Goal: Task Accomplishment & Management: Manage account settings

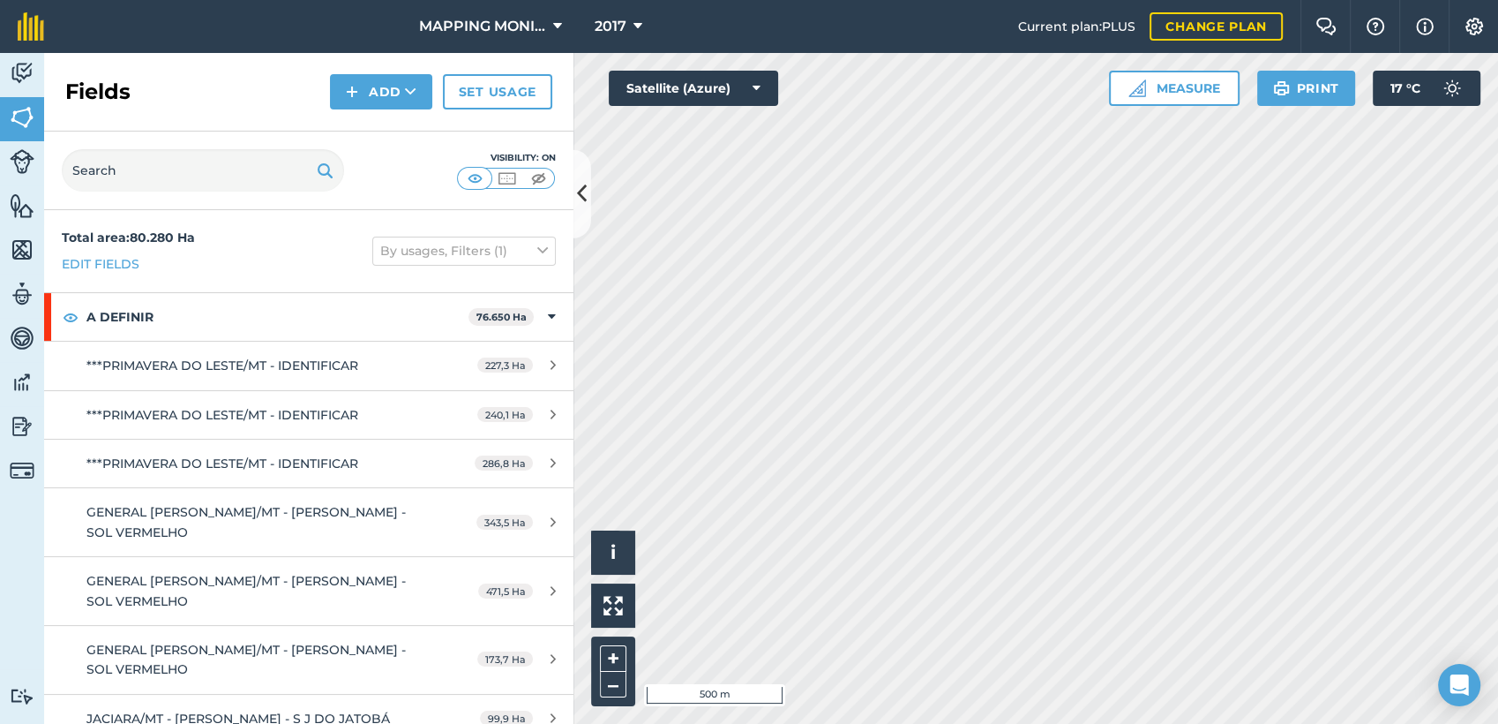
click at [947, 723] on html "MAPPING MONITORAMENTO AGRICOLA 2017 Current plan : PLUS Change plan Farm Chat H…" at bounding box center [749, 362] width 1498 height 724
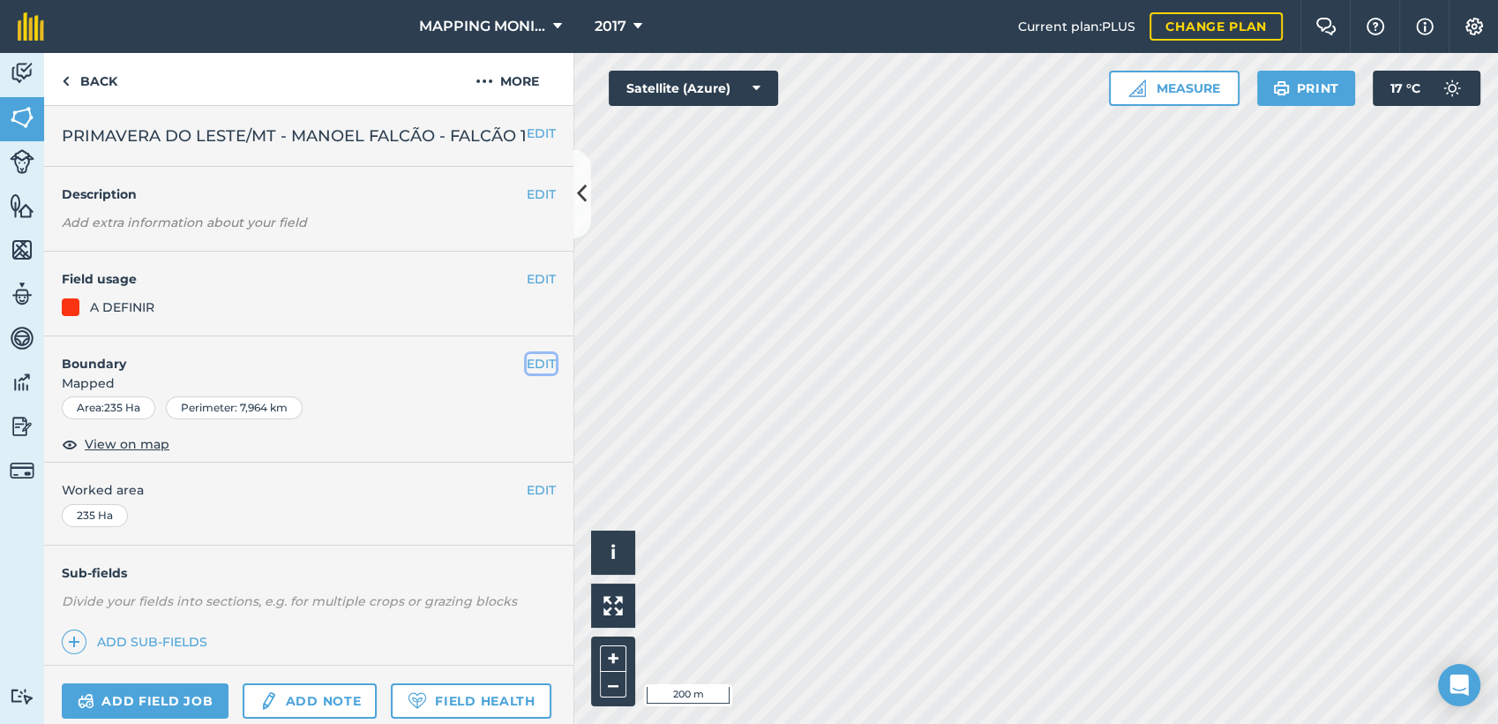
click at [533, 373] on button "EDIT" at bounding box center [541, 363] width 29 height 19
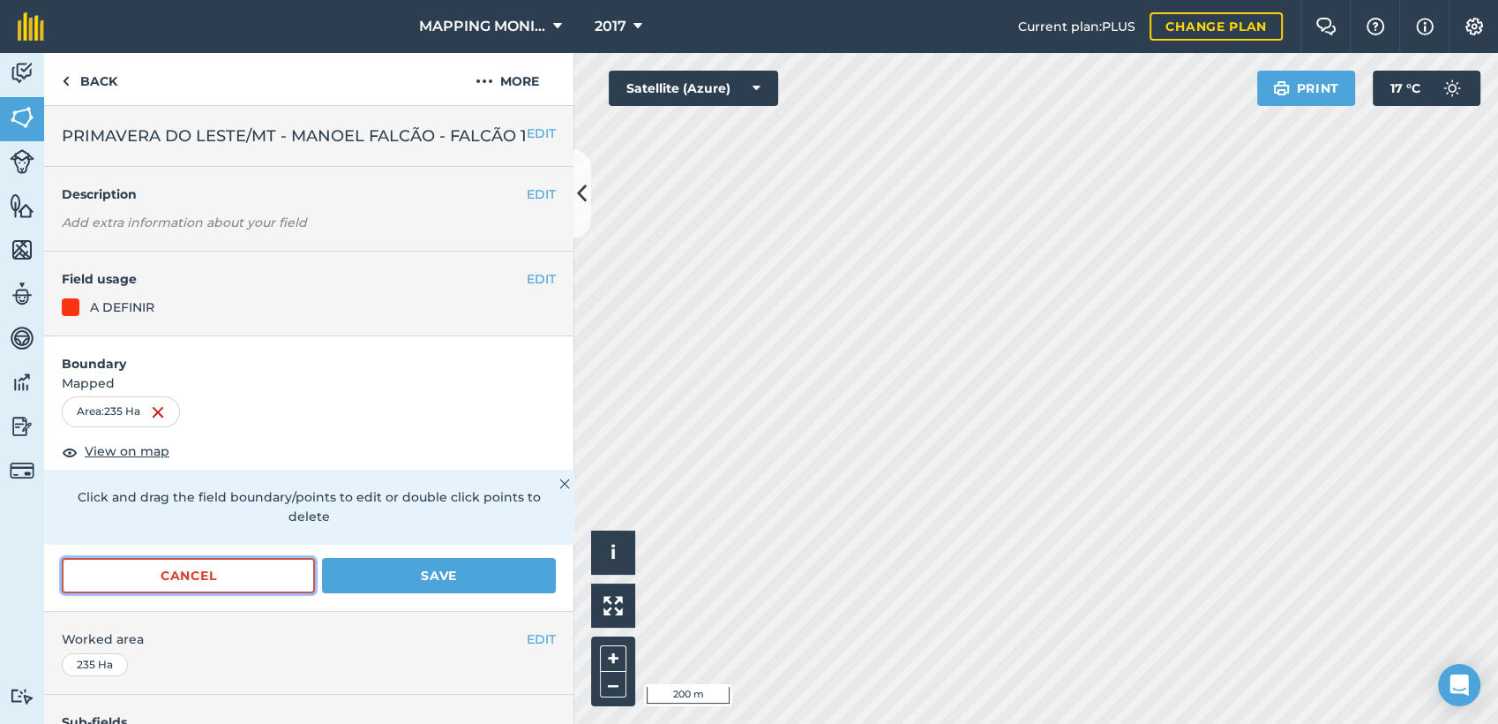
click at [240, 593] on button "Cancel" at bounding box center [188, 575] width 253 height 35
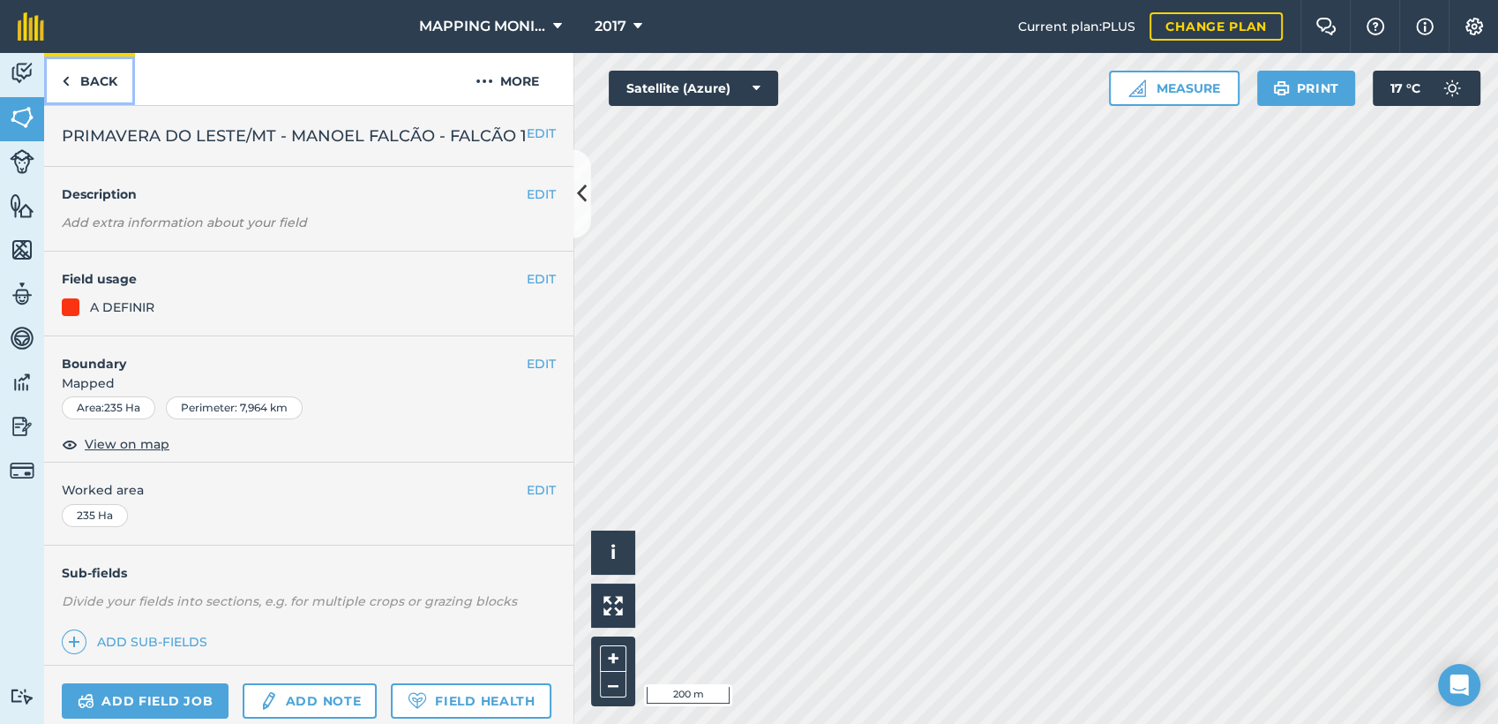
click at [120, 85] on link "Back" at bounding box center [89, 79] width 91 height 52
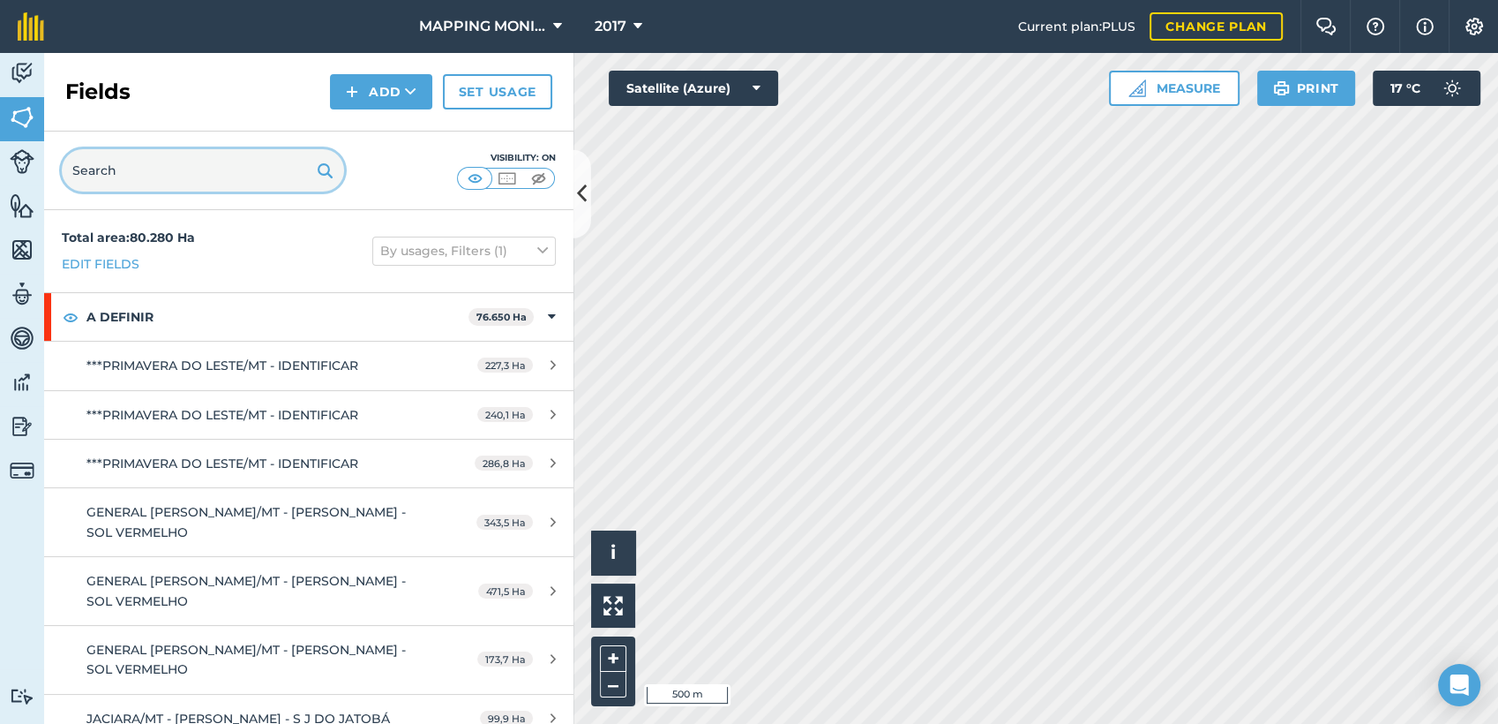
click at [226, 156] on input "text" at bounding box center [203, 170] width 282 height 42
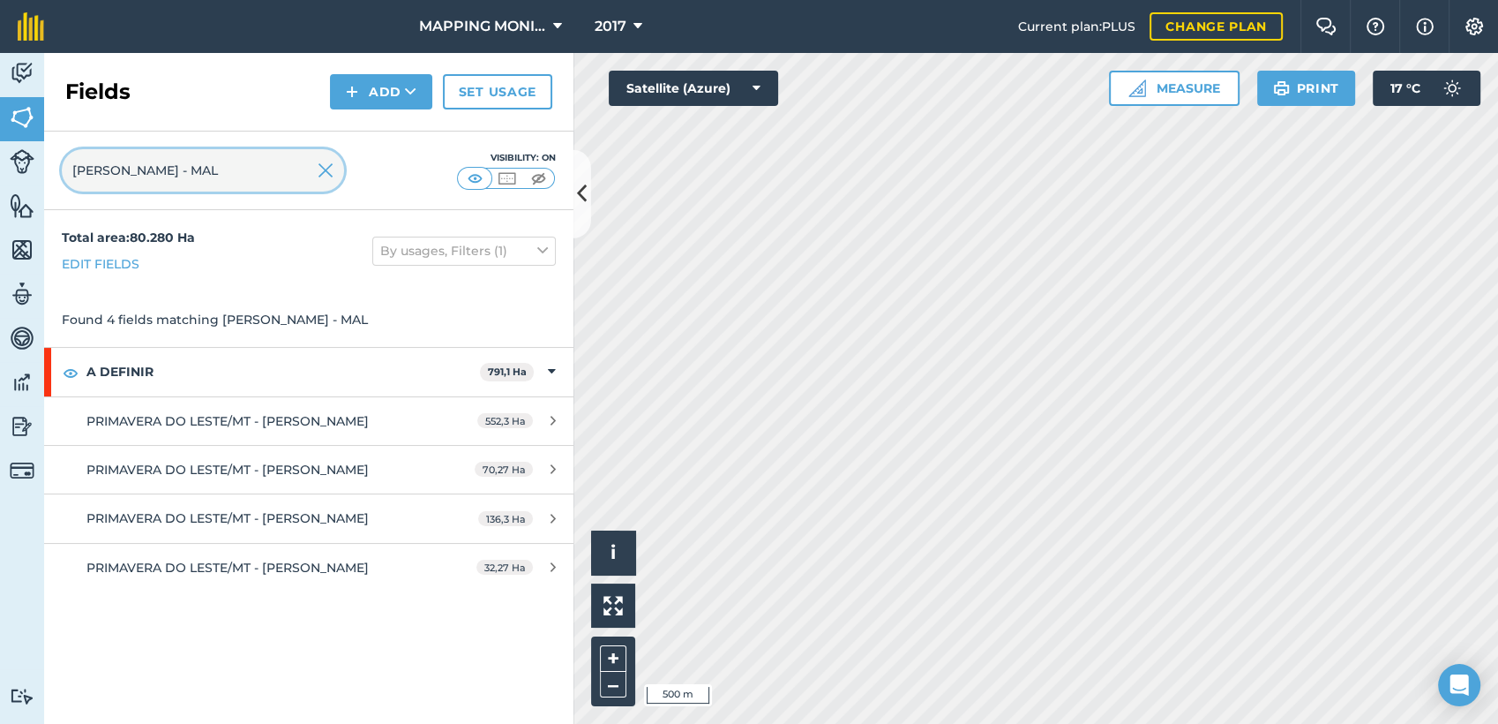
type input "EDIO OTTONELLI - MAL"
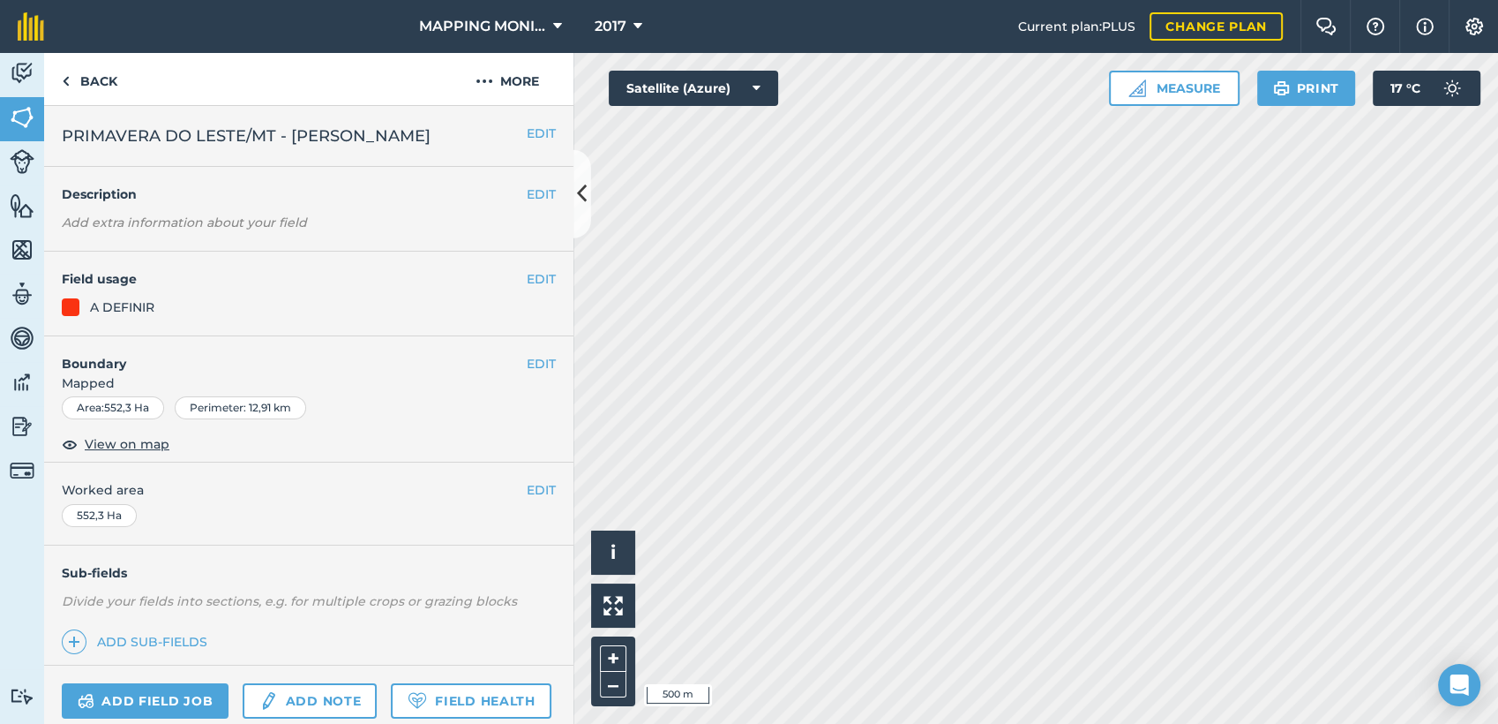
click at [529, 377] on div "EDIT Boundary Mapped Area : 552,3 Ha Perimeter : 12,91 km View on map" at bounding box center [308, 399] width 529 height 127
click at [527, 373] on button "EDIT" at bounding box center [541, 363] width 29 height 19
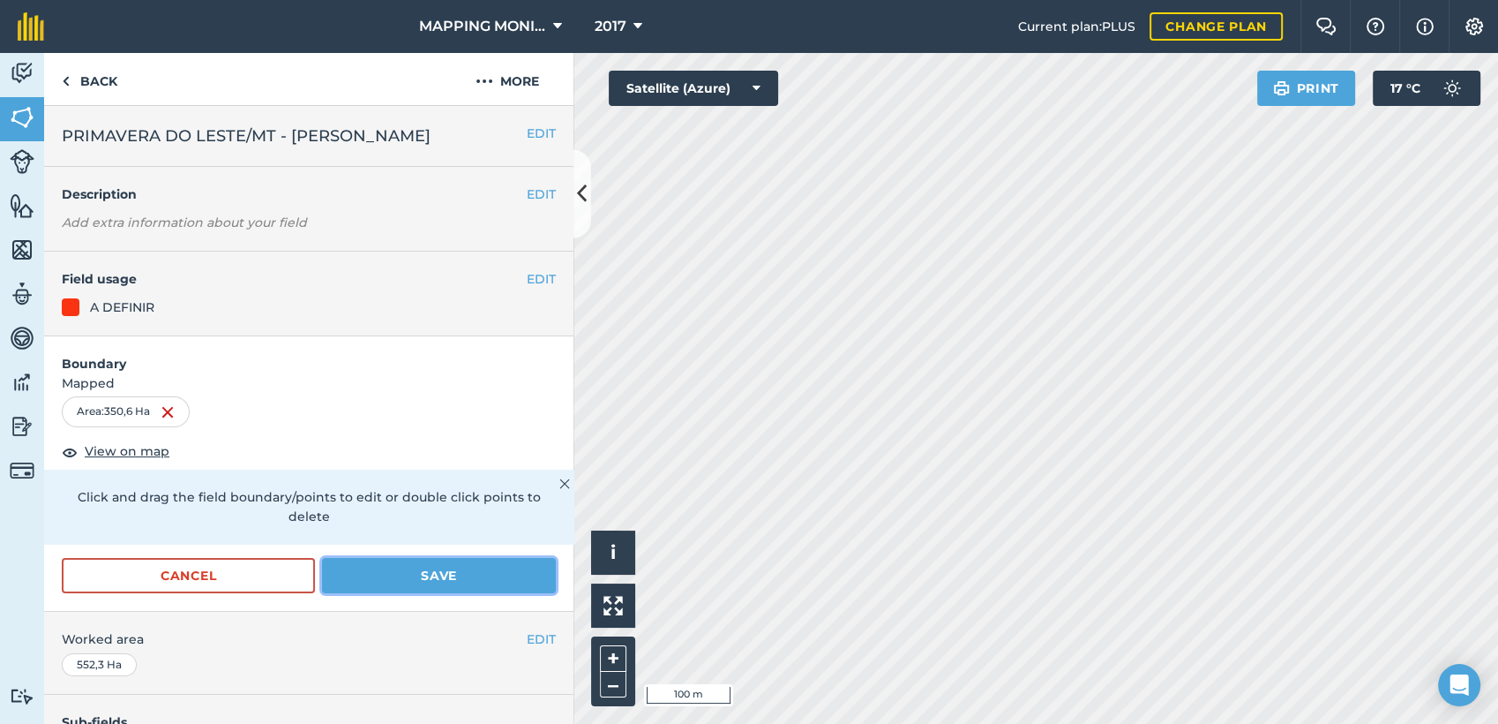
click at [466, 593] on button "Save" at bounding box center [439, 575] width 234 height 35
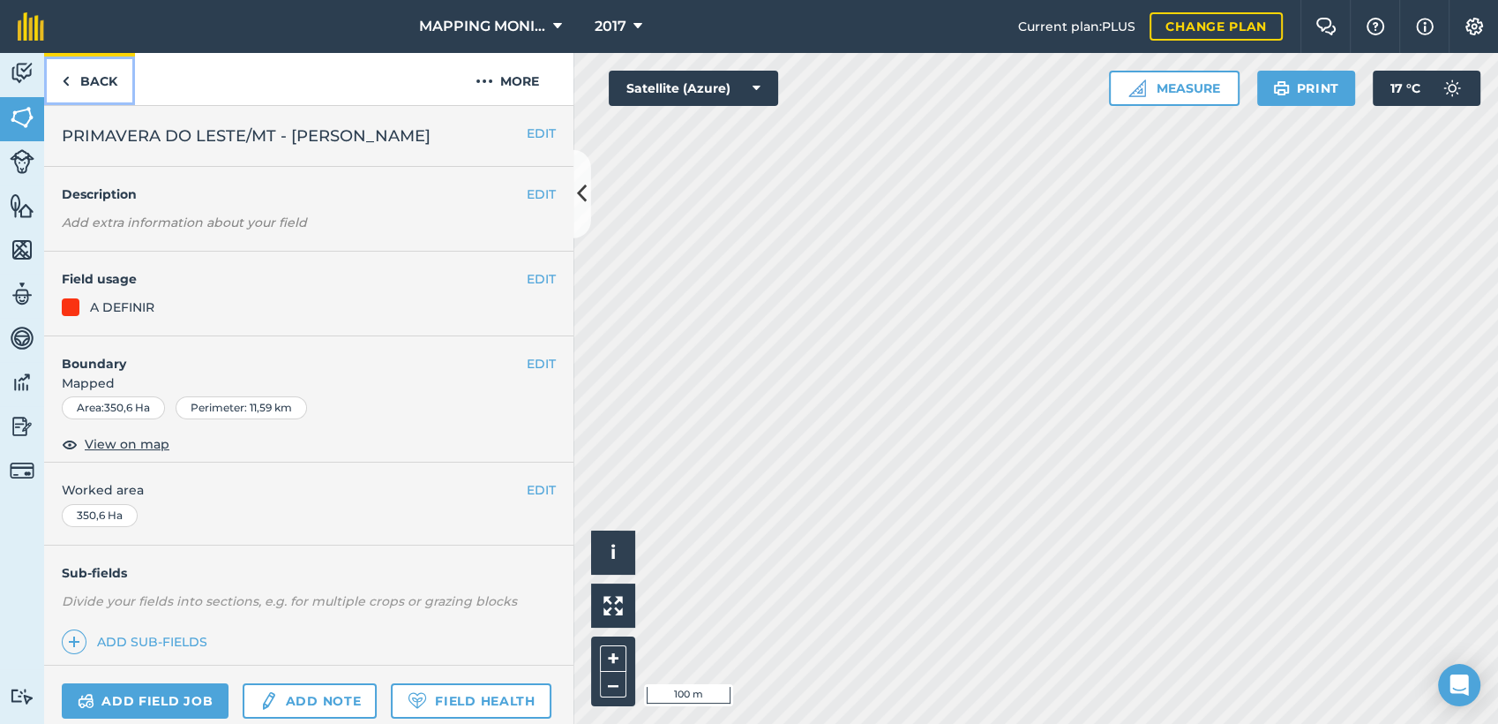
click at [104, 79] on link "Back" at bounding box center [89, 79] width 91 height 52
click at [533, 373] on button "EDIT" at bounding box center [541, 363] width 29 height 19
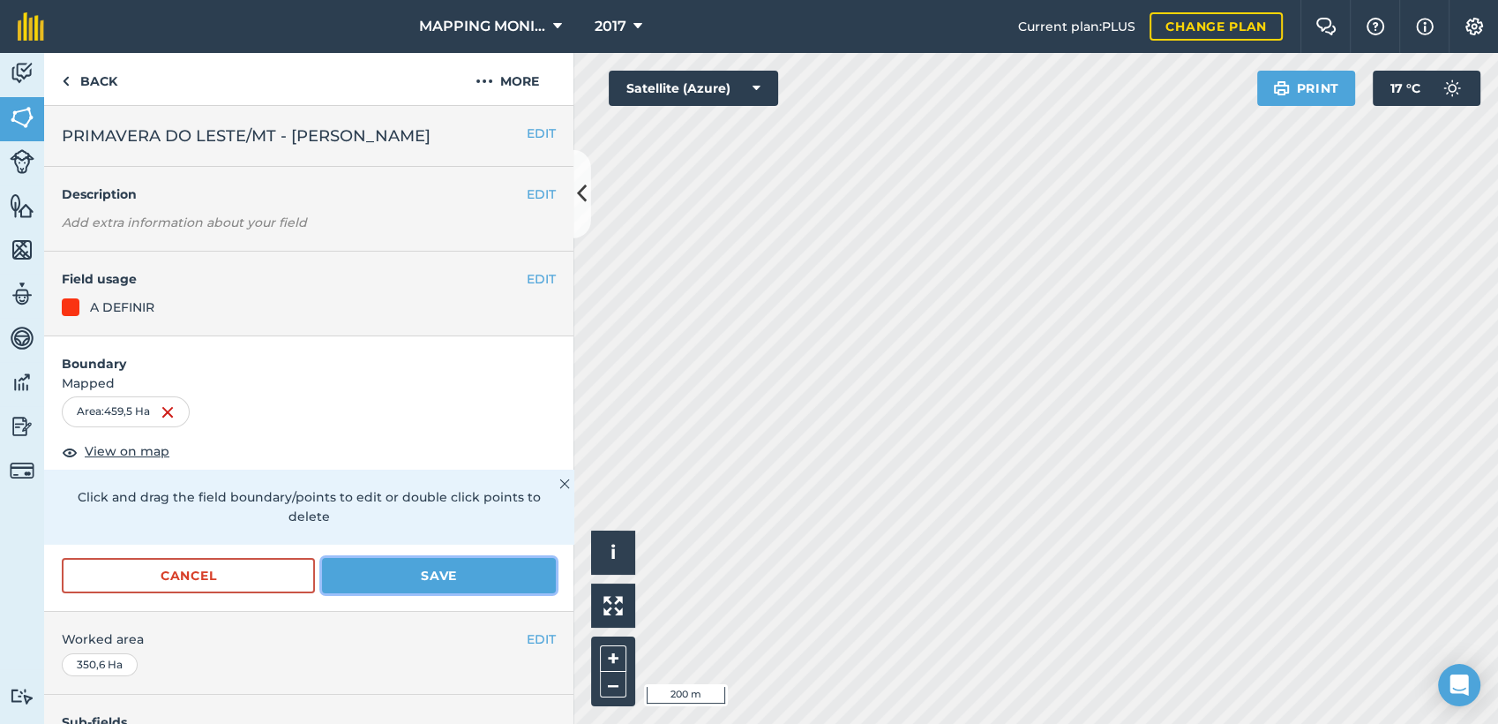
click at [462, 593] on button "Save" at bounding box center [439, 575] width 234 height 35
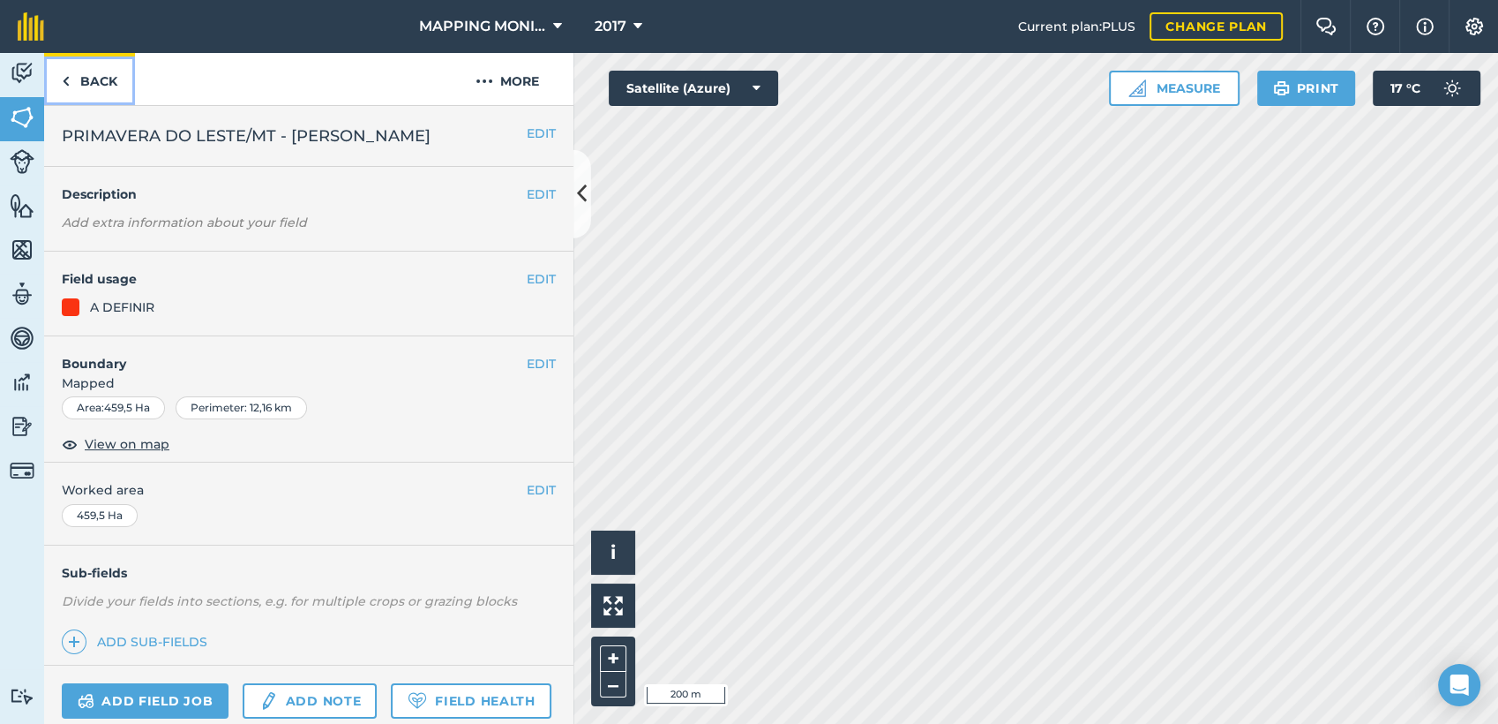
click at [78, 86] on link "Back" at bounding box center [89, 79] width 91 height 52
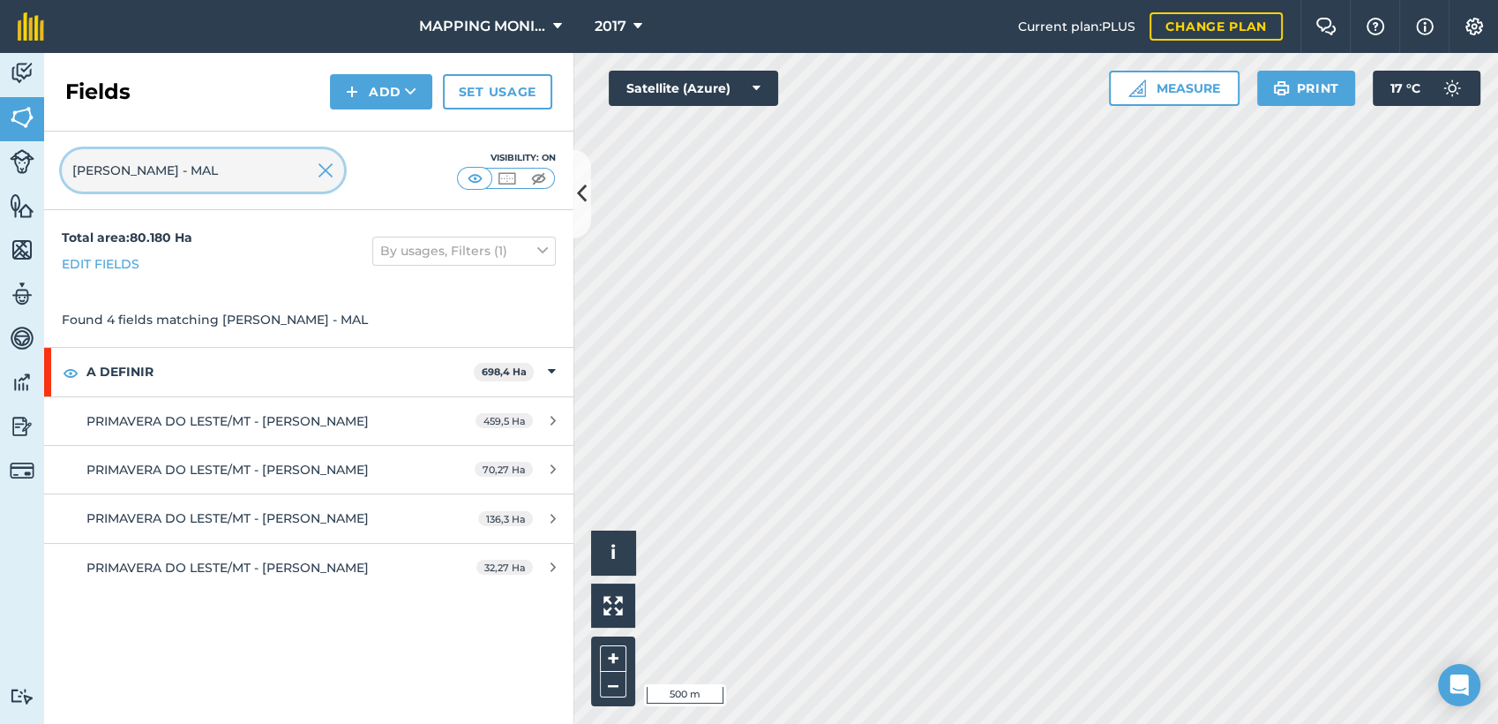
click at [289, 174] on input "EDIO OTTONELLI - MAL" at bounding box center [203, 170] width 282 height 42
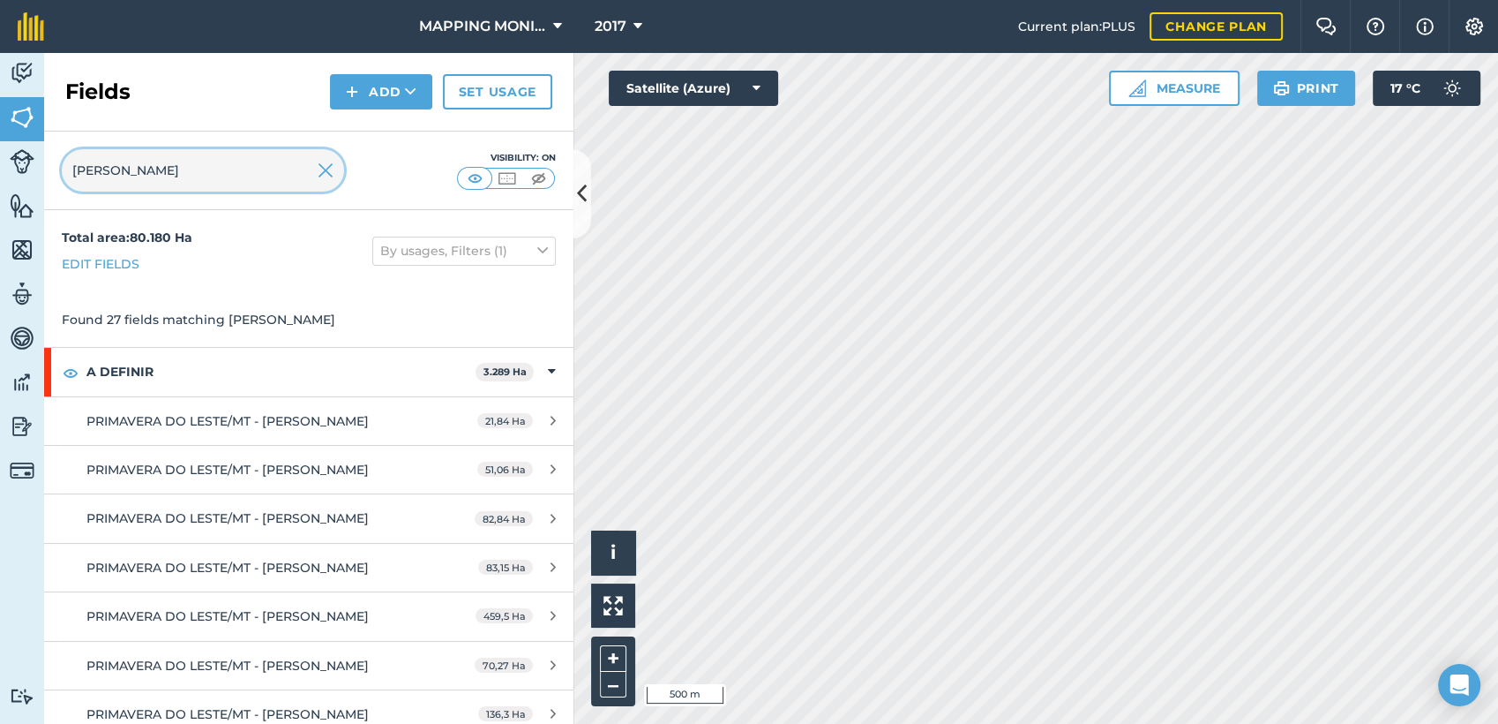
type input "EDIO OTTONELLI"
click at [325, 167] on img at bounding box center [326, 170] width 16 height 21
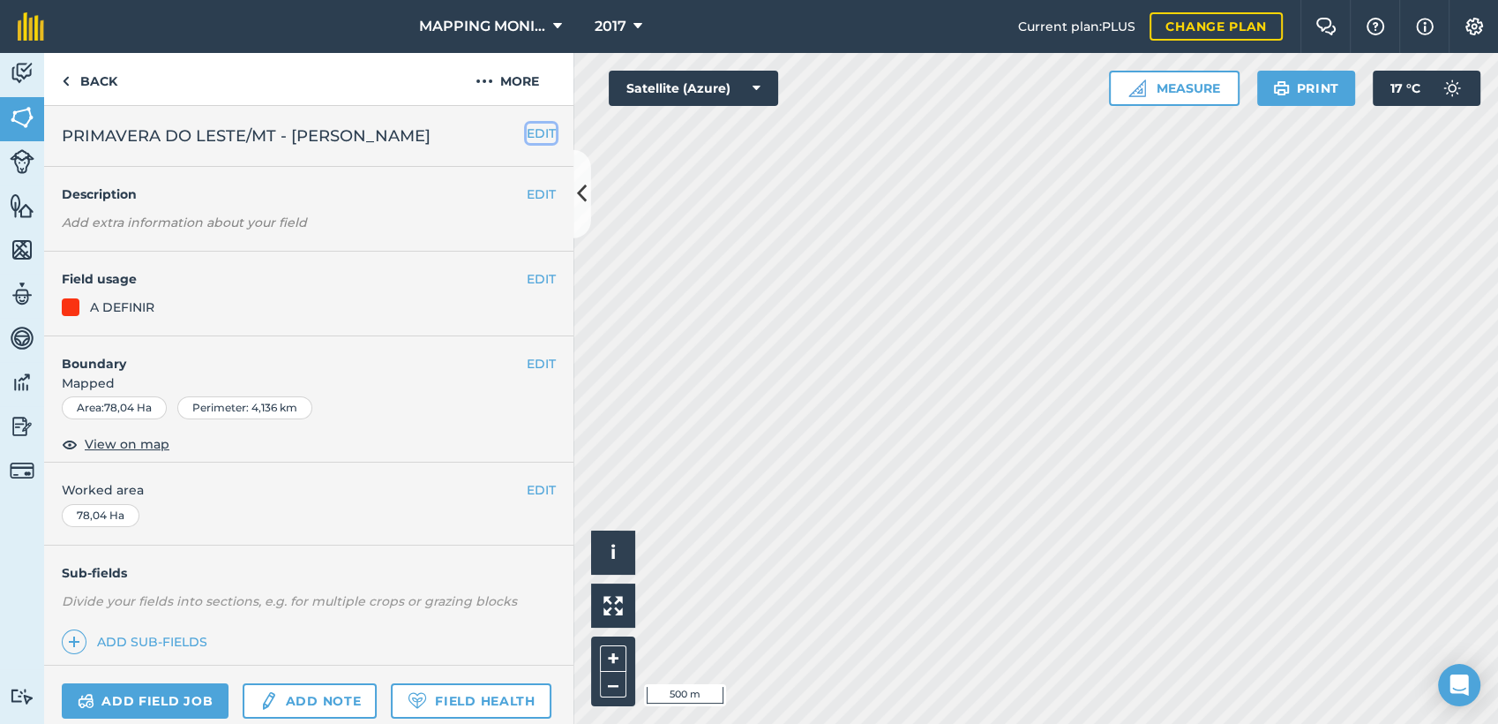
click at [527, 130] on button "EDIT" at bounding box center [541, 133] width 29 height 19
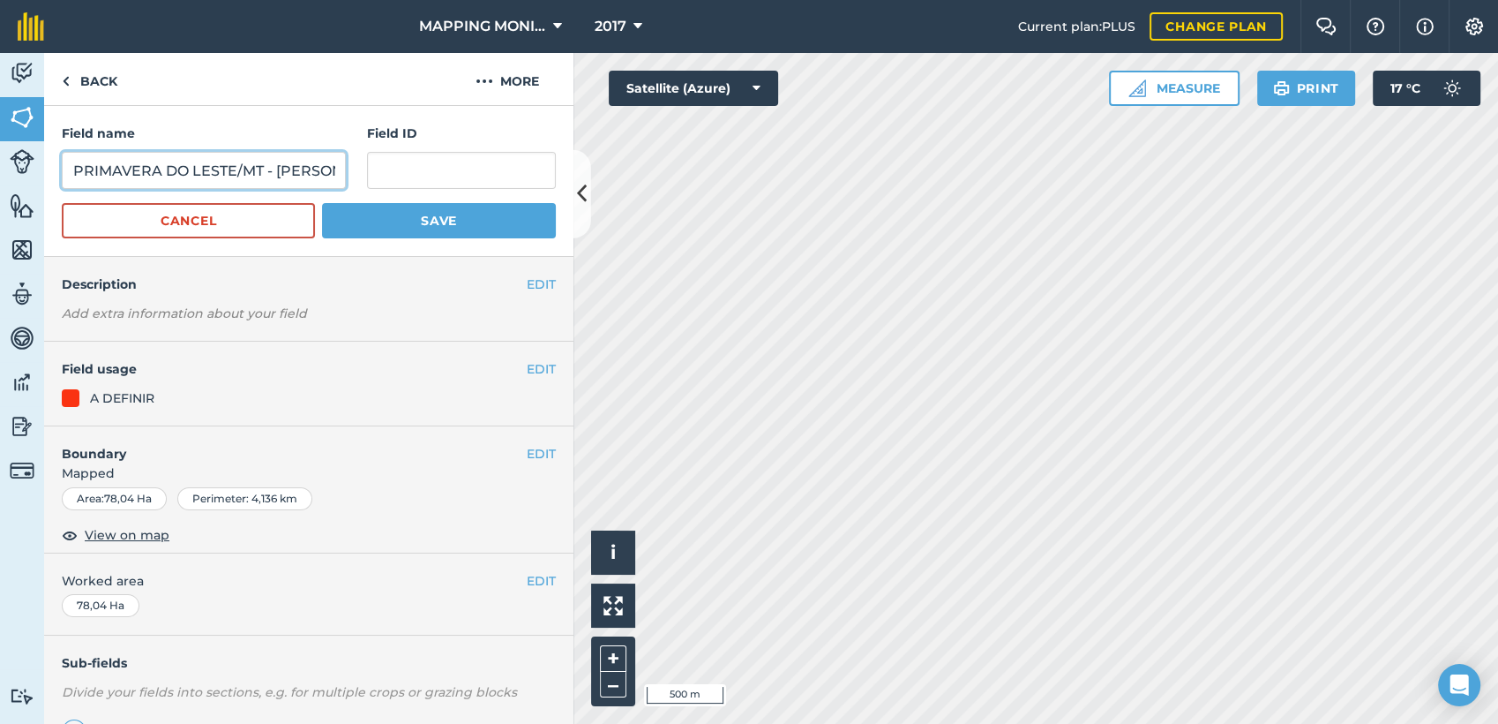
click at [251, 167] on input "PRIMAVERA DO LESTE/MT - [PERSON_NAME]" at bounding box center [204, 170] width 284 height 37
click at [209, 235] on button "Cancel" at bounding box center [188, 220] width 253 height 35
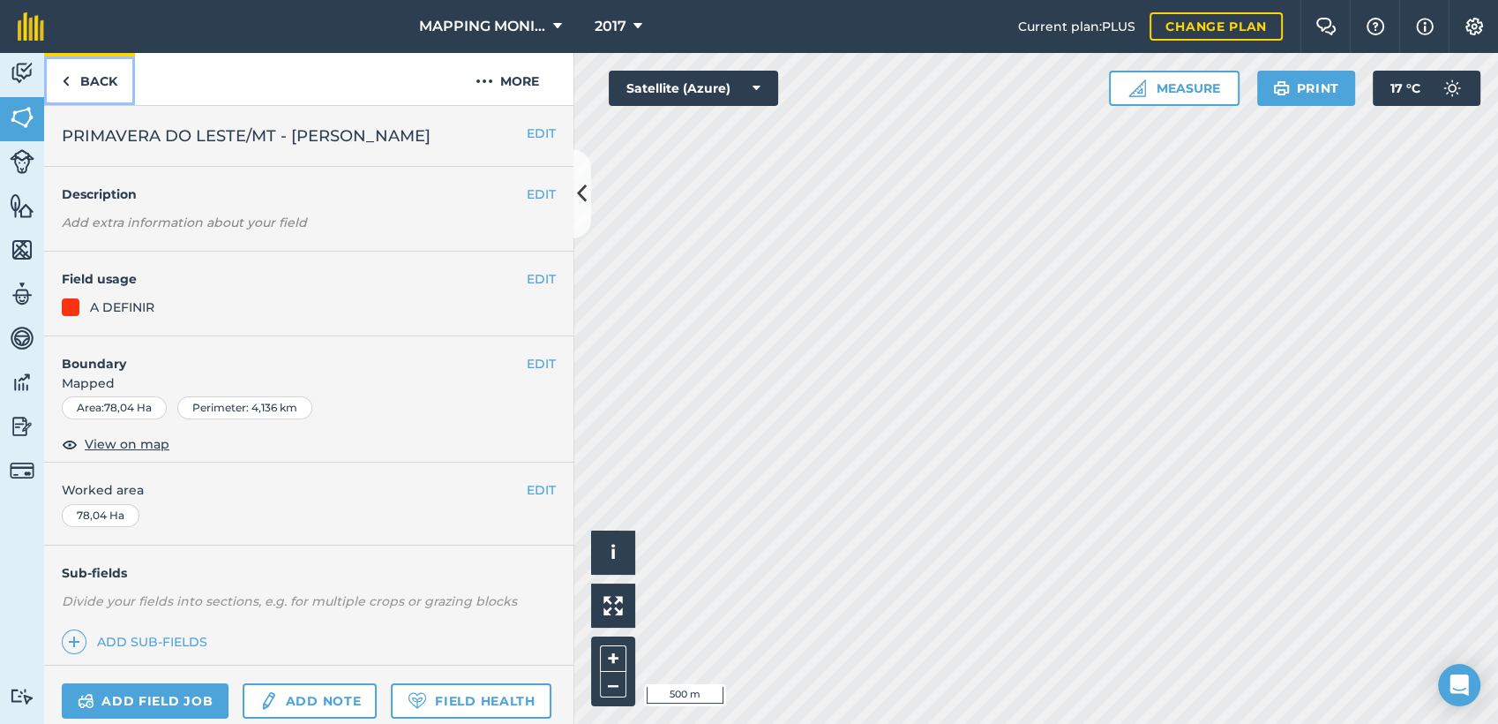
click at [113, 74] on link "Back" at bounding box center [89, 79] width 91 height 52
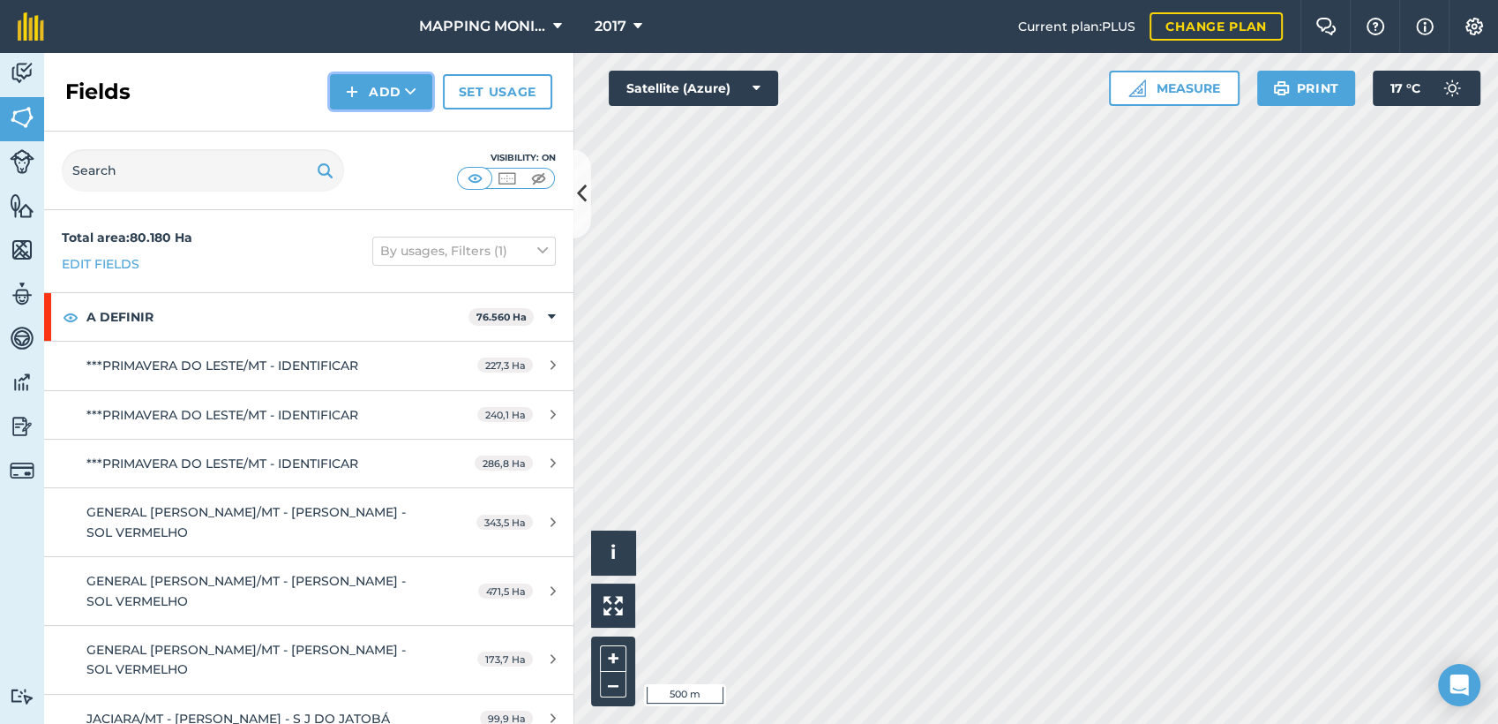
click at [416, 87] on button "Add" at bounding box center [381, 91] width 102 height 35
click at [409, 135] on link "Draw" at bounding box center [381, 131] width 97 height 39
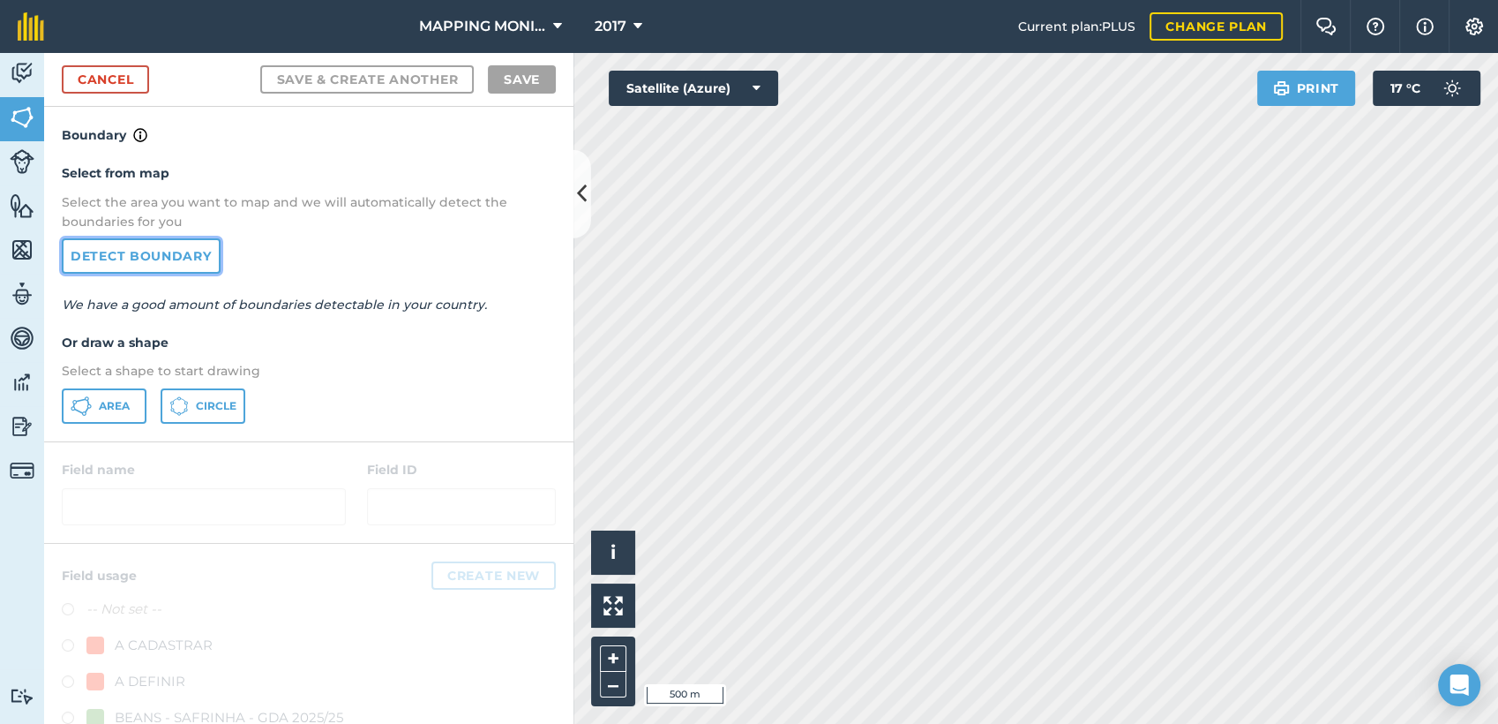
click at [188, 260] on link "Detect boundary" at bounding box center [141, 255] width 159 height 35
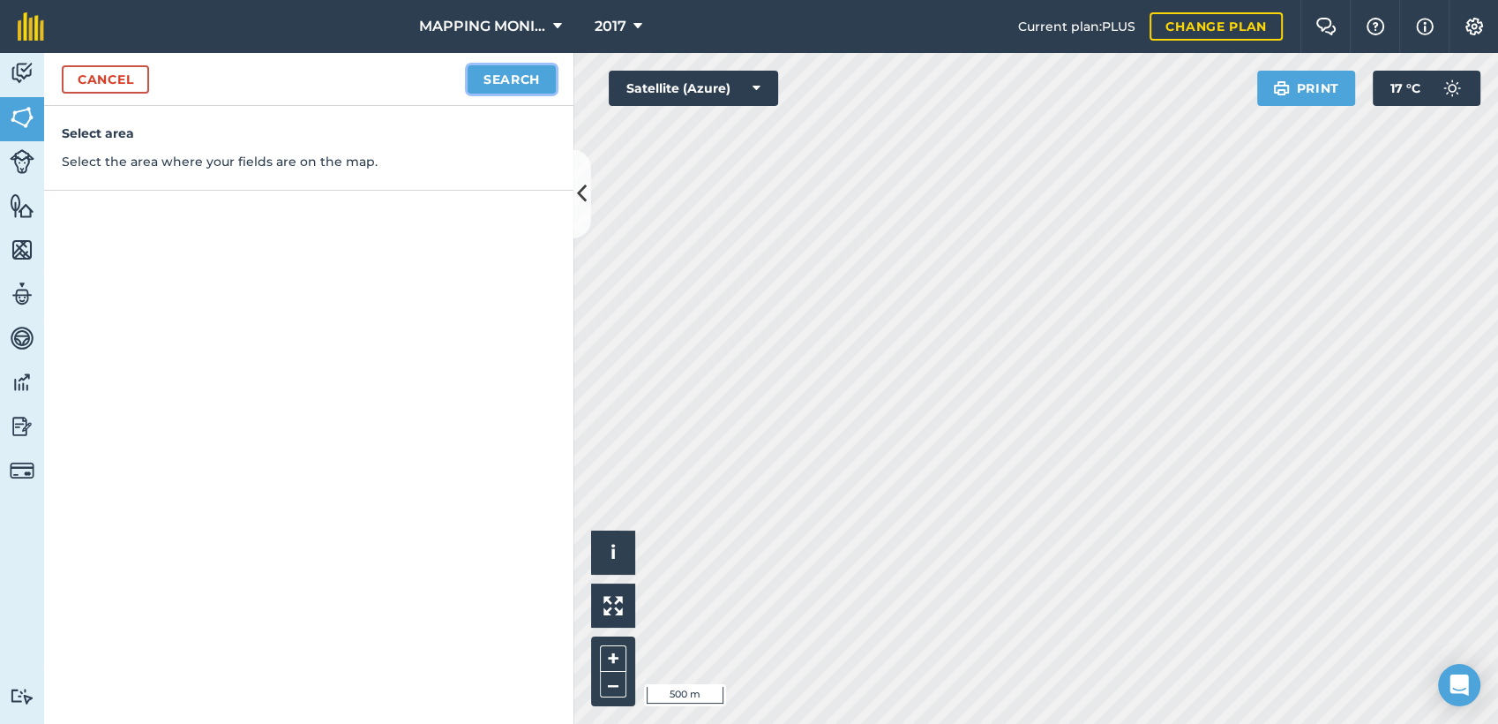
click at [538, 76] on button "Search" at bounding box center [512, 79] width 88 height 28
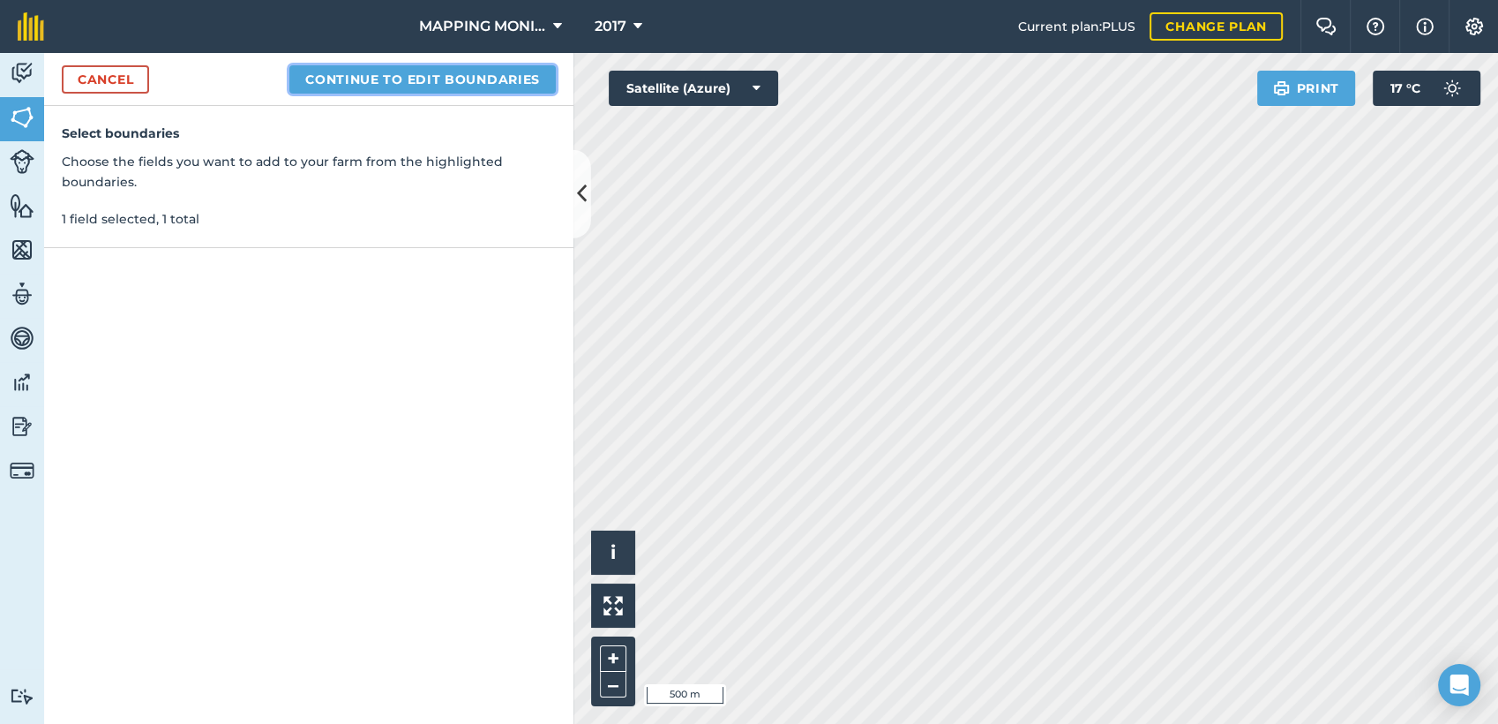
click at [449, 77] on button "Continue to edit boundaries" at bounding box center [422, 79] width 266 height 28
click at [484, 85] on button "Continue to name fields" at bounding box center [441, 79] width 229 height 28
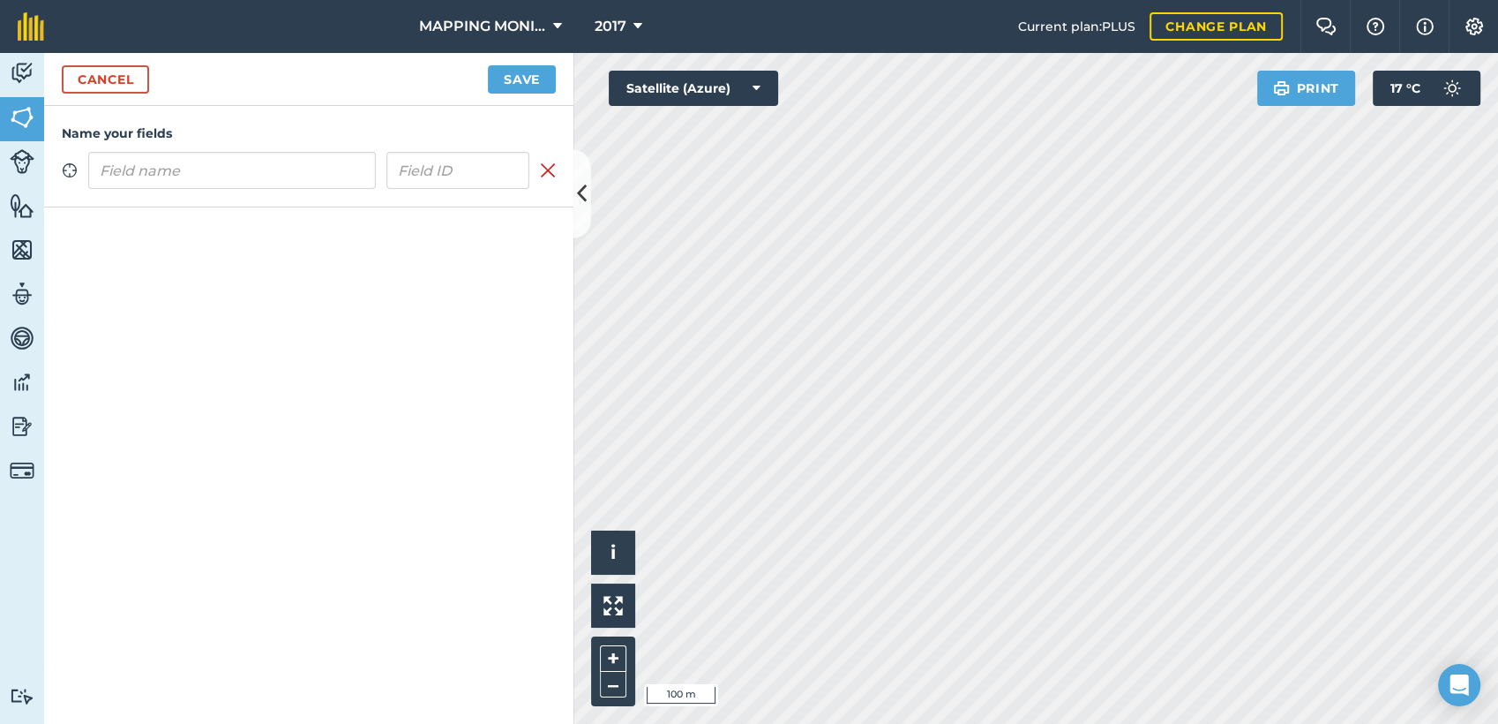
click at [320, 172] on input "text" at bounding box center [232, 170] width 288 height 37
type input "PRIMAVERA DO LESTE/MT - [PERSON_NAME]"
click at [540, 79] on button "Save" at bounding box center [522, 79] width 68 height 28
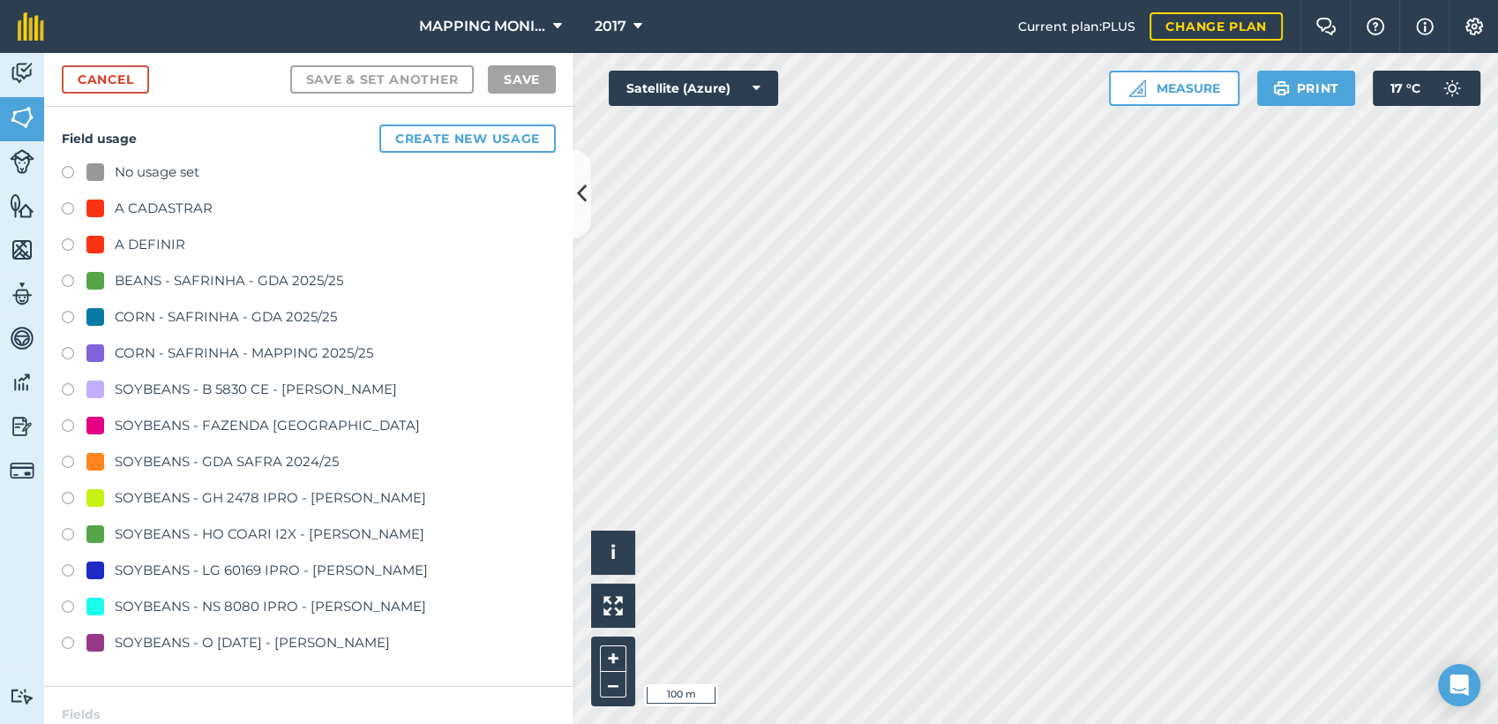
click at [139, 237] on div "A DEFINIR" at bounding box center [150, 244] width 71 height 21
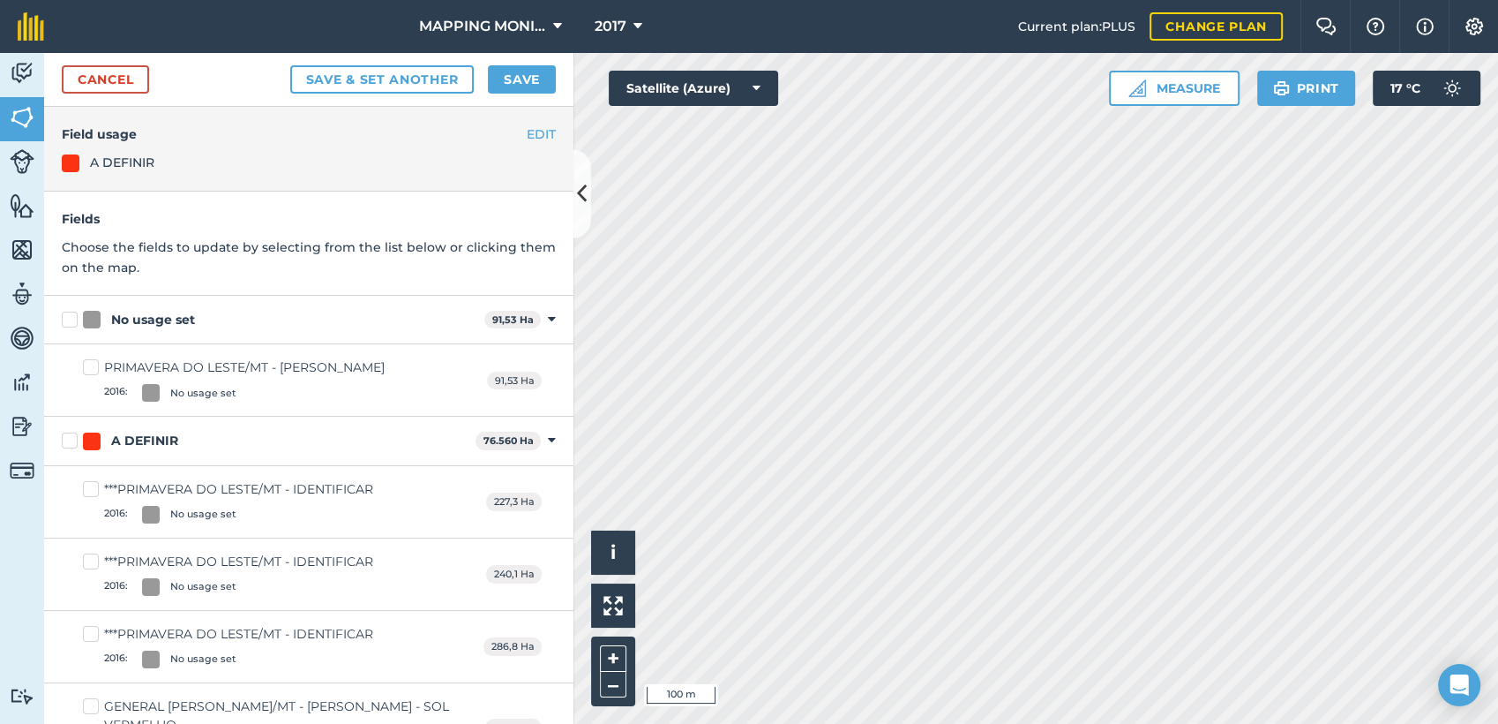
click at [180, 316] on div "No usage set" at bounding box center [153, 320] width 84 height 19
click at [73, 316] on input "No usage set" at bounding box center [67, 316] width 11 height 11
checkbox input "true"
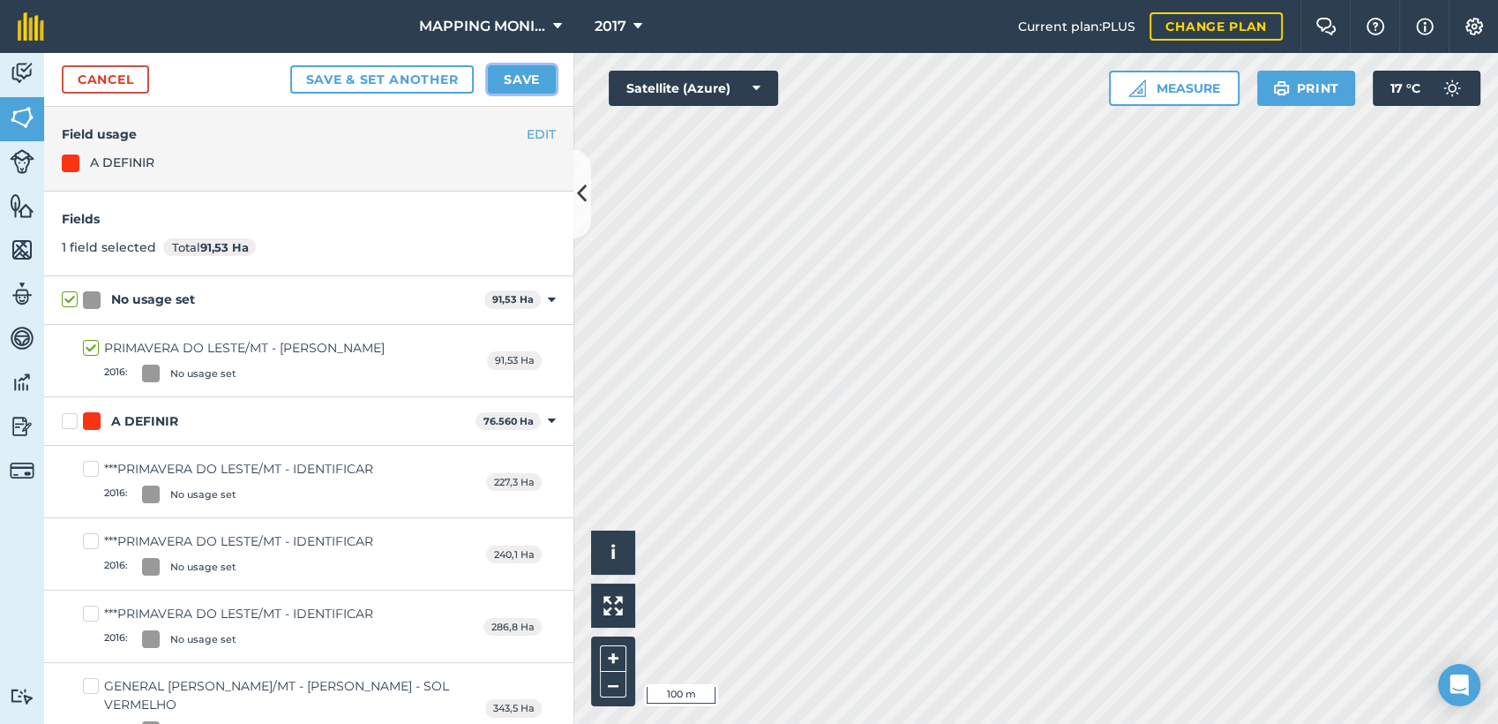
click at [547, 79] on button "Save" at bounding box center [522, 79] width 68 height 28
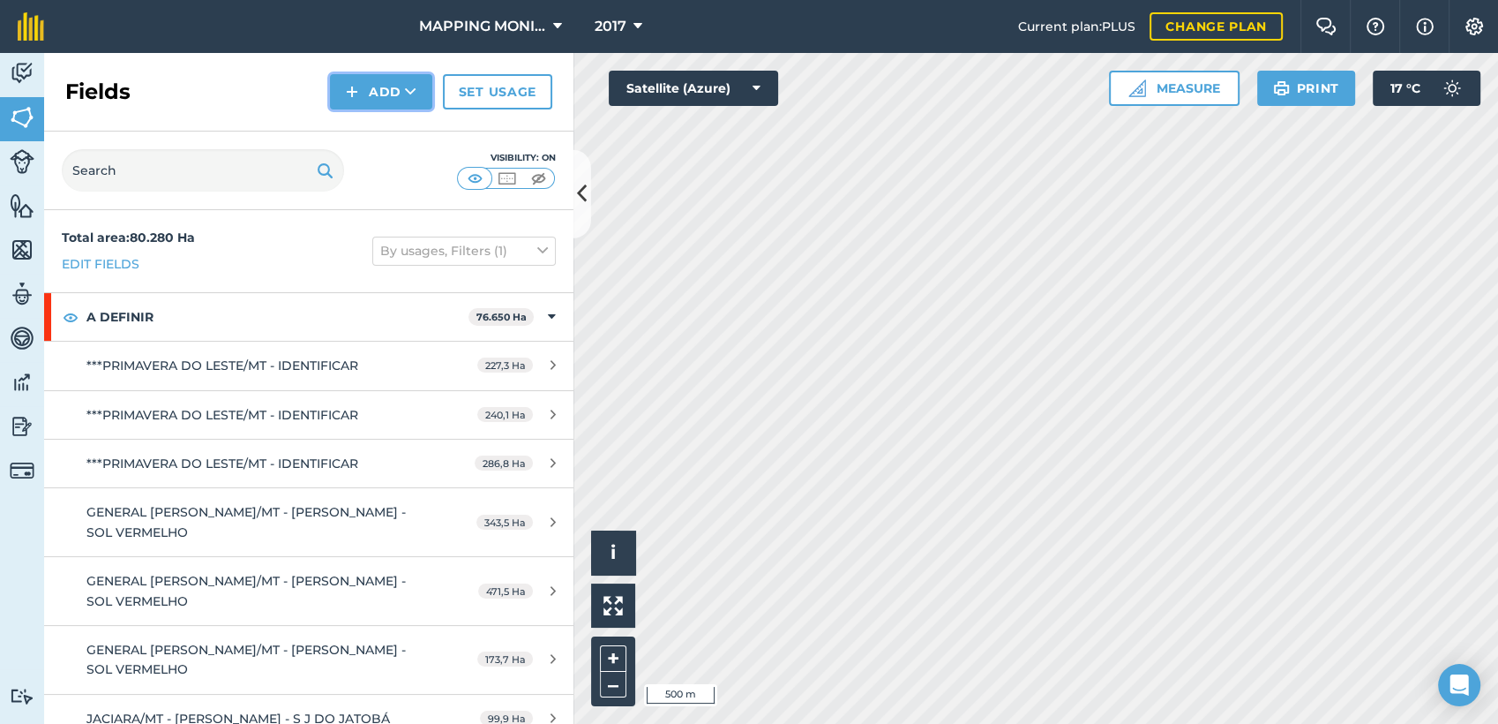
click at [419, 105] on button "Add" at bounding box center [381, 91] width 102 height 35
click at [387, 134] on link "Draw" at bounding box center [381, 131] width 97 height 39
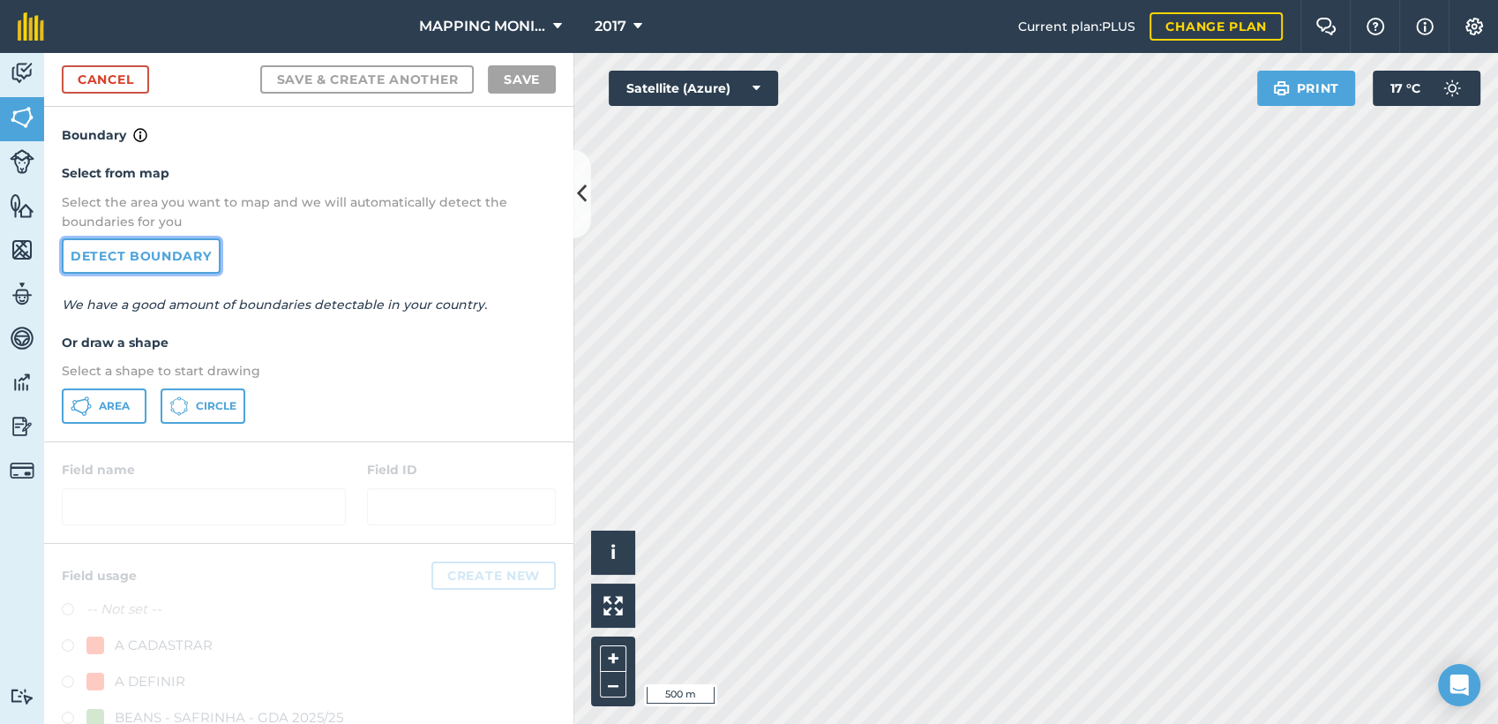
click at [135, 252] on link "Detect boundary" at bounding box center [141, 255] width 159 height 35
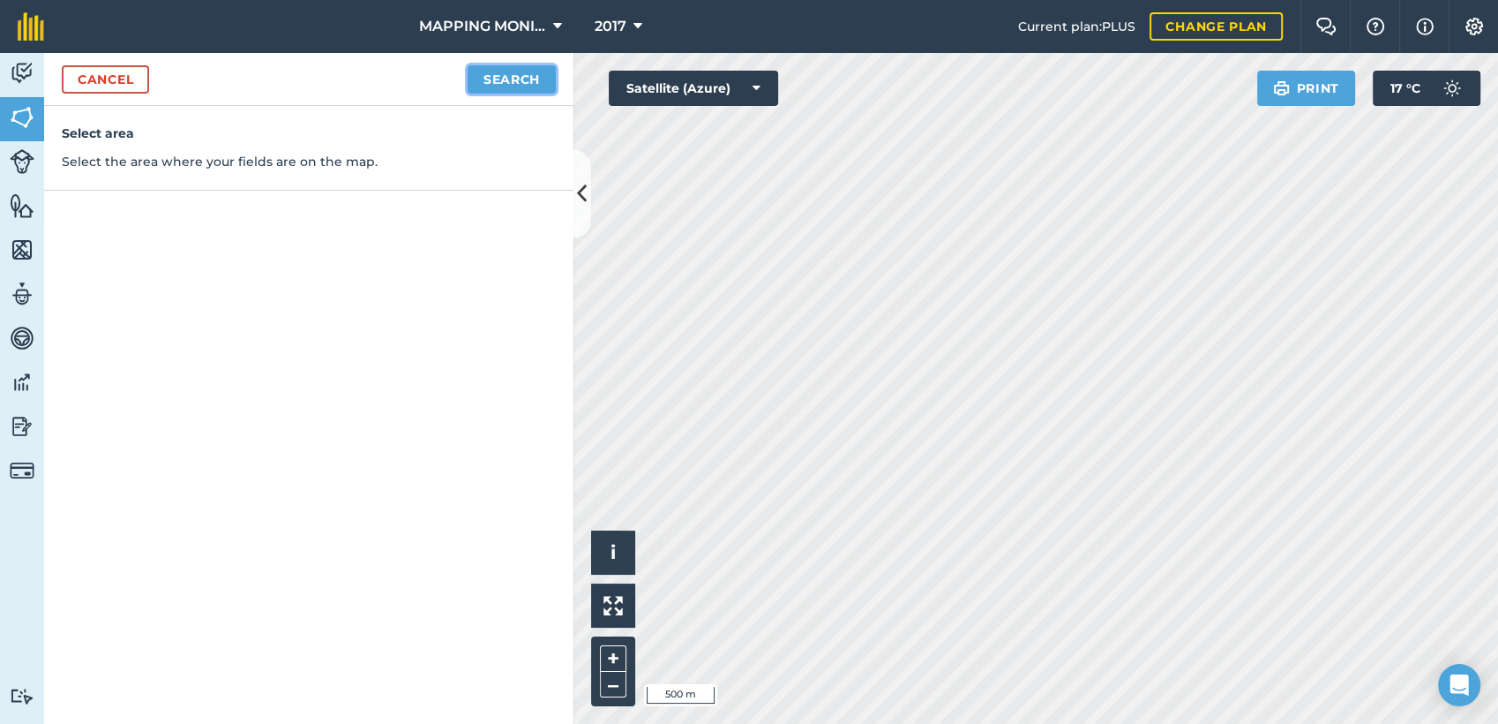
click at [515, 82] on button "Search" at bounding box center [512, 79] width 88 height 28
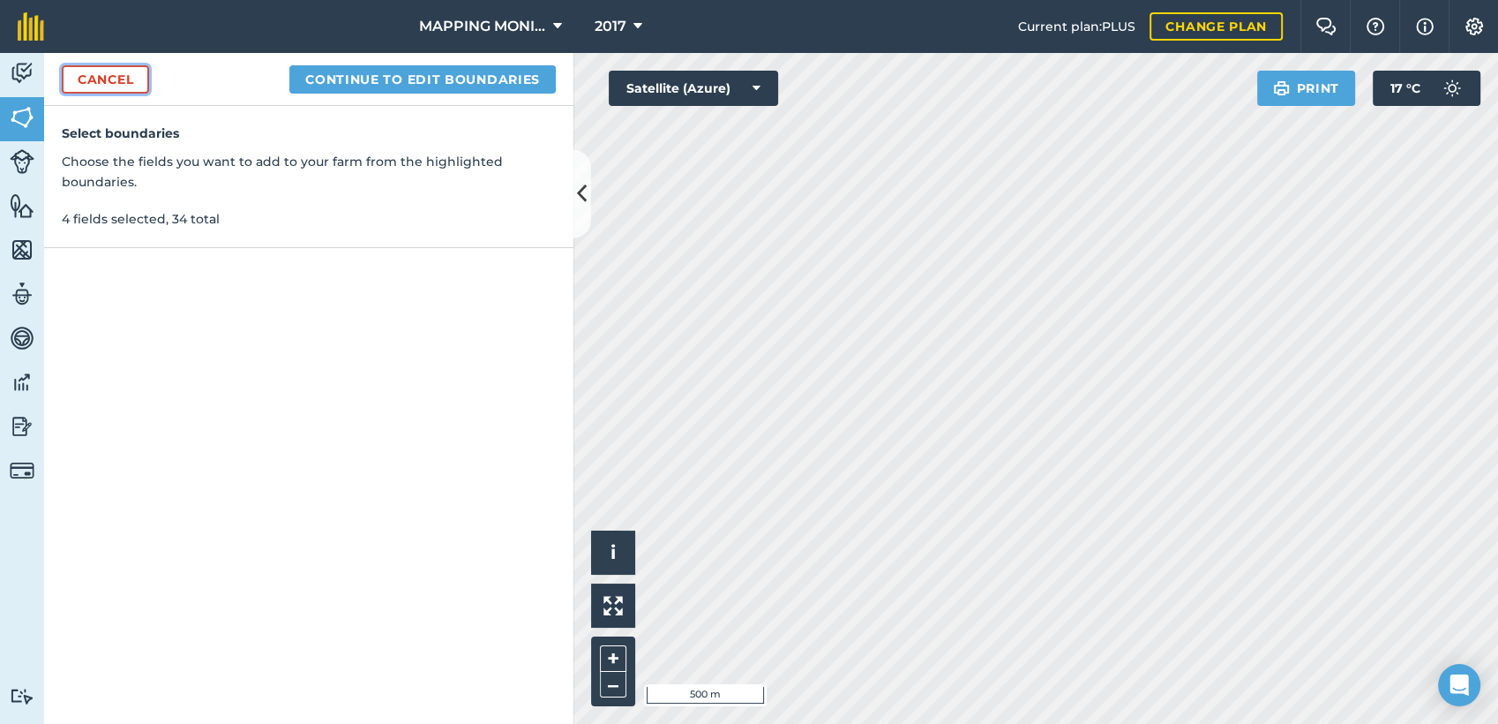
click at [105, 73] on link "Cancel" at bounding box center [105, 79] width 87 height 28
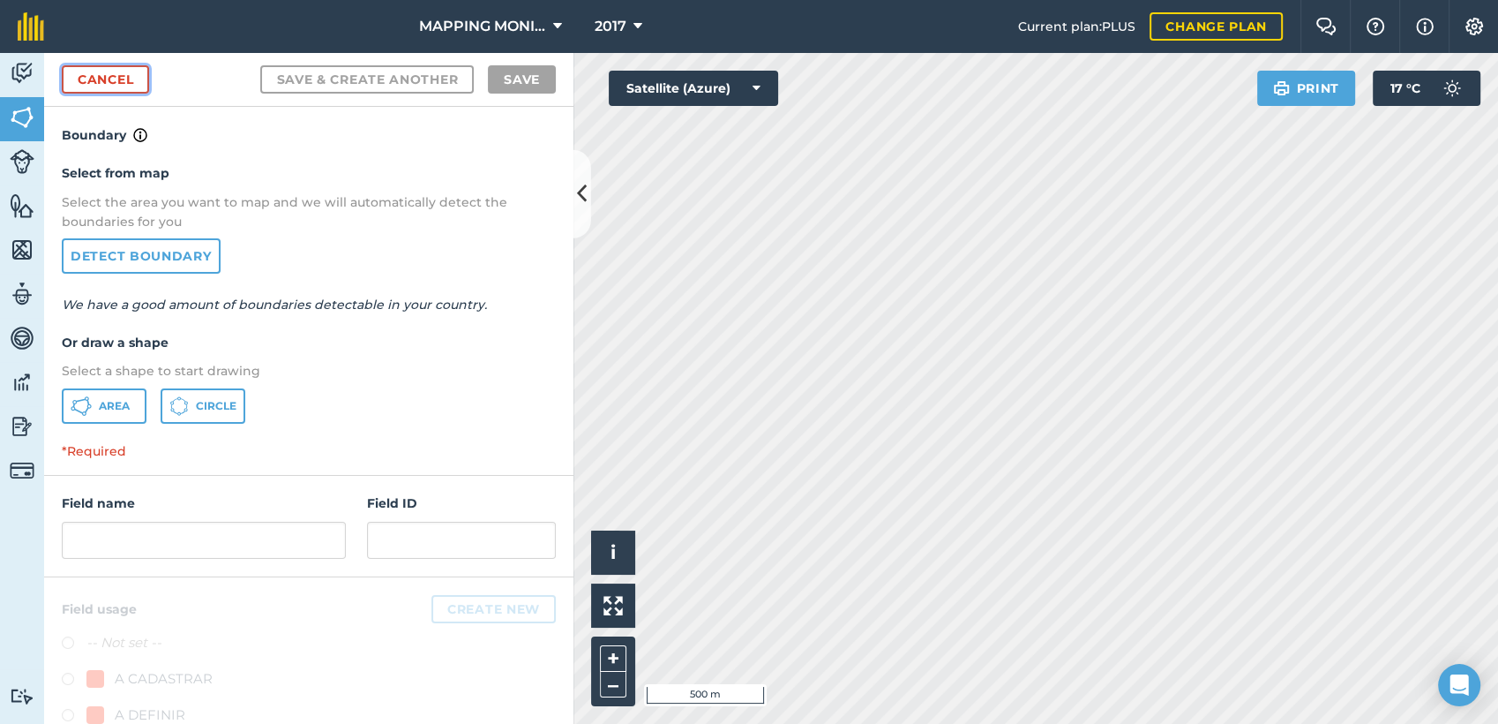
click at [134, 73] on link "Cancel" at bounding box center [105, 79] width 87 height 28
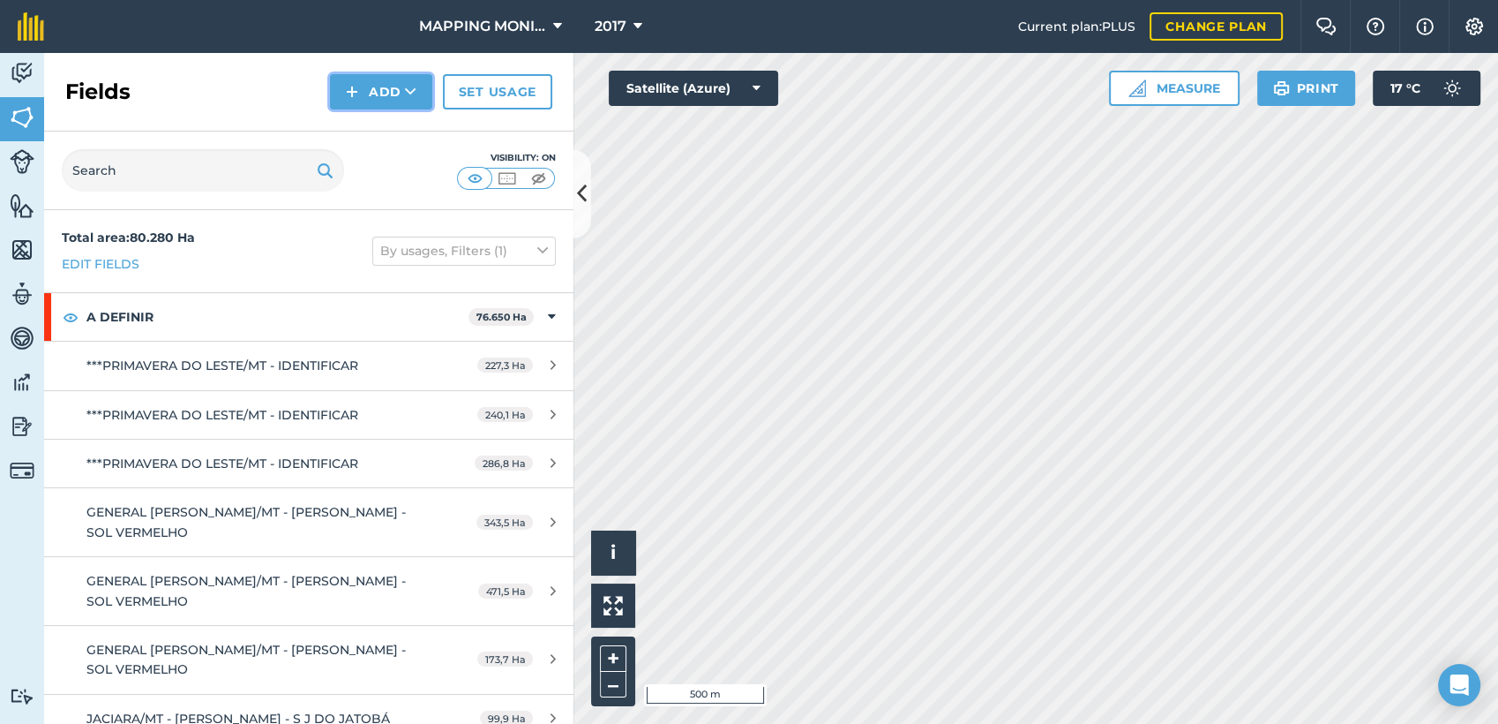
click at [368, 91] on button "Add" at bounding box center [381, 91] width 102 height 35
click at [424, 119] on link "Draw" at bounding box center [381, 131] width 97 height 39
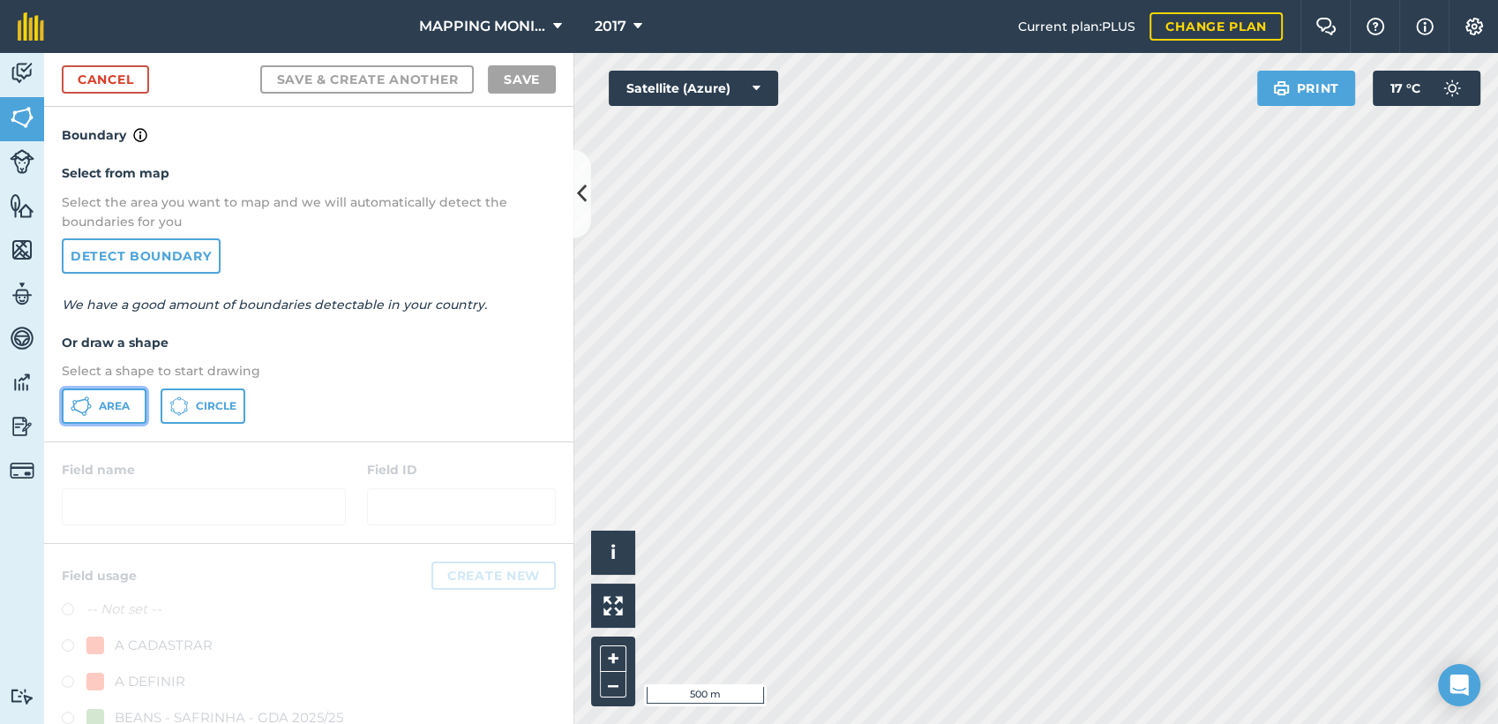
click at [128, 396] on button "Area" at bounding box center [104, 405] width 85 height 35
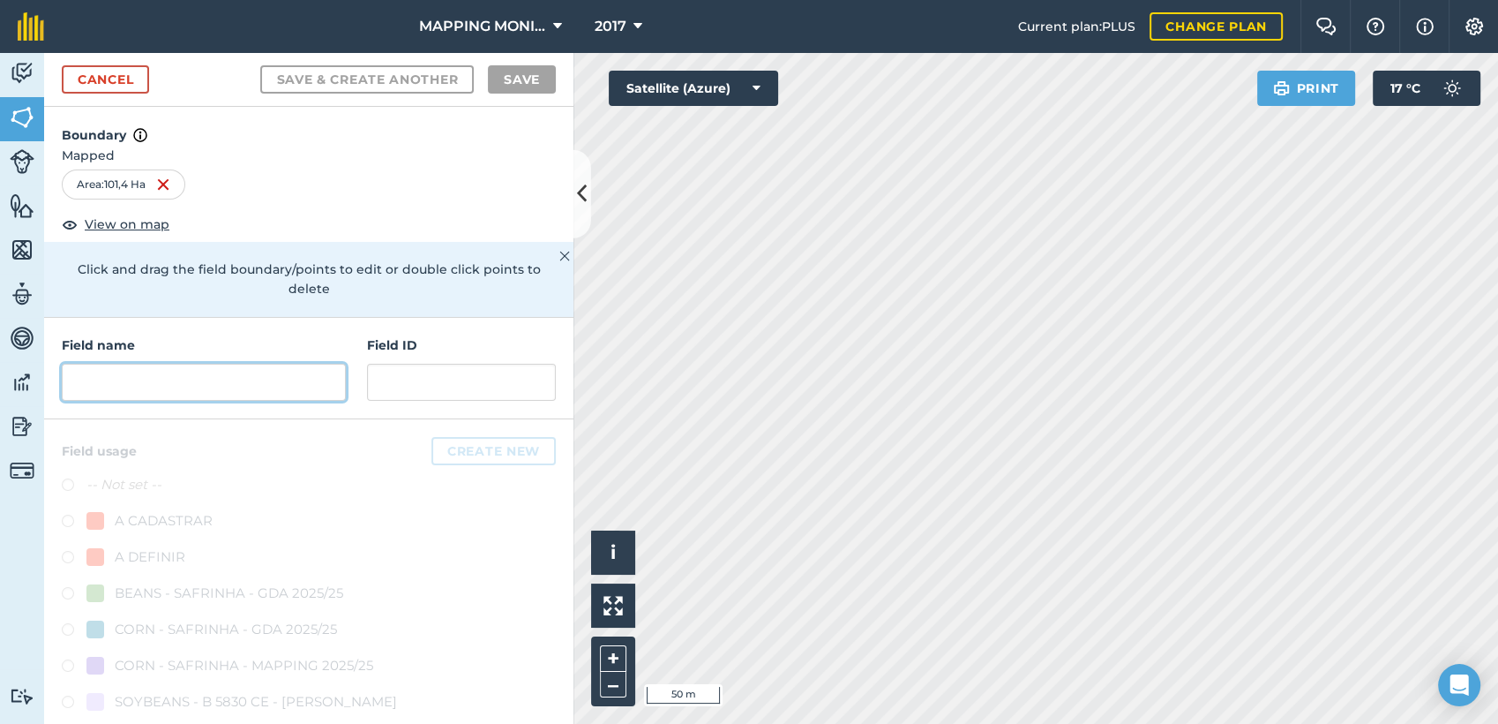
click at [181, 371] on input "text" at bounding box center [204, 382] width 284 height 37
paste input "PRIMAVERA DO LESTE/MT - [PERSON_NAME]"
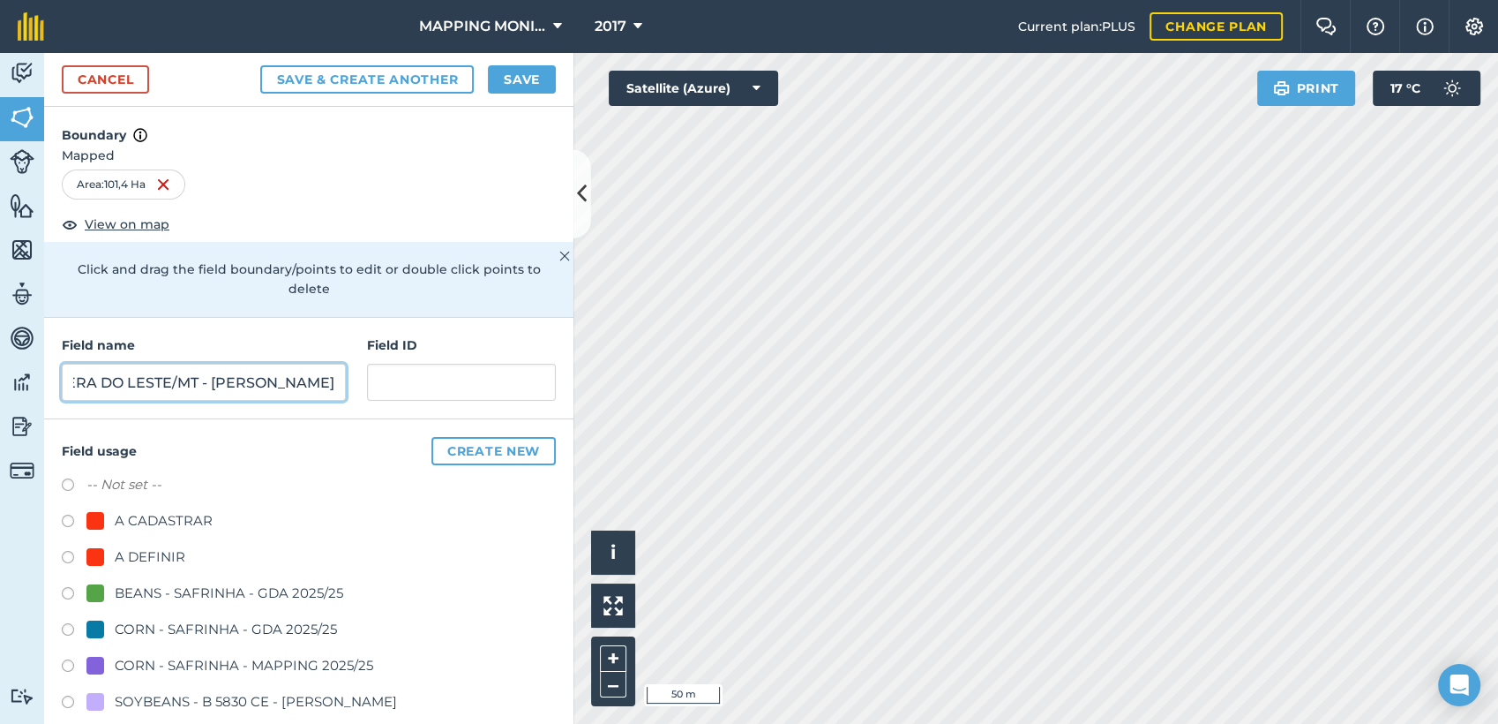
scroll to position [0, 163]
drag, startPoint x: 131, startPoint y: 381, endPoint x: 495, endPoint y: 350, distance: 364.8
click at [493, 354] on div "Field name PRIMAVERA DO LESTE/MT - GILBERTO LOPES - MARUMBI Field ID" at bounding box center [308, 368] width 529 height 101
type input "PRIMAVERA DO LESTE/MT - IBF AGROPECUÁRIA - [GEOGRAPHIC_DATA]"
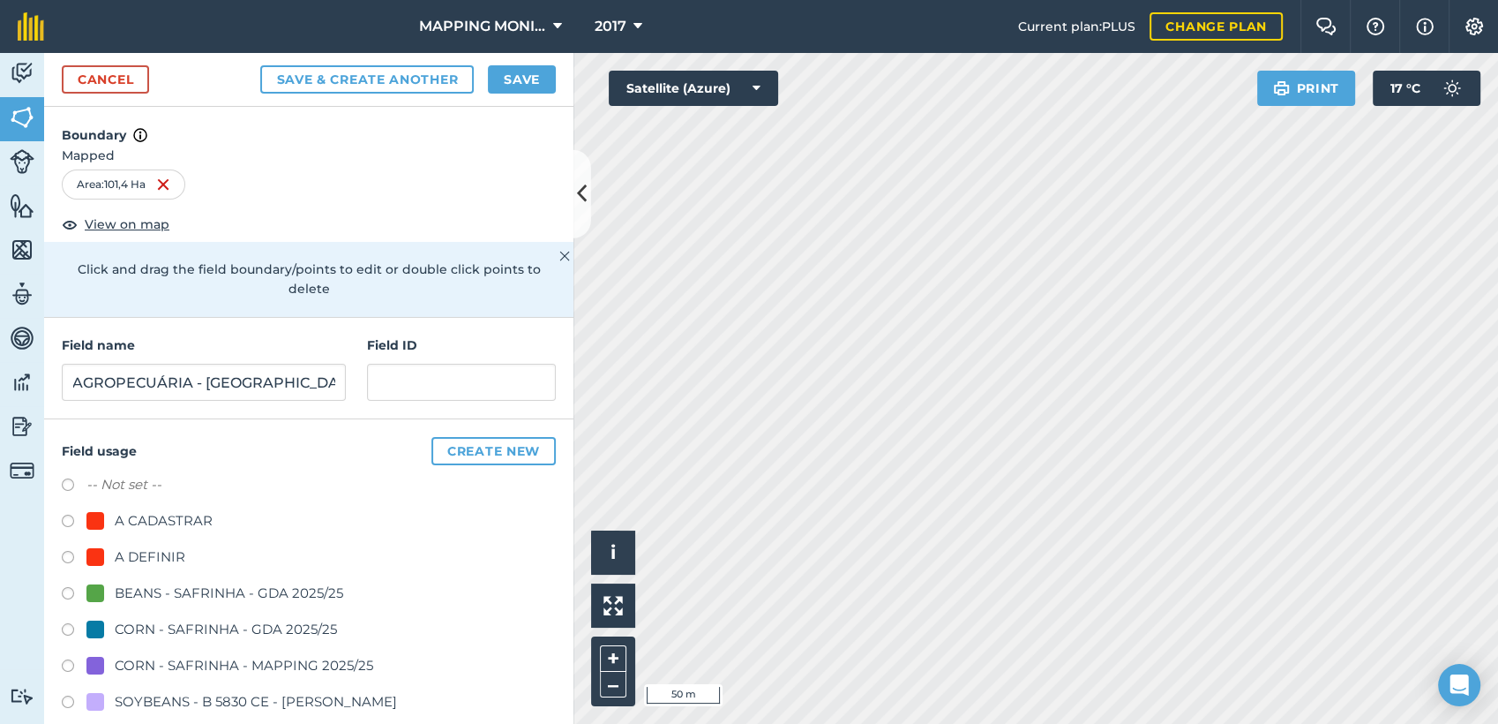
scroll to position [0, 0]
click at [136, 557] on div "A DEFINIR" at bounding box center [150, 556] width 71 height 21
radio input "true"
click at [176, 384] on input "PRIMAVERA DO LESTE/MT - IBF AGROPECUÁRIA - [GEOGRAPHIC_DATA]" at bounding box center [204, 382] width 284 height 37
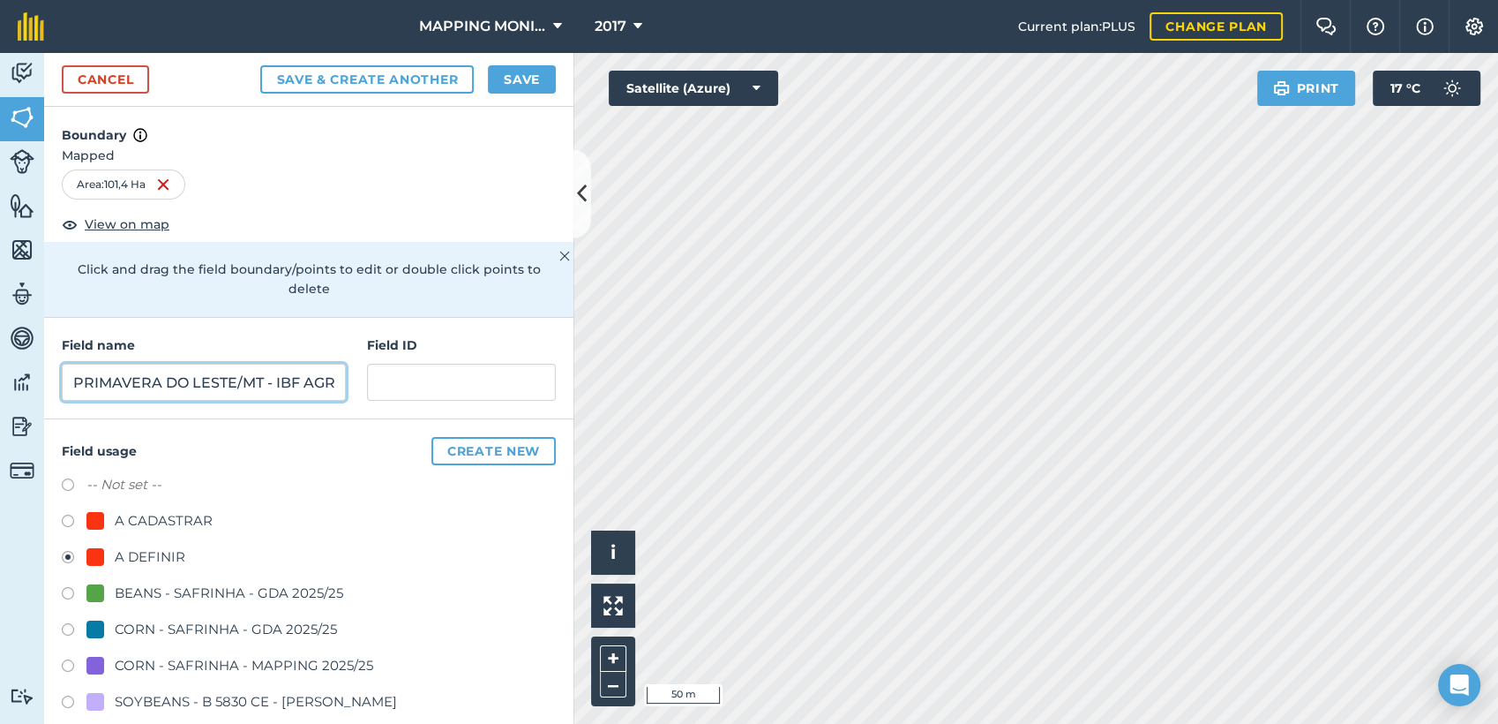
click at [176, 384] on input "PRIMAVERA DO LESTE/MT - IBF AGROPECUÁRIA - [GEOGRAPHIC_DATA]" at bounding box center [204, 382] width 284 height 37
click at [529, 69] on button "Save" at bounding box center [522, 79] width 68 height 28
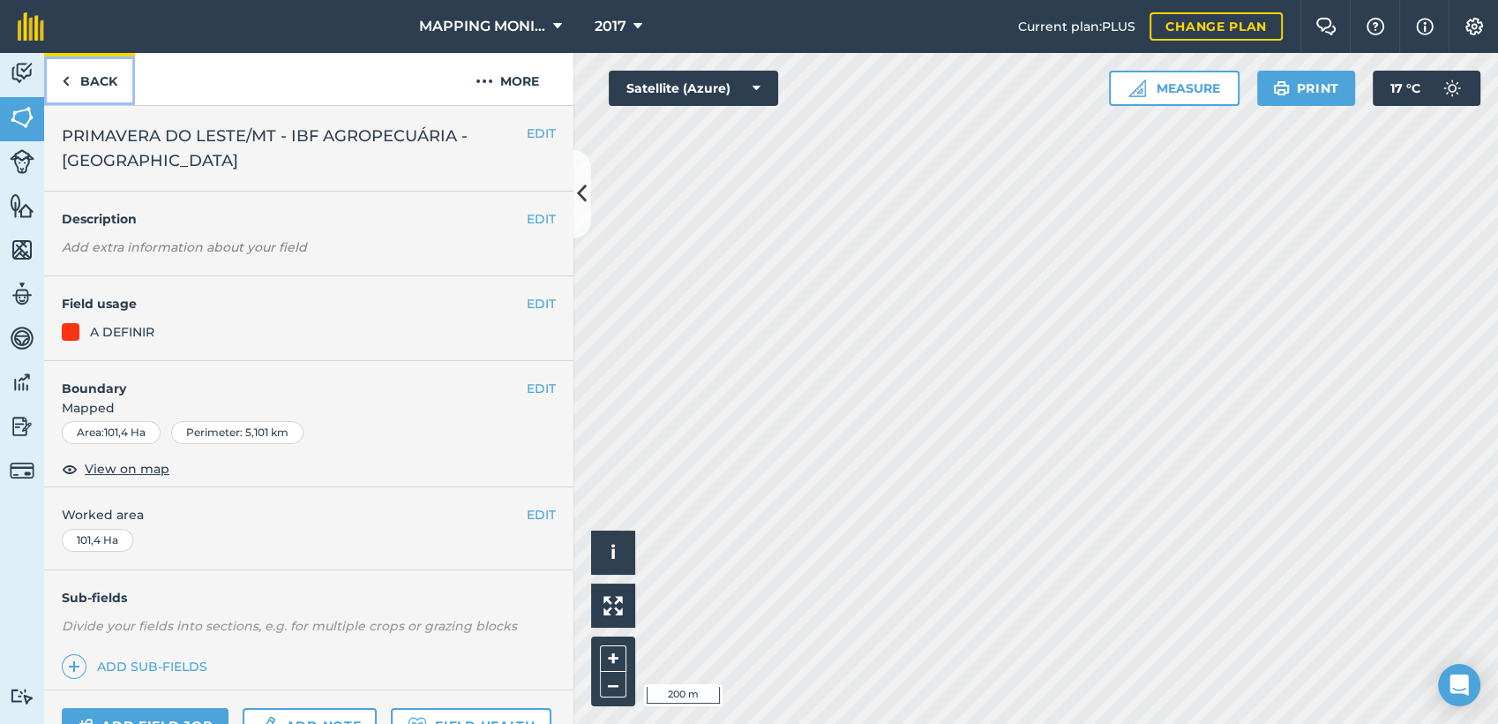
click at [113, 77] on link "Back" at bounding box center [89, 79] width 91 height 52
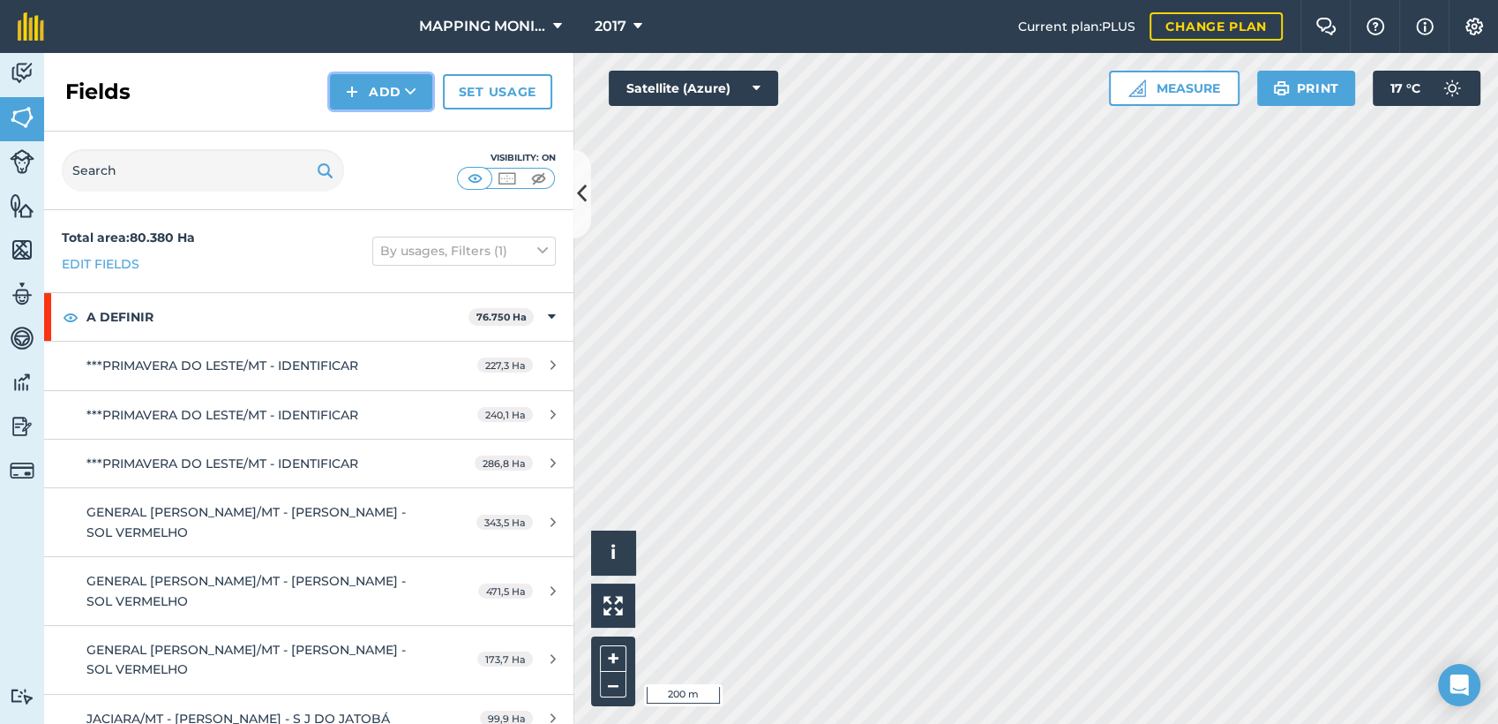
click at [392, 96] on button "Add" at bounding box center [381, 91] width 102 height 35
click at [408, 119] on link "Draw" at bounding box center [381, 131] width 97 height 39
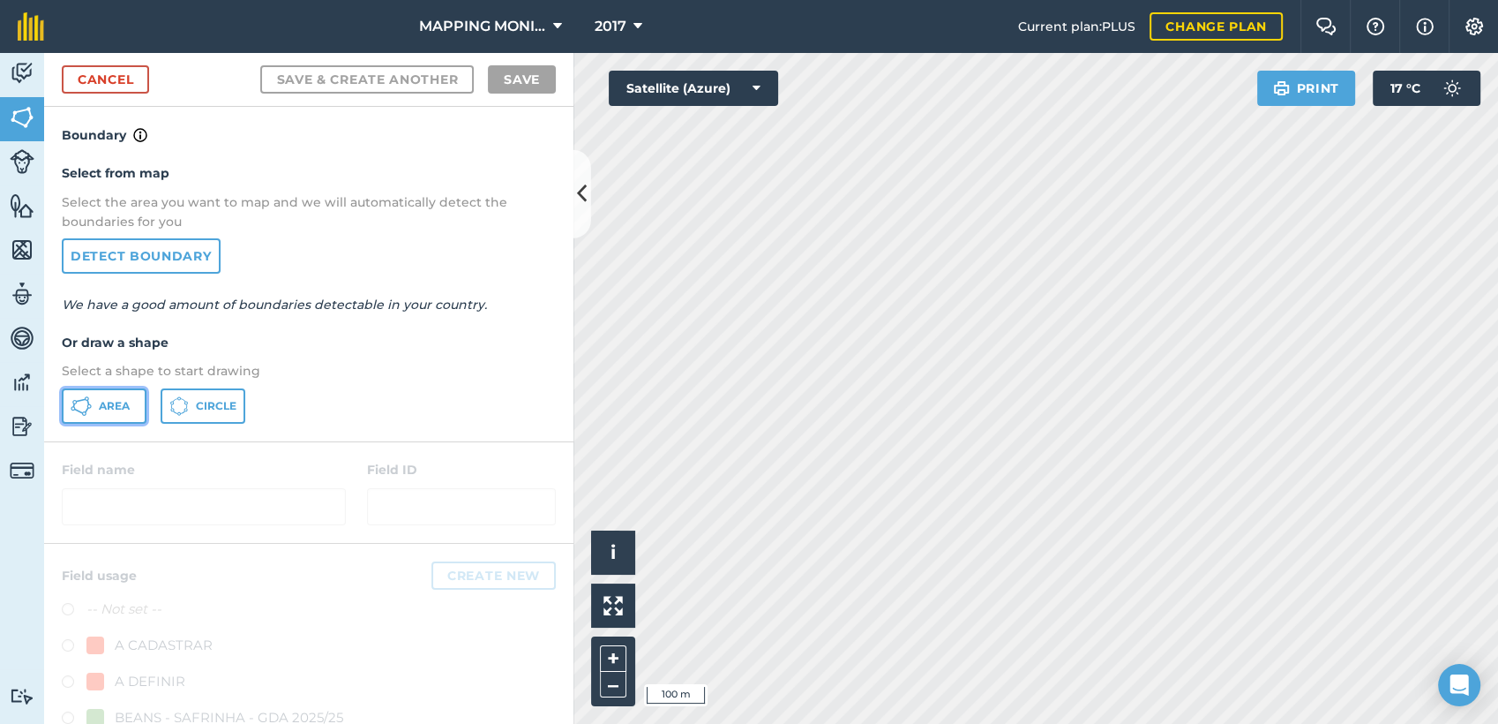
click at [68, 392] on button "Area" at bounding box center [104, 405] width 85 height 35
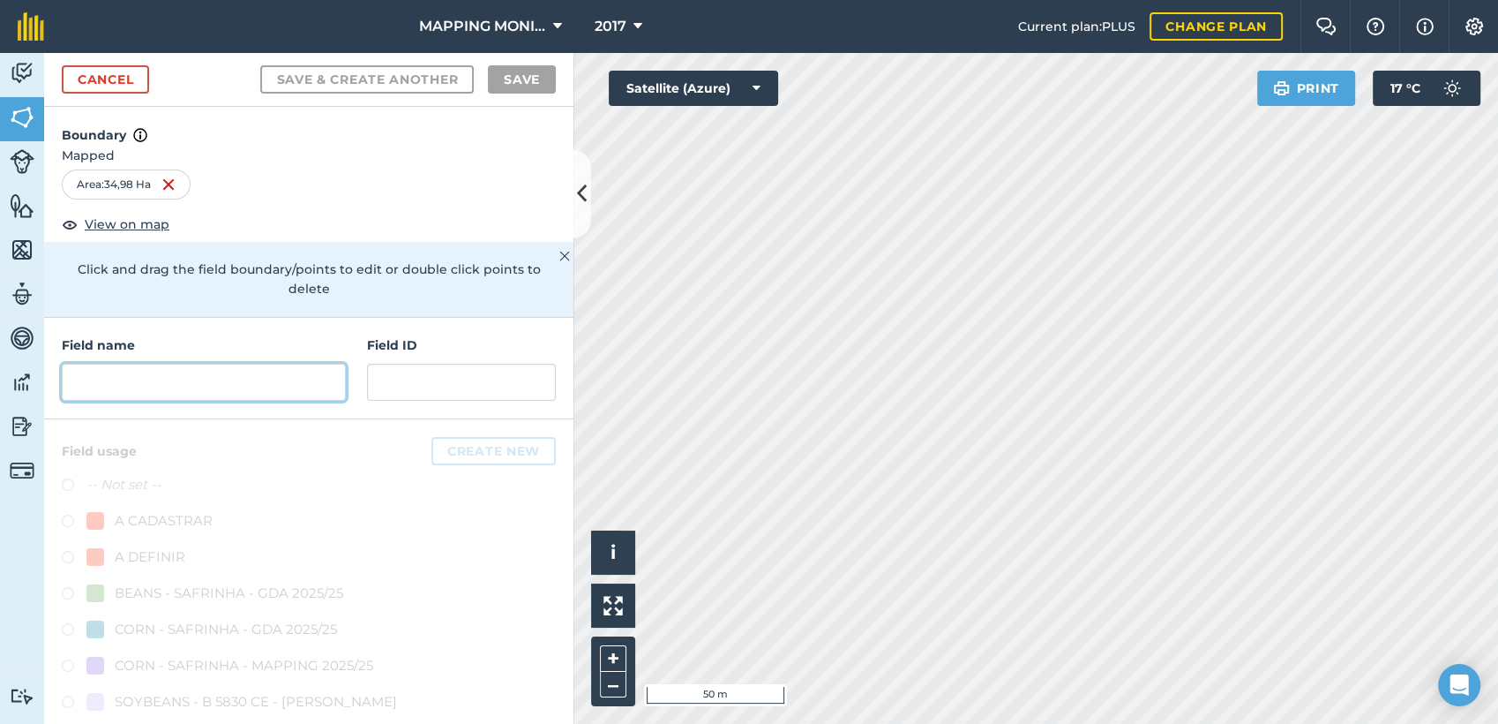
click at [124, 372] on input "text" at bounding box center [204, 382] width 284 height 37
paste input "PRIMAVERA DO LESTE/MT - IBF AGROPECUÁRIA - [GEOGRAPHIC_DATA]"
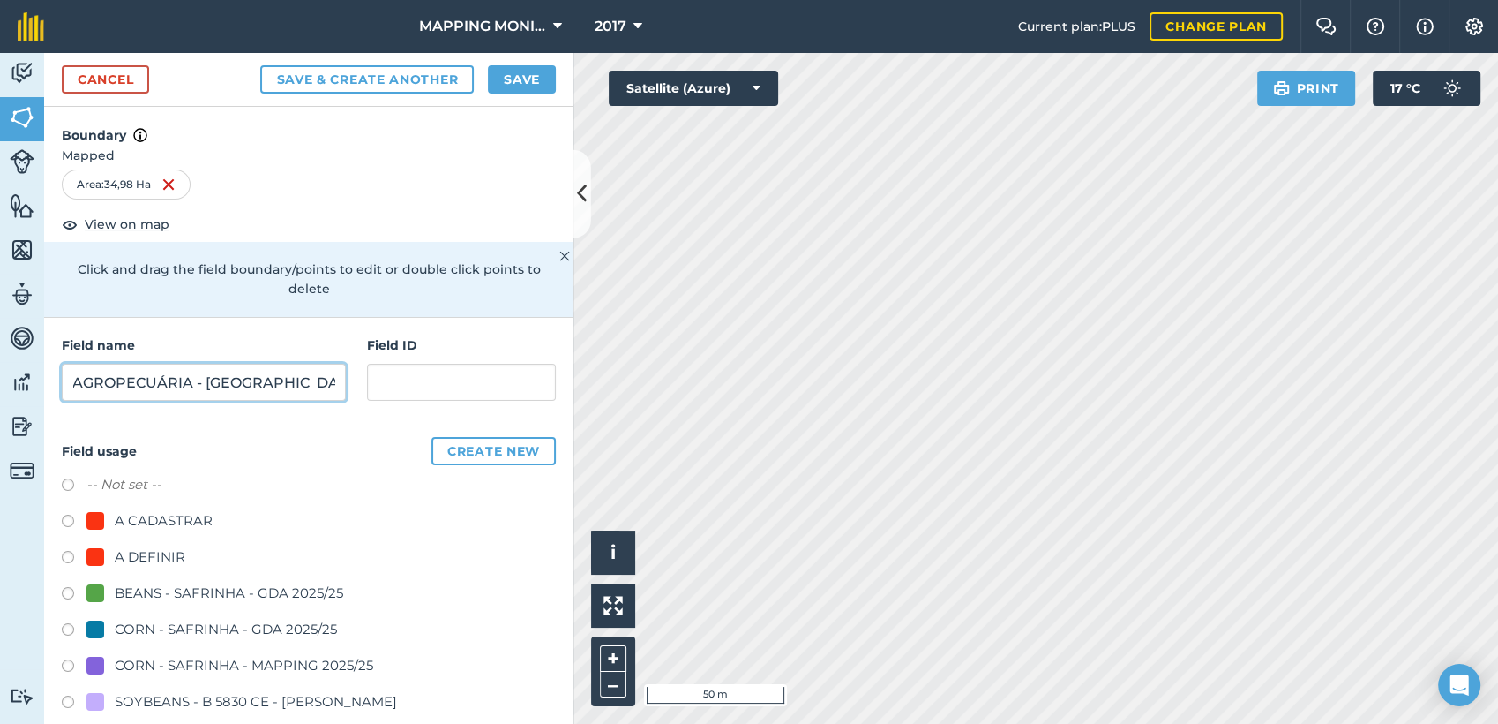
type input "PRIMAVERA DO LESTE/MT - IBF AGROPECUÁRIA - [GEOGRAPHIC_DATA]"
click at [130, 555] on div "A DEFINIR" at bounding box center [150, 556] width 71 height 21
radio input "true"
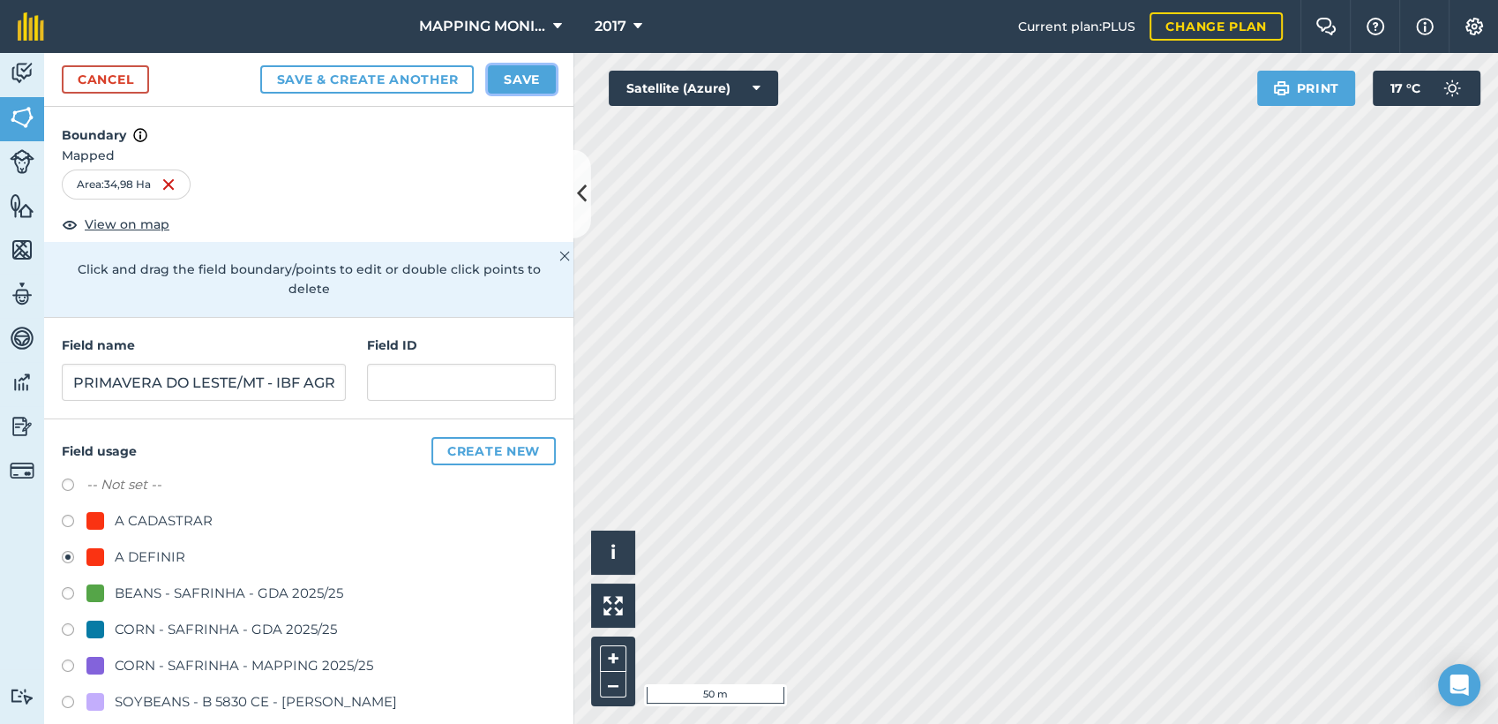
drag, startPoint x: 529, startPoint y: 88, endPoint x: 566, endPoint y: 158, distance: 78.5
click at [529, 88] on button "Save" at bounding box center [522, 79] width 68 height 28
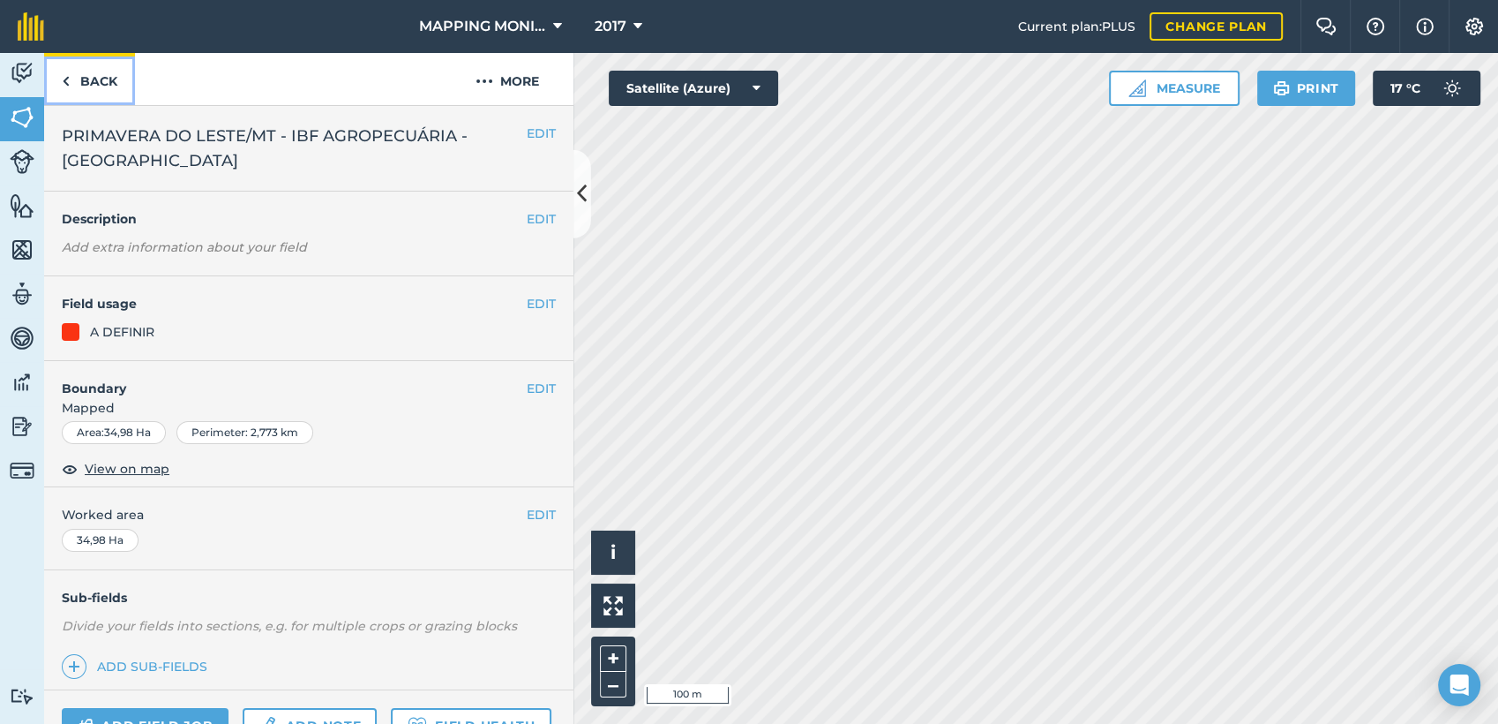
click at [85, 94] on link "Back" at bounding box center [89, 79] width 91 height 52
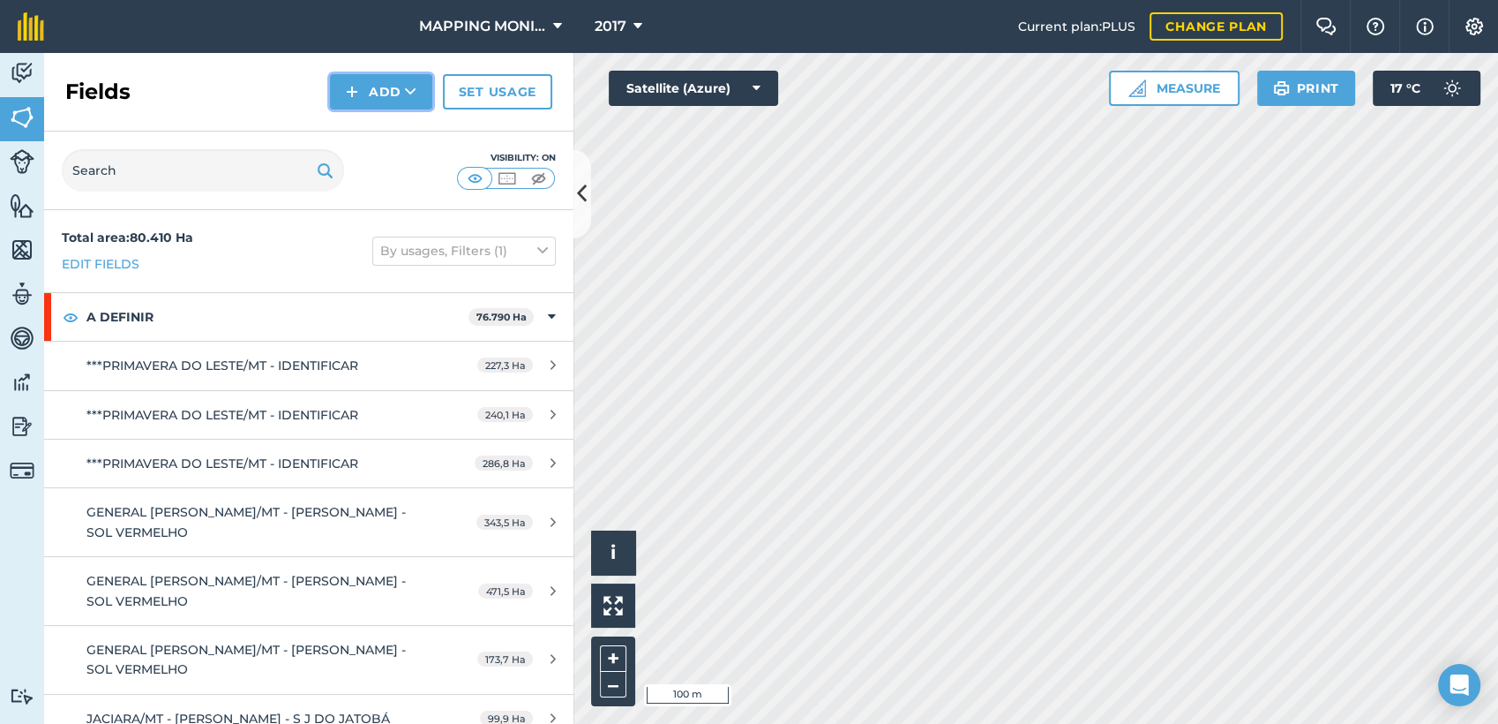
click at [409, 101] on button "Add" at bounding box center [381, 91] width 102 height 35
click at [394, 131] on link "Draw" at bounding box center [381, 131] width 97 height 39
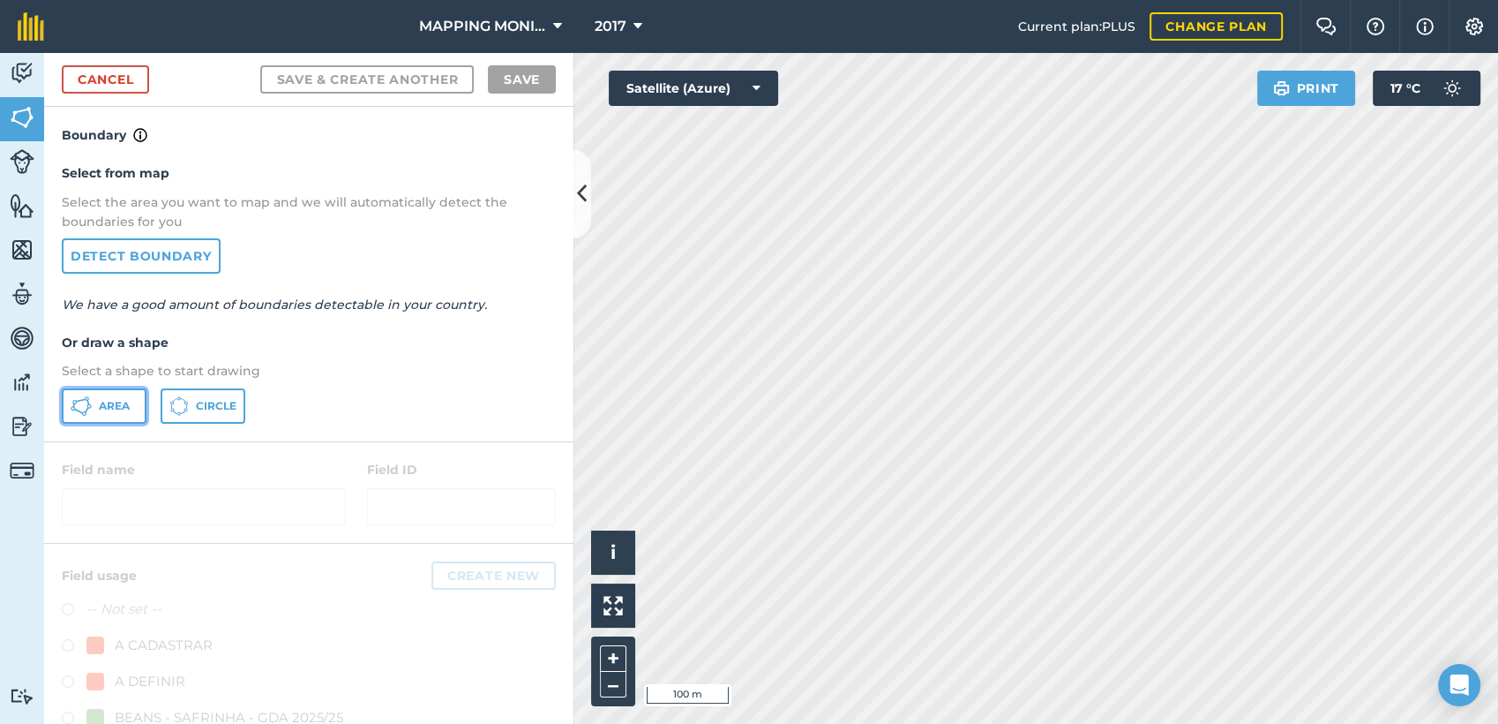
click at [81, 408] on icon at bounding box center [81, 405] width 21 height 21
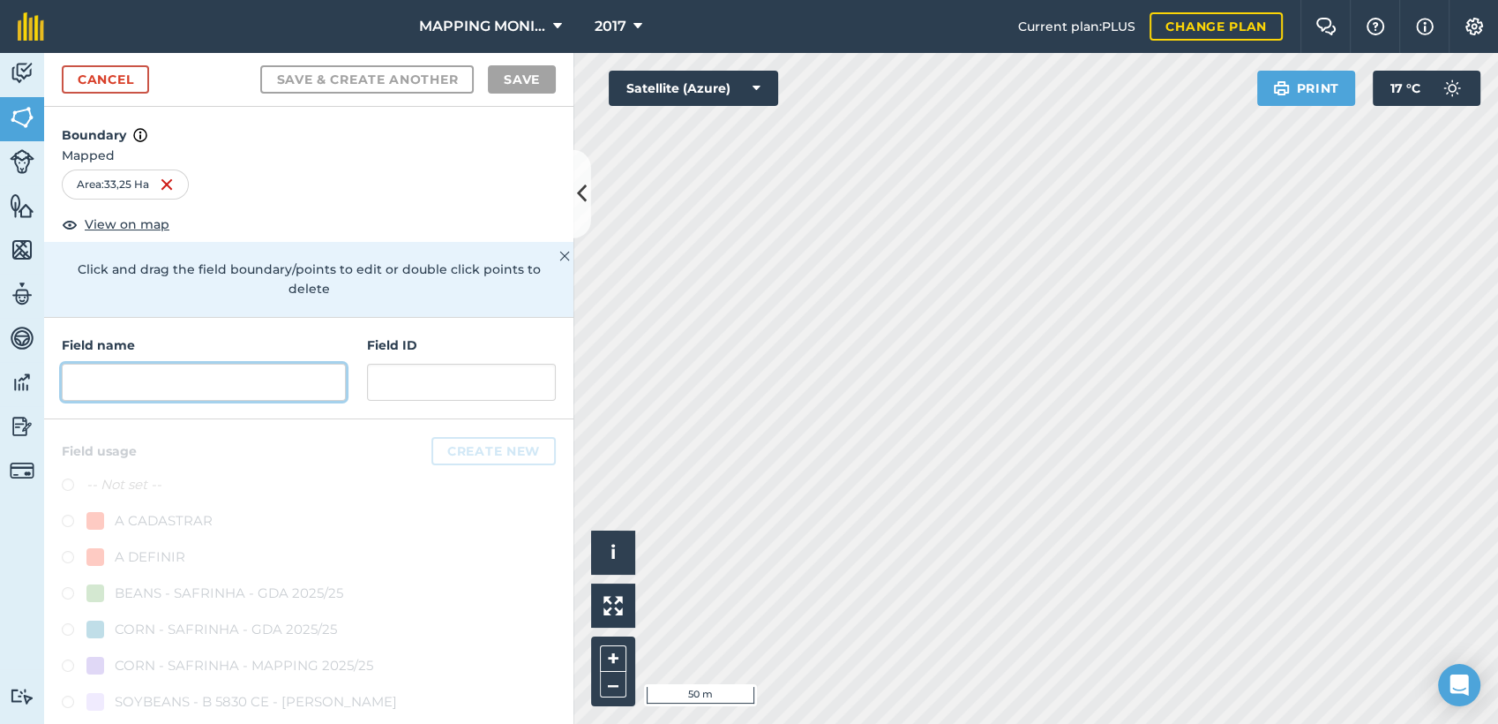
click at [155, 392] on input "text" at bounding box center [204, 382] width 284 height 37
paste input "PRIMAVERA DO LESTE/MT - IBF AGROPECUÁRIA - [GEOGRAPHIC_DATA]"
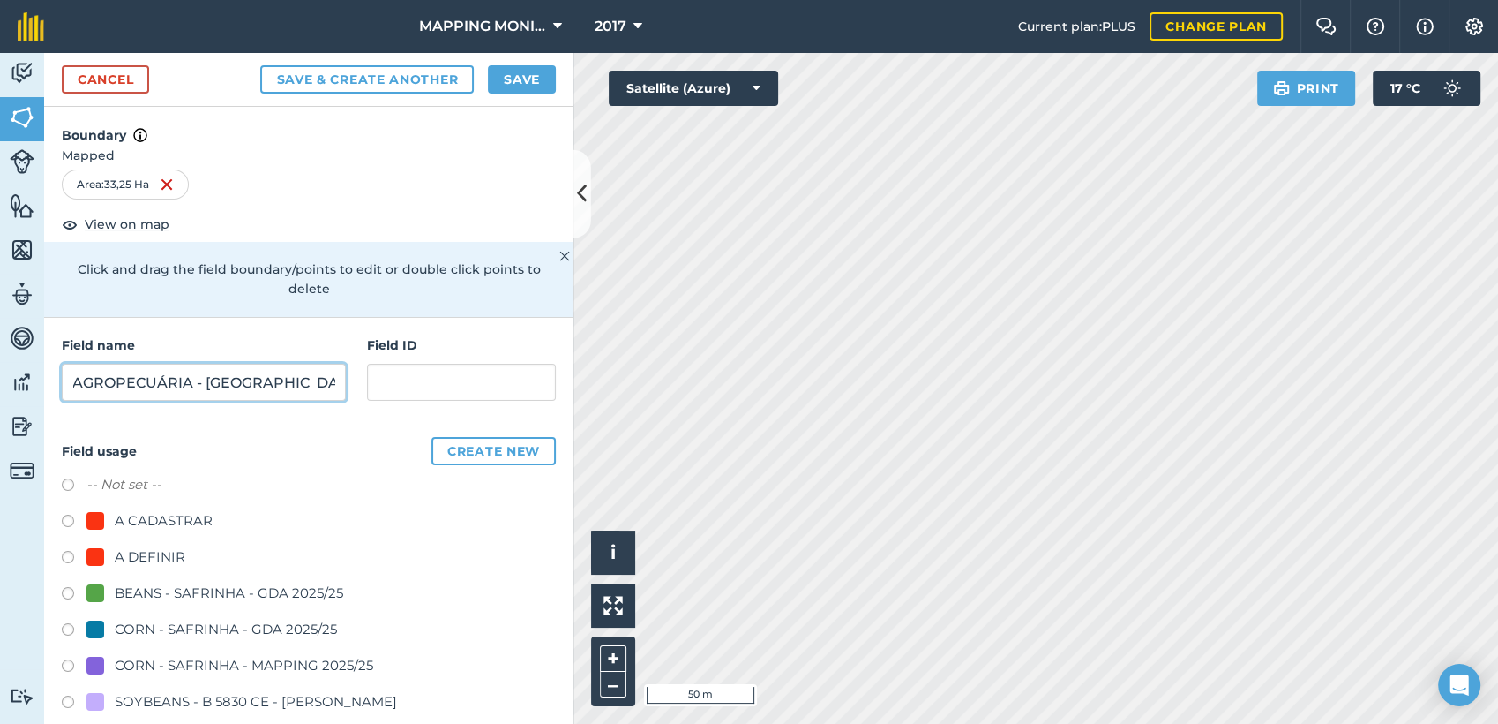
type input "PRIMAVERA DO LESTE/MT - IBF AGROPECUÁRIA - [GEOGRAPHIC_DATA]"
click at [124, 558] on div "A DEFINIR" at bounding box center [150, 556] width 71 height 21
radio input "true"
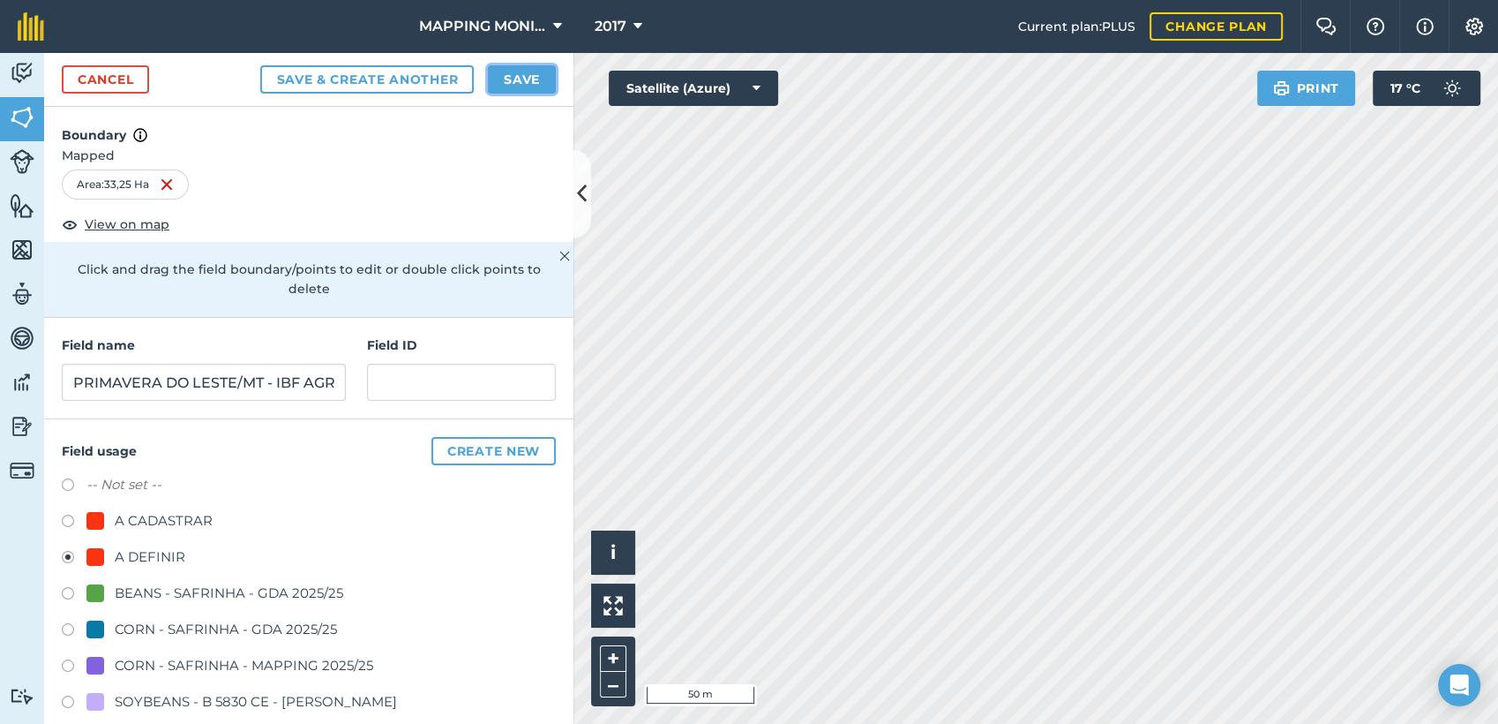
click at [512, 80] on button "Save" at bounding box center [522, 79] width 68 height 28
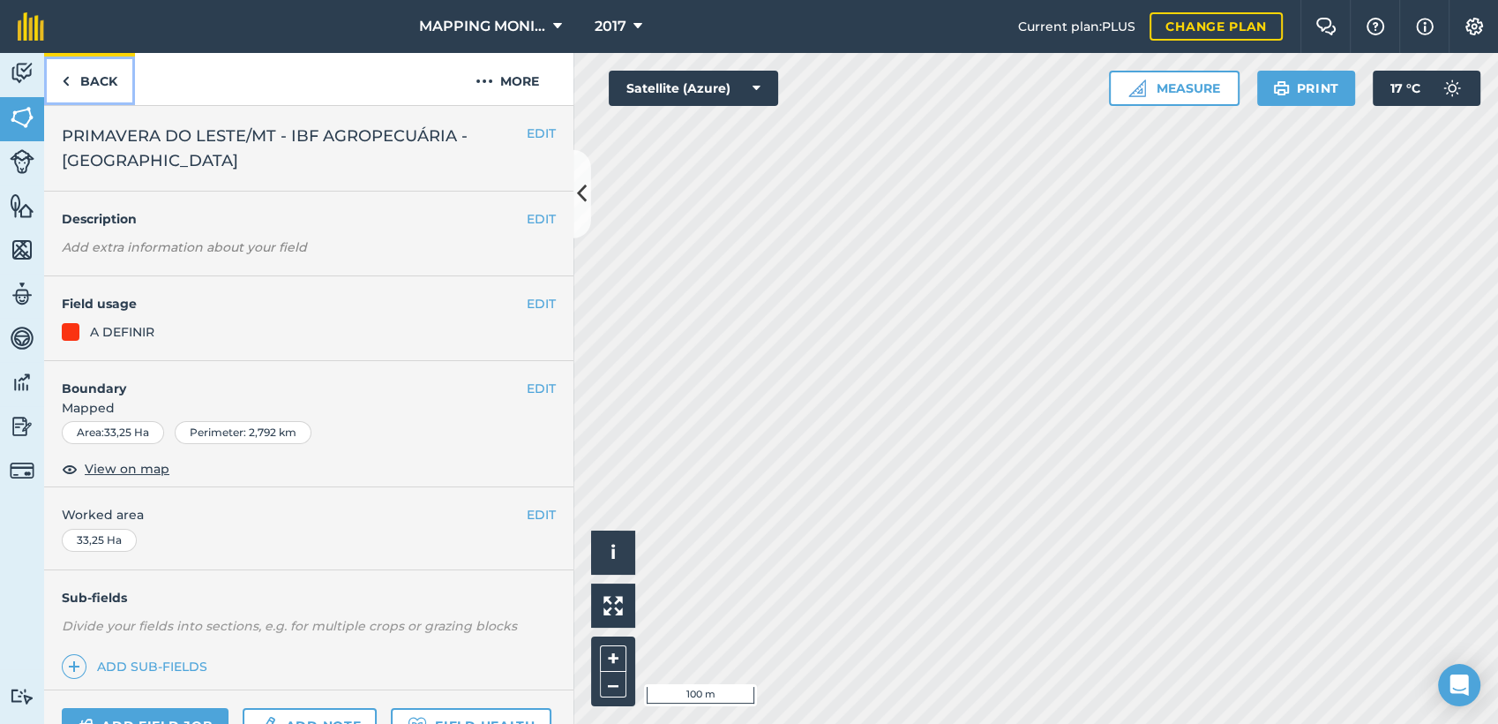
click at [104, 80] on link "Back" at bounding box center [89, 79] width 91 height 52
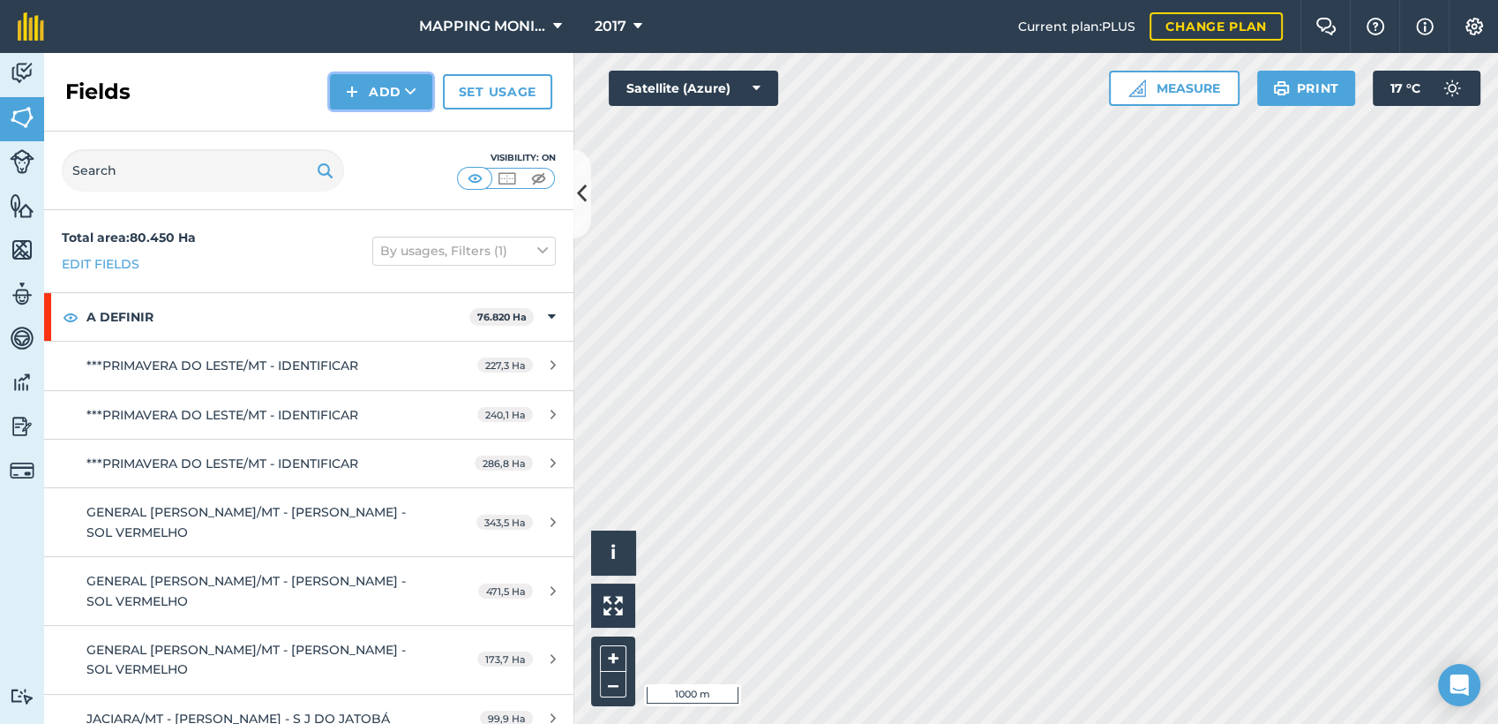
click at [409, 98] on icon at bounding box center [410, 92] width 11 height 18
click at [392, 131] on link "Draw" at bounding box center [381, 131] width 97 height 39
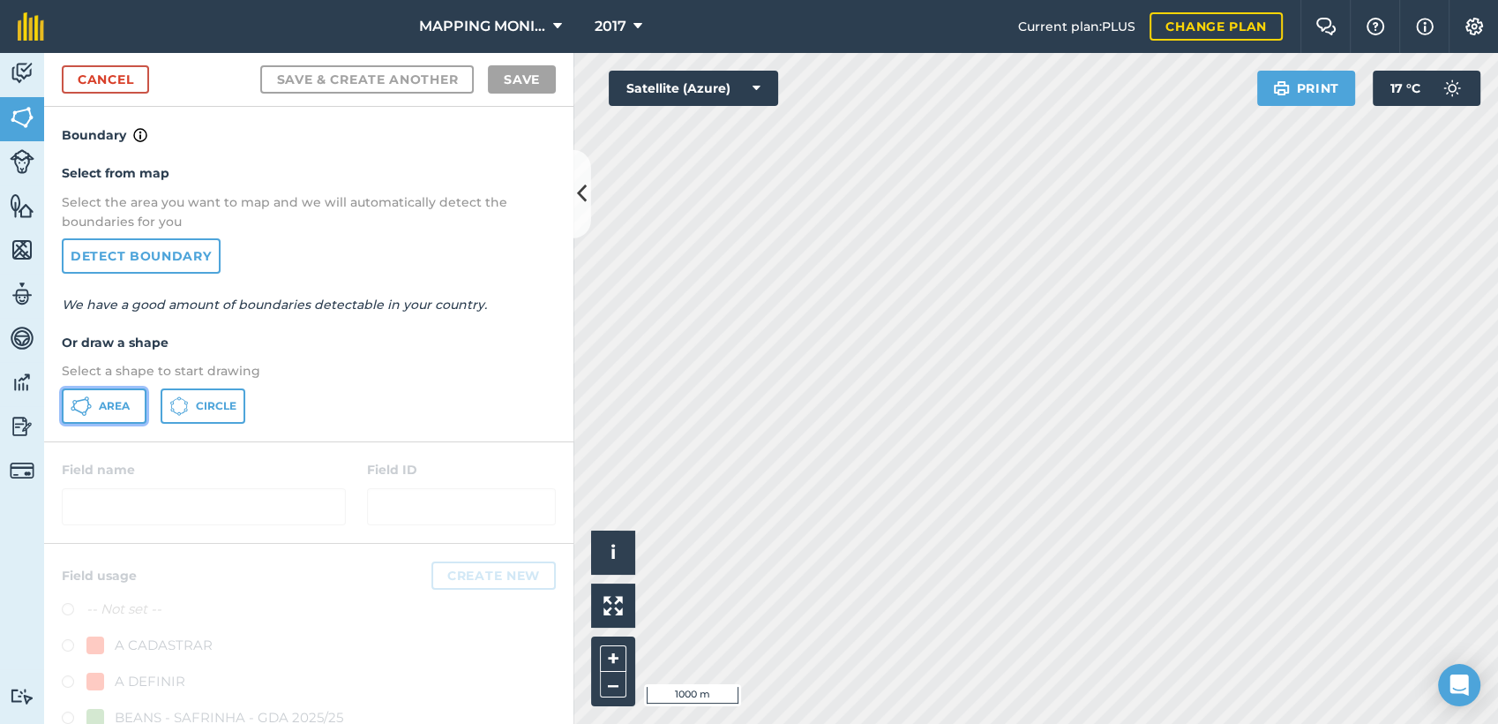
click at [125, 411] on span "Area" at bounding box center [114, 406] width 31 height 14
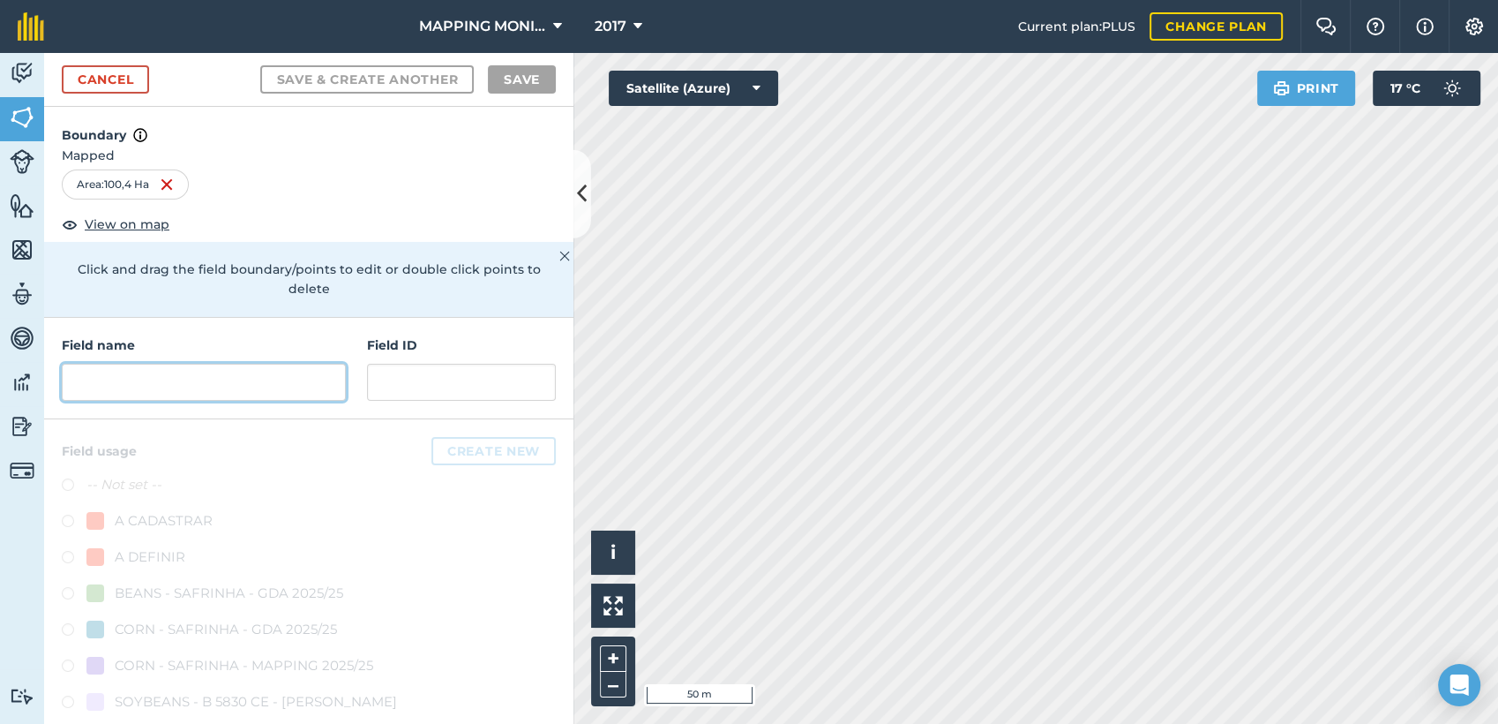
click at [186, 380] on input "text" at bounding box center [204, 382] width 284 height 37
paste input "PRIMAVERA DO LESTE/MT - IBF AGROPECUÁRIA - [GEOGRAPHIC_DATA]"
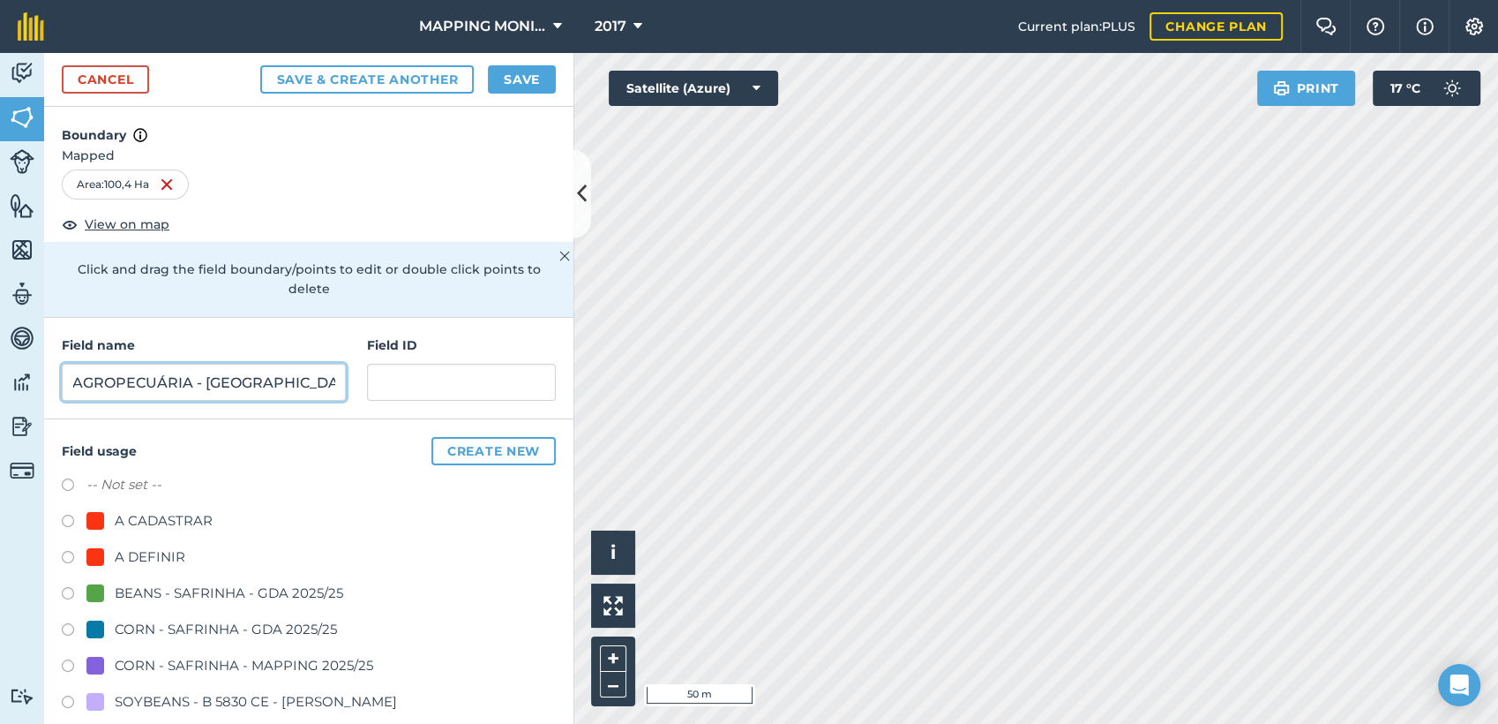
type input "PRIMAVERA DO LESTE/MT - IBF AGROPECUÁRIA - [GEOGRAPHIC_DATA]"
click at [152, 558] on div "A DEFINIR" at bounding box center [150, 556] width 71 height 21
radio input "true"
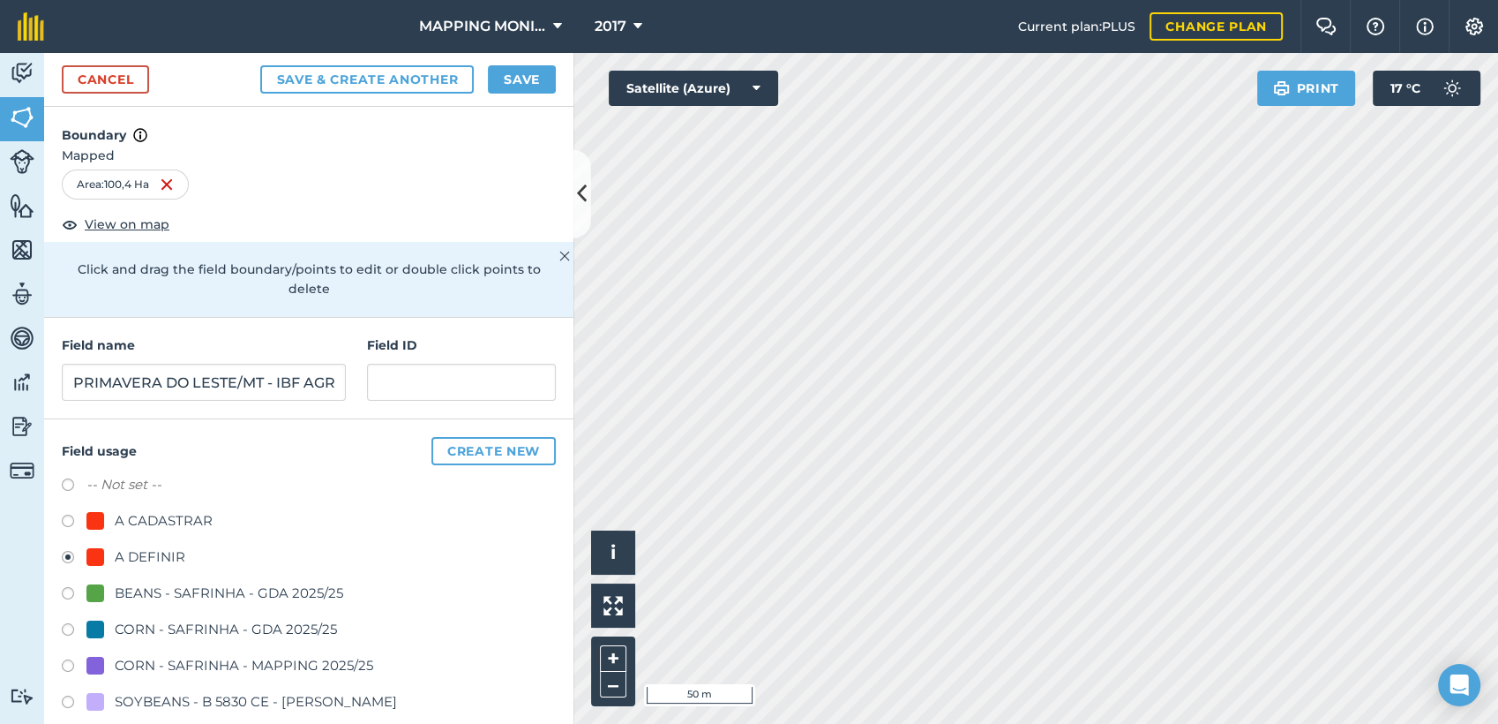
click at [522, 62] on div "Cancel Save & Create Another Save" at bounding box center [308, 80] width 529 height 54
click at [529, 72] on button "Save" at bounding box center [522, 79] width 68 height 28
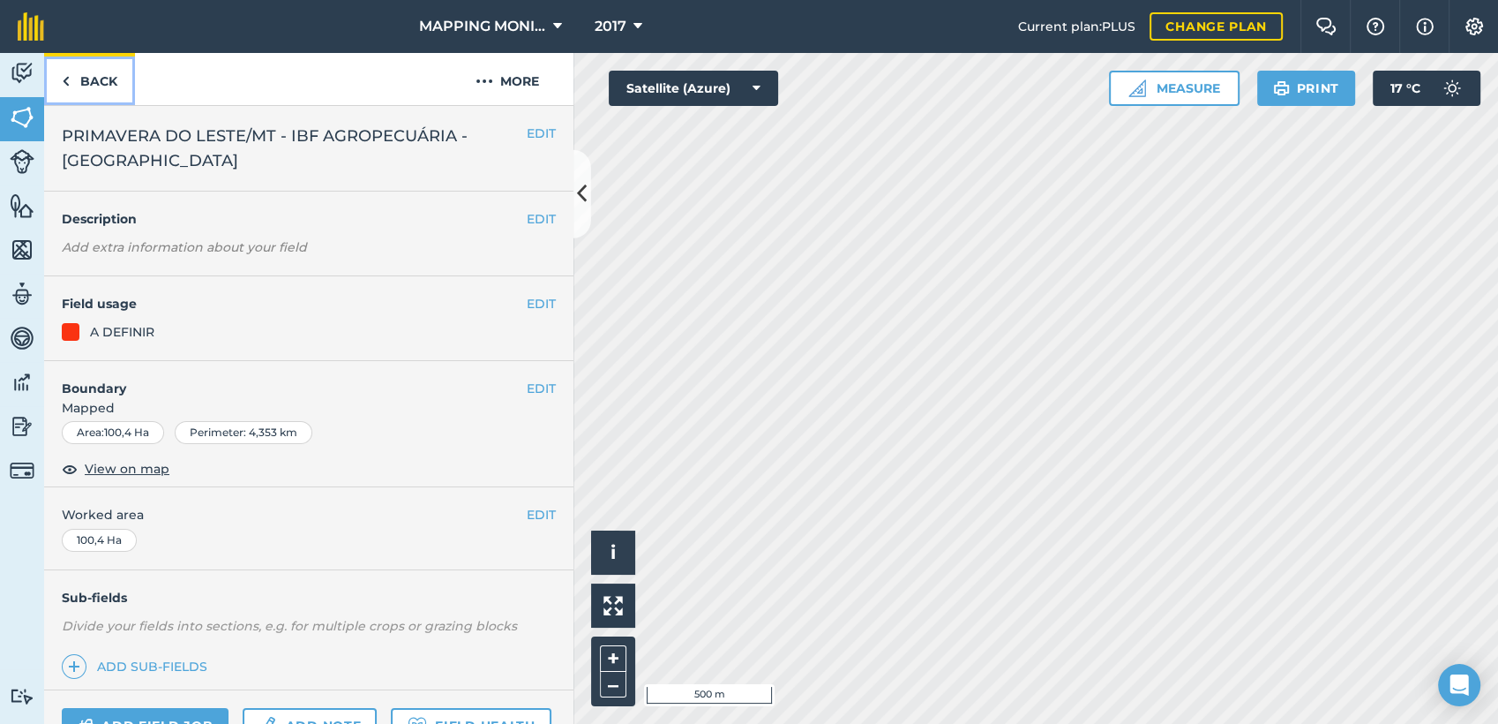
click at [111, 81] on link "Back" at bounding box center [89, 79] width 91 height 52
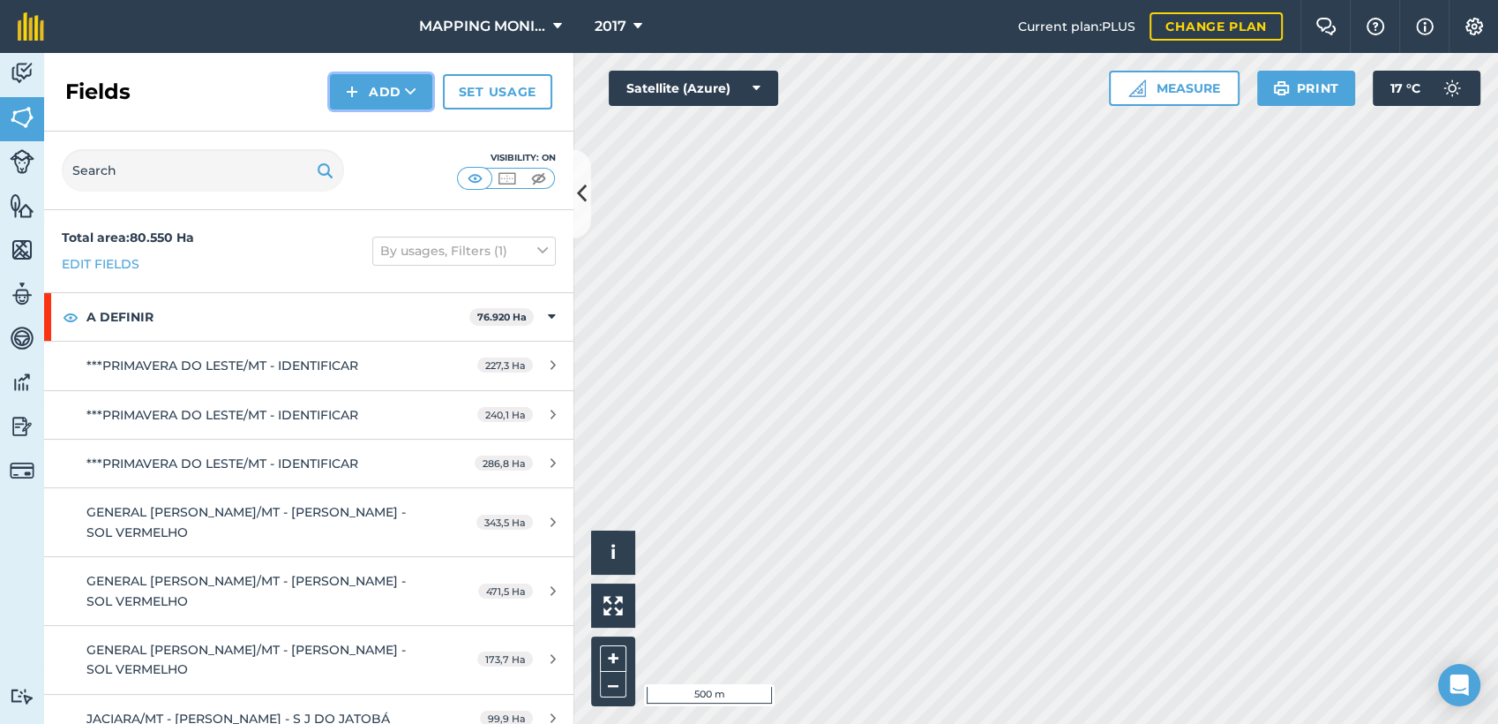
click at [409, 102] on button "Add" at bounding box center [381, 91] width 102 height 35
click at [409, 137] on link "Draw" at bounding box center [381, 131] width 97 height 39
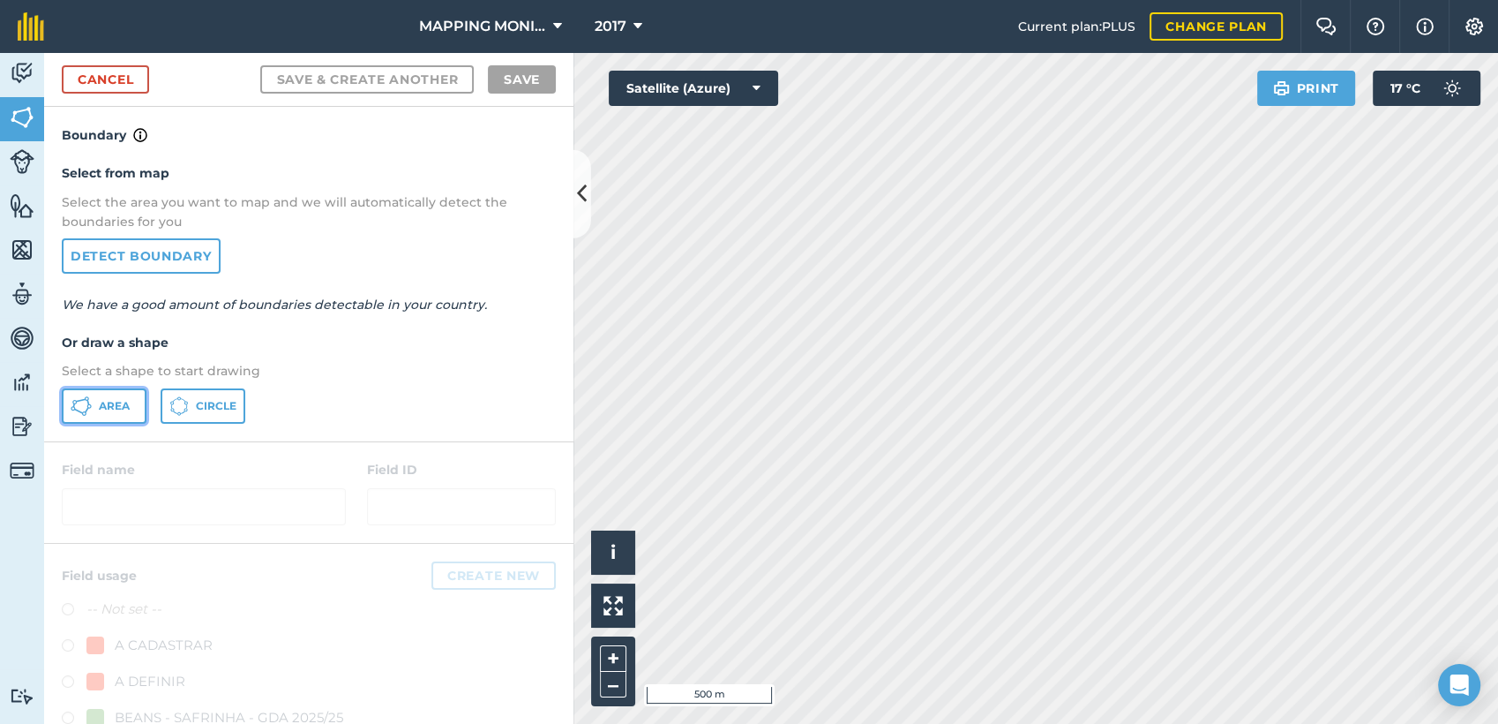
click at [139, 397] on button "Area" at bounding box center [104, 405] width 85 height 35
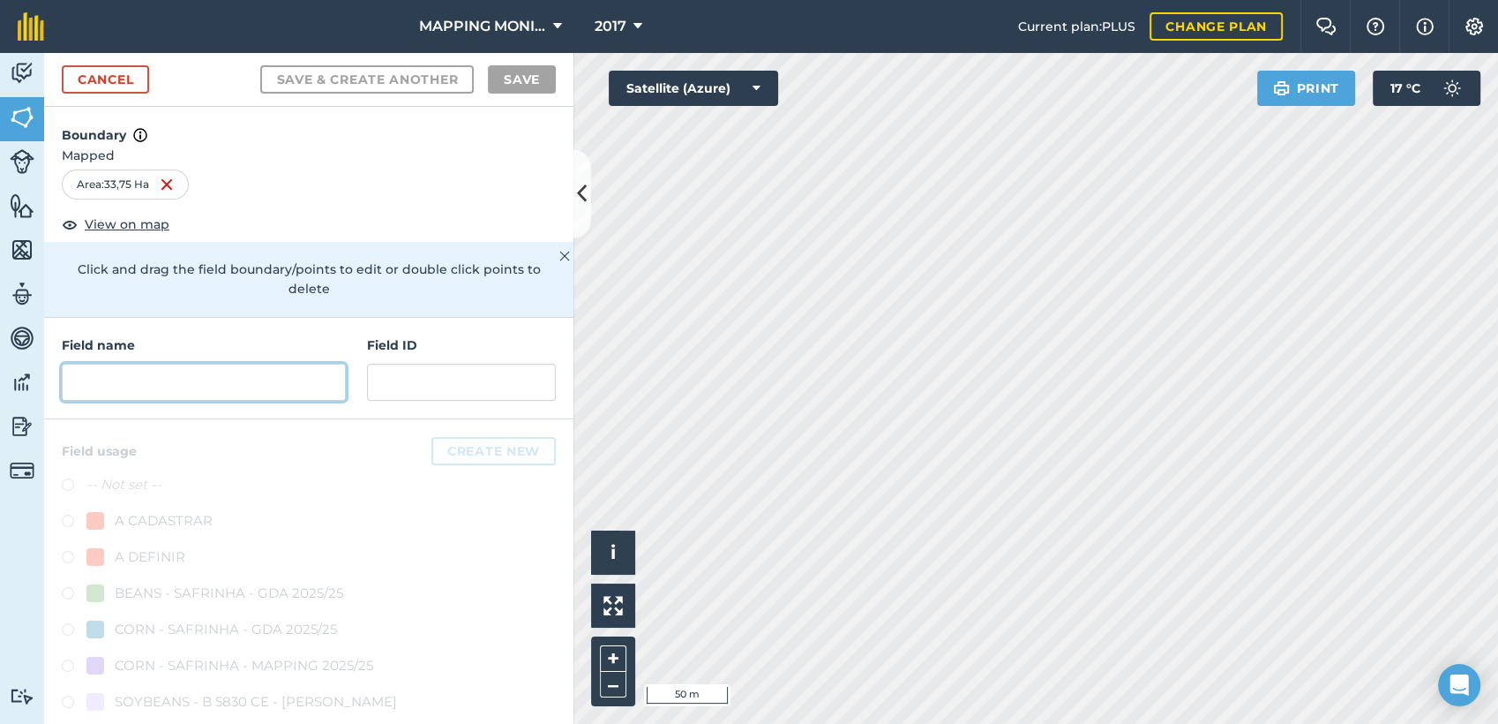
click at [282, 389] on input "text" at bounding box center [204, 382] width 284 height 37
paste input "PRIMAVERA DO LESTE/MT - IBF AGROPECUÁRIA - [GEOGRAPHIC_DATA]"
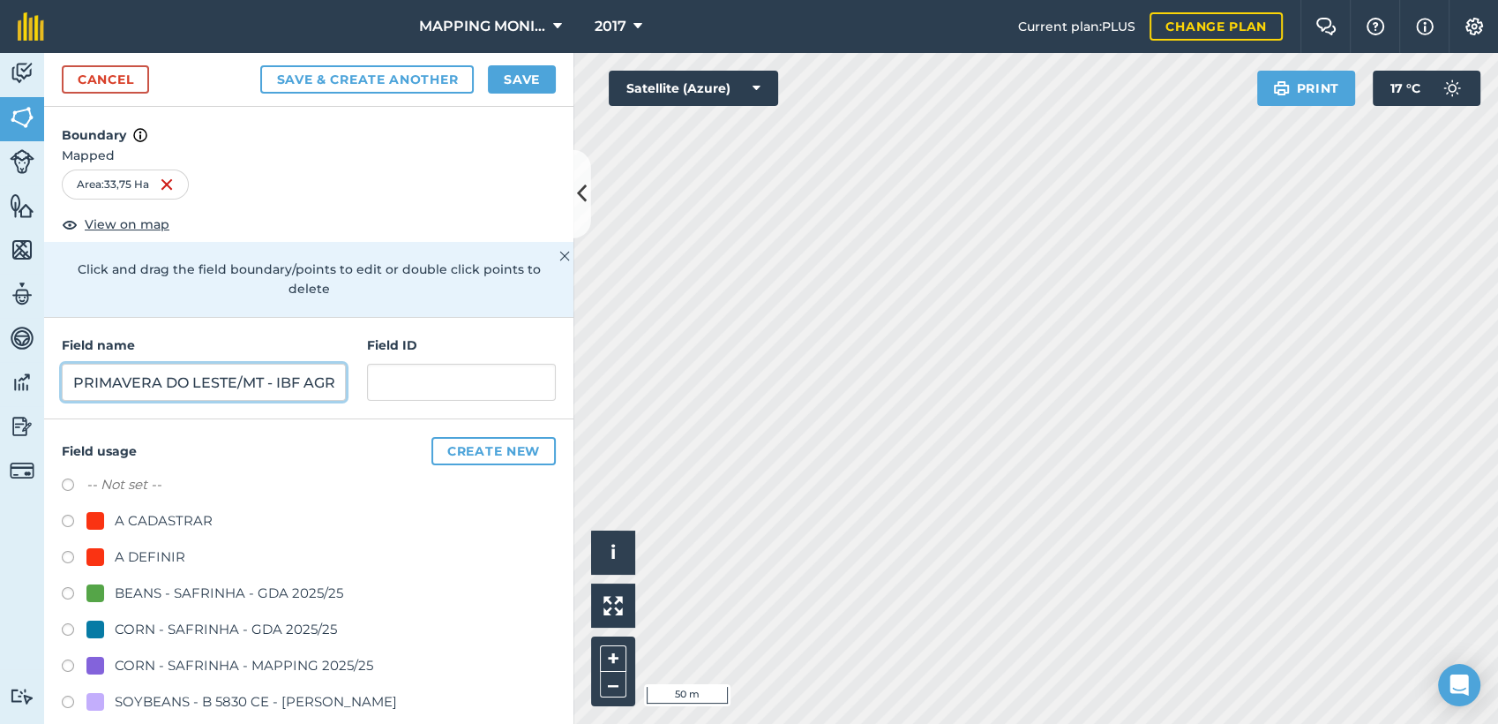
scroll to position [0, 231]
type input "PRIMAVERA DO LESTE/MT - IBF AGROPECUÁRIA - [GEOGRAPHIC_DATA]"
click at [144, 557] on div "A DEFINIR" at bounding box center [150, 556] width 71 height 21
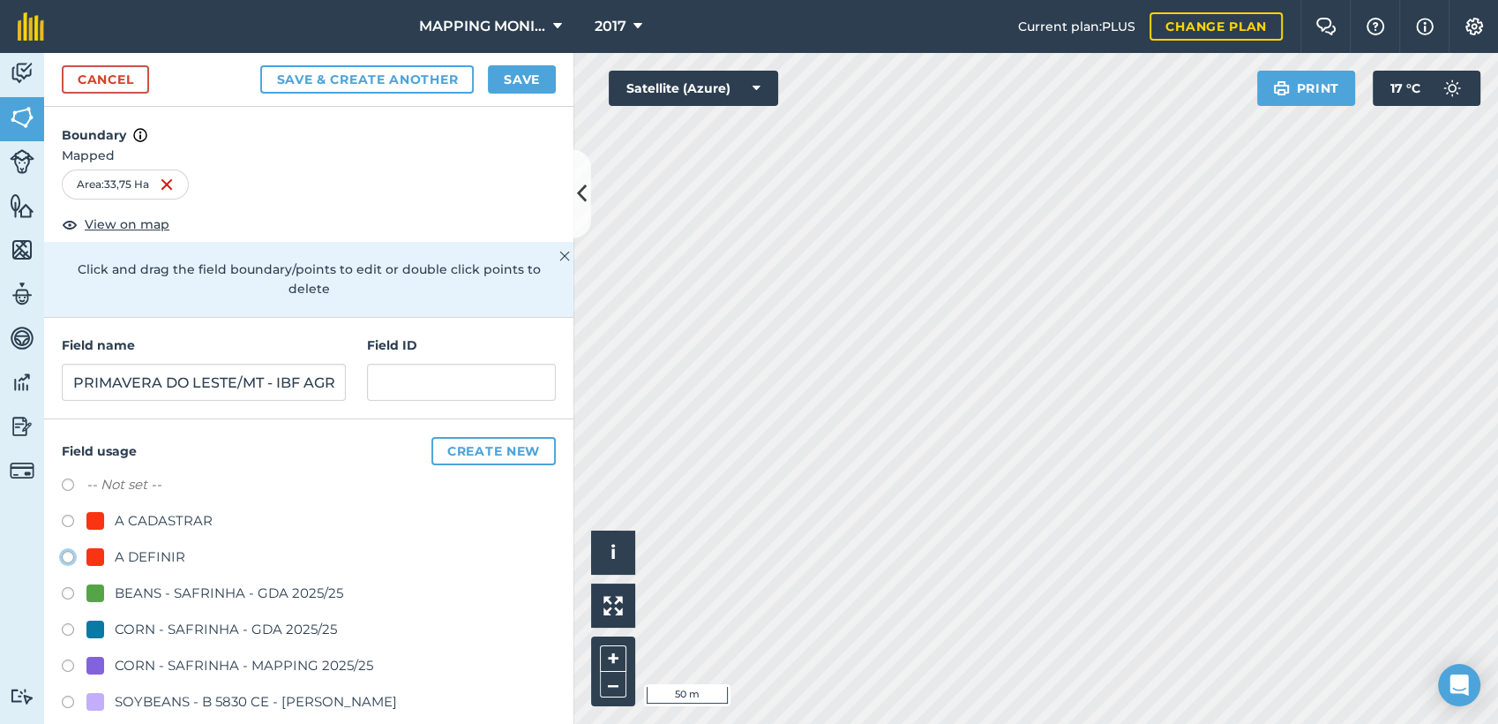
radio input "true"
click at [515, 81] on button "Save" at bounding box center [522, 79] width 68 height 28
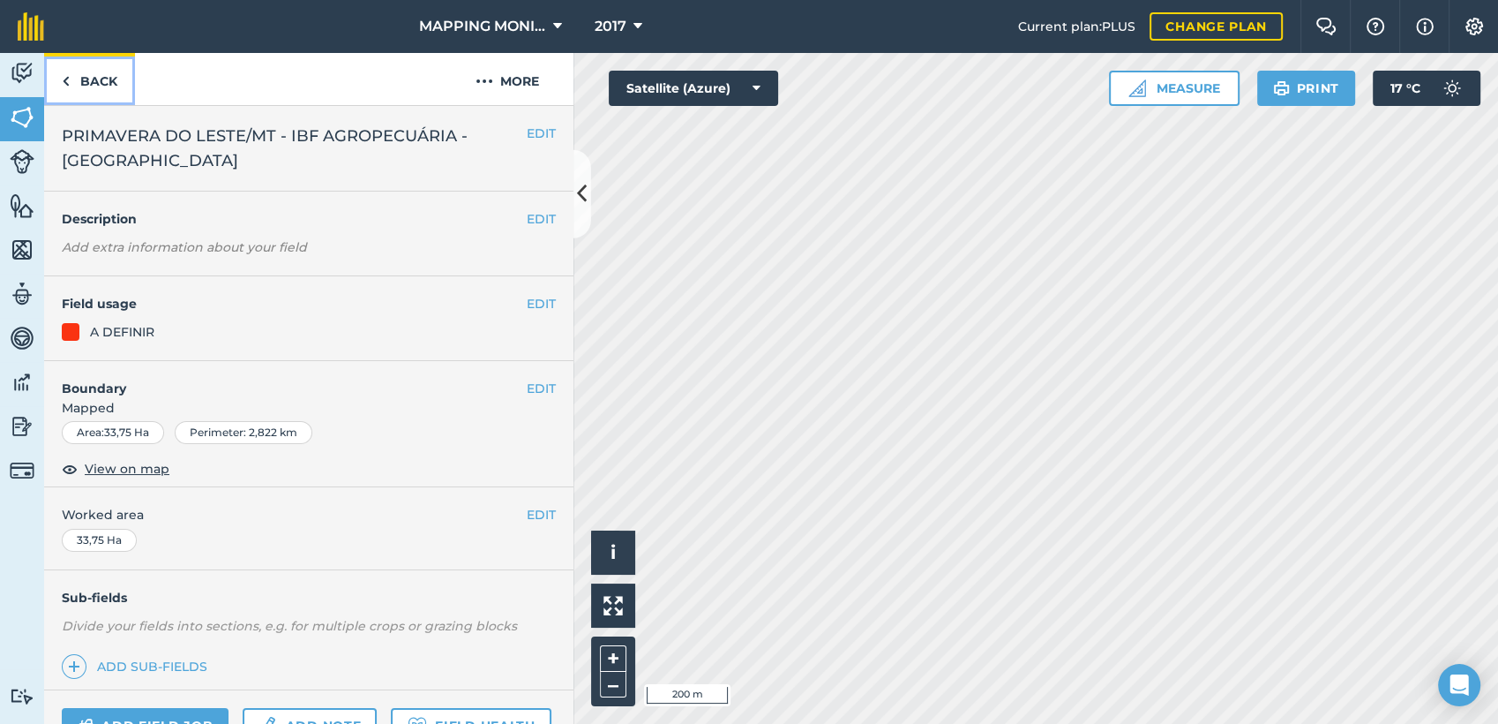
click at [90, 82] on link "Back" at bounding box center [89, 79] width 91 height 52
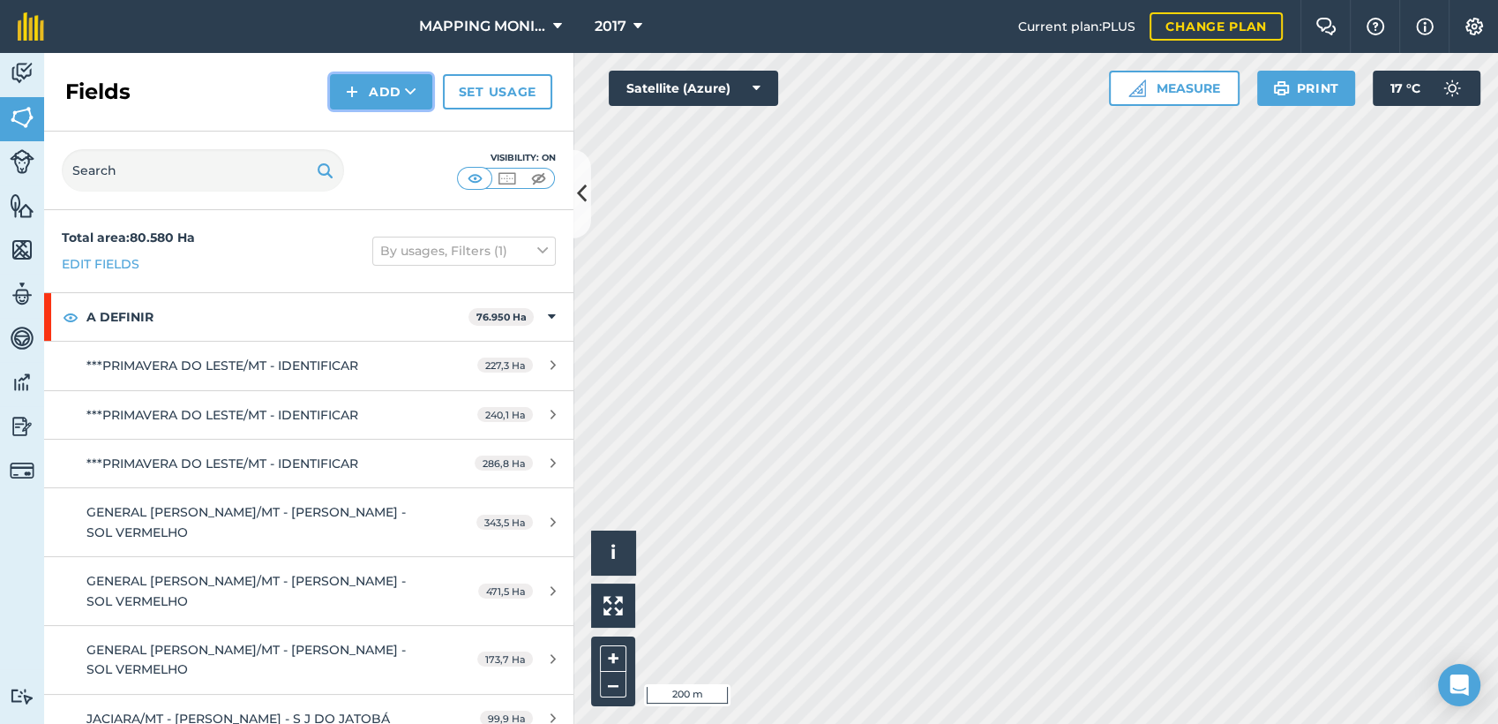
click at [401, 106] on button "Add" at bounding box center [381, 91] width 102 height 35
click at [413, 129] on link "Draw" at bounding box center [381, 131] width 97 height 39
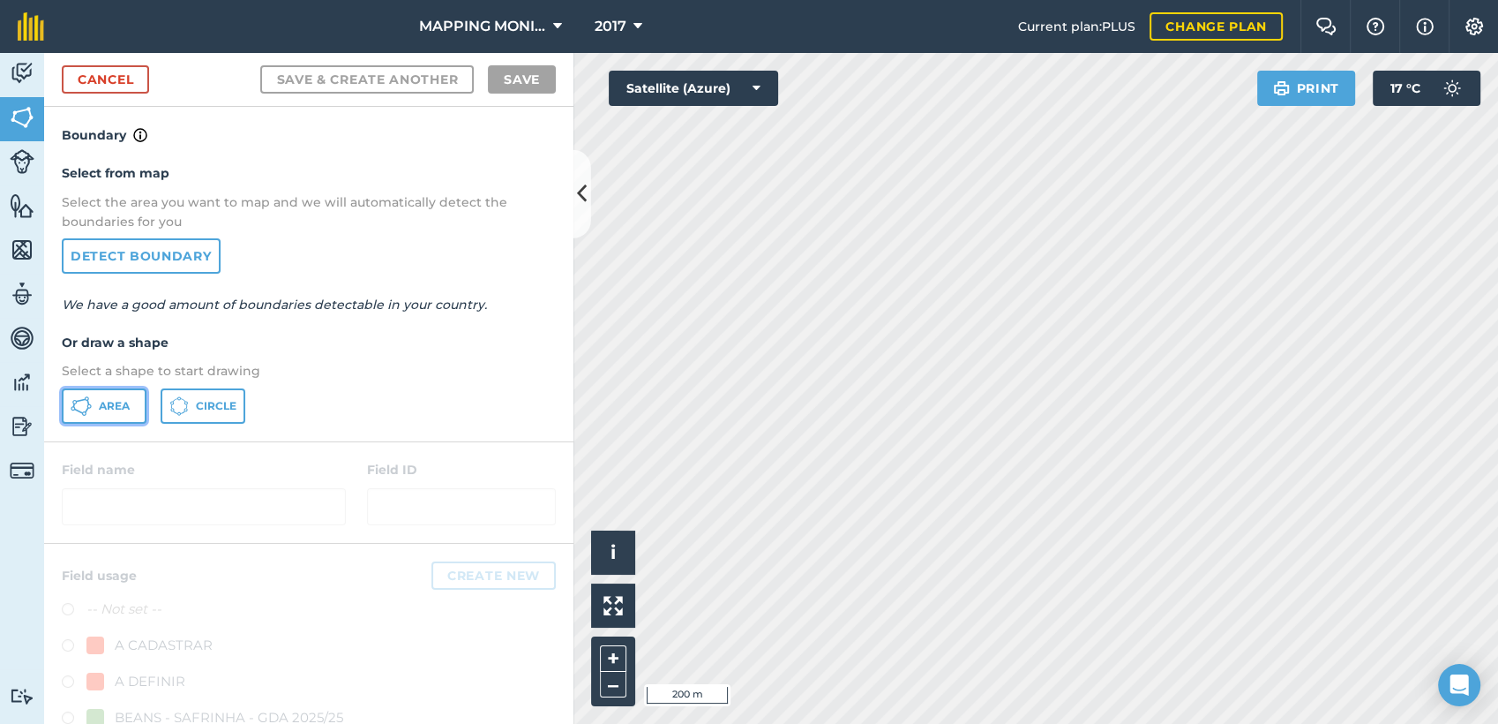
click at [109, 399] on span "Area" at bounding box center [114, 406] width 31 height 14
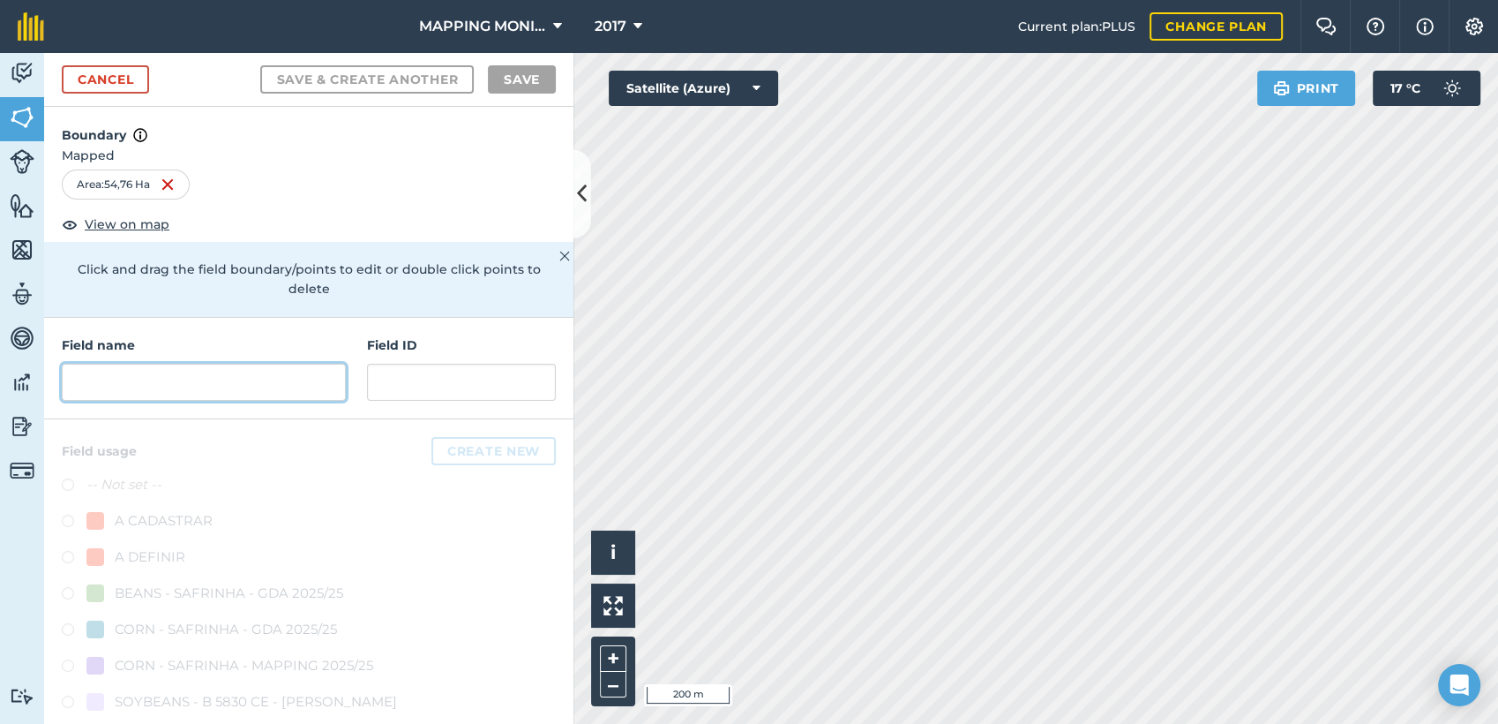
click at [237, 381] on input "text" at bounding box center [204, 382] width 284 height 37
paste input "PRIMAVERA DO LESTE/MT - IBF AGROPECUÁRIA - [GEOGRAPHIC_DATA]"
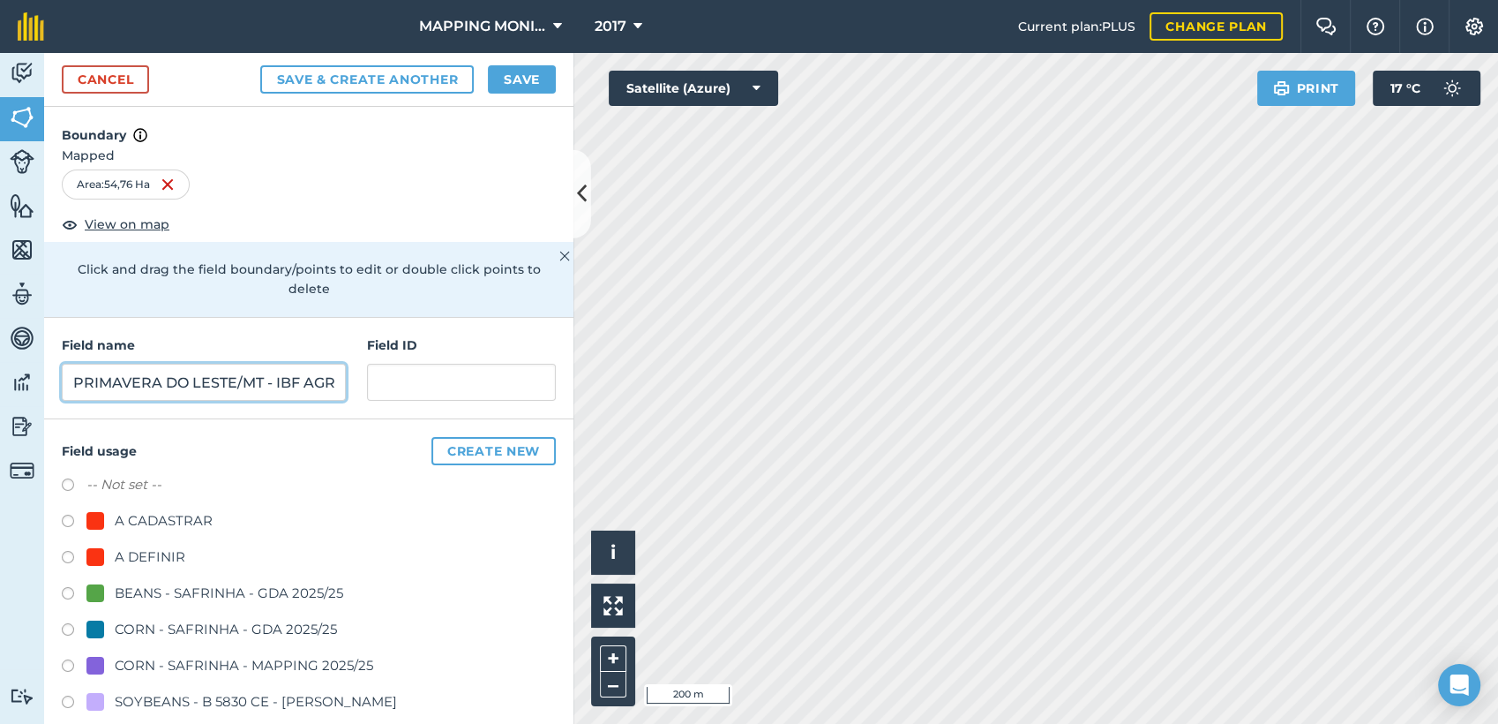
scroll to position [0, 231]
type input "PRIMAVERA DO LESTE/MT - IBF AGROPECUÁRIA - [GEOGRAPHIC_DATA]"
click at [155, 564] on div "A DEFINIR" at bounding box center [150, 556] width 71 height 21
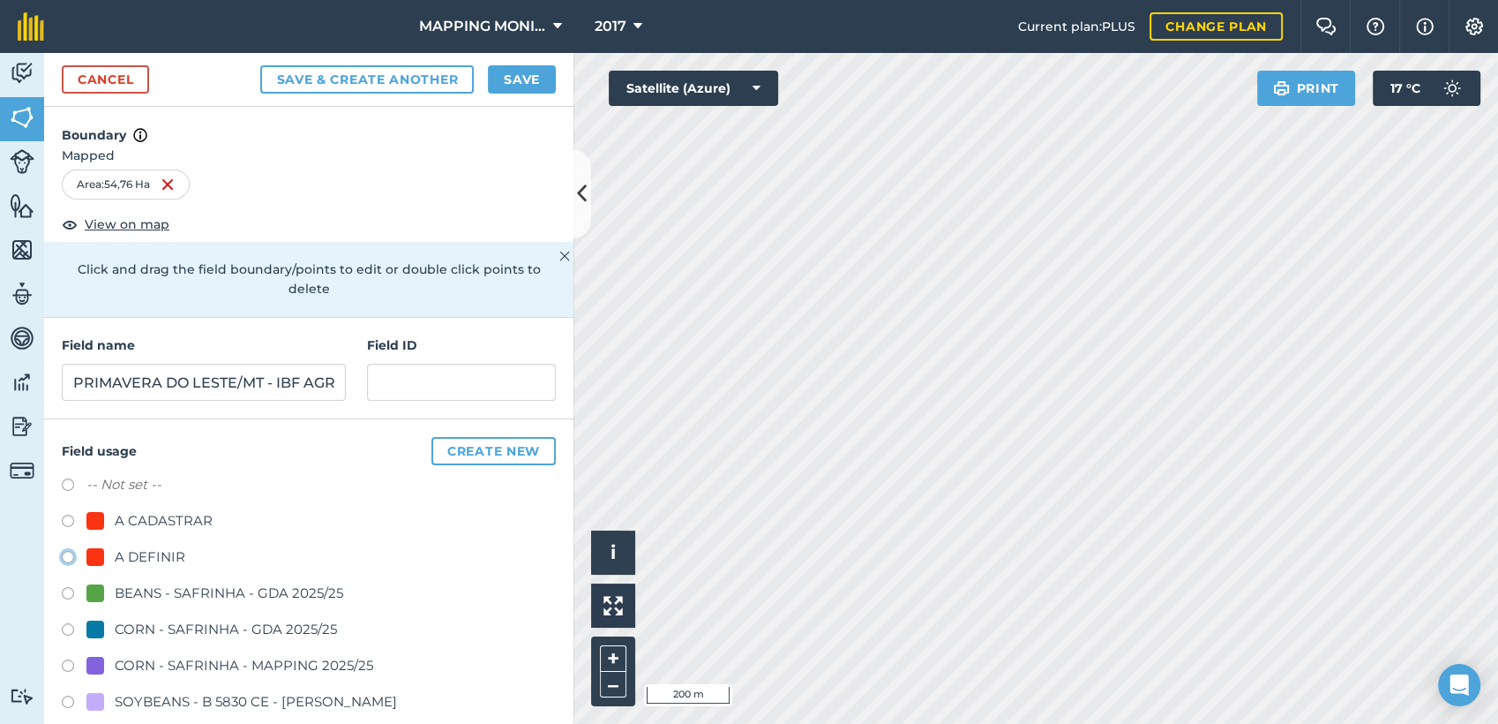
radio input "true"
click at [501, 86] on button "Save" at bounding box center [522, 79] width 68 height 28
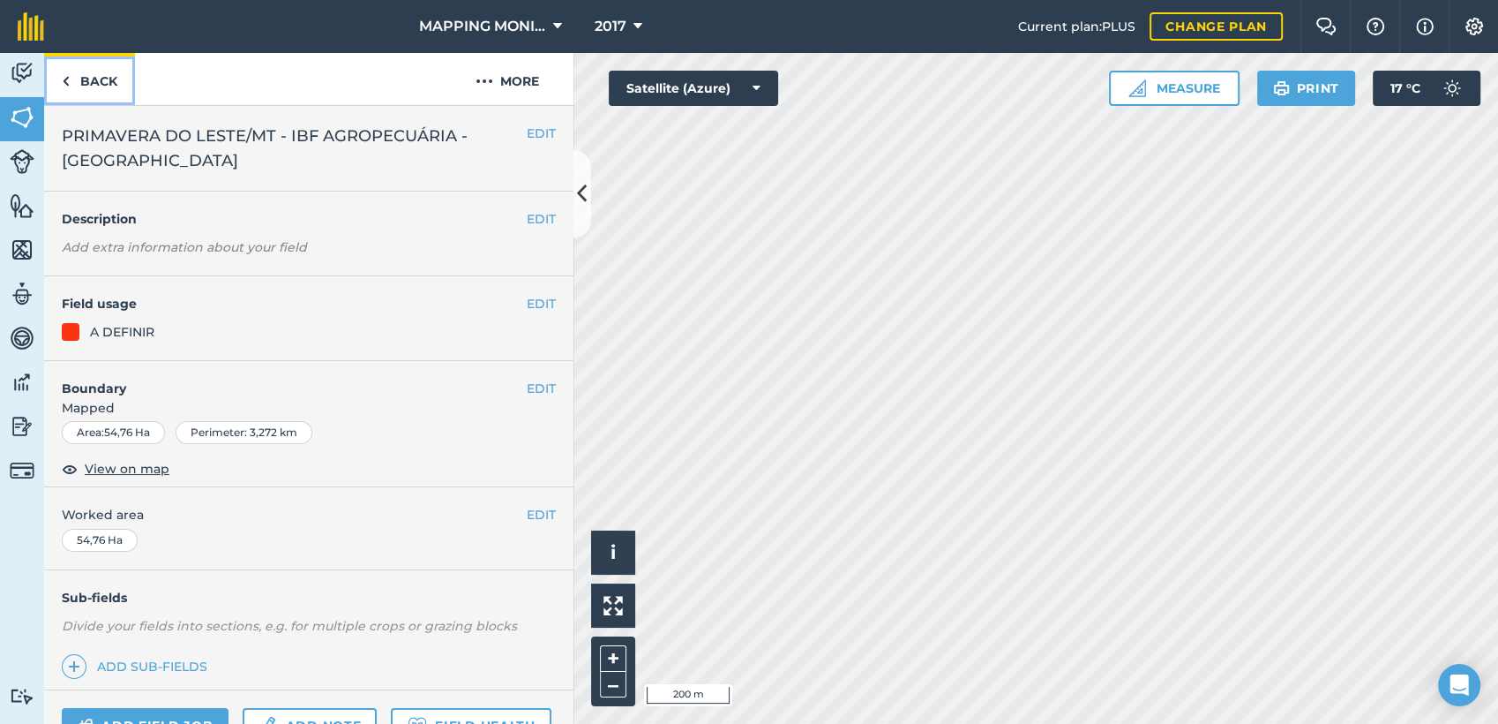
click at [94, 81] on link "Back" at bounding box center [89, 79] width 91 height 52
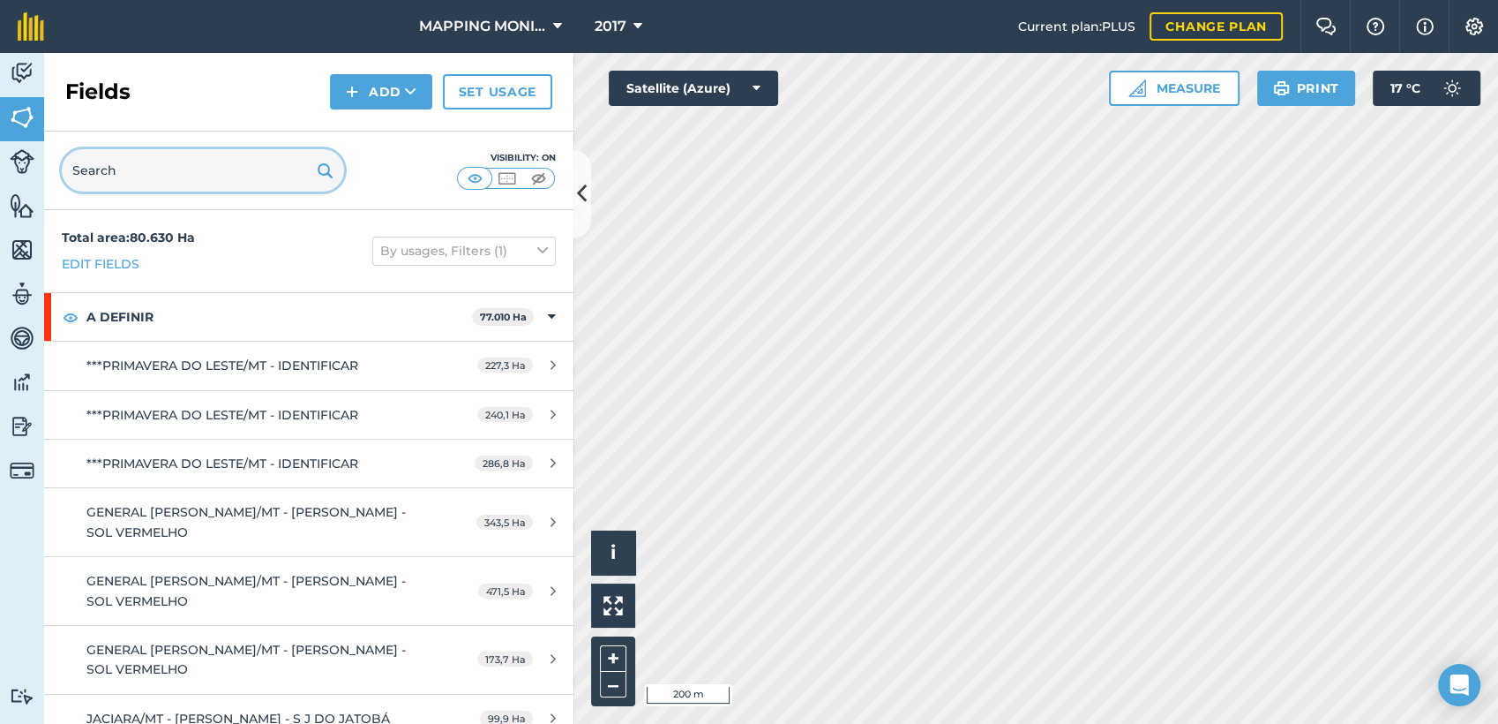
click at [195, 176] on input "text" at bounding box center [203, 170] width 282 height 42
paste input "PRIMAVERA DO LESTE/MT - IBF AGROPECUÁRIA - [GEOGRAPHIC_DATA]"
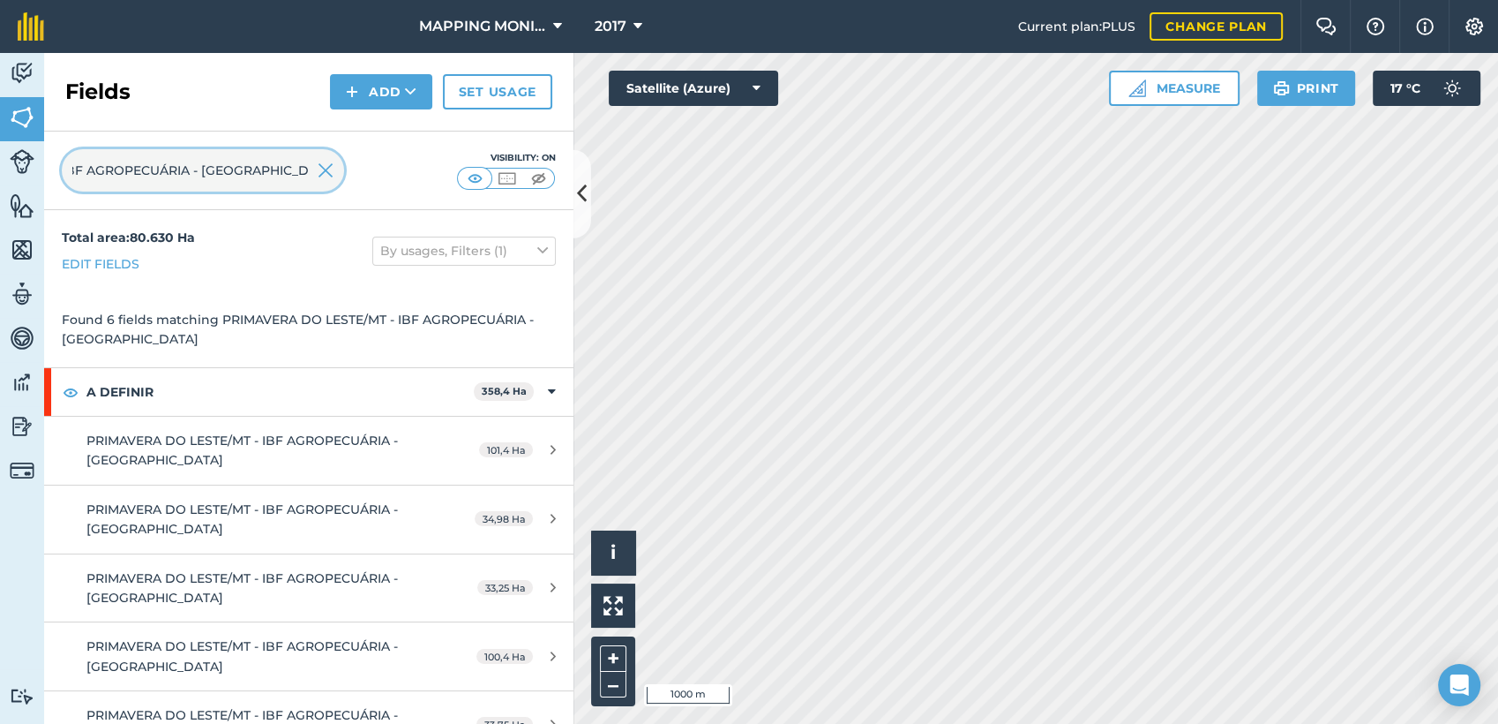
type input "PRIMAVERA DO LESTE/MT - IBF AGROPECUÁRIA - [GEOGRAPHIC_DATA]"
click at [328, 169] on img at bounding box center [326, 170] width 16 height 21
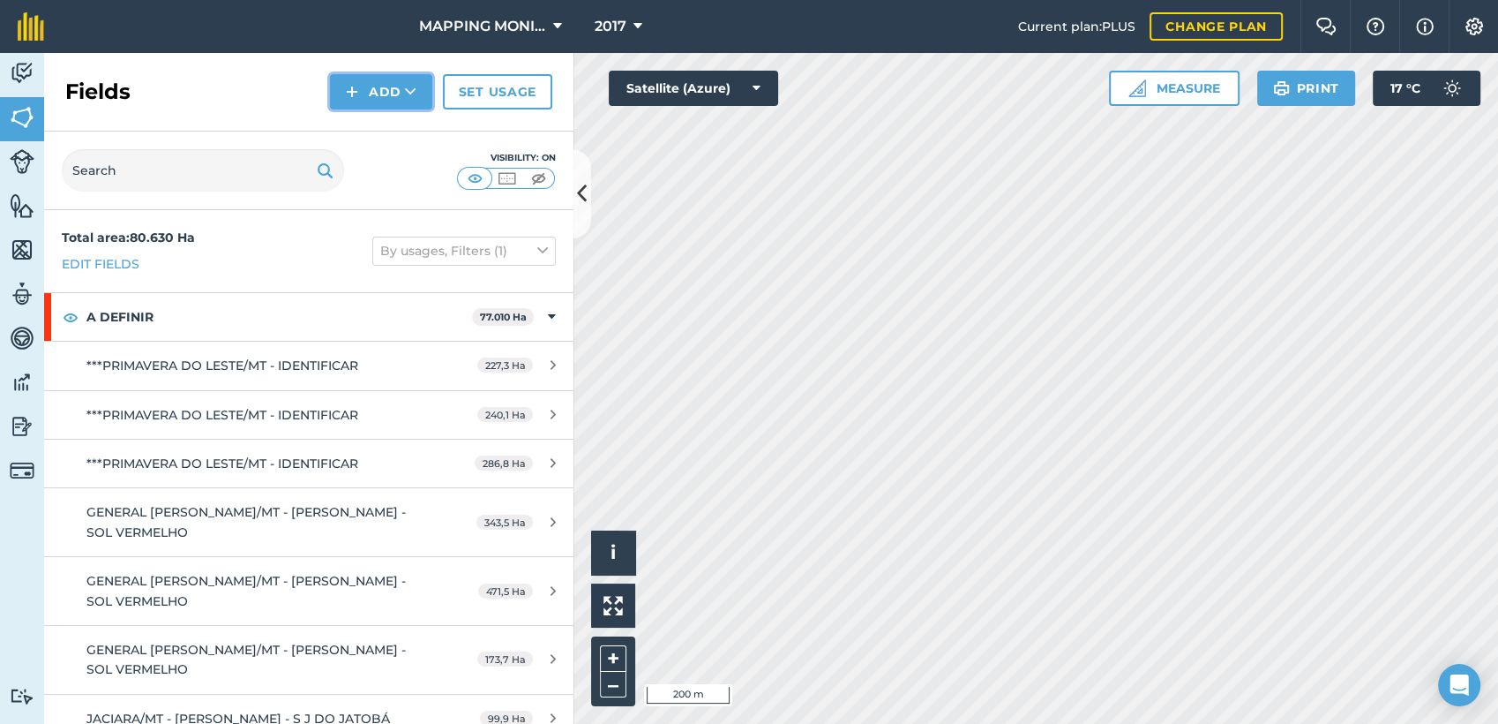
click at [405, 98] on icon at bounding box center [410, 92] width 11 height 18
click at [395, 122] on link "Draw" at bounding box center [381, 131] width 97 height 39
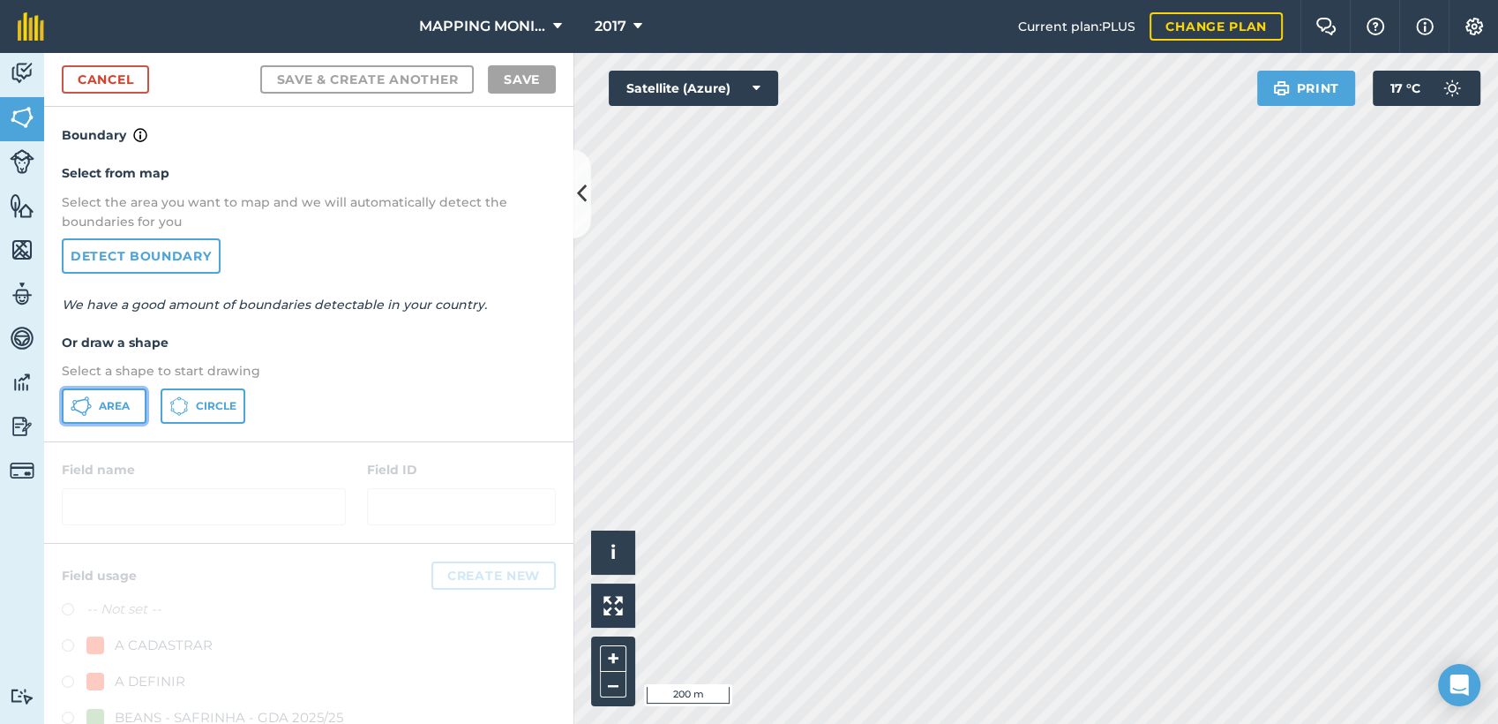
click at [118, 411] on span "Area" at bounding box center [114, 406] width 31 height 14
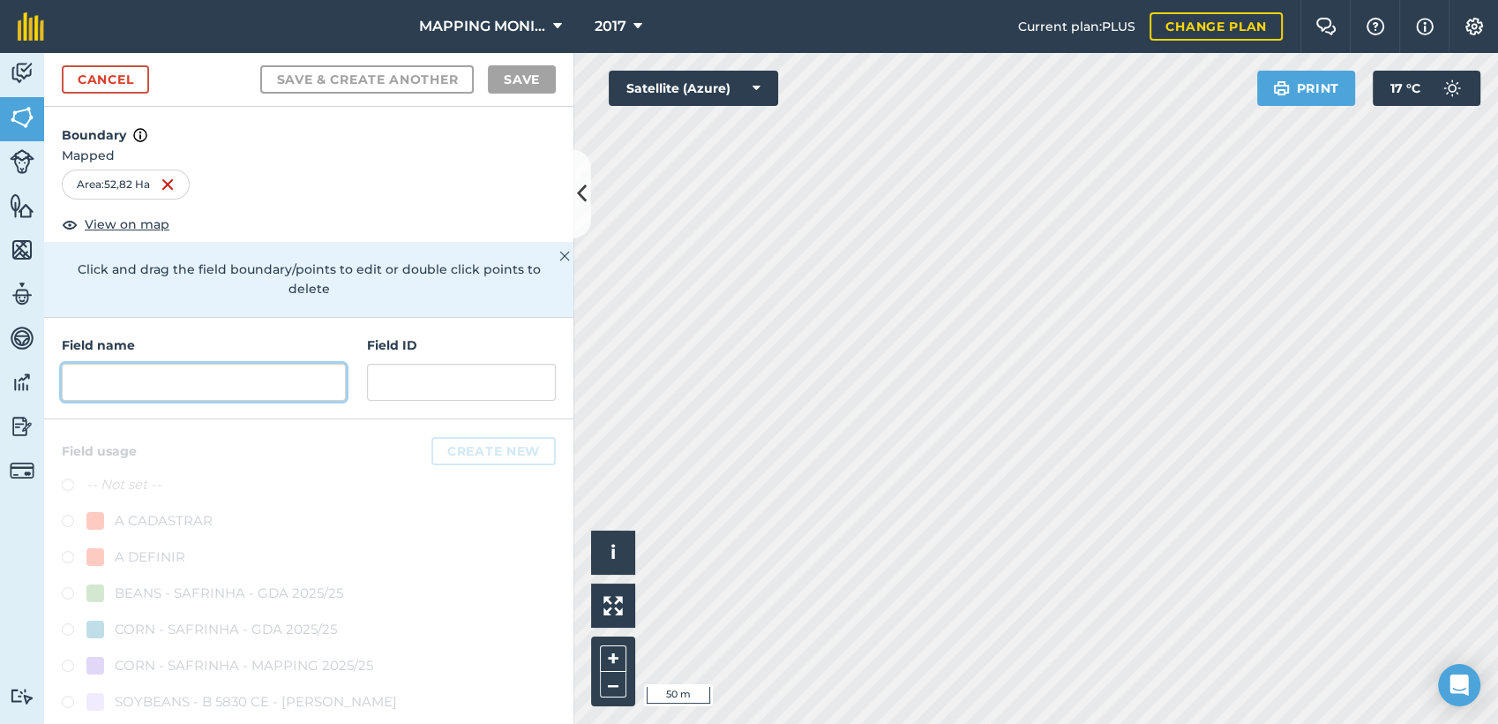
drag, startPoint x: 228, startPoint y: 376, endPoint x: 218, endPoint y: 378, distance: 9.9
click at [227, 378] on input "text" at bounding box center [204, 382] width 284 height 37
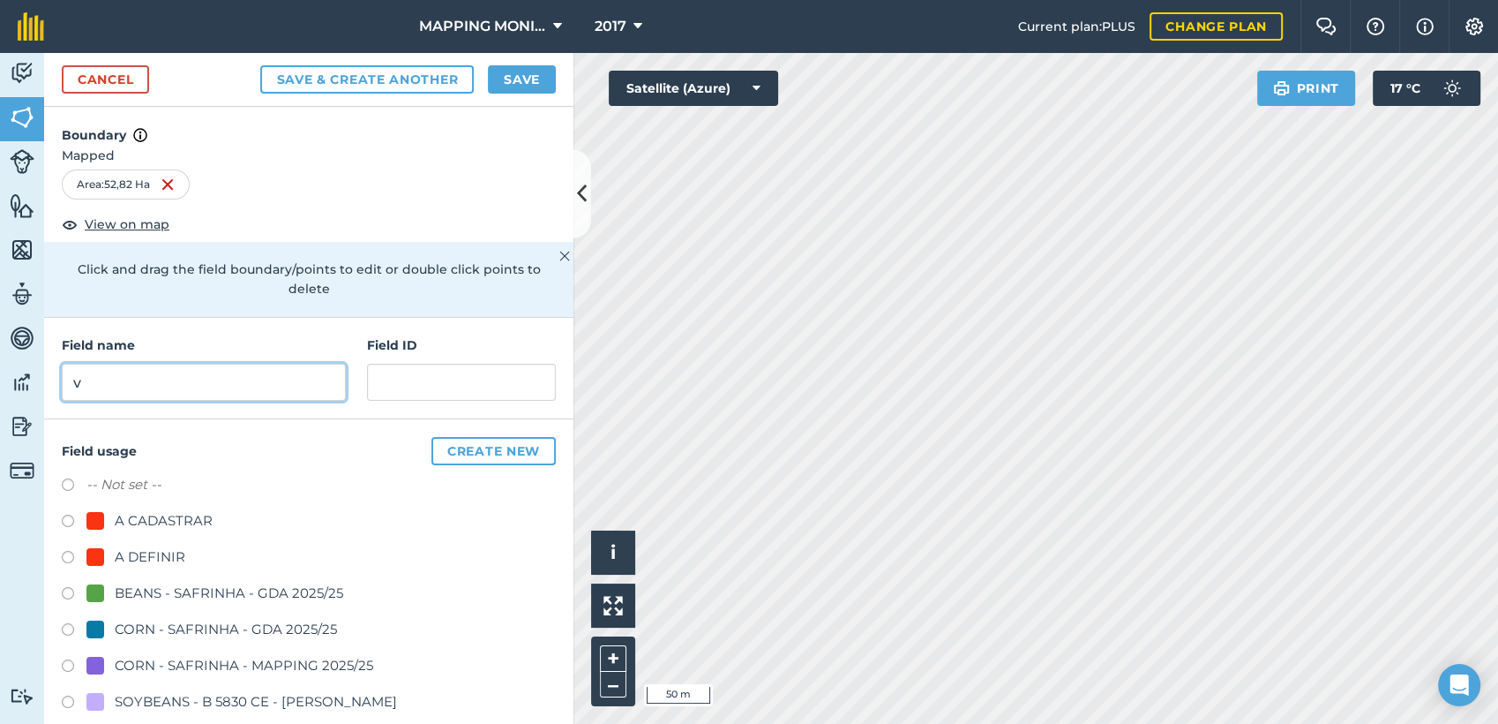
drag, startPoint x: 146, startPoint y: 374, endPoint x: 38, endPoint y: 379, distance: 107.8
click at [38, 379] on div "Activity Fields Livestock Features Maps Team Vehicles Data Reporting Billing Tu…" at bounding box center [749, 388] width 1498 height 671
paste input "PRIMAVERA DO LESTE/MT - IBF AGROPECUÁRIA - [GEOGRAPHIC_DATA]"
type input "PRIMAVERA DO LESTE/MT - IBF AGROPECUÁRIA - [GEOGRAPHIC_DATA]"
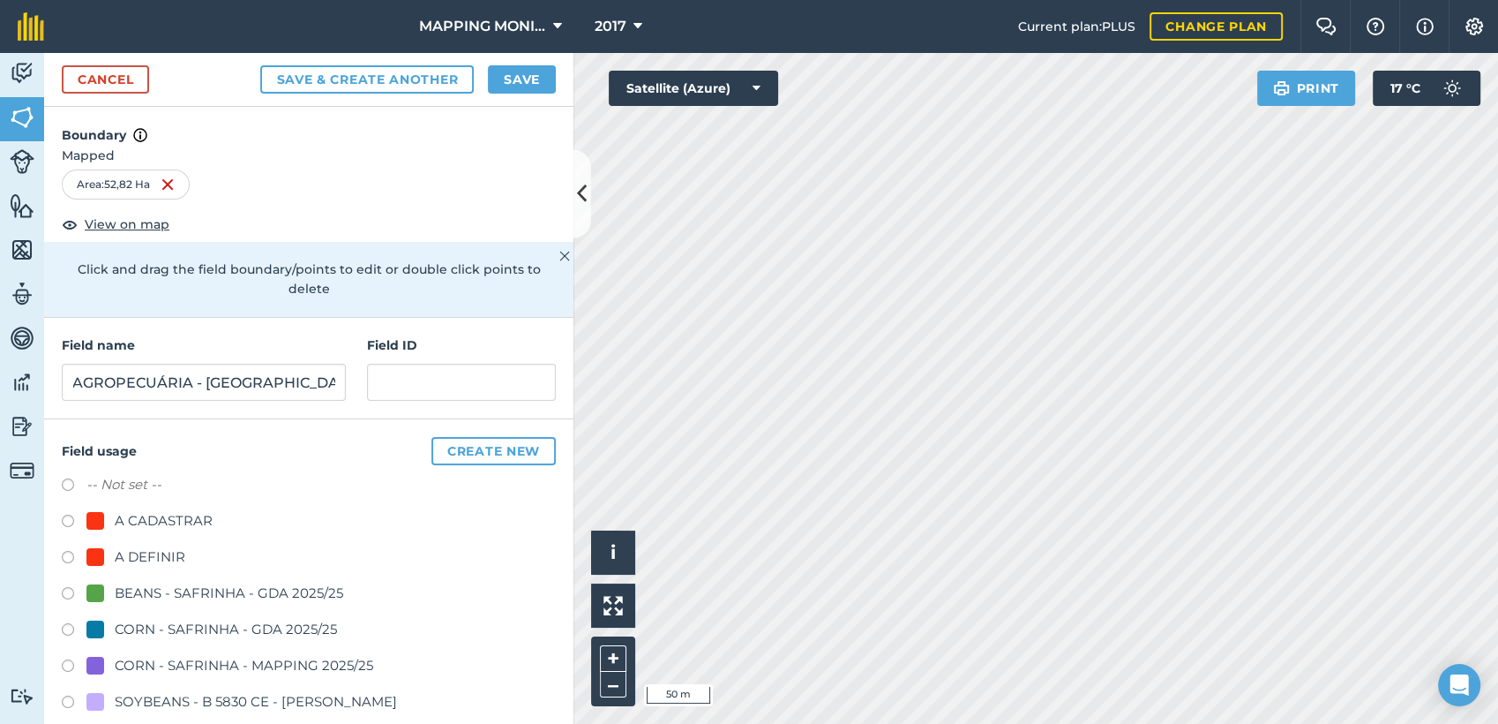
scroll to position [0, 0]
click at [160, 547] on div "A DEFINIR" at bounding box center [150, 556] width 71 height 21
radio input "true"
click at [520, 87] on button "Save" at bounding box center [522, 79] width 68 height 28
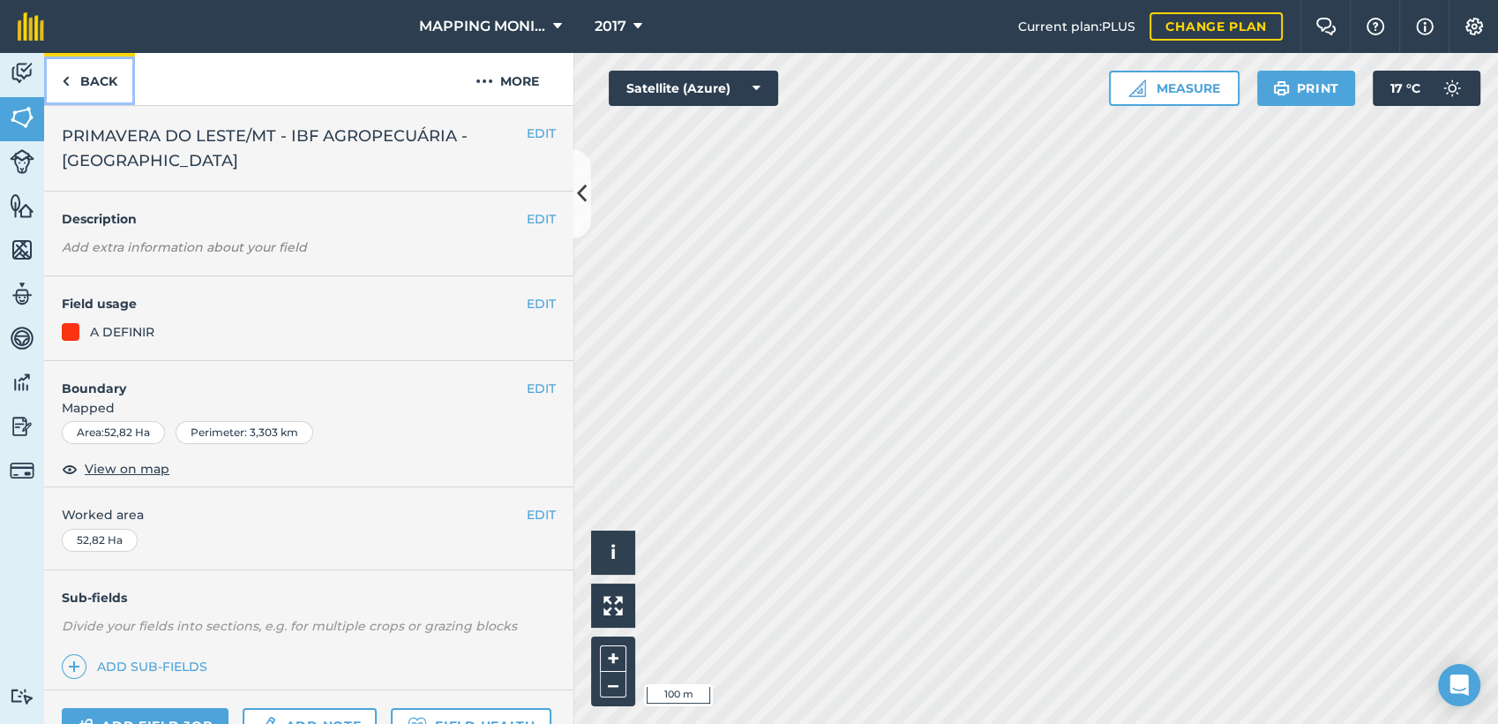
click at [109, 81] on link "Back" at bounding box center [89, 79] width 91 height 52
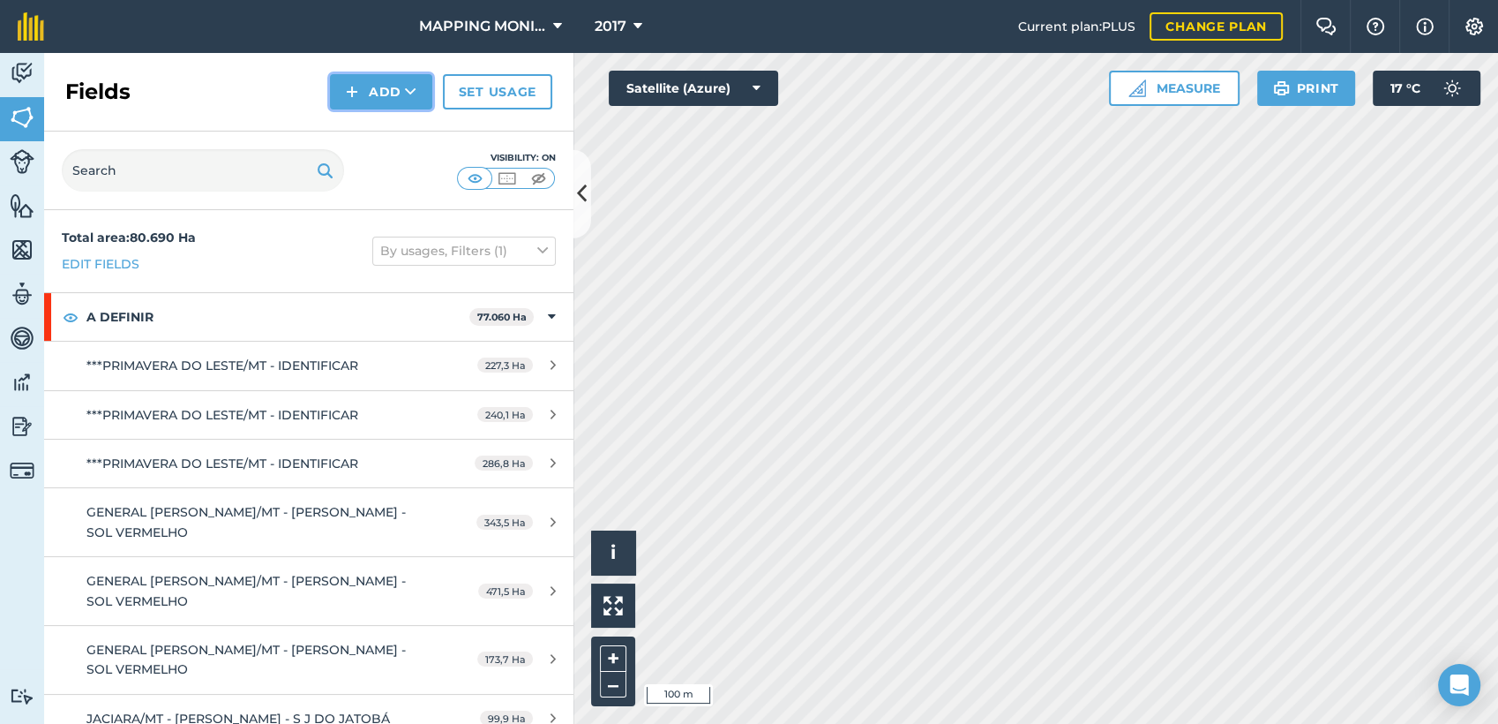
click at [416, 93] on button "Add" at bounding box center [381, 91] width 102 height 35
click at [381, 131] on link "Draw" at bounding box center [381, 131] width 97 height 39
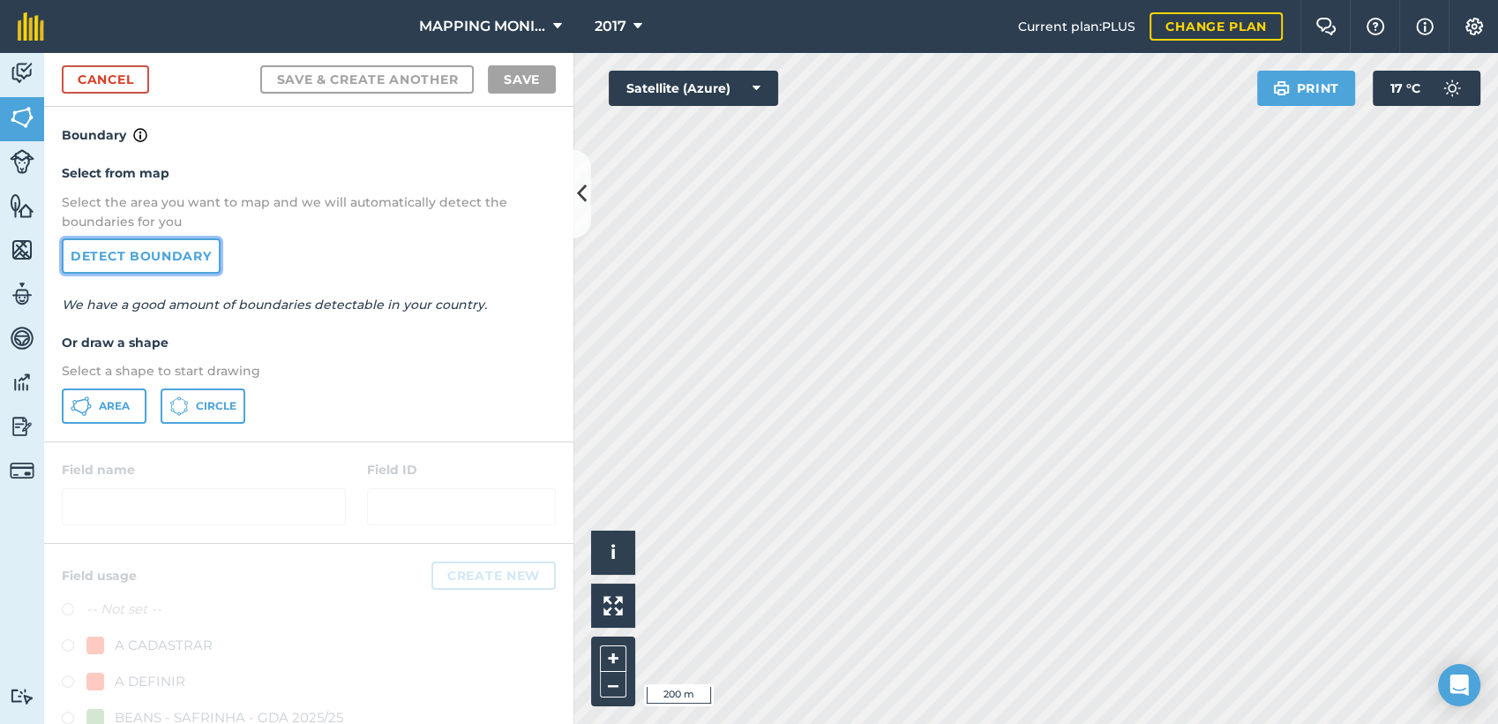
click at [148, 247] on link "Detect boundary" at bounding box center [141, 255] width 159 height 35
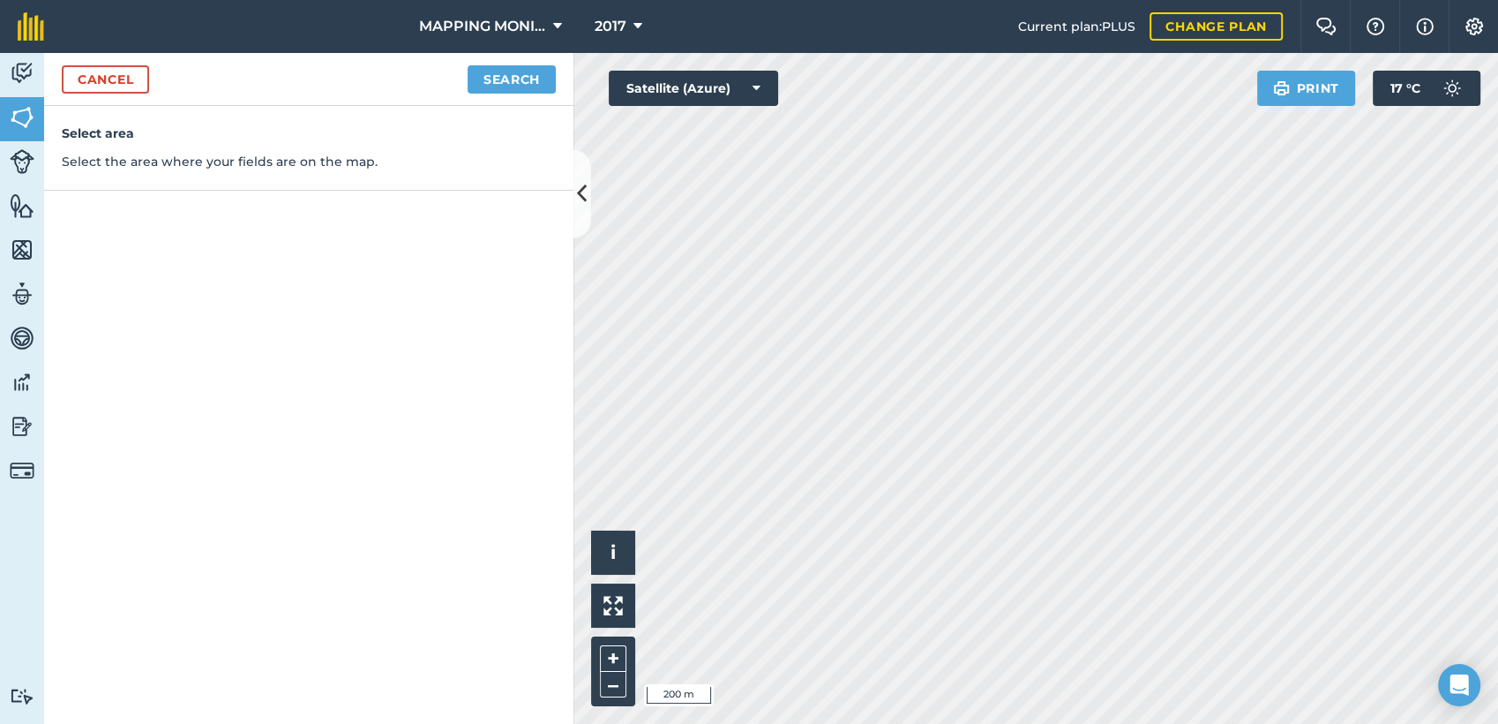
click at [556, 74] on div "Cancel Search" at bounding box center [308, 79] width 529 height 53
click at [539, 77] on button "Search" at bounding box center [512, 79] width 88 height 28
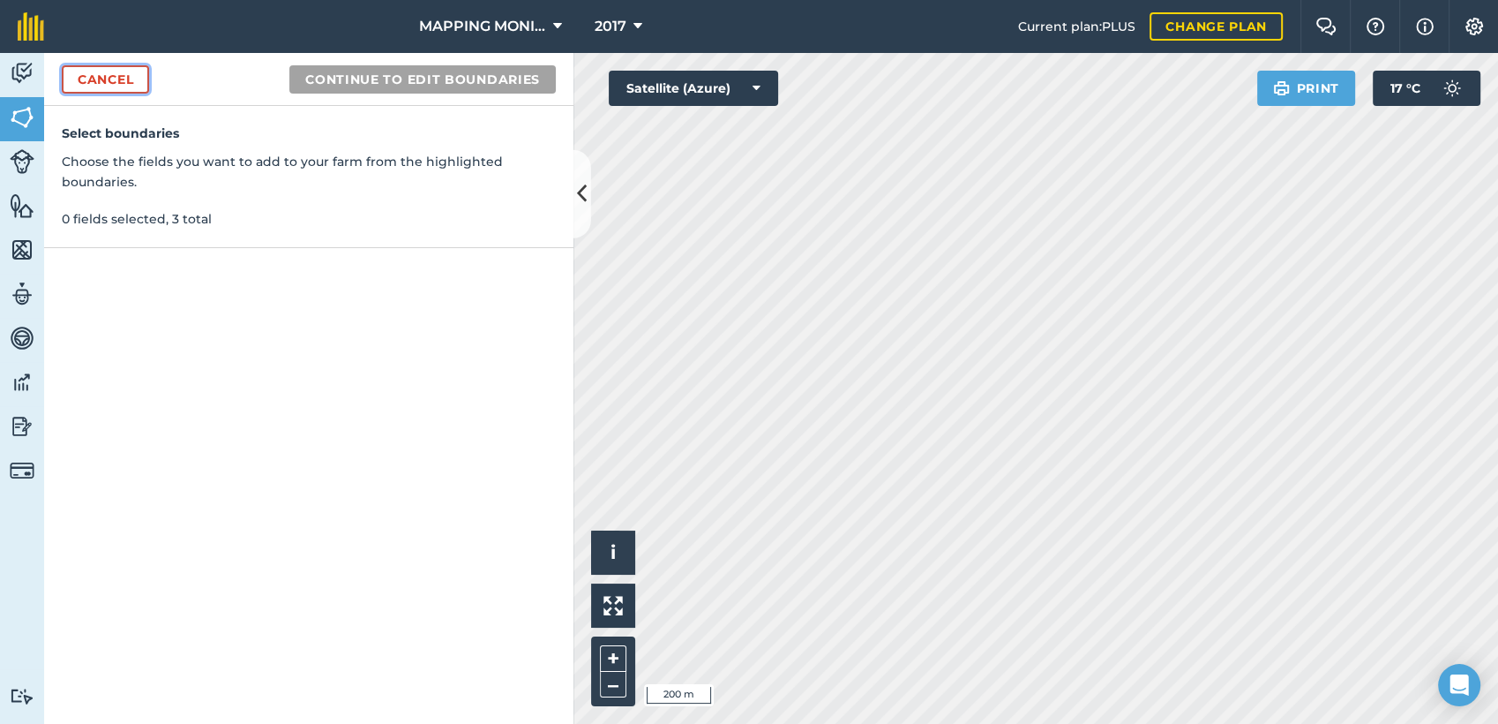
click at [92, 79] on link "Cancel" at bounding box center [105, 79] width 87 height 28
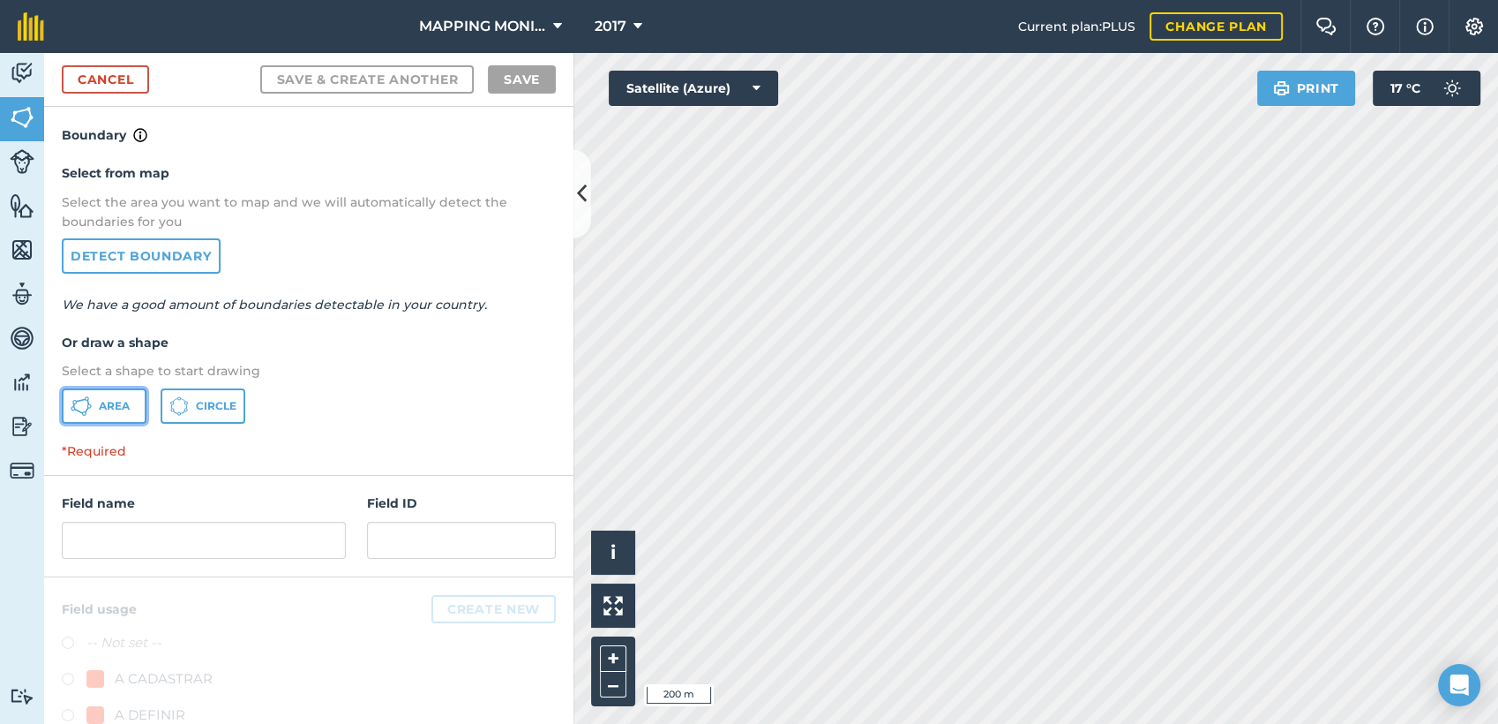
drag, startPoint x: 112, startPoint y: 415, endPoint x: 227, endPoint y: 425, distance: 115.2
click at [113, 415] on button "Area" at bounding box center [104, 405] width 85 height 35
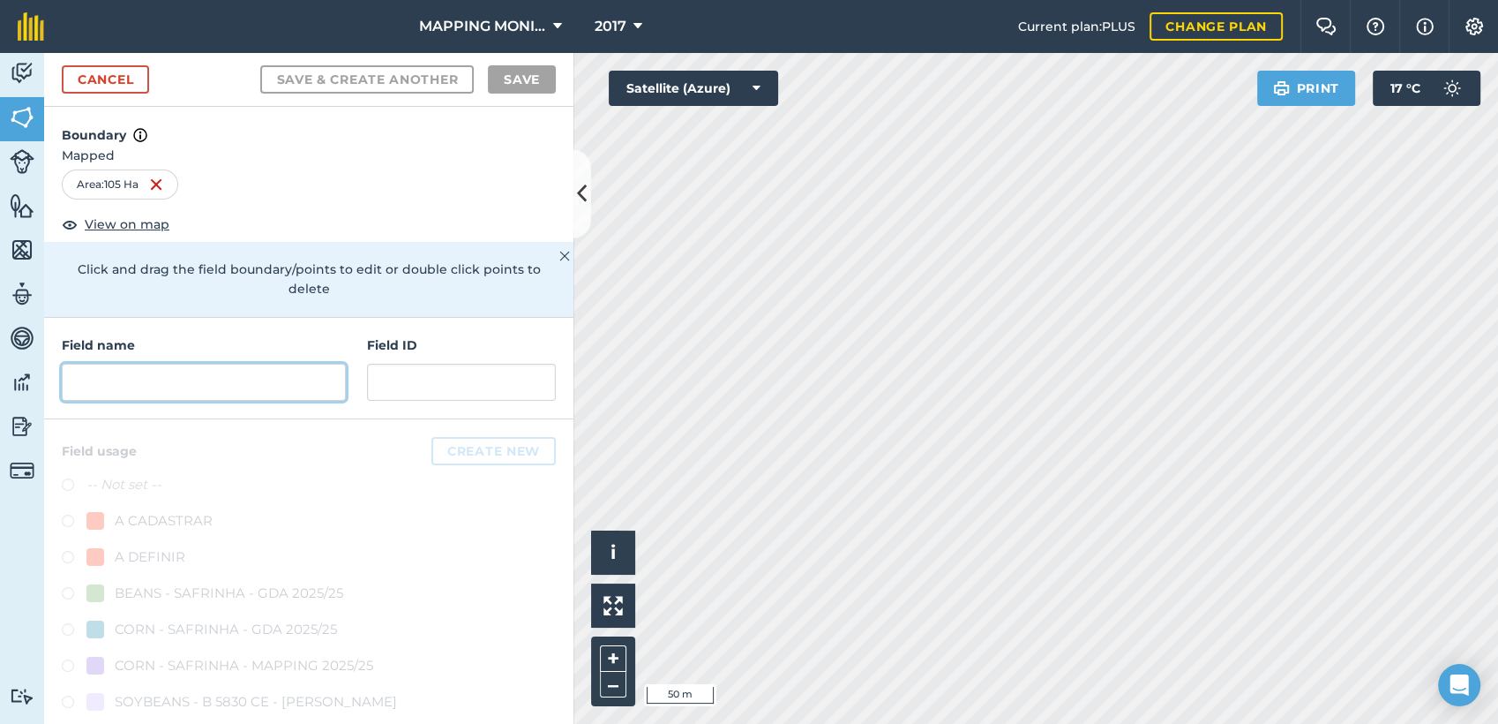
click at [254, 365] on input "text" at bounding box center [204, 382] width 284 height 37
paste input "PRIMAVERA DO LESTE/MT - IBF AGROPECUÁRIA - [GEOGRAPHIC_DATA]"
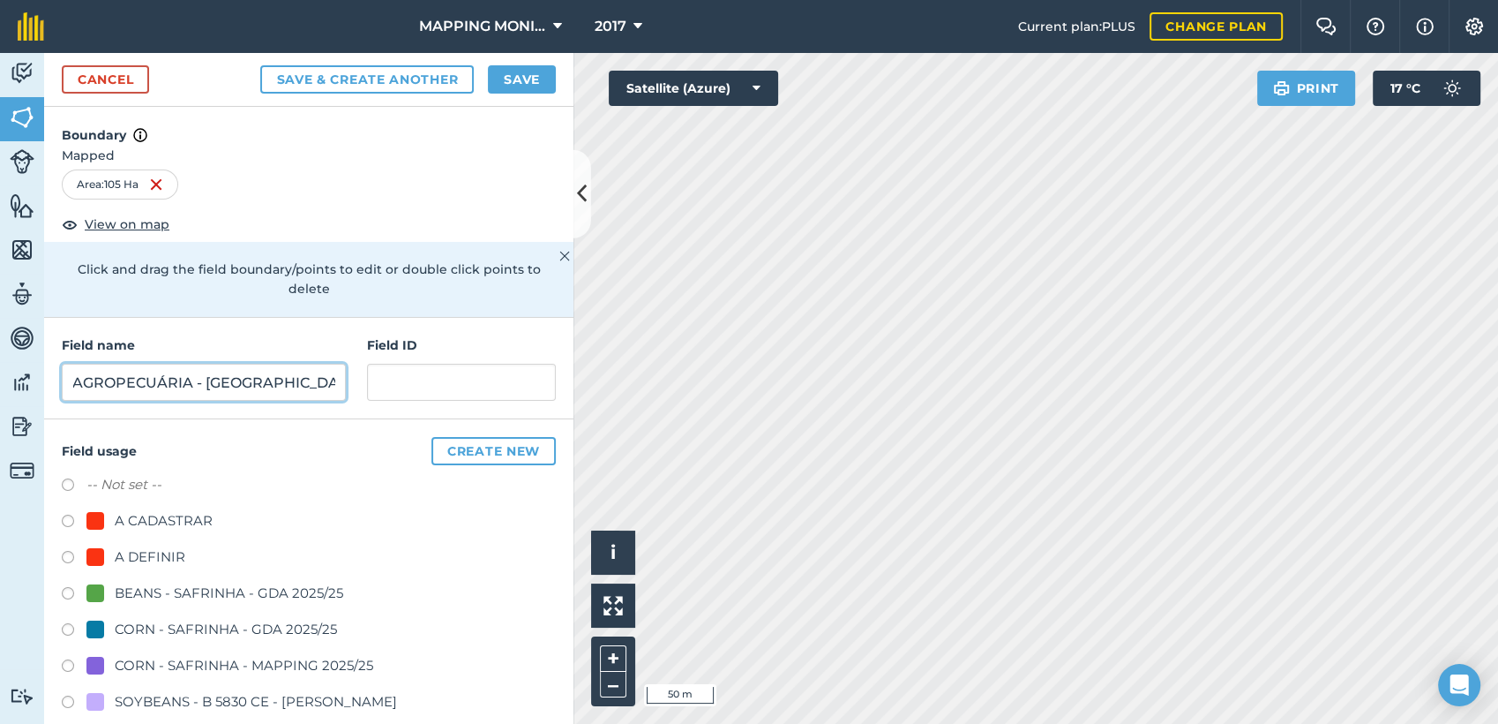
type input "PRIMAVERA DO LESTE/MT - IBF AGROPECUÁRIA - [GEOGRAPHIC_DATA]"
click at [522, 71] on button "Save" at bounding box center [522, 79] width 68 height 28
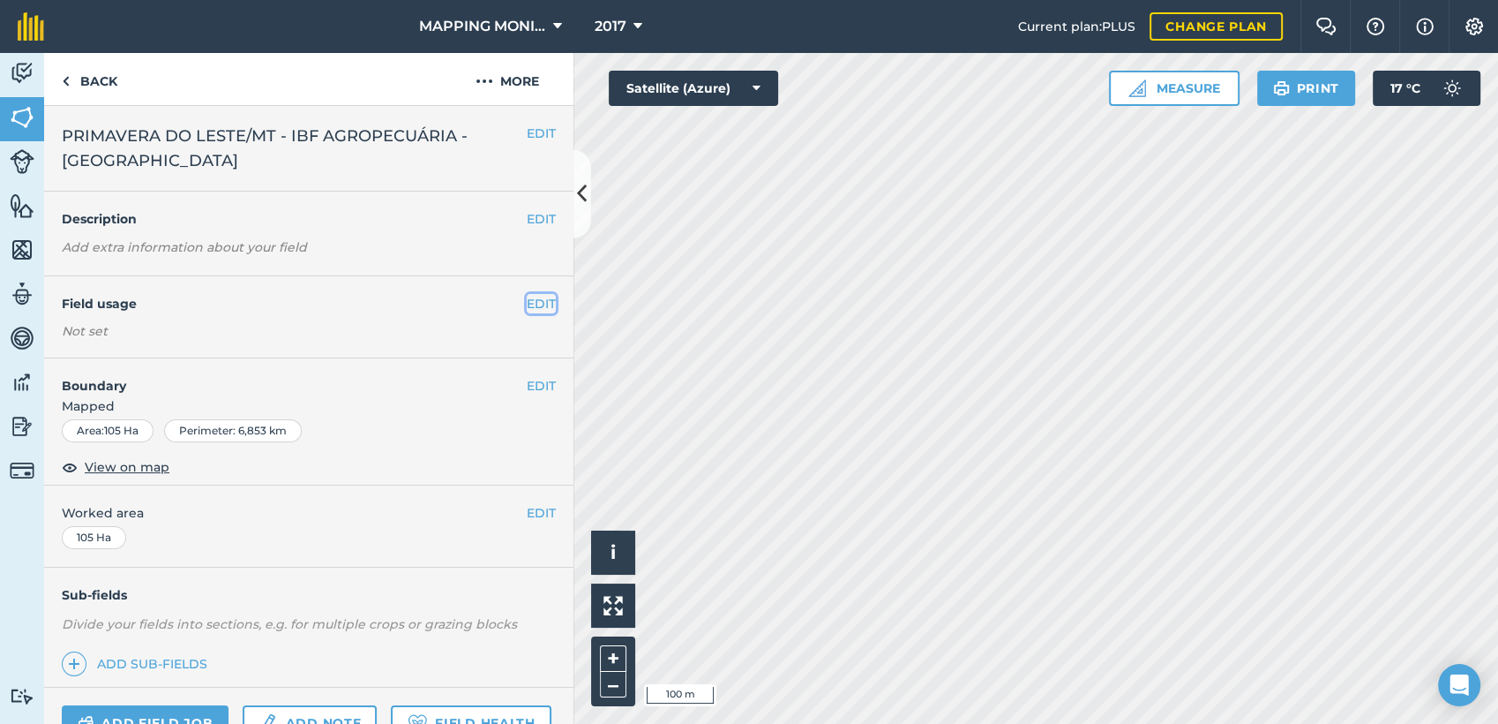
click at [527, 304] on button "EDIT" at bounding box center [541, 303] width 29 height 19
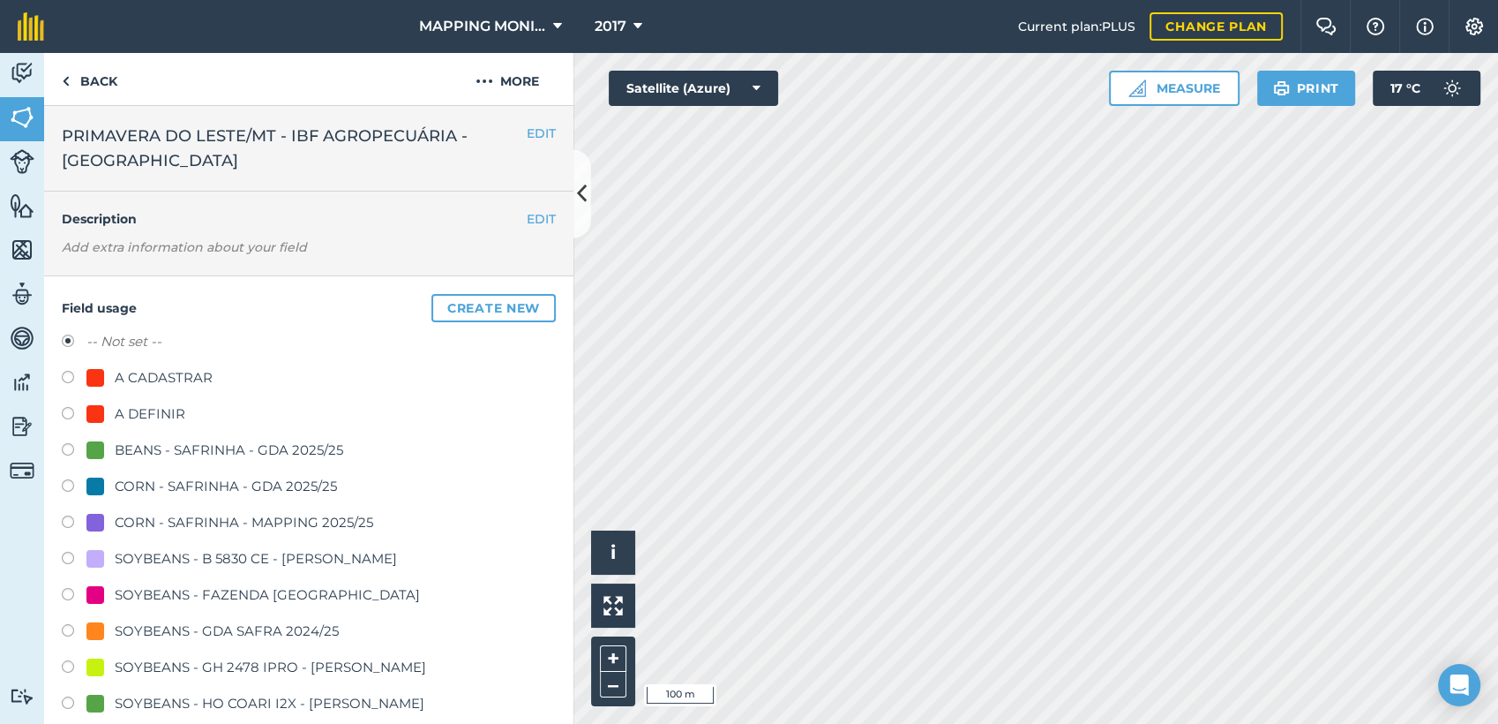
click at [161, 406] on div "A DEFINIR" at bounding box center [150, 413] width 71 height 21
radio input "true"
radio input "false"
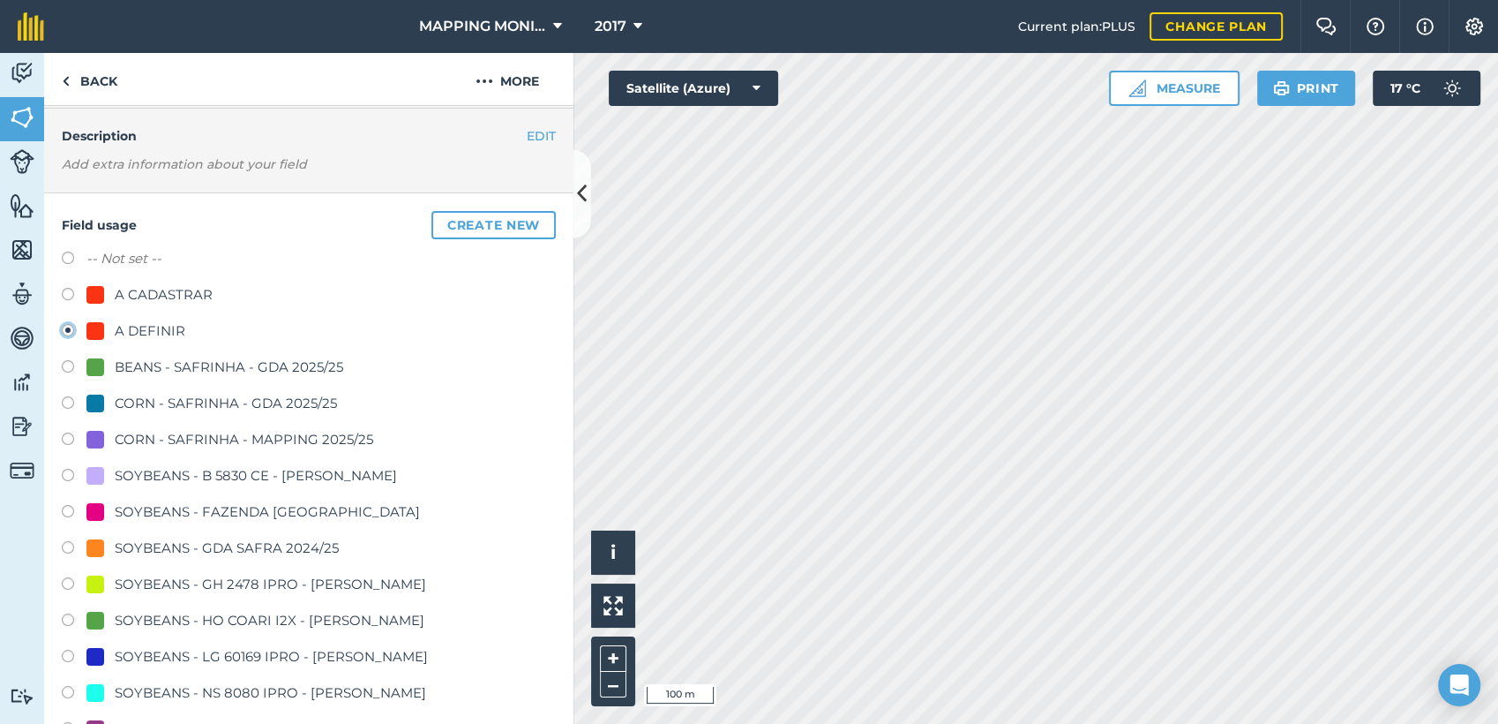
scroll to position [392, 0]
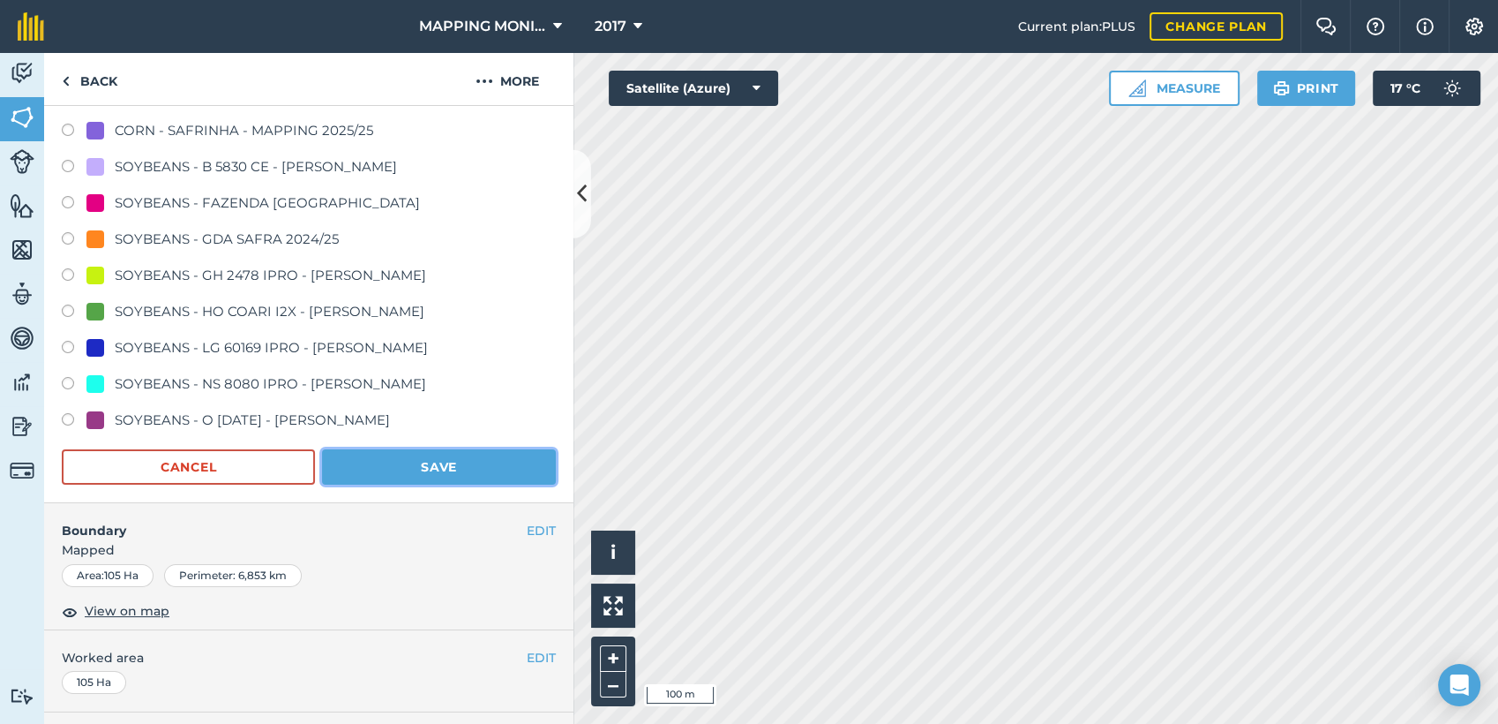
click at [496, 469] on button "Save" at bounding box center [439, 466] width 234 height 35
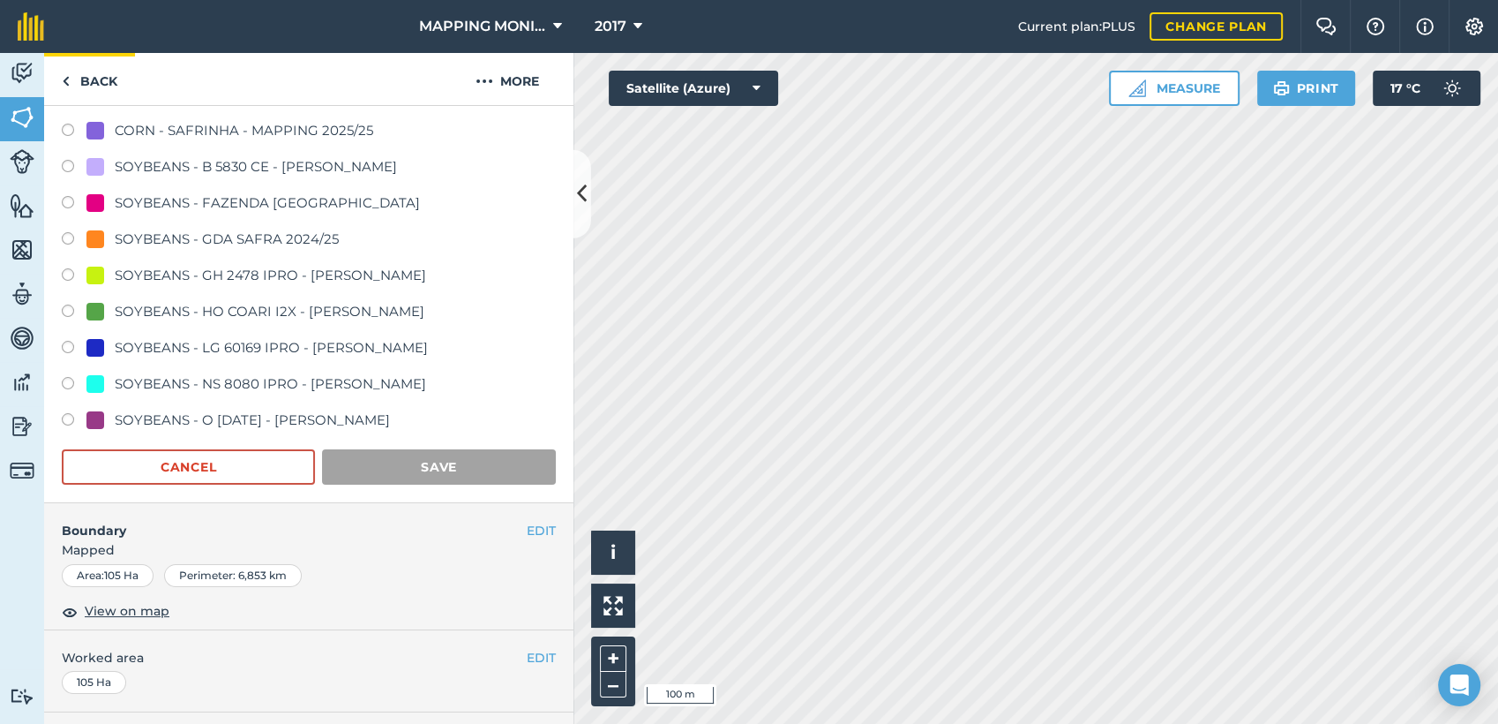
scroll to position [178, 0]
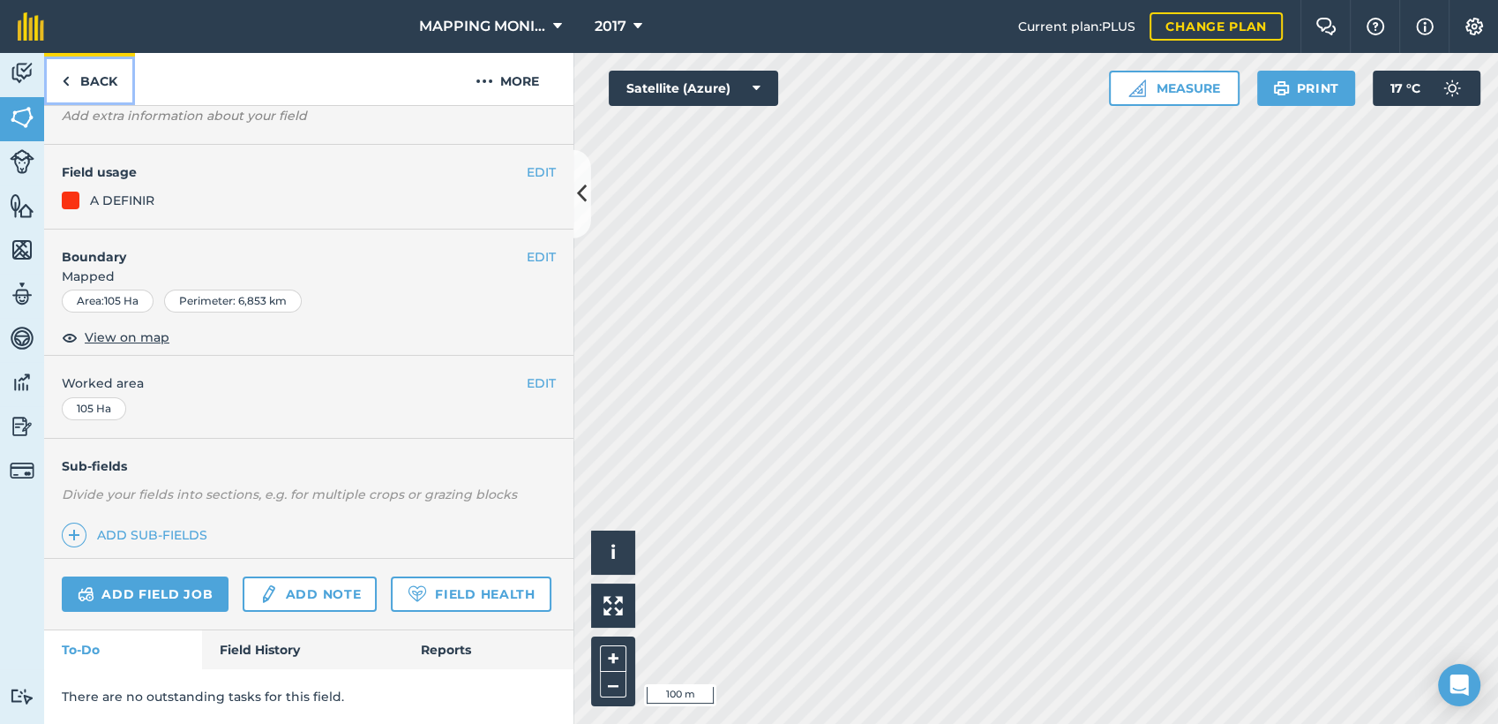
click at [106, 82] on link "Back" at bounding box center [89, 79] width 91 height 52
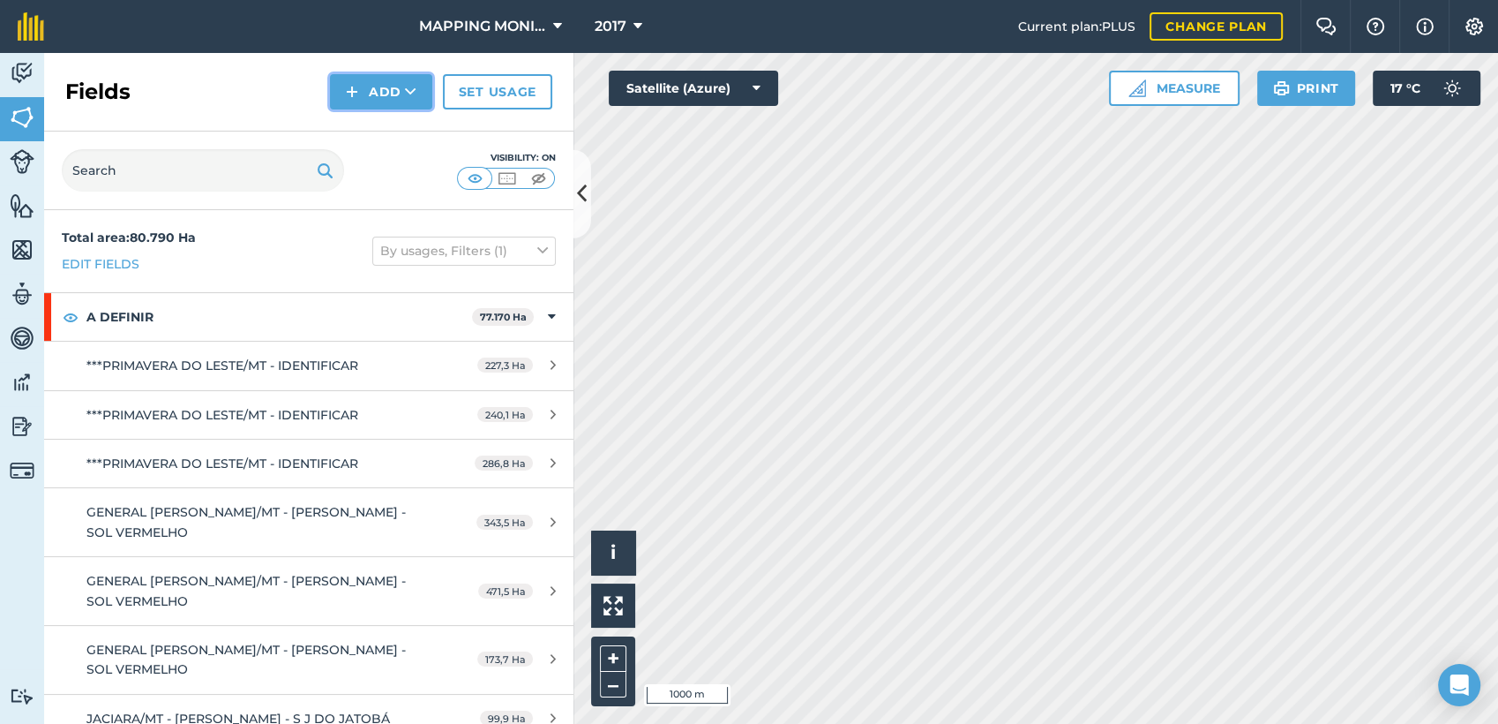
click at [413, 85] on icon at bounding box center [410, 92] width 11 height 18
click at [386, 118] on link "Draw" at bounding box center [381, 131] width 97 height 39
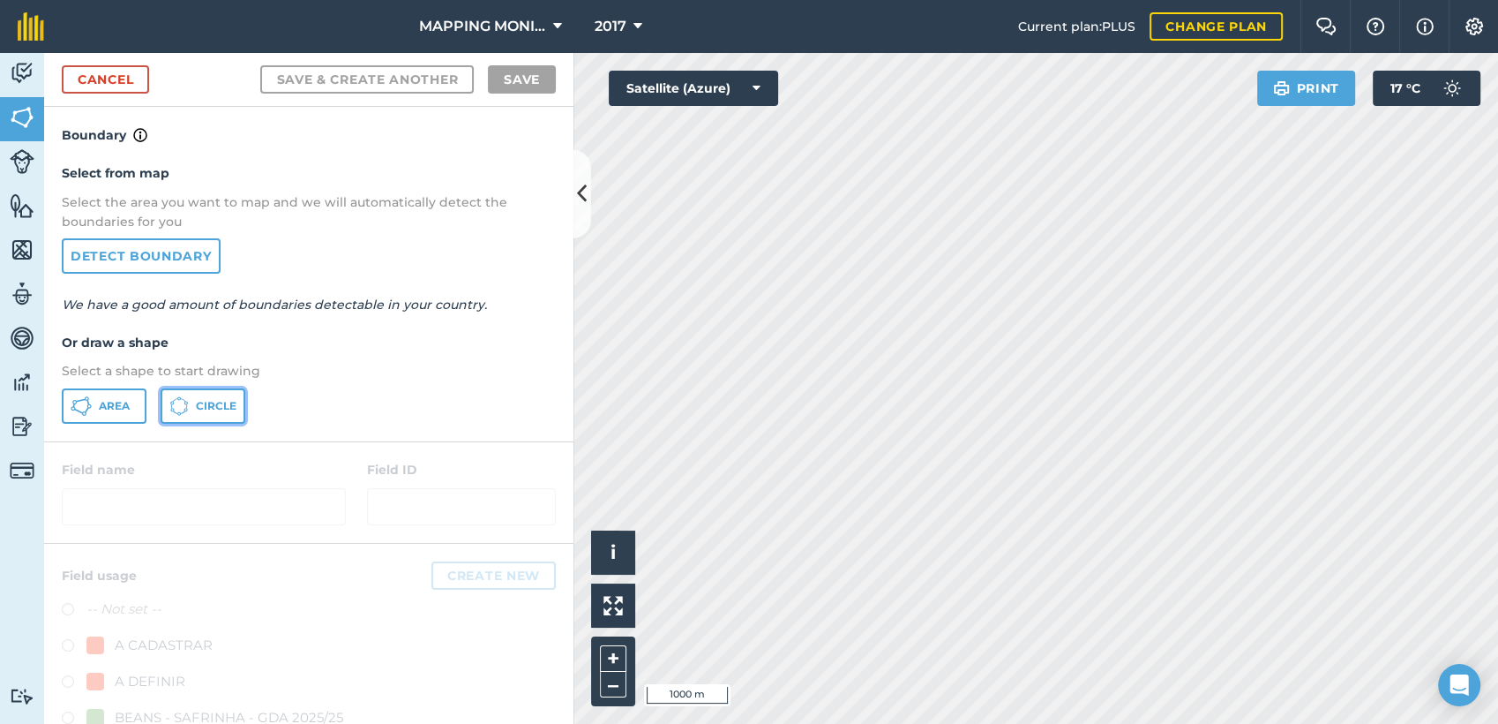
click at [206, 399] on span "Circle" at bounding box center [216, 406] width 41 height 14
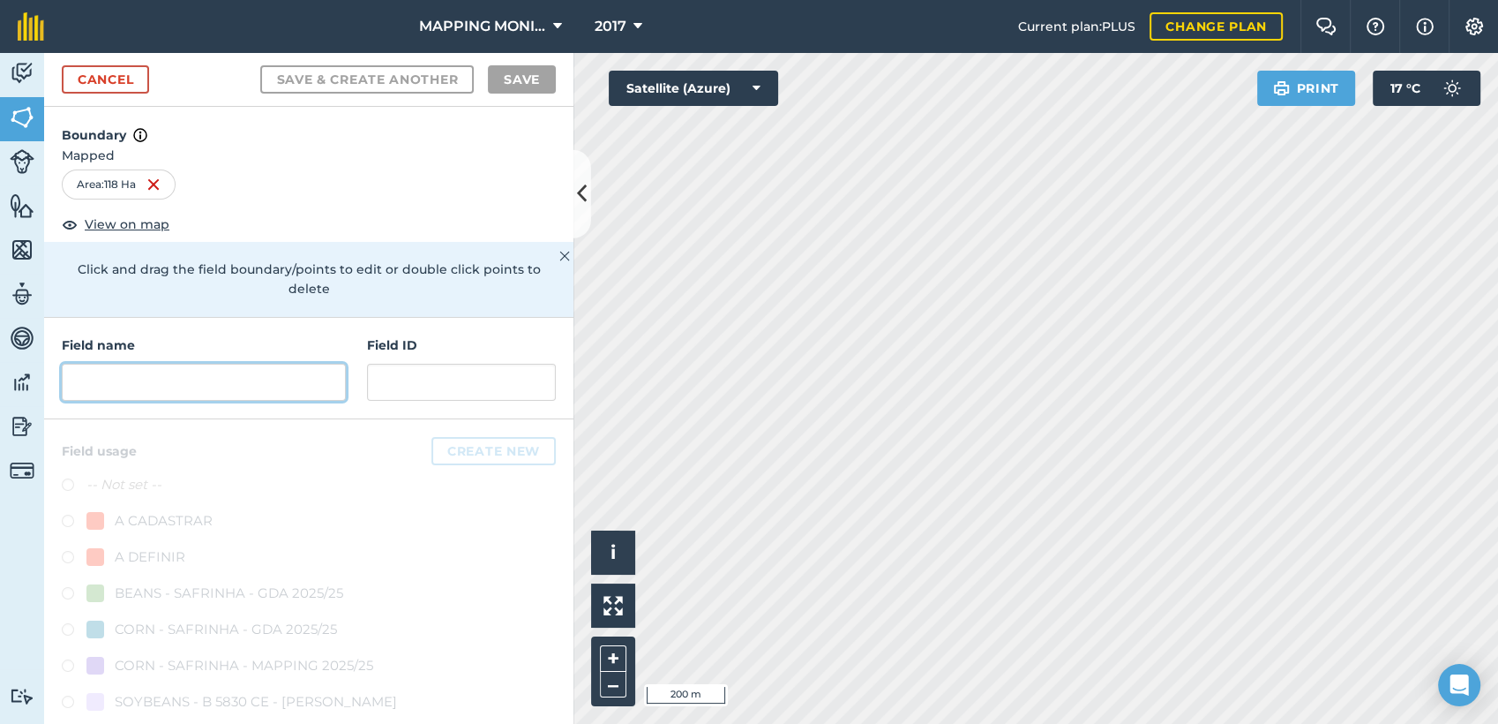
click at [244, 378] on input "text" at bounding box center [204, 382] width 284 height 37
paste input "PRIMAVERA DO LESTE/MT - IBF AGROPECUÁRIA - [GEOGRAPHIC_DATA]"
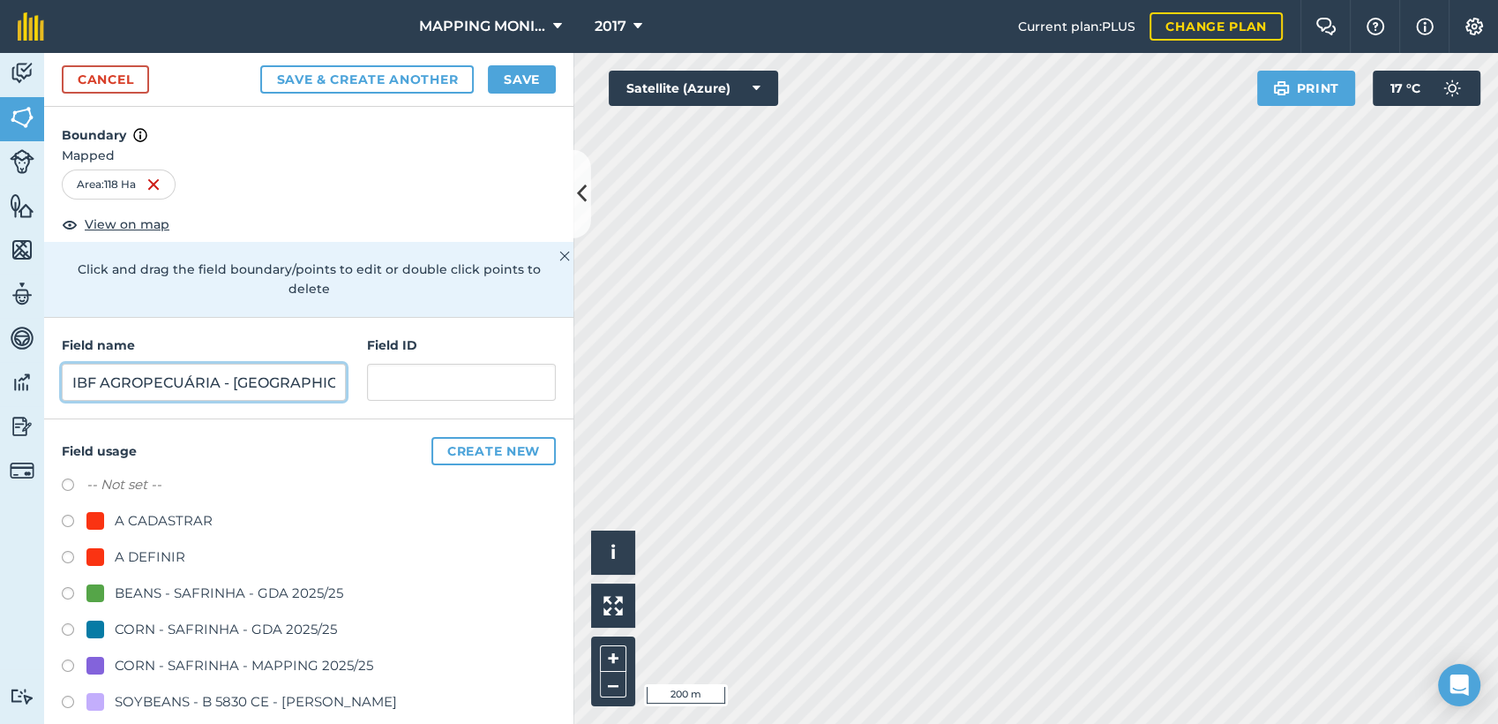
scroll to position [0, 232]
drag, startPoint x: 77, startPoint y: 383, endPoint x: 508, endPoint y: 335, distance: 434.1
click at [520, 365] on div "Field name PRIMAVERA DO LESTE/MT - IBF AGROPECUÁRIA - SANTA ADRIANA Field ID" at bounding box center [308, 368] width 529 height 101
click at [261, 380] on input "PRIMAVERA DO LESTE/MT - PERI DALLA NORA -" at bounding box center [204, 382] width 284 height 37
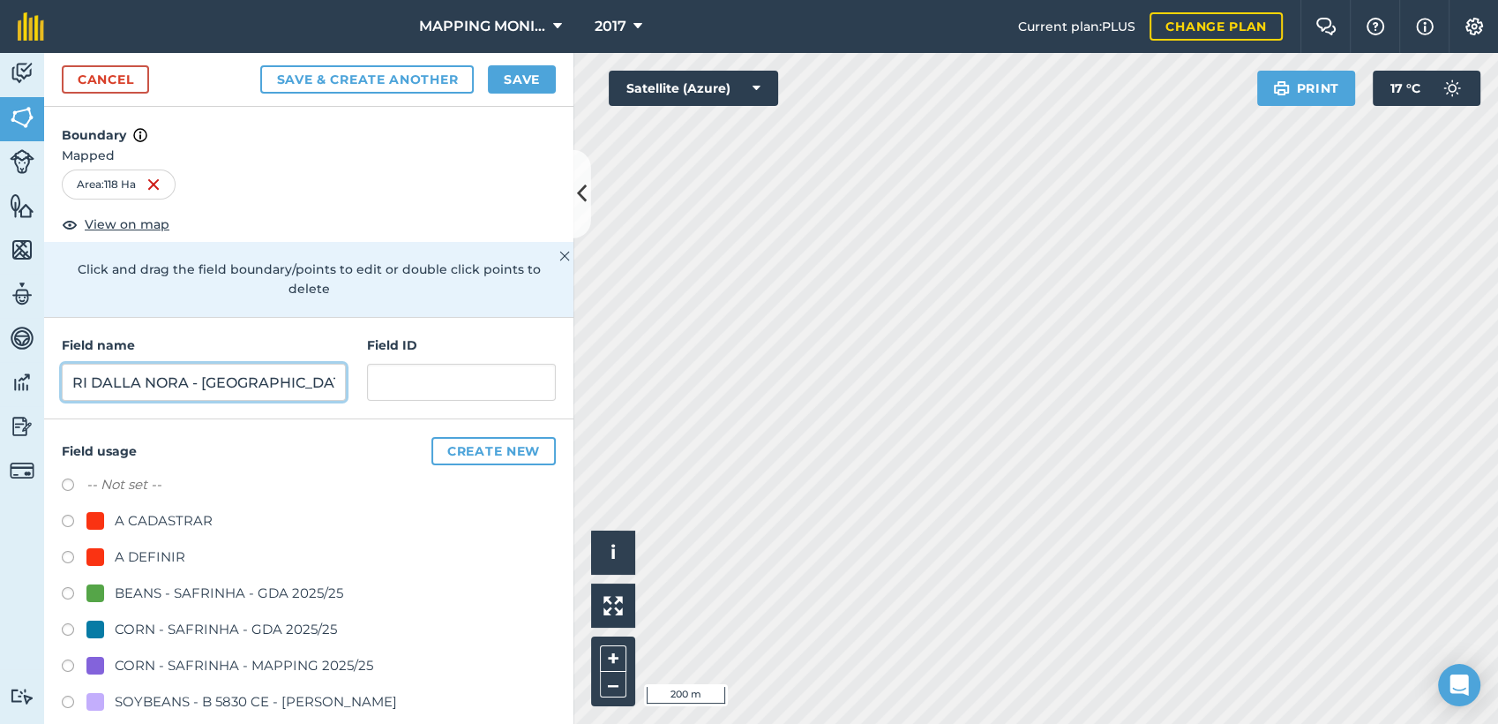
scroll to position [0, 233]
type input "PRIMAVERA DO LESTE/MT - PERI DALLA NORA - FAZENDA PONTAL"
click at [180, 549] on div "A DEFINIR" at bounding box center [150, 556] width 71 height 21
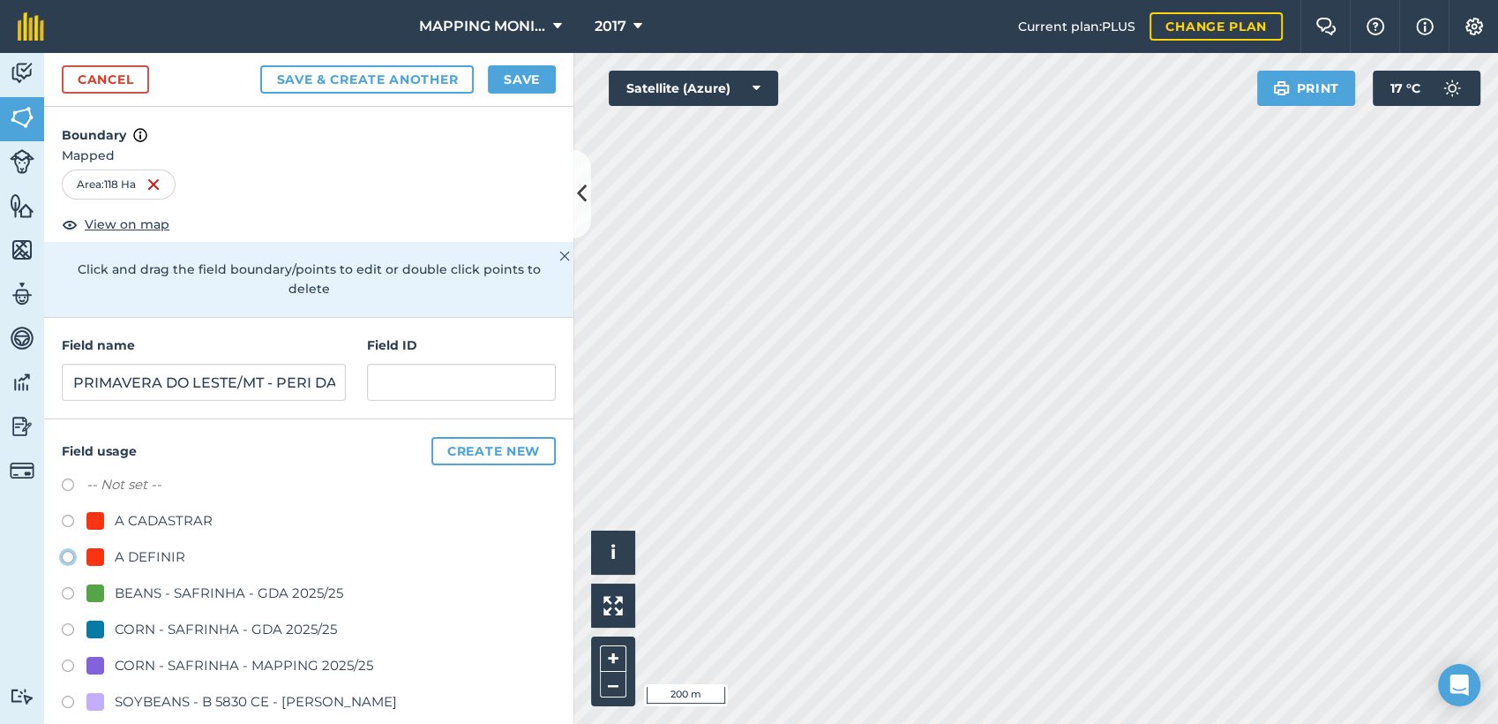
radio input "true"
click at [526, 83] on button "Save" at bounding box center [522, 79] width 68 height 28
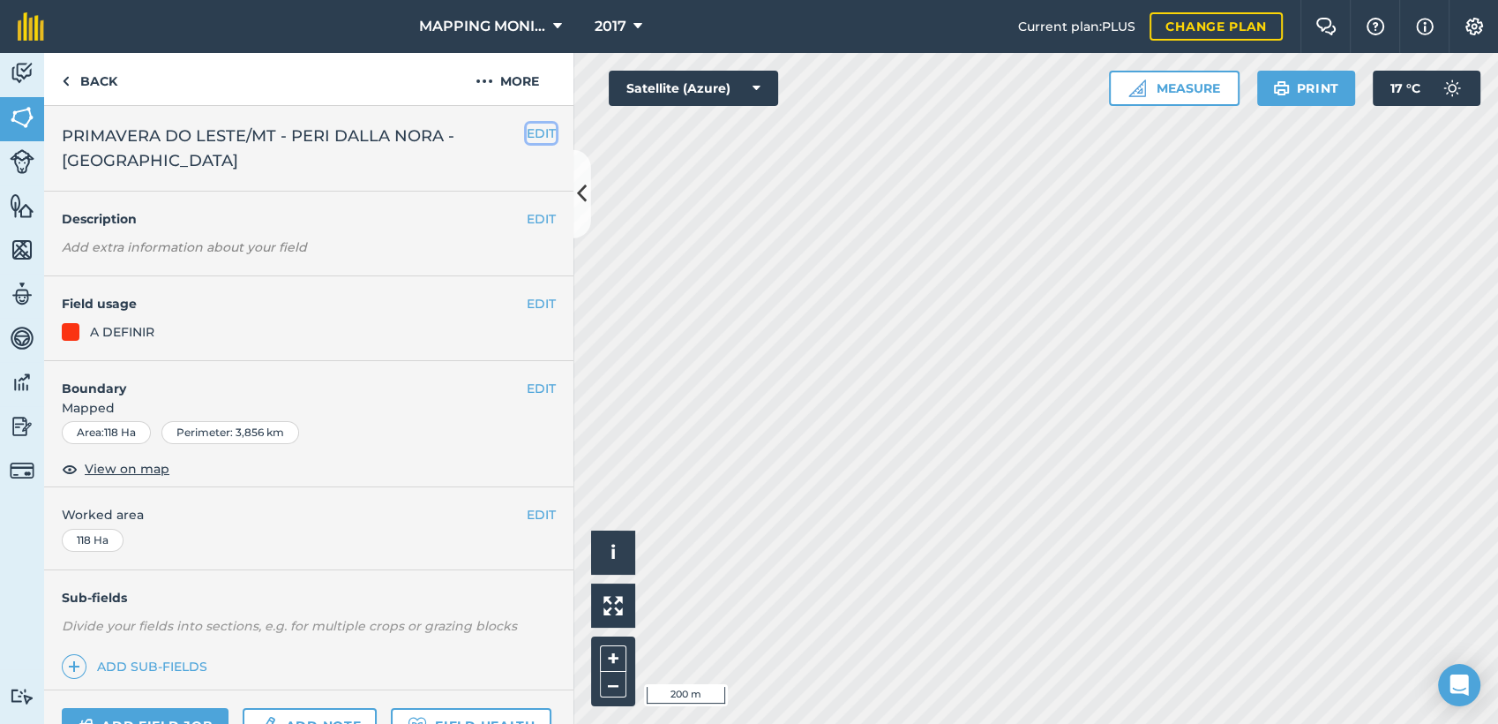
click at [536, 137] on button "EDIT" at bounding box center [541, 133] width 29 height 19
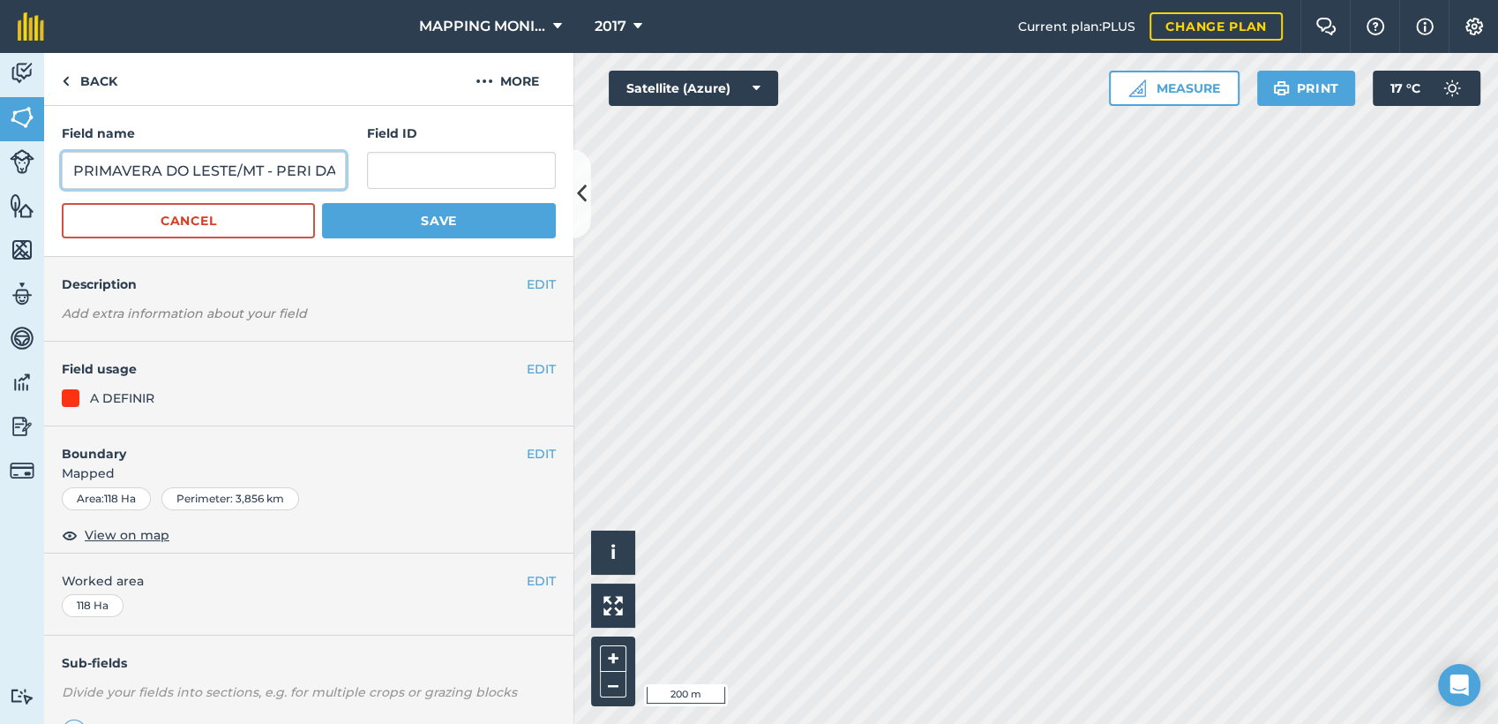
click at [200, 169] on input "PRIMAVERA DO LESTE/MT - PERI DALLA NORA - FAZENDA PONTAL" at bounding box center [204, 170] width 284 height 37
click at [224, 229] on button "Cancel" at bounding box center [188, 220] width 253 height 35
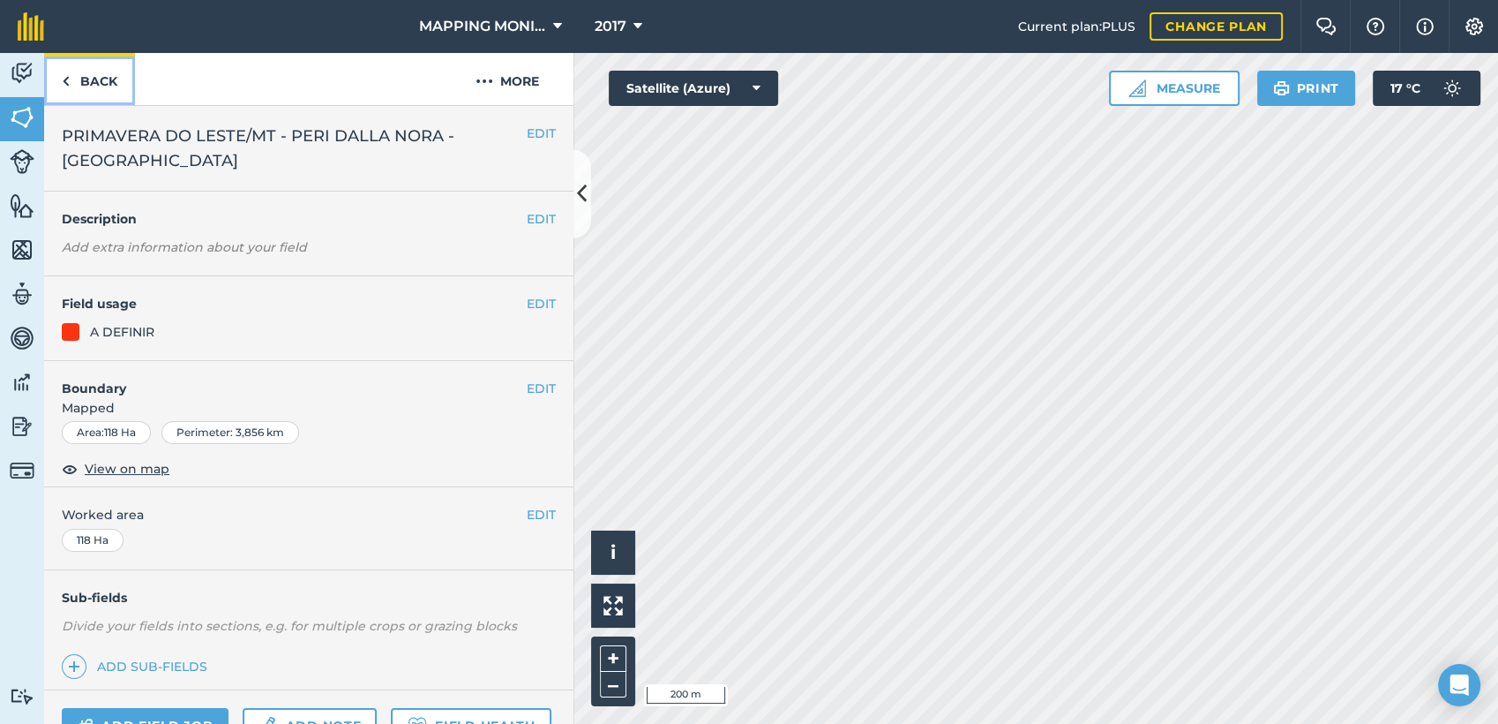
click at [98, 88] on link "Back" at bounding box center [89, 79] width 91 height 52
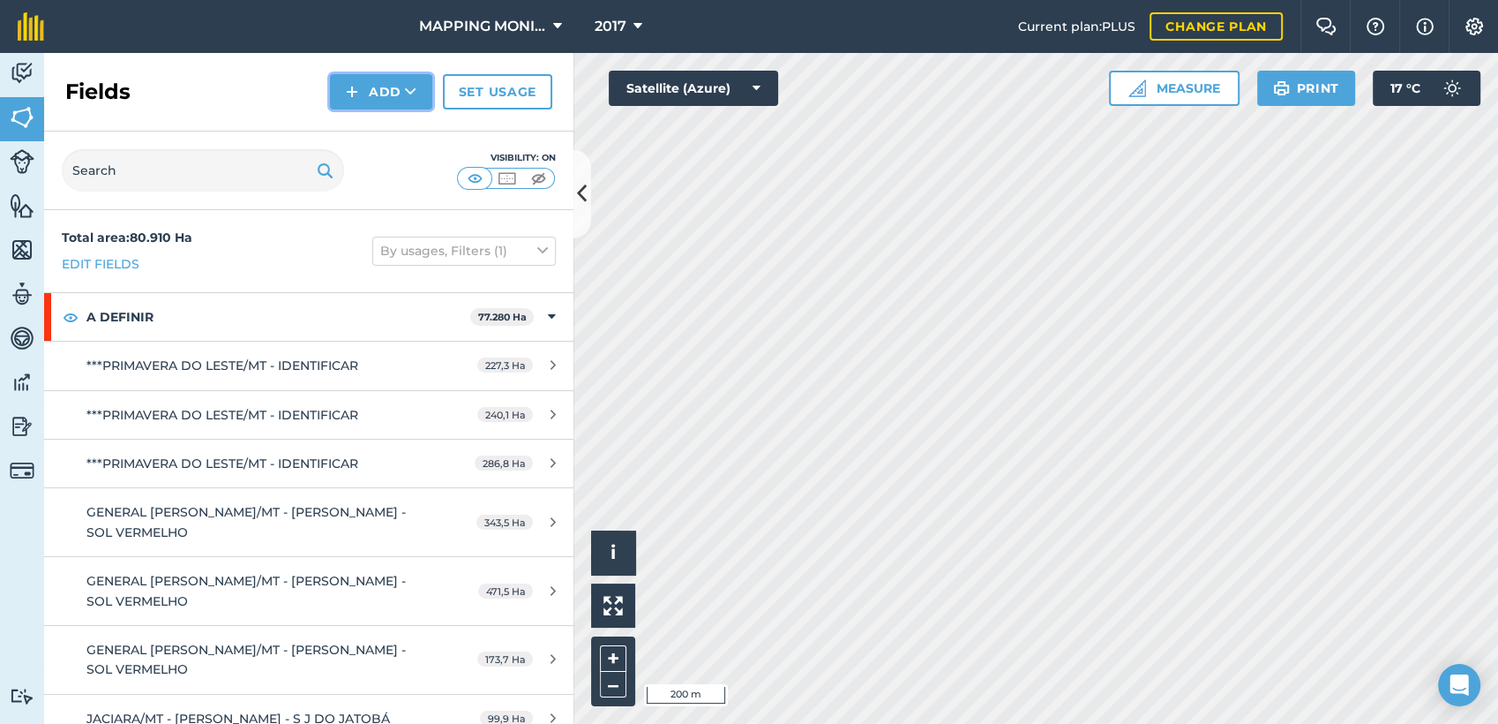
click at [412, 103] on button "Add" at bounding box center [381, 91] width 102 height 35
click at [357, 124] on link "Draw" at bounding box center [381, 131] width 97 height 39
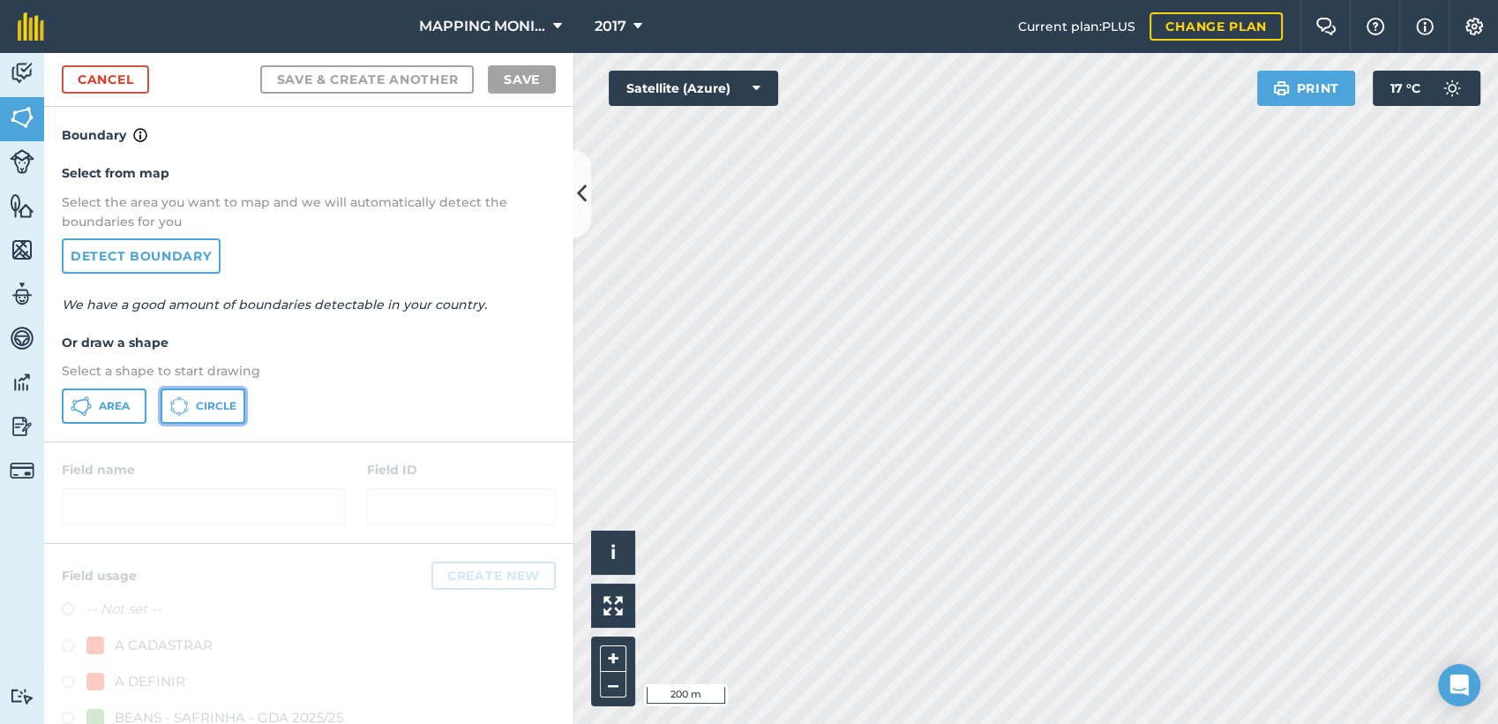
click at [189, 404] on icon at bounding box center [178, 405] width 19 height 19
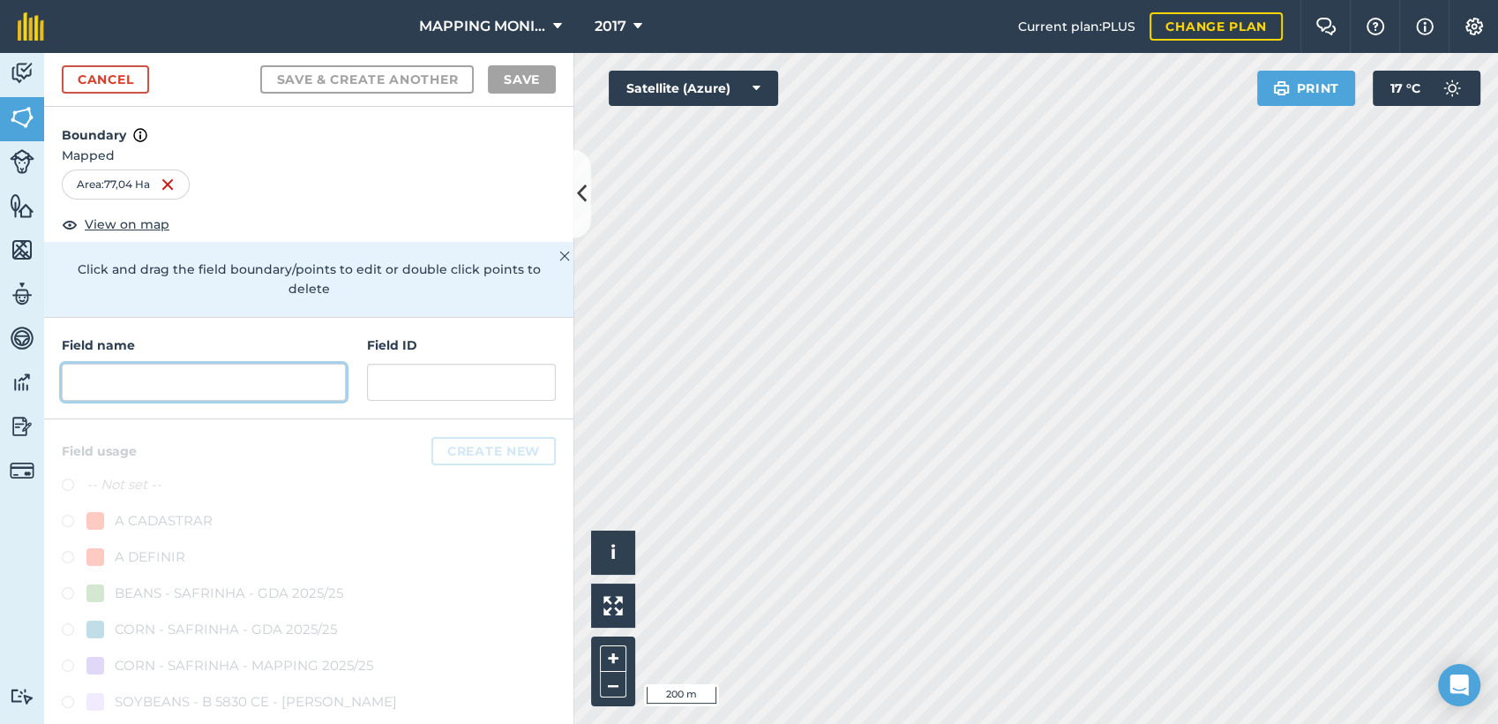
click at [272, 390] on input "text" at bounding box center [204, 382] width 284 height 37
paste input "PRIMAVERA DO LESTE/MT - PERI DALLA NORA - FAZENDA PONTAL"
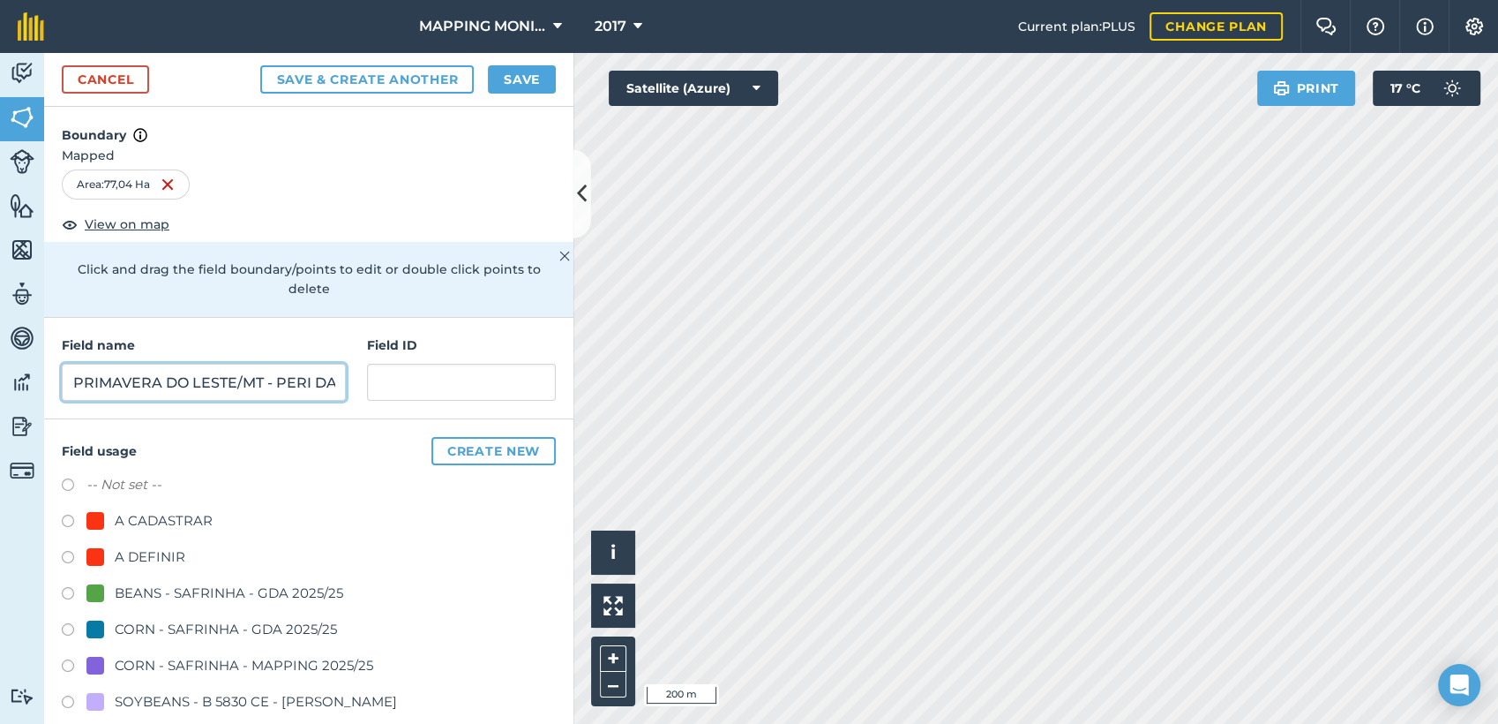
scroll to position [0, 233]
type input "PRIMAVERA DO LESTE/MT - PERI DALLA NORA - FAZENDA PONTAL"
click at [172, 548] on div "A DEFINIR" at bounding box center [150, 556] width 71 height 21
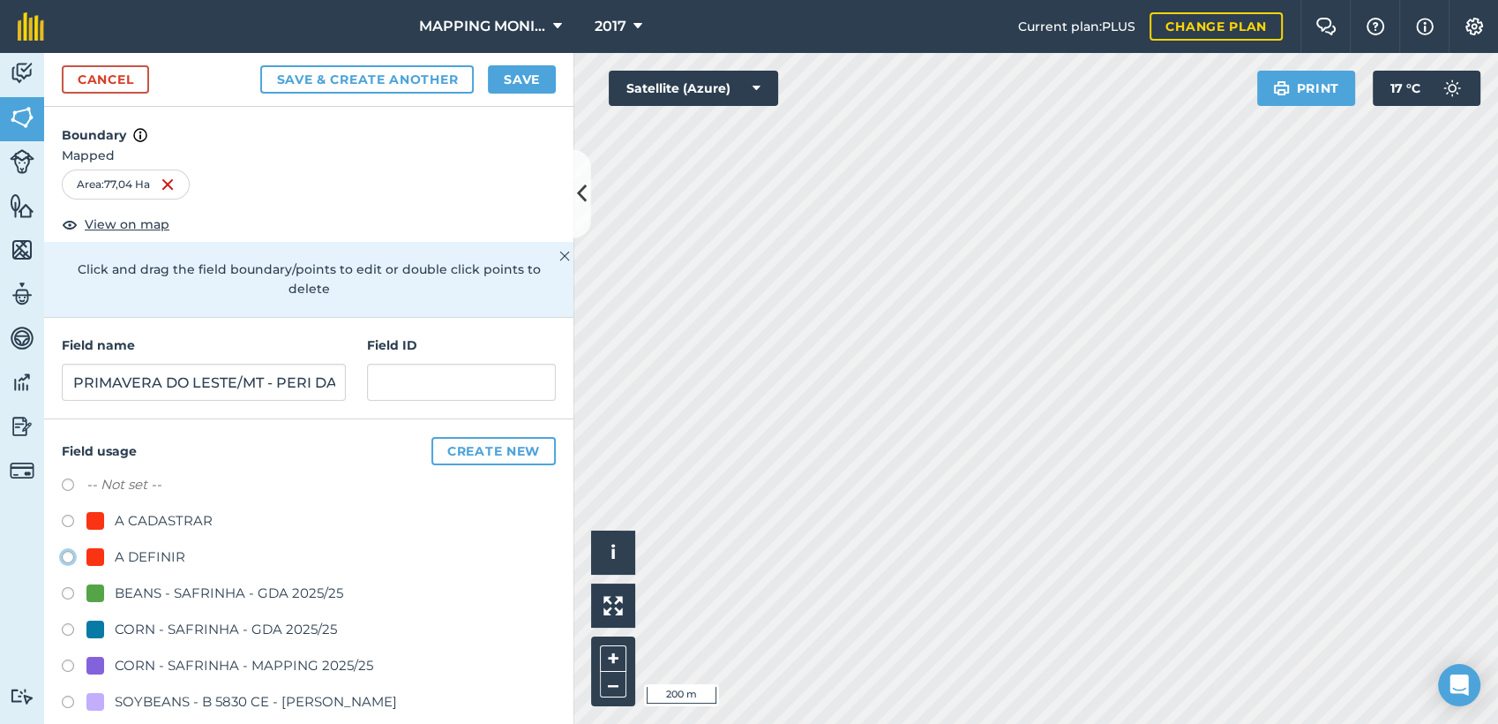
radio input "true"
click at [529, 77] on button "Save" at bounding box center [522, 79] width 68 height 28
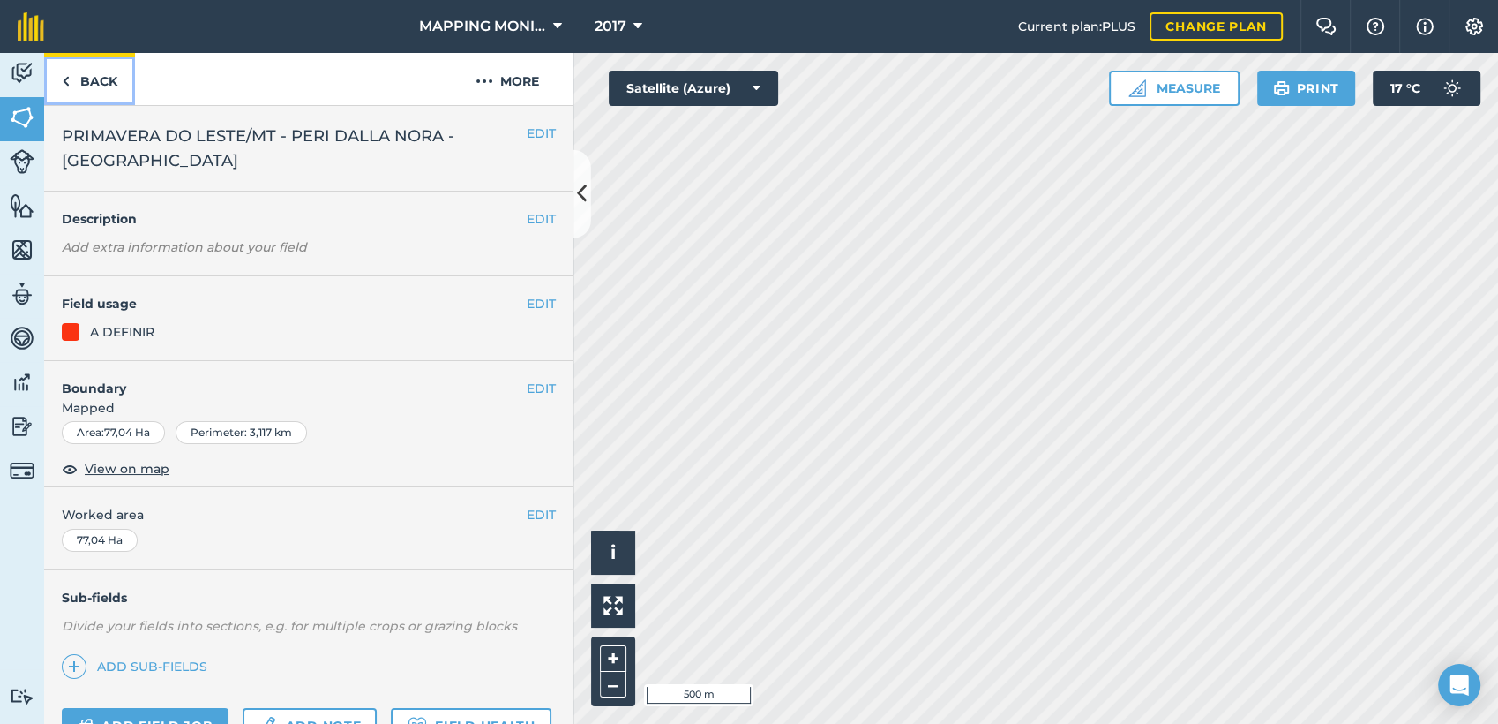
click at [95, 74] on link "Back" at bounding box center [89, 79] width 91 height 52
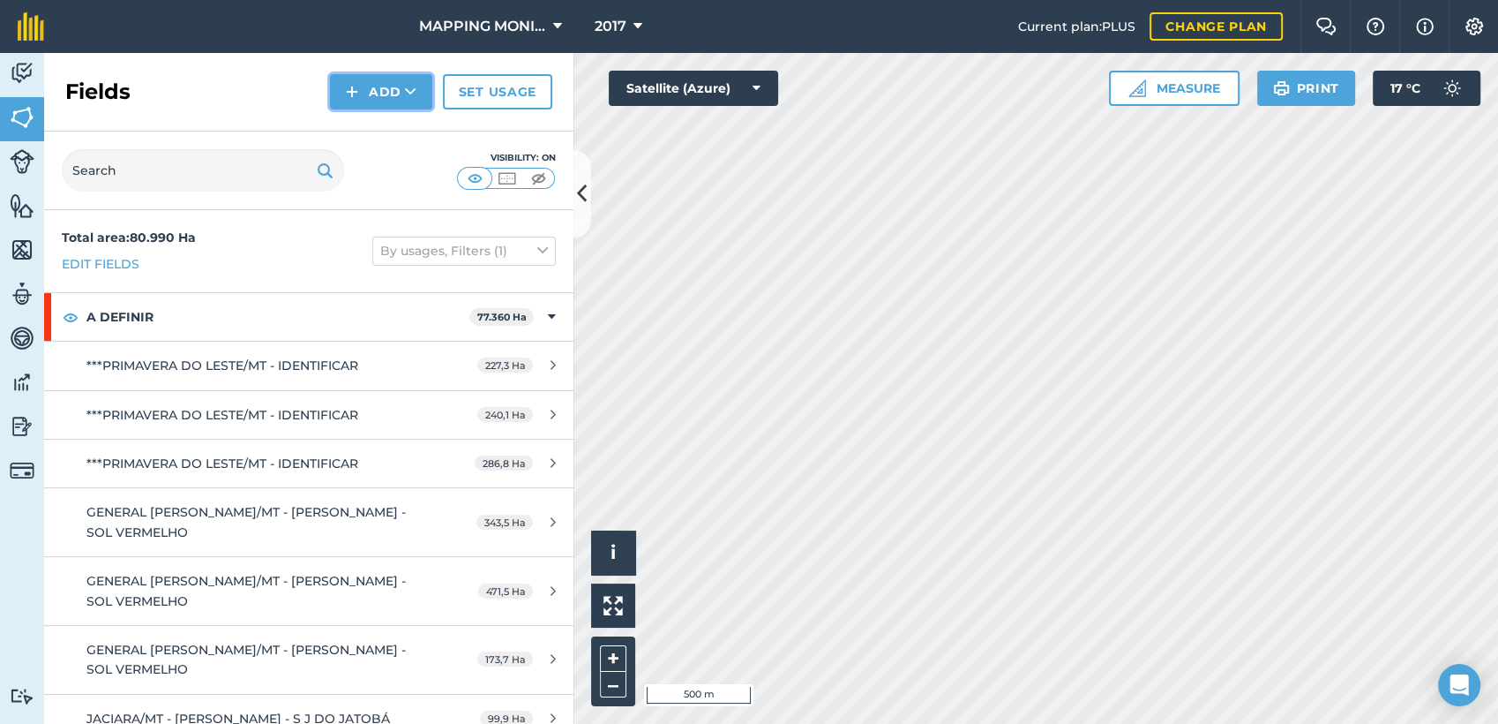
click at [414, 91] on icon at bounding box center [410, 92] width 11 height 18
click at [380, 142] on link "Draw" at bounding box center [381, 131] width 97 height 39
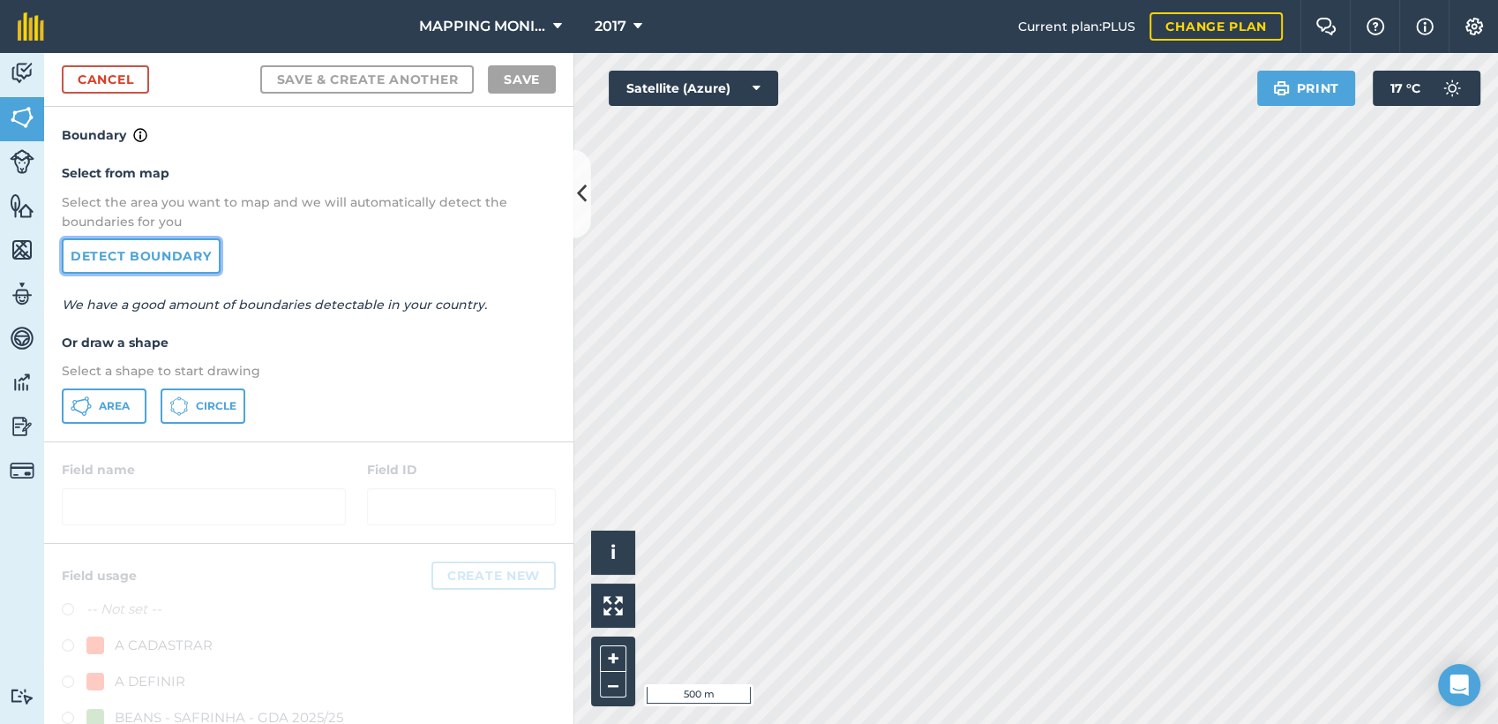
click at [146, 258] on link "Detect boundary" at bounding box center [141, 255] width 159 height 35
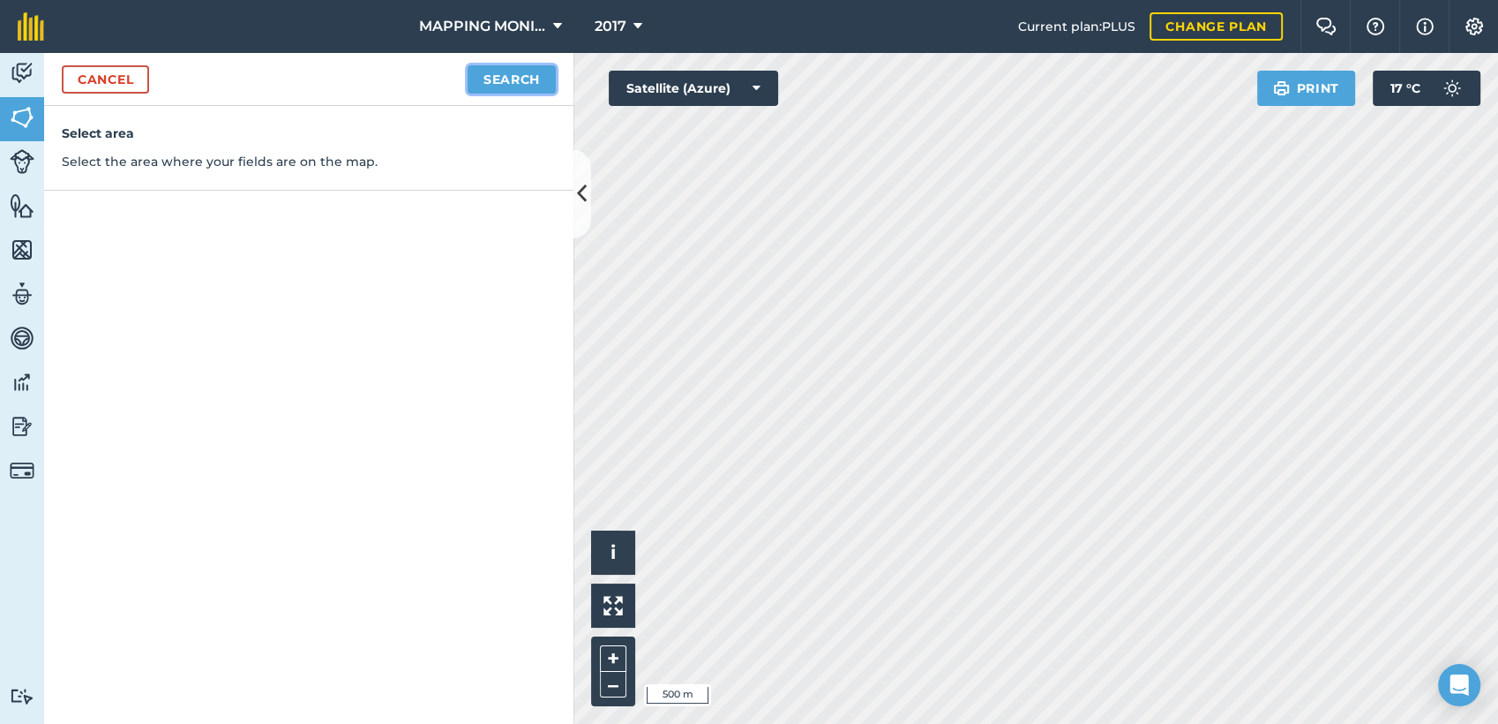
click at [487, 93] on div "Cancel Search" at bounding box center [308, 79] width 529 height 53
click at [508, 81] on button "Search" at bounding box center [512, 79] width 88 height 28
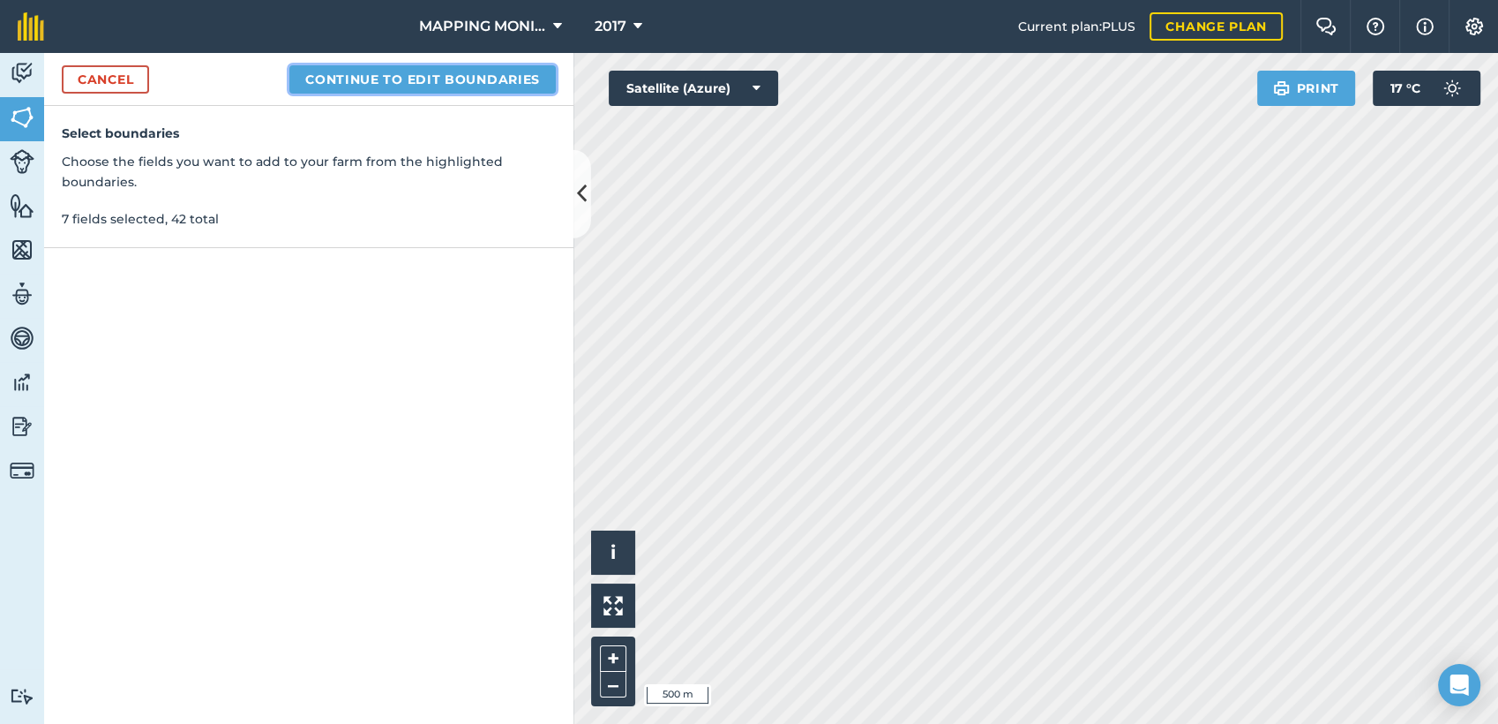
click at [481, 84] on button "Continue to edit boundaries" at bounding box center [422, 79] width 266 height 28
click at [519, 70] on button "Continue to name fields" at bounding box center [441, 79] width 229 height 28
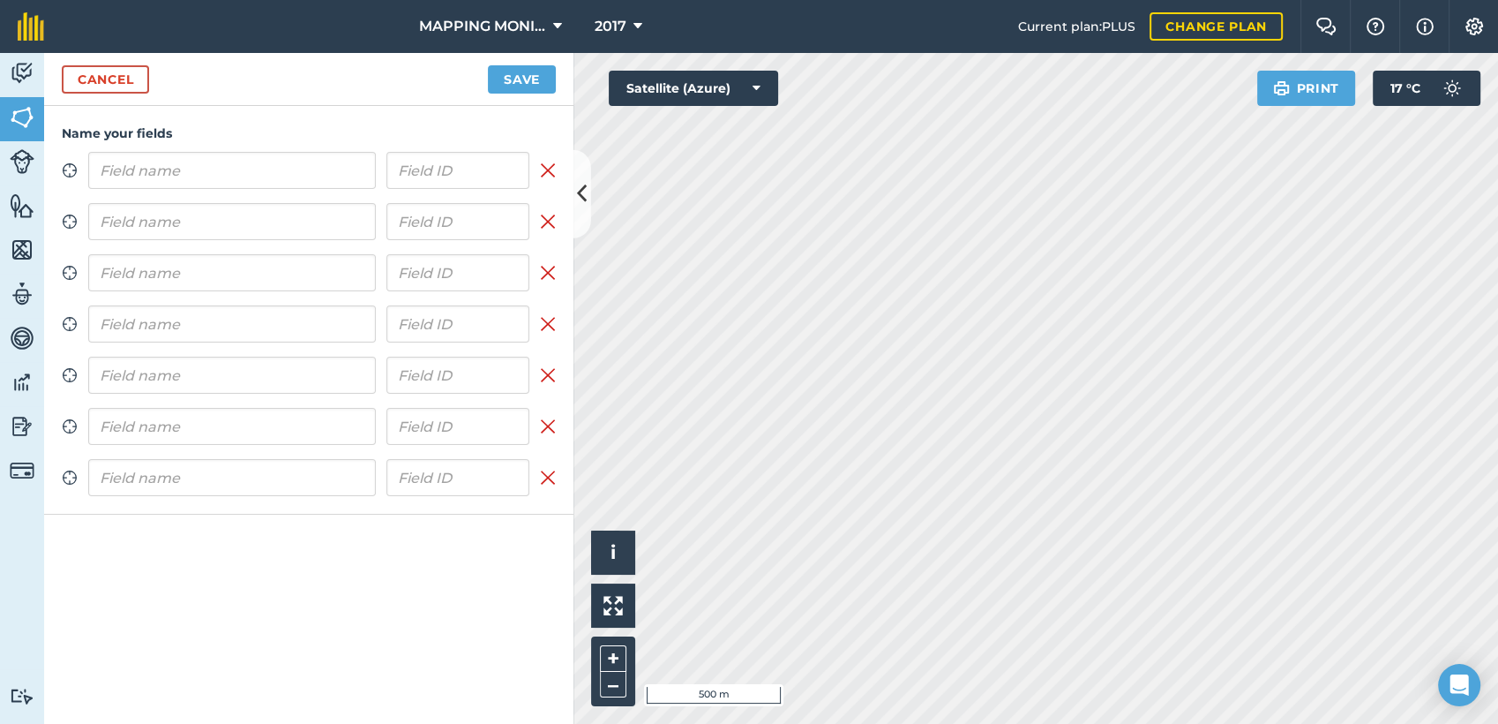
click at [284, 186] on input "text" at bounding box center [232, 170] width 288 height 37
type input "PRIMAVERA DO LESTE/MT - PERI DALLA NORA - FAZENDA PONTAL"
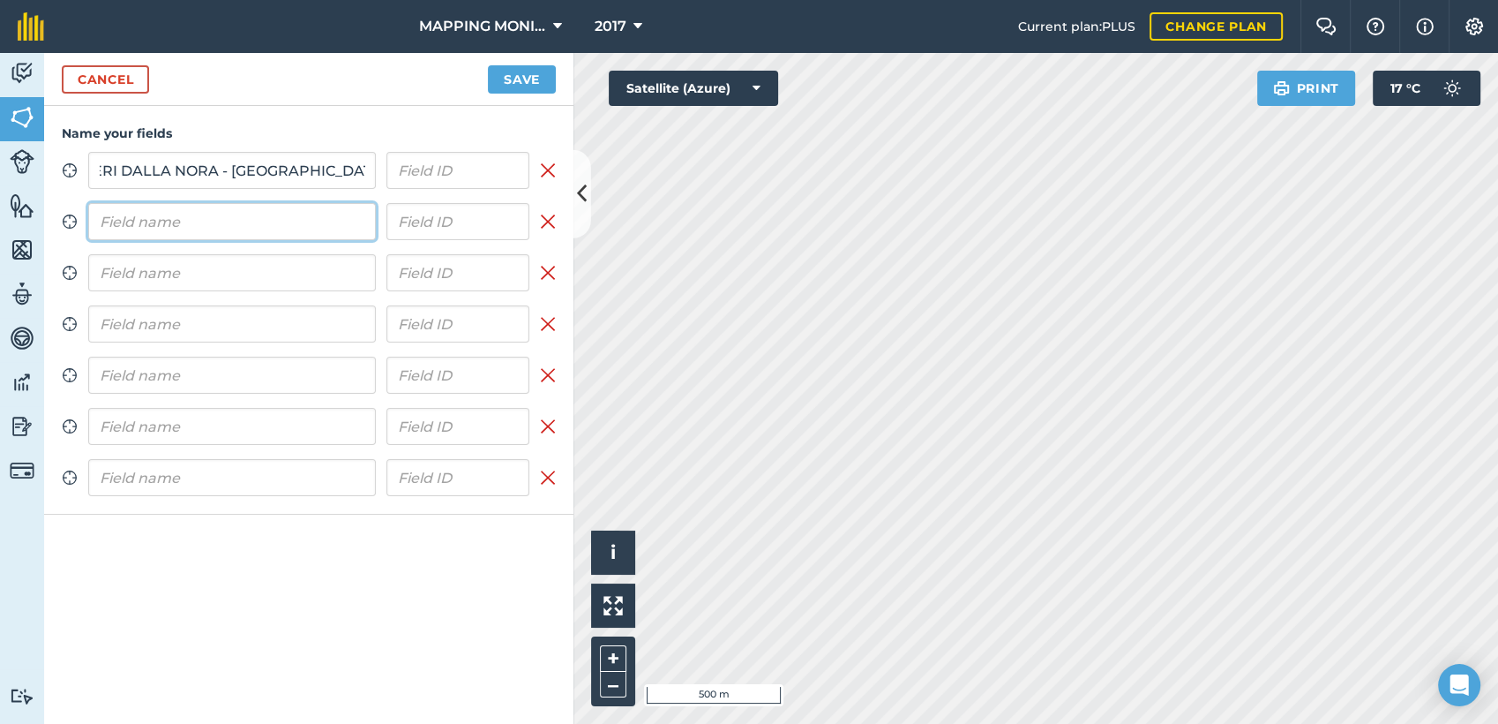
scroll to position [0, 0]
click at [248, 228] on input "text" at bounding box center [232, 221] width 288 height 37
paste input "PRIMAVERA DO LESTE/MT - PERI DALLA NORA - FAZENDA PONTAL"
type input "PRIMAVERA DO LESTE/MT - PERI DALLA NORA - FAZENDA PONTAL"
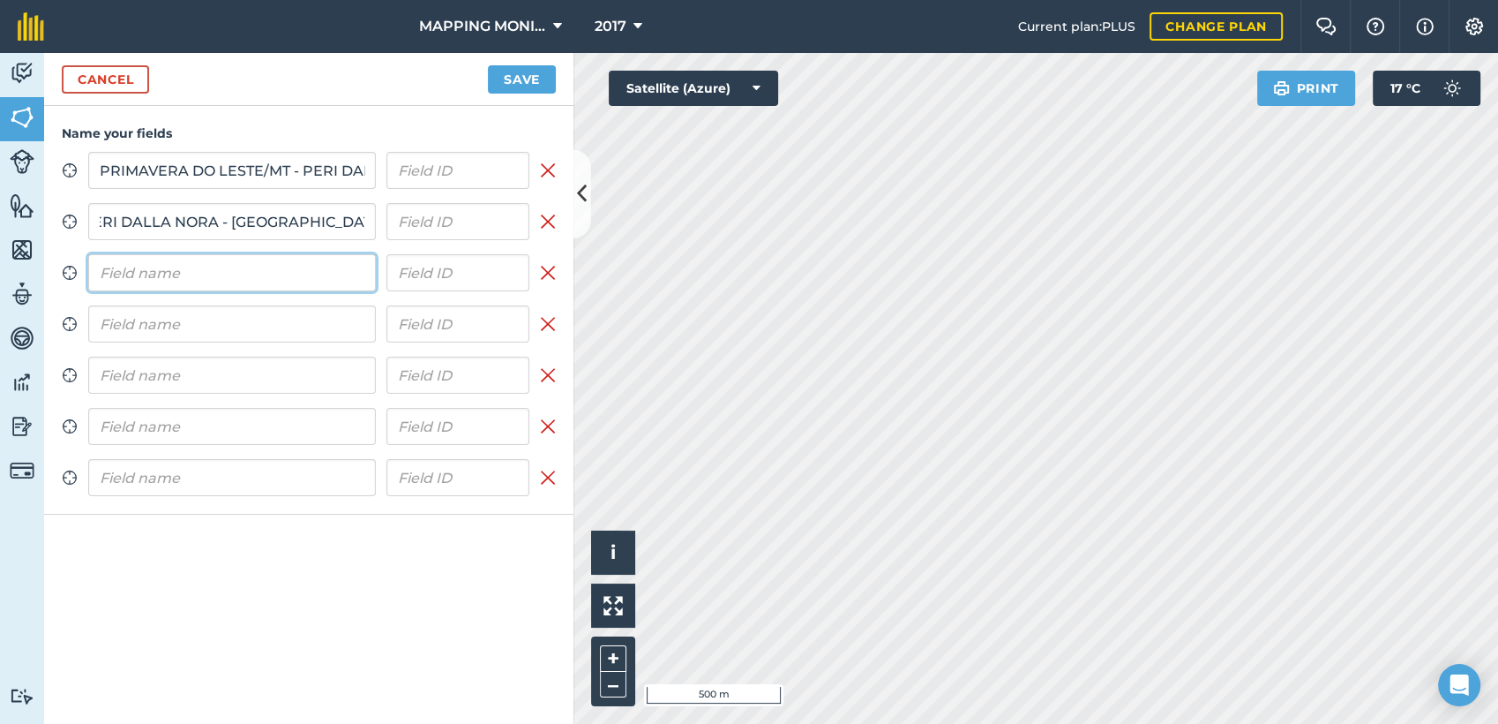
scroll to position [0, 0]
click at [227, 272] on input "text" at bounding box center [232, 272] width 288 height 37
paste input "PRIMAVERA DO LESTE/MT - PERI DALLA NORA - FAZENDA PONTAL"
type input "PRIMAVERA DO LESTE/MT - PERI DALLA NORA - FAZENDA PONTAL"
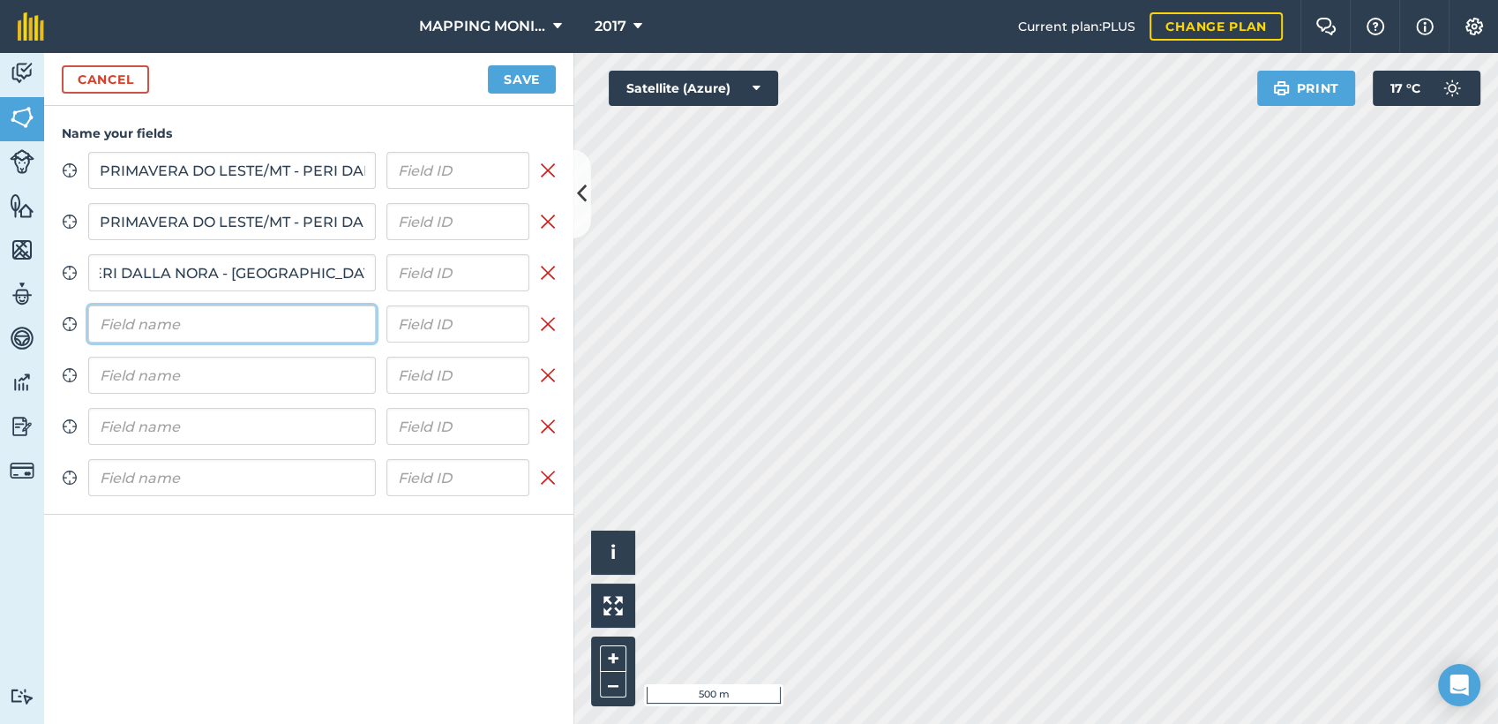
scroll to position [0, 0]
click at [217, 314] on input "text" at bounding box center [232, 323] width 288 height 37
paste input "PRIMAVERA DO LESTE/MT - PERI DALLA NORA - FAZENDA PONTAL"
type input "PRIMAVERA DO LESTE/MT - PERI DALLA NORA - FAZENDA PONTAL"
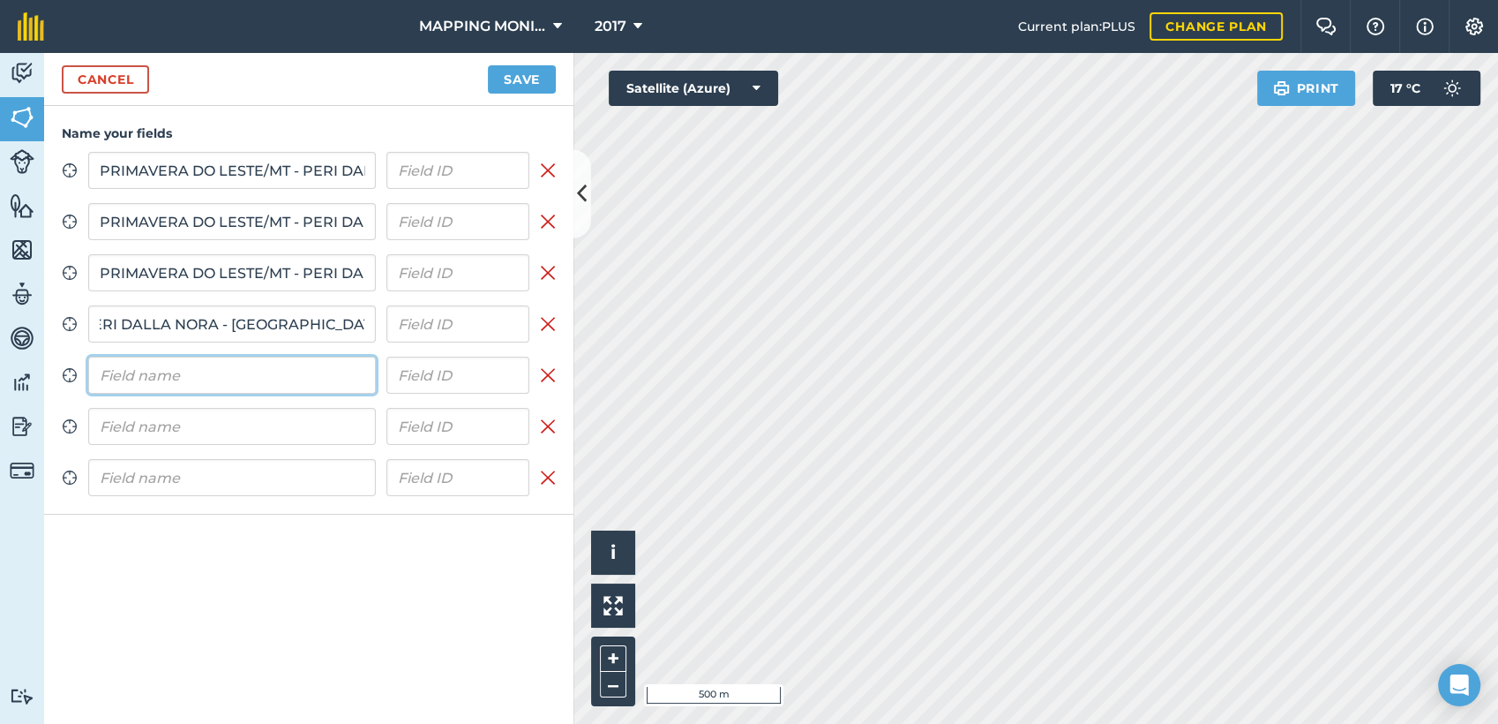
scroll to position [0, 0]
click at [212, 383] on input "text" at bounding box center [232, 374] width 288 height 37
paste input "PRIMAVERA DO LESTE/MT - PERI DALLA NORA - FAZENDA PONTAL"
type input "PRIMAVERA DO LESTE/MT - PERI DALLA NORA - FAZENDA PONTAL"
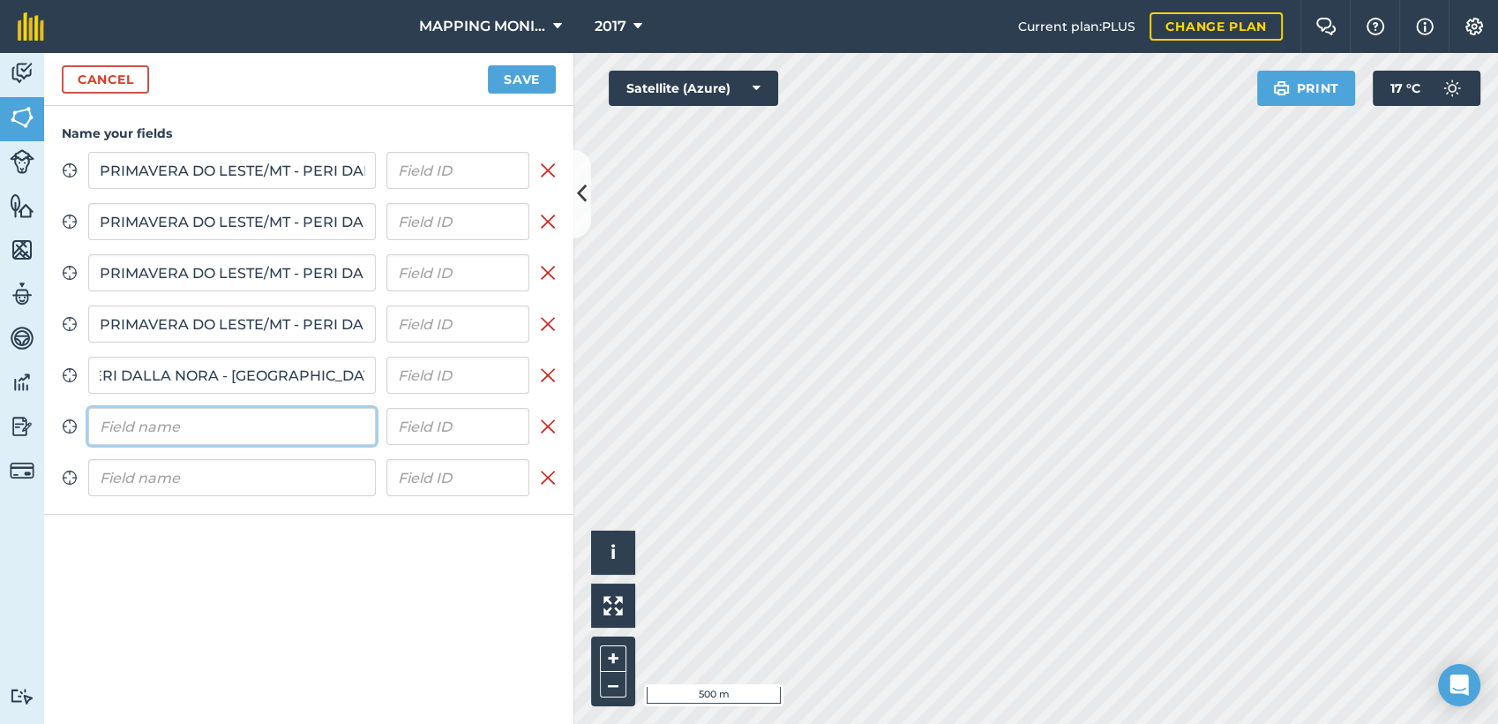
scroll to position [0, 0]
click at [198, 419] on input "text" at bounding box center [232, 426] width 288 height 37
paste input "PRIMAVERA DO LESTE/MT - PERI DALLA NORA - FAZENDA PONTAL"
type input "PRIMAVERA DO LESTE/MT - PERI DALLA NORA - FAZENDA PONTAL"
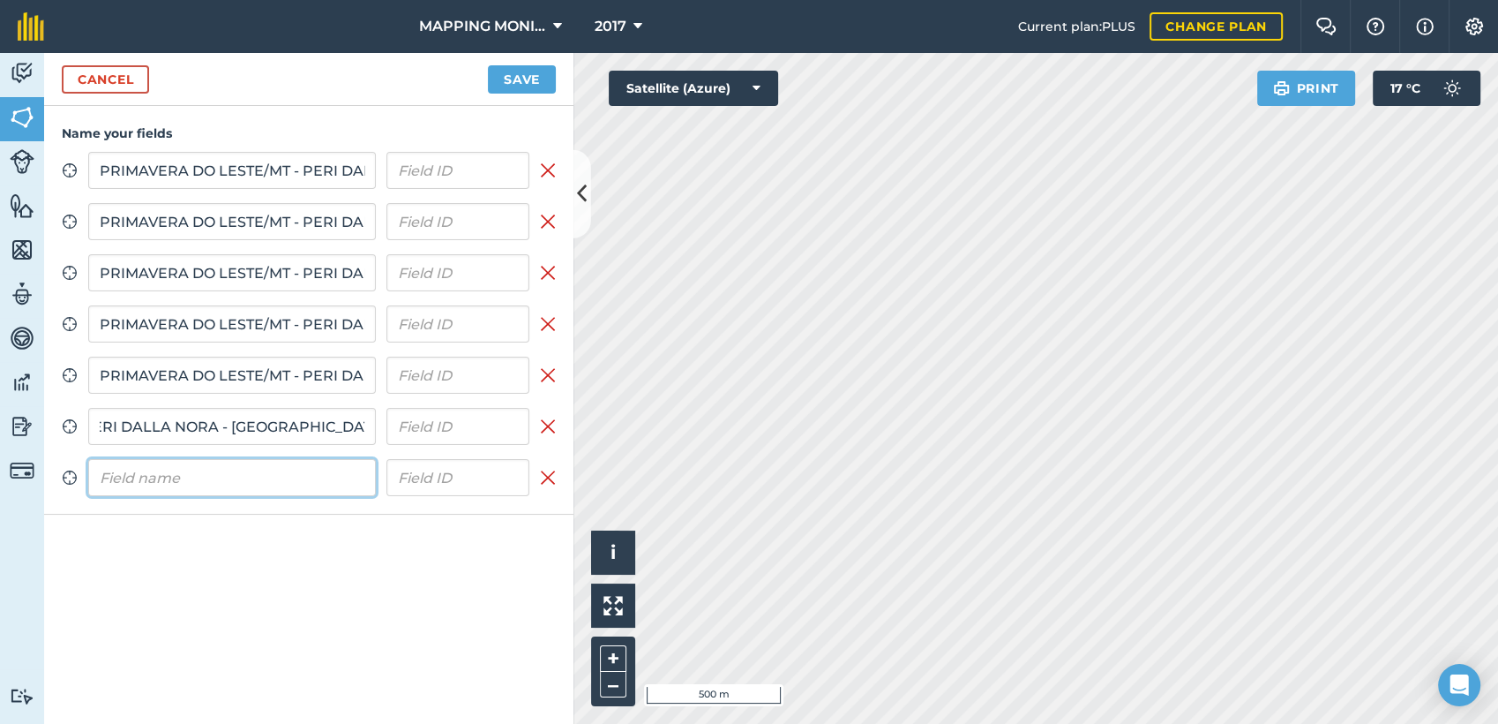
scroll to position [0, 0]
click at [186, 468] on input "text" at bounding box center [232, 477] width 288 height 37
paste input "PRIMAVERA DO LESTE/MT - PERI DALLA NORA - FAZENDA PONTAL"
type input "PRIMAVERA DO LESTE/MT - PERI DALLA NORA - FAZENDA PONTAL"
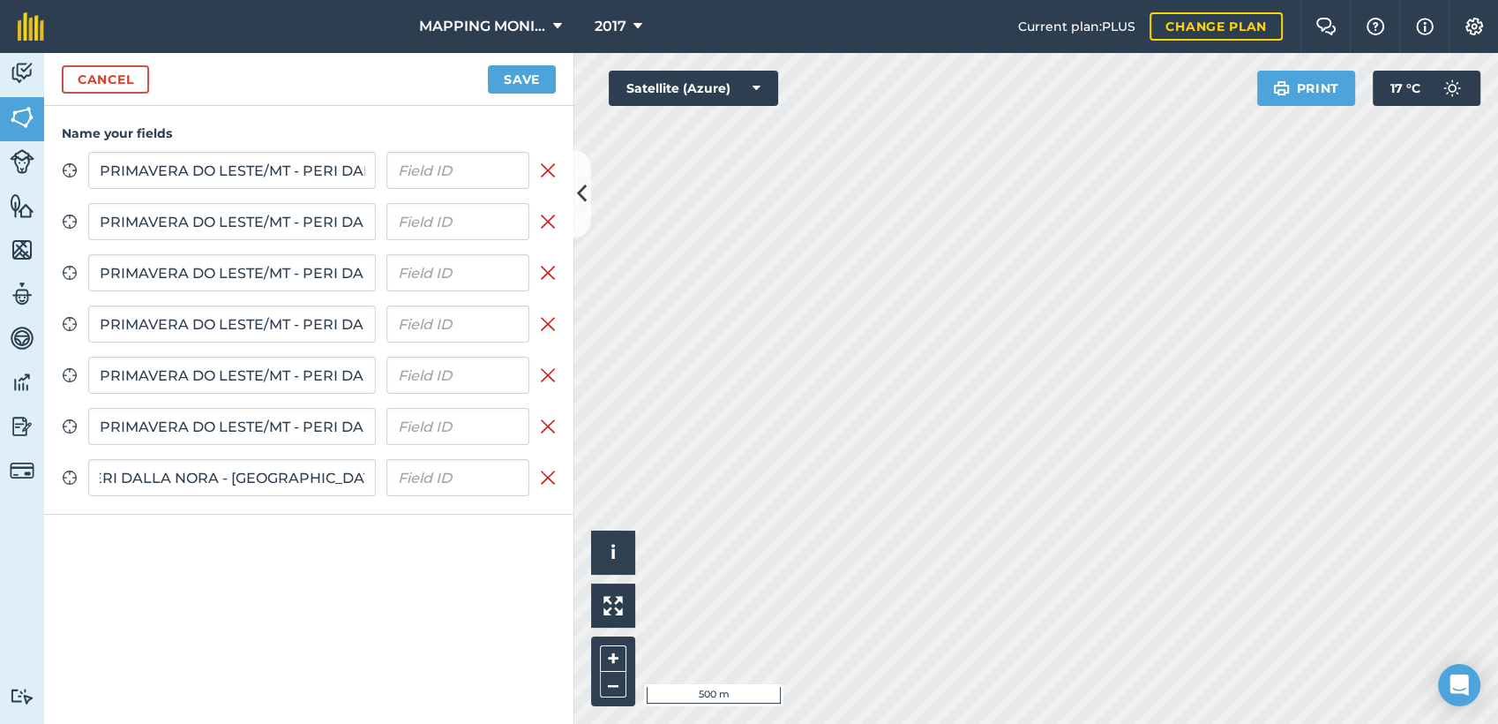
scroll to position [0, 0]
click at [485, 79] on div "Cancel Save" at bounding box center [308, 79] width 529 height 53
click at [501, 77] on button "Save" at bounding box center [522, 79] width 68 height 28
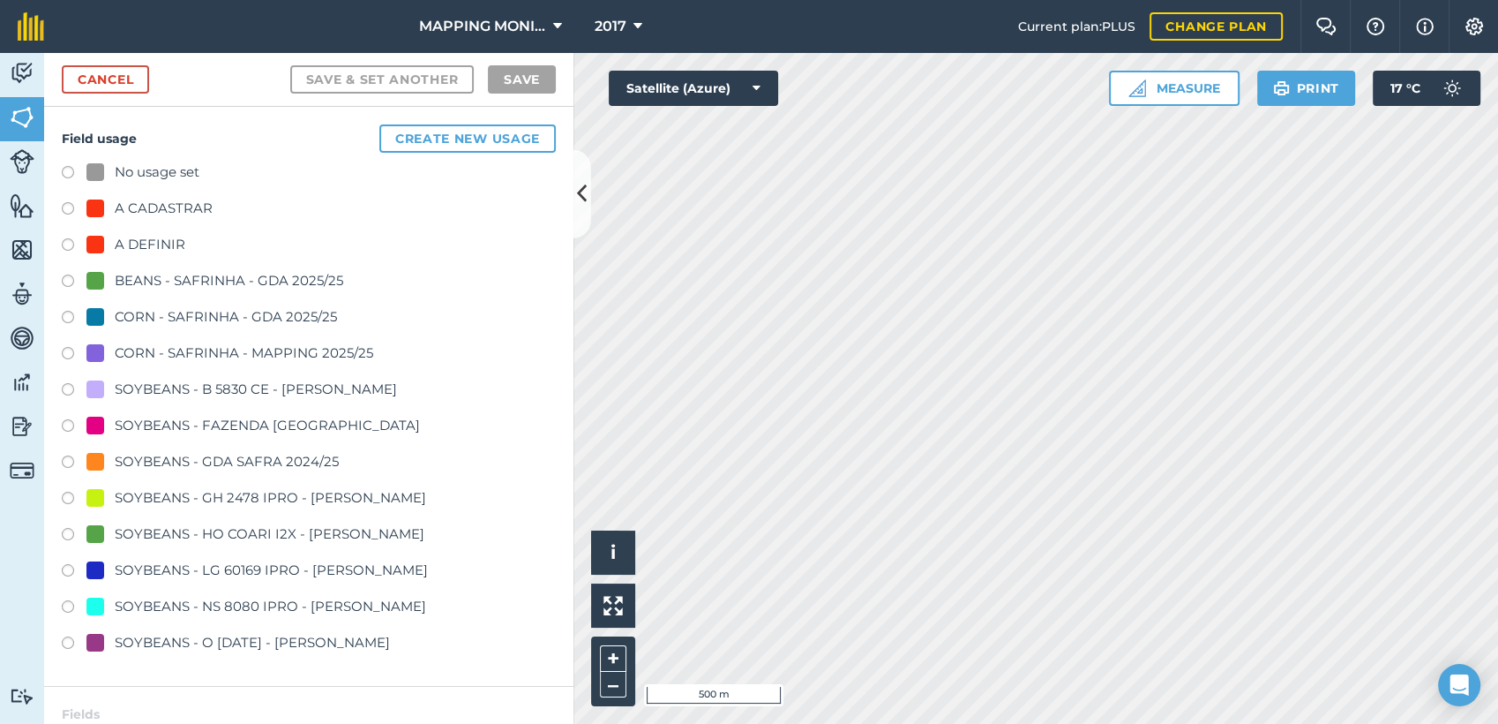
click at [122, 237] on div "A DEFINIR" at bounding box center [150, 244] width 71 height 21
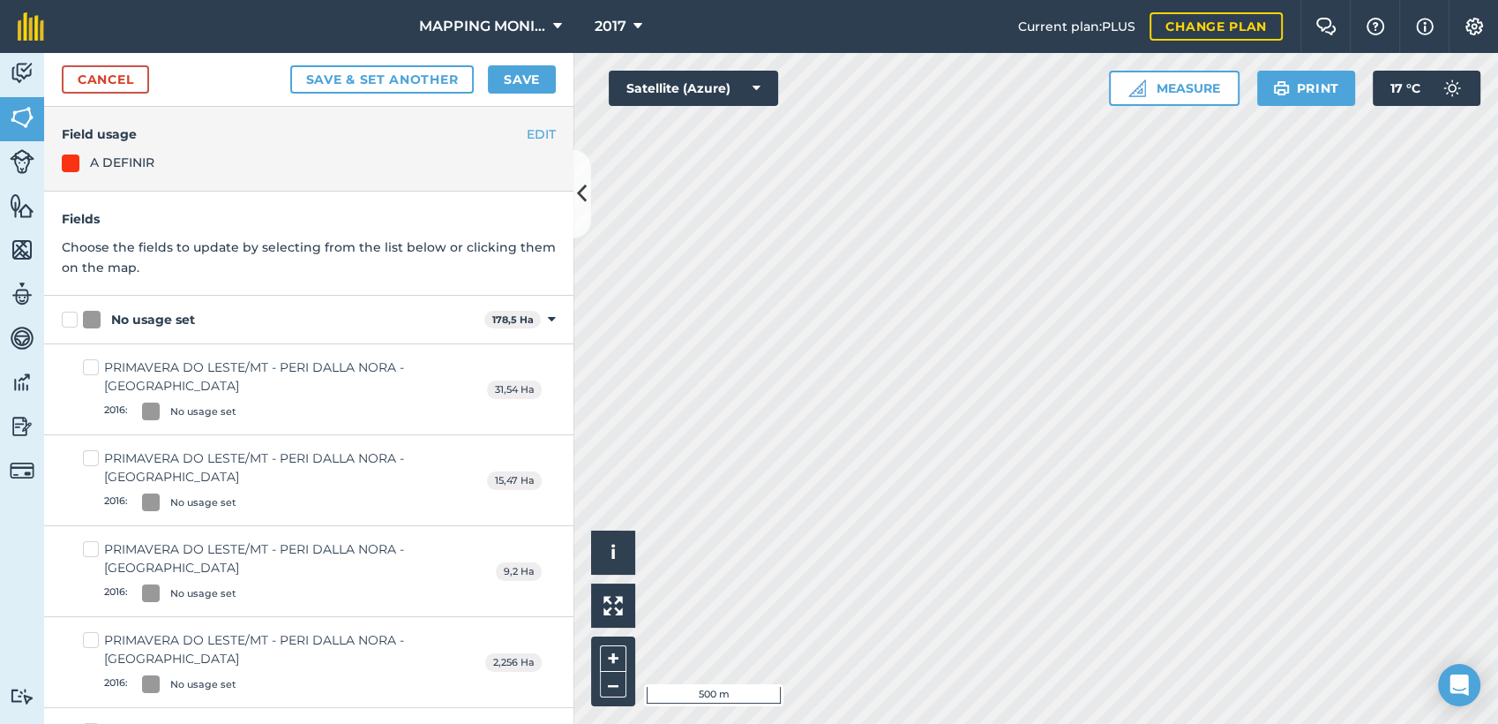
click at [68, 323] on label "No usage set" at bounding box center [270, 320] width 416 height 19
click at [68, 322] on input "No usage set" at bounding box center [67, 316] width 11 height 11
checkbox input "true"
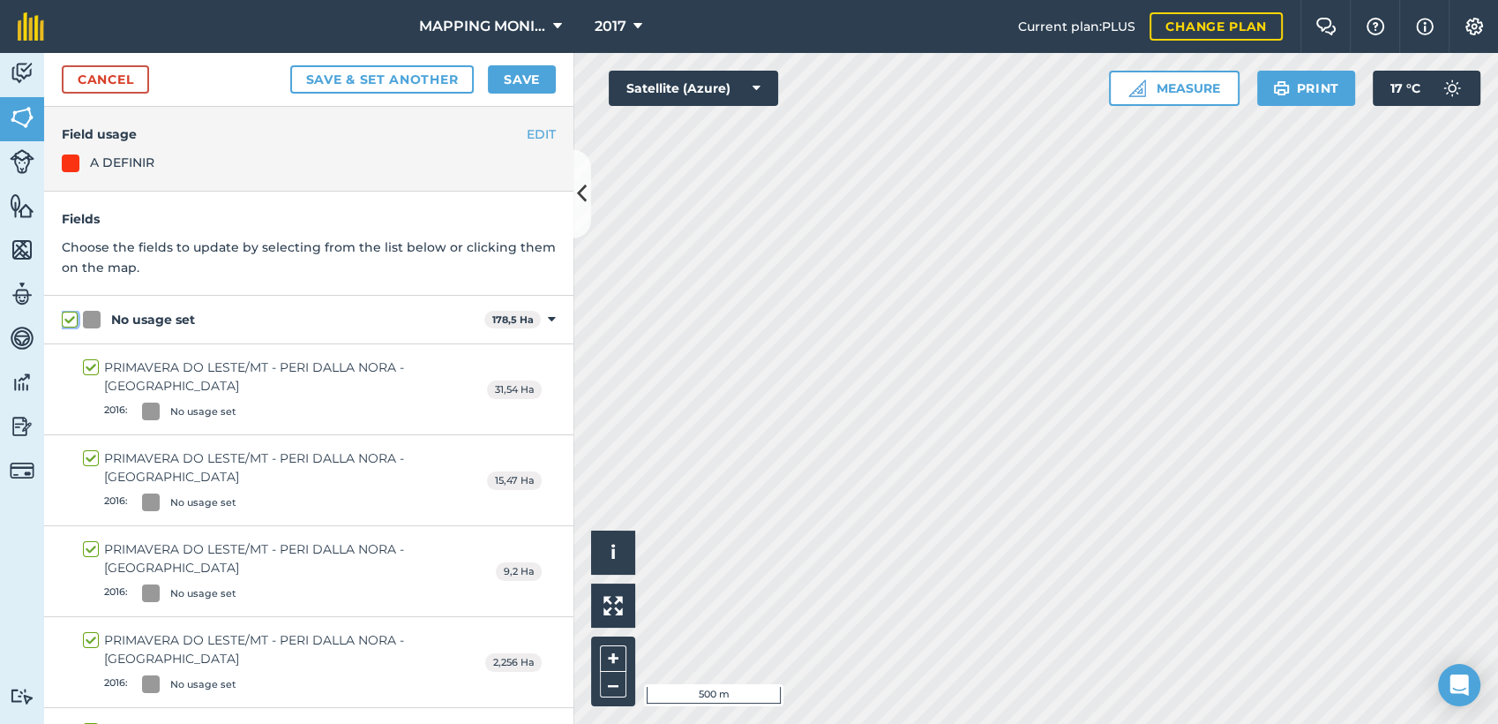
checkbox input "true"
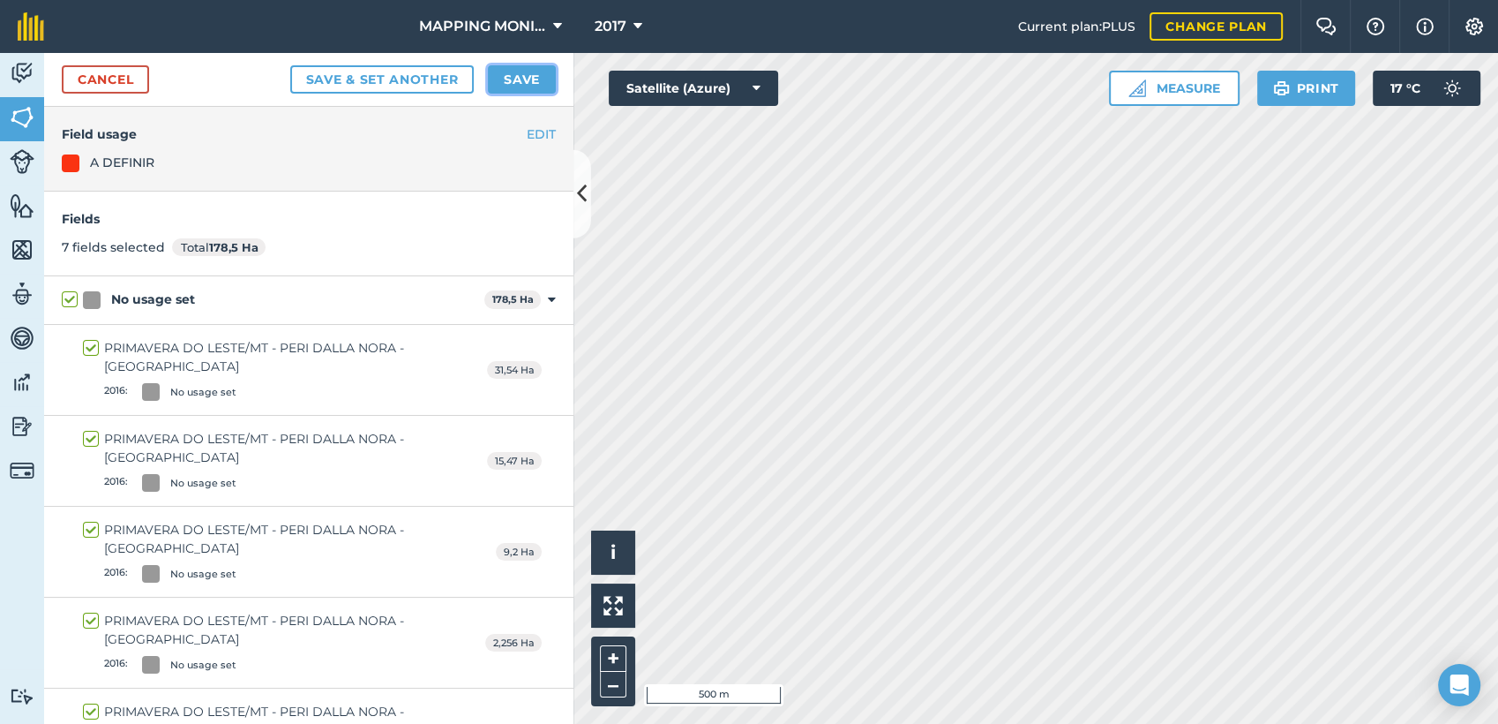
click at [500, 80] on button "Save" at bounding box center [522, 79] width 68 height 28
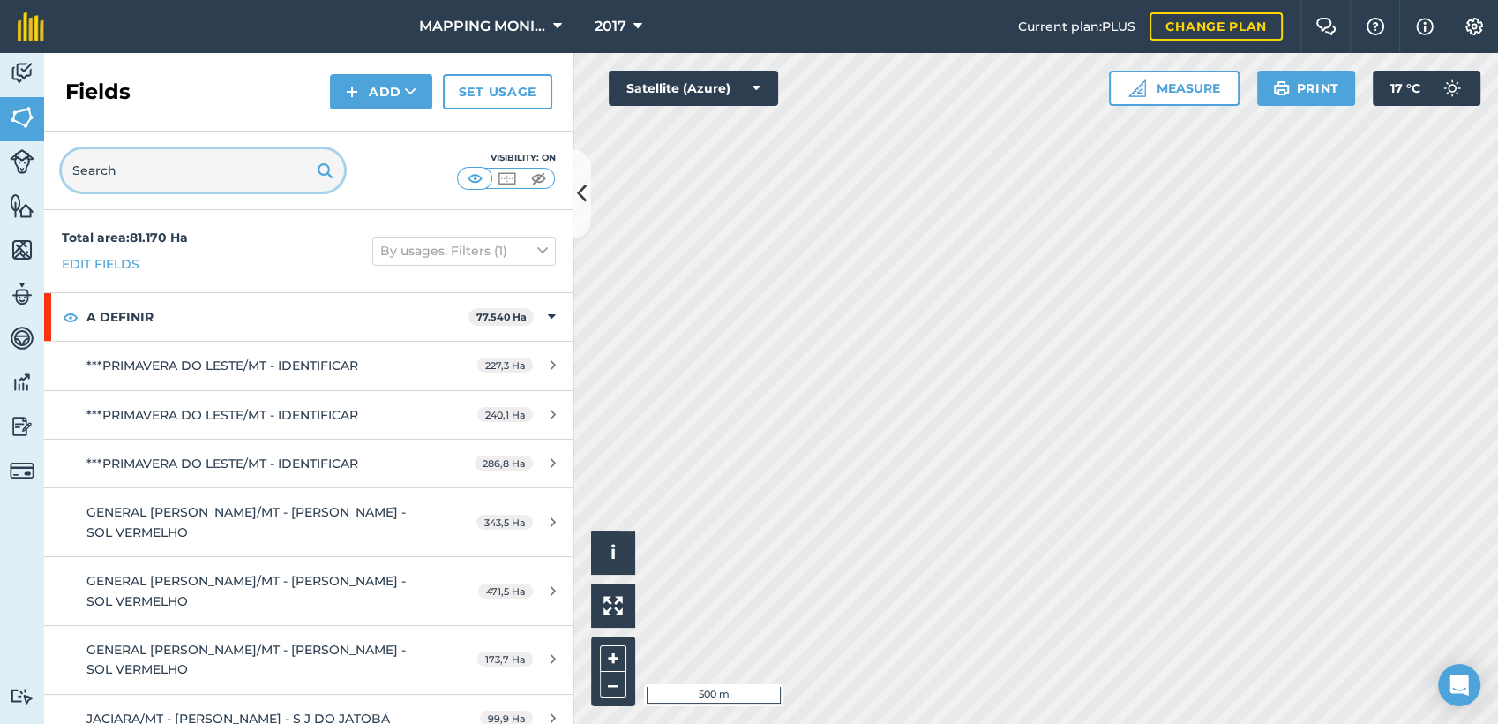
click at [137, 166] on input "text" at bounding box center [203, 170] width 282 height 42
paste input "PRIMAVERA DO LESTE/MT - PERI DALLA NORA - FAZENDA PONTAL"
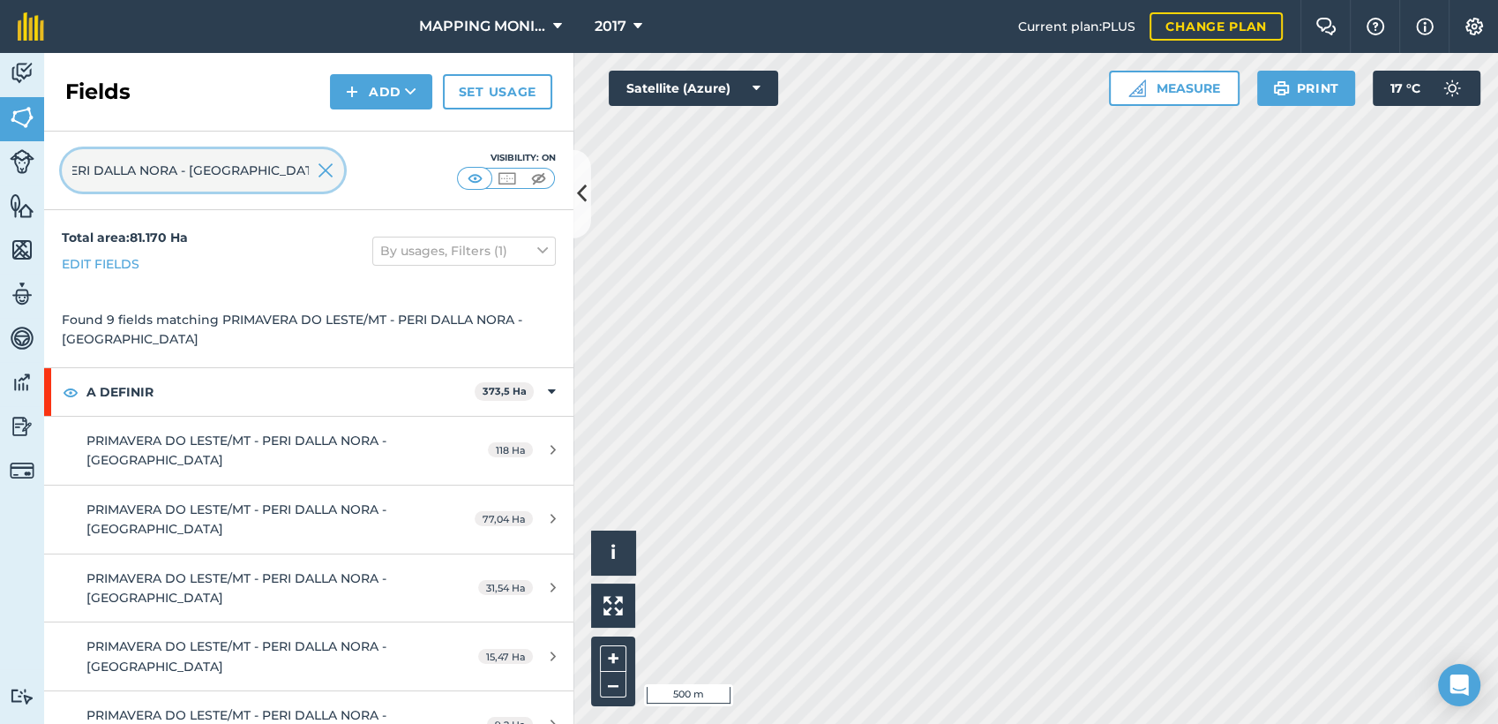
type input "PRIMAVERA DO LESTE/MT - PERI DALLA NORA - FAZENDA PONTAL"
click at [326, 167] on img at bounding box center [326, 170] width 16 height 21
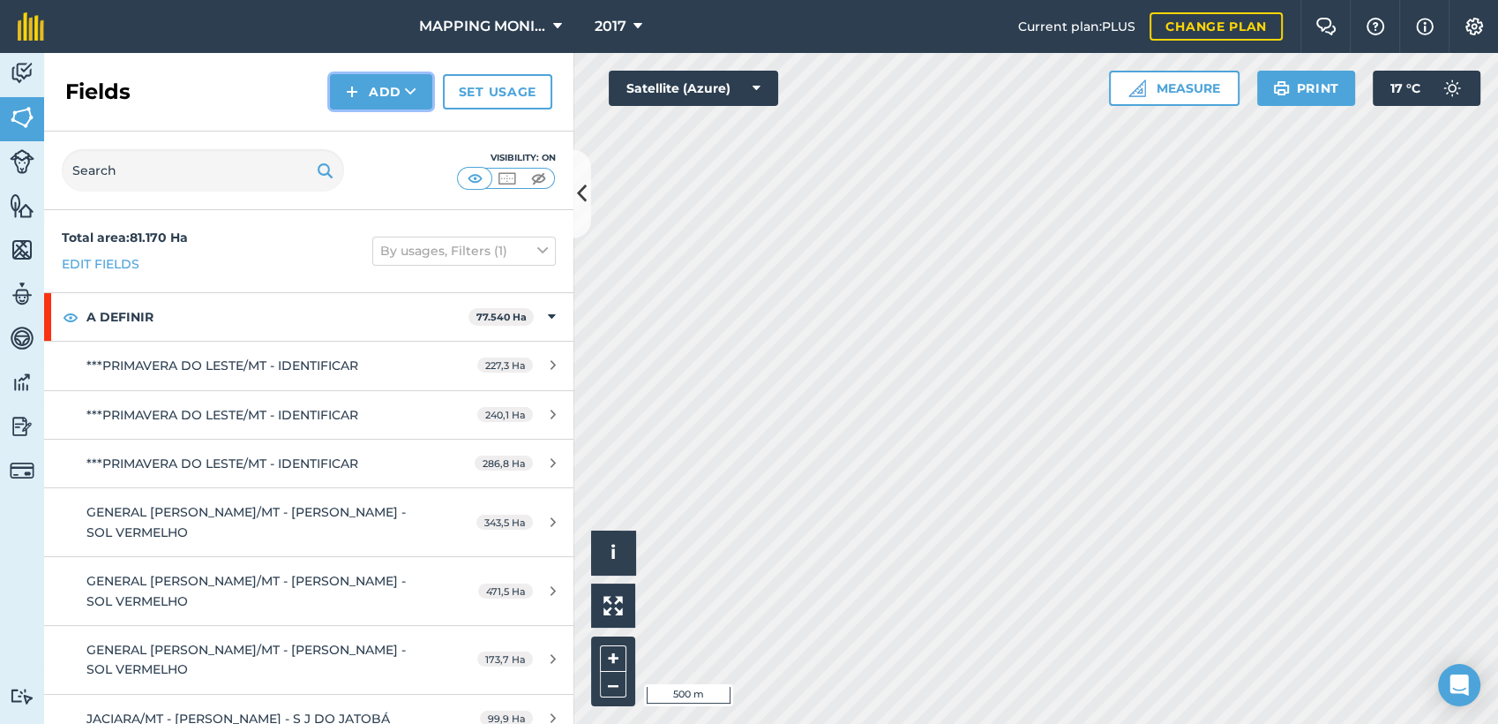
click at [413, 77] on button "Add" at bounding box center [381, 91] width 102 height 35
click at [402, 125] on link "Draw" at bounding box center [381, 131] width 97 height 39
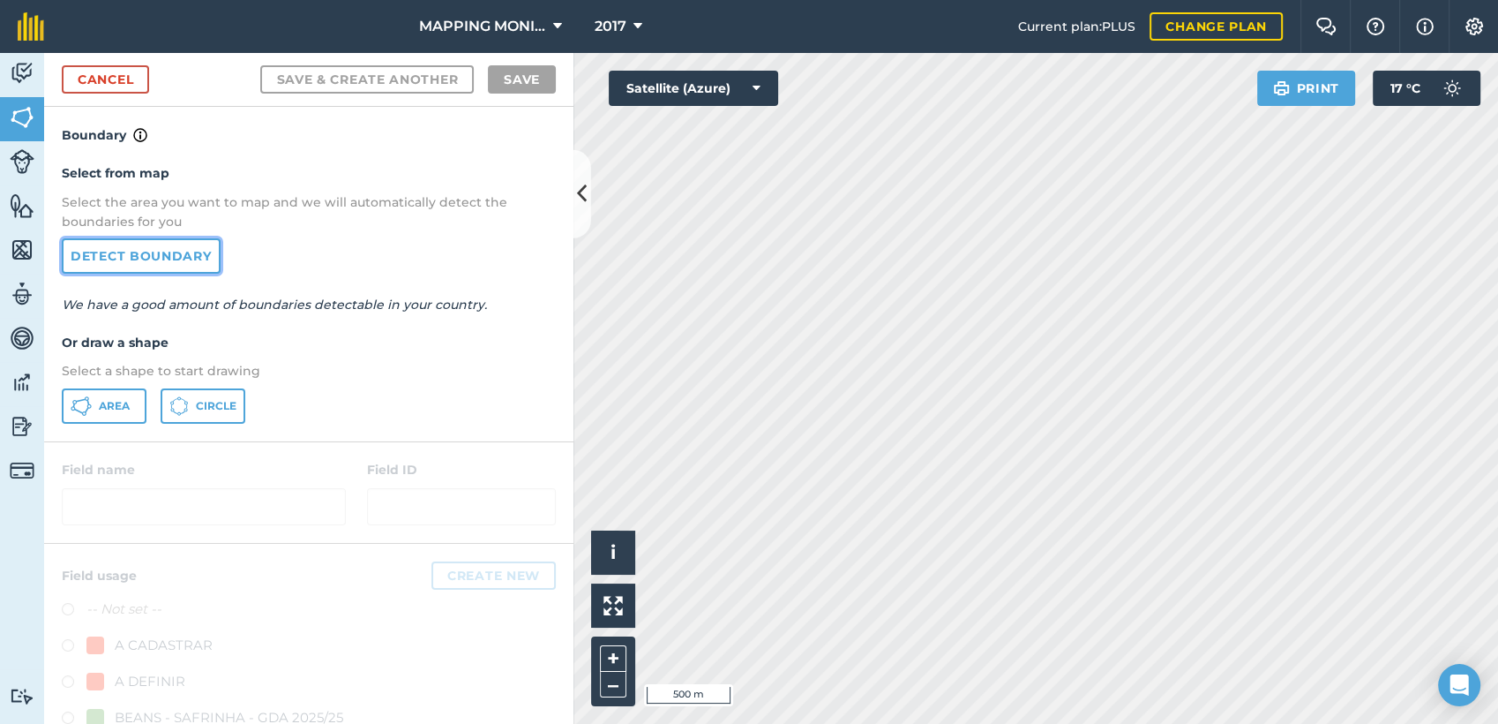
click at [148, 246] on link "Detect boundary" at bounding box center [141, 255] width 159 height 35
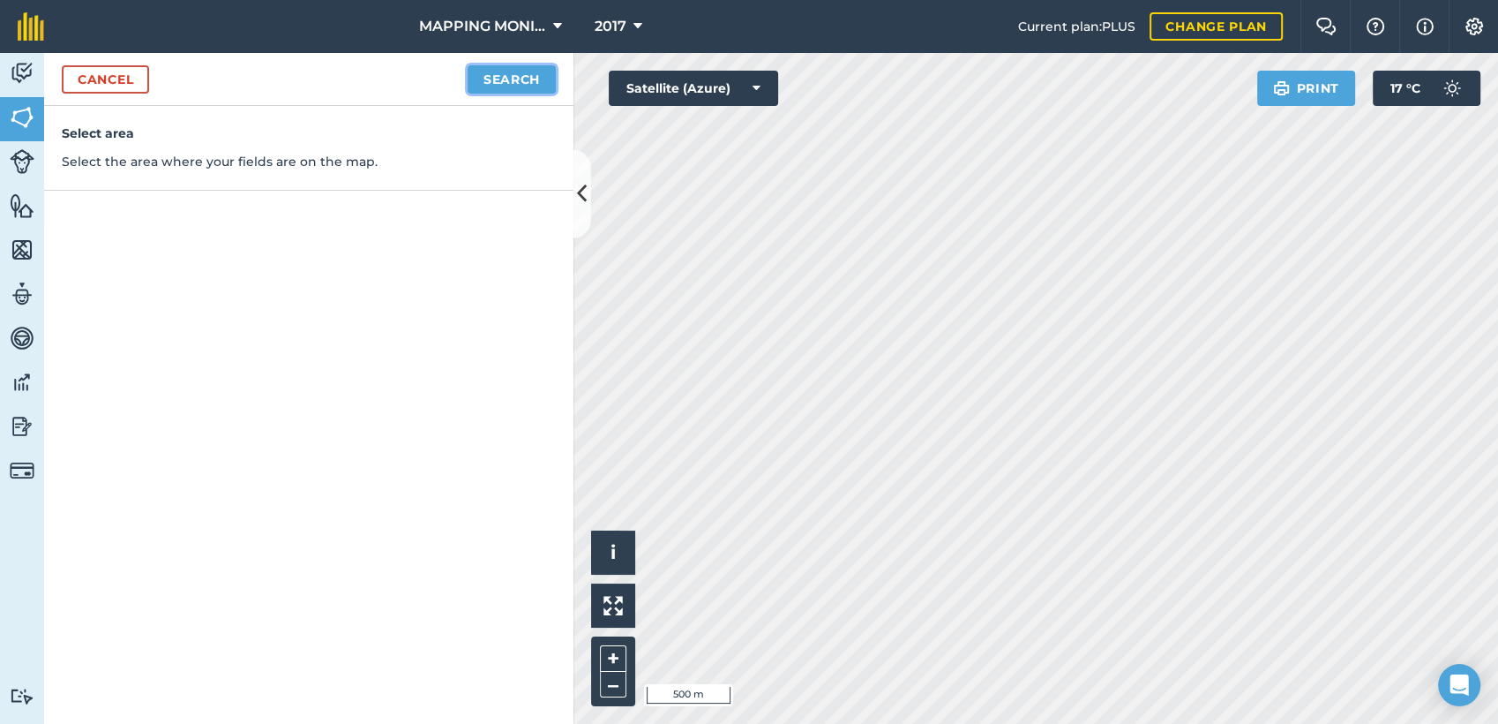
click at [502, 79] on button "Search" at bounding box center [512, 79] width 88 height 28
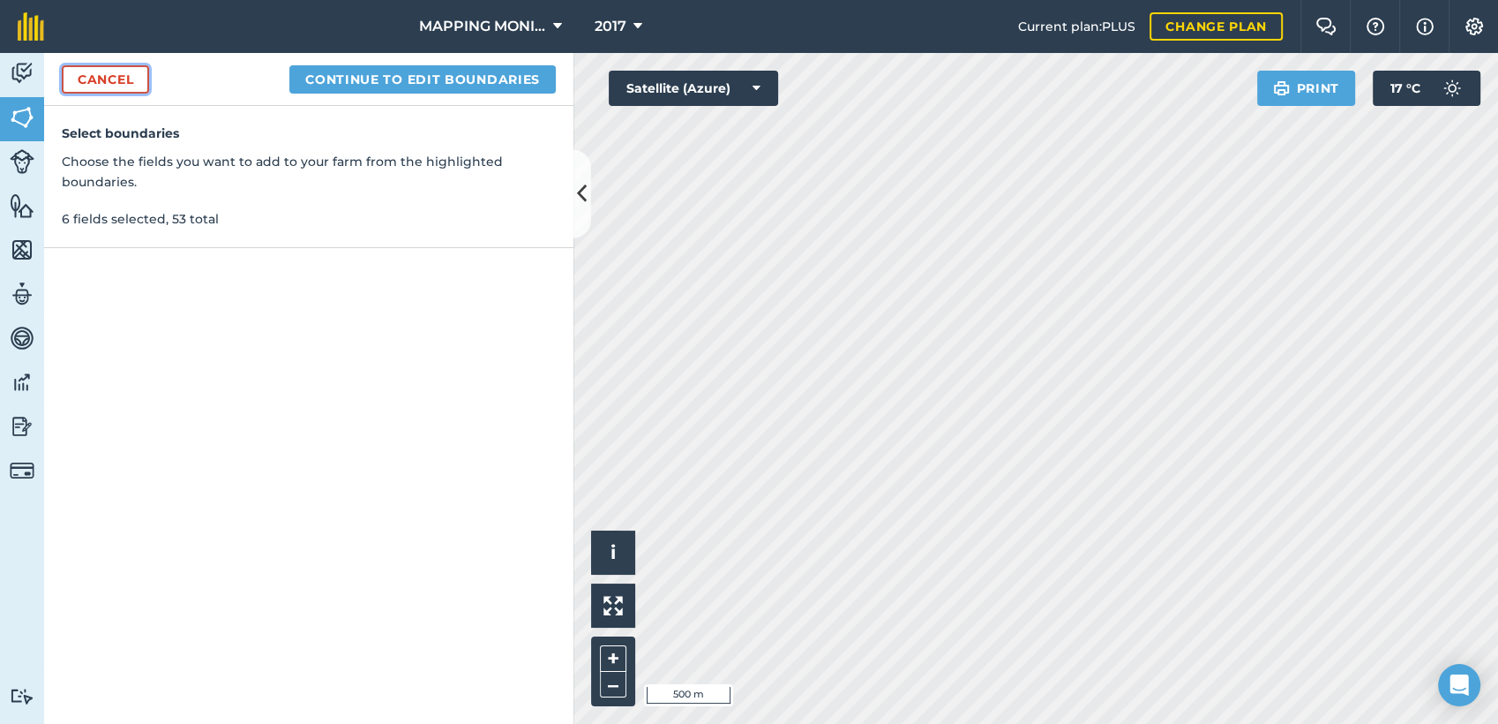
click at [82, 86] on link "Cancel" at bounding box center [105, 79] width 87 height 28
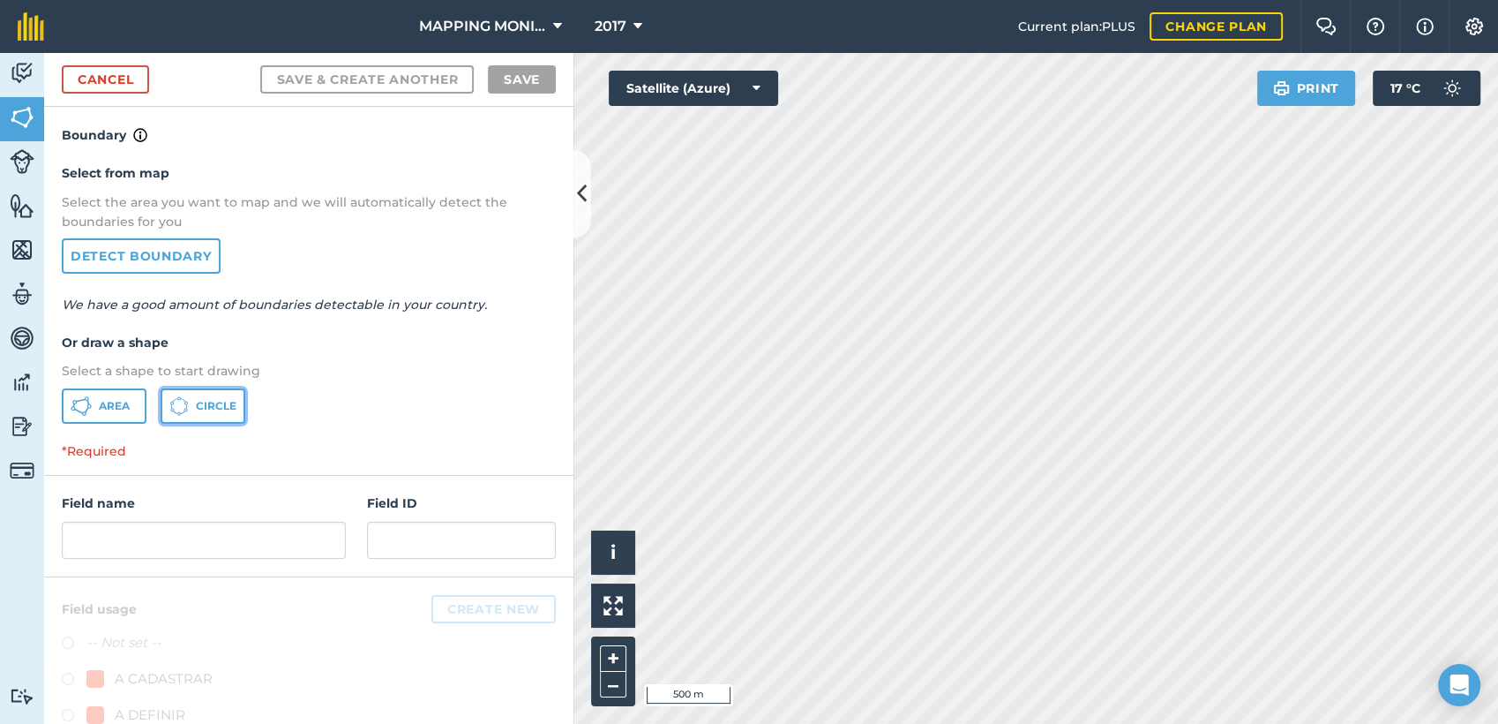
click at [203, 396] on button "Circle" at bounding box center [203, 405] width 85 height 35
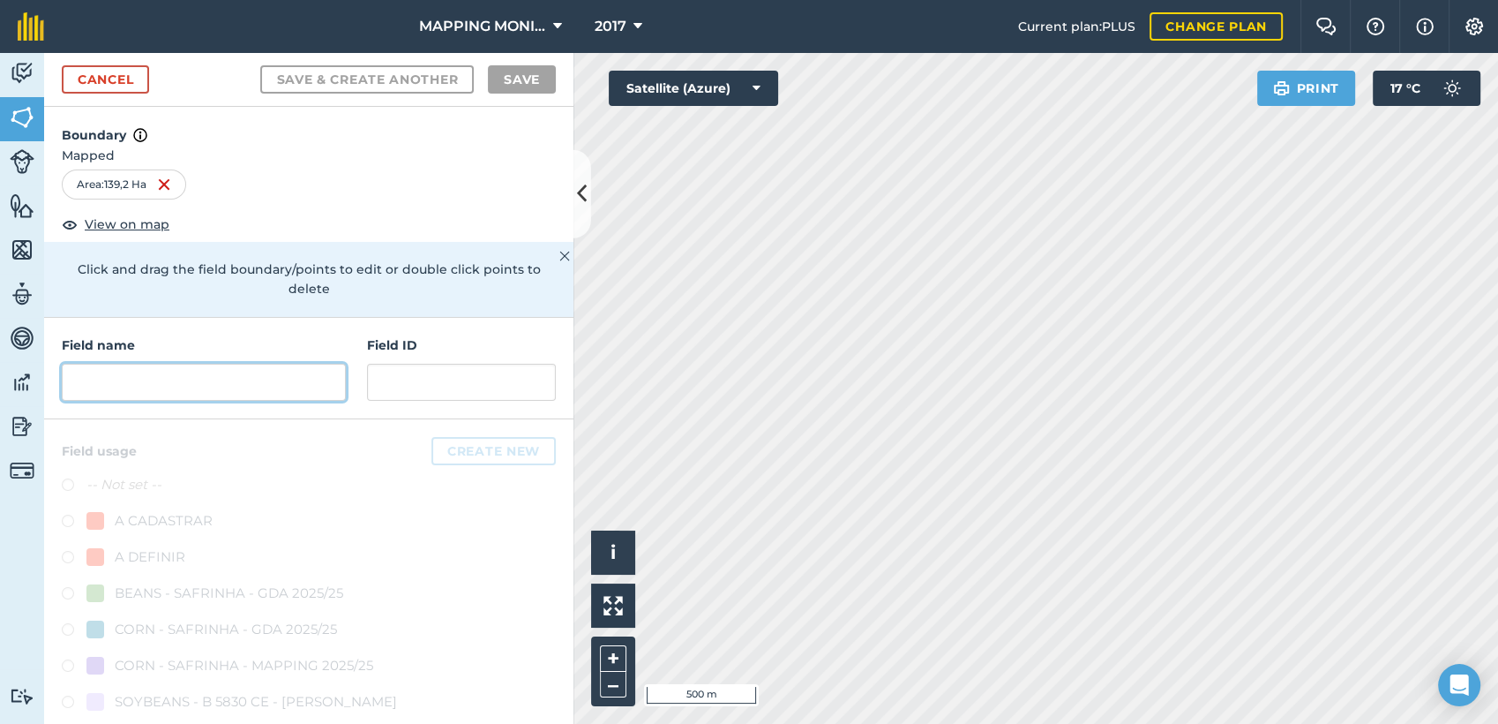
click at [219, 376] on input "text" at bounding box center [204, 382] width 284 height 37
paste input "PRIMAVERA DO LESTE/MT - PERI DALLA NORA - FAZENDA PONTAL"
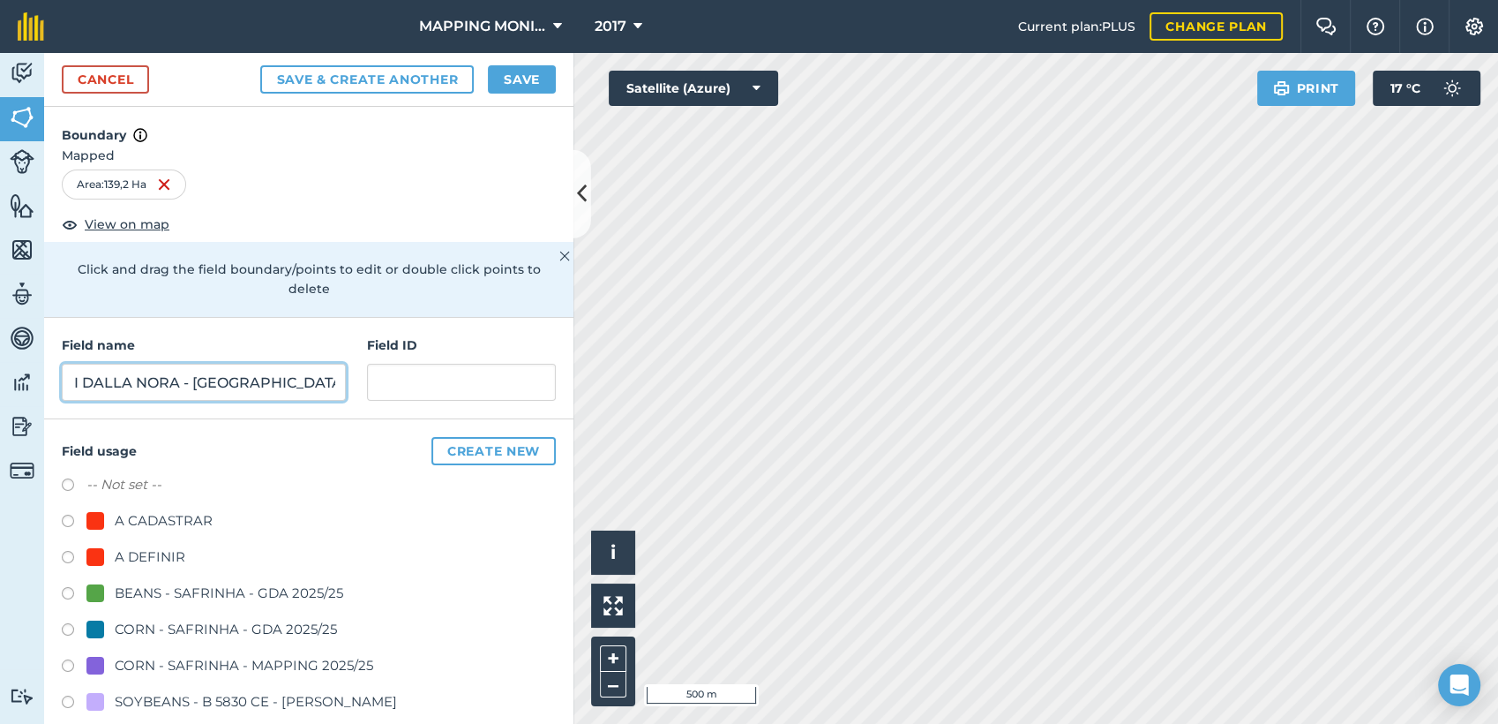
click at [115, 376] on input "PRIMAVERA DO LESTE/MT - PERI DALLA NORA - FAZENDA PONTAL" at bounding box center [204, 382] width 284 height 37
type input "PRIMAVERA DO LESTE/MT - PERCI DALLA NORA - [GEOGRAPHIC_DATA]"
click at [170, 555] on div "A DEFINIR" at bounding box center [150, 556] width 71 height 21
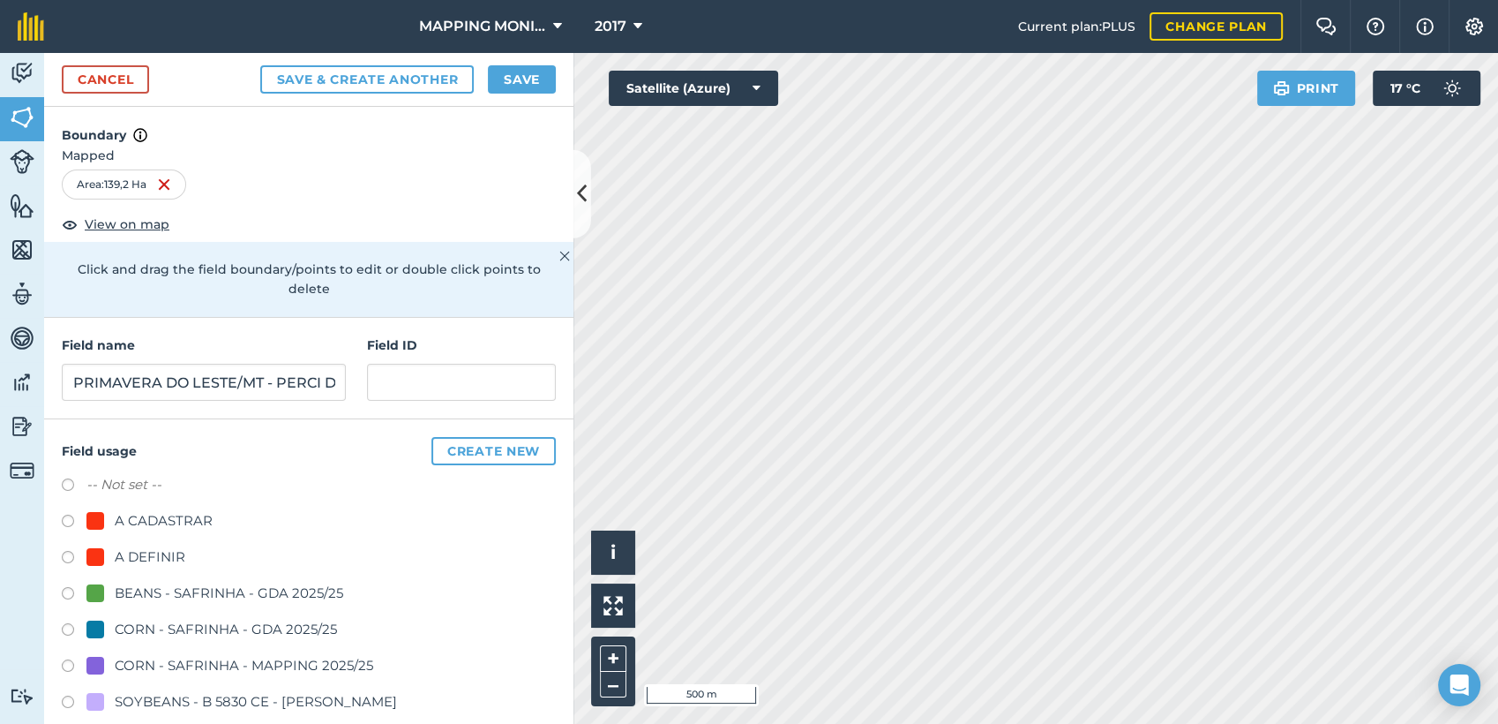
radio input "true"
click at [536, 86] on button "Save" at bounding box center [522, 79] width 68 height 28
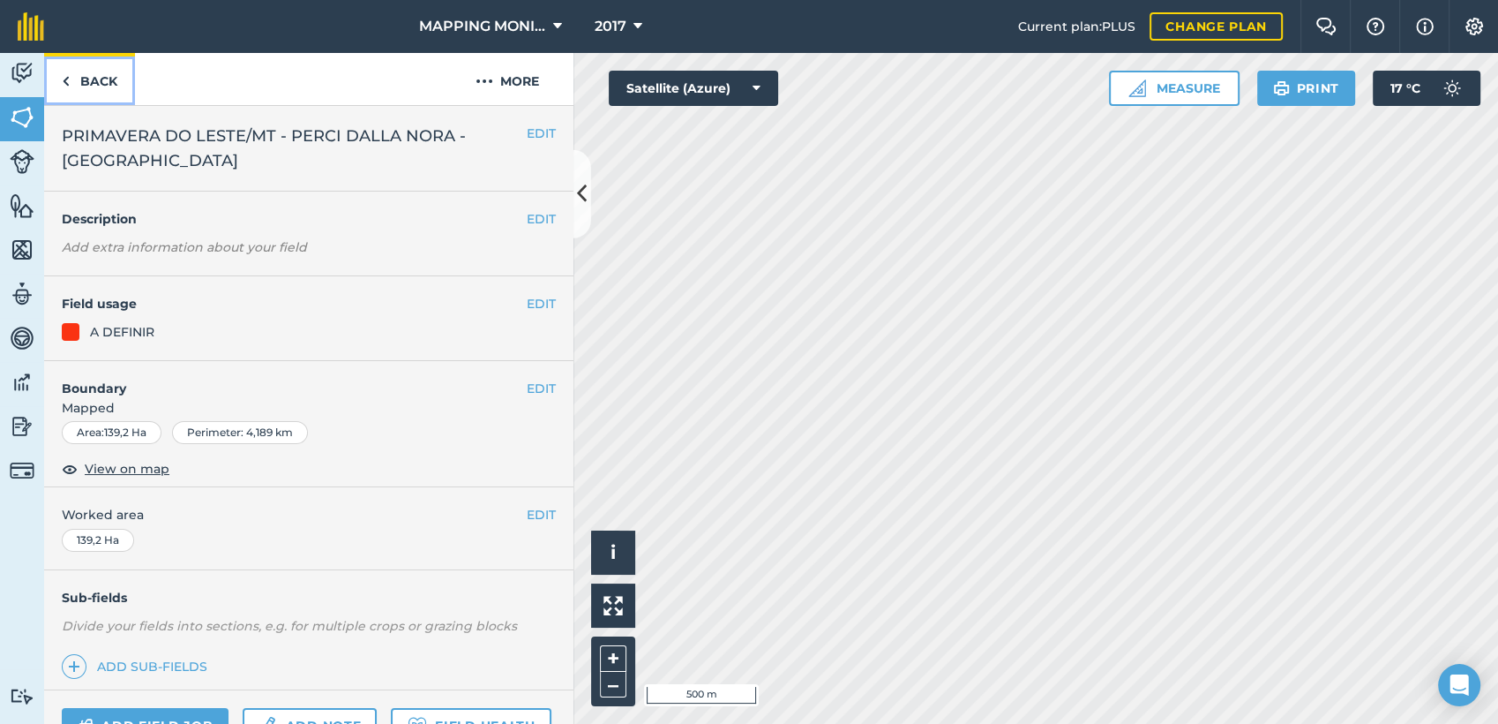
click at [106, 83] on link "Back" at bounding box center [89, 79] width 91 height 52
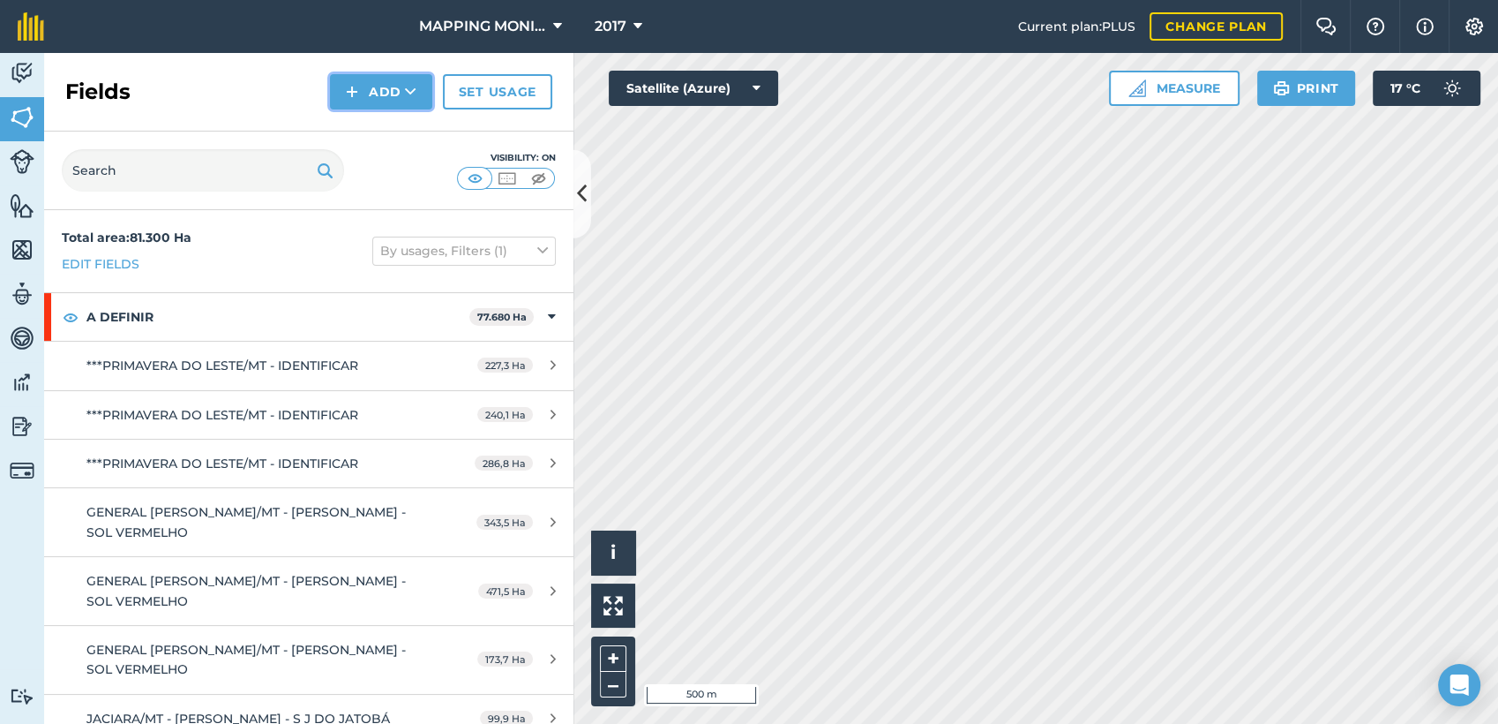
click at [424, 94] on button "Add" at bounding box center [381, 91] width 102 height 35
click at [413, 138] on link "Draw" at bounding box center [381, 131] width 97 height 39
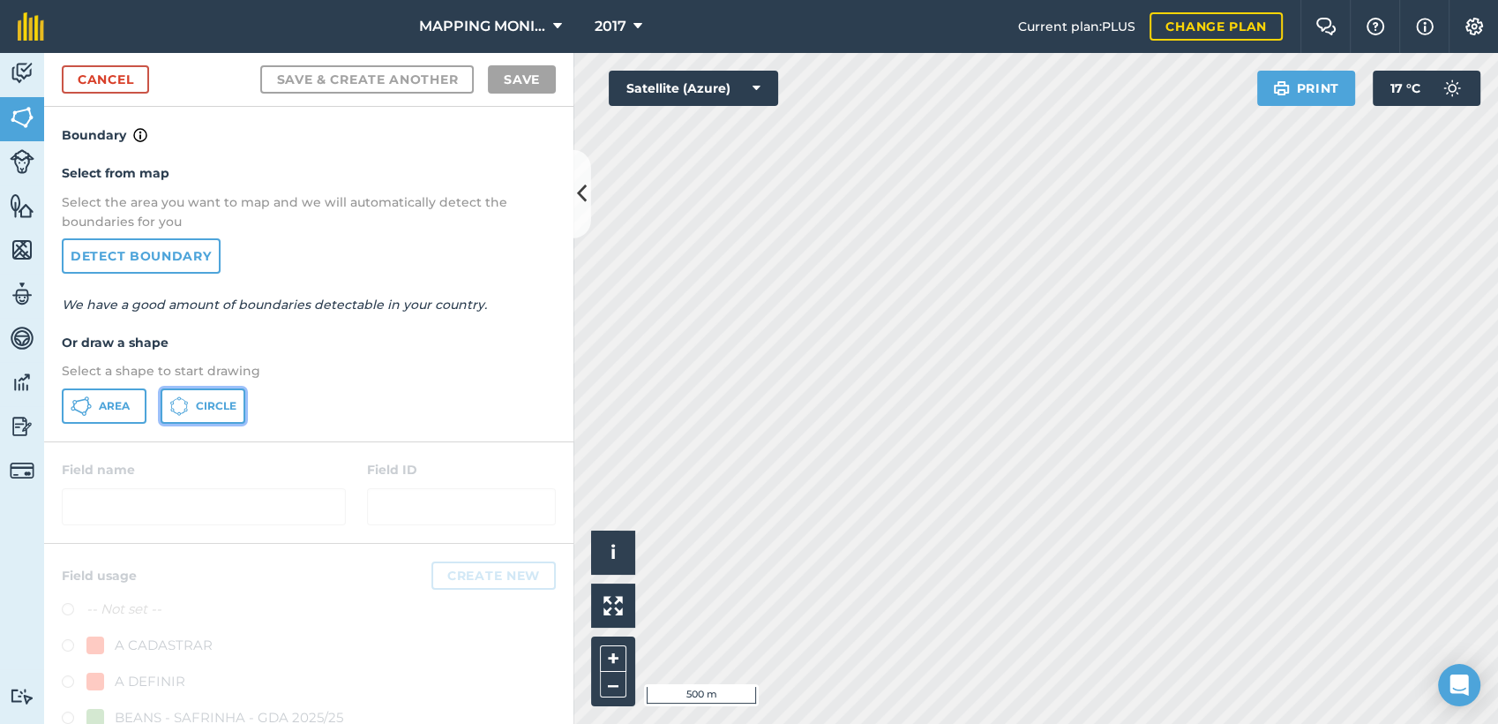
click at [211, 410] on span "Circle" at bounding box center [216, 406] width 41 height 14
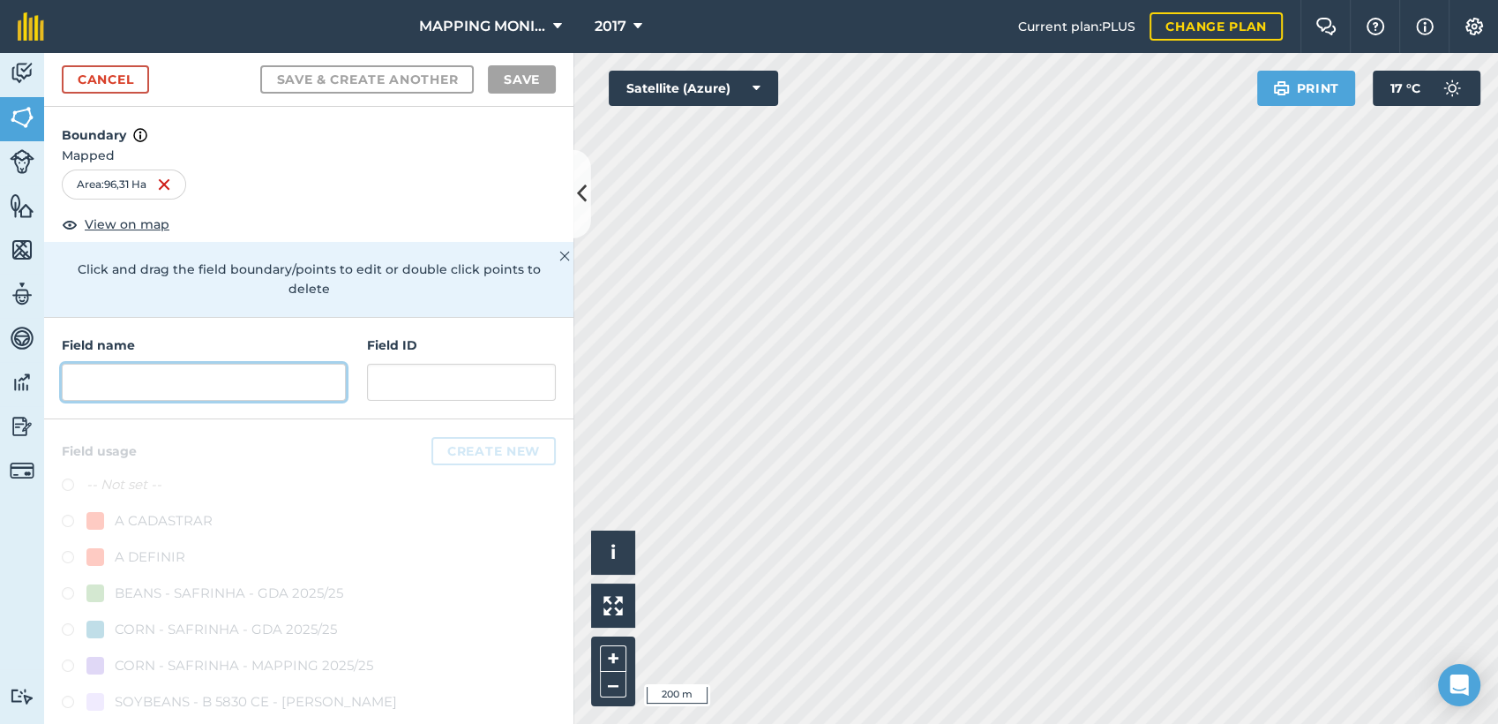
click at [164, 388] on input "text" at bounding box center [204, 382] width 284 height 37
paste input "PRIMAVERA DO LESTE/MT - PERI DALLA NORA - FAZENDA PONTAL"
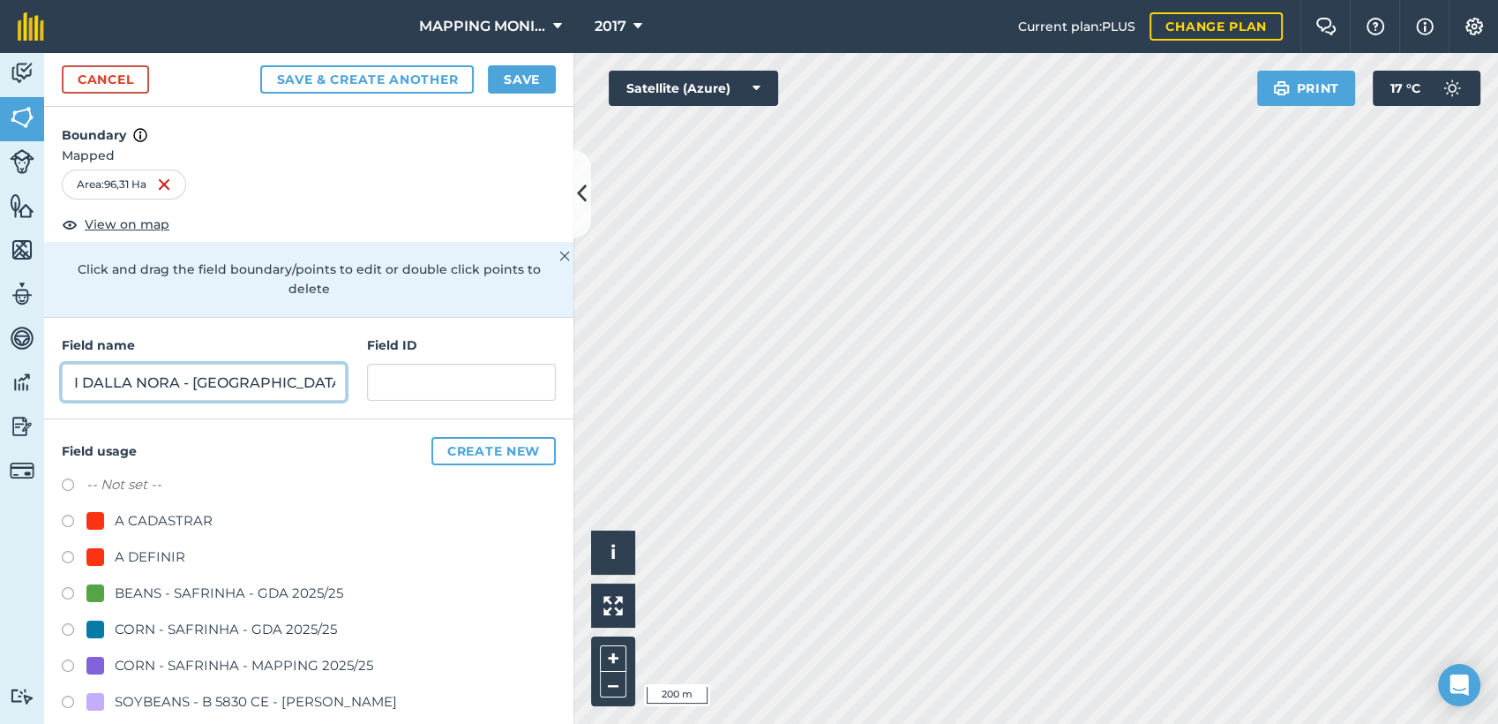
type input "PRIMAVERA DO LESTE/MT - PERI DALLA NORA - FAZENDA PONTAL"
click at [146, 547] on div "A DEFINIR" at bounding box center [150, 556] width 71 height 21
radio input "true"
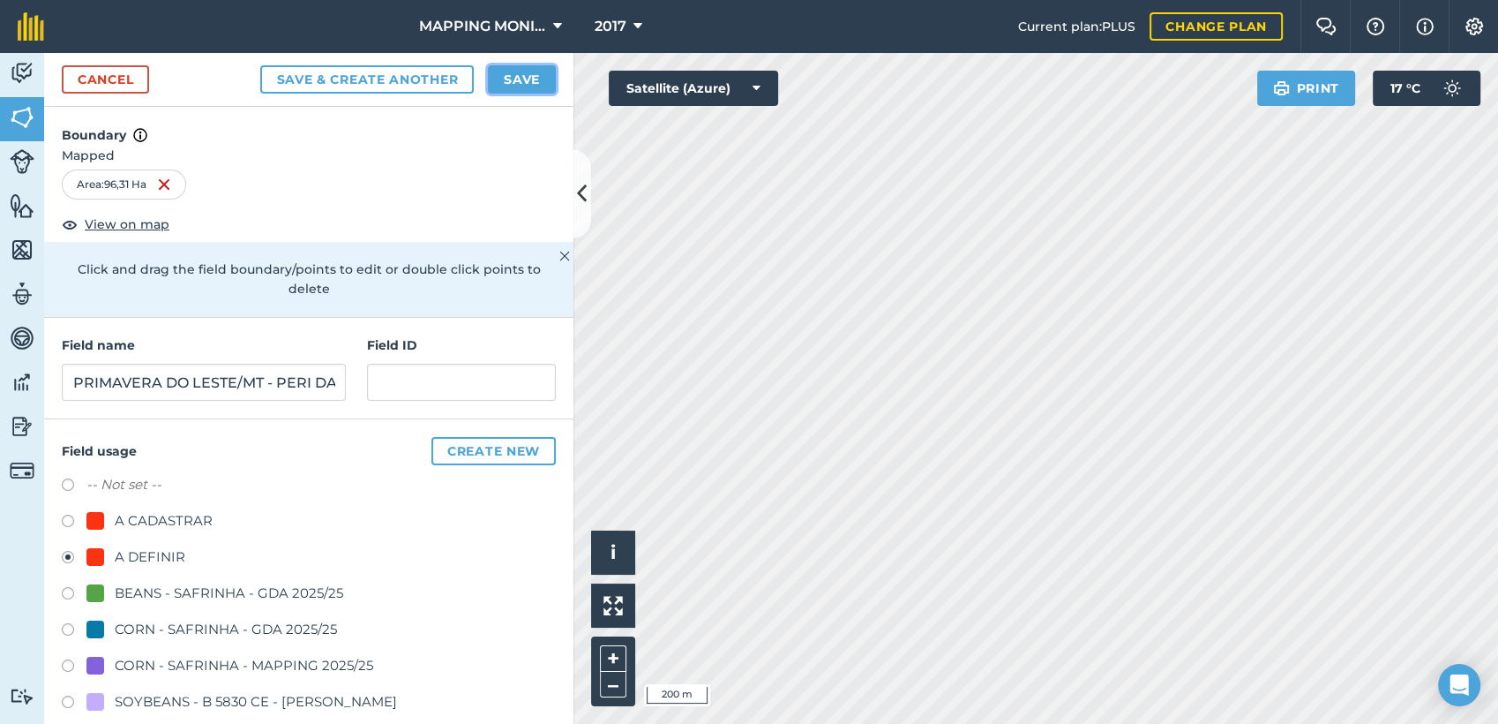
click at [506, 86] on button "Save" at bounding box center [522, 79] width 68 height 28
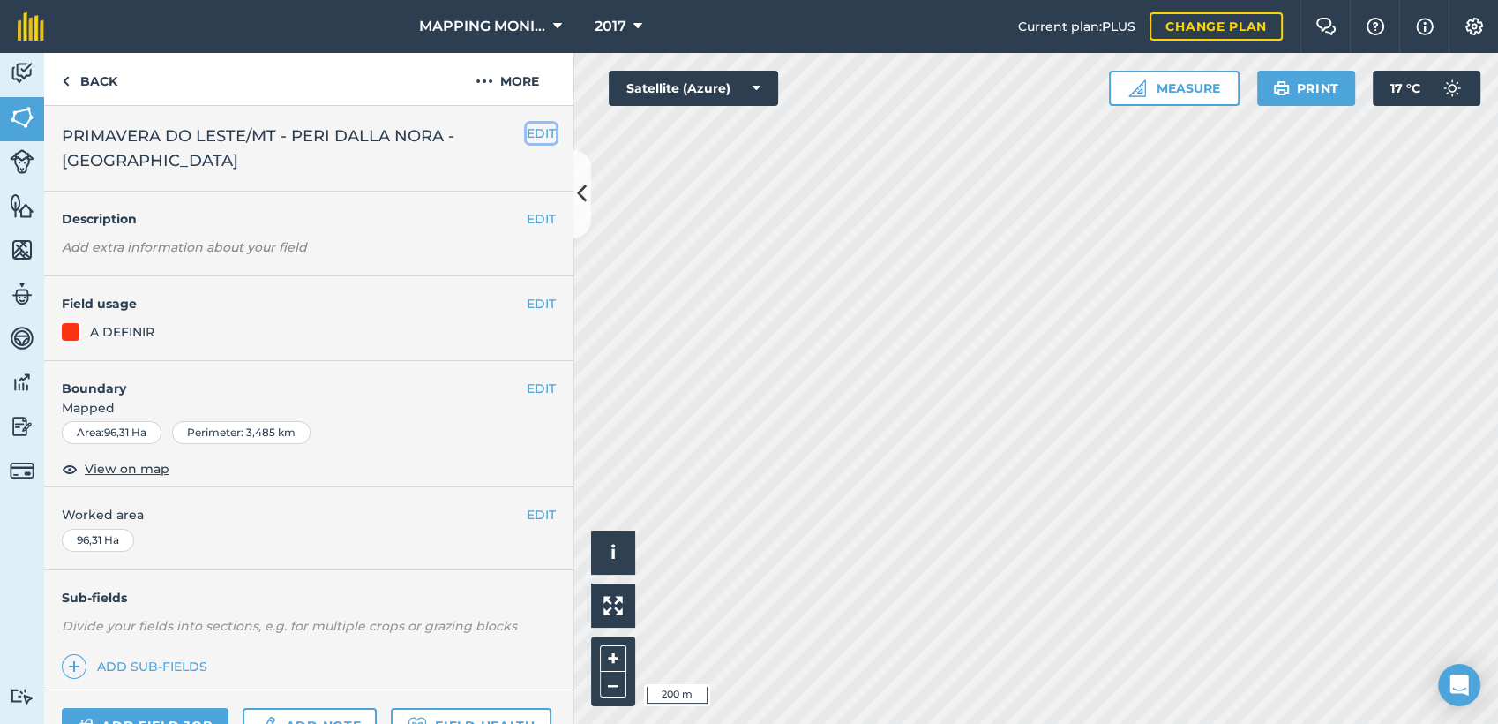
click at [527, 129] on button "EDIT" at bounding box center [541, 133] width 29 height 19
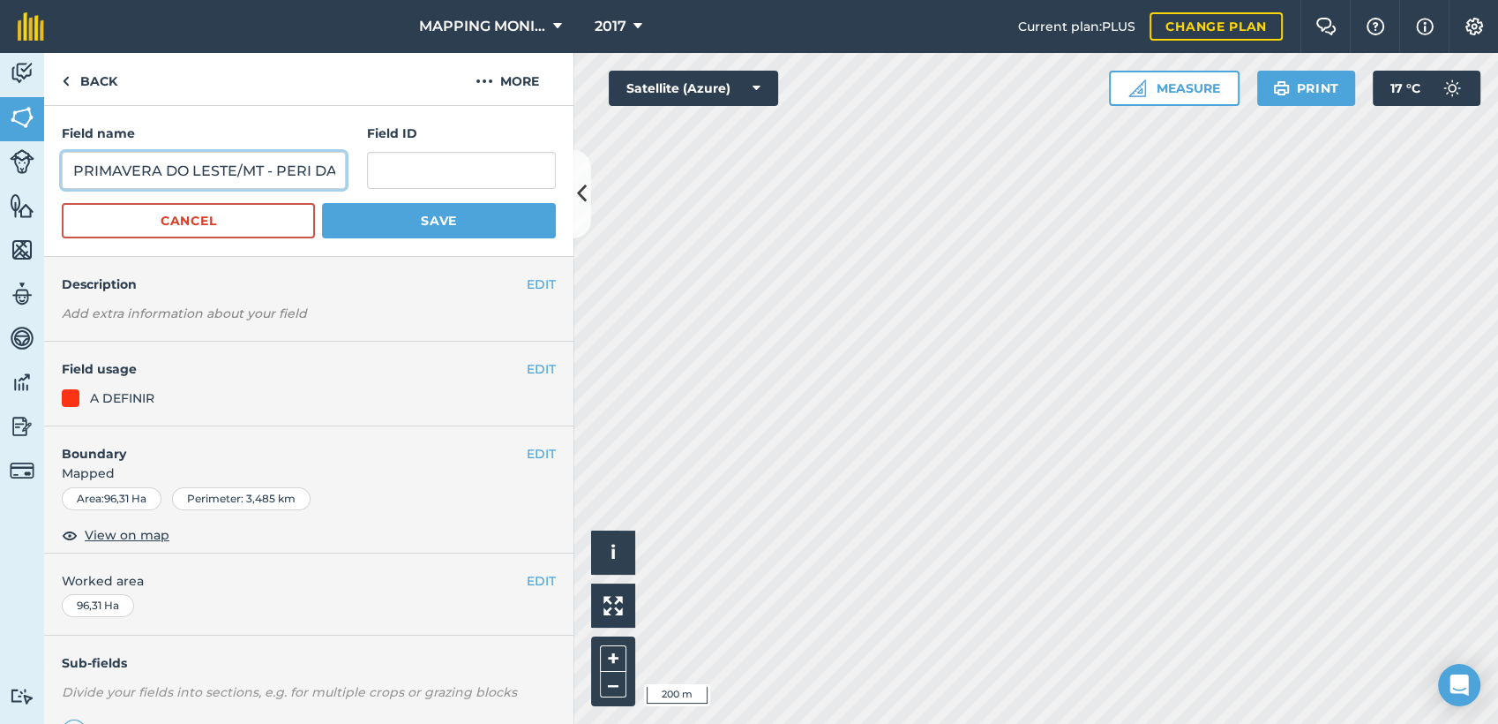
click at [302, 172] on input "PRIMAVERA DO LESTE/MT - PERI DALLA NORA - FAZENDA PONTAL" at bounding box center [204, 170] width 284 height 37
click at [268, 168] on input "PRIMAVERA DO LESTE/MT - PERCI DALLA NORA - [GEOGRAPHIC_DATA]" at bounding box center [204, 170] width 284 height 37
click at [268, 173] on input "PRIMAVERA DO LESTE/MT - PERCI DALLA NORA - [GEOGRAPHIC_DATA]" at bounding box center [204, 170] width 284 height 37
type input "PRIMAVERA DO LESTE/MT - PERCI DALLA NORA - [GEOGRAPHIC_DATA]"
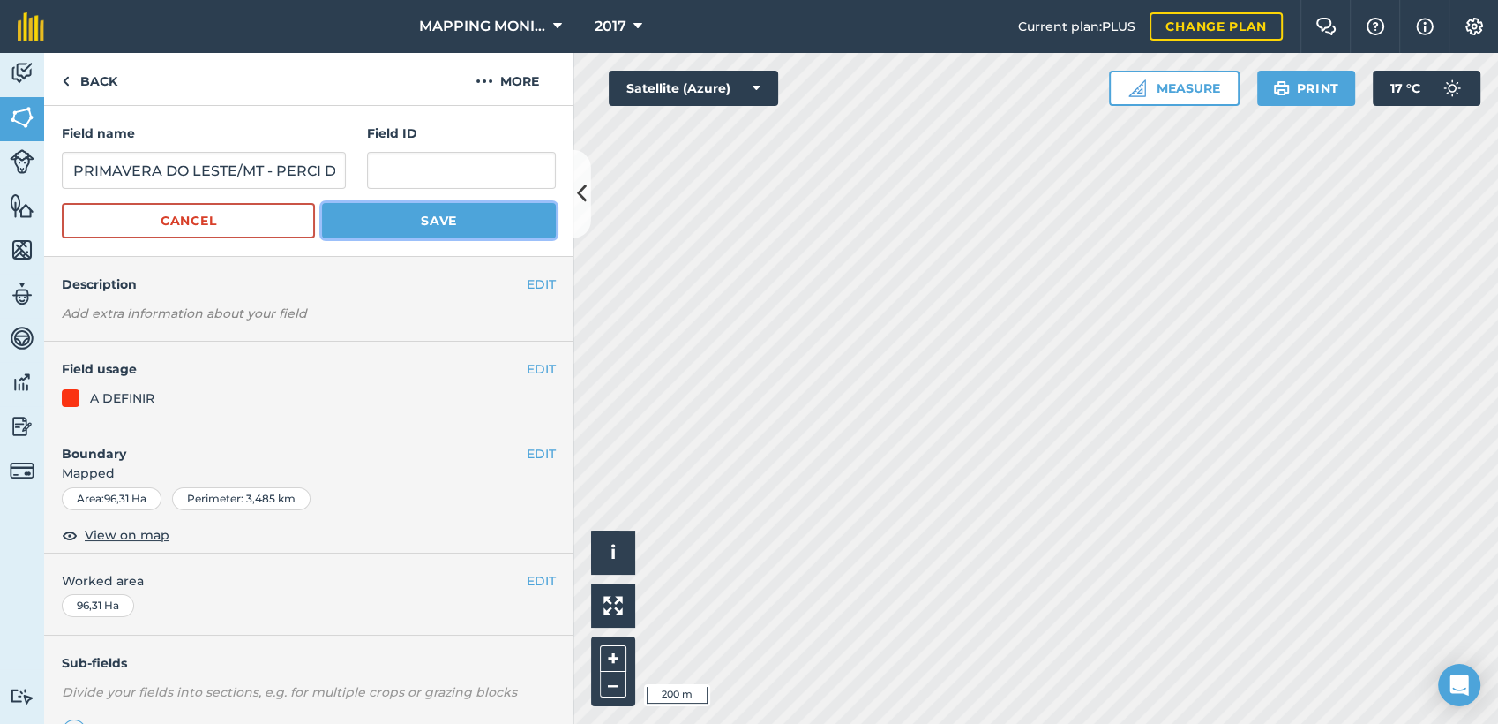
click at [355, 222] on button "Save" at bounding box center [439, 220] width 234 height 35
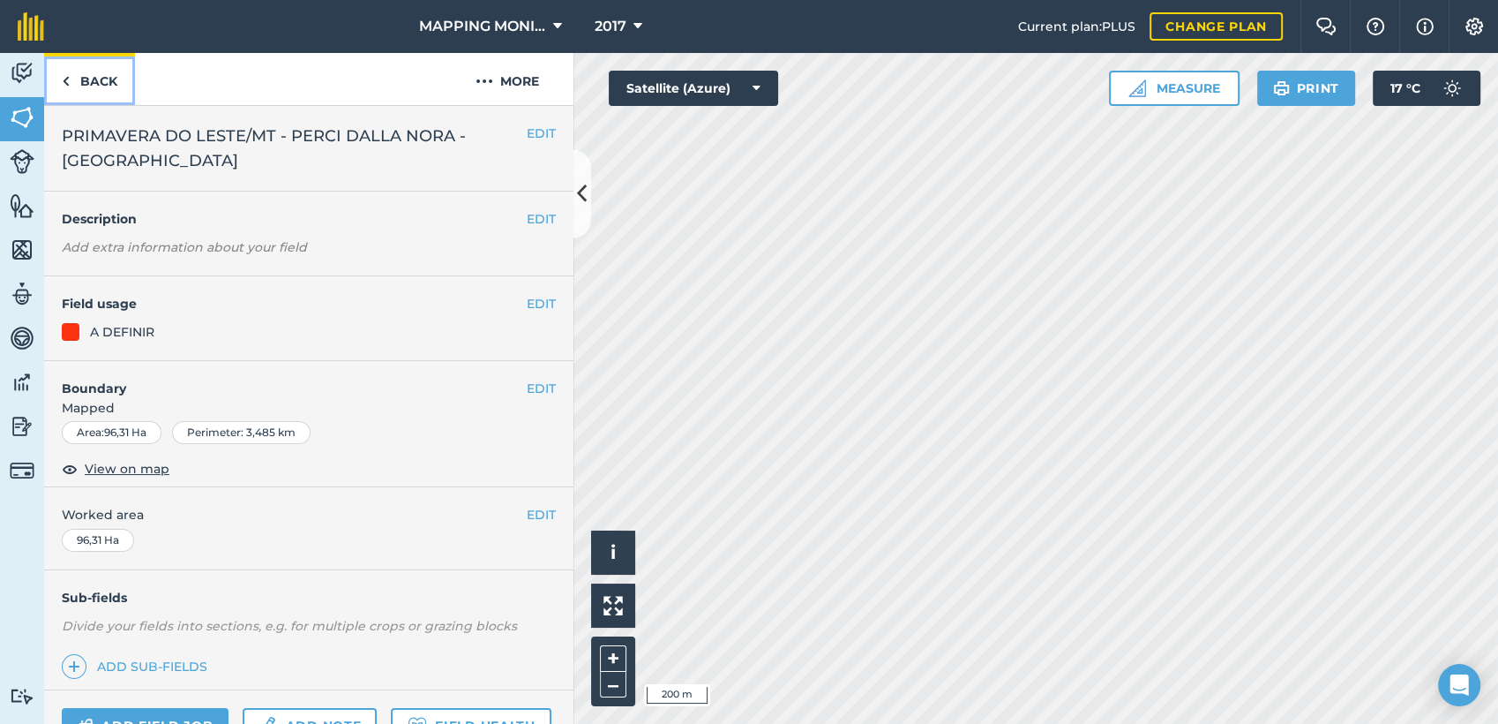
click at [93, 88] on link "Back" at bounding box center [89, 79] width 91 height 52
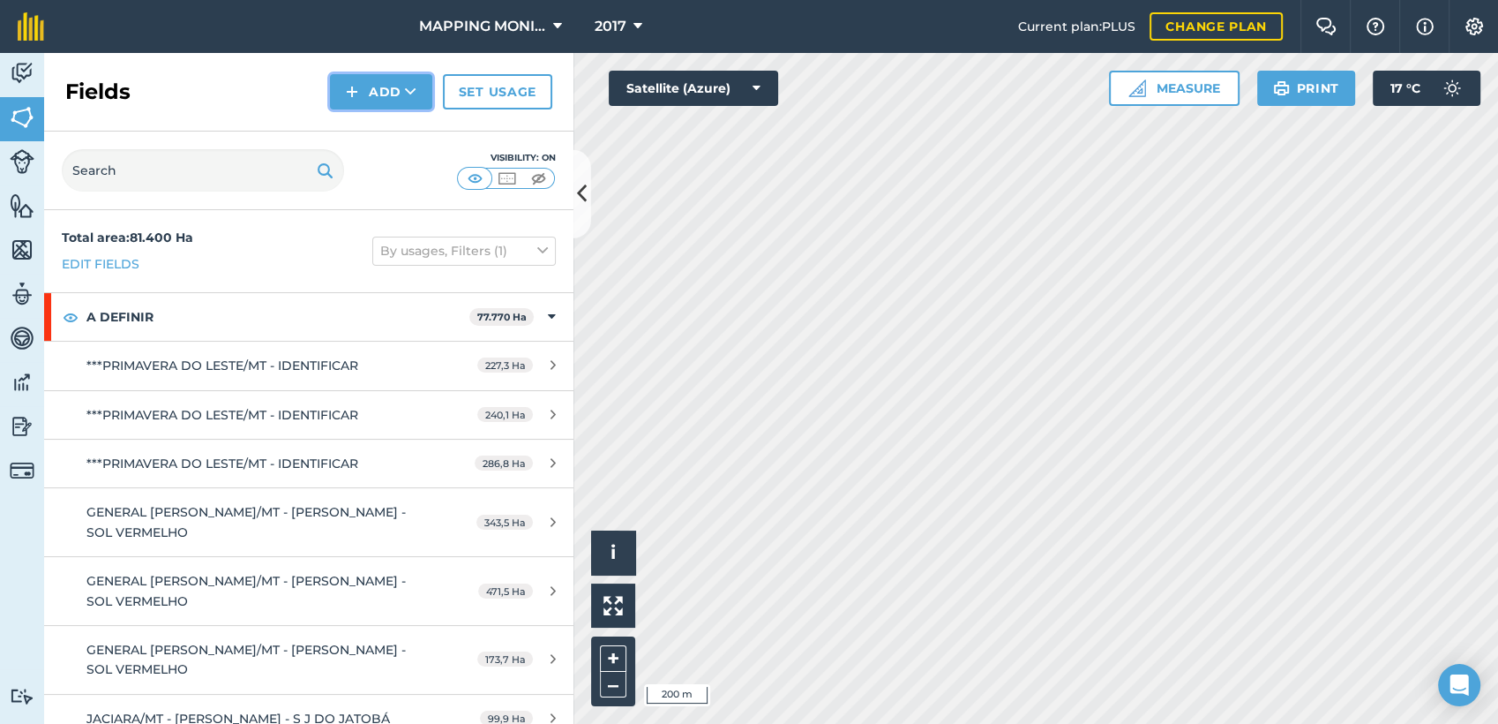
click at [380, 105] on button "Add" at bounding box center [381, 91] width 102 height 35
click at [379, 116] on link "Draw" at bounding box center [381, 131] width 97 height 39
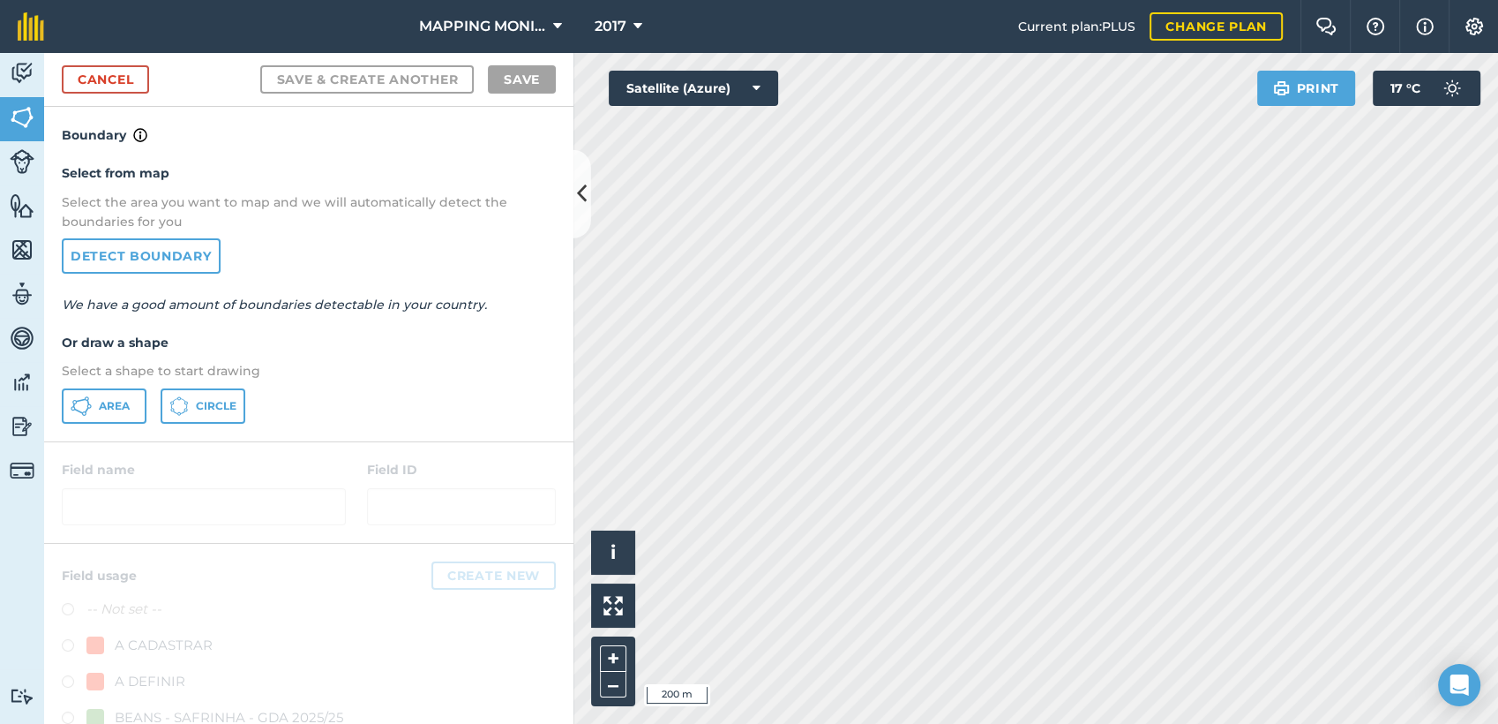
drag, startPoint x: 386, startPoint y: 411, endPoint x: 431, endPoint y: 395, distance: 48.6
click at [431, 395] on div "Area Circle" at bounding box center [309, 405] width 494 height 35
click at [209, 395] on button "Circle" at bounding box center [203, 405] width 85 height 35
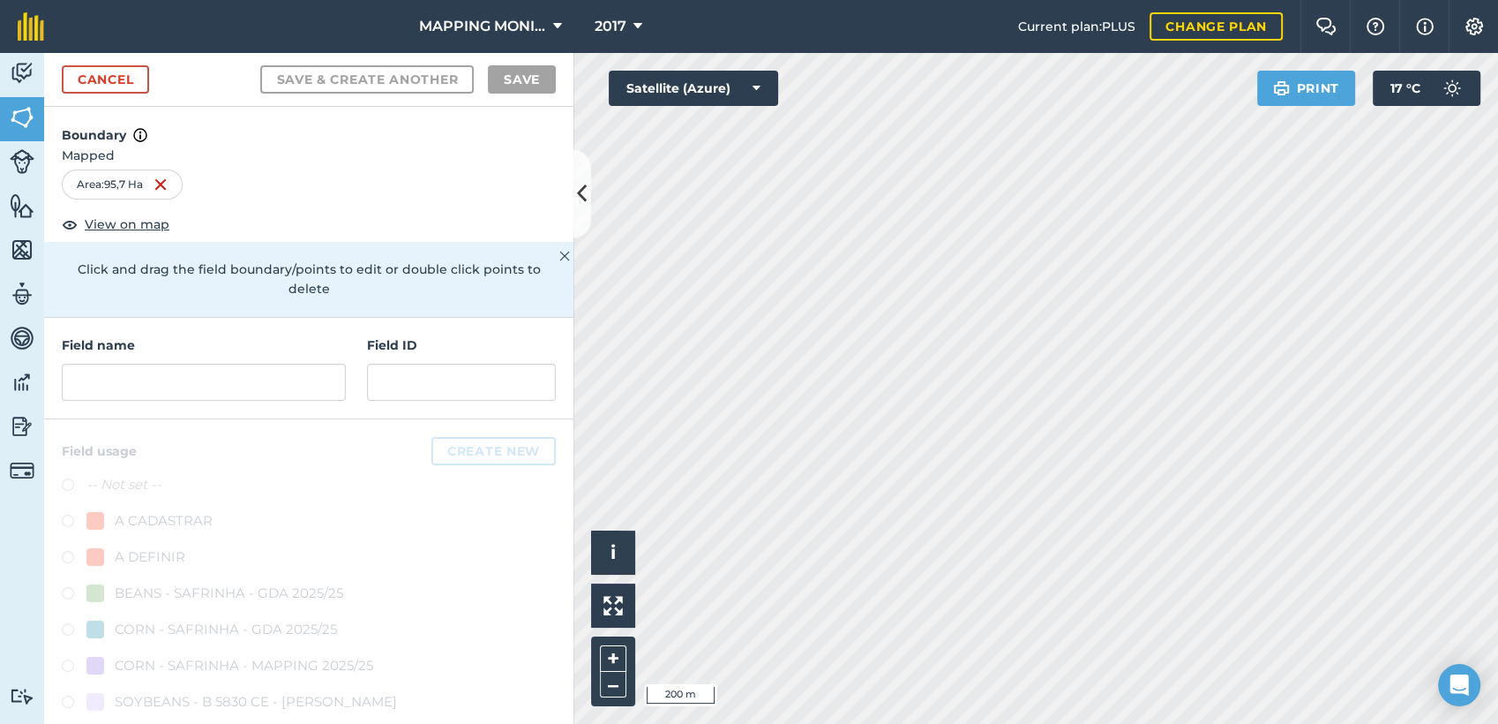
click at [549, 399] on div "Activity Fields Livestock Features Maps Team Vehicles Data Reporting Billing Tu…" at bounding box center [749, 388] width 1498 height 671
click at [886, 723] on html "MAPPING MONITORAMENTO AGRICOLA 2017 Current plan : PLUS Change plan Farm Chat H…" at bounding box center [749, 362] width 1498 height 724
click at [203, 375] on input "text" at bounding box center [204, 382] width 284 height 37
paste input "PRIMAVERA DO LESTE/MT - PERCI DALLA NORA - [GEOGRAPHIC_DATA]"
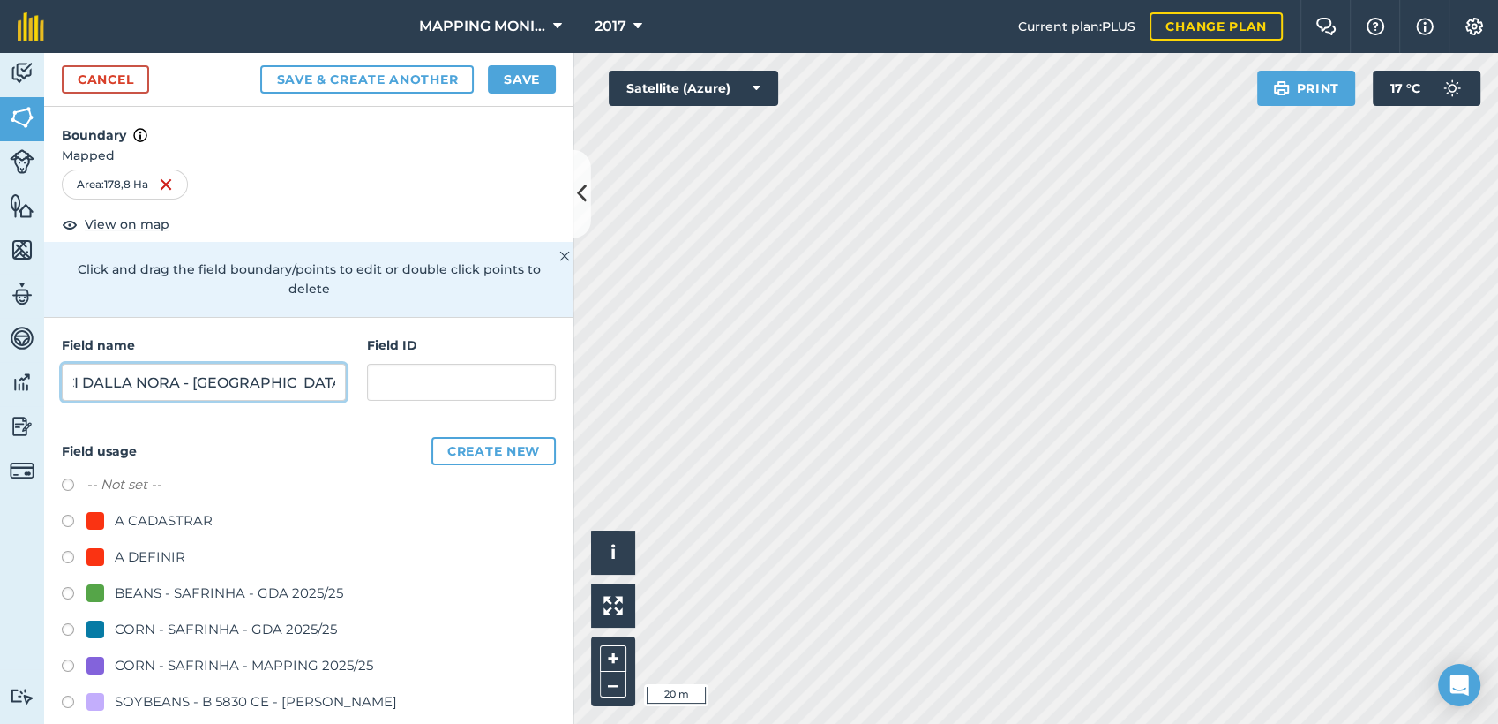
type input "PRIMAVERA DO LESTE/MT - PERCI DALLA NORA - [GEOGRAPHIC_DATA]"
click at [131, 555] on div "A DEFINIR" at bounding box center [150, 556] width 71 height 21
radio input "true"
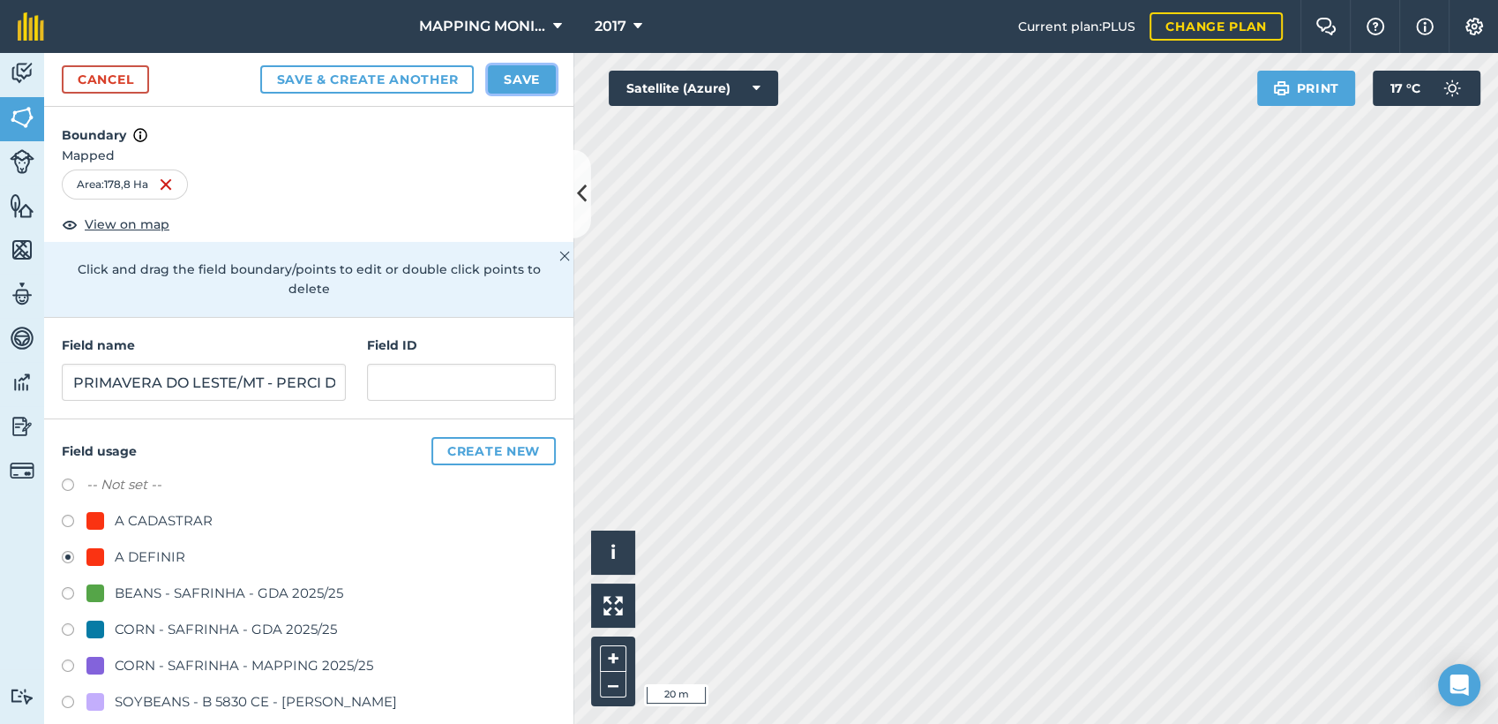
click at [506, 74] on button "Save" at bounding box center [522, 79] width 68 height 28
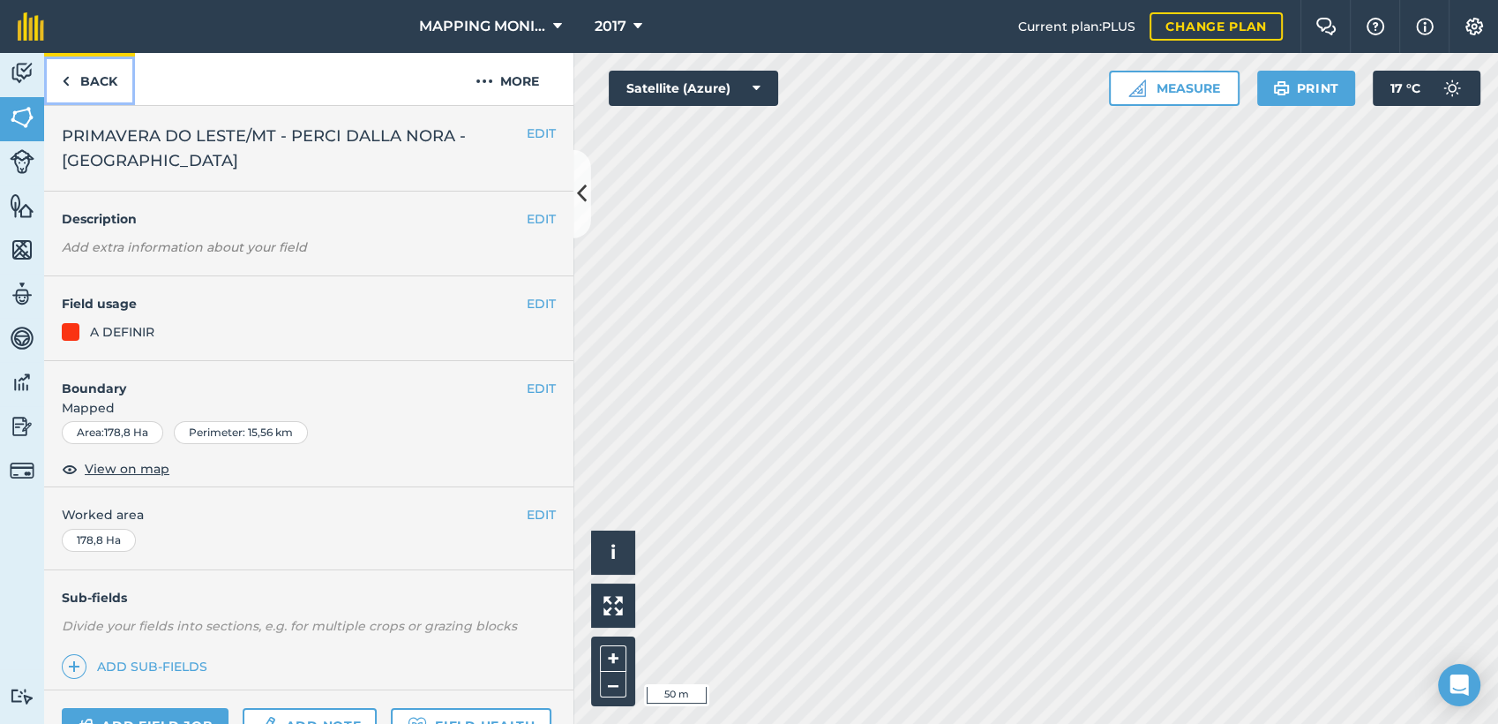
click at [73, 78] on link "Back" at bounding box center [89, 79] width 91 height 52
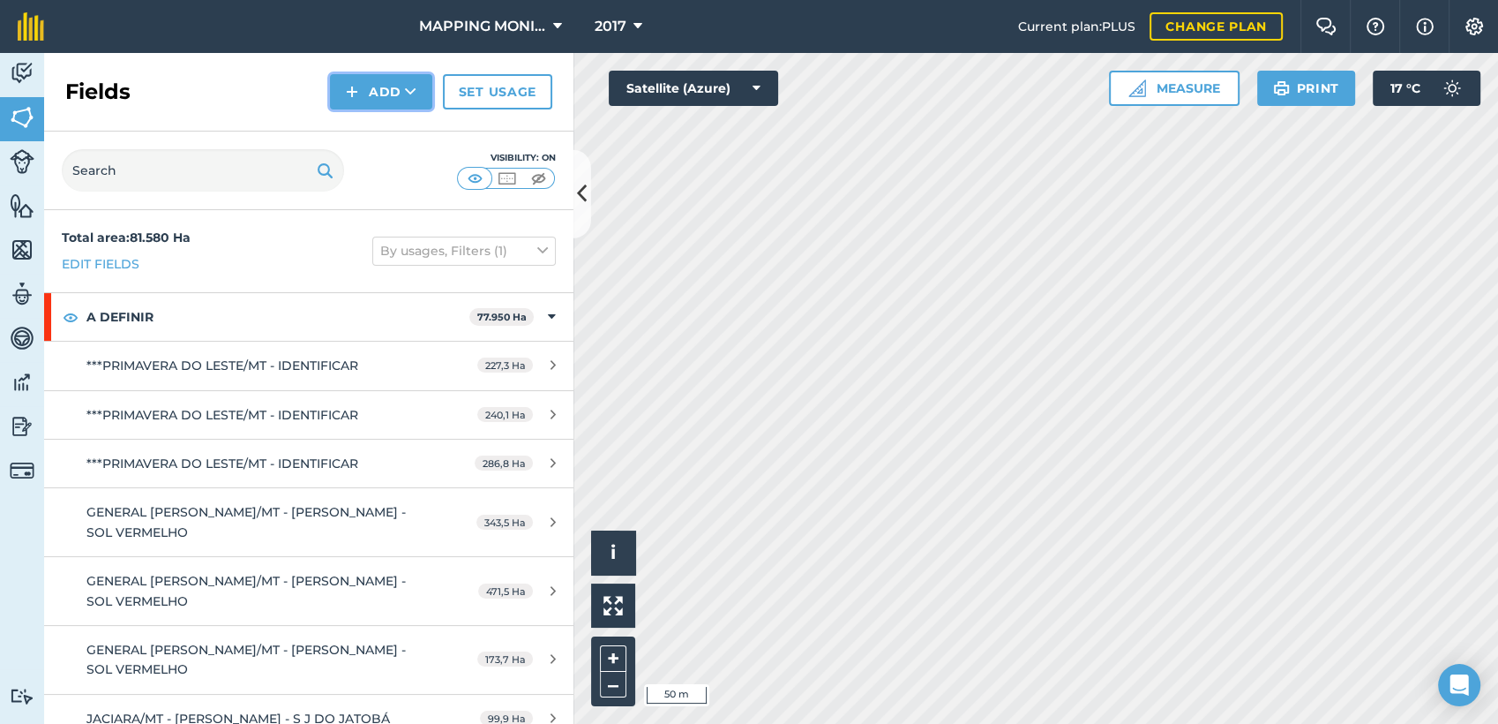
click at [399, 91] on button "Add" at bounding box center [381, 91] width 102 height 35
click at [369, 139] on link "Draw" at bounding box center [381, 131] width 97 height 39
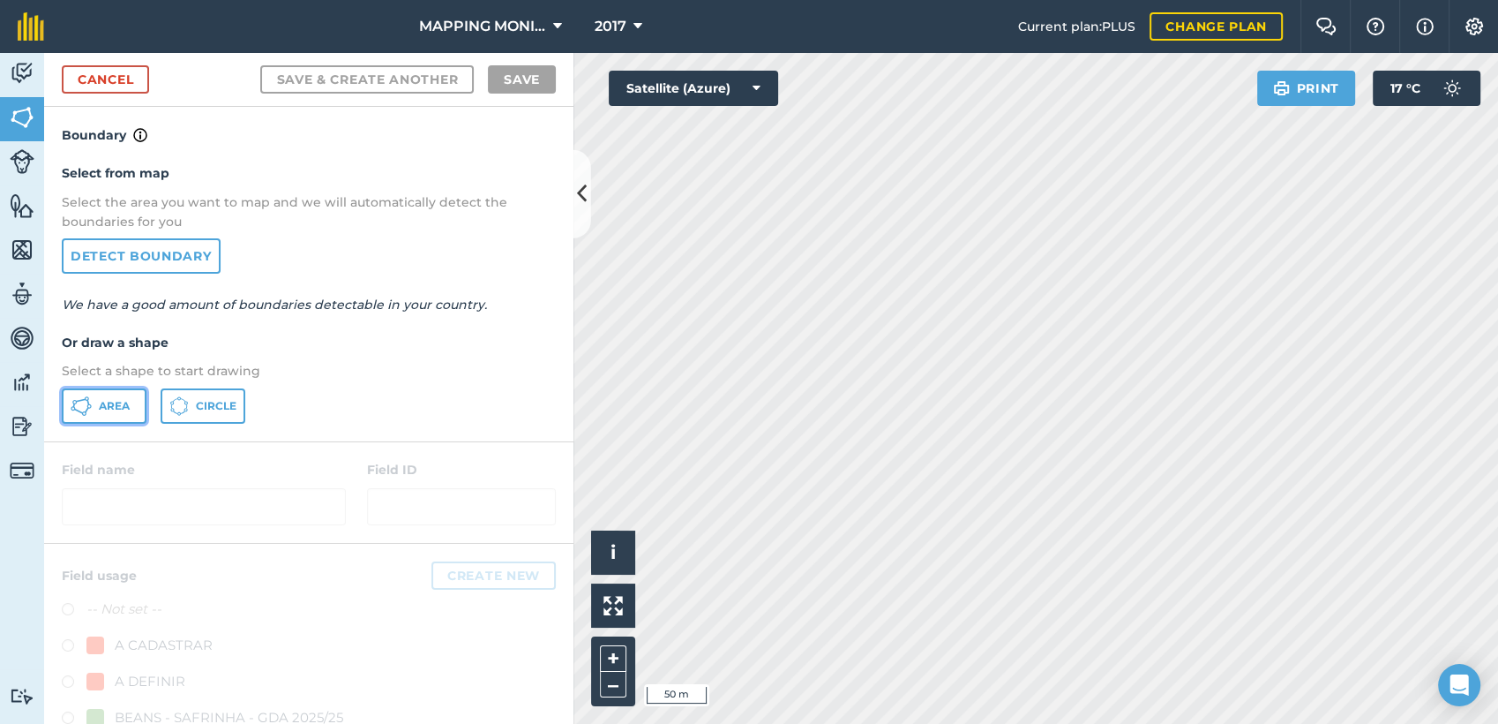
click at [96, 402] on button "Area" at bounding box center [104, 405] width 85 height 35
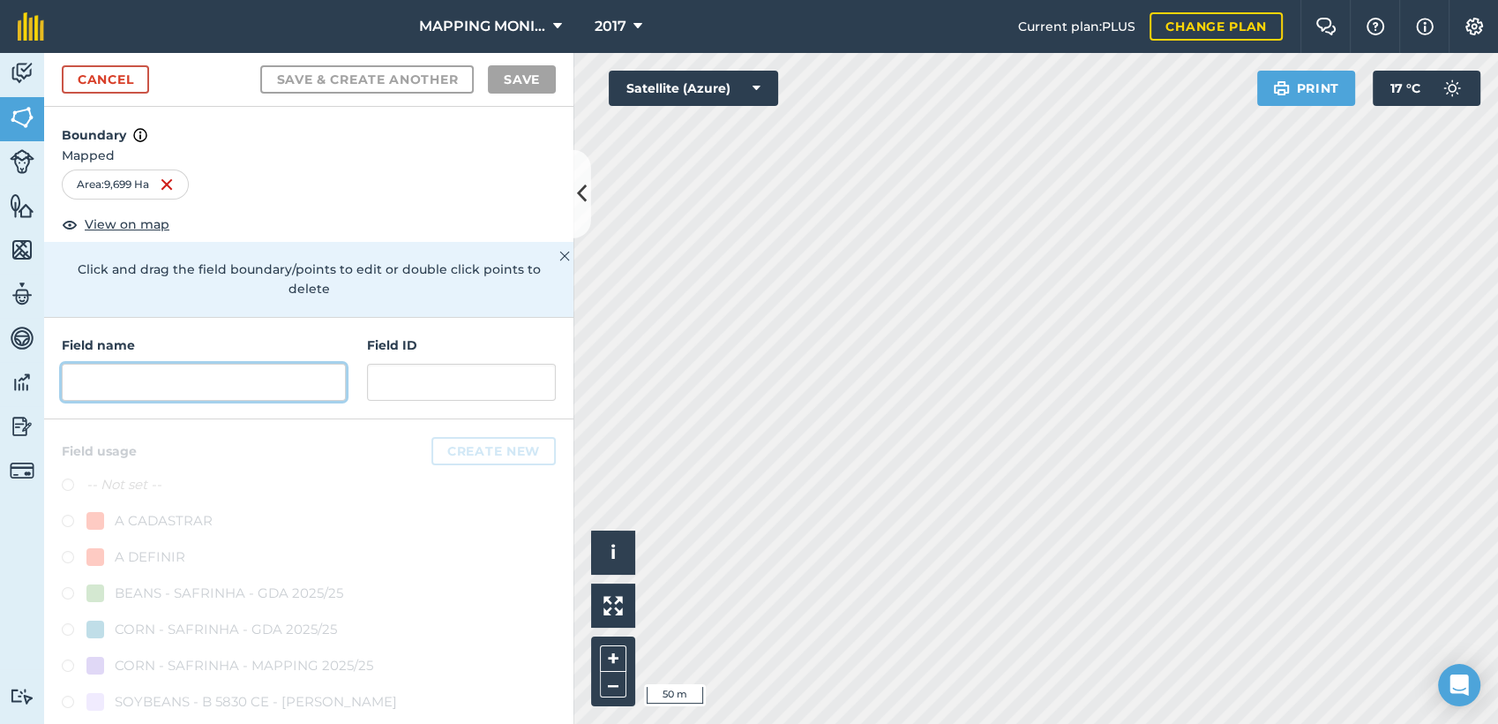
click at [284, 381] on input "text" at bounding box center [204, 382] width 284 height 37
paste input "PRIMAVERA DO LESTE/MT - PERCI DALLA NORA - [GEOGRAPHIC_DATA]"
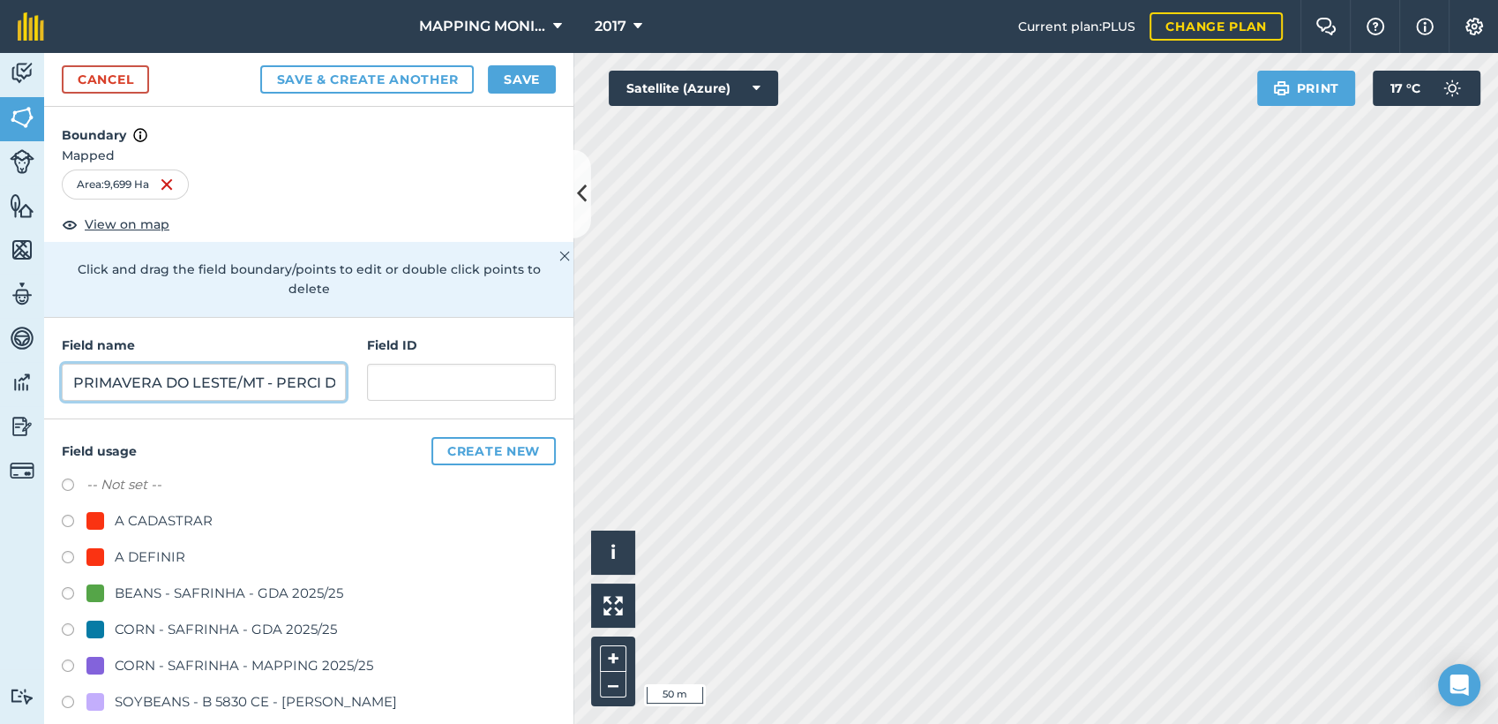
scroll to position [0, 243]
type input "PRIMAVERA DO LESTE/MT - PERCI DALLA NORA - [GEOGRAPHIC_DATA]"
click at [171, 555] on div "A DEFINIR" at bounding box center [150, 556] width 71 height 21
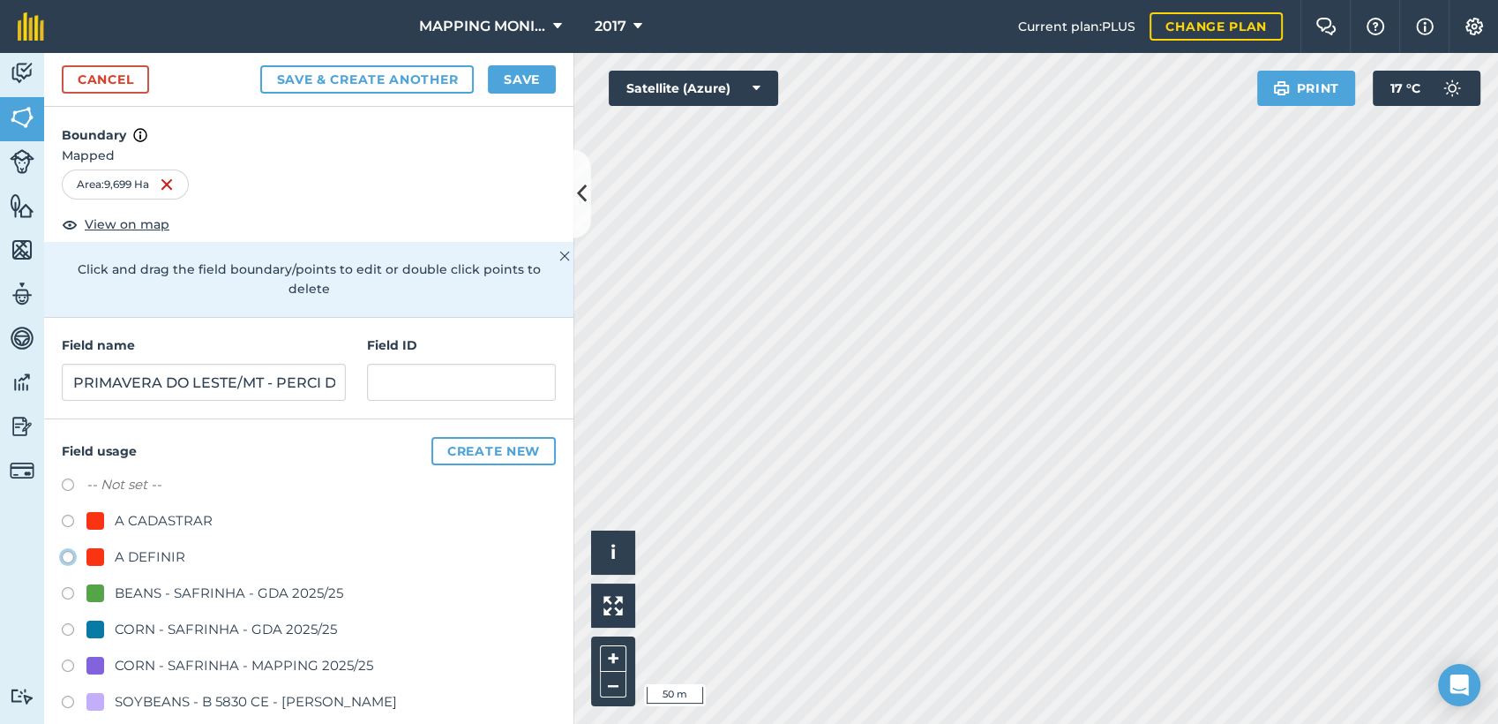
radio input "true"
click at [530, 80] on button "Save" at bounding box center [522, 79] width 68 height 28
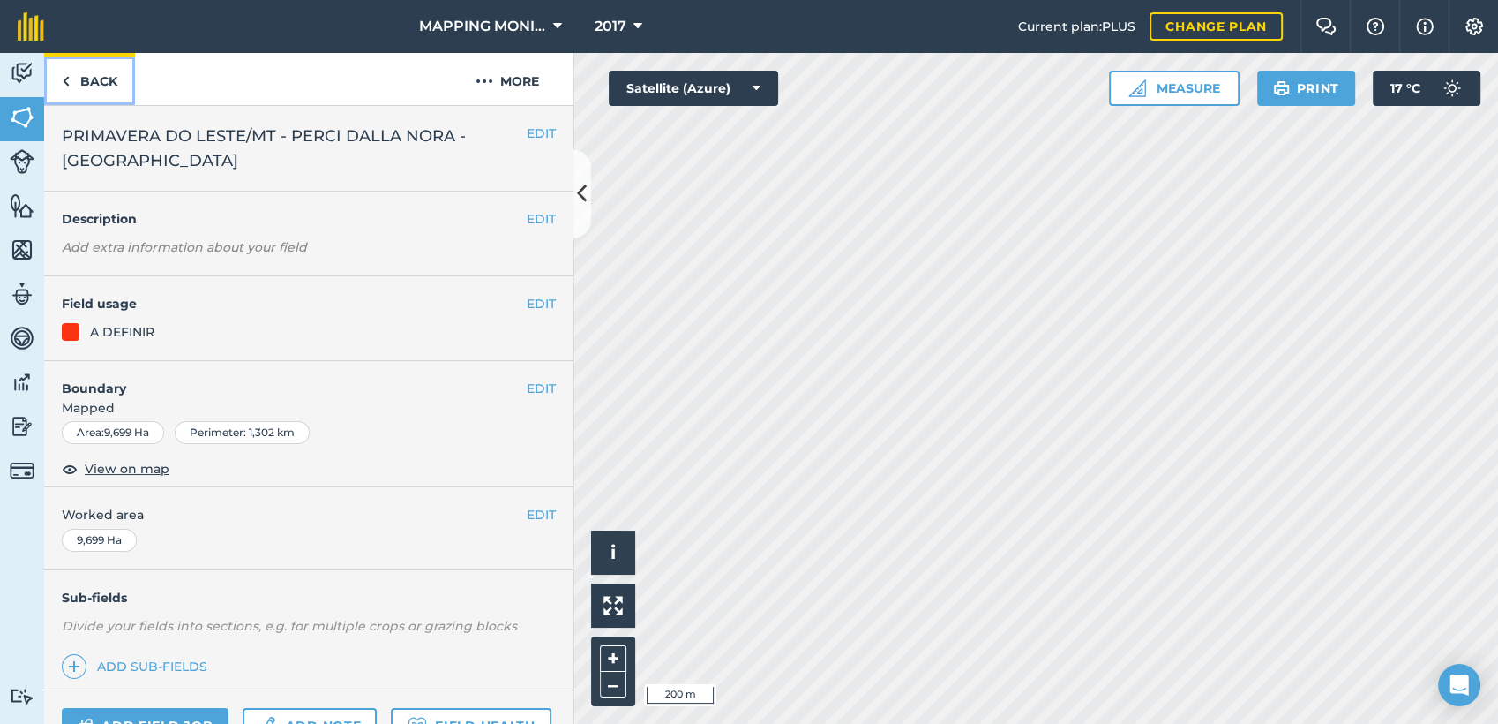
click at [95, 70] on link "Back" at bounding box center [89, 79] width 91 height 52
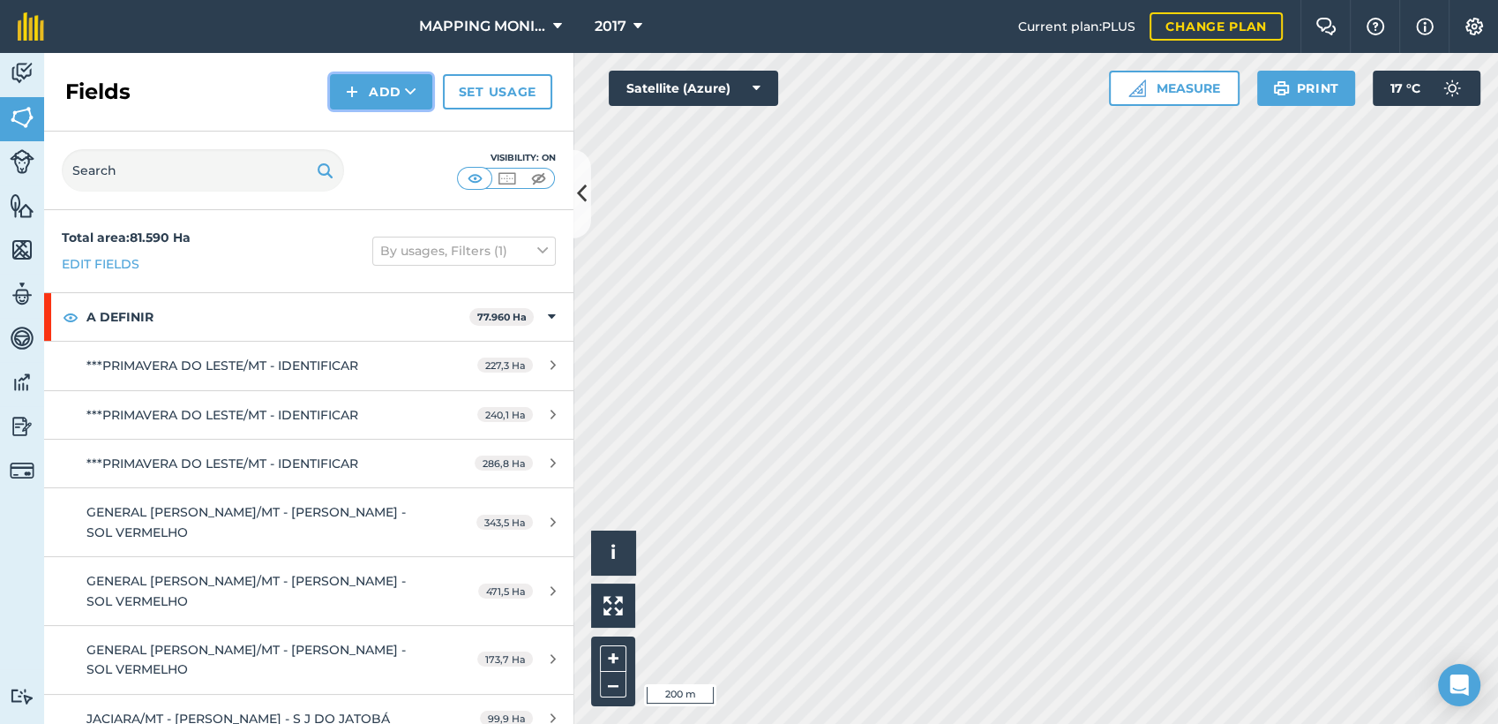
click at [389, 91] on button "Add" at bounding box center [381, 91] width 102 height 35
click at [402, 121] on link "Draw" at bounding box center [381, 131] width 97 height 39
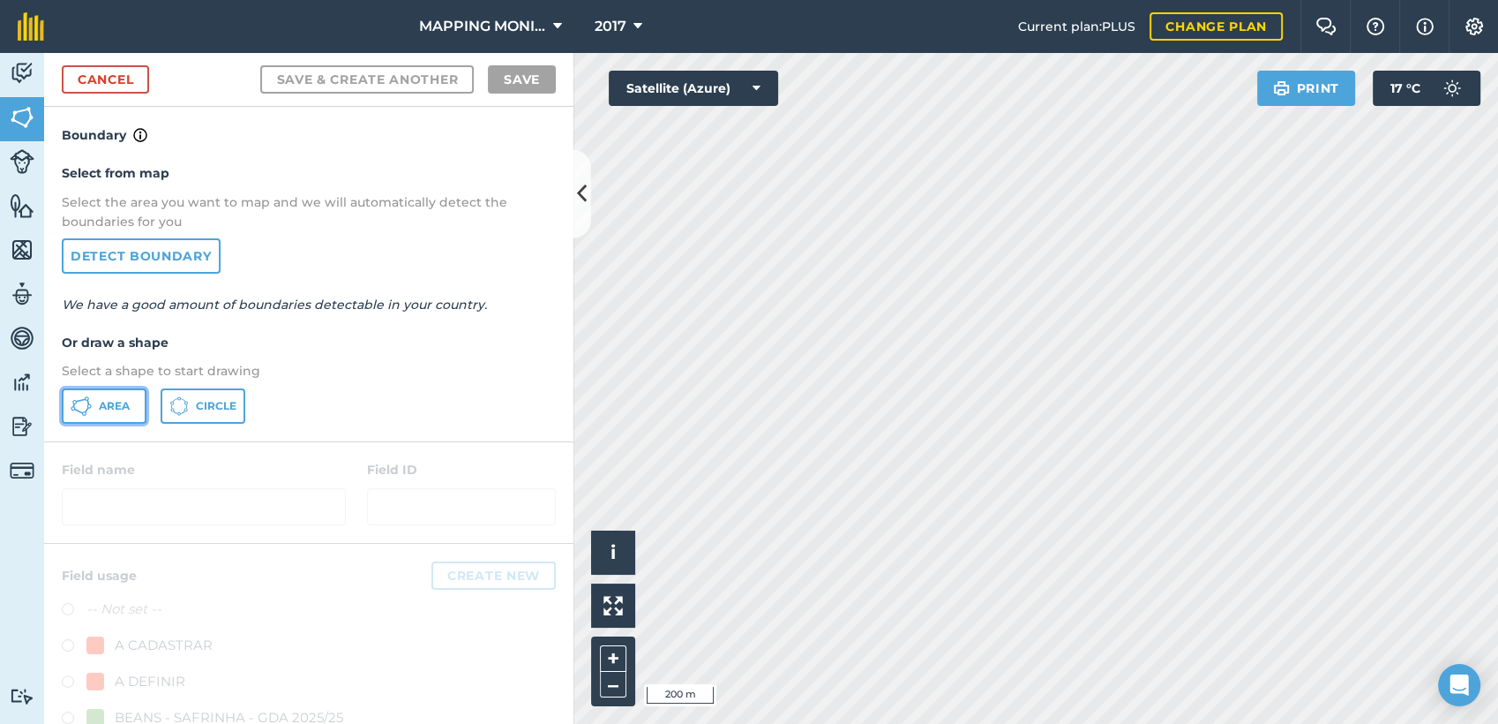
click at [110, 412] on button "Area" at bounding box center [104, 405] width 85 height 35
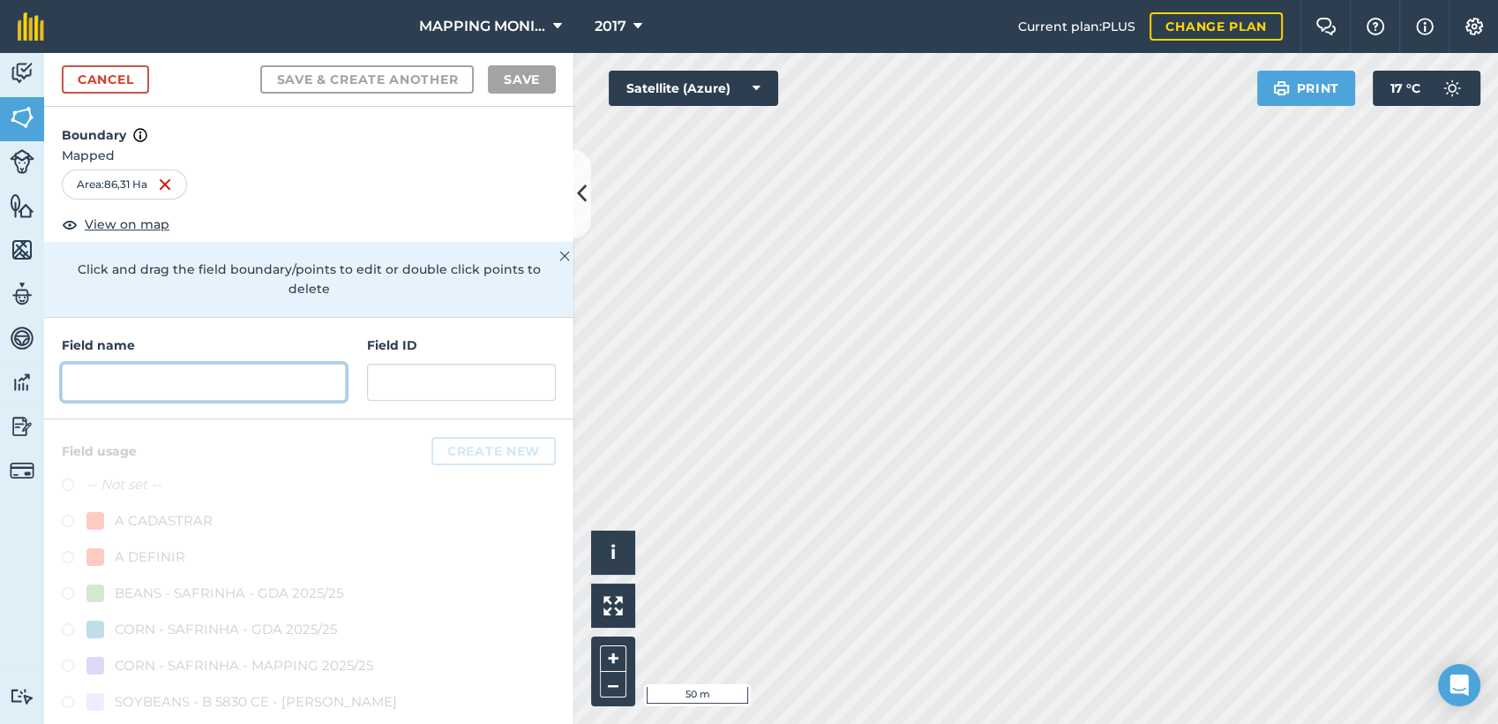
click at [233, 372] on input "text" at bounding box center [204, 382] width 284 height 37
paste input "PRIMAVERA DO LESTE/MT - PERCI DALLA NORA - [GEOGRAPHIC_DATA]"
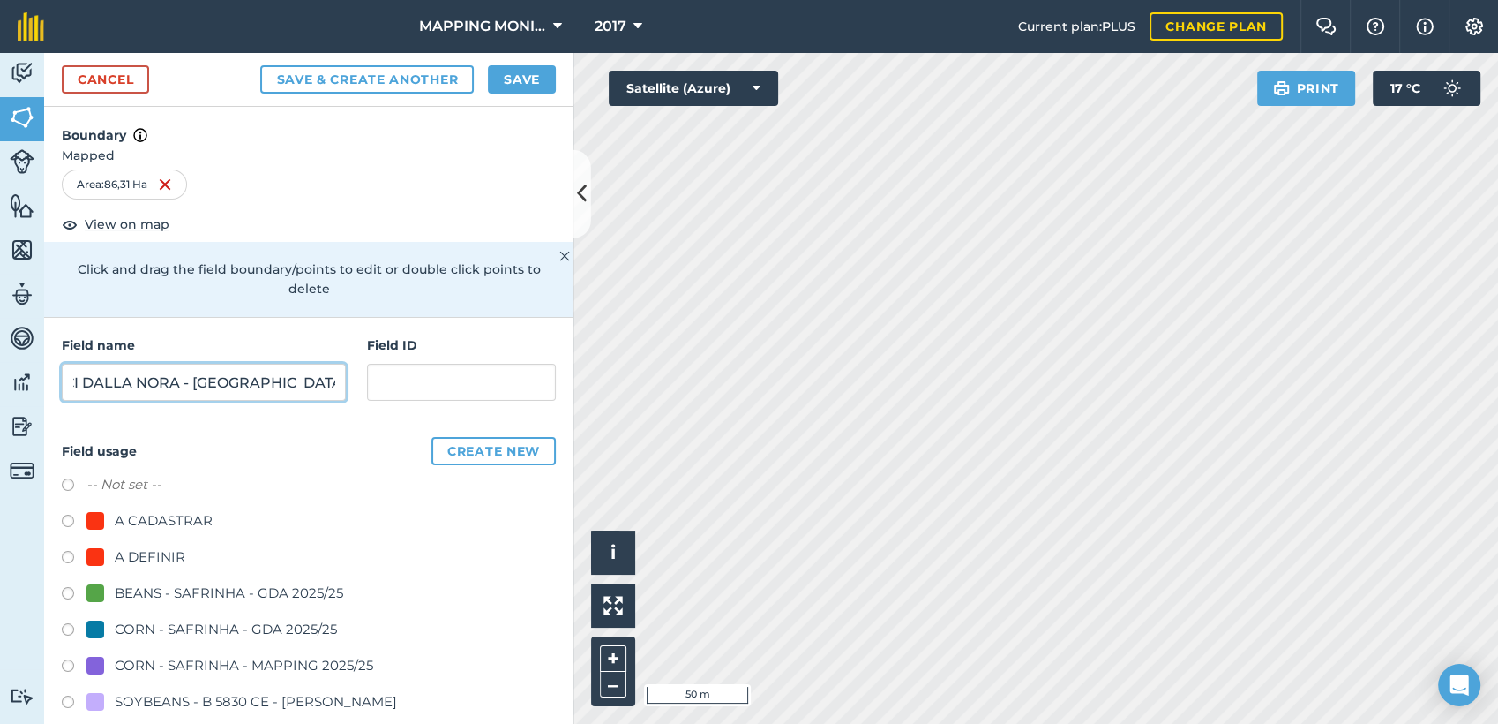
type input "PRIMAVERA DO LESTE/MT - PERCI DALLA NORA - [GEOGRAPHIC_DATA]"
click at [153, 559] on div "A DEFINIR" at bounding box center [150, 556] width 71 height 21
radio input "true"
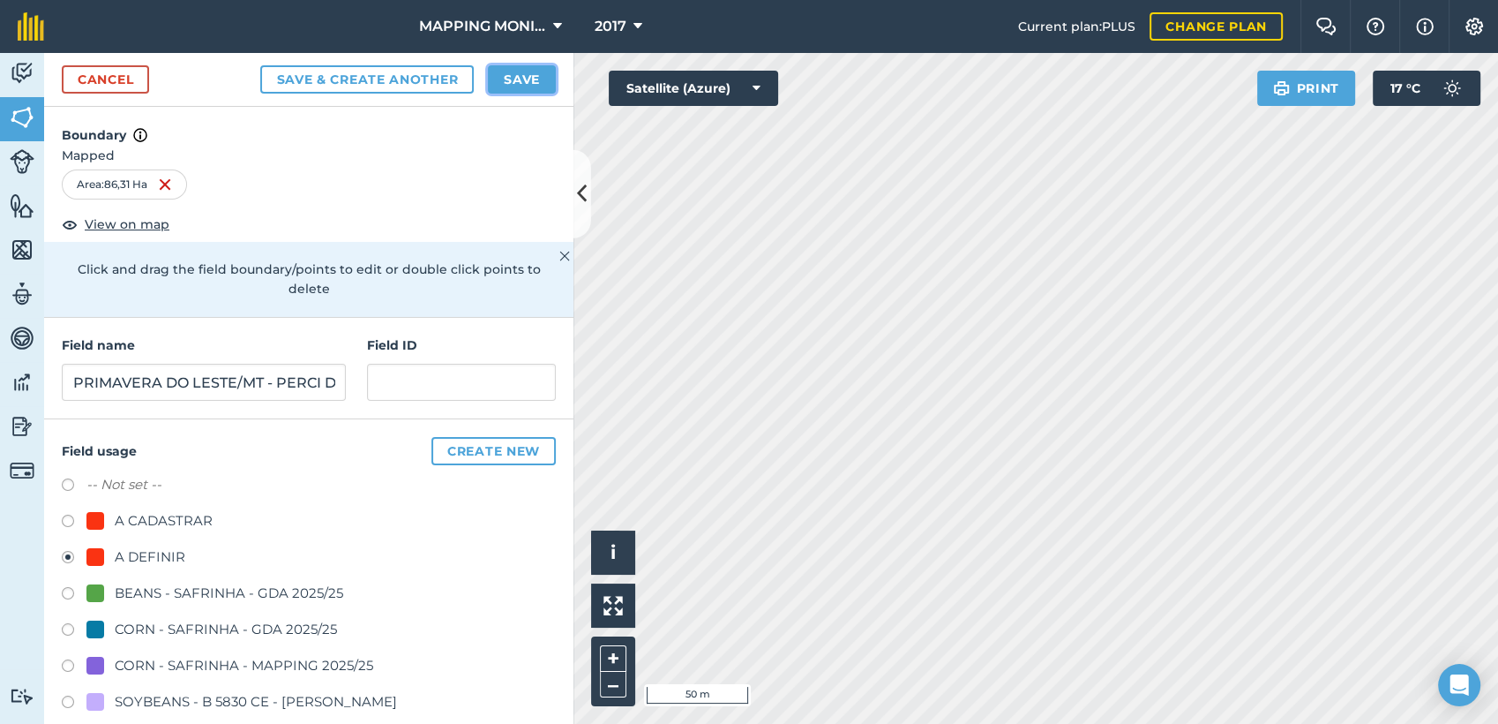
click at [513, 92] on button "Save" at bounding box center [522, 79] width 68 height 28
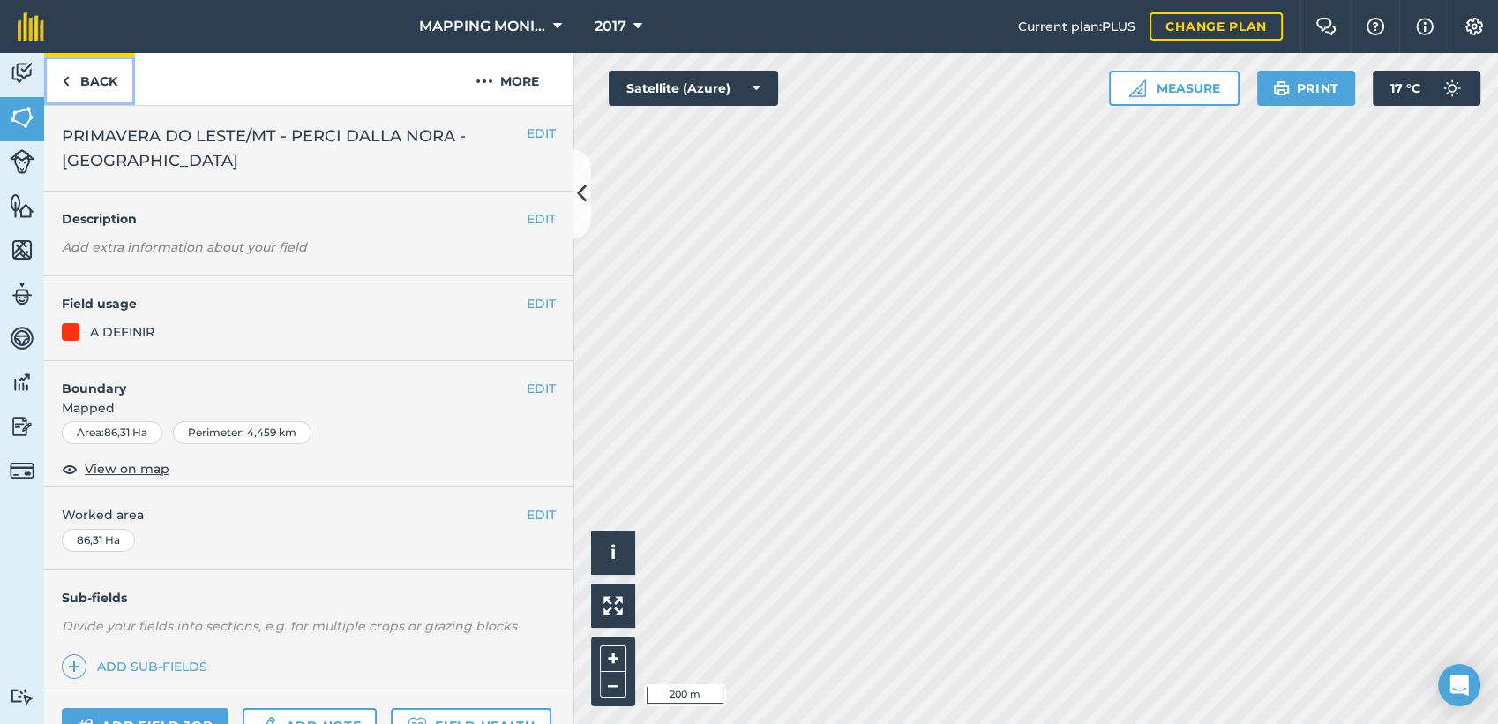
click at [92, 81] on link "Back" at bounding box center [89, 79] width 91 height 52
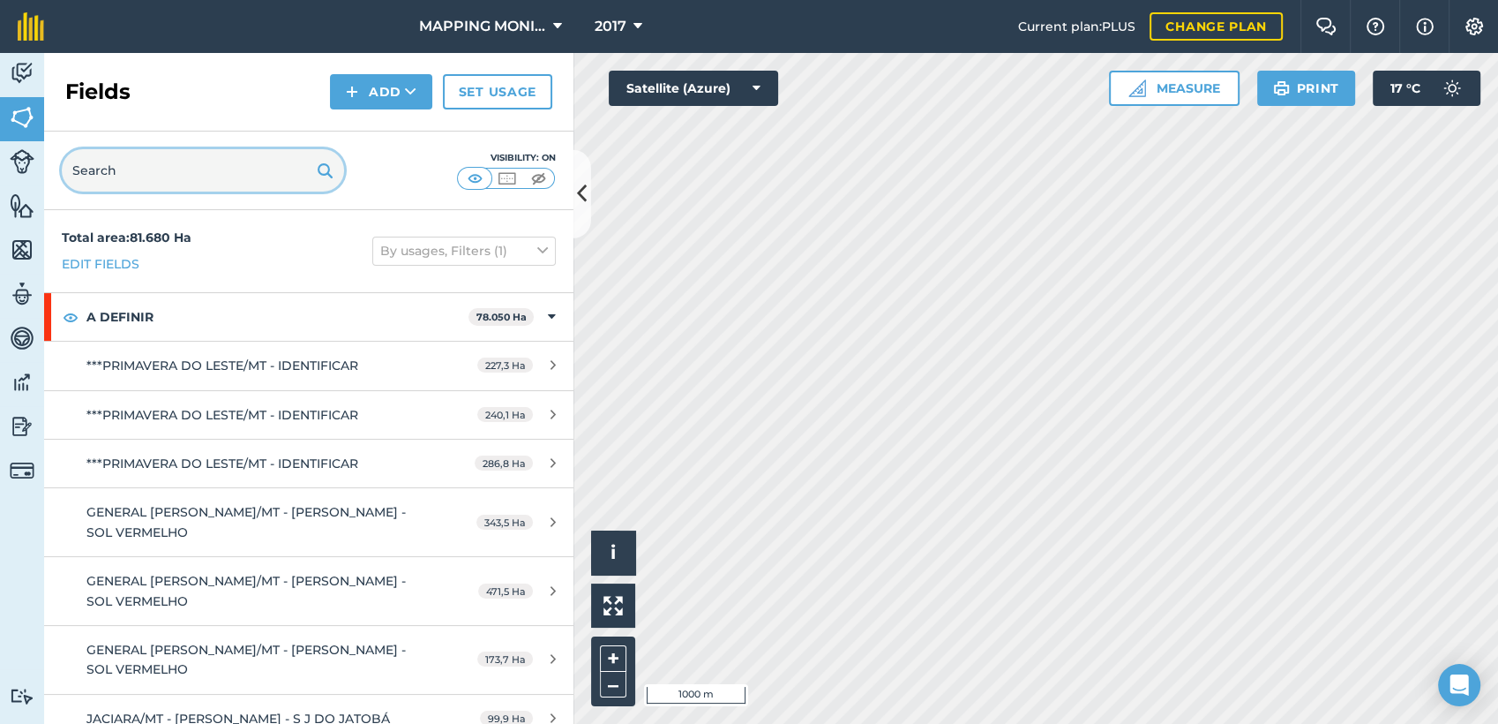
click at [200, 163] on input "text" at bounding box center [203, 170] width 282 height 42
paste input "PRIMAVERA DO LESTE/MT - PERCI DALLA NORA - [GEOGRAPHIC_DATA]"
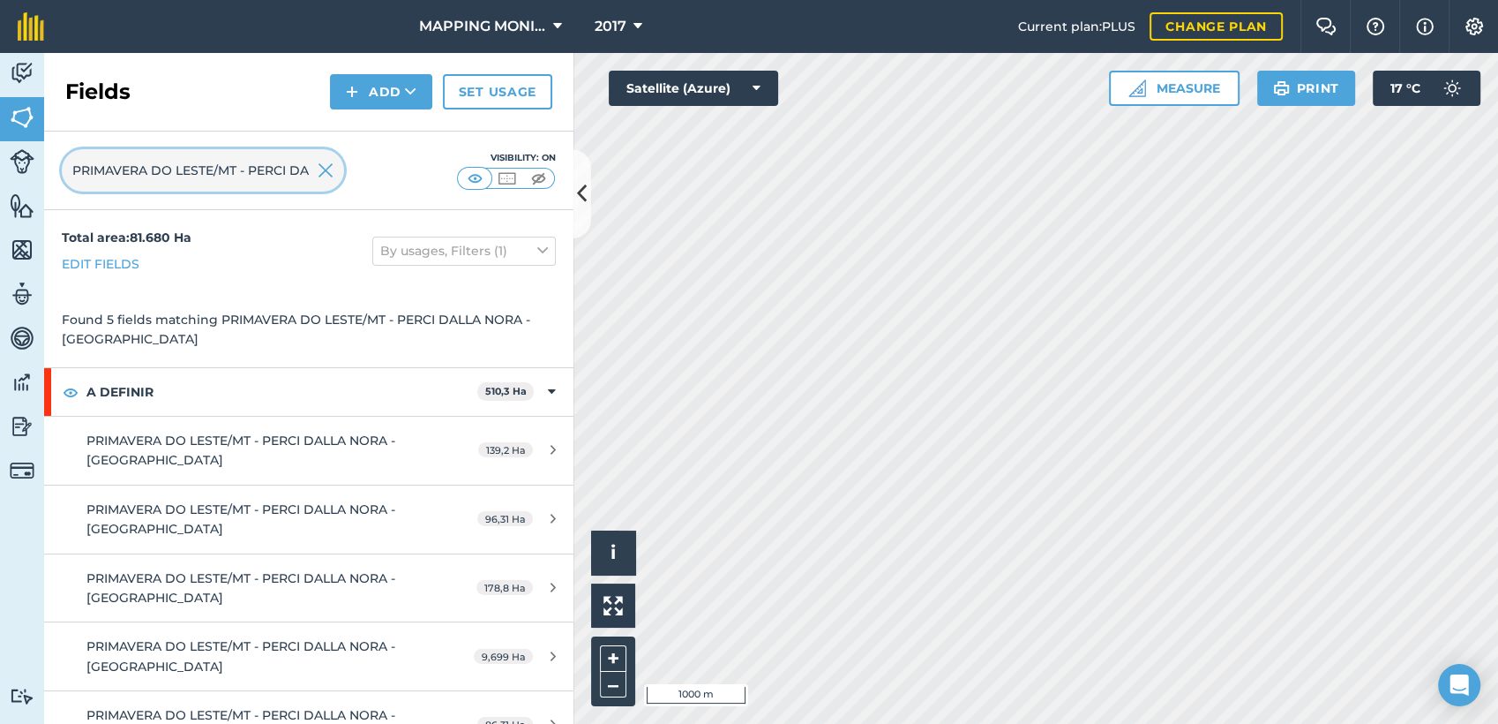
scroll to position [0, 197]
type input "PRIMAVERA DO LESTE/MT - PERCI DALLA NORA - [GEOGRAPHIC_DATA]"
click at [327, 167] on img at bounding box center [326, 170] width 16 height 21
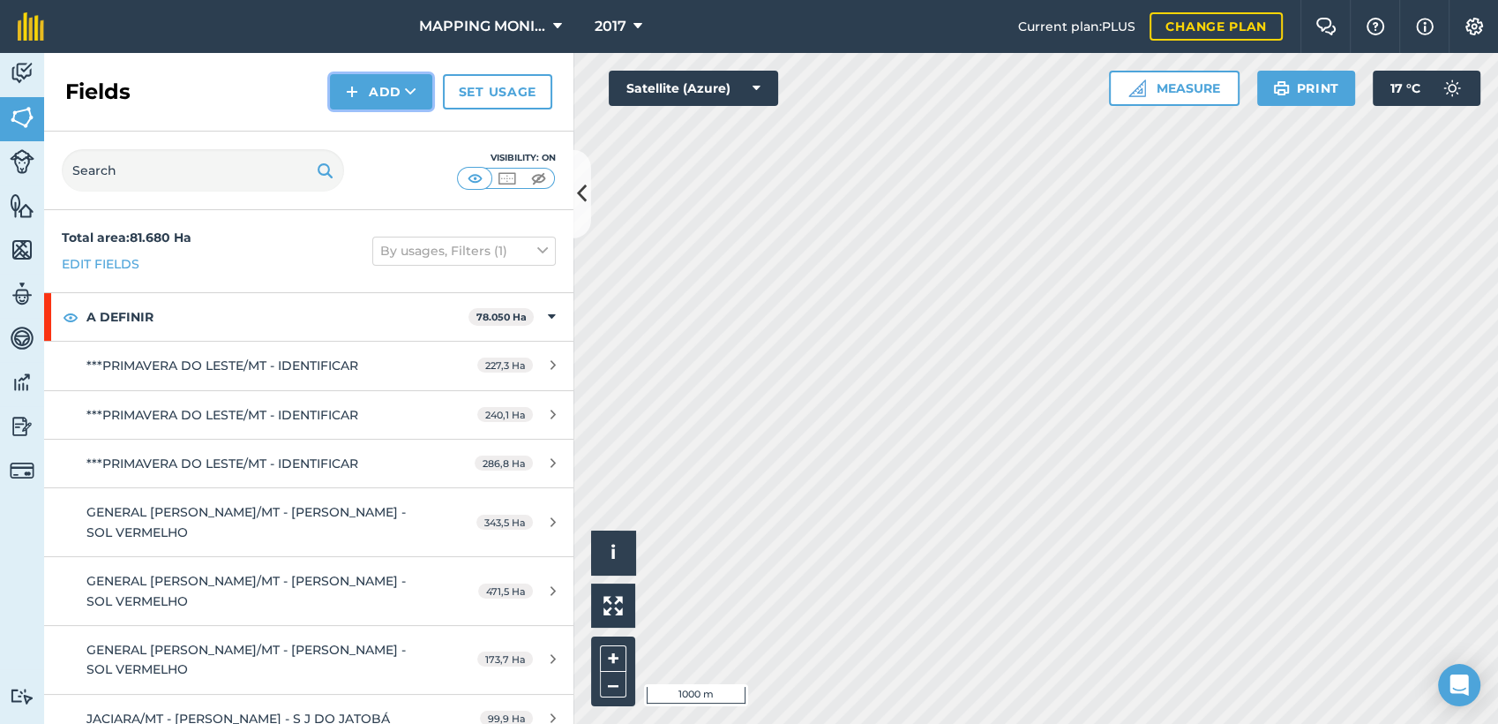
click at [394, 96] on button "Add" at bounding box center [381, 91] width 102 height 35
click at [381, 138] on link "Draw" at bounding box center [381, 131] width 97 height 39
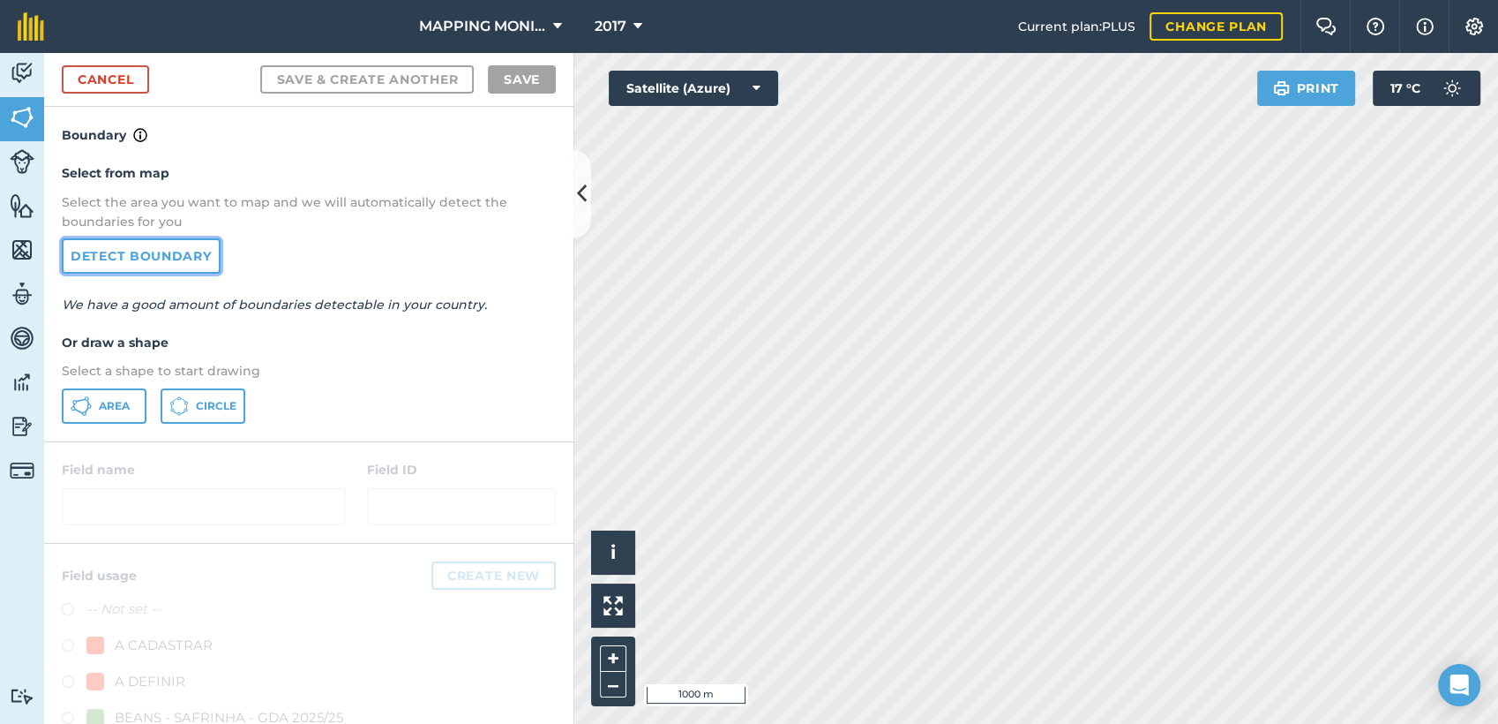
click at [120, 257] on link "Detect boundary" at bounding box center [141, 255] width 159 height 35
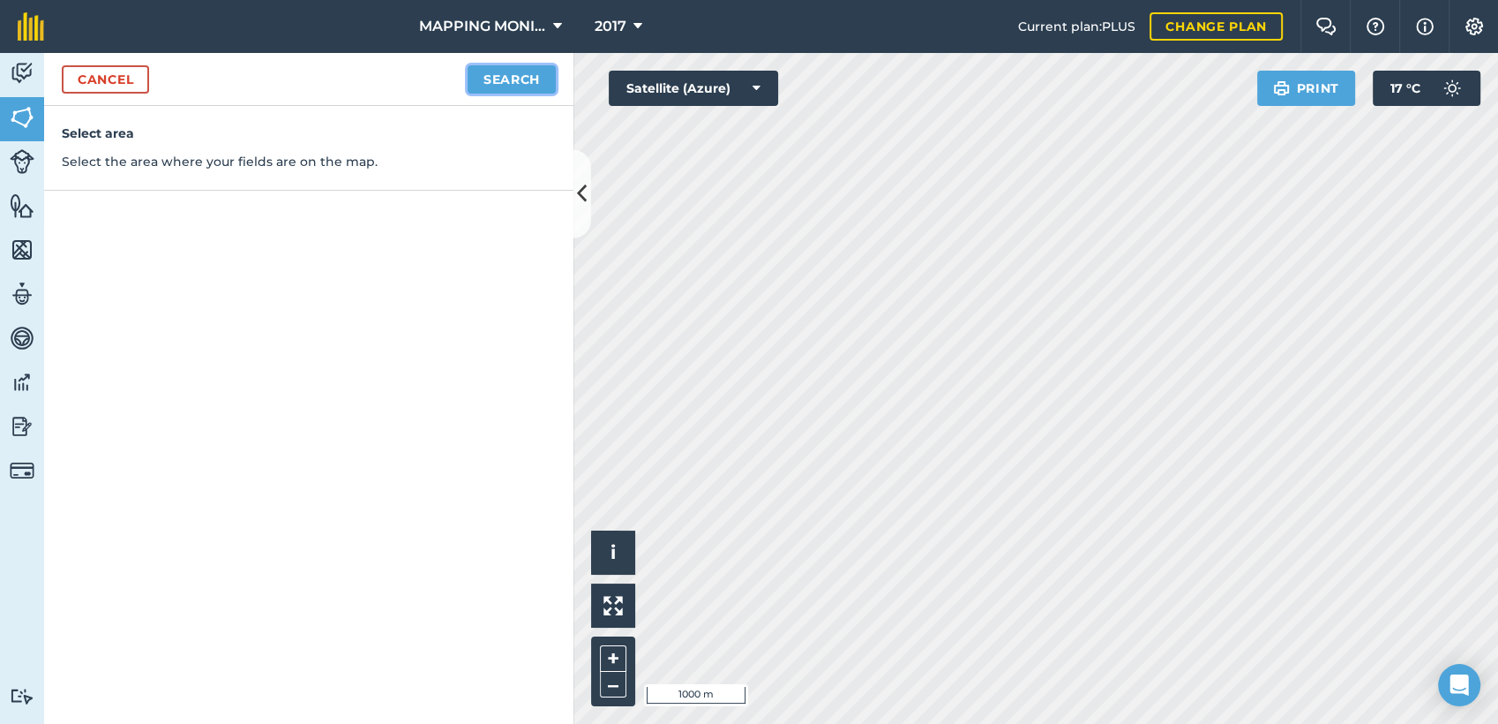
click at [496, 71] on button "Search" at bounding box center [512, 79] width 88 height 28
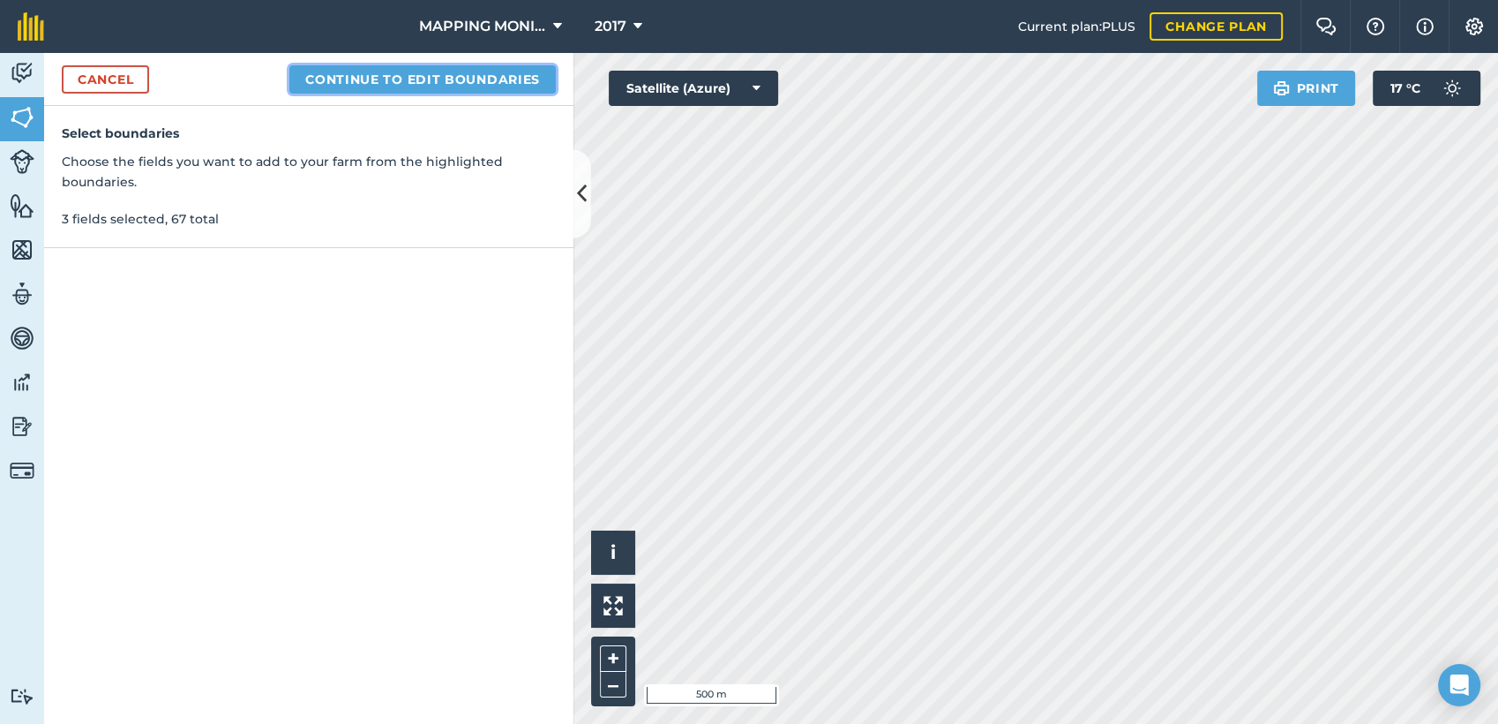
click at [454, 74] on button "Continue to edit boundaries" at bounding box center [422, 79] width 266 height 28
click at [438, 68] on button "Continue to name fields" at bounding box center [441, 79] width 229 height 28
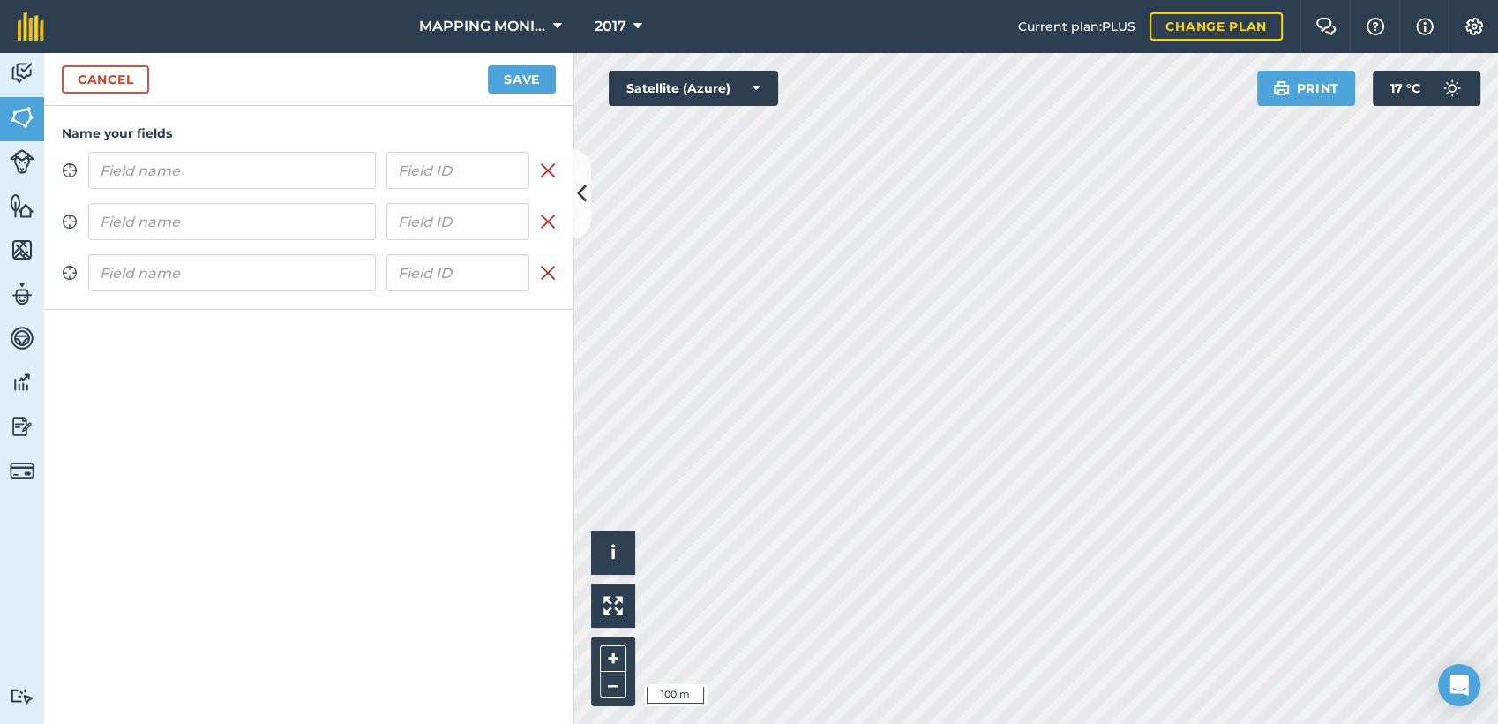
click at [200, 168] on input "text" at bounding box center [232, 170] width 288 height 37
type input "PRIMAVERA DO LESTE/MT - PERCI DALLA NORA - [GEOGRAPHIC_DATA]"
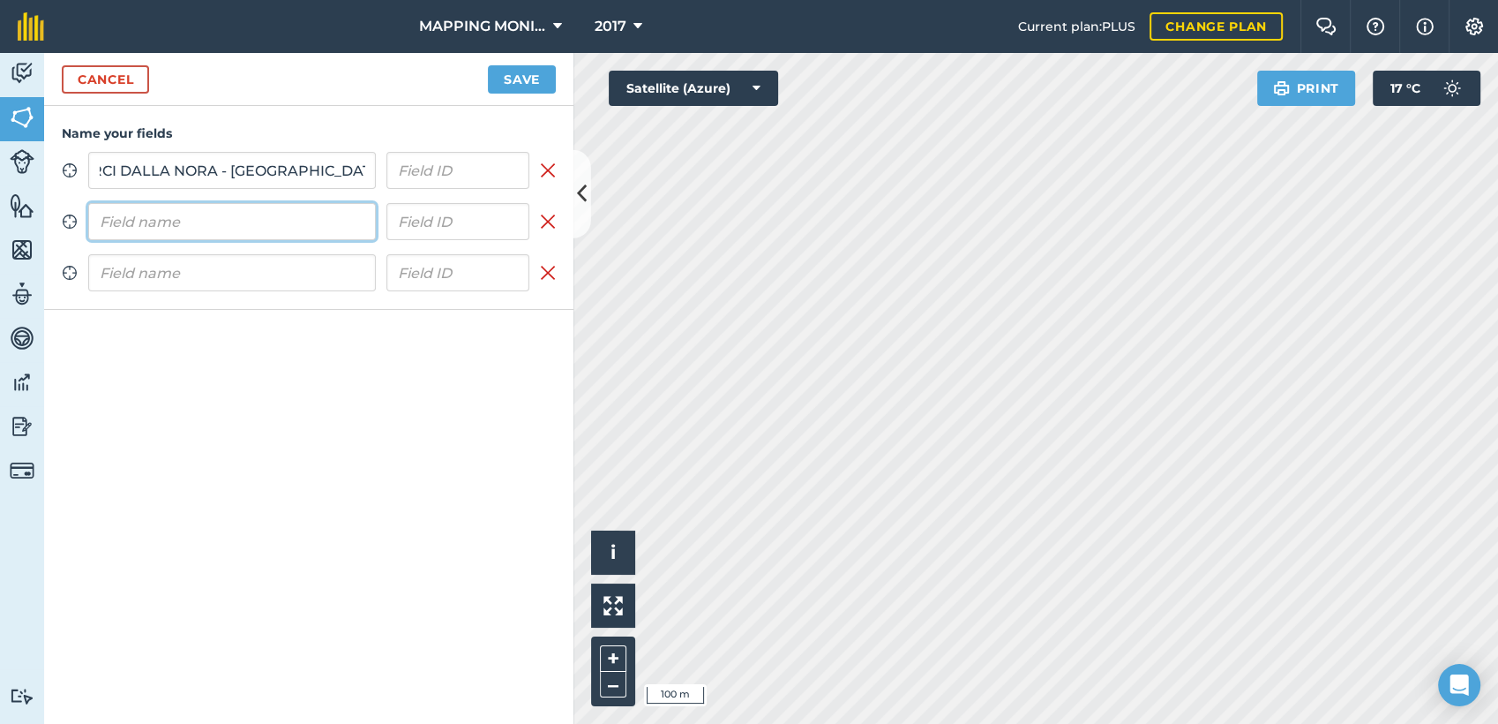
scroll to position [0, 0]
click at [184, 226] on input "text" at bounding box center [232, 221] width 288 height 37
paste input "PRIMAVERA DO LESTE/MT - PERCI DALLA NORA - [GEOGRAPHIC_DATA]"
type input "PRIMAVERA DO LESTE/MT - PERCI DALLA NORA - [GEOGRAPHIC_DATA]"
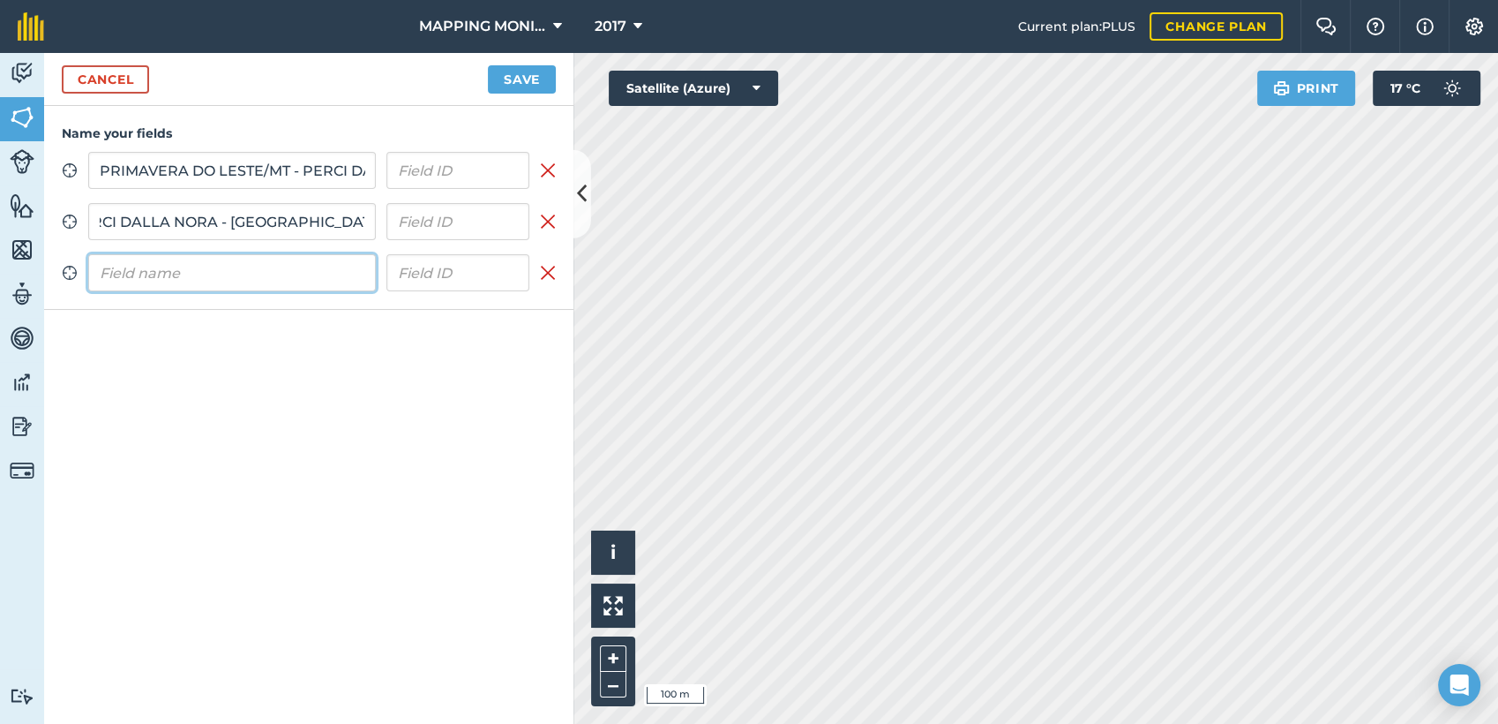
click at [183, 274] on input "text" at bounding box center [232, 272] width 288 height 37
paste input "PRIMAVERA DO LESTE/MT - PERCI DALLA NORA - [GEOGRAPHIC_DATA]"
type input "PRIMAVERA DO LESTE/MT - PERCI DALLA NORA - [GEOGRAPHIC_DATA]"
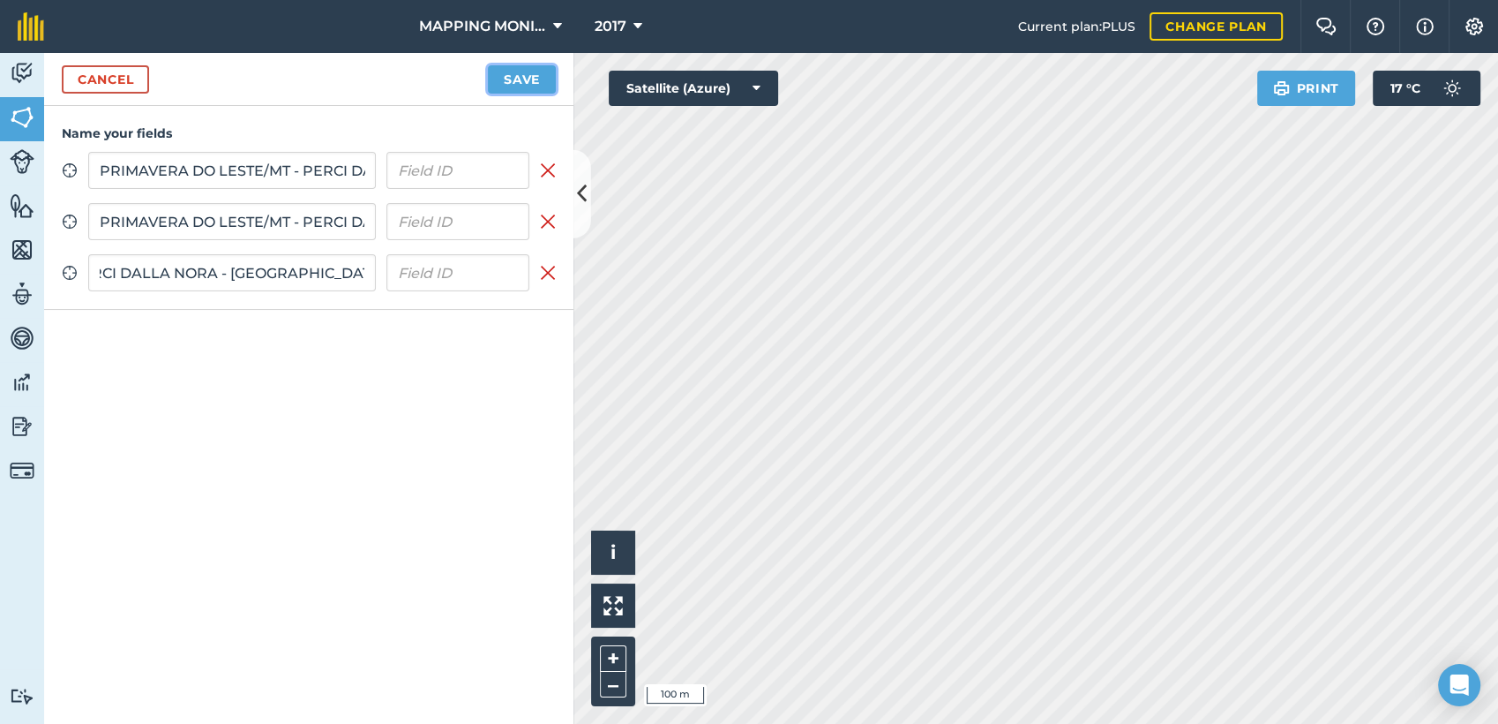
scroll to position [0, 0]
click at [530, 86] on button "Save" at bounding box center [522, 79] width 68 height 28
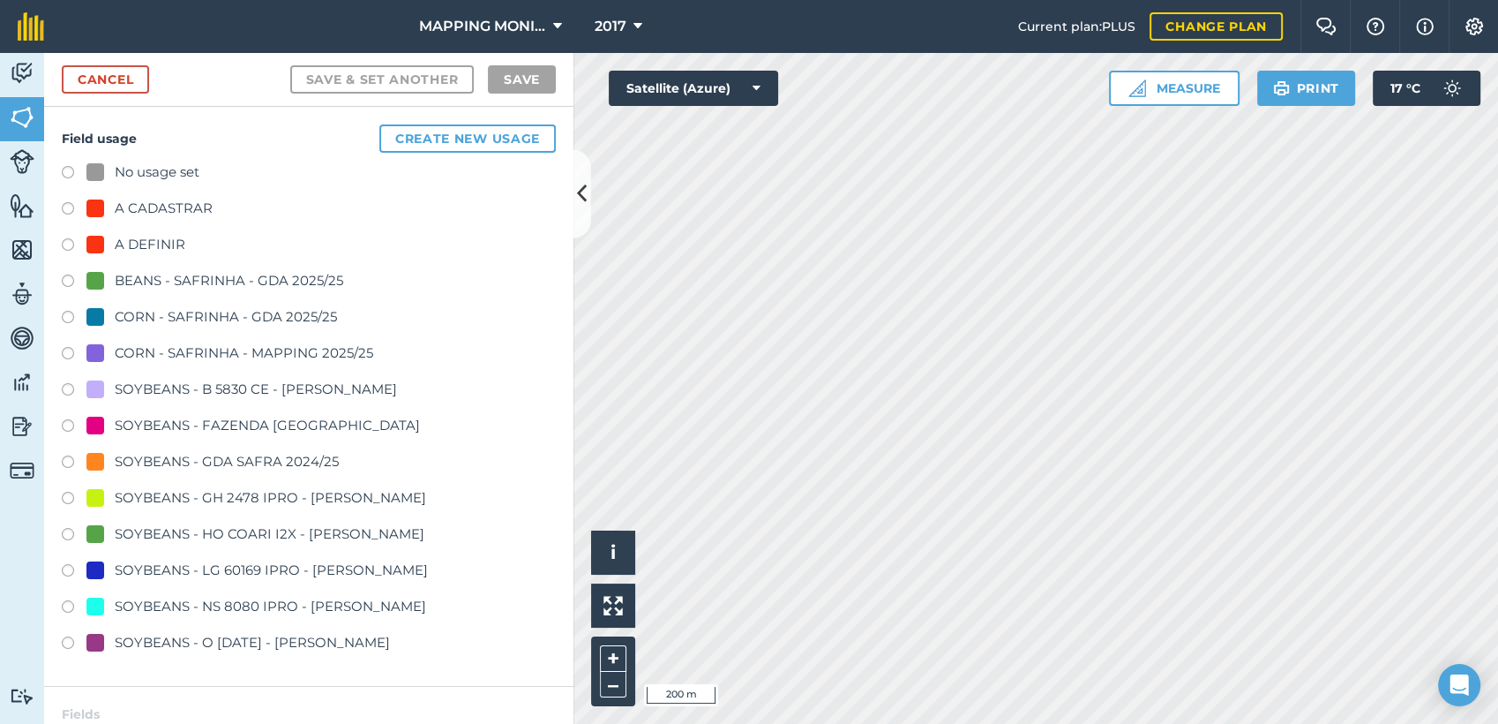
click at [126, 236] on div "A DEFINIR" at bounding box center [150, 244] width 71 height 21
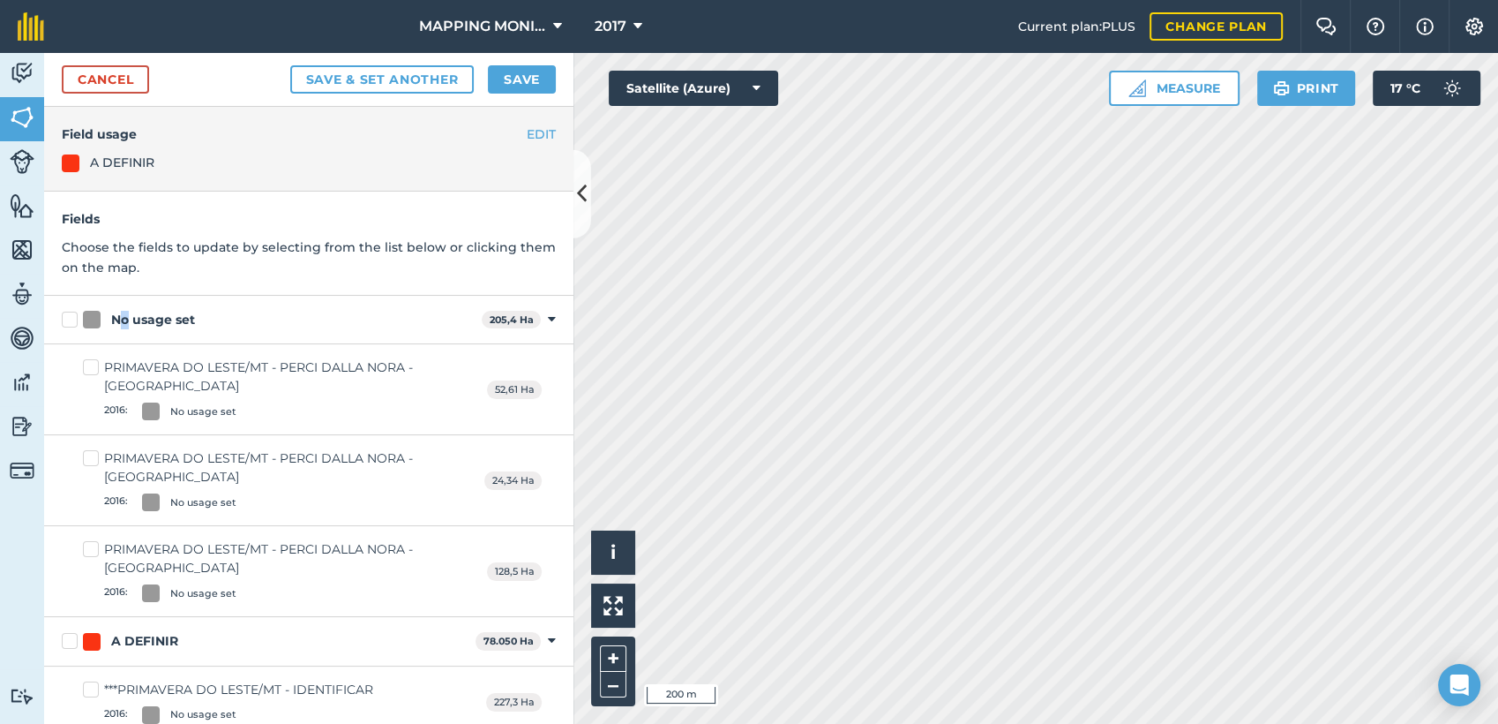
click at [124, 311] on div "No usage set" at bounding box center [153, 320] width 84 height 19
drag, startPoint x: 124, startPoint y: 311, endPoint x: 75, endPoint y: 318, distance: 48.9
click at [75, 318] on label "No usage set" at bounding box center [268, 320] width 413 height 19
click at [73, 318] on input "No usage set" at bounding box center [67, 316] width 11 height 11
checkbox input "true"
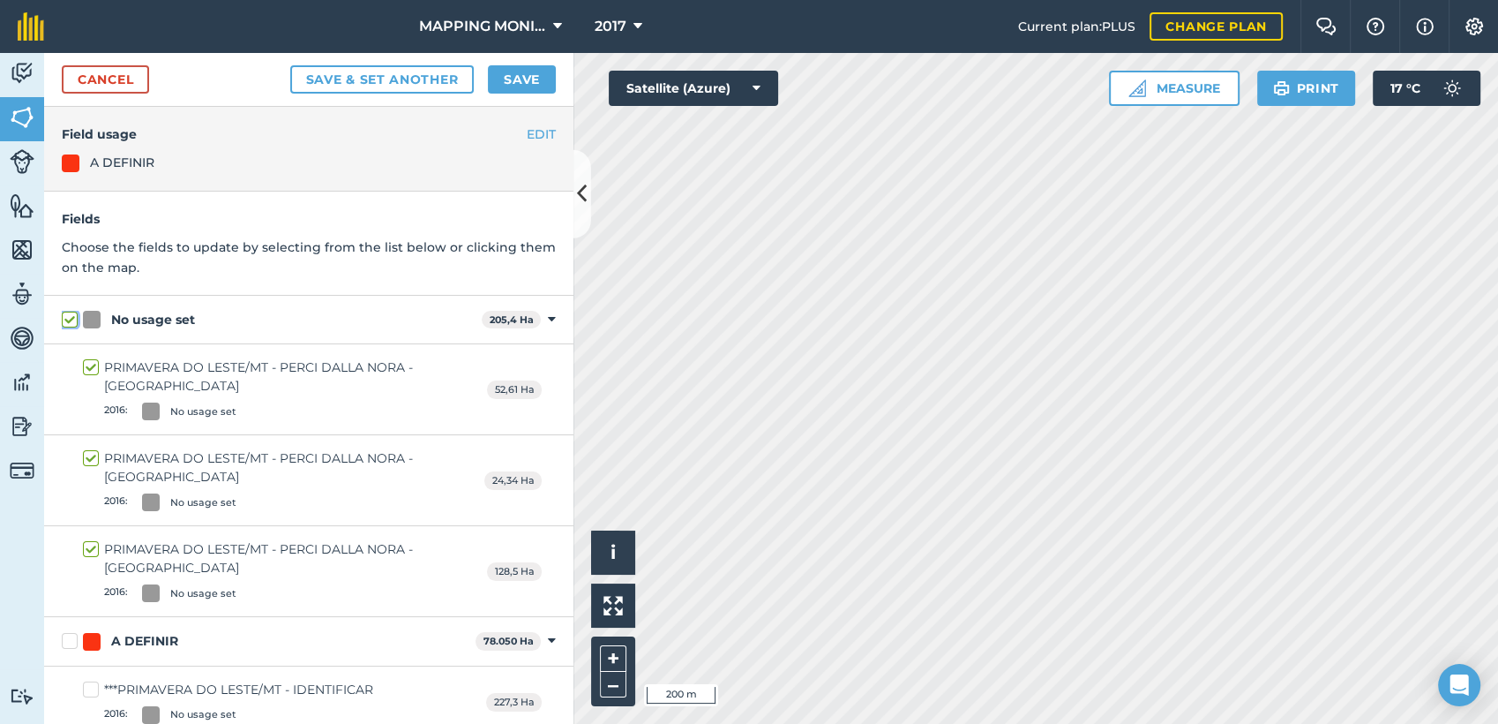
checkbox input "true"
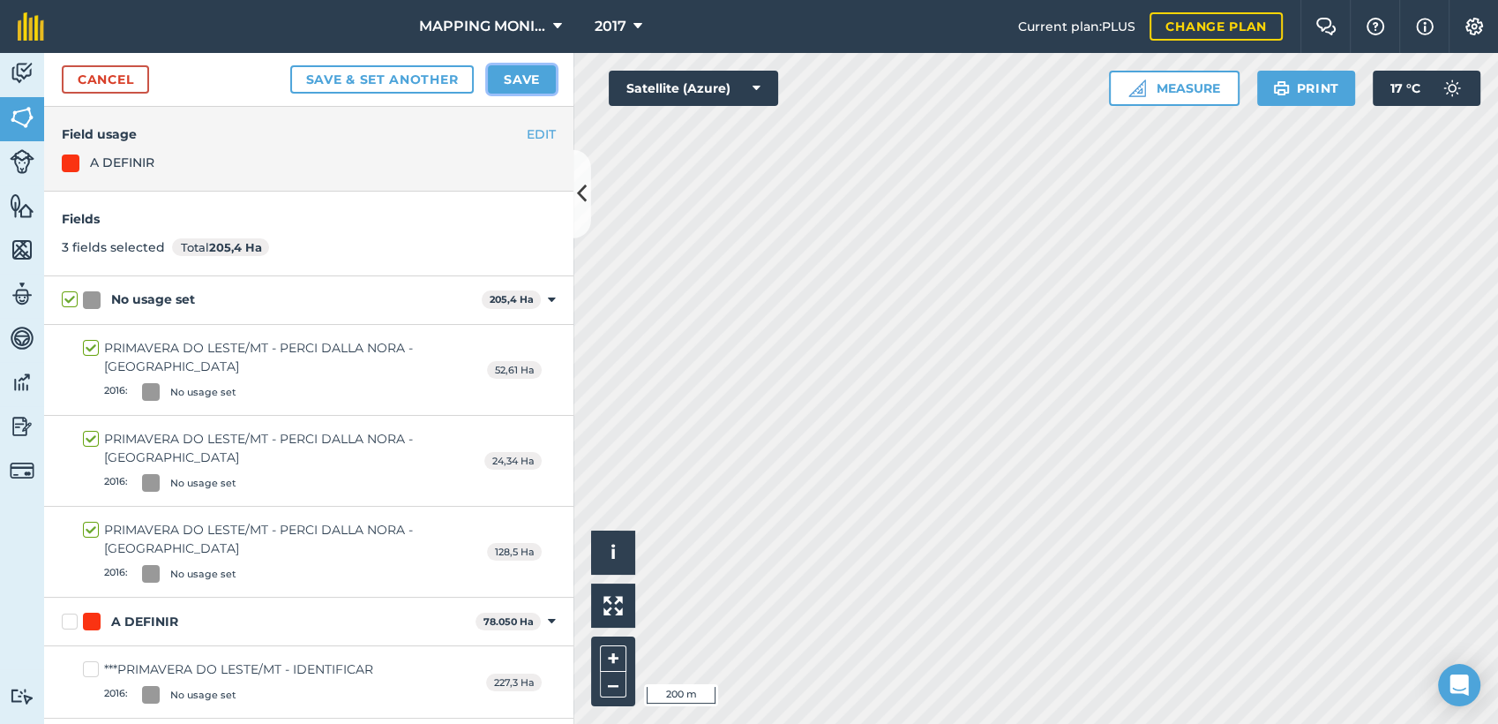
click at [499, 71] on button "Save" at bounding box center [522, 79] width 68 height 28
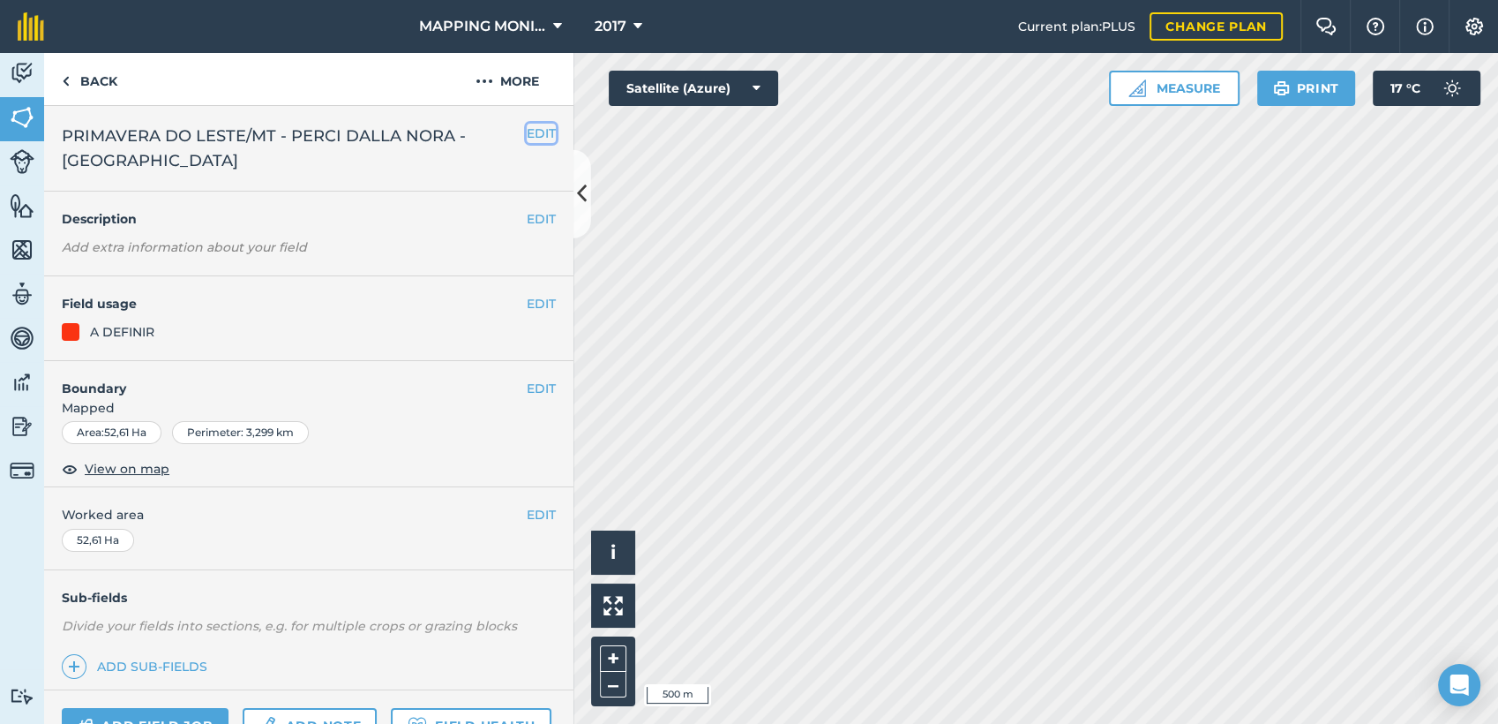
click at [536, 135] on button "EDIT" at bounding box center [541, 133] width 29 height 19
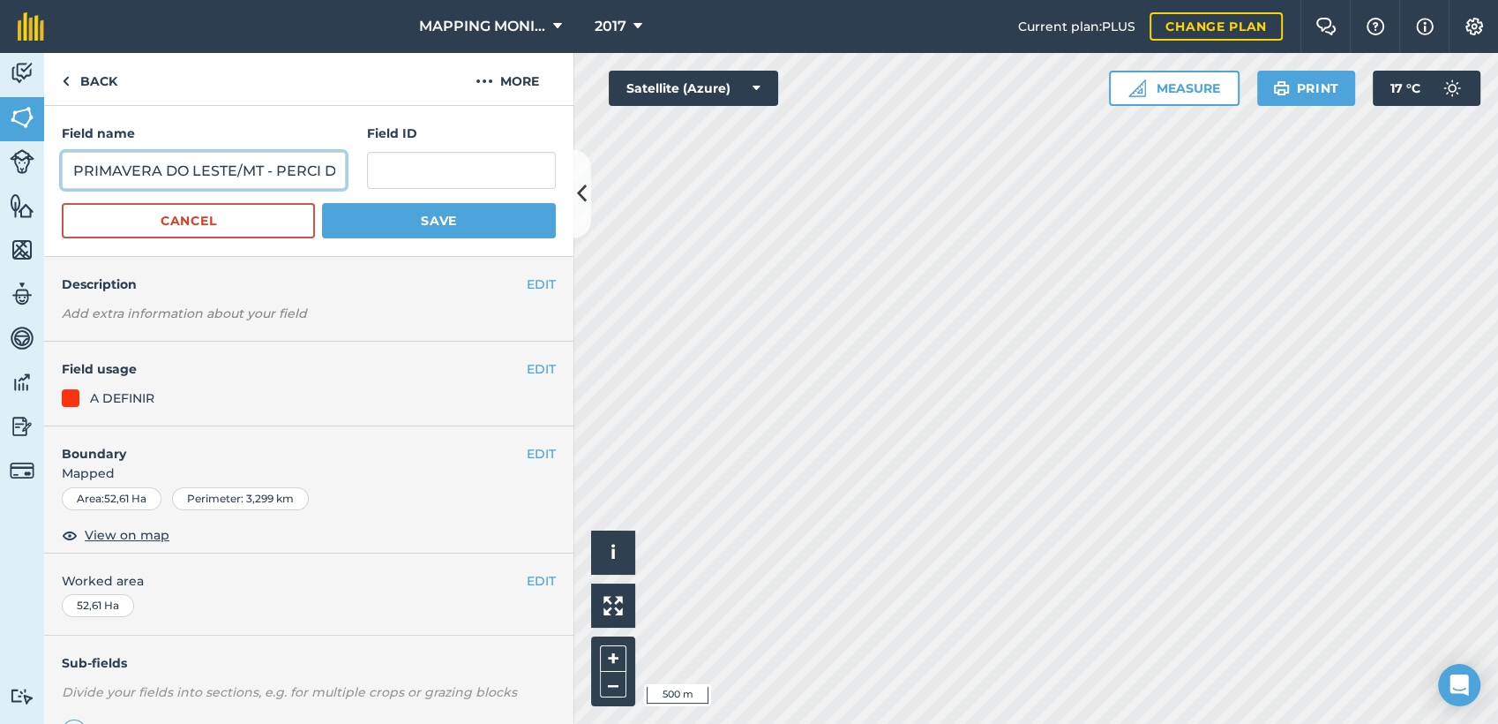
click at [279, 170] on input "PRIMAVERA DO LESTE/MT - PERCI DALLA NORA - [GEOGRAPHIC_DATA]" at bounding box center [204, 170] width 284 height 37
type input "PRIMAVERA DO LESTE/MT - RAFAEL SCARTON - PONTAL - FAZENDA PONTAL"
click at [476, 226] on button "Save" at bounding box center [439, 220] width 234 height 35
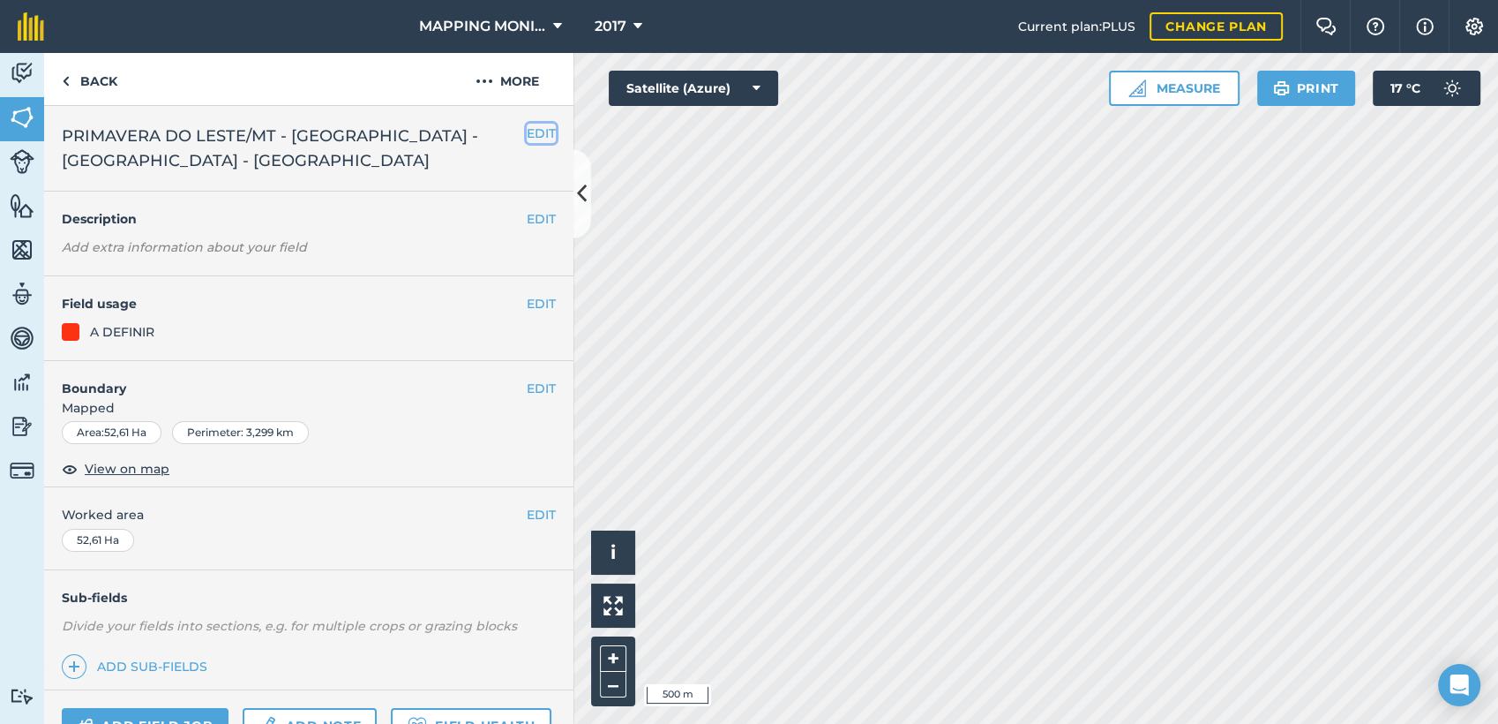
click at [535, 139] on button "EDIT" at bounding box center [541, 133] width 29 height 19
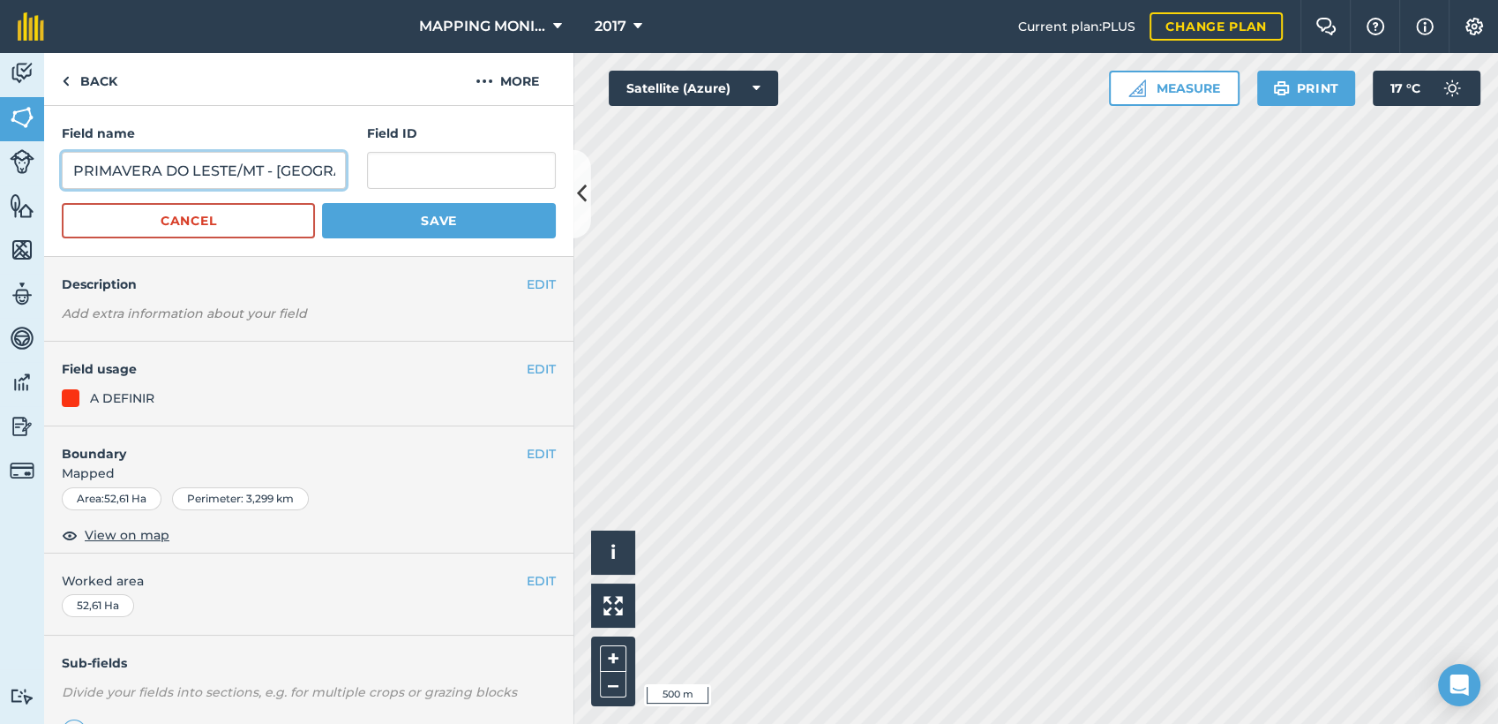
click at [301, 173] on input "PRIMAVERA DO LESTE/MT - RAFAEL SCARTON - PONTAL - FAZENDA PONTAL" at bounding box center [204, 170] width 284 height 37
type input "PRIMAVERA DO LESTE/MT - [PERSON_NAME]"
click at [452, 232] on button "Save" at bounding box center [439, 220] width 234 height 35
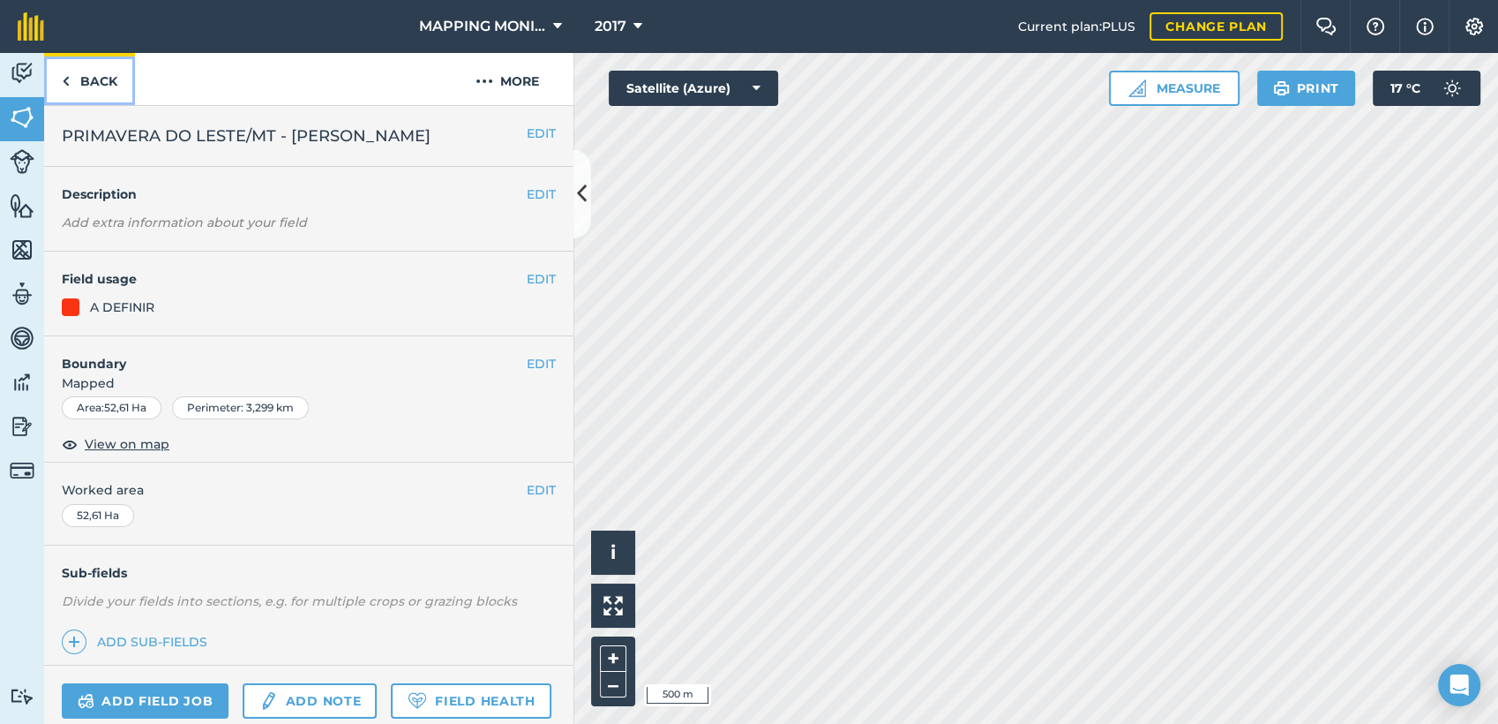
click at [101, 79] on link "Back" at bounding box center [89, 79] width 91 height 52
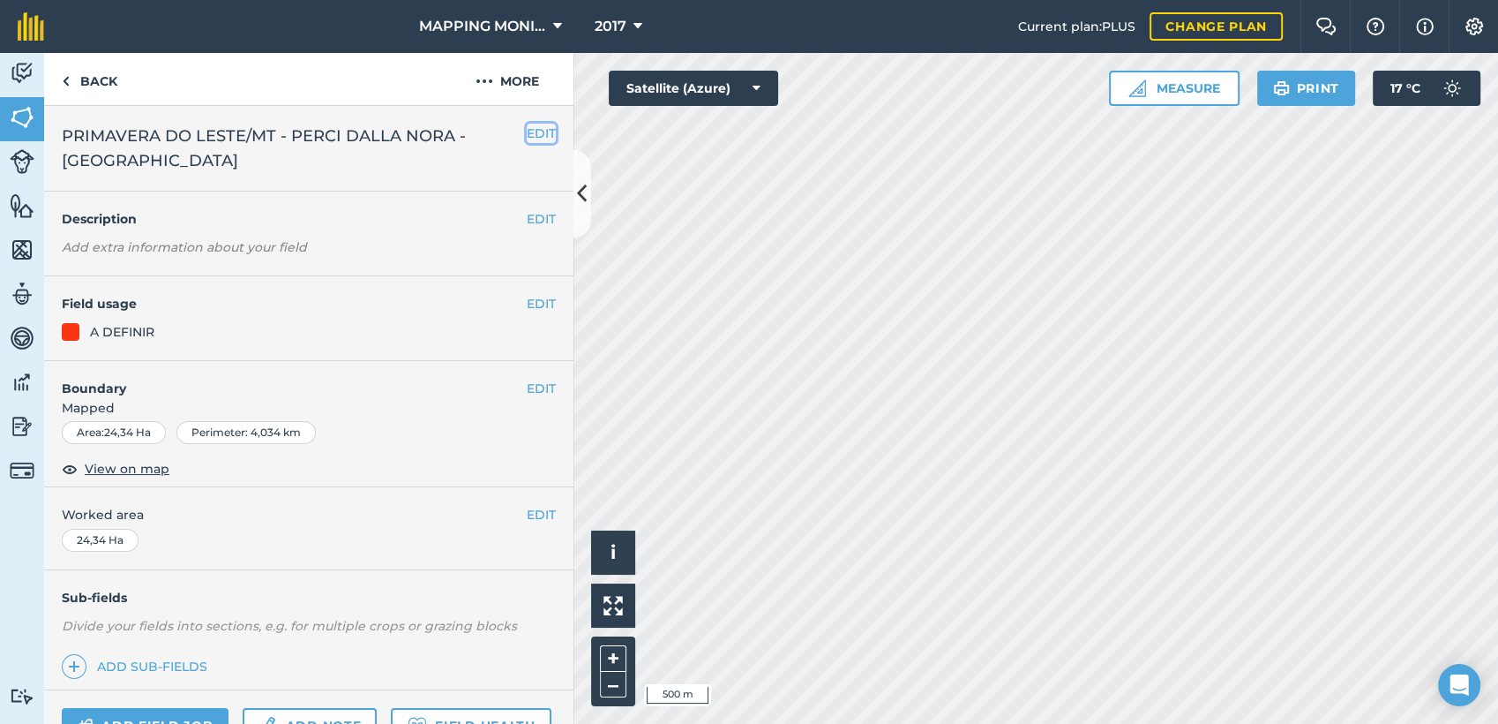
click at [527, 126] on button "EDIT" at bounding box center [541, 133] width 29 height 19
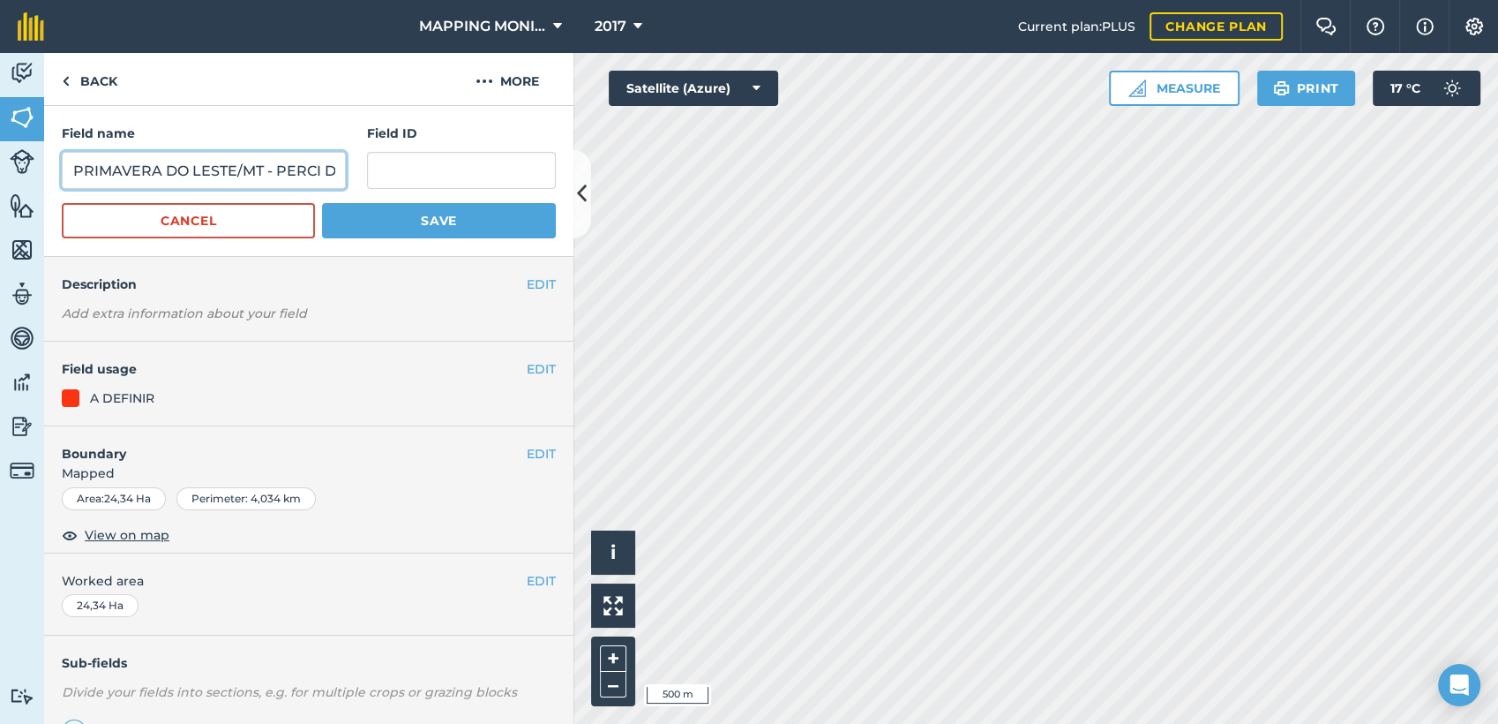
click at [281, 172] on input "PRIMAVERA DO LESTE/MT - PERCI DALLA NORA - [GEOGRAPHIC_DATA]" at bounding box center [204, 170] width 284 height 37
paste input "RAFAEL SCARTON - PONTAL"
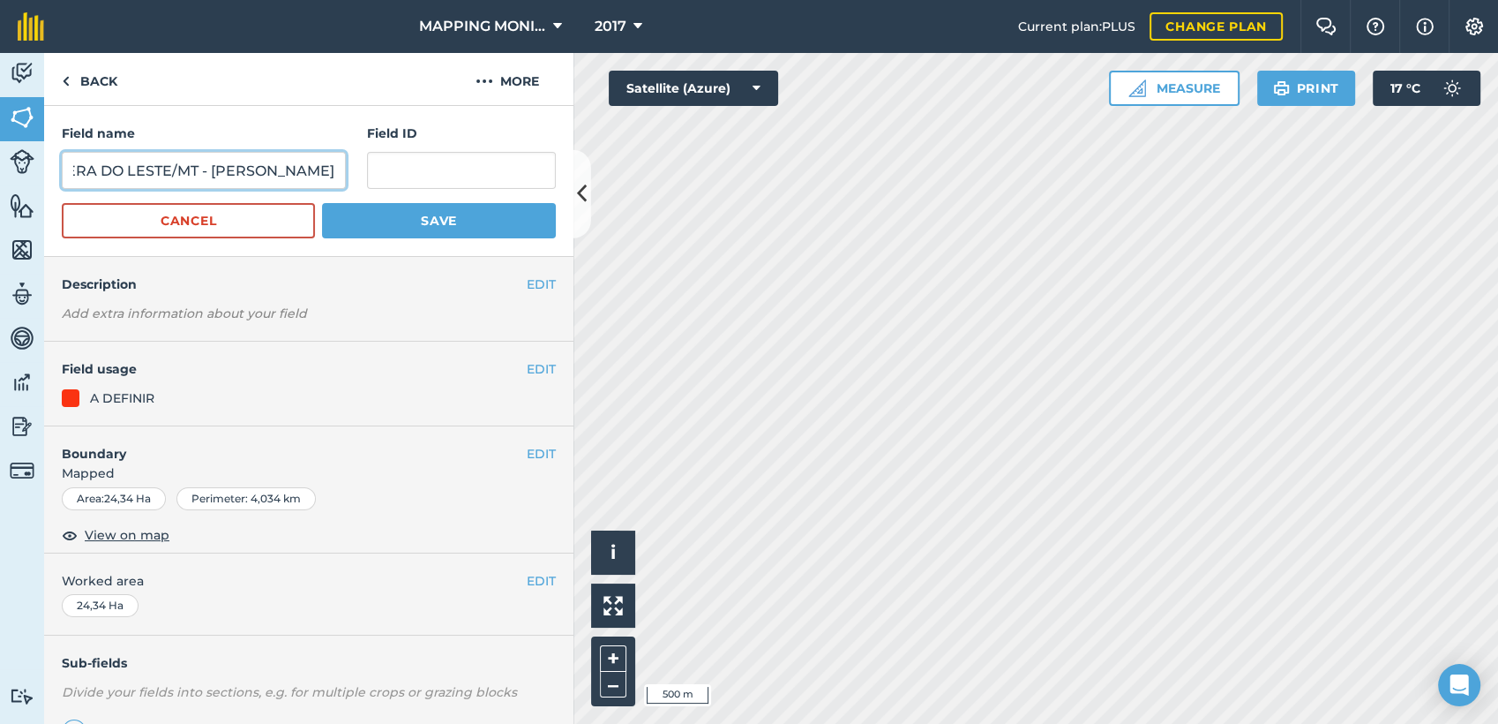
type input "PRIMAVERA DO LESTE/MT - [PERSON_NAME]"
click at [359, 221] on button "Save" at bounding box center [439, 220] width 234 height 35
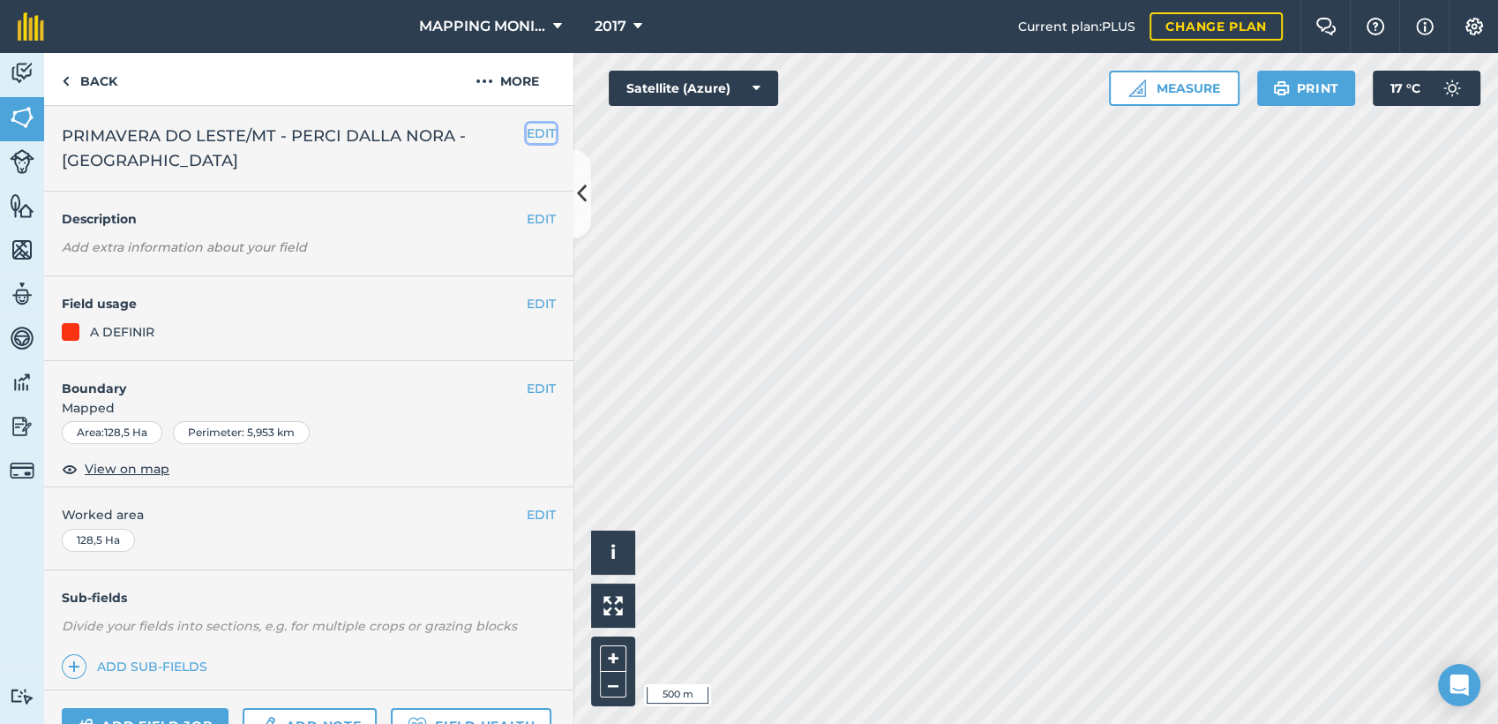
click at [527, 131] on button "EDIT" at bounding box center [541, 133] width 29 height 19
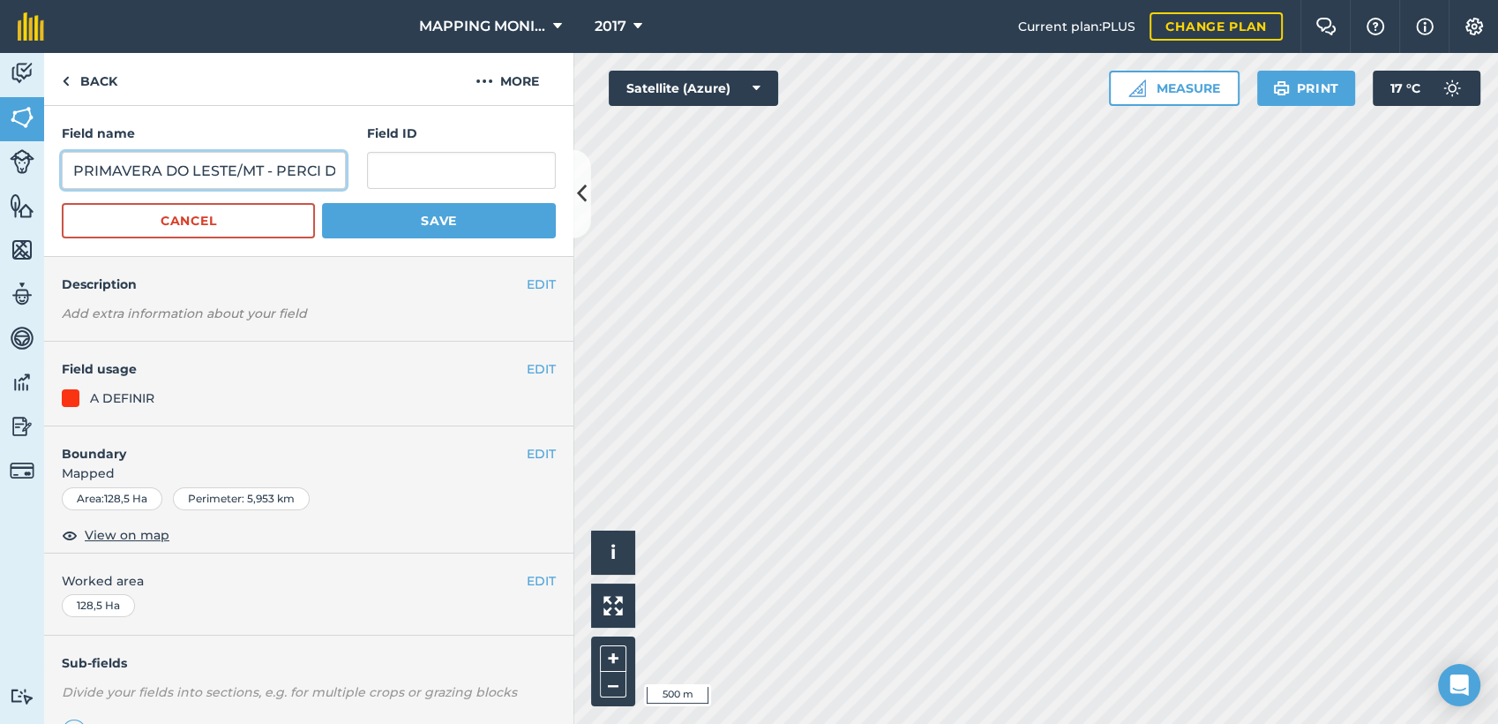
click at [254, 166] on input "PRIMAVERA DO LESTE/MT - PERCI DALLA NORA - [GEOGRAPHIC_DATA]" at bounding box center [204, 170] width 284 height 37
click at [253, 166] on input "PRIMAVERA DO LESTE/MT - PERCI DALLA NORA - [GEOGRAPHIC_DATA]" at bounding box center [204, 170] width 284 height 37
paste input "RAFAEL SCARTON - PONTAL"
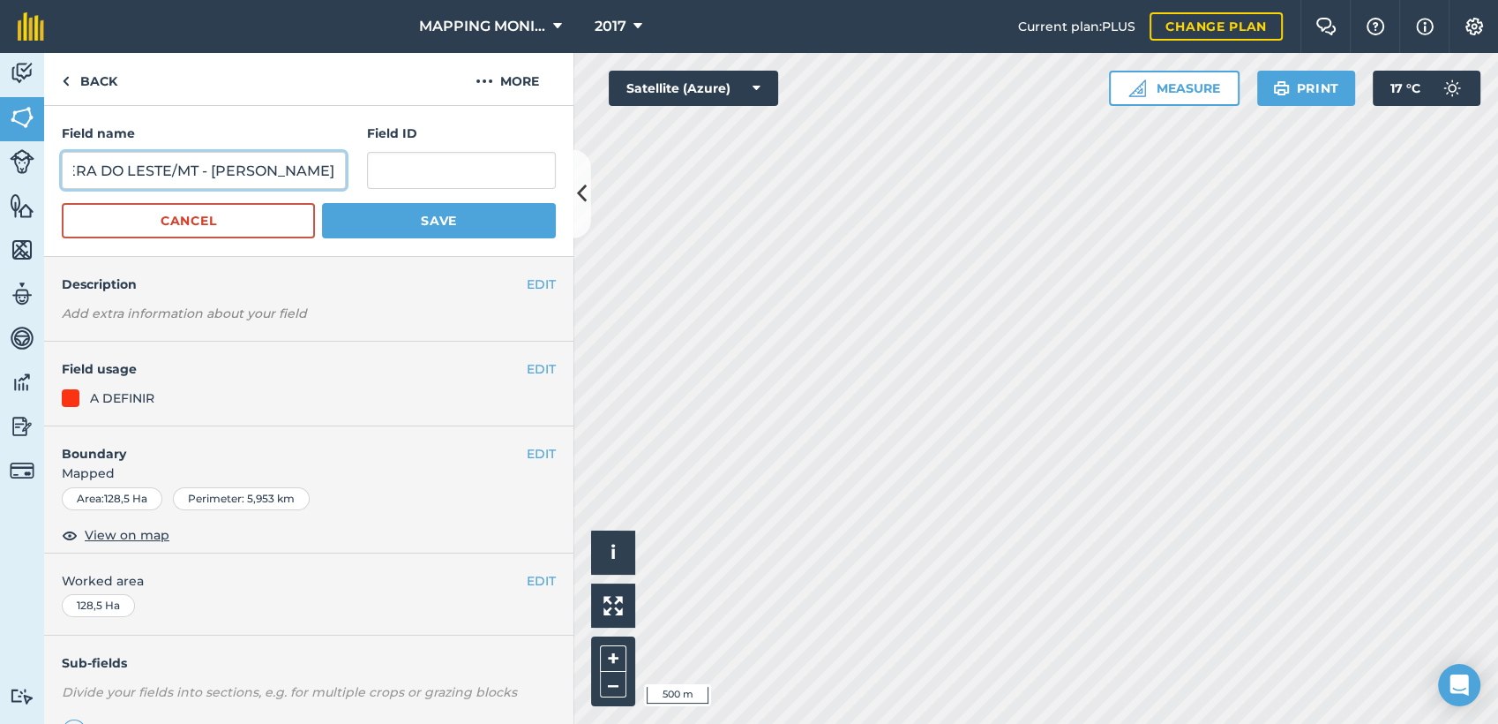
type input "PRIMAVERA DO LESTE/MT - [PERSON_NAME]"
click at [386, 216] on button "Save" at bounding box center [439, 220] width 234 height 35
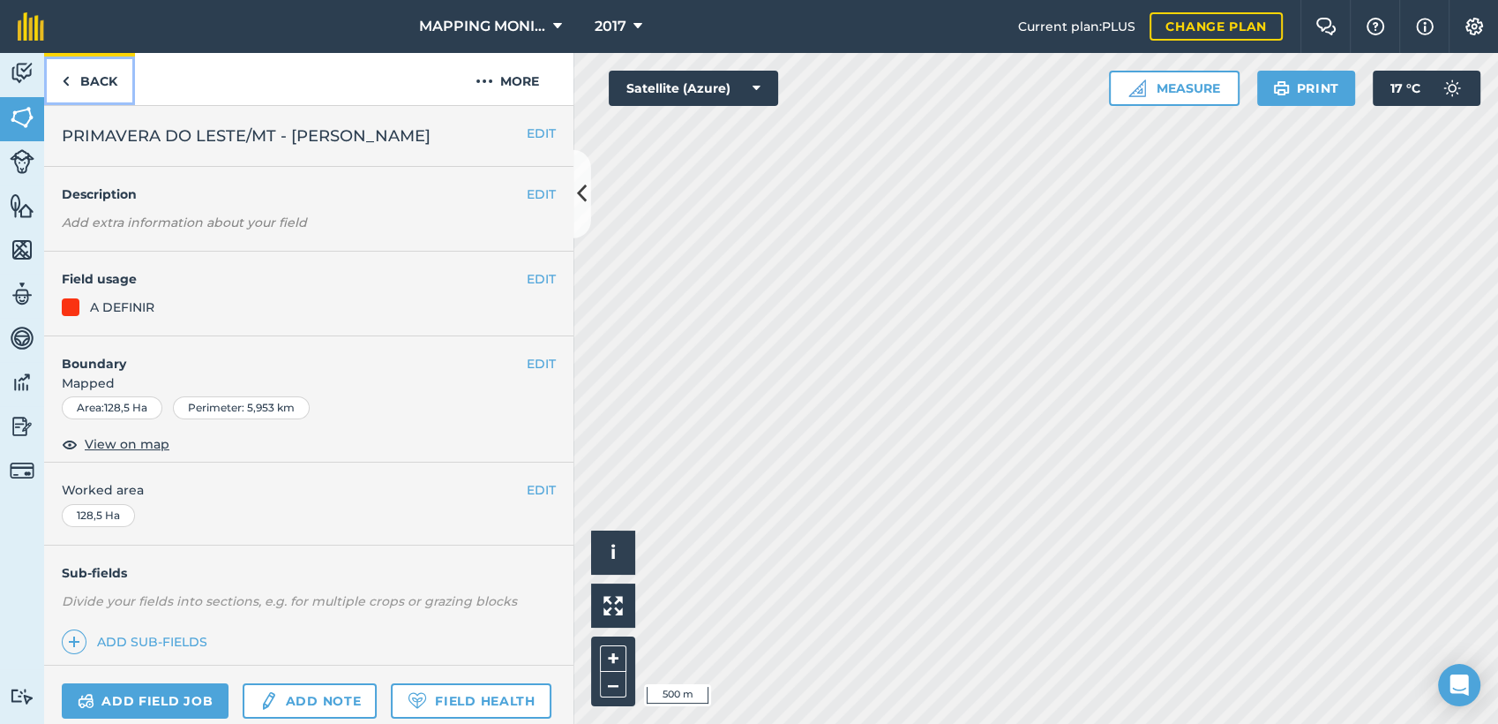
click at [104, 75] on link "Back" at bounding box center [89, 79] width 91 height 52
click at [74, 91] on link "Back" at bounding box center [89, 79] width 91 height 52
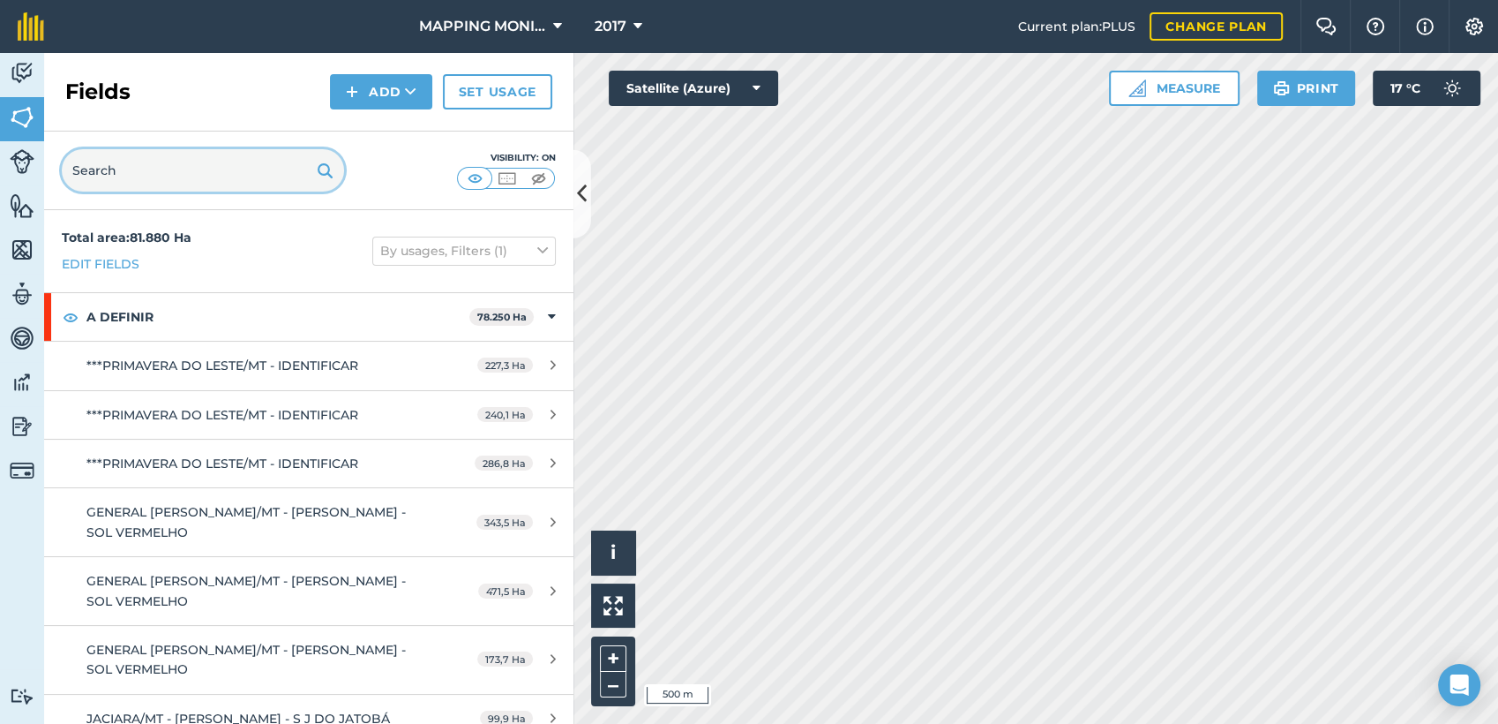
click at [156, 169] on input "text" at bounding box center [203, 170] width 282 height 42
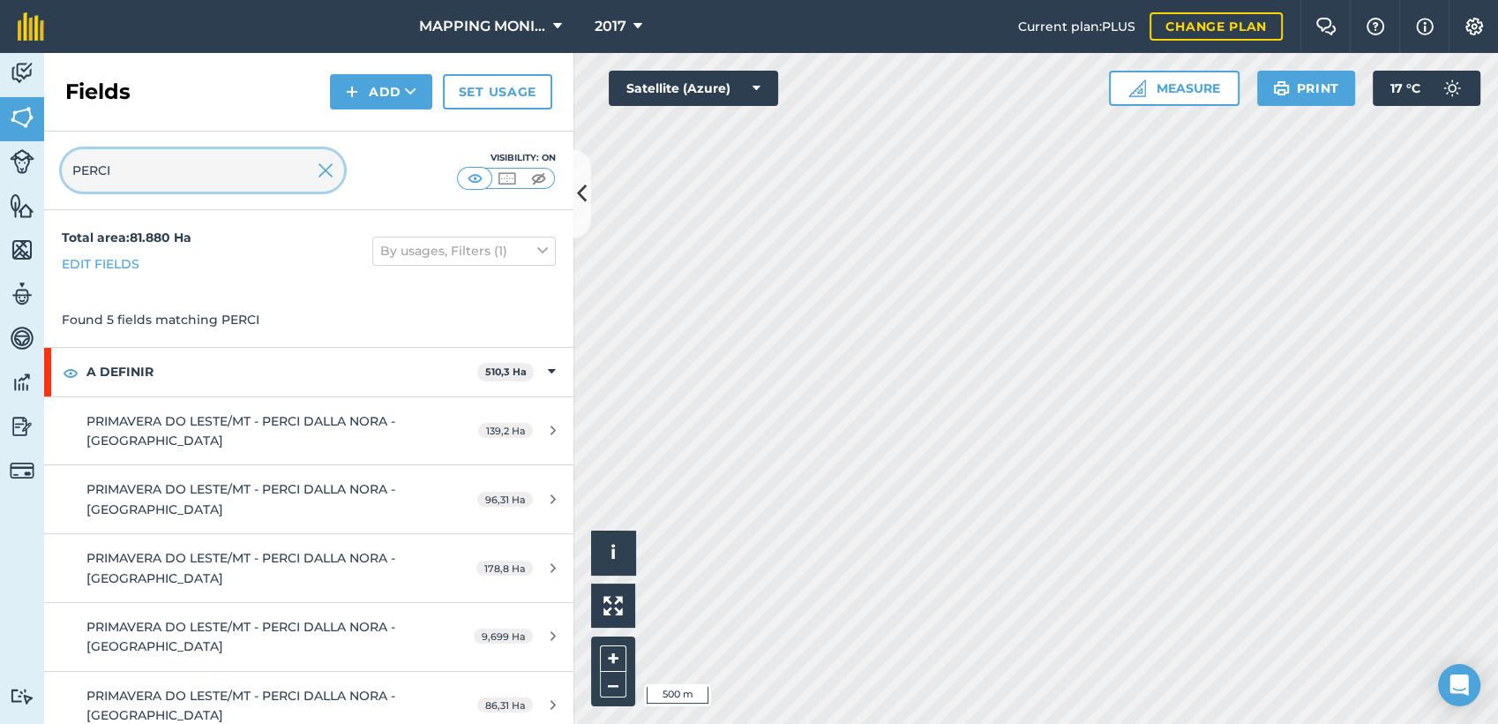
type input "PERCI"
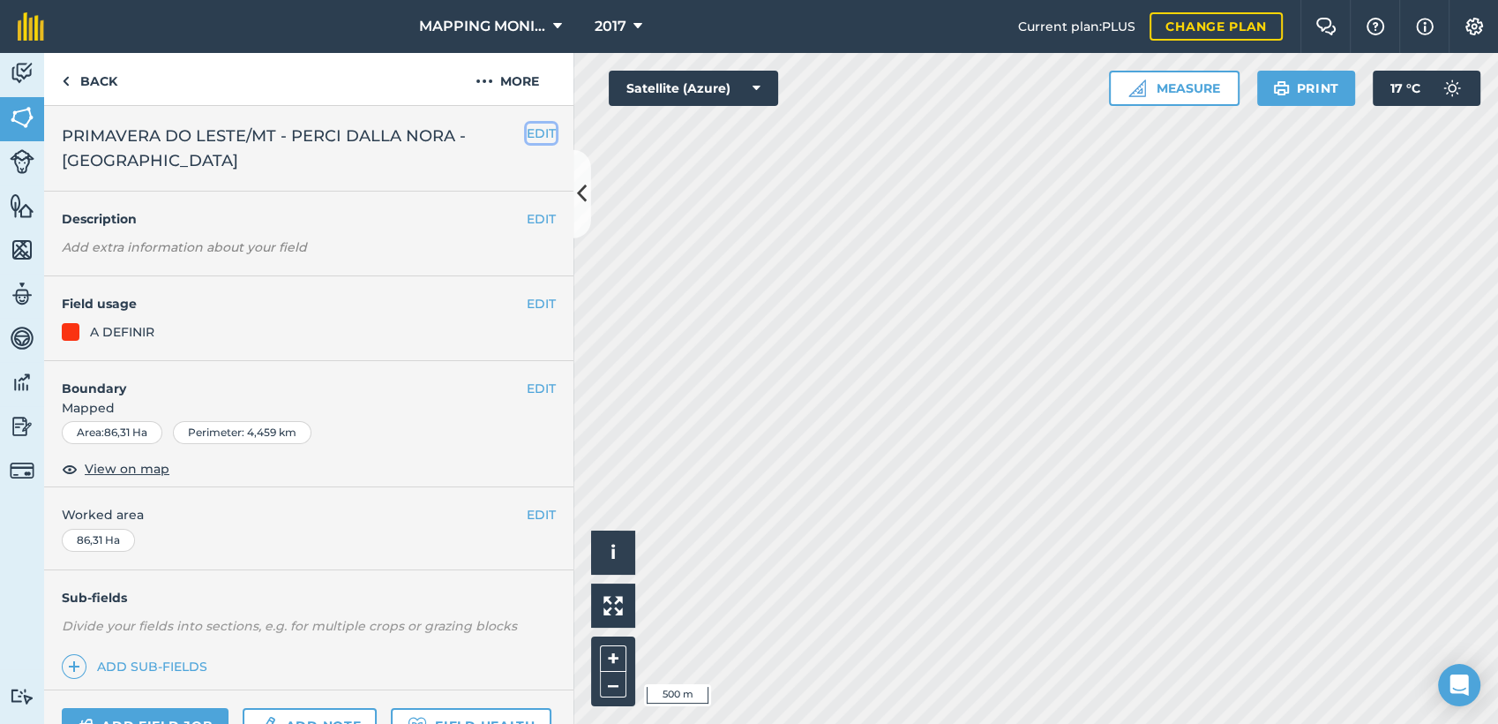
click at [527, 127] on button "EDIT" at bounding box center [541, 133] width 29 height 19
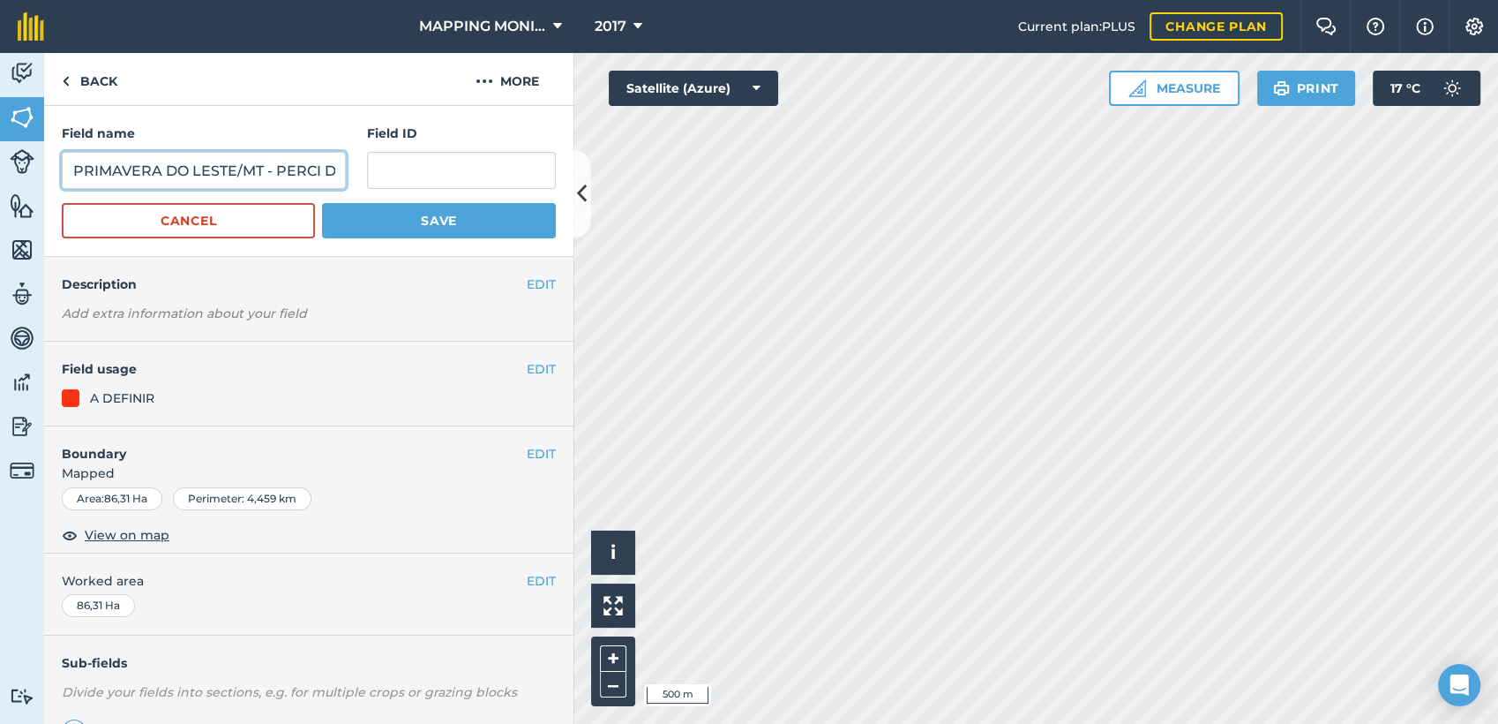
click at [273, 165] on input "PRIMAVERA DO LESTE/MT - PERCI DALLA NORA - [GEOGRAPHIC_DATA]" at bounding box center [204, 170] width 284 height 37
type input "PRIMAVERA DO LESTE/MT - PERCI DALLA NORA - [GEOGRAPHIC_DATA]"
click at [401, 210] on button "Save" at bounding box center [439, 220] width 234 height 35
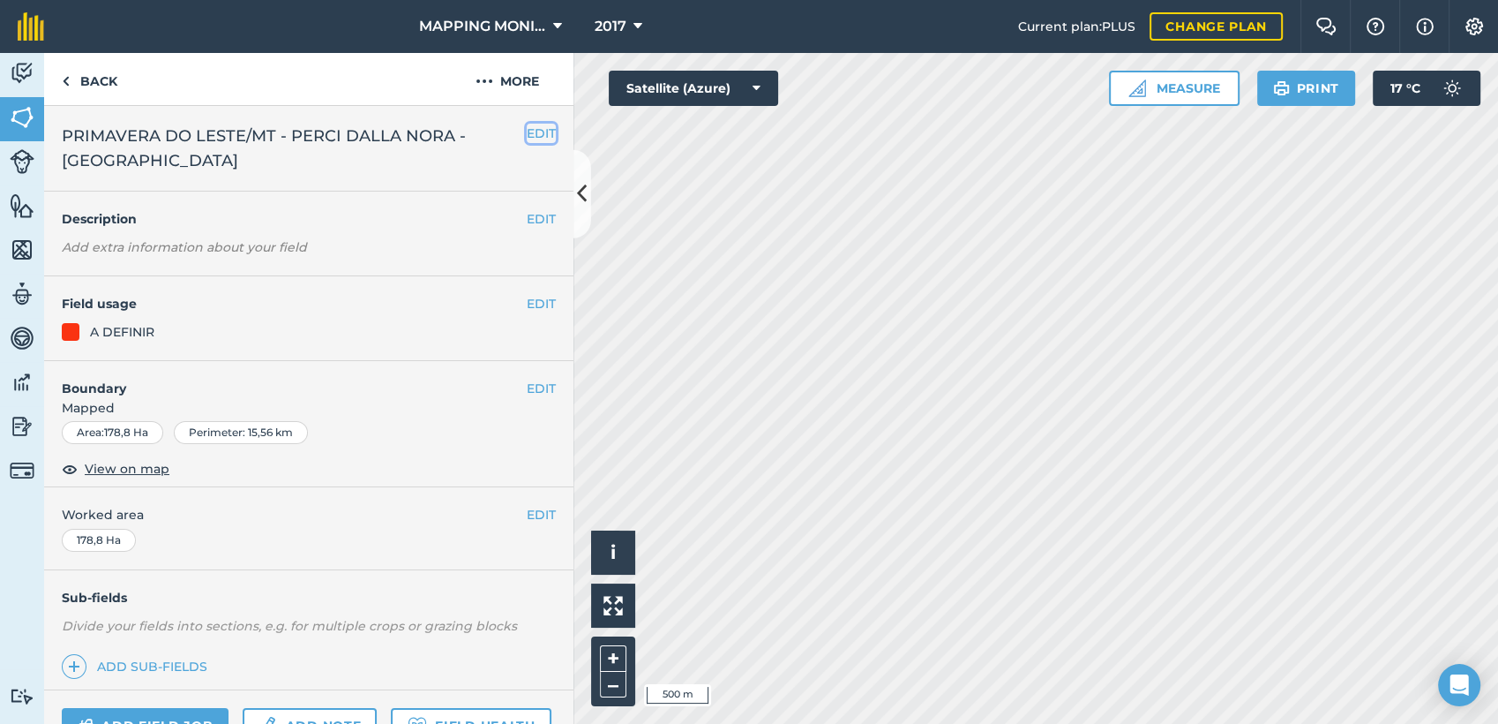
click at [534, 138] on button "EDIT" at bounding box center [541, 133] width 29 height 19
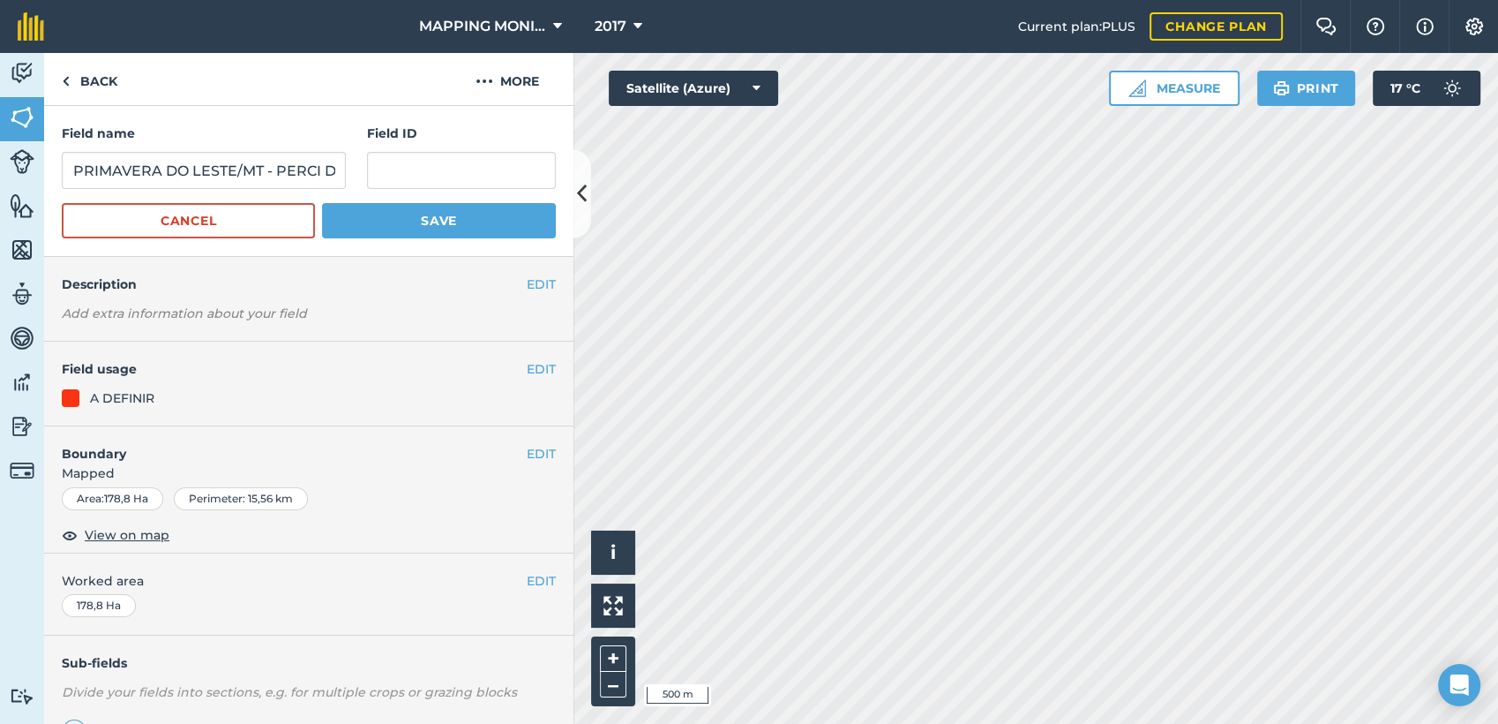
click at [268, 147] on div "Field name PRIMAVERA DO LESTE/MT - PERCI DALLA NORA - FAZENDA PONTAL" at bounding box center [204, 156] width 284 height 65
click at [309, 174] on input "PRIMAVERA DO LESTE/MT - PERCI DALLA NORA - [GEOGRAPHIC_DATA]" at bounding box center [204, 170] width 284 height 37
type input "PRIMAVERA DO LESTE/MT - PERCI DALLA NORA - [GEOGRAPHIC_DATA]"
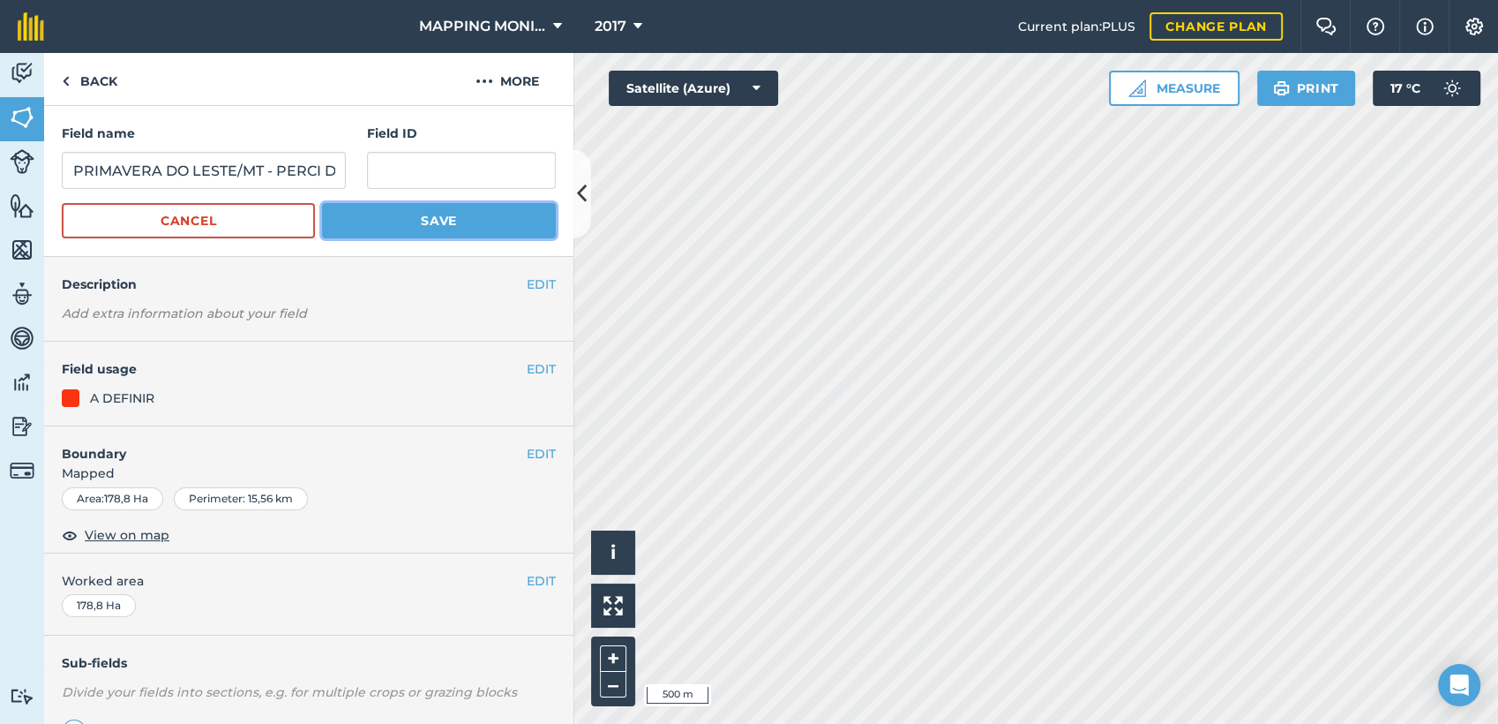
click at [382, 214] on button "Save" at bounding box center [439, 220] width 234 height 35
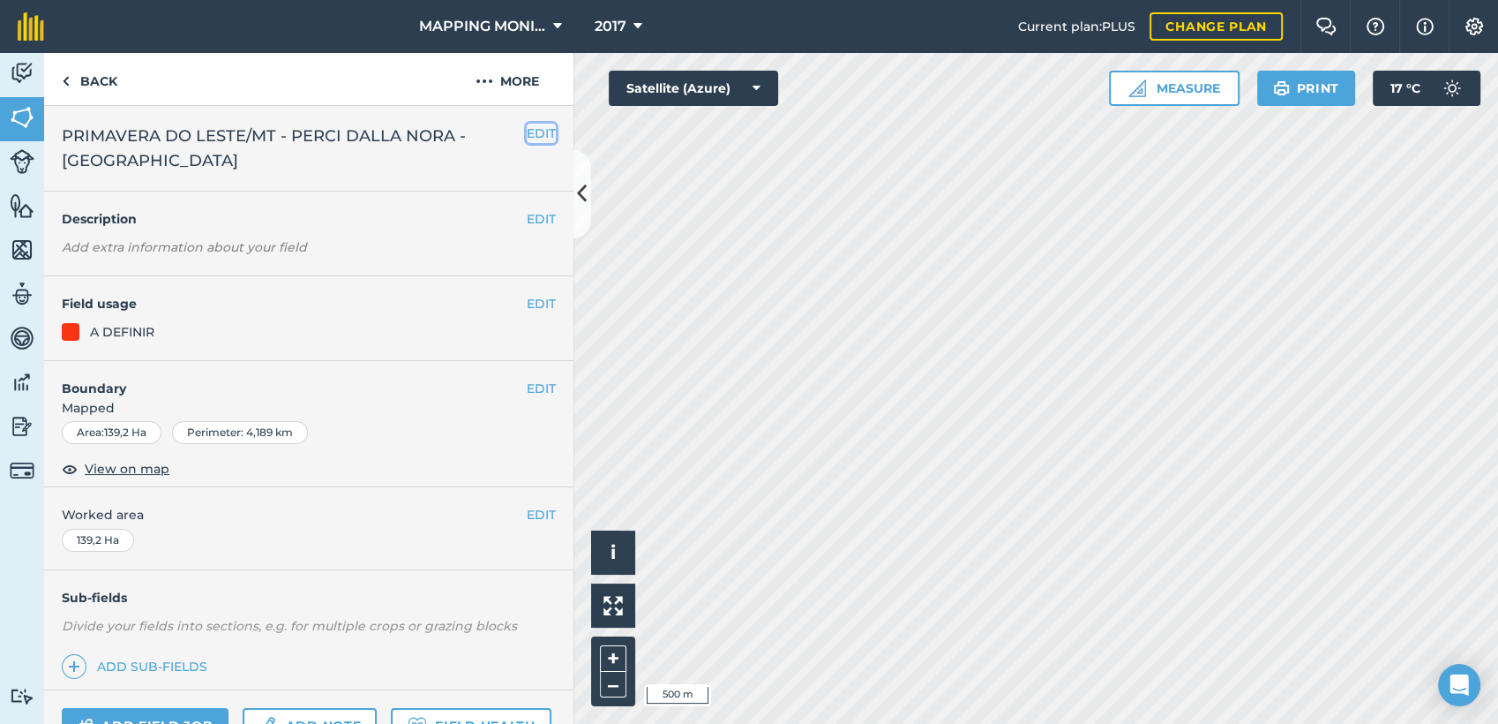
click at [527, 128] on button "EDIT" at bounding box center [541, 133] width 29 height 19
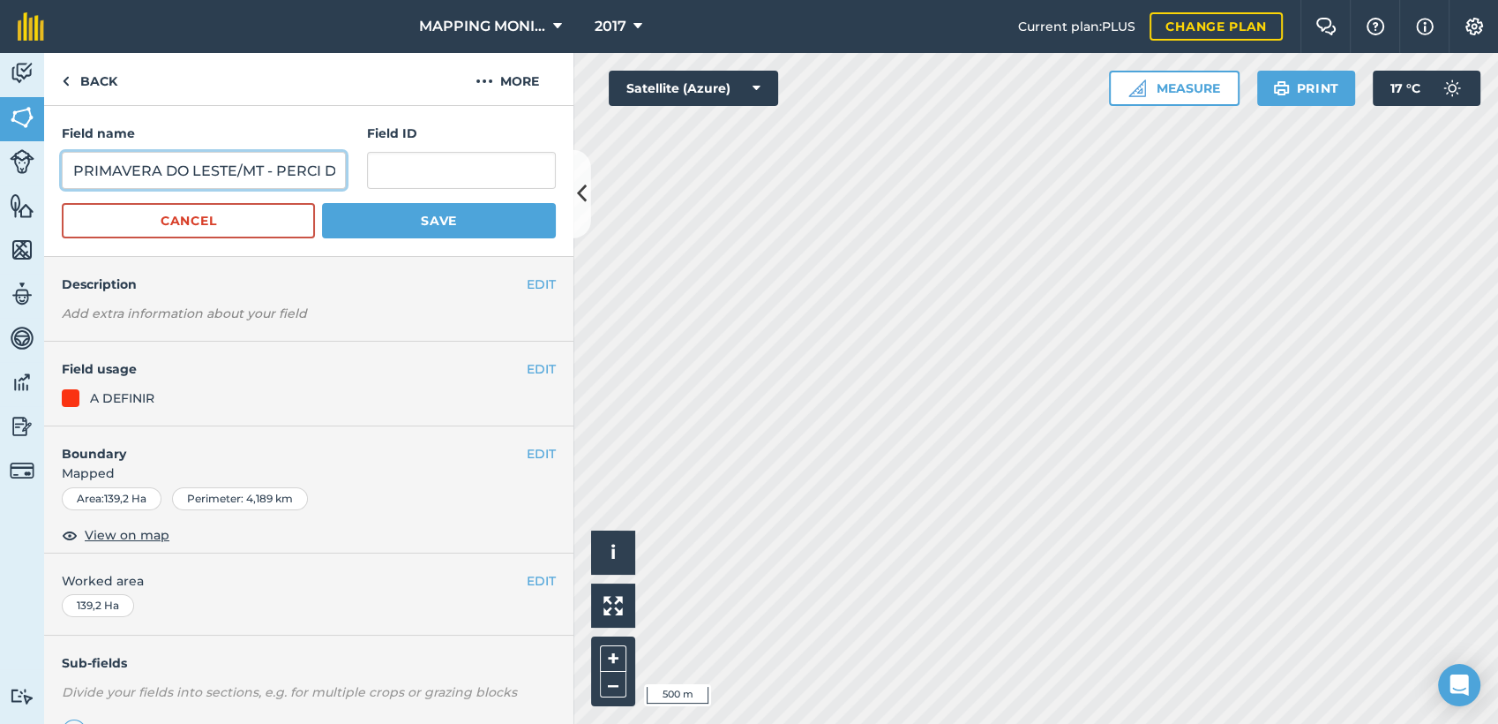
click at [310, 169] on input "PRIMAVERA DO LESTE/MT - PERCI DALLA NORA - [GEOGRAPHIC_DATA]" at bounding box center [204, 170] width 284 height 37
type input "PRIMAVERA DO LESTE/MT - PERCI DALLA NORA - [GEOGRAPHIC_DATA]"
click at [468, 220] on button "Save" at bounding box center [439, 220] width 234 height 35
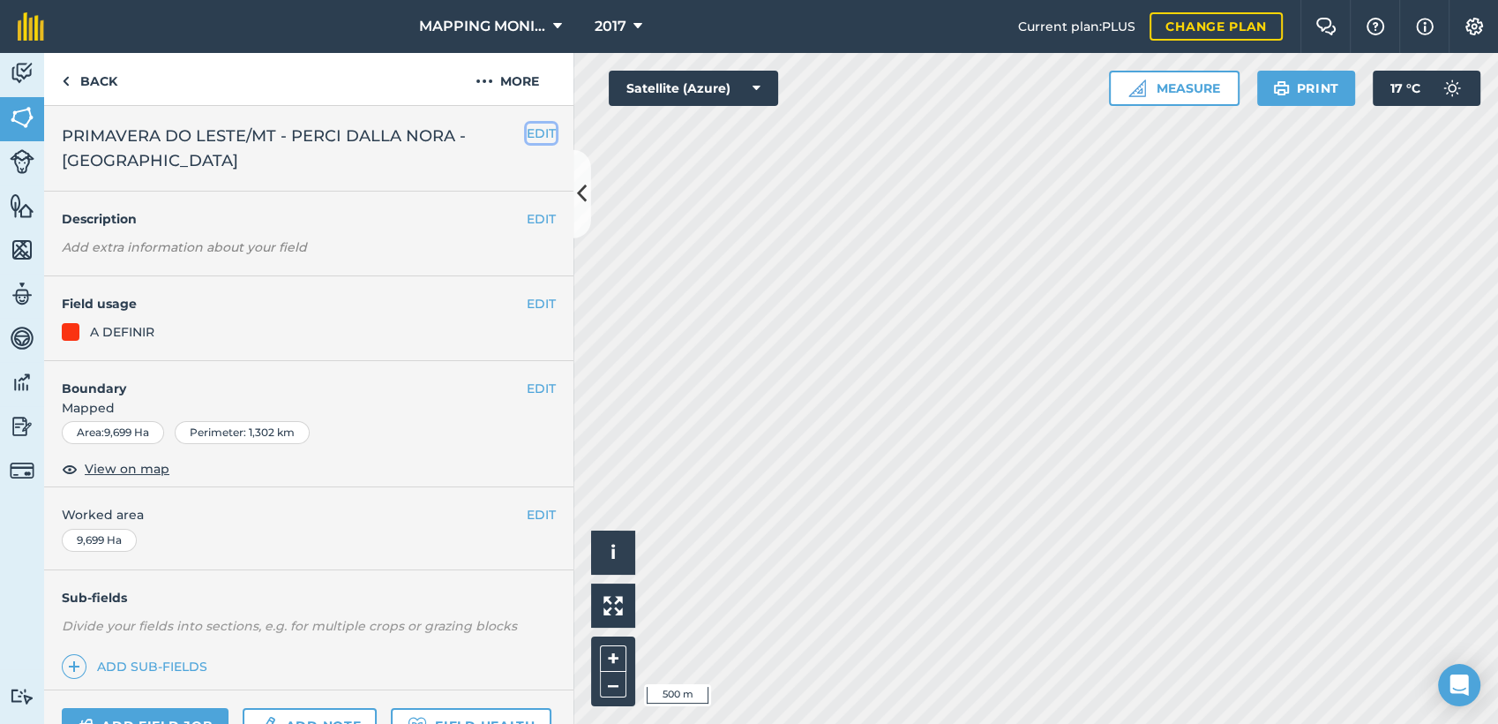
click at [536, 139] on button "EDIT" at bounding box center [541, 133] width 29 height 19
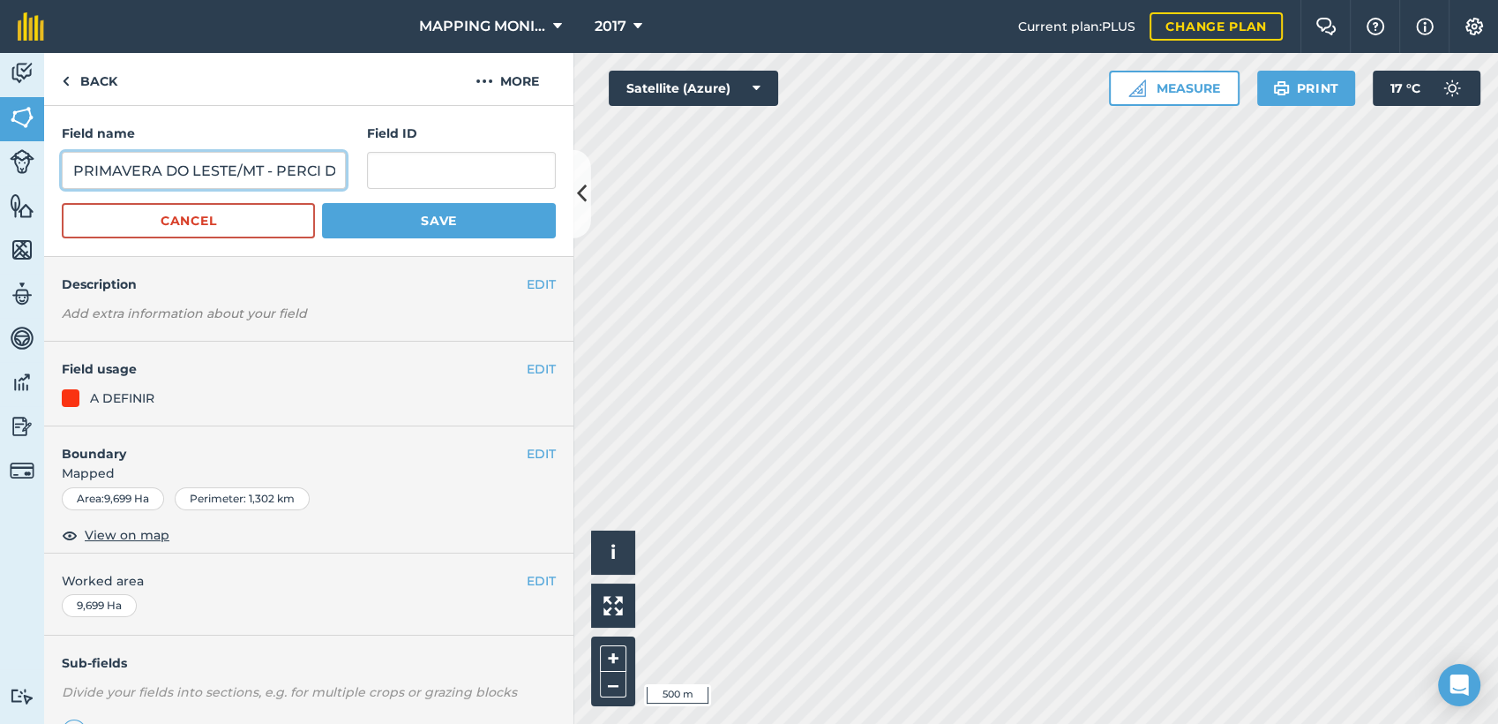
click at [312, 172] on input "PRIMAVERA DO LESTE/MT - PERCI DALLA NORA - [GEOGRAPHIC_DATA]" at bounding box center [204, 170] width 284 height 37
type input "PRIMAVERA DO LESTE/MT - PERCI DALLA NORA - [GEOGRAPHIC_DATA]"
click at [516, 225] on button "Save" at bounding box center [439, 220] width 234 height 35
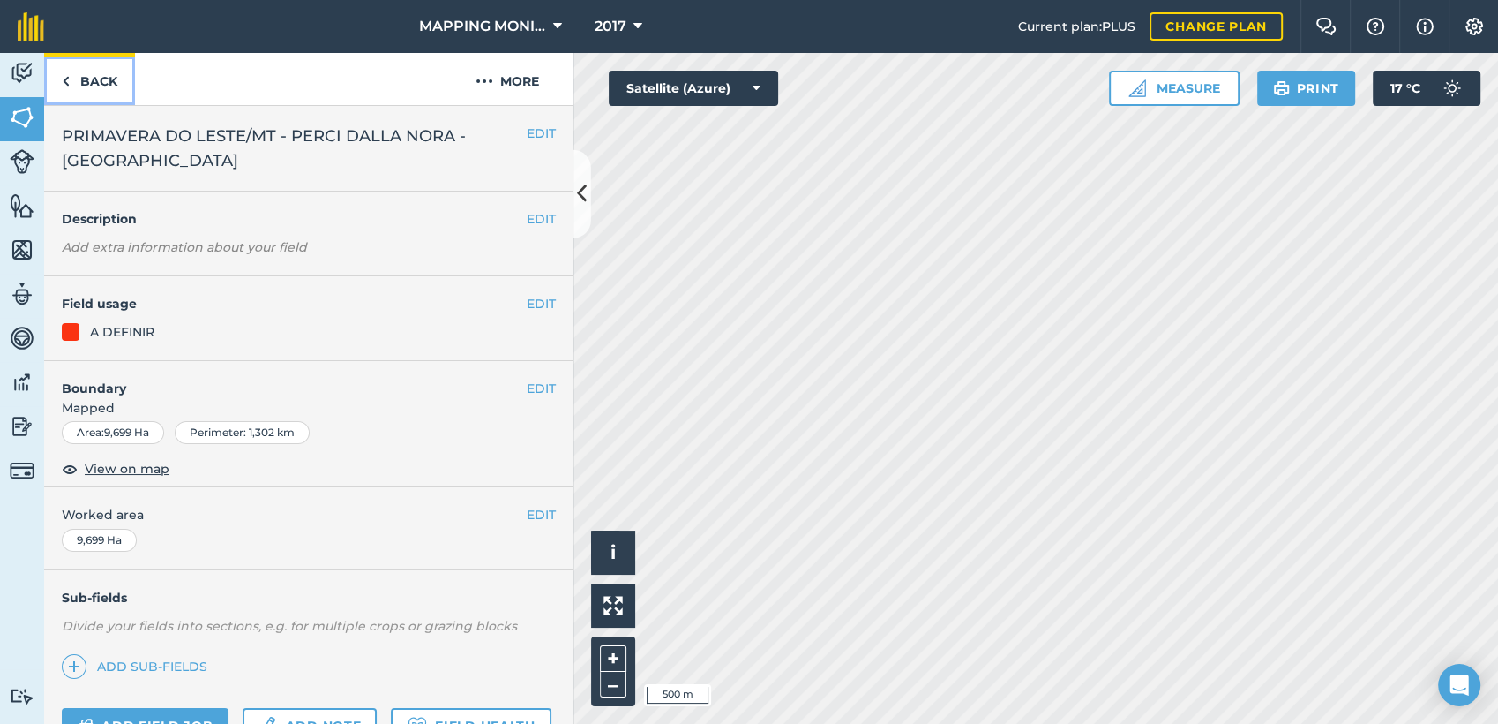
click at [105, 76] on link "Back" at bounding box center [89, 79] width 91 height 52
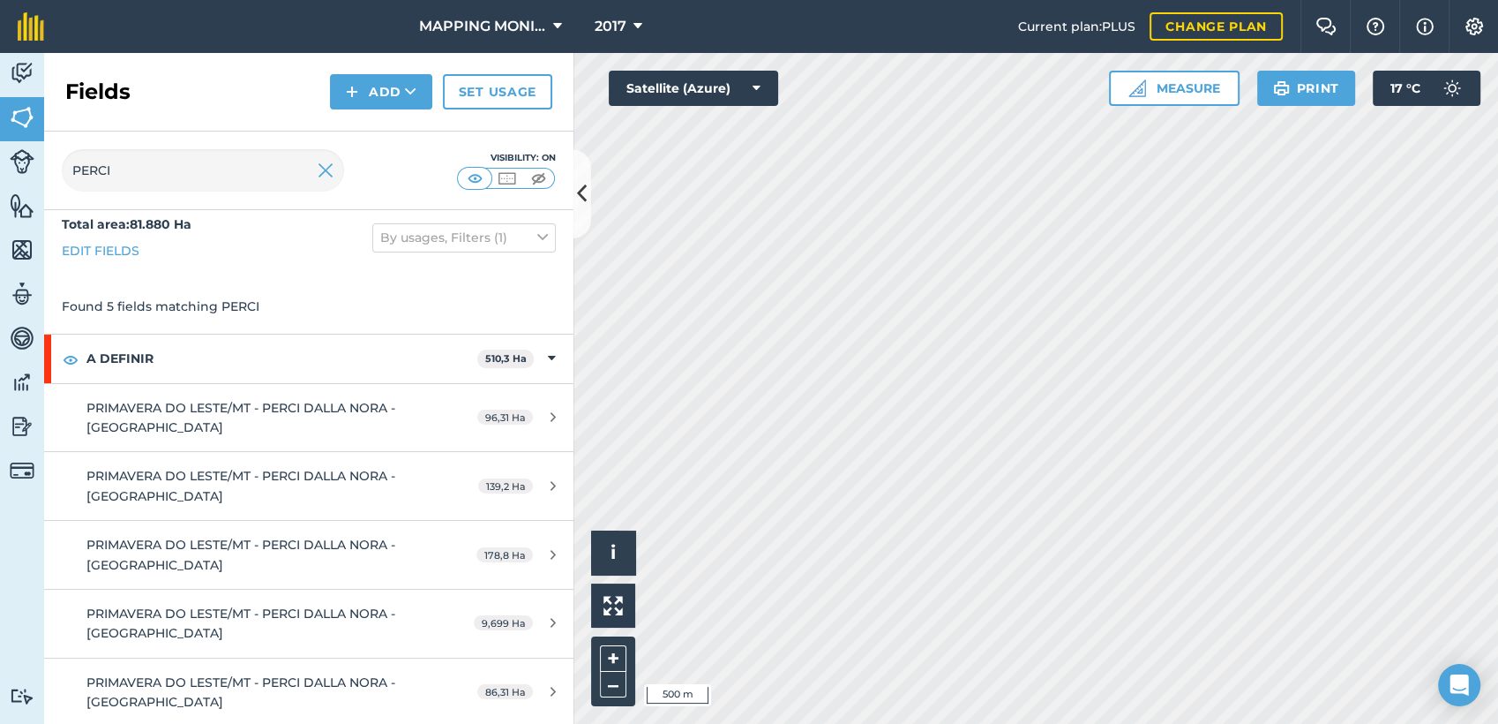
scroll to position [14, 0]
click at [163, 167] on input "PERCI" at bounding box center [203, 170] width 282 height 42
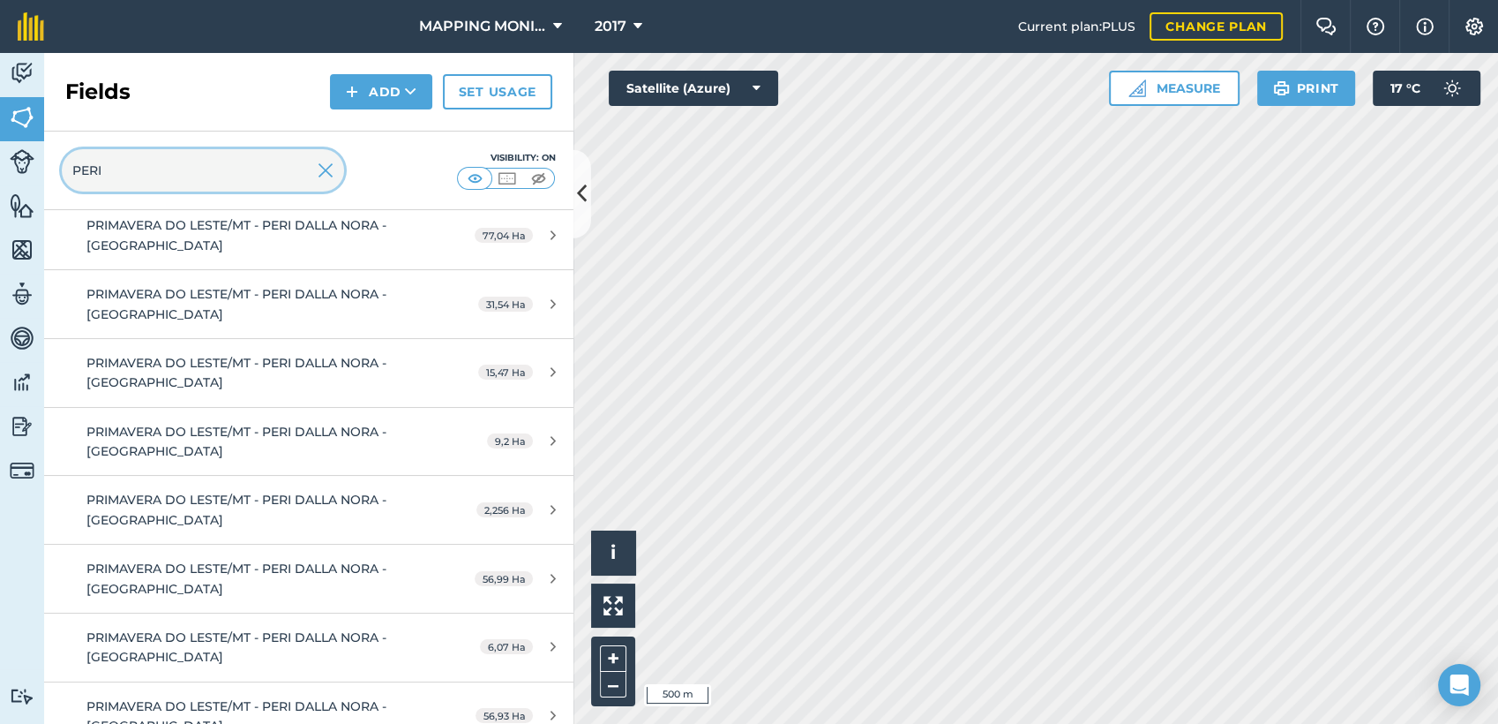
scroll to position [288, 0]
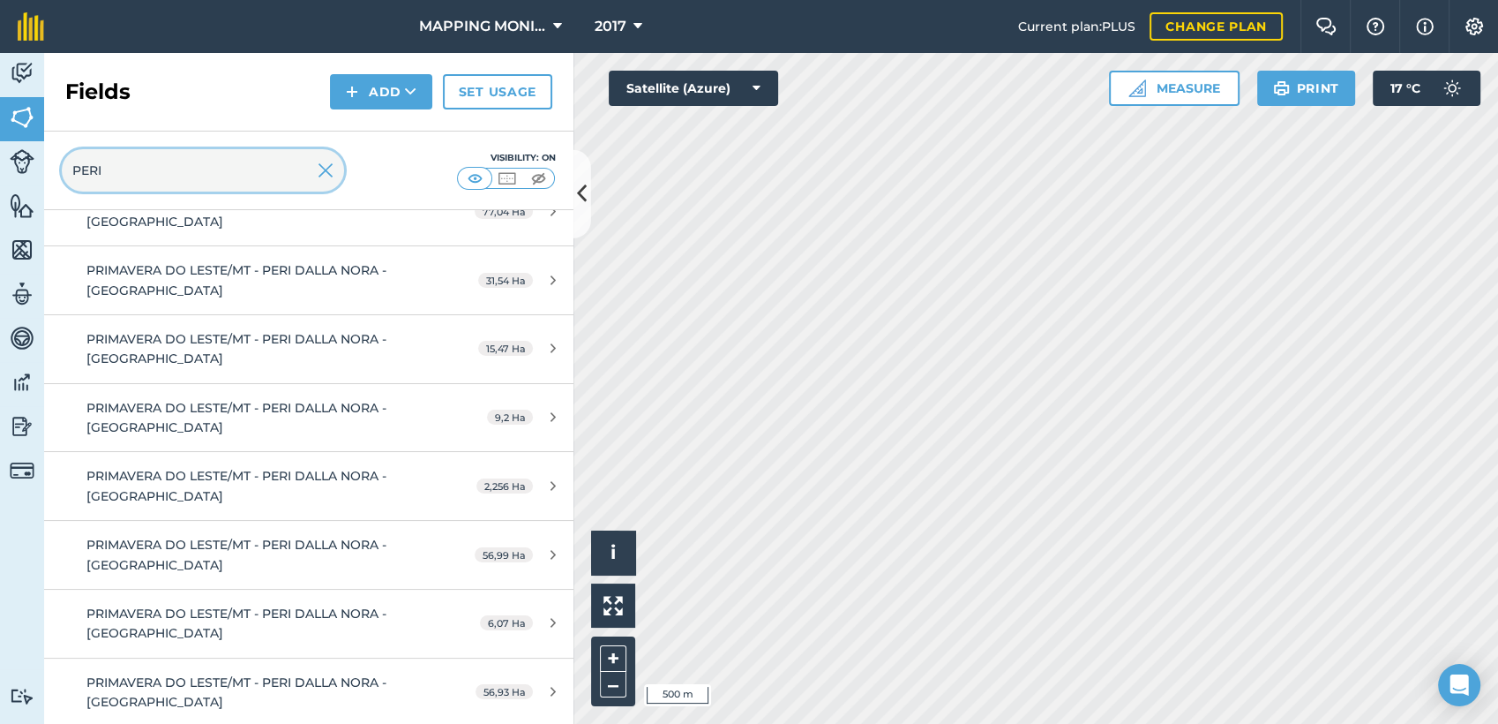
type input "PERI"
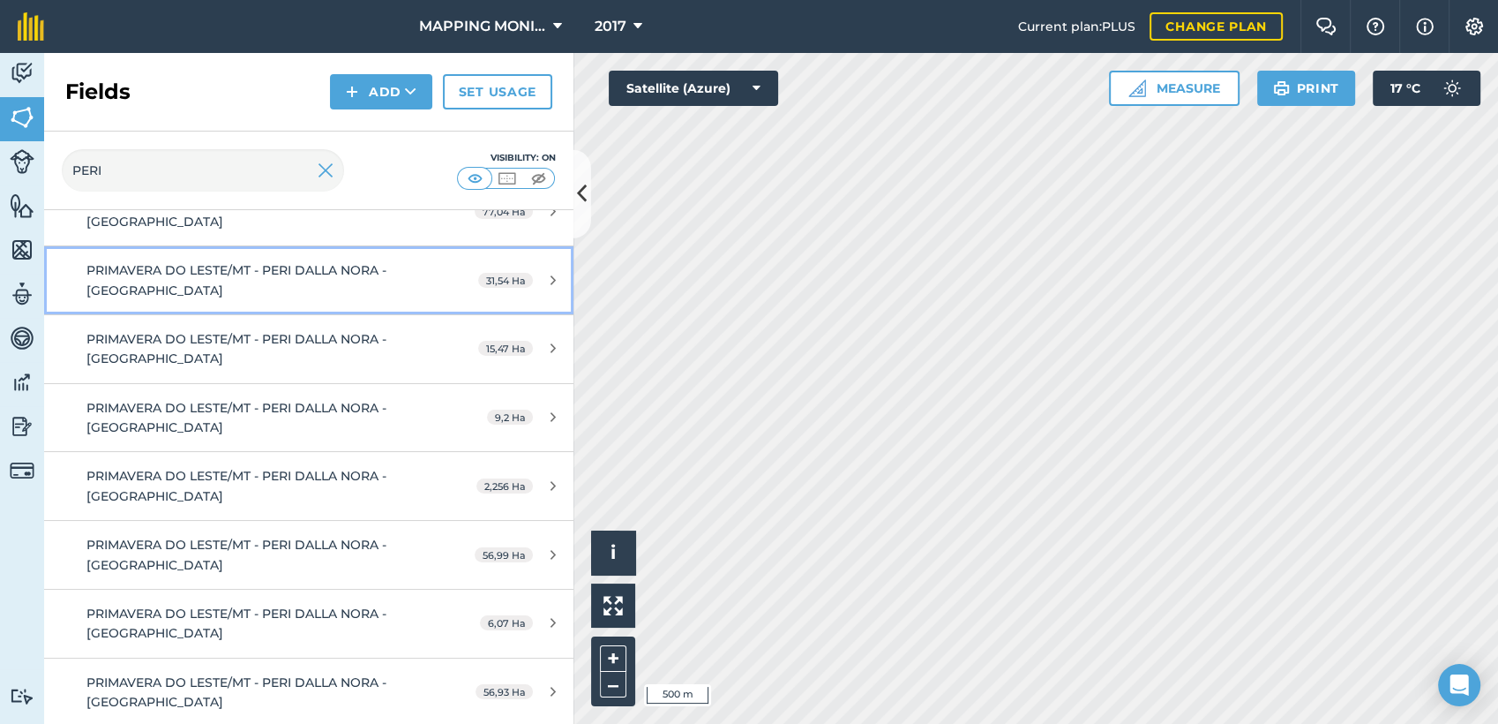
click at [390, 282] on div "PRIMAVERA DO LESTE/MT - PERI DALLA NORA - FAZENDA PONTAL" at bounding box center [252, 280] width 332 height 40
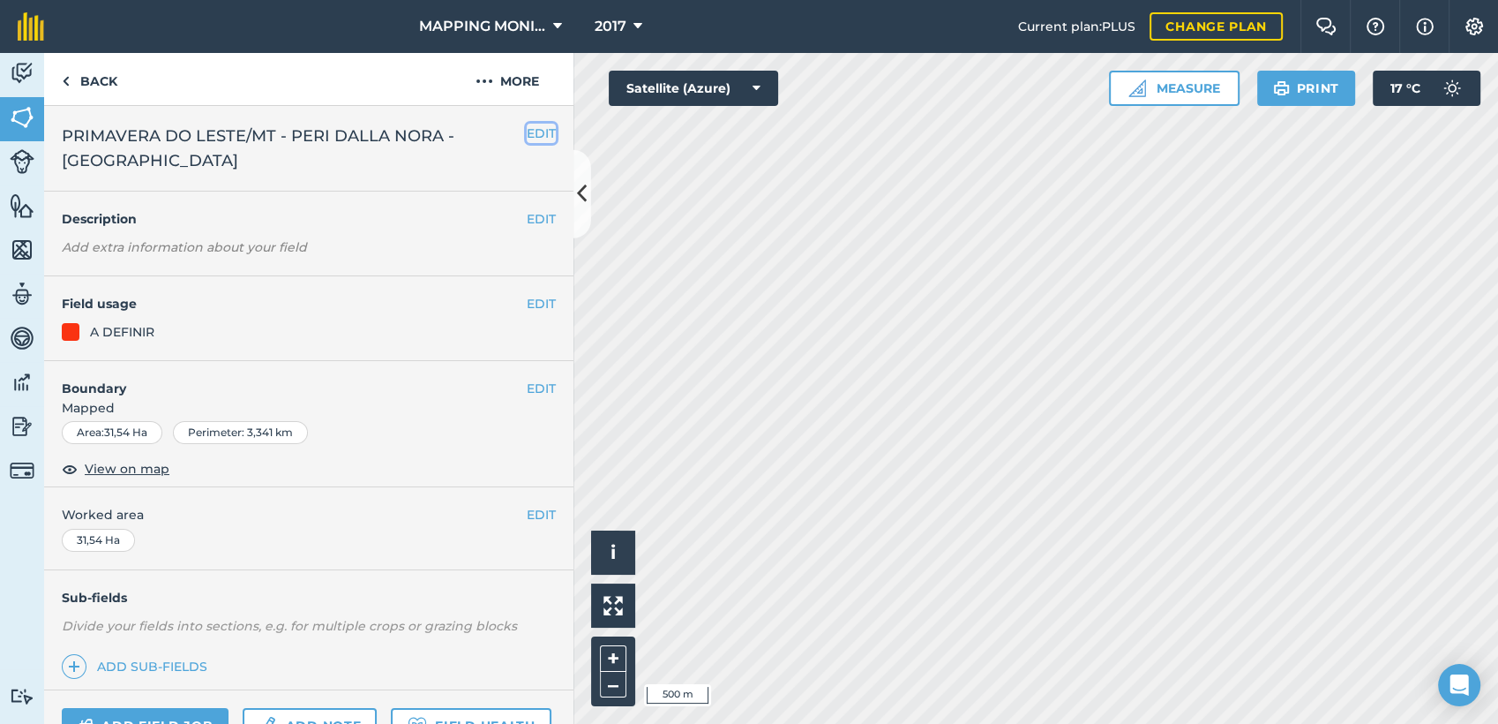
click at [527, 136] on button "EDIT" at bounding box center [541, 133] width 29 height 19
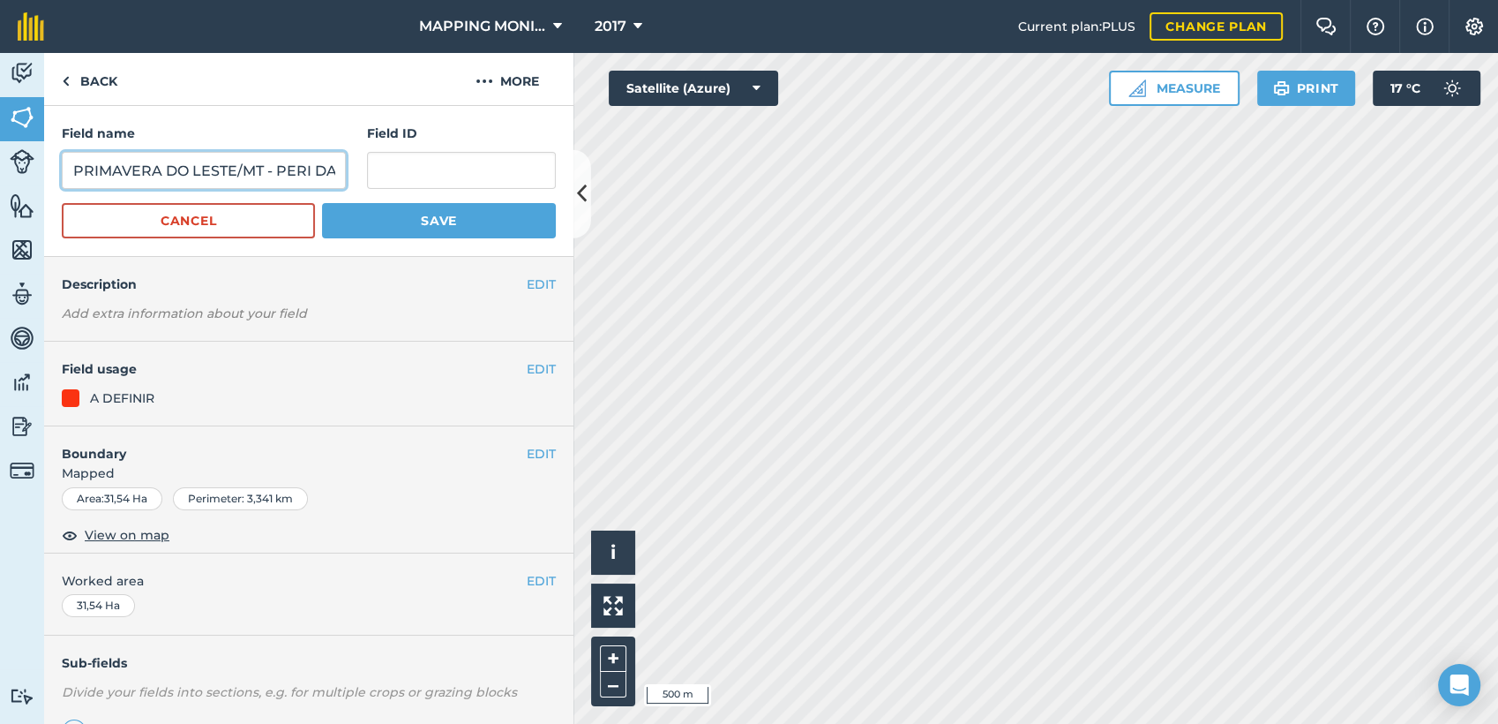
scroll to position [0, 233]
drag, startPoint x: 293, startPoint y: 159, endPoint x: 402, endPoint y: 176, distance: 110.7
click at [402, 176] on div "Field name PRIMAVERA DO LESTE/MT - PERI DALLA NORA - FAZENDA PONTAL Field ID" at bounding box center [309, 156] width 494 height 65
click at [214, 169] on input "PRIMAVERA DO LESTE/MT - PERI DALLA NORA - FAZENDA PONTAL" at bounding box center [204, 170] width 284 height 37
click at [191, 172] on input "PRIMAVERA DO LESTE/MT - PERI DALLA NORA - FAZENDA PONTAL" at bounding box center [204, 170] width 284 height 37
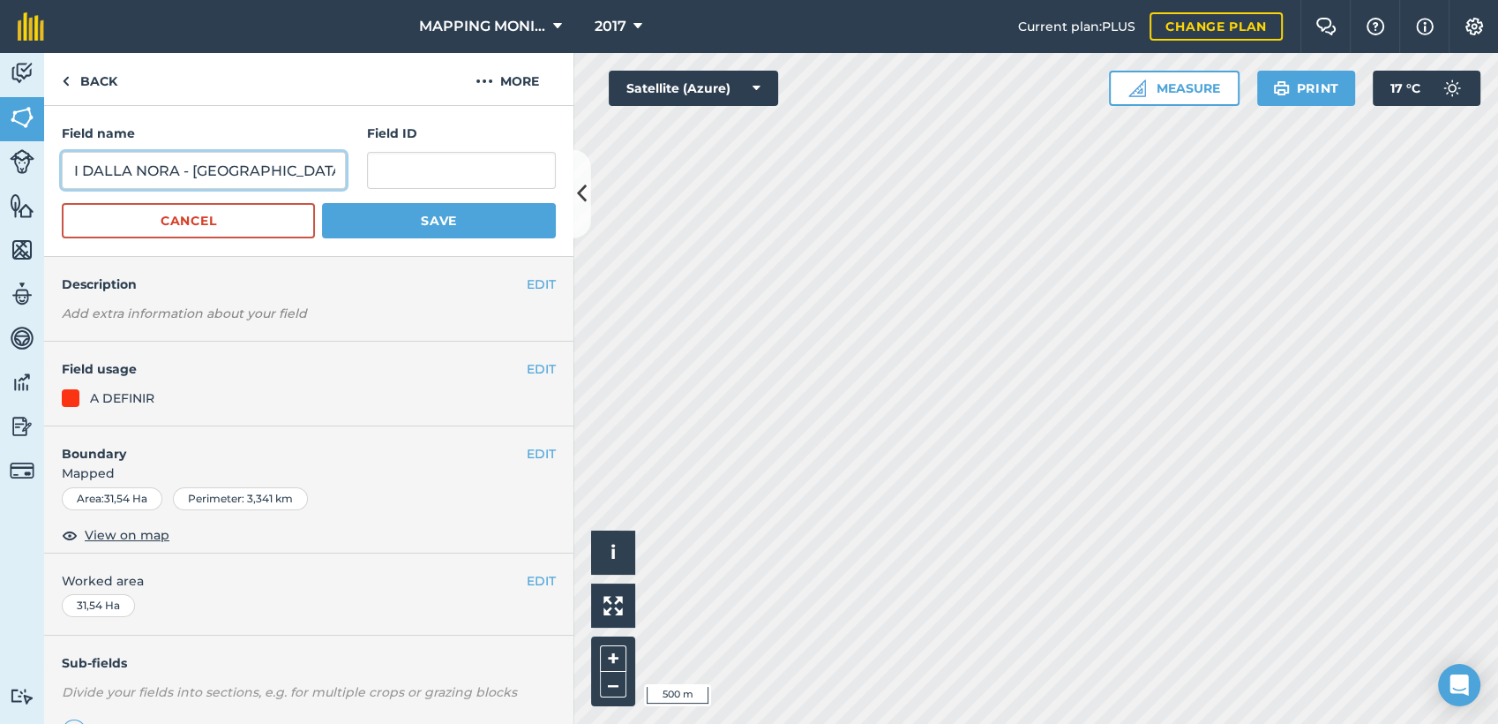
click at [198, 169] on input "PRIMAVERA DO LESTE/MT - PERI DALLA NORA - FAZENDA PONTAL" at bounding box center [204, 170] width 284 height 37
type input "PRIMAVERA DO LESTE/MT - PERI DALLA NORA - PONTAL"
click at [322, 203] on button "Save" at bounding box center [439, 220] width 234 height 35
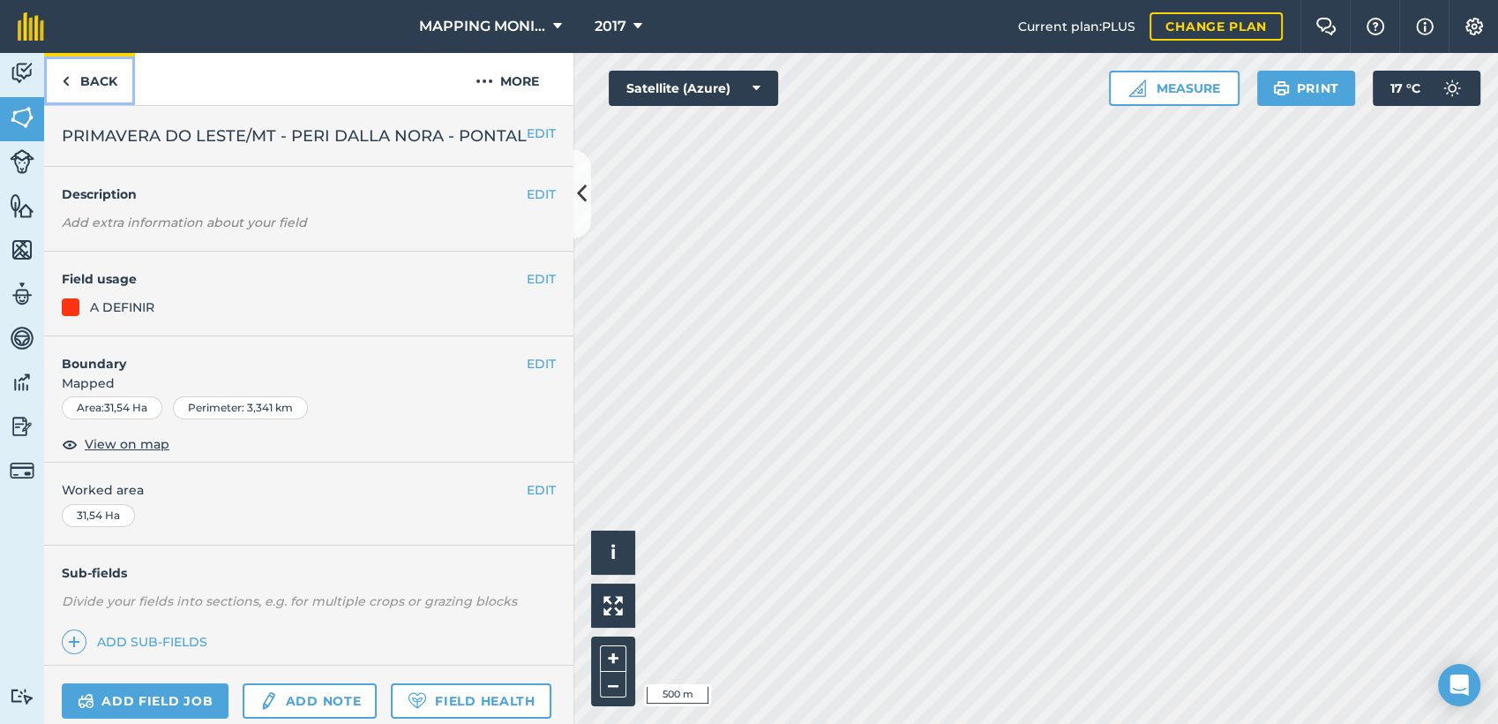
click at [94, 79] on link "Back" at bounding box center [89, 79] width 91 height 52
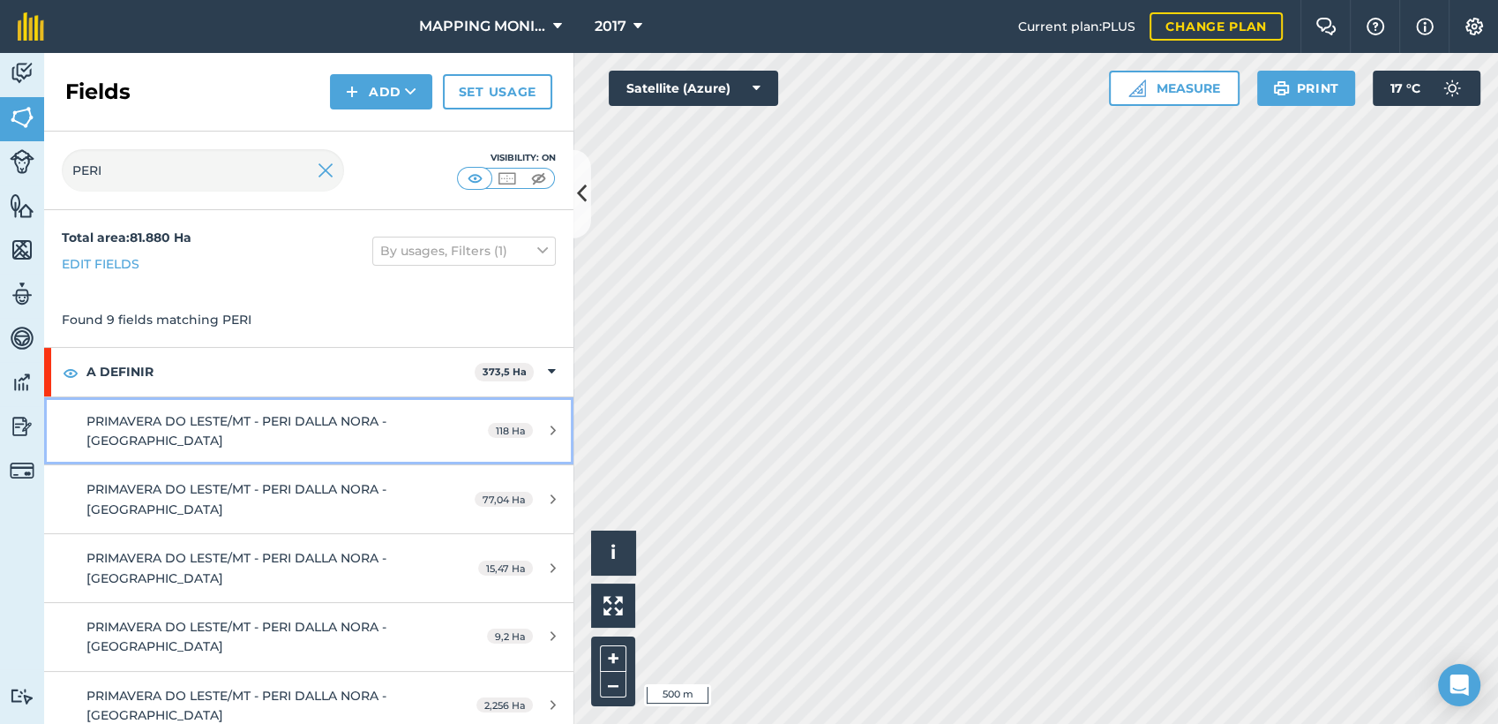
click at [261, 438] on div "PRIMAVERA DO LESTE/MT - PERI DALLA NORA - FAZENDA PONTAL" at bounding box center [252, 431] width 332 height 40
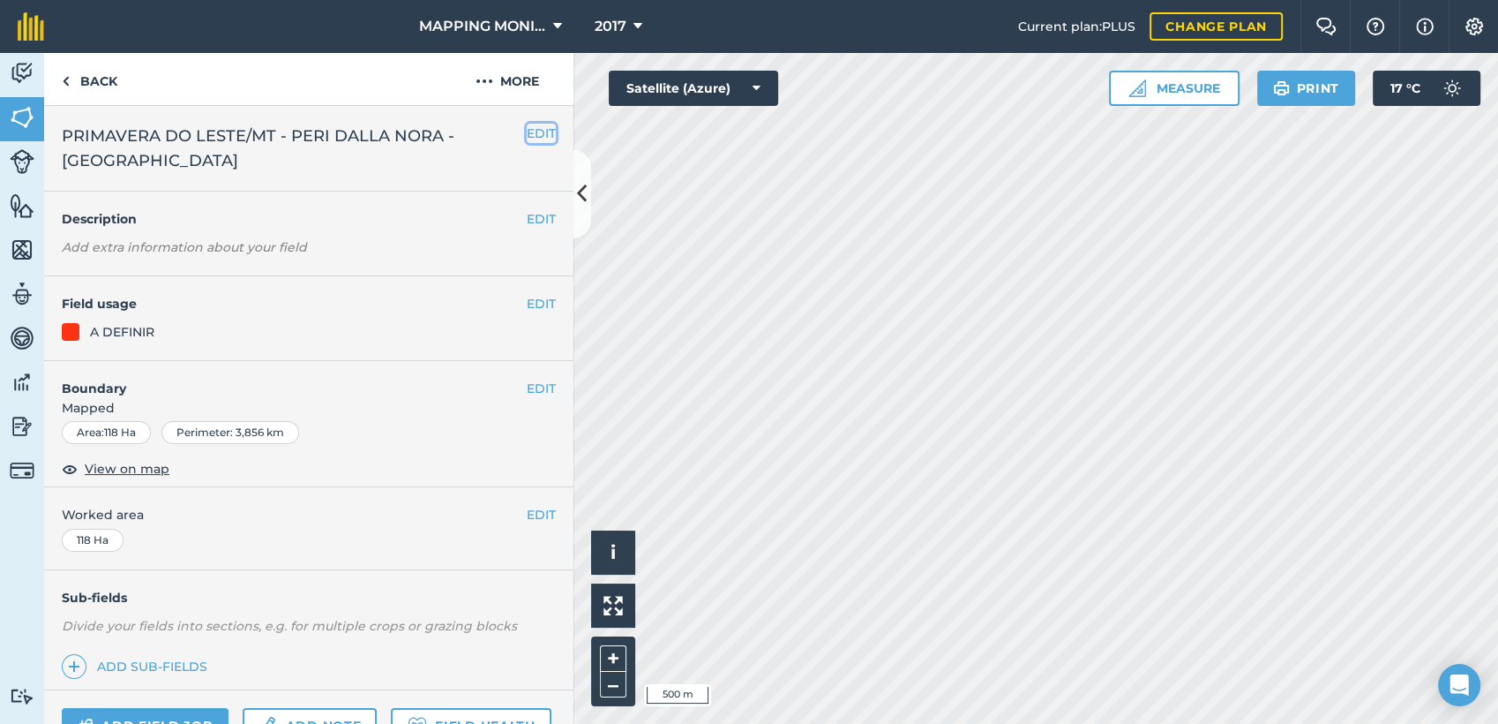
click at [532, 135] on button "EDIT" at bounding box center [541, 133] width 29 height 19
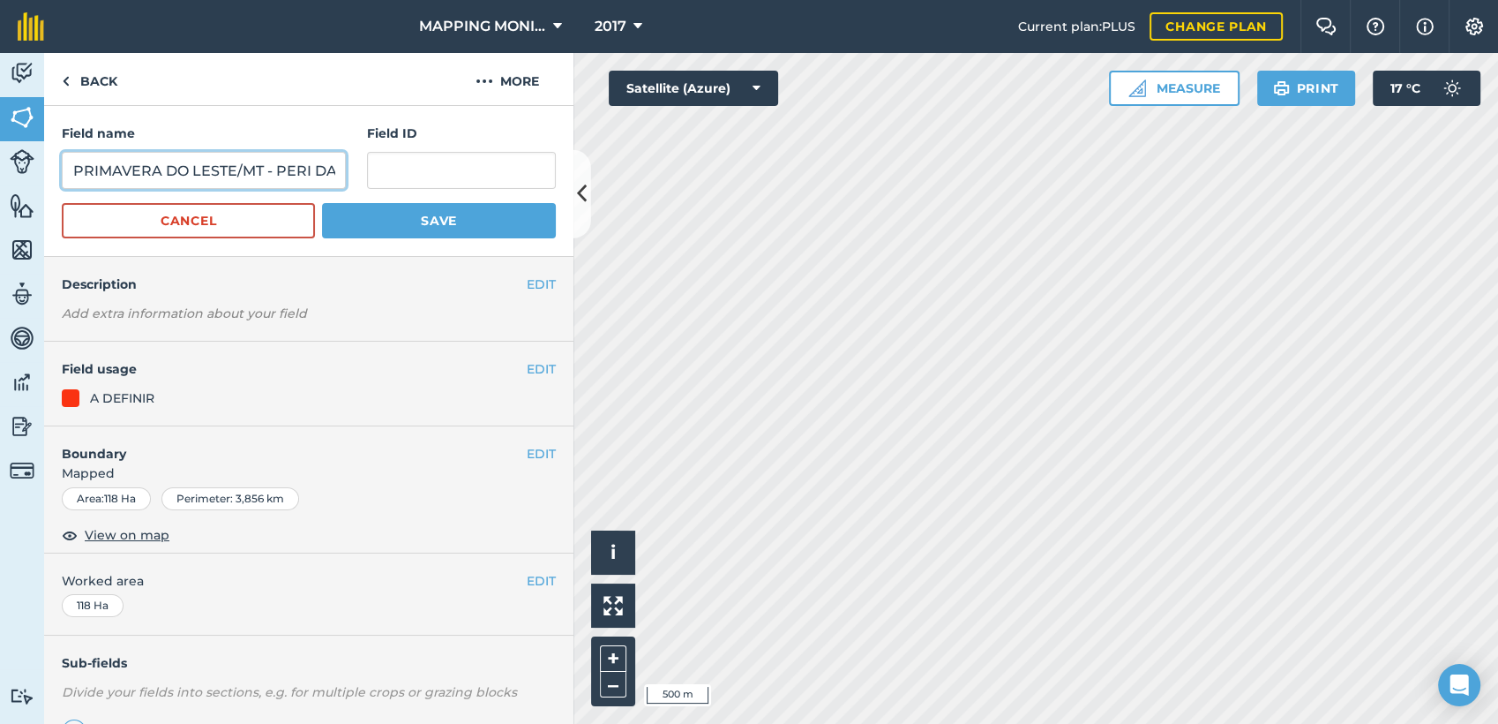
click at [305, 176] on input "PRIMAVERA DO LESTE/MT - PERI DALLA NORA - FAZENDA PONTAL" at bounding box center [204, 170] width 284 height 37
type input "PRIMAVERA DO LESTE/MT - PERI DALLA NORA - PONTAL"
click at [350, 229] on button "Save" at bounding box center [439, 220] width 234 height 35
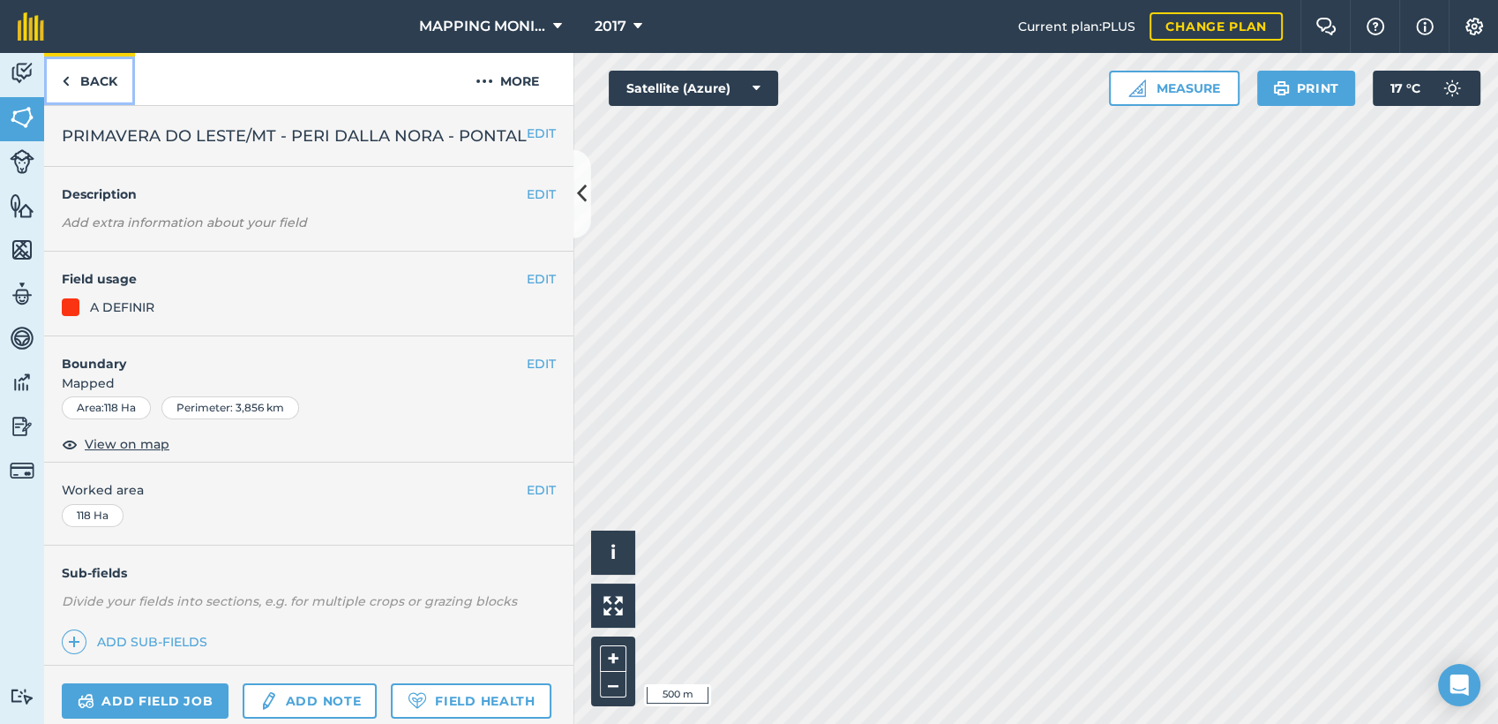
click at [92, 84] on link "Back" at bounding box center [89, 79] width 91 height 52
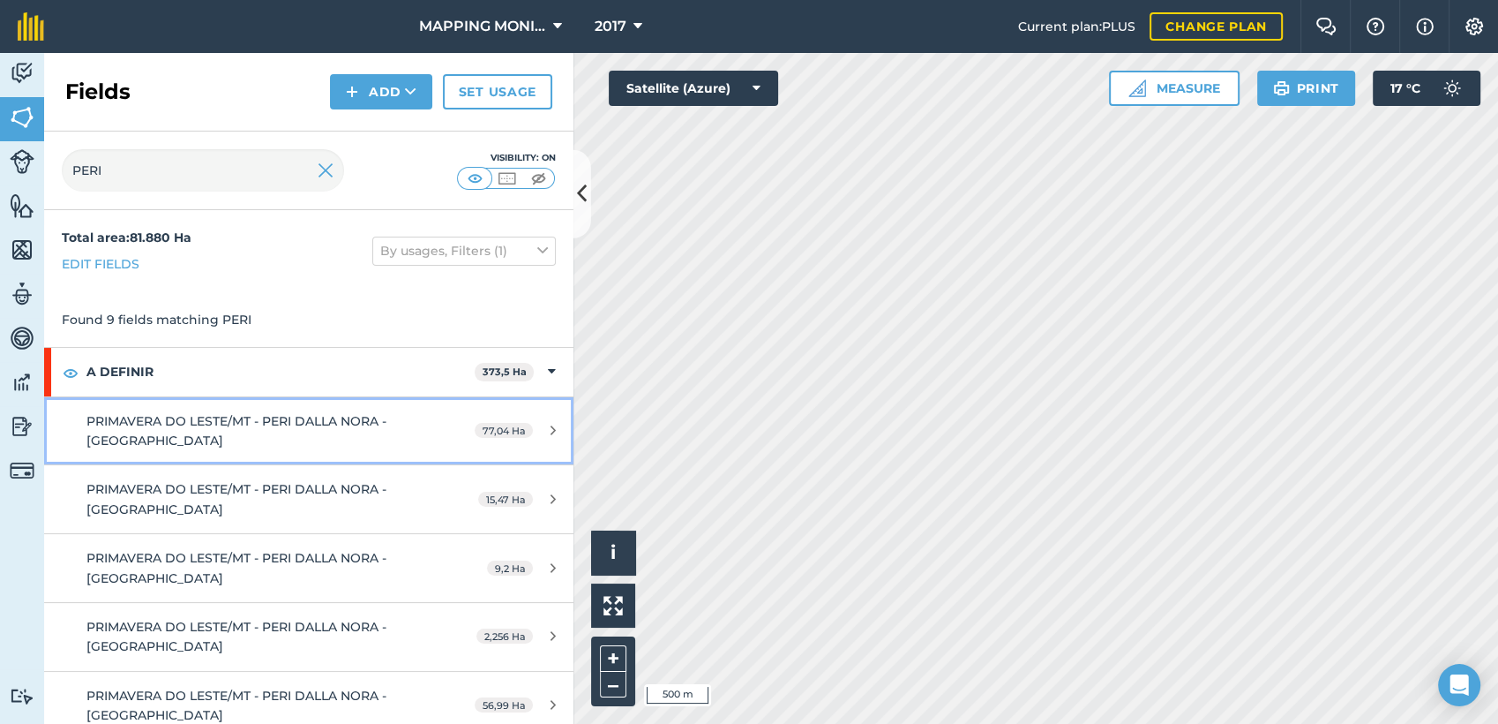
click at [231, 448] on div "PRIMAVERA DO LESTE/MT - PERI DALLA NORA - FAZENDA PONTAL" at bounding box center [252, 431] width 332 height 40
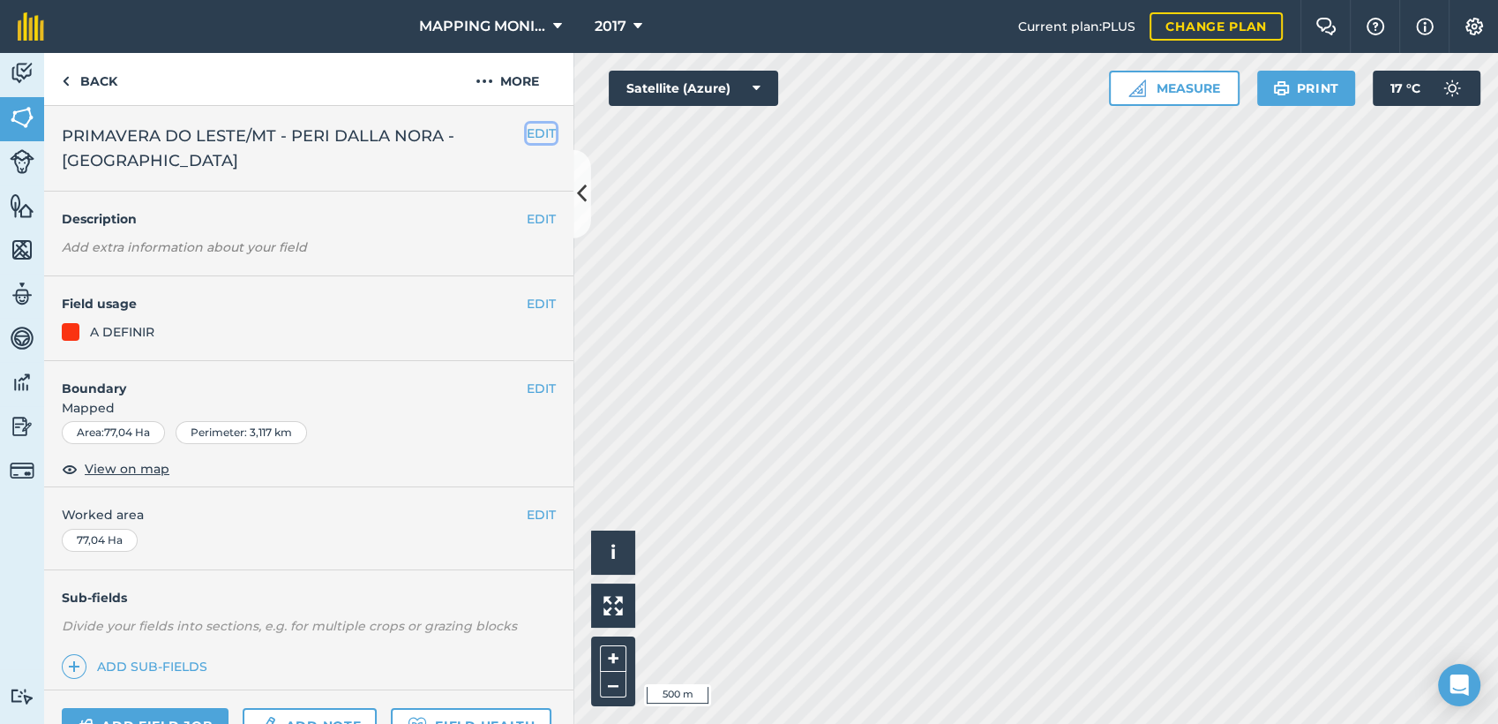
click at [527, 136] on button "EDIT" at bounding box center [541, 133] width 29 height 19
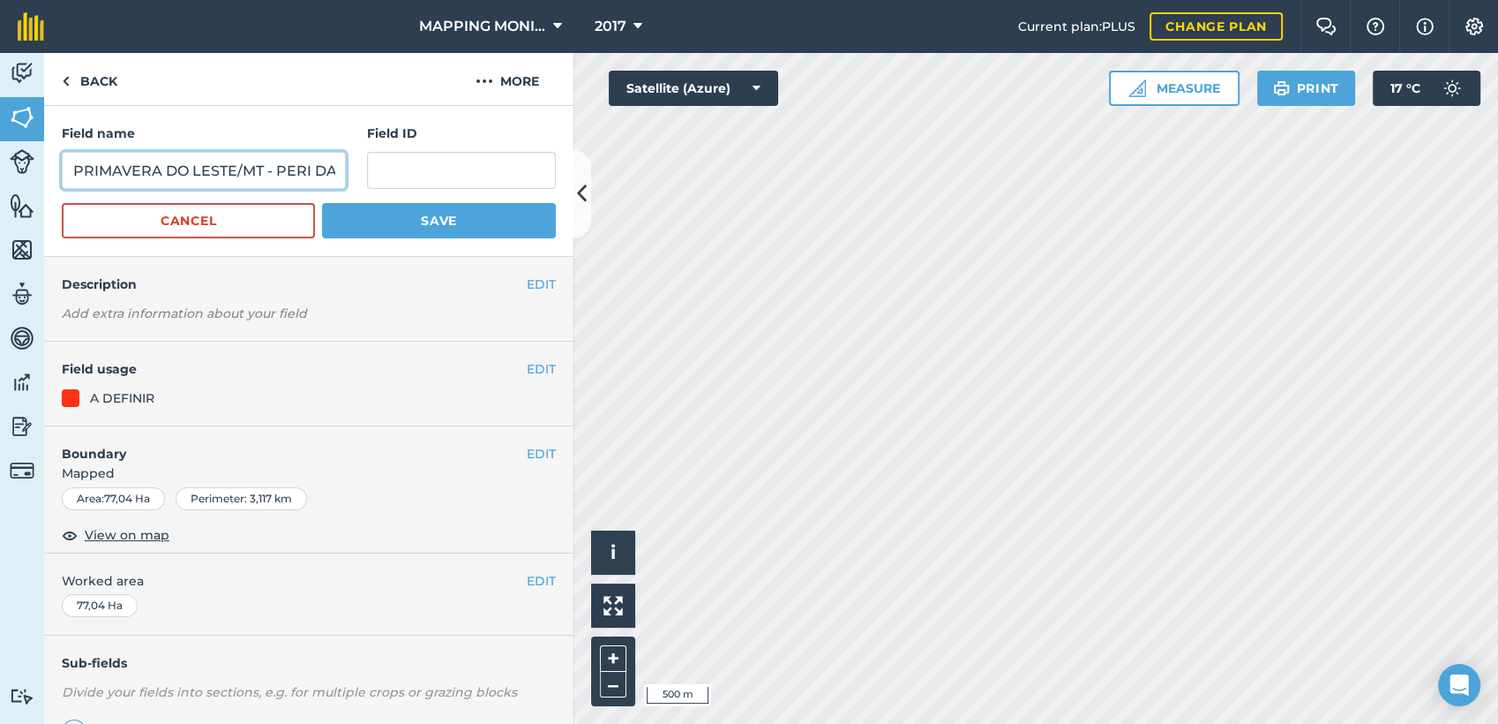
scroll to position [0, 233]
drag, startPoint x: 267, startPoint y: 173, endPoint x: 416, endPoint y: 165, distance: 148.4
click at [416, 165] on div "Field name PRIMAVERA DO LESTE/MT - PERI DALLA NORA - FAZENDA PONTAL Field ID" at bounding box center [309, 156] width 494 height 65
click at [266, 169] on input "PRIMAVERA DO LESTE/MT - PERI DALLA NORA - FAZENDA PONTAL" at bounding box center [204, 170] width 284 height 37
click at [259, 170] on input "PRIMAVERA DO LESTE/MT - PERI DALLA NORA - FAZENDA PONTAL" at bounding box center [204, 170] width 284 height 37
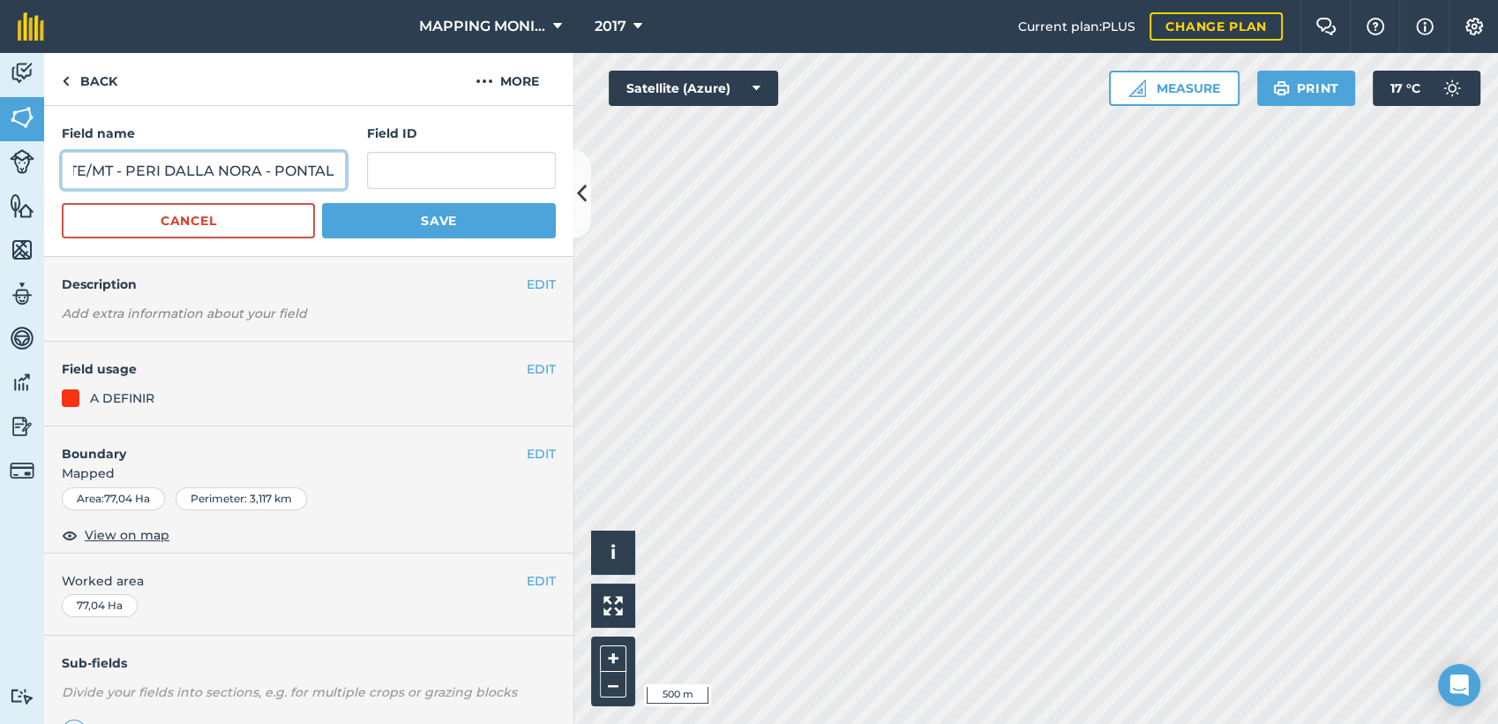
scroll to position [0, 159]
type input "PRIMAVERA DO LESTE/MT - PERI DALLA NORA - PONTAL"
click at [406, 214] on button "Save" at bounding box center [439, 220] width 234 height 35
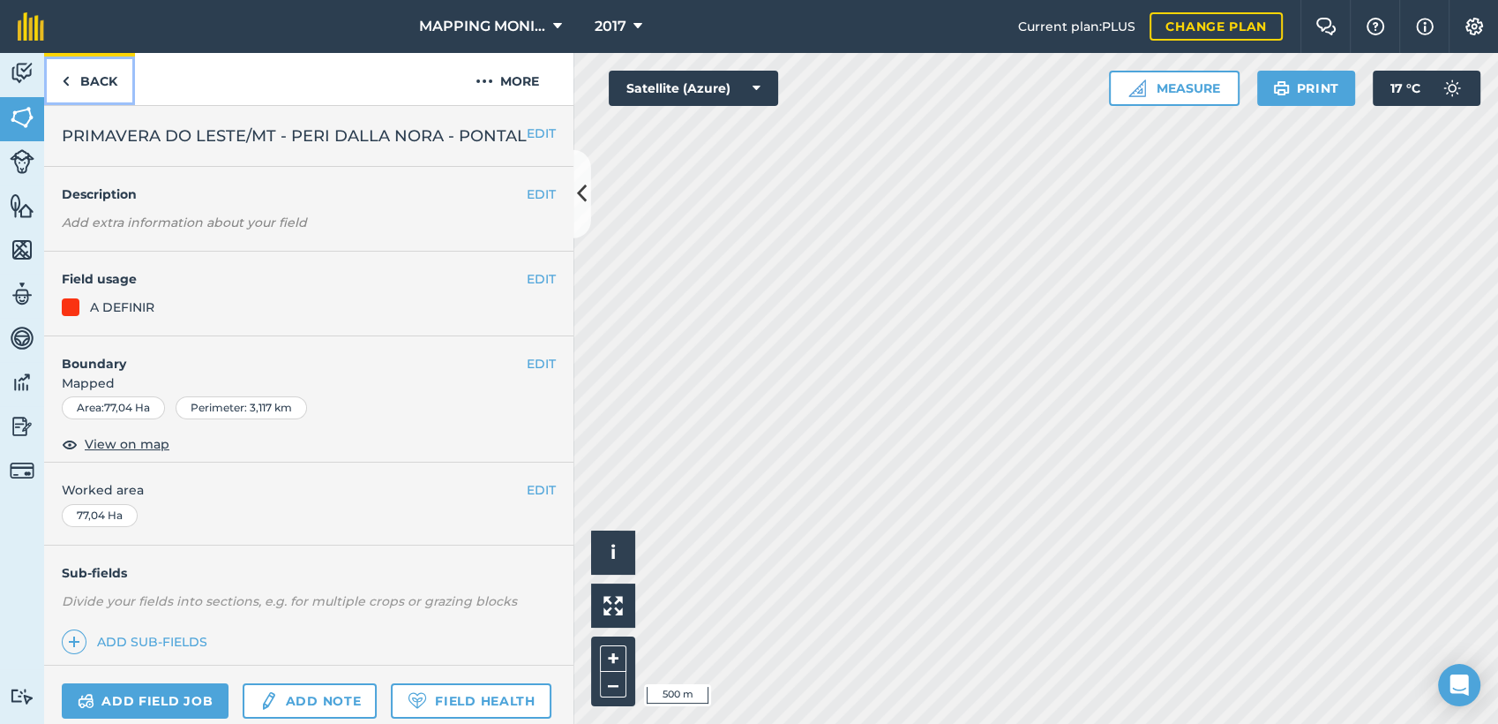
click at [109, 72] on link "Back" at bounding box center [89, 79] width 91 height 52
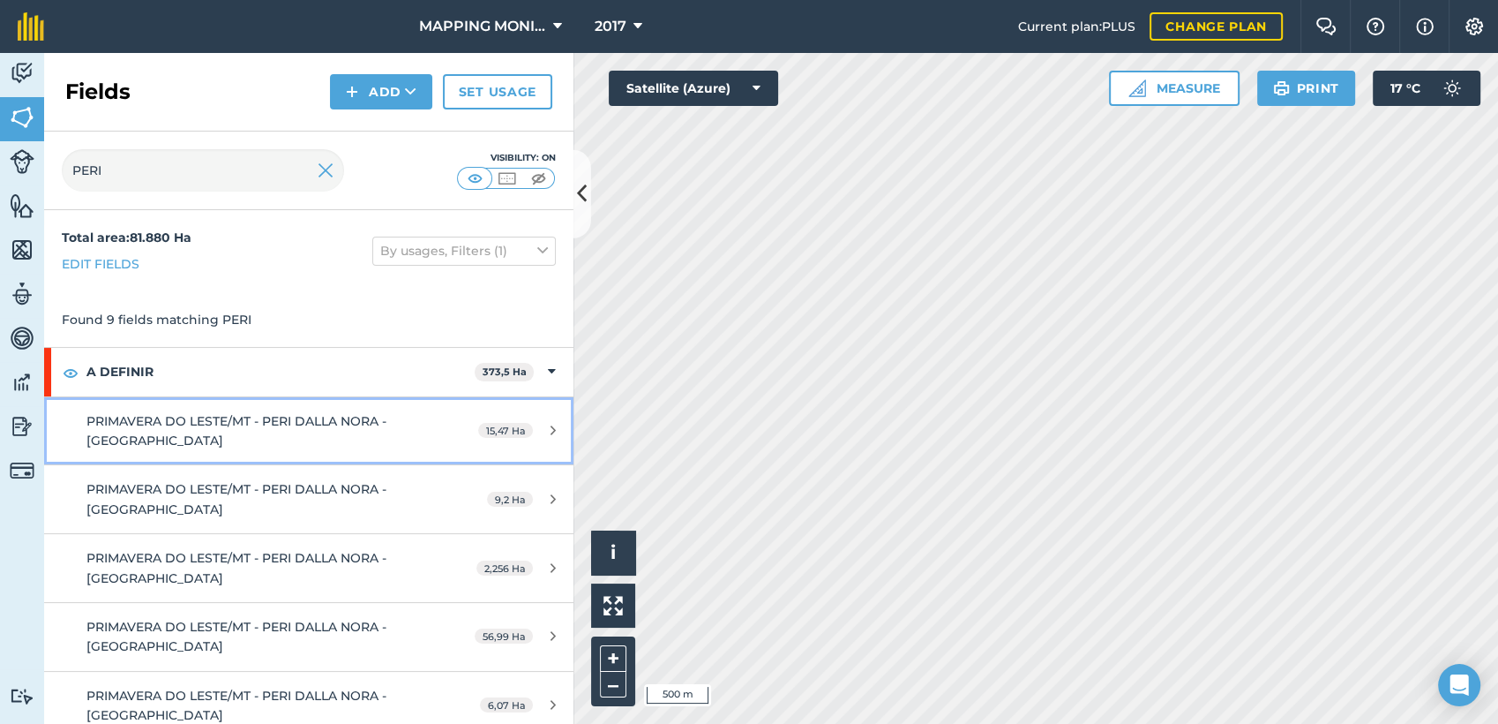
click at [267, 434] on div "PRIMAVERA DO LESTE/MT - PERI DALLA NORA - FAZENDA PONTAL" at bounding box center [252, 431] width 332 height 40
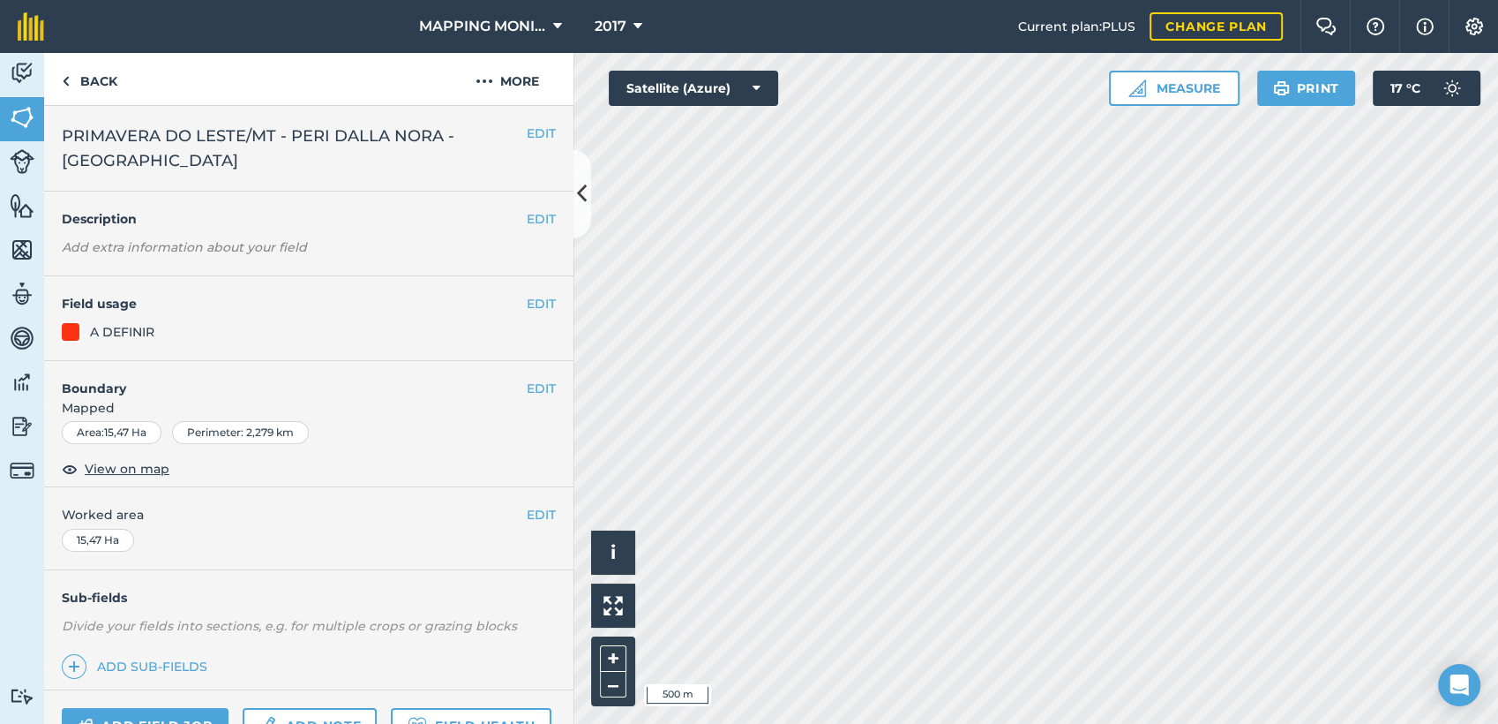
click at [510, 133] on span "PRIMAVERA DO LESTE/MT - PERI DALLA NORA - FAZENDA PONTAL" at bounding box center [294, 148] width 465 height 49
click at [527, 131] on button "EDIT" at bounding box center [541, 133] width 29 height 19
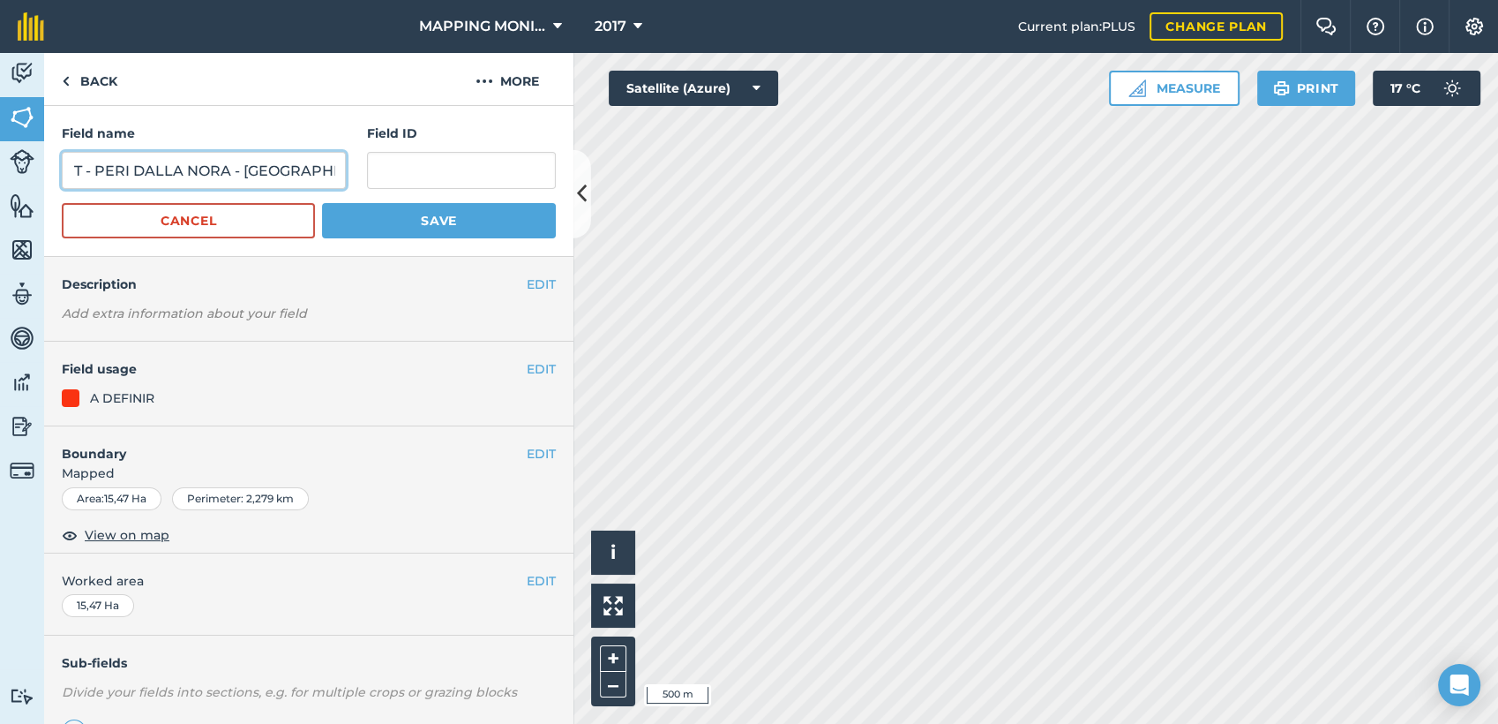
scroll to position [0, 233]
drag, startPoint x: 279, startPoint y: 164, endPoint x: 351, endPoint y: 158, distance: 72.6
click at [371, 160] on div "Field name PRIMAVERA DO LESTE/MT - PERI DALLA NORA - FAZENDA PONTAL Field ID" at bounding box center [309, 156] width 494 height 65
click at [263, 168] on input "PRIMAVERA DO LESTE/MT - PERI DALLA NORA - FAZENDA PONTAL" at bounding box center [204, 170] width 284 height 37
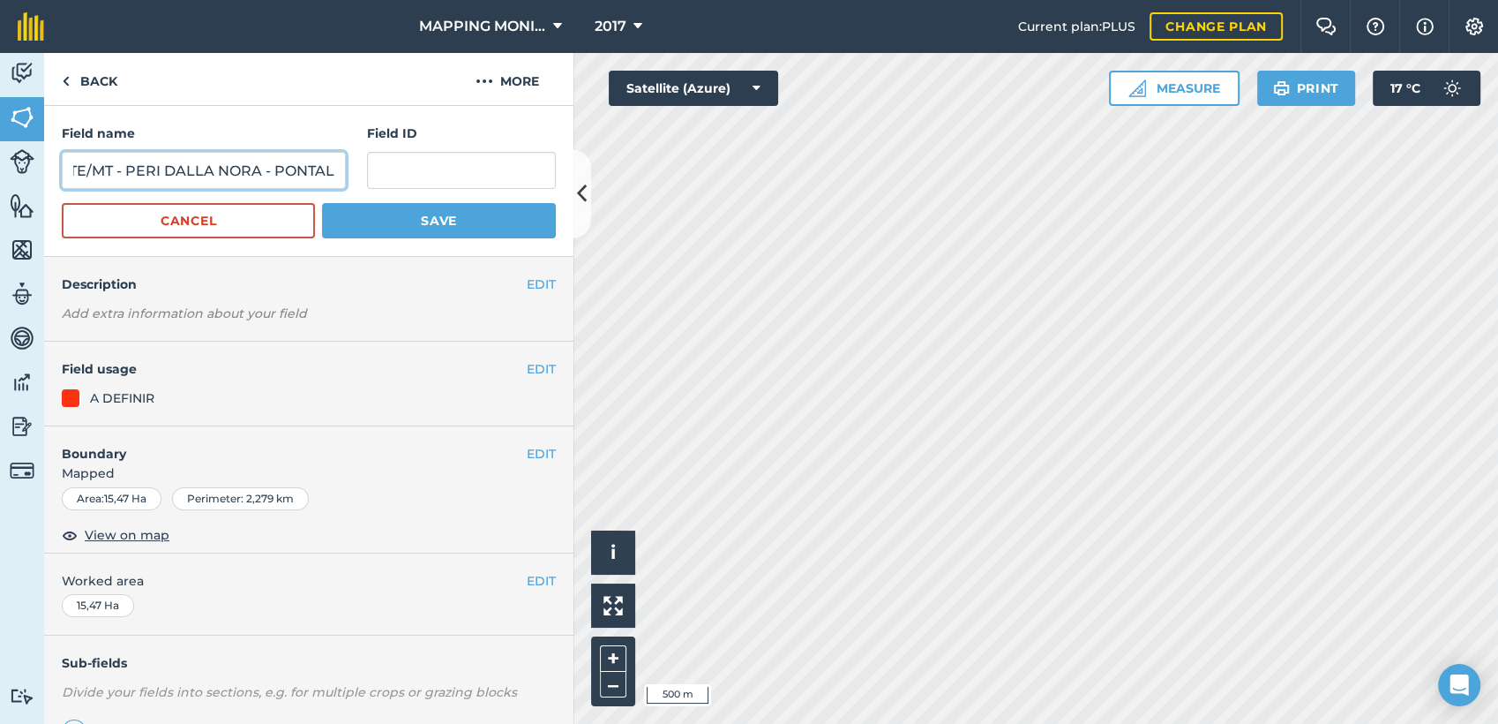
type input "PRIMAVERA DO LESTE/MT - PERI DALLA NORA - PONTAL"
click at [470, 218] on button "Save" at bounding box center [439, 220] width 234 height 35
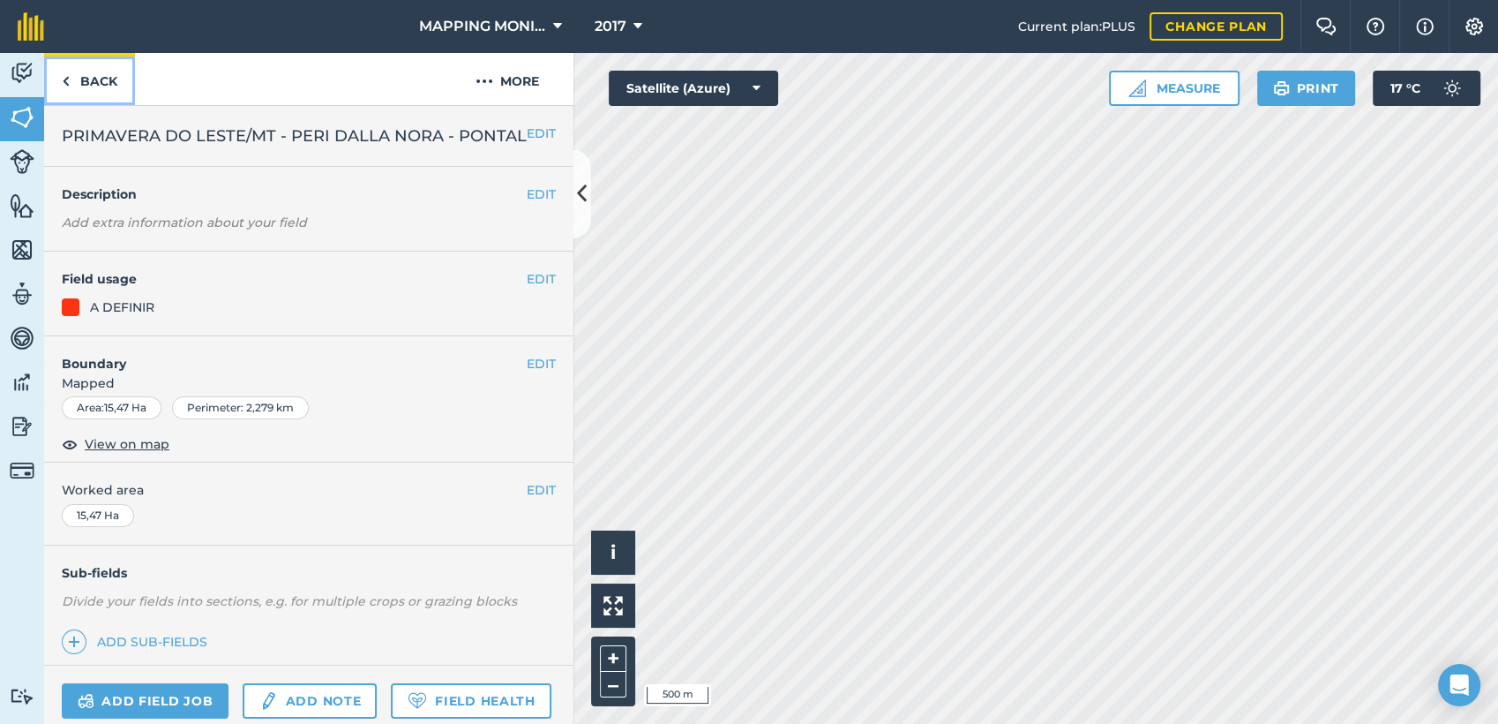
click at [99, 79] on link "Back" at bounding box center [89, 79] width 91 height 52
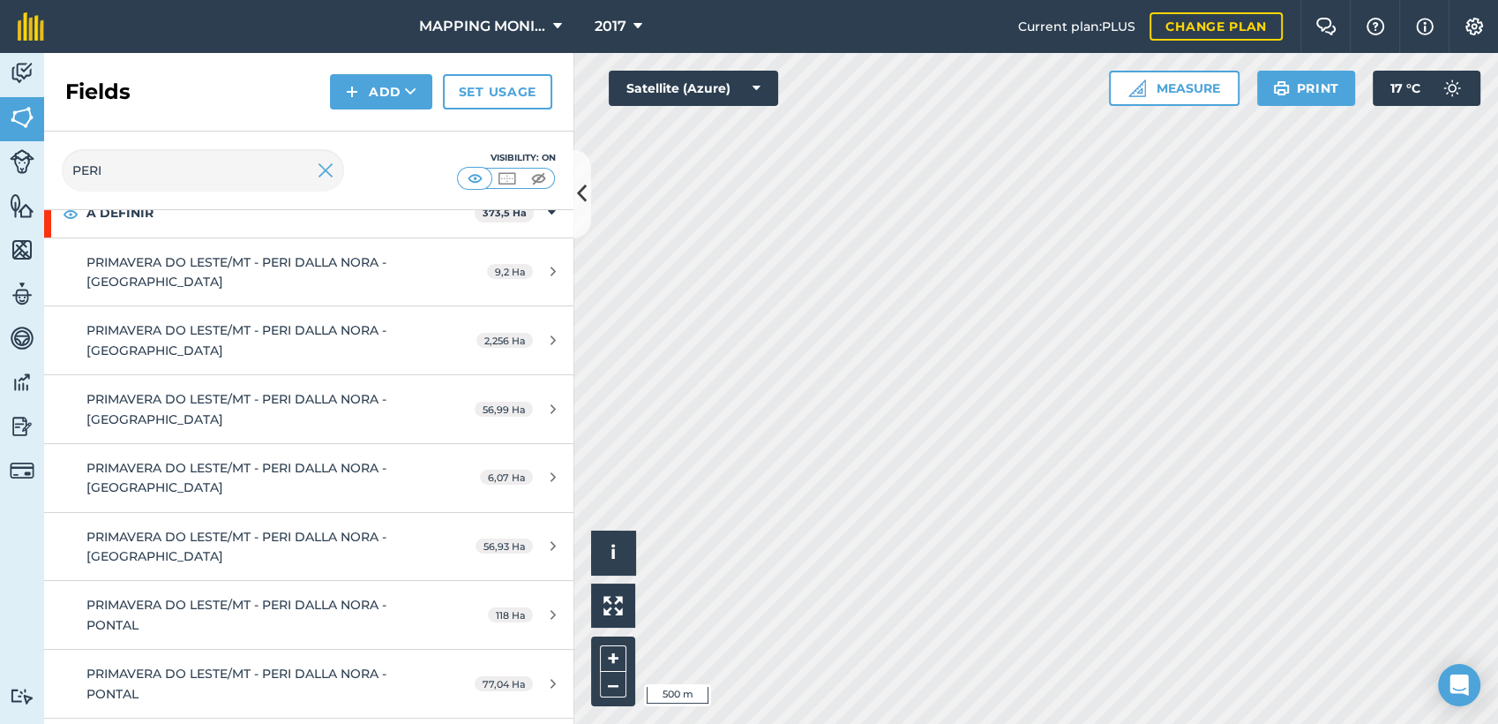
scroll to position [92, 0]
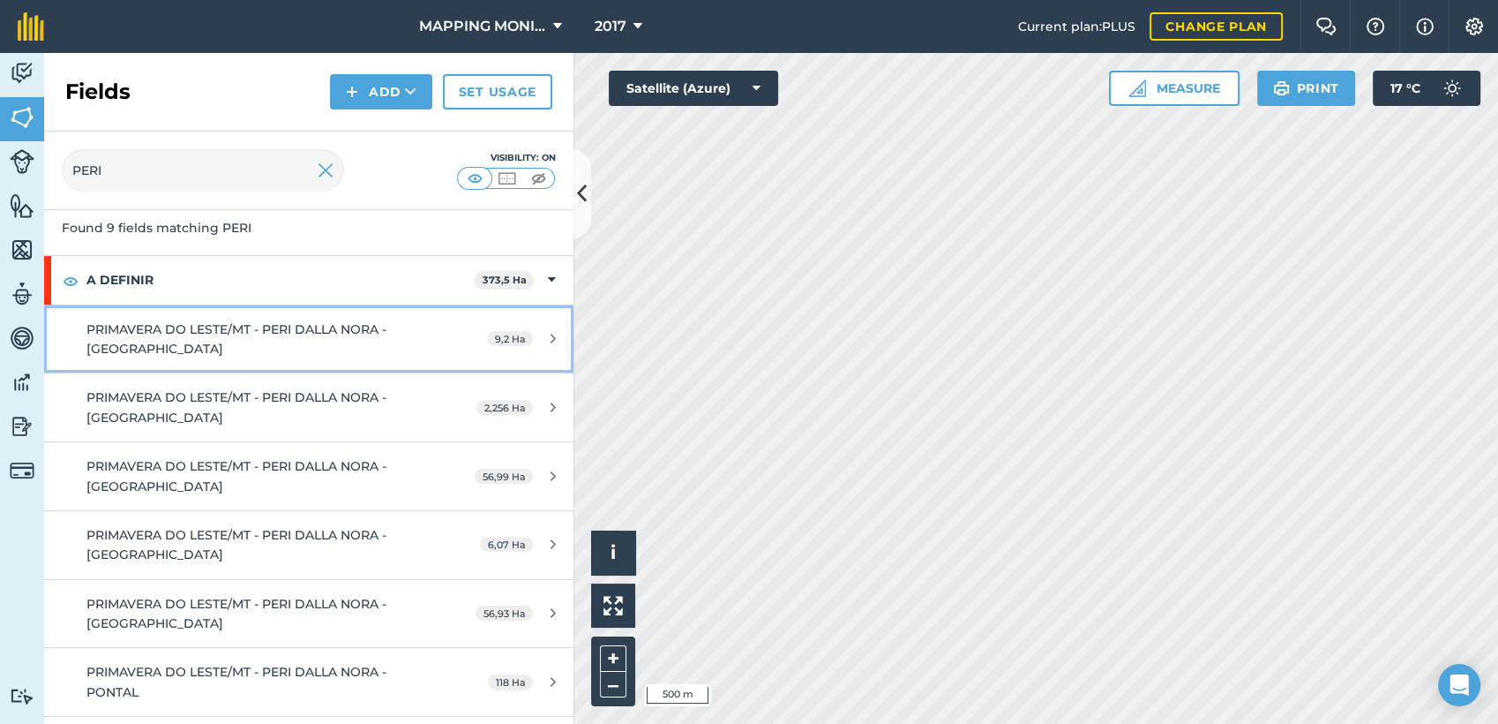
click at [269, 324] on span "PRIMAVERA DO LESTE/MT - PERI DALLA NORA - FAZENDA PONTAL" at bounding box center [236, 338] width 300 height 35
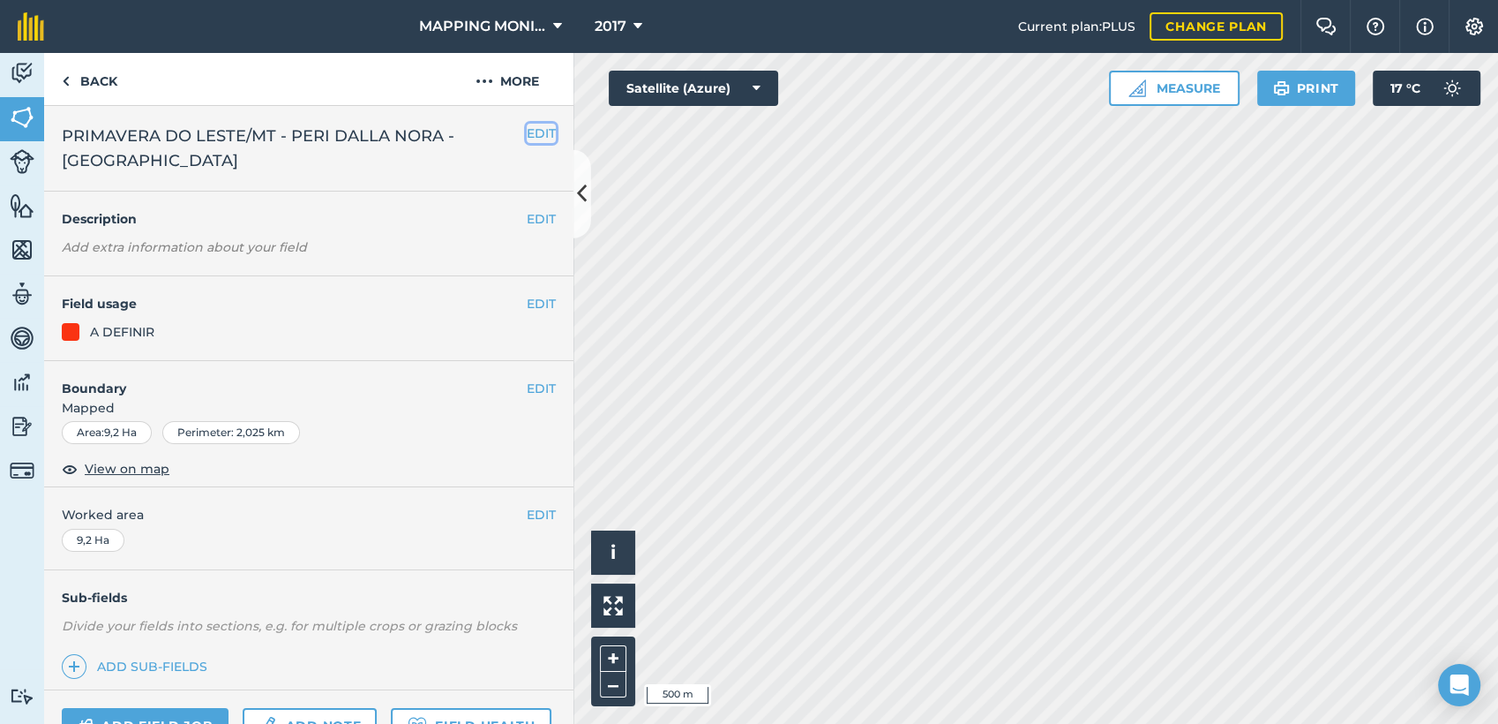
click at [527, 129] on button "EDIT" at bounding box center [541, 133] width 29 height 19
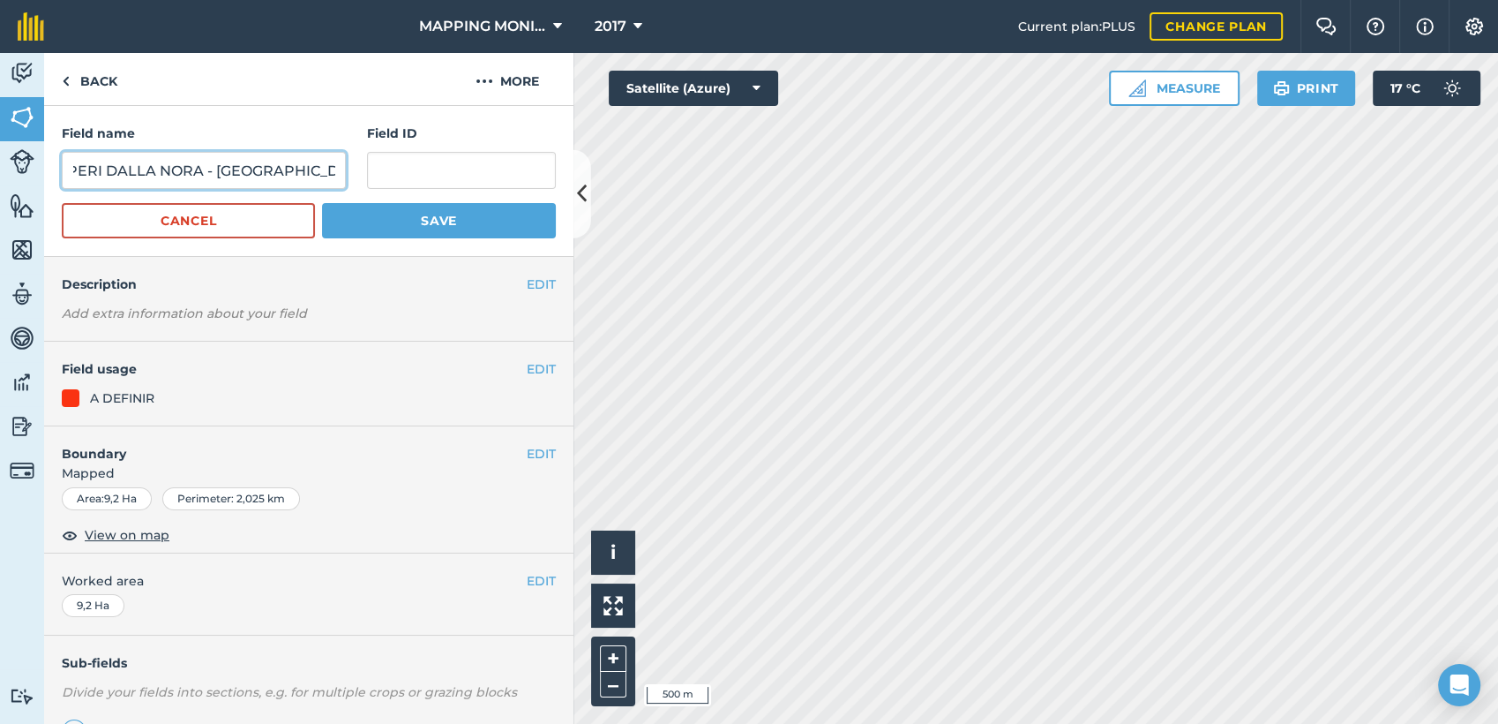
scroll to position [0, 233]
drag, startPoint x: 295, startPoint y: 171, endPoint x: 273, endPoint y: 160, distance: 24.9
click at [378, 173] on div "Field name PRIMAVERA DO LESTE/MT - PERI DALLA NORA - FAZENDA PONTAL Field ID" at bounding box center [309, 156] width 494 height 65
click at [191, 169] on input "PRIMAVERA DO LESTE/MT - PERI DALLA NORA - FAZENDA PONTAL" at bounding box center [204, 170] width 284 height 37
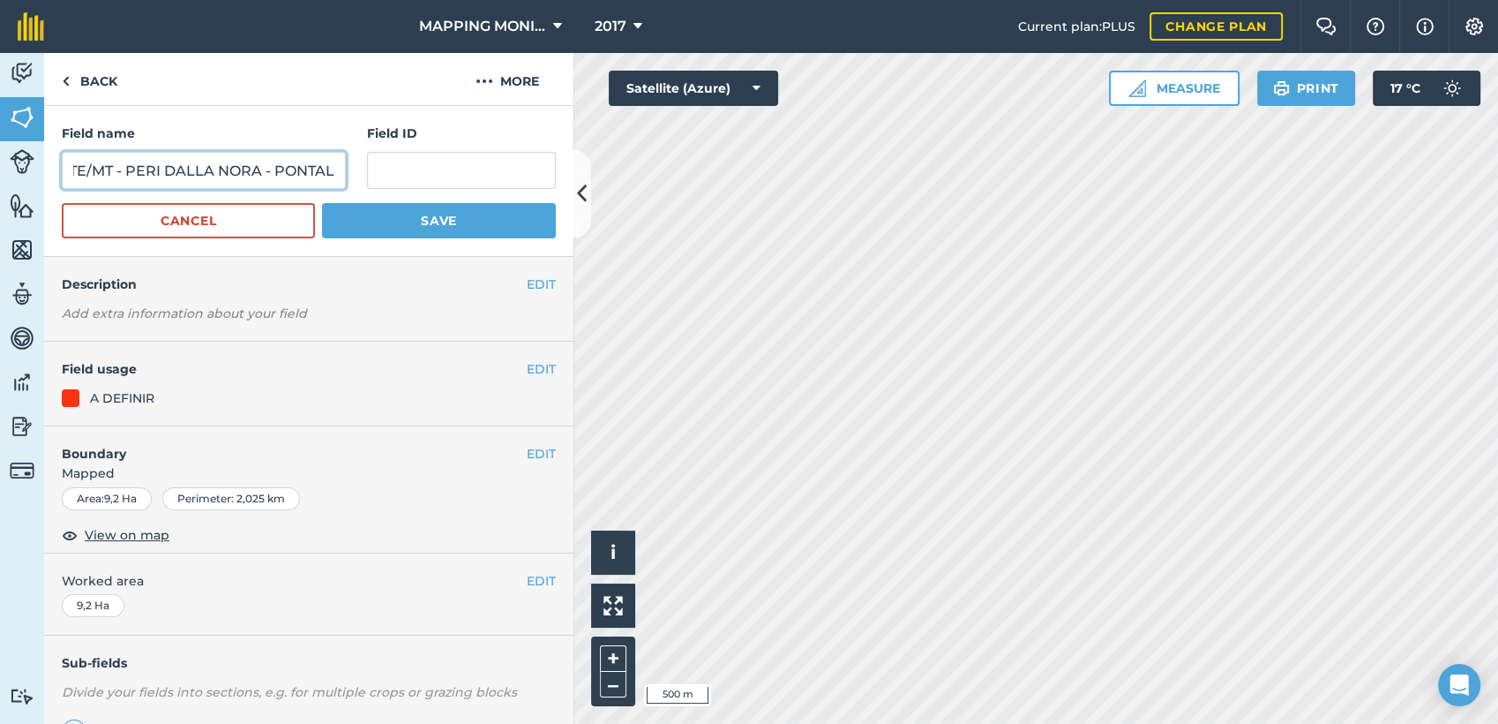
type input "PRIMAVERA DO LESTE/MT - PERI DALLA NORA - PONTAL"
click at [372, 219] on button "Save" at bounding box center [439, 220] width 234 height 35
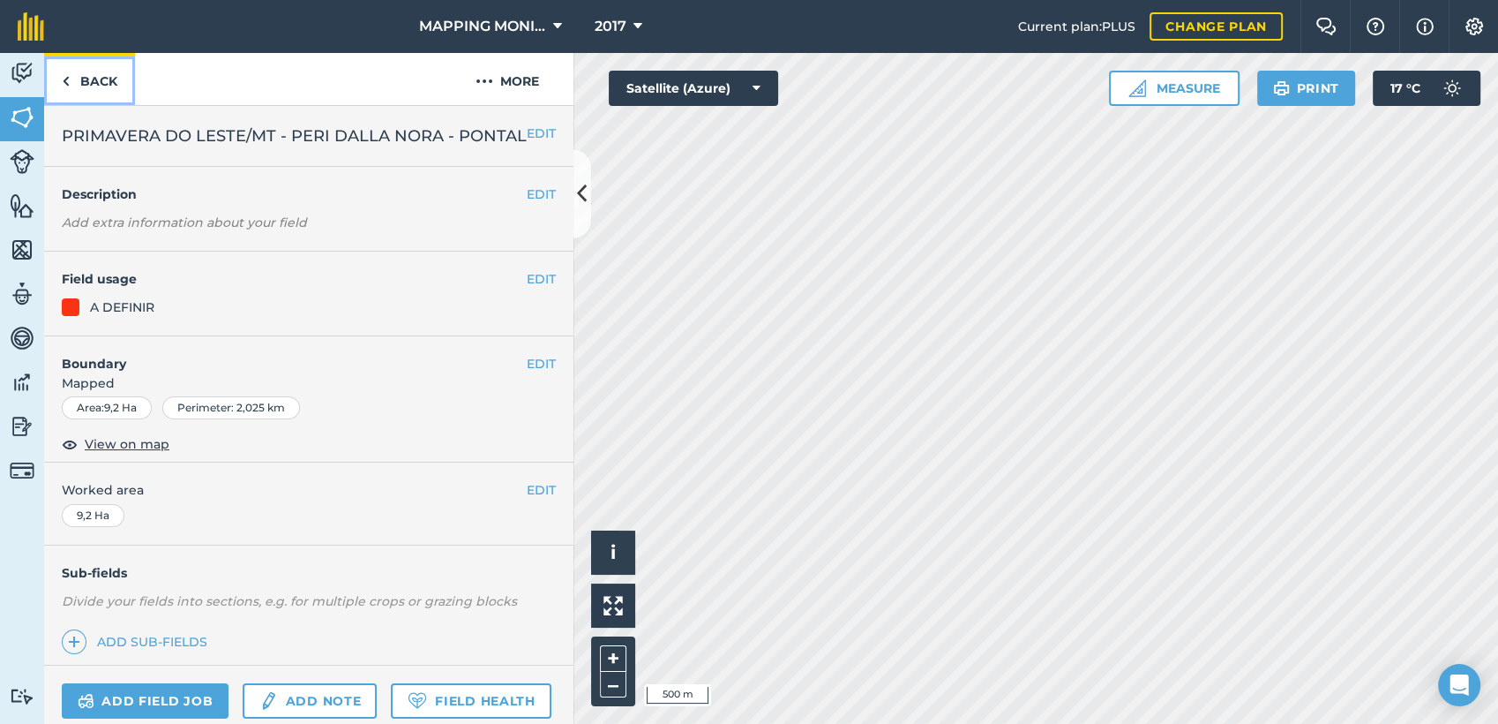
click at [95, 86] on link "Back" at bounding box center [89, 79] width 91 height 52
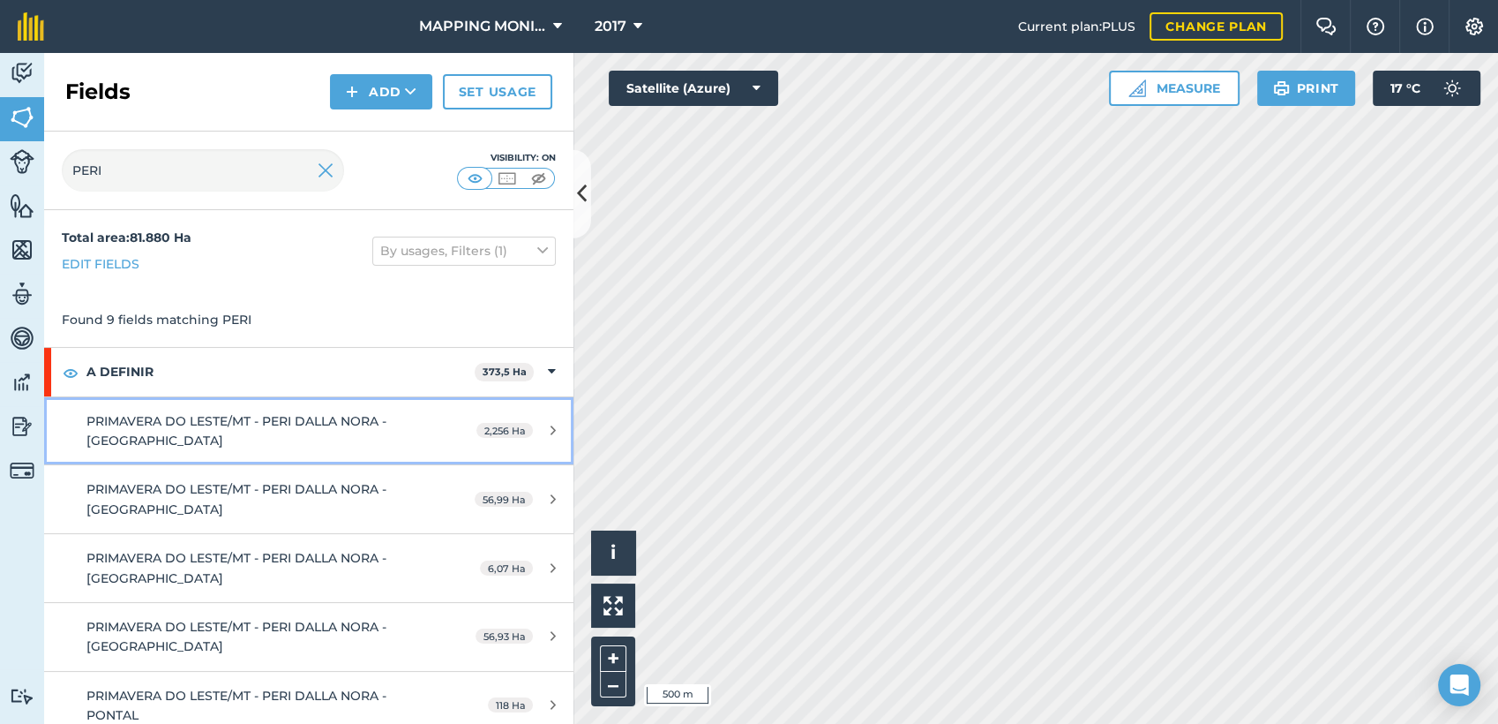
click at [326, 443] on div "PRIMAVERA DO LESTE/MT - PERI DALLA NORA - FAZENDA PONTAL" at bounding box center [252, 431] width 332 height 40
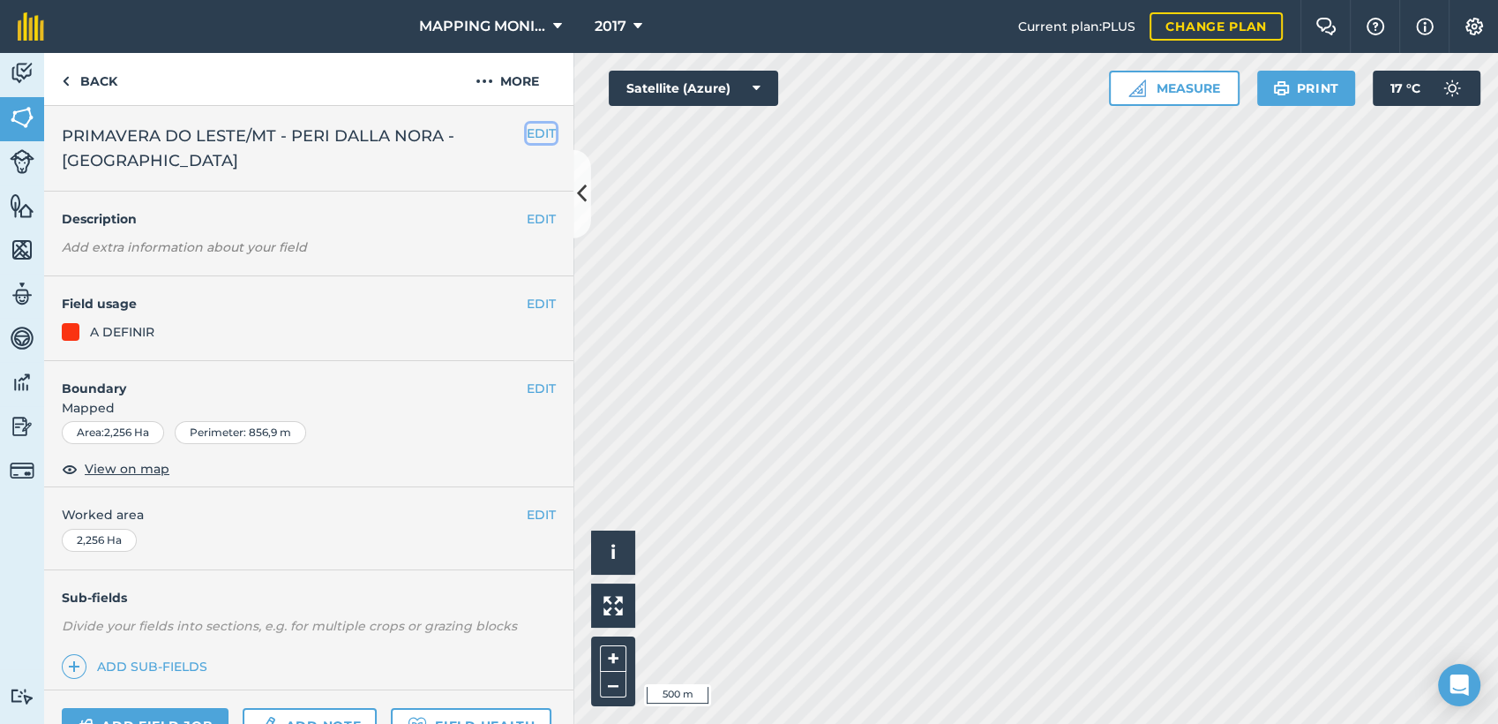
click at [532, 134] on button "EDIT" at bounding box center [541, 133] width 29 height 19
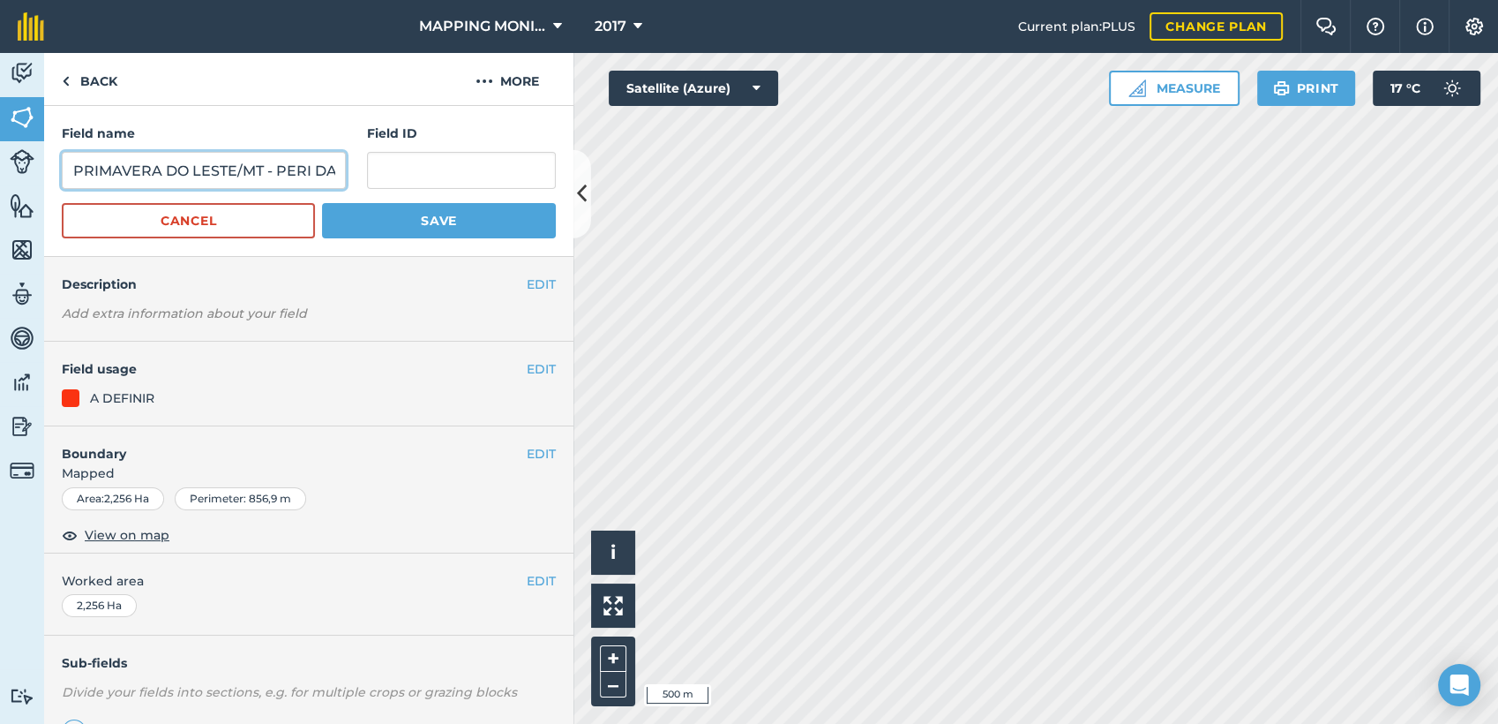
click at [294, 166] on input "PRIMAVERA DO LESTE/MT - PERI DALLA NORA - FAZENDA PONTAL" at bounding box center [204, 170] width 284 height 37
type input "PRIMAVERA DO LESTE/MT - PERI DALLA NORA - PONTAL"
click at [394, 237] on button "Save" at bounding box center [439, 220] width 234 height 35
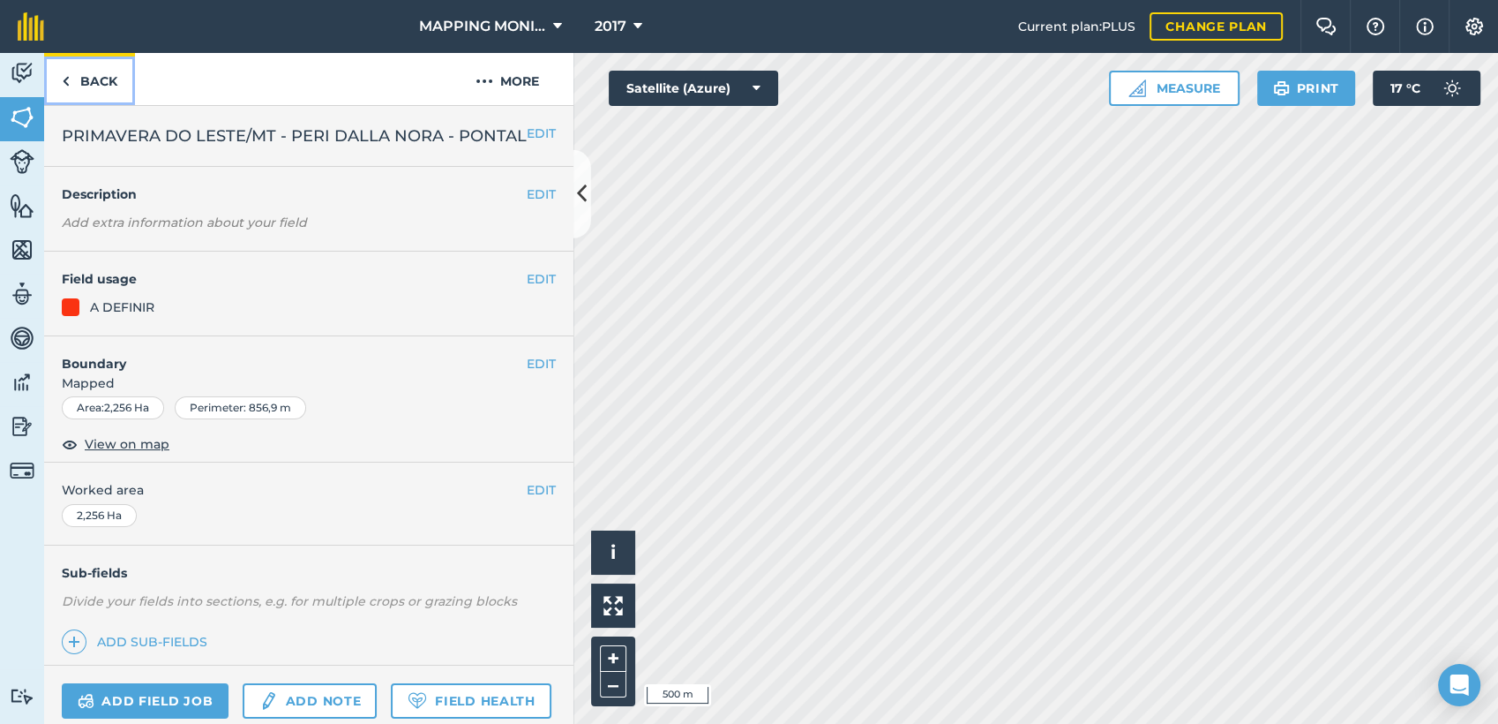
click at [96, 86] on link "Back" at bounding box center [89, 79] width 91 height 52
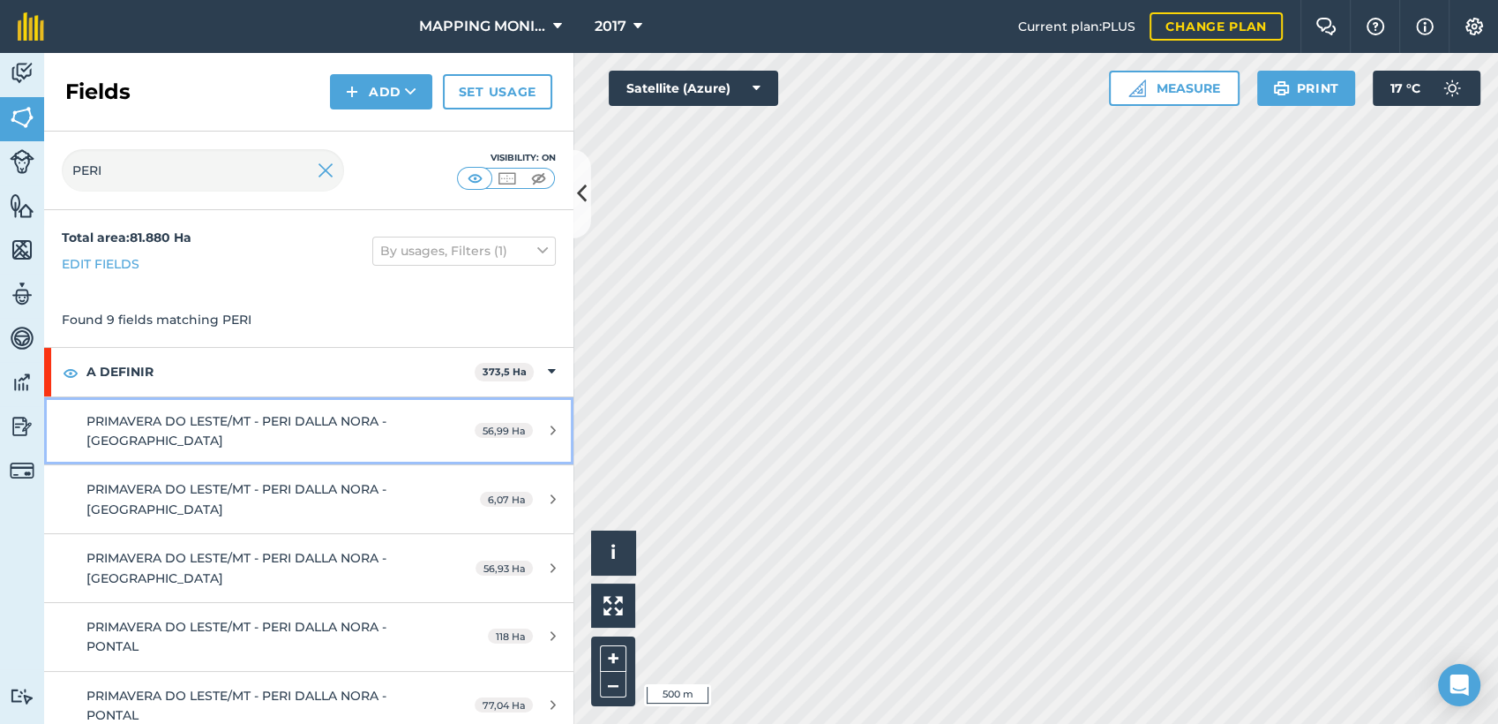
click at [360, 420] on span "PRIMAVERA DO LESTE/MT - PERI DALLA NORA - FAZENDA PONTAL" at bounding box center [236, 430] width 300 height 35
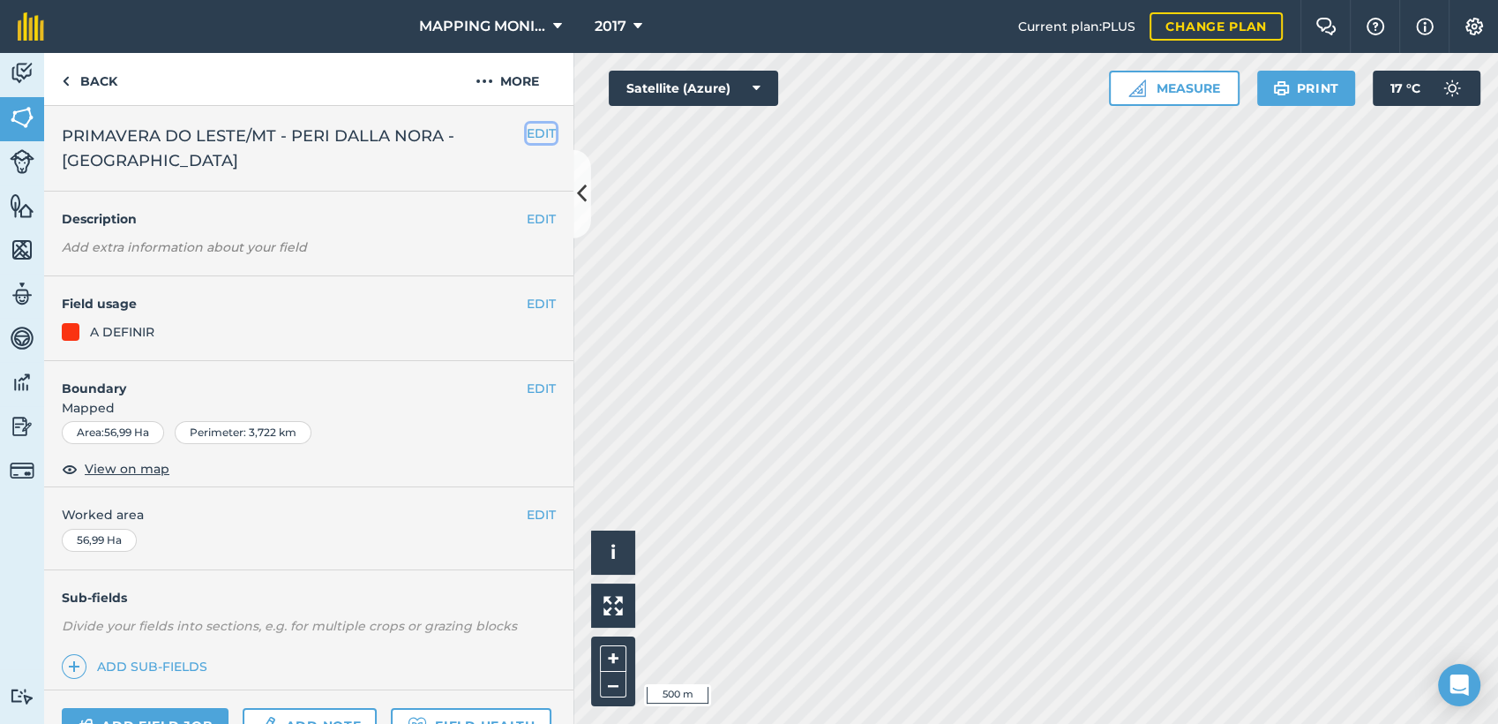
click at [530, 131] on button "EDIT" at bounding box center [541, 133] width 29 height 19
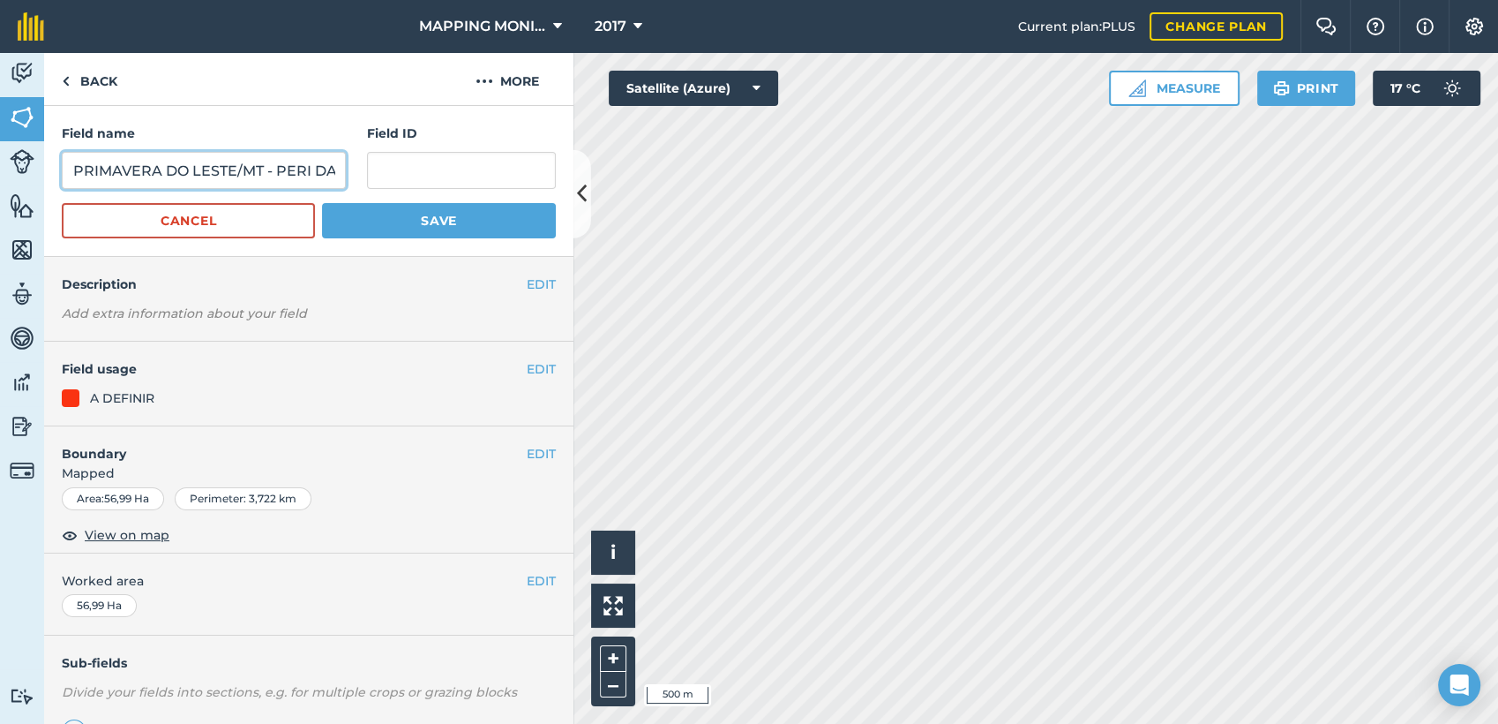
scroll to position [0, 233]
drag, startPoint x: 249, startPoint y: 175, endPoint x: 203, endPoint y: 162, distance: 47.5
click at [410, 182] on div "Field name PRIMAVERA DO LESTE/MT - PERI DALLA NORA - FAZENDA PONTAL Field ID" at bounding box center [309, 156] width 494 height 65
click at [192, 176] on input "PRIMAVERA DO LESTE/MT - PERI DALLA NORA - FAZENDA PONTAL" at bounding box center [204, 170] width 284 height 37
click at [190, 176] on input "PRIMAVERA DO LESTE/MT - PERI DALLA NORA - FAZENDA PONTAL" at bounding box center [204, 170] width 284 height 37
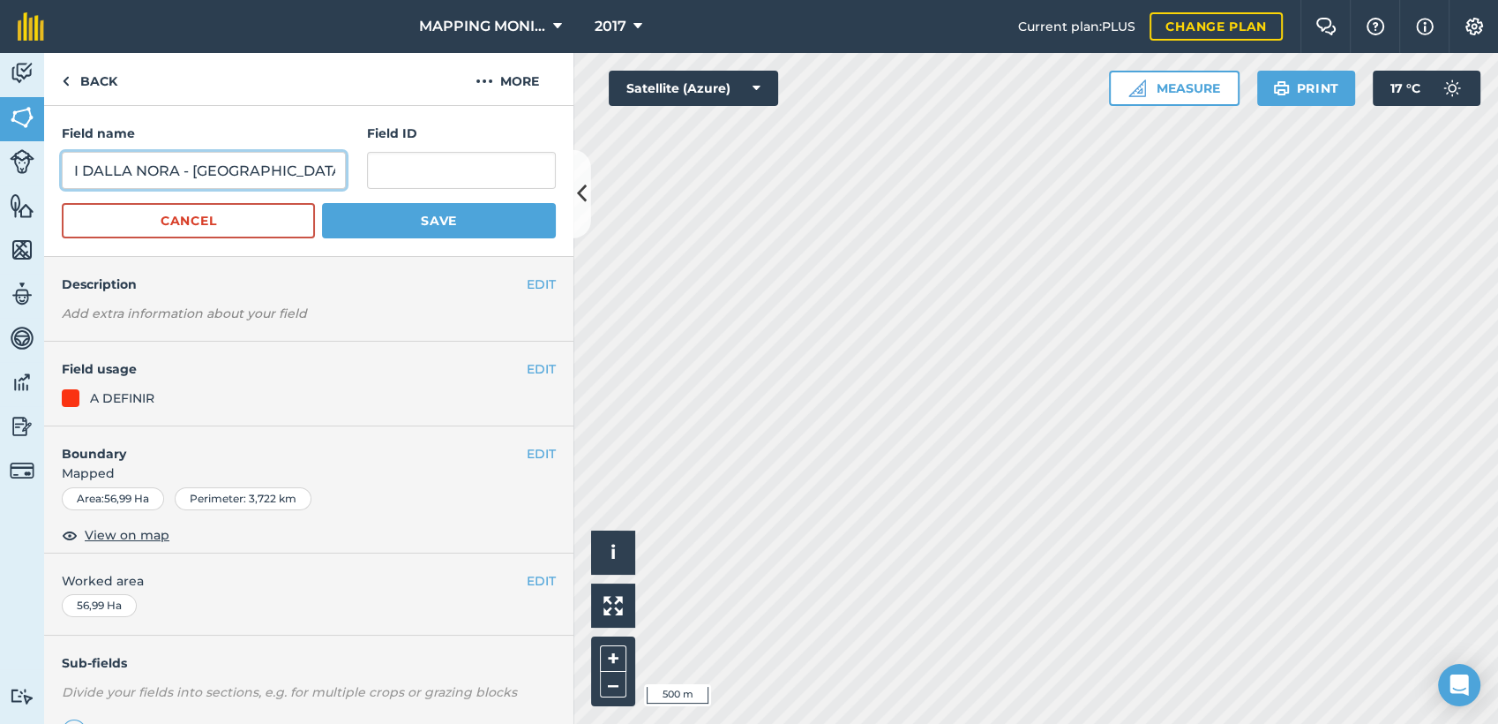
click at [185, 171] on input "PRIMAVERA DO LESTE/MT - PERI DALLA NORA - FAZENDA PONTAL" at bounding box center [204, 170] width 284 height 37
type input "PRIMAVERA DO LESTE/MT - PERI DALLA NORA - PONTAL"
click at [322, 203] on button "Save" at bounding box center [439, 220] width 234 height 35
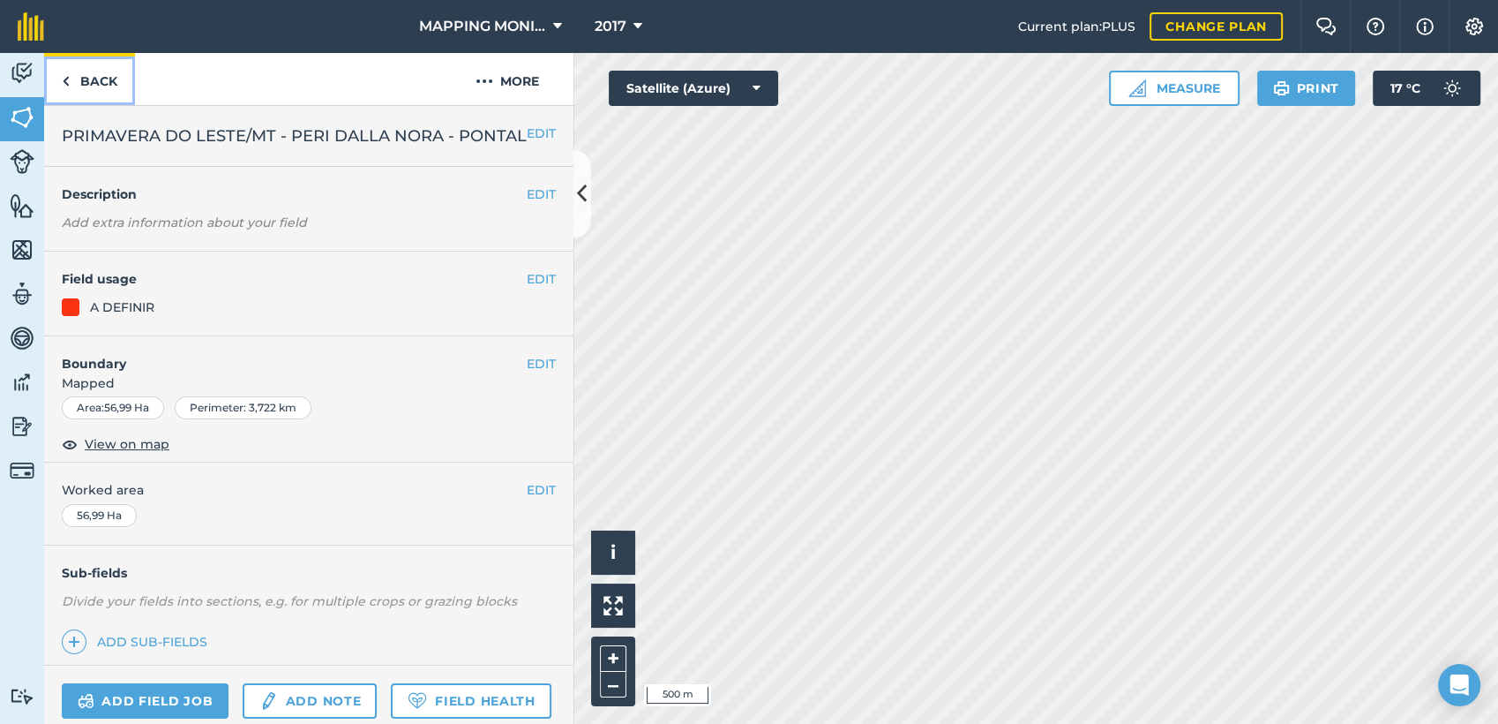
click at [105, 74] on link "Back" at bounding box center [89, 79] width 91 height 52
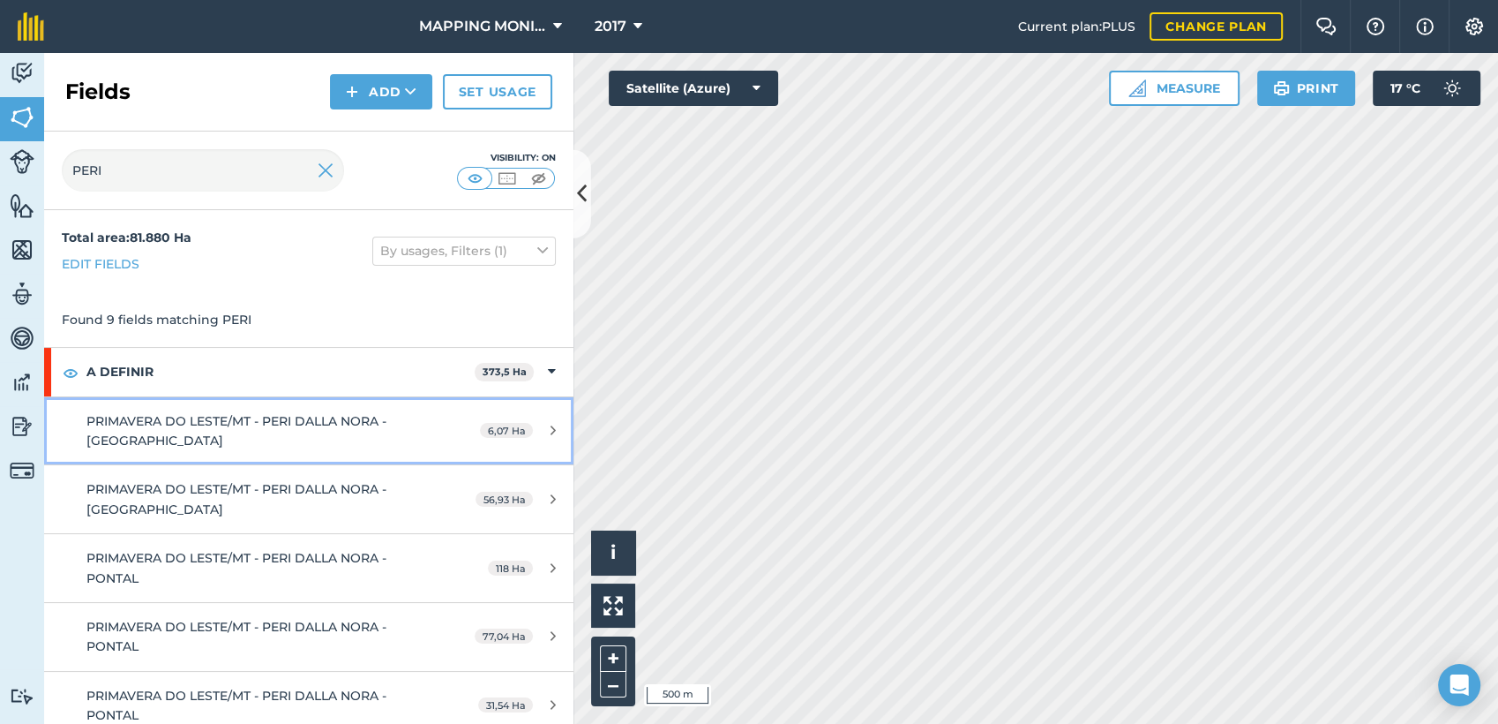
click at [207, 416] on span "PRIMAVERA DO LESTE/MT - PERI DALLA NORA - FAZENDA PONTAL" at bounding box center [236, 430] width 300 height 35
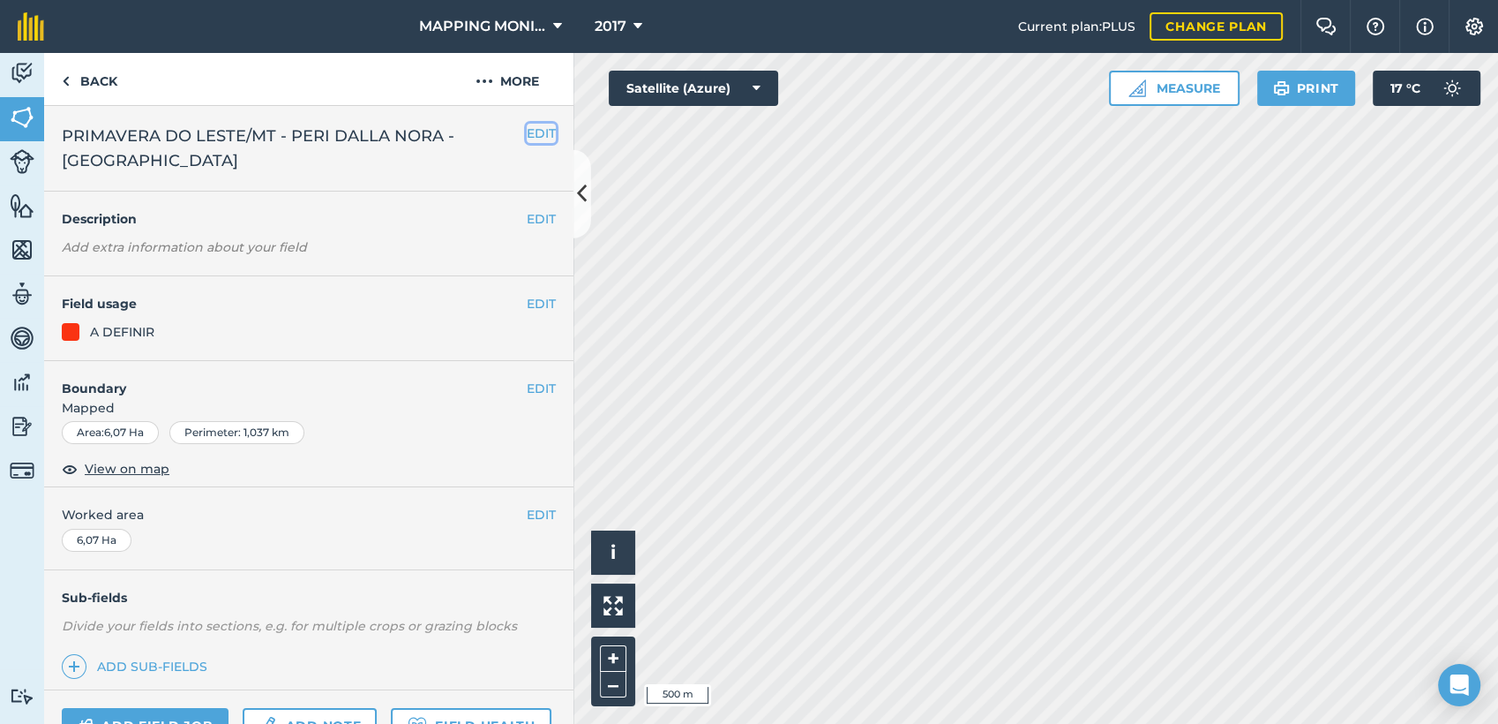
click at [527, 134] on button "EDIT" at bounding box center [541, 133] width 29 height 19
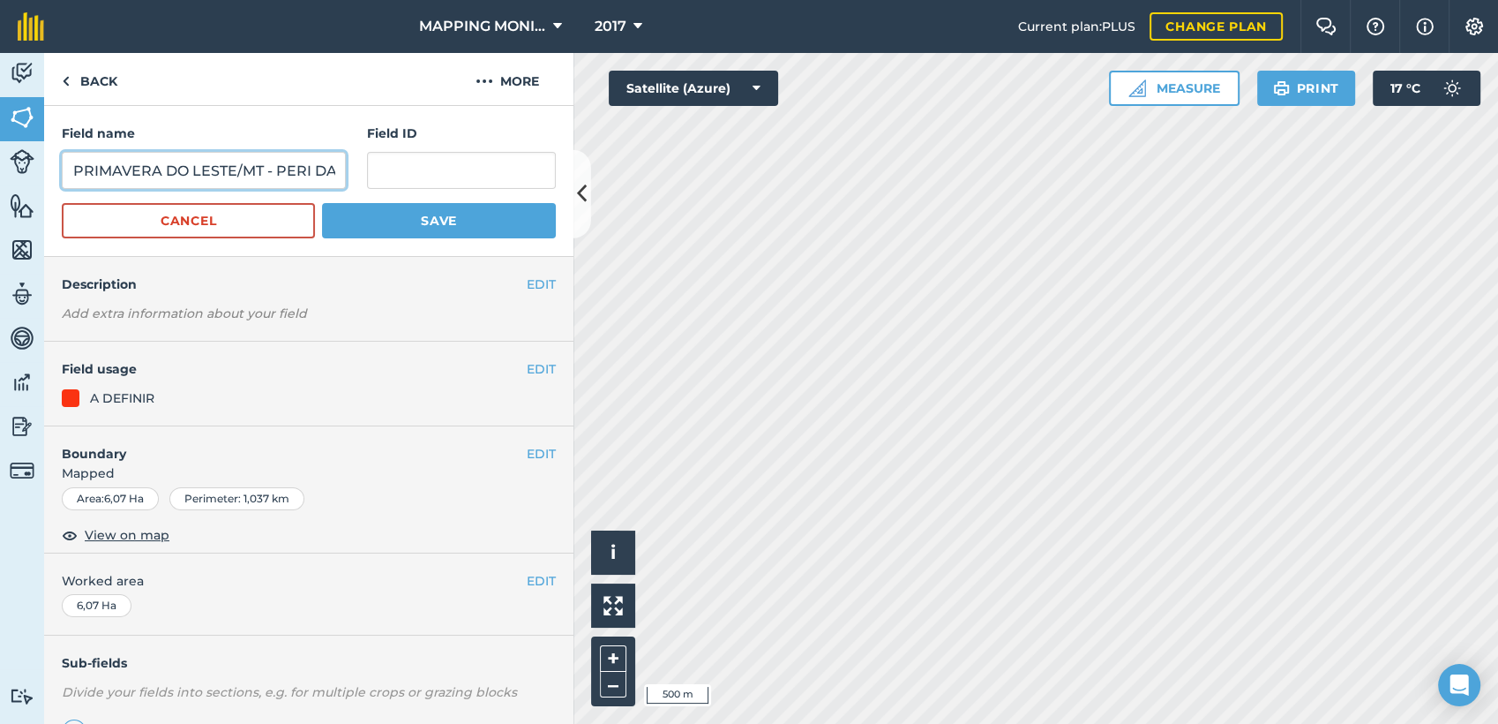
click at [304, 176] on input "PRIMAVERA DO LESTE/MT - PERI DALLA NORA - FAZENDA PONTAL" at bounding box center [204, 170] width 284 height 37
type input "PRIMAVERA DO LESTE/MT - PERI DALLA NORA - PONTAL"
click at [322, 203] on button "Save" at bounding box center [439, 220] width 234 height 35
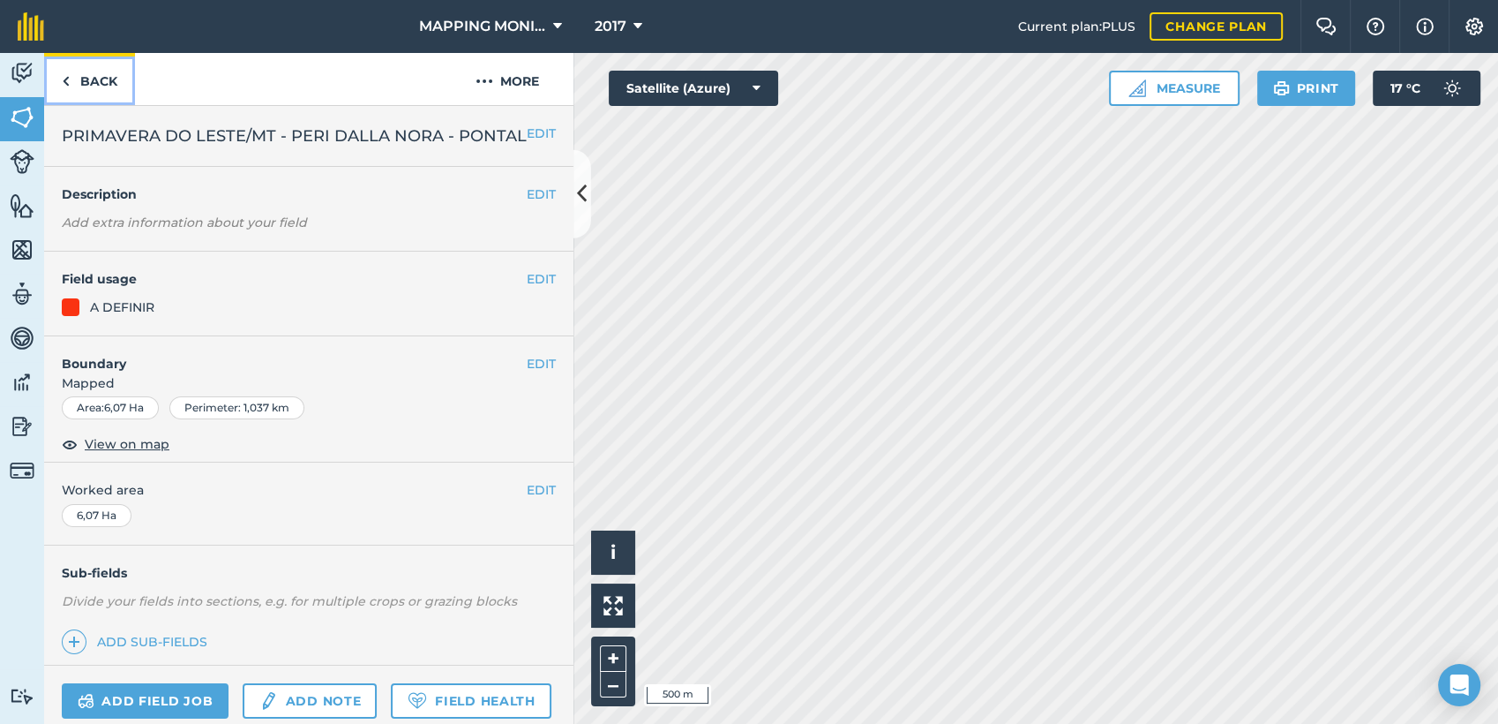
click at [82, 78] on link "Back" at bounding box center [89, 79] width 91 height 52
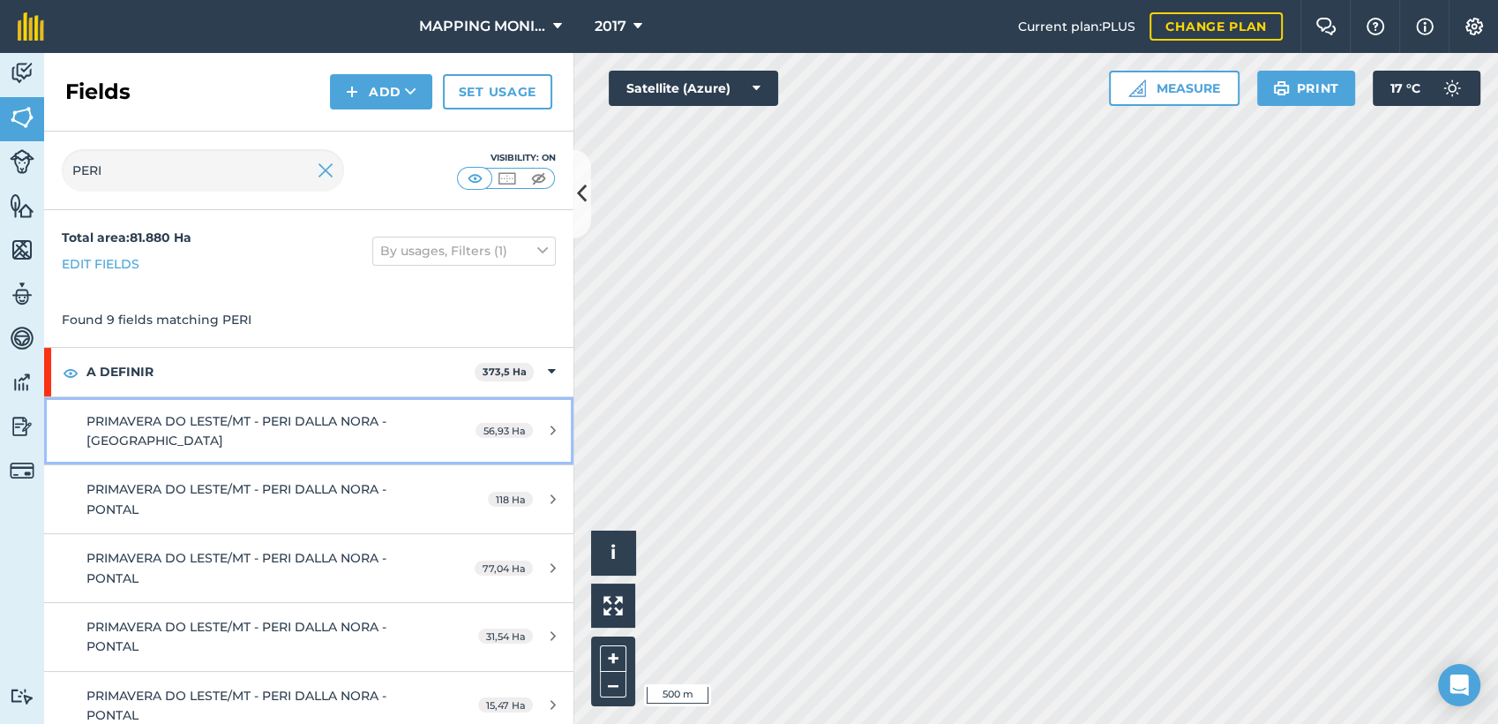
click at [308, 427] on span "PRIMAVERA DO LESTE/MT - PERI DALLA NORA - FAZENDA PONTAL" at bounding box center [236, 430] width 300 height 35
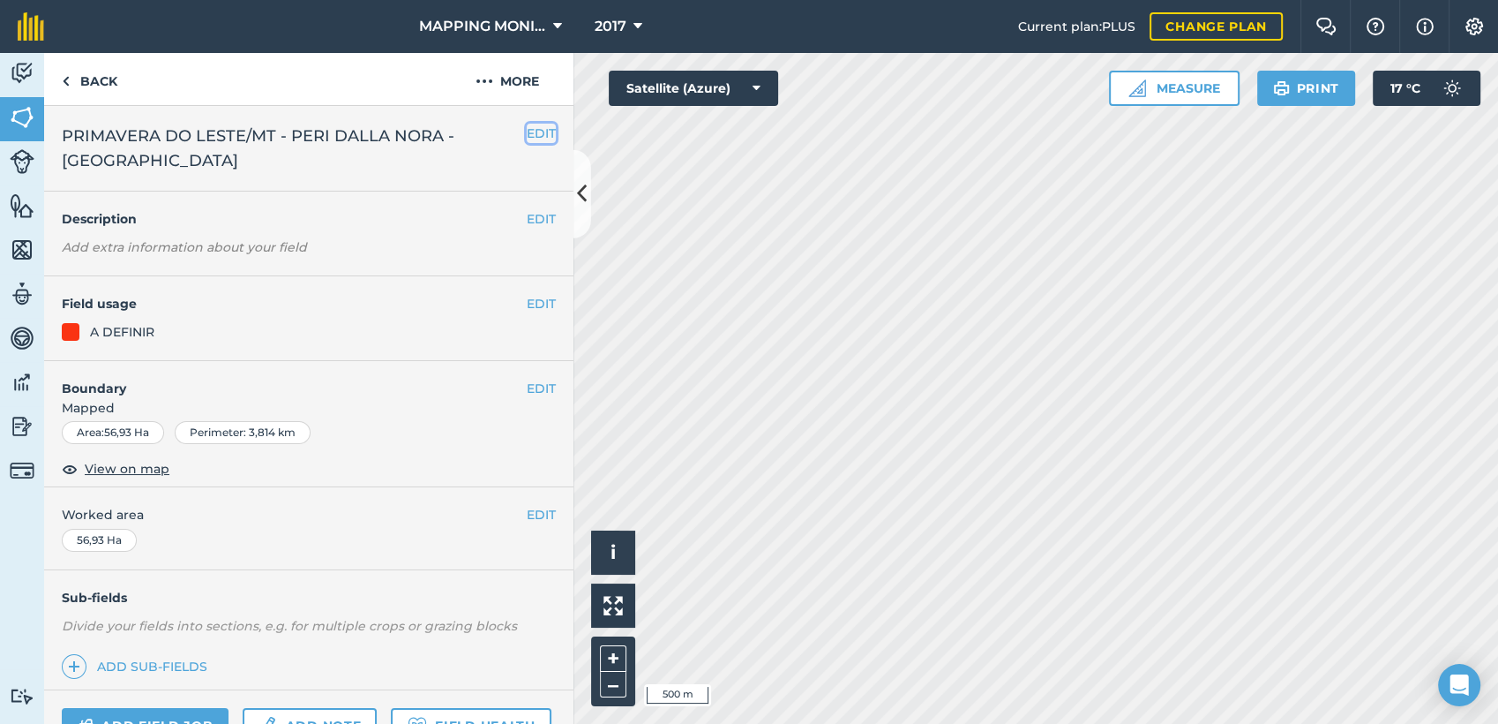
click at [529, 125] on button "EDIT" at bounding box center [541, 133] width 29 height 19
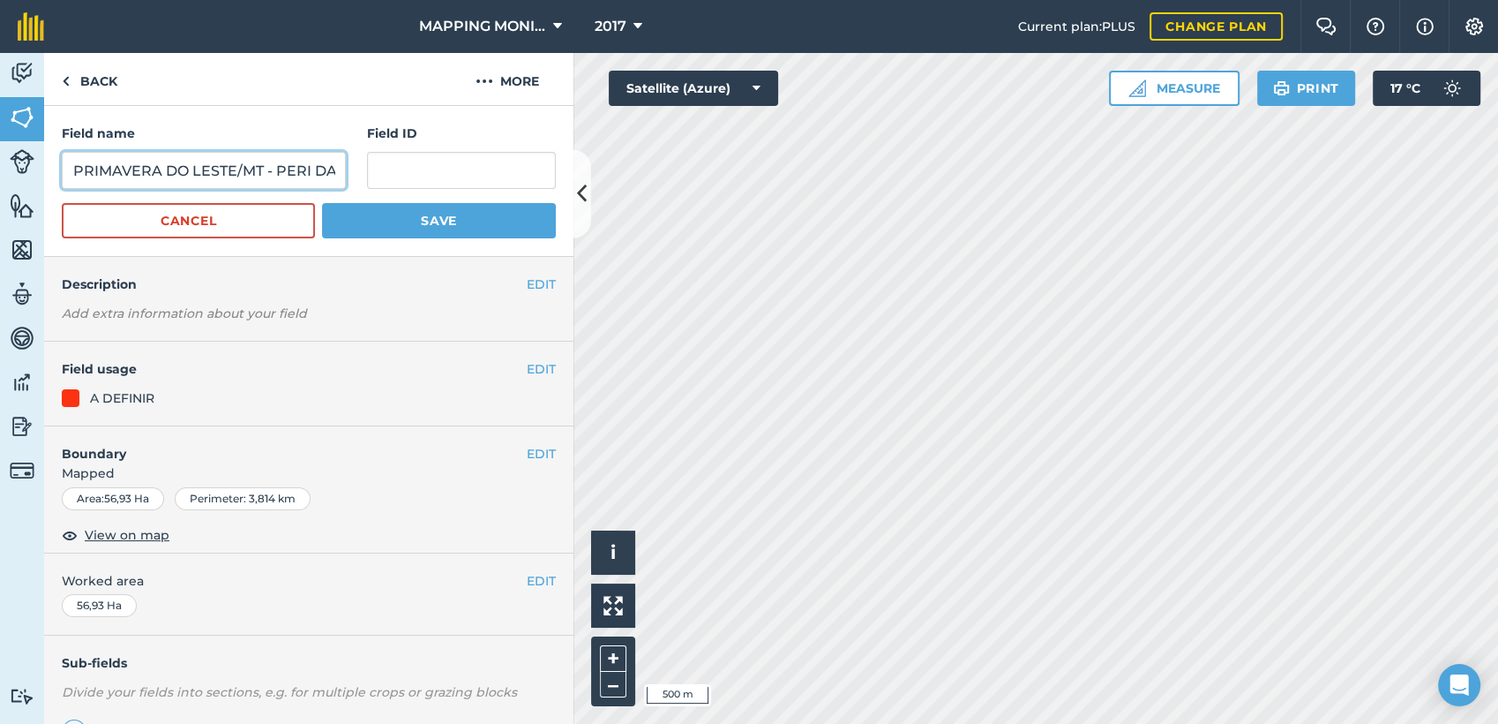
scroll to position [0, 233]
drag, startPoint x: 305, startPoint y: 172, endPoint x: 389, endPoint y: 169, distance: 83.9
click at [389, 169] on div "Field name PRIMAVERA DO LESTE/MT - PERI DALLA NORA - FAZENDA PONTAL Field ID" at bounding box center [309, 156] width 494 height 65
click at [191, 171] on input "PRIMAVERA DO LESTE/MT - PERI DALLA NORA - FAZENDA PONTAL" at bounding box center [204, 170] width 284 height 37
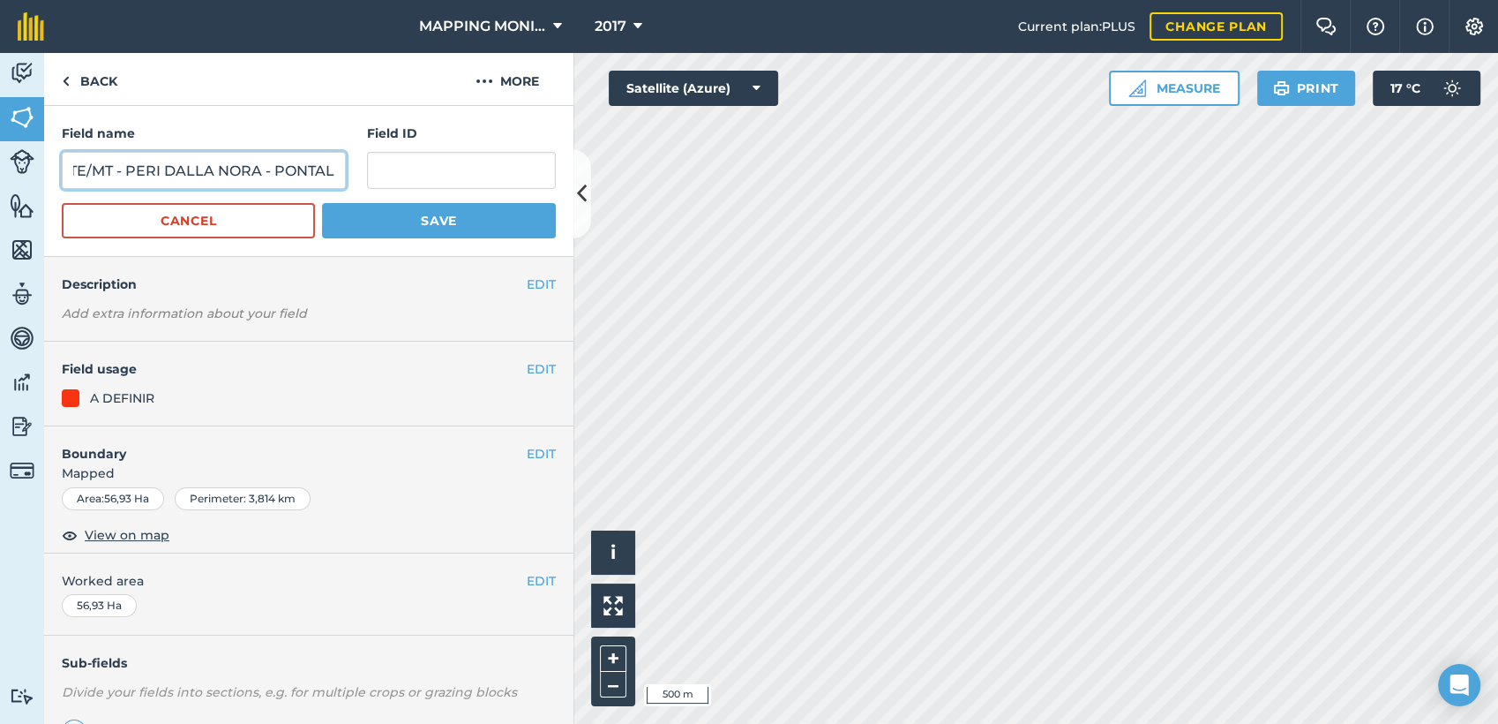
type input "PRIMAVERA DO LESTE/MT - PERI DALLA NORA - PONTAL"
click at [322, 203] on button "Save" at bounding box center [439, 220] width 234 height 35
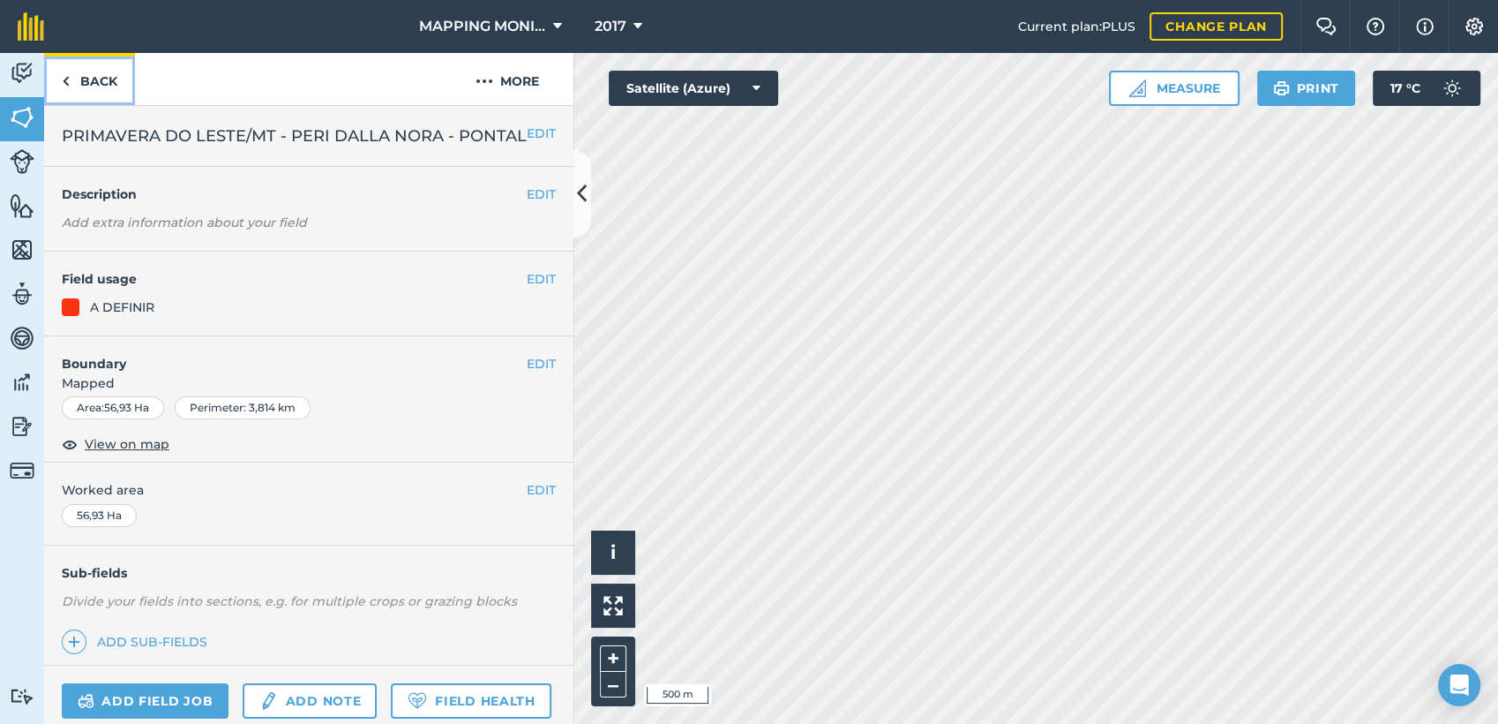
click at [115, 81] on link "Back" at bounding box center [89, 79] width 91 height 52
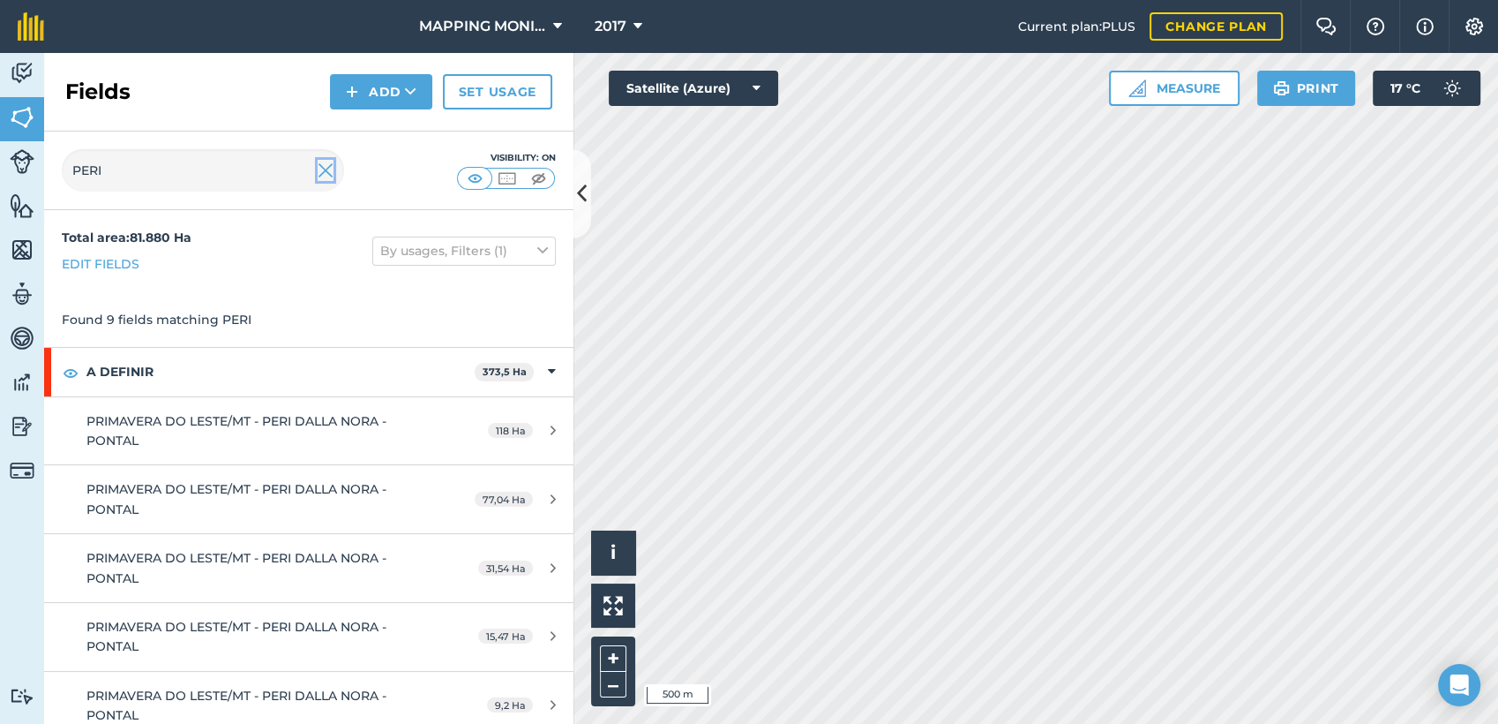
click at [326, 165] on img at bounding box center [326, 170] width 16 height 21
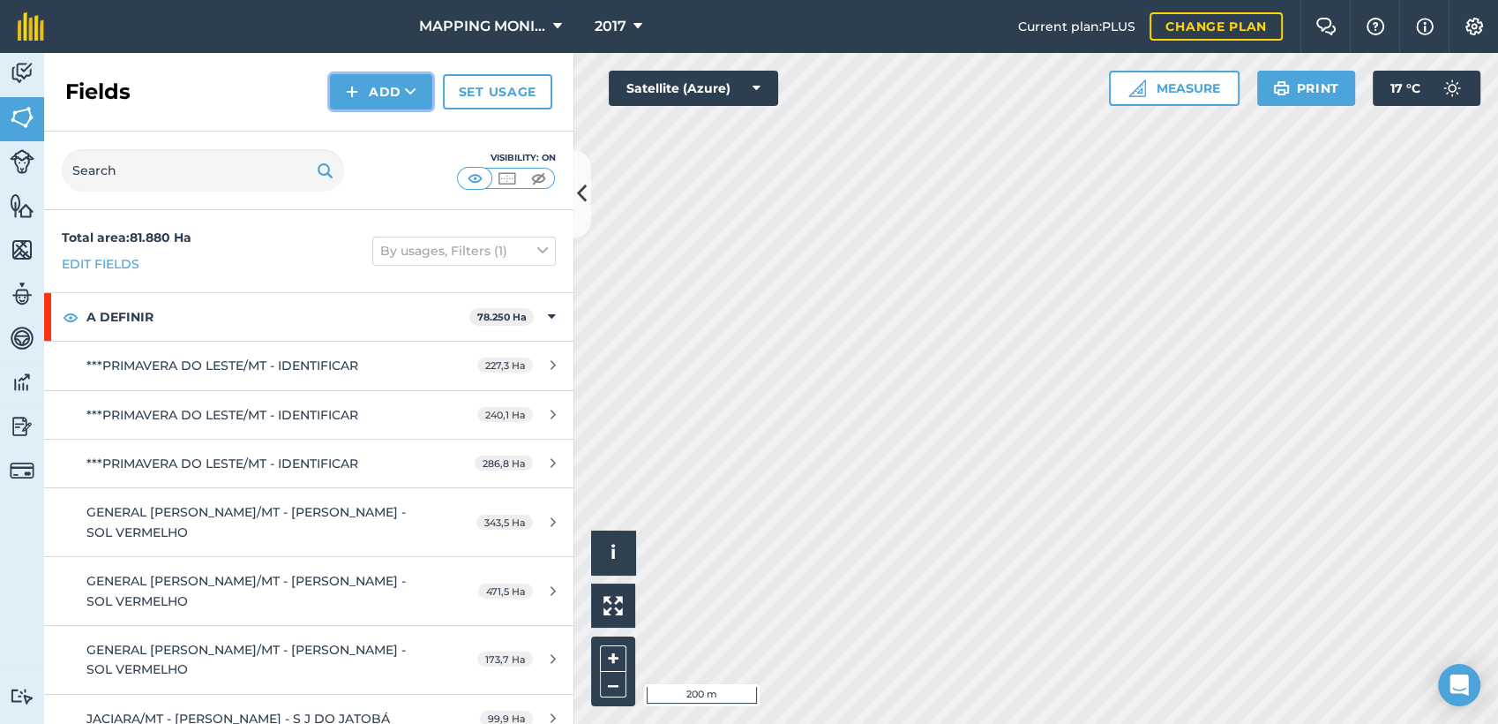
click at [362, 92] on button "Add" at bounding box center [381, 91] width 102 height 35
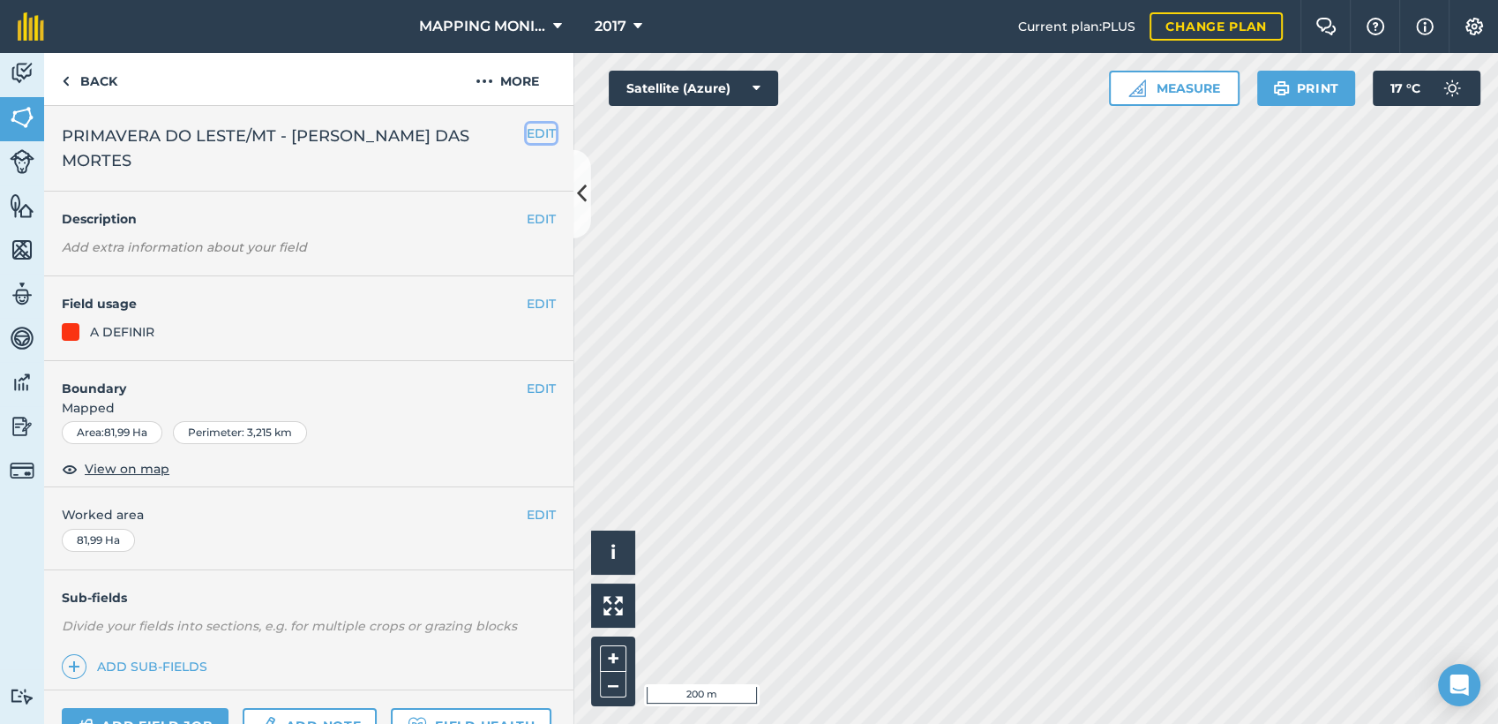
click at [529, 132] on button "EDIT" at bounding box center [541, 133] width 29 height 19
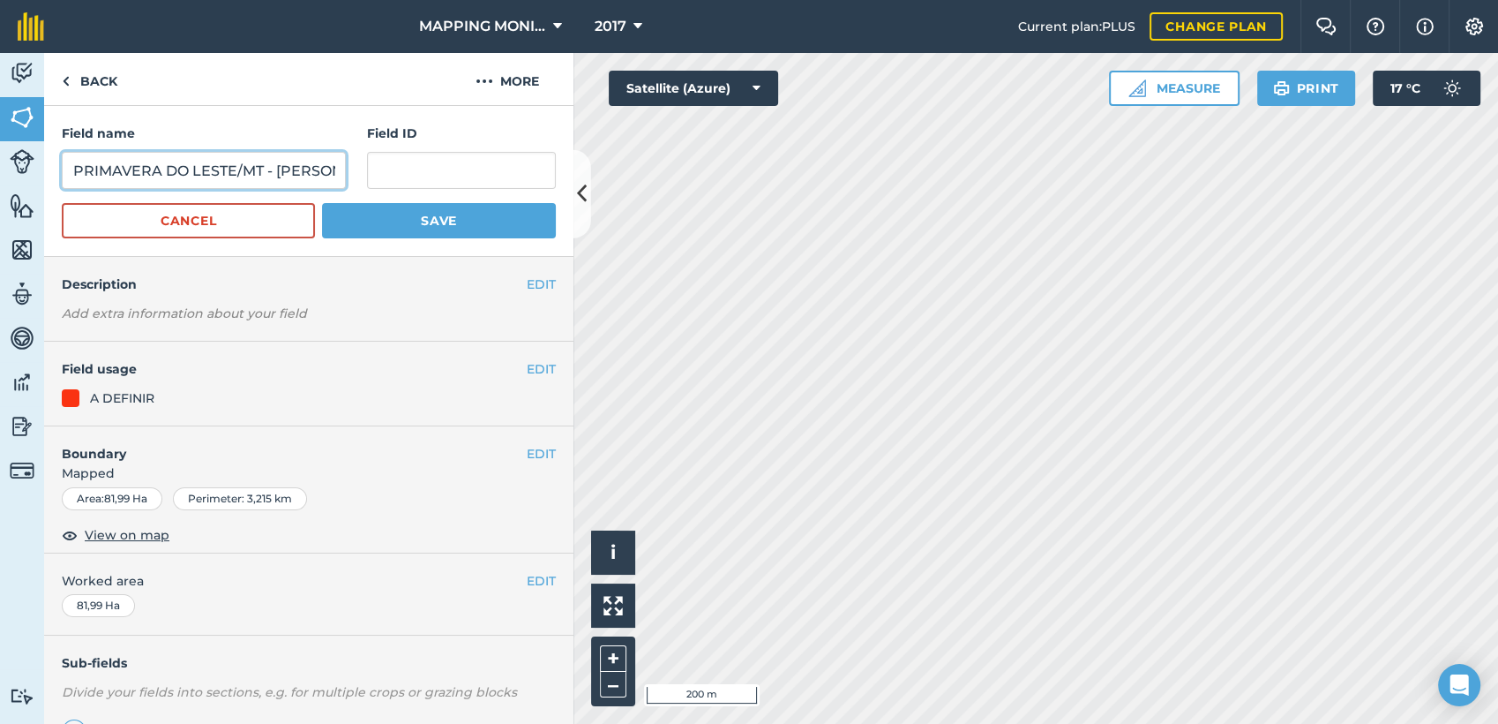
click at [276, 176] on input "PRIMAVERA DO LESTE/MT - [PERSON_NAME] DAS MORTES" at bounding box center [204, 170] width 284 height 37
click at [230, 236] on button "Cancel" at bounding box center [188, 220] width 253 height 35
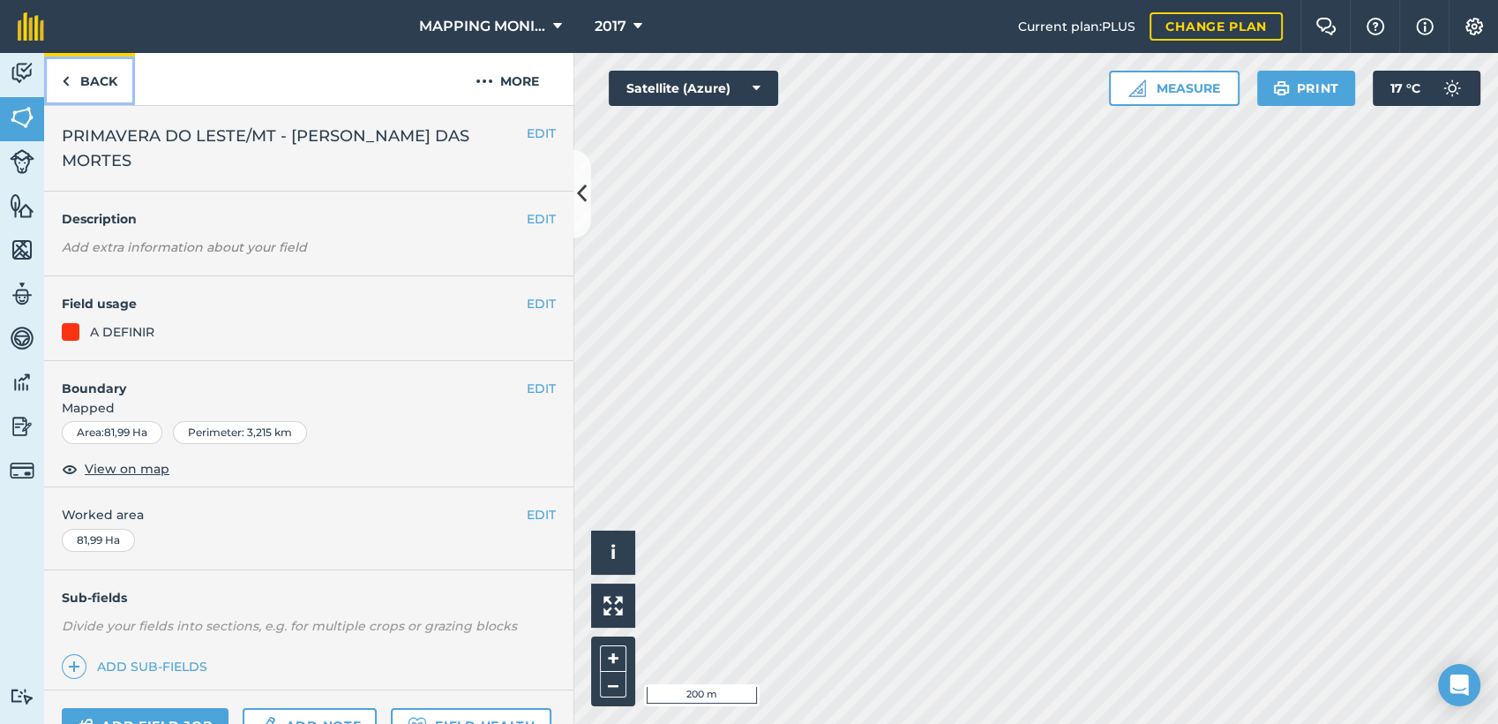
click at [104, 84] on link "Back" at bounding box center [89, 79] width 91 height 52
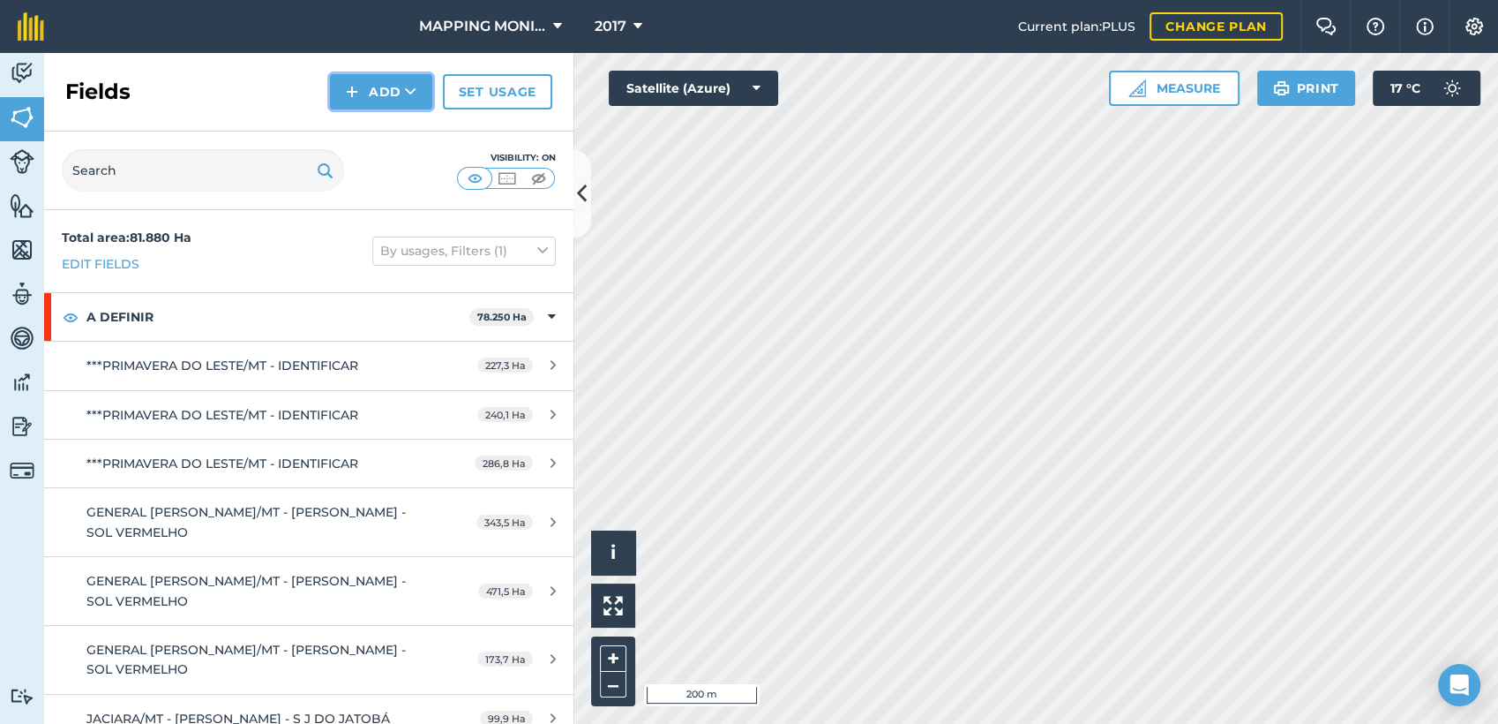
click at [412, 94] on icon at bounding box center [410, 92] width 11 height 18
click at [407, 124] on link "Draw" at bounding box center [381, 131] width 97 height 39
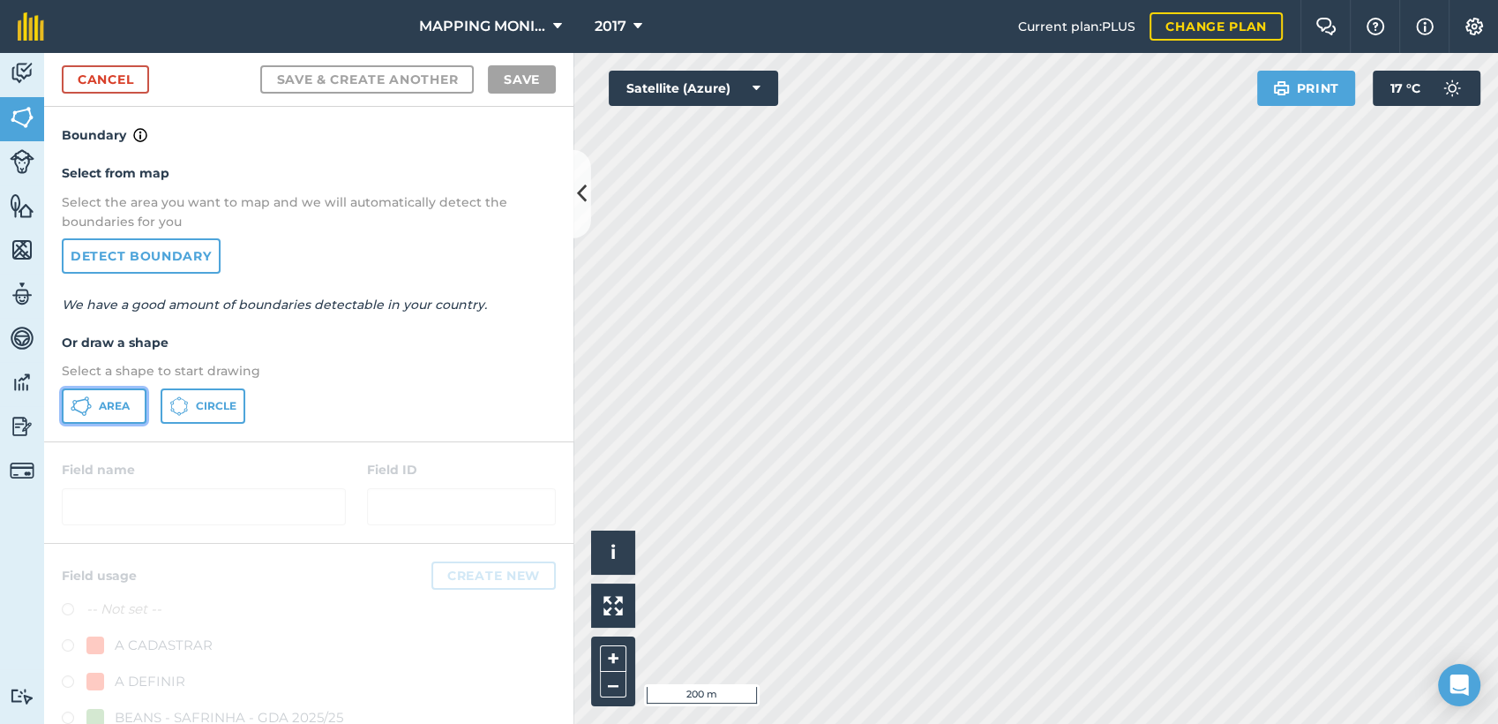
click at [109, 409] on span "Area" at bounding box center [114, 406] width 31 height 14
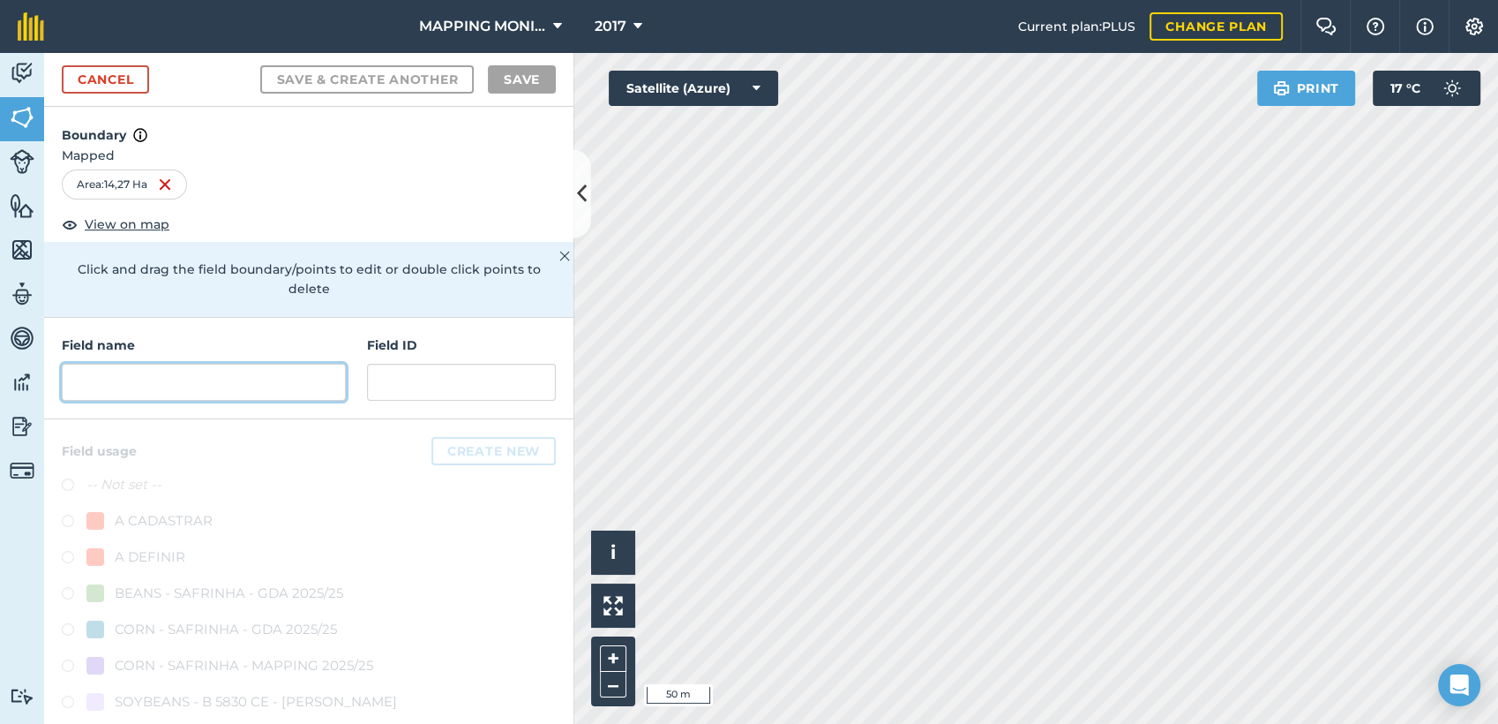
click at [250, 385] on input "text" at bounding box center [204, 382] width 284 height 37
click at [248, 370] on input "text" at bounding box center [204, 382] width 284 height 37
paste input "PRIMAVERA DO LESTE/MT - [PERSON_NAME] DAS MORTES"
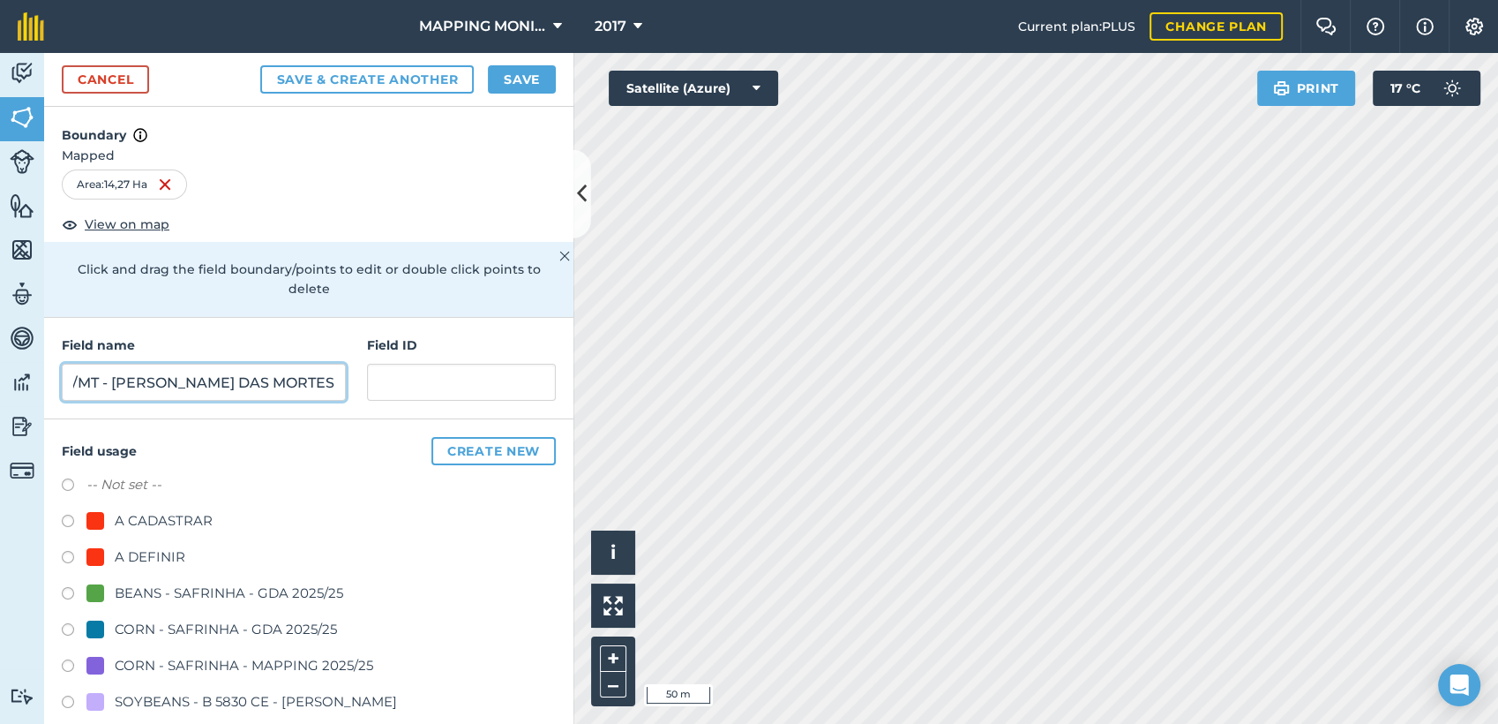
type input "PRIMAVERA DO LESTE/MT - [PERSON_NAME] DAS MORTES"
click at [152, 551] on div "A DEFINIR" at bounding box center [150, 556] width 71 height 21
radio input "true"
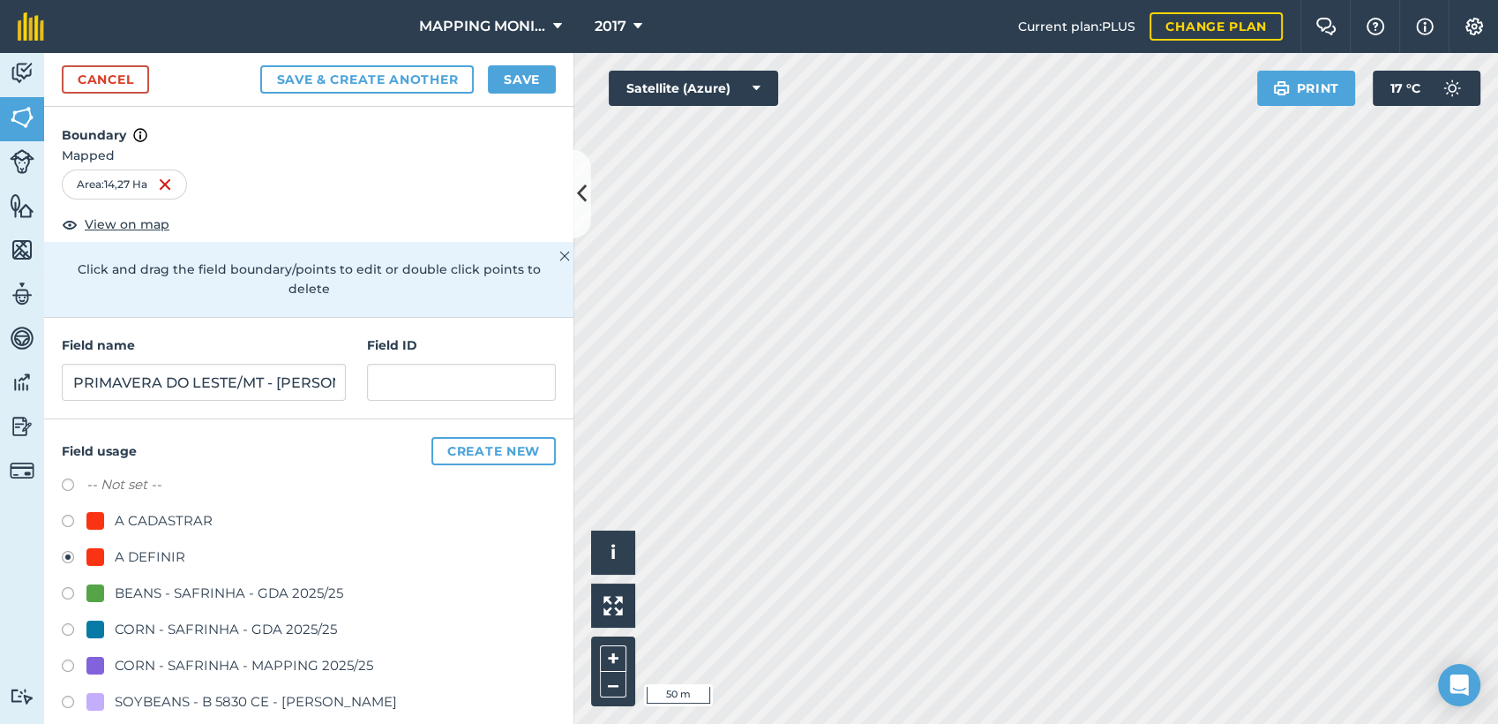
click at [520, 95] on div "Cancel Save & Create Another Save" at bounding box center [308, 80] width 529 height 54
click at [521, 84] on button "Save" at bounding box center [522, 79] width 68 height 28
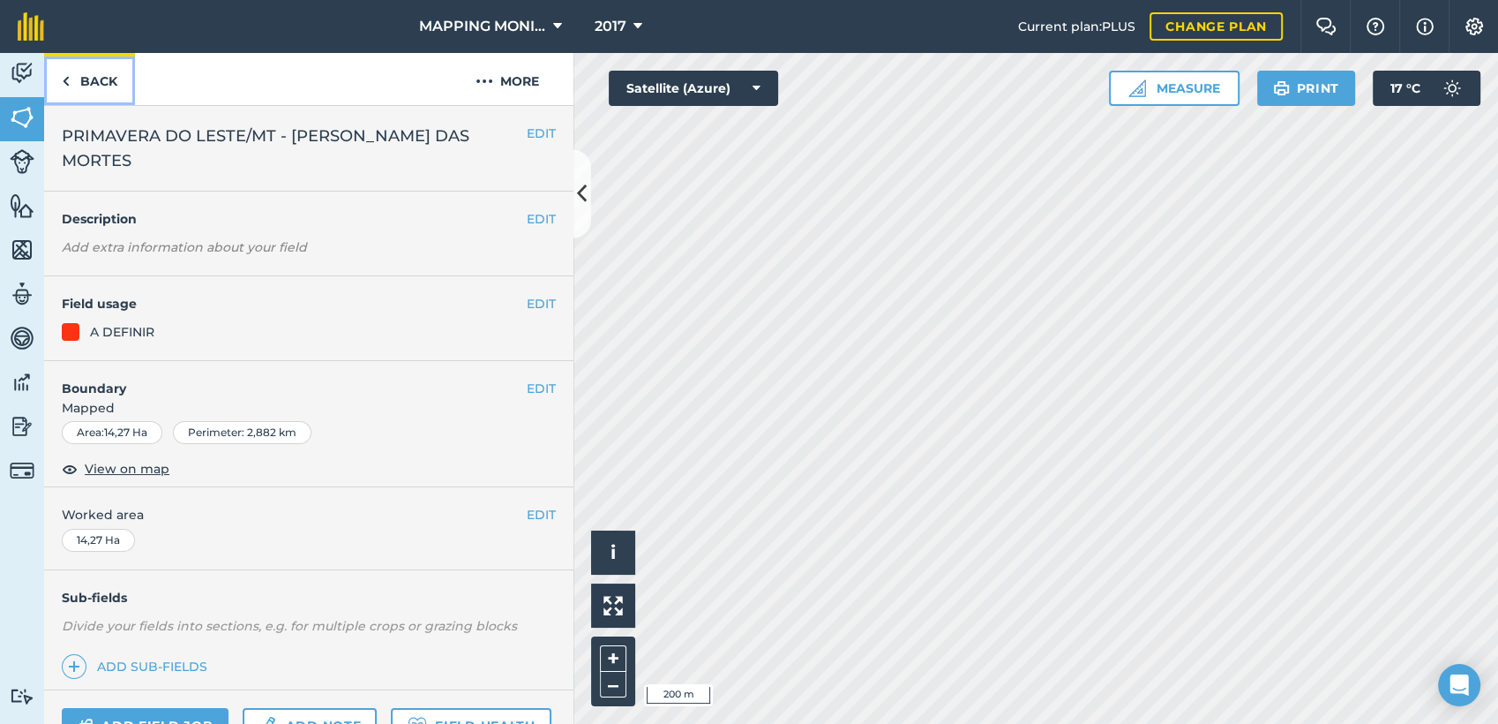
click at [95, 81] on link "Back" at bounding box center [89, 79] width 91 height 52
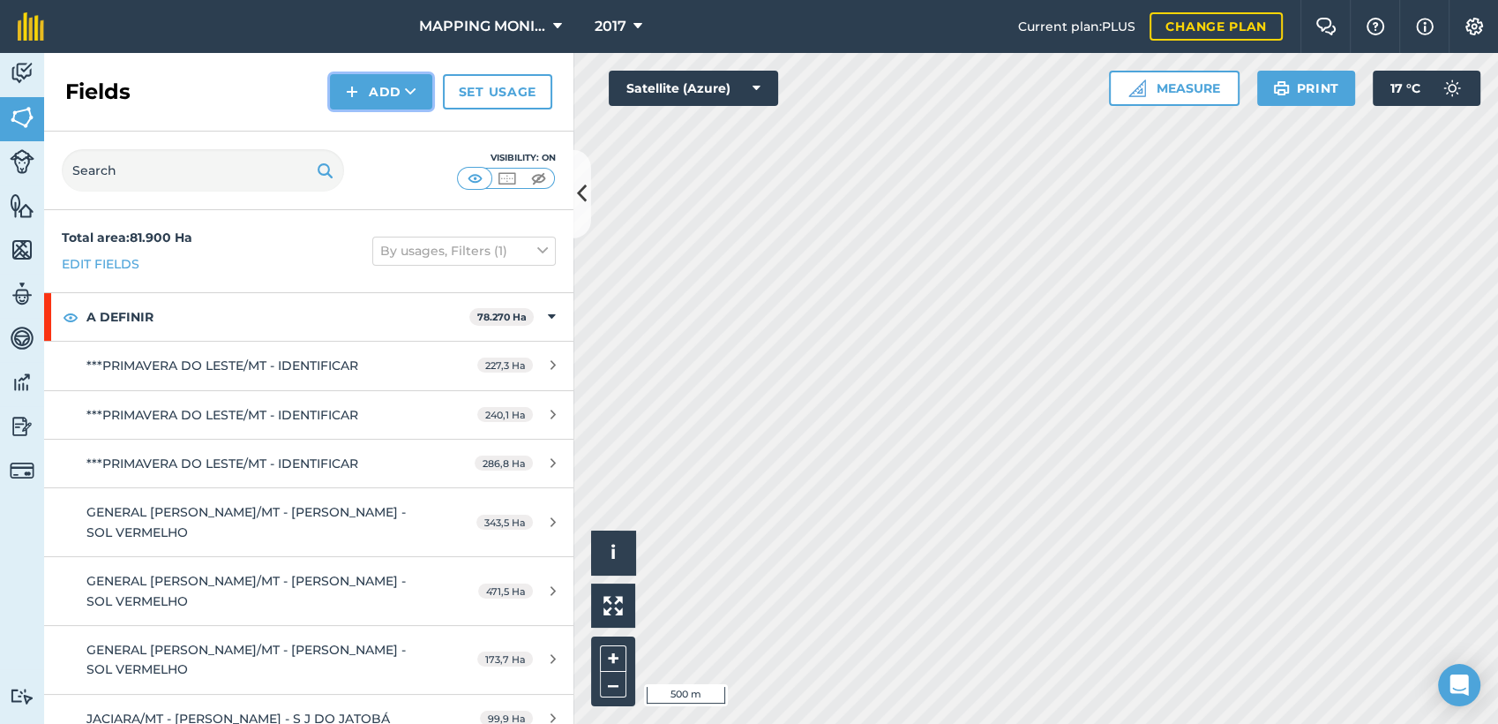
click at [397, 101] on button "Add" at bounding box center [381, 91] width 102 height 35
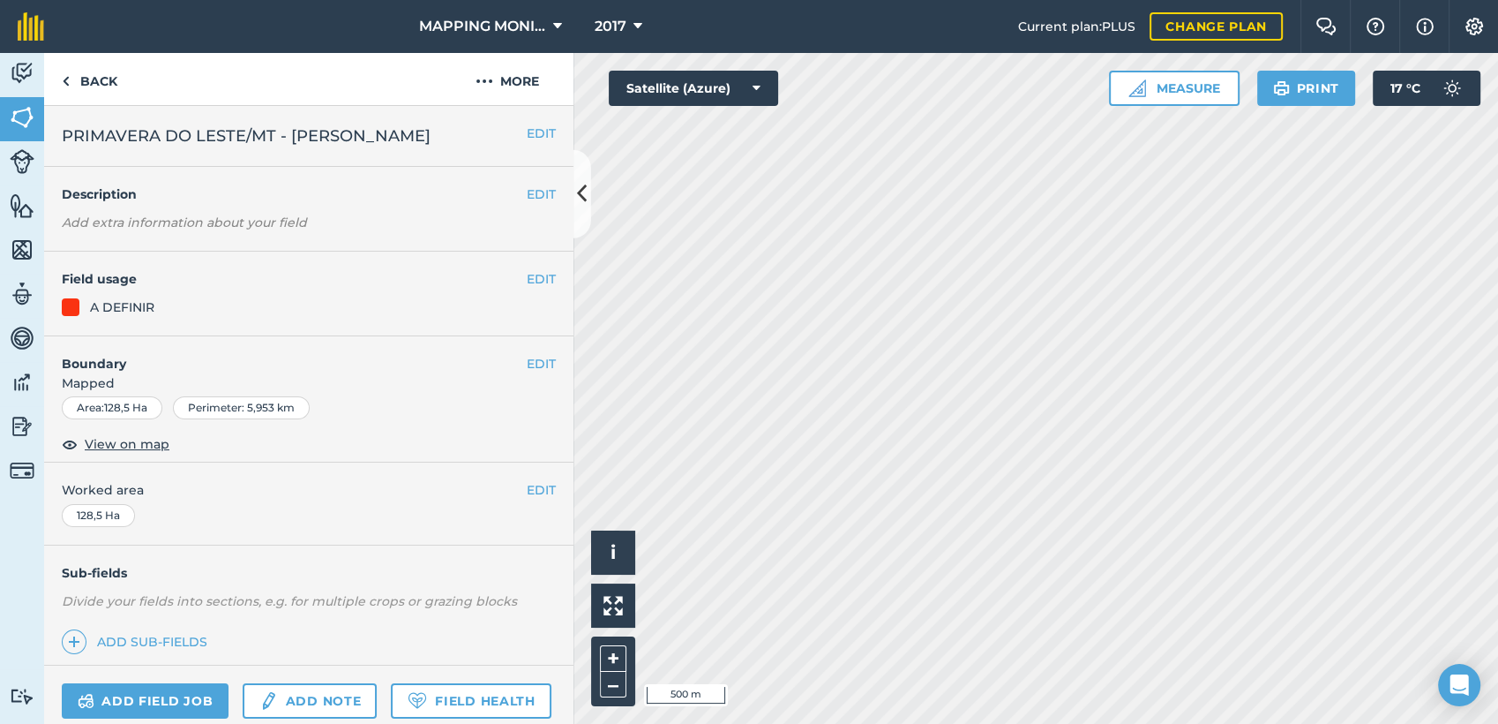
click at [431, 139] on span "PRIMAVERA DO LESTE/MT - [PERSON_NAME]" at bounding box center [246, 136] width 369 height 25
click at [527, 131] on button "EDIT" at bounding box center [541, 133] width 29 height 19
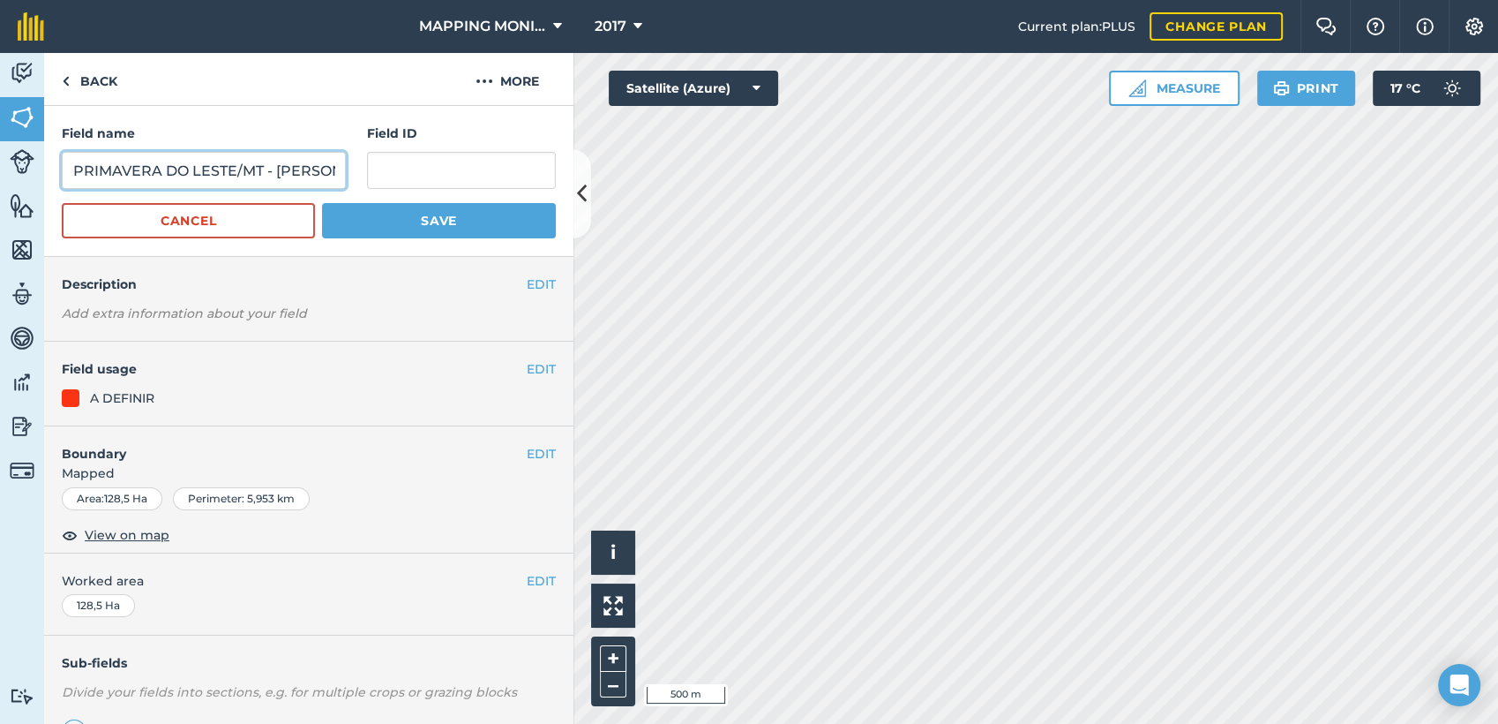
click at [247, 176] on input "PRIMAVERA DO LESTE/MT - [PERSON_NAME]" at bounding box center [204, 170] width 284 height 37
click at [268, 230] on button "Cancel" at bounding box center [188, 220] width 253 height 35
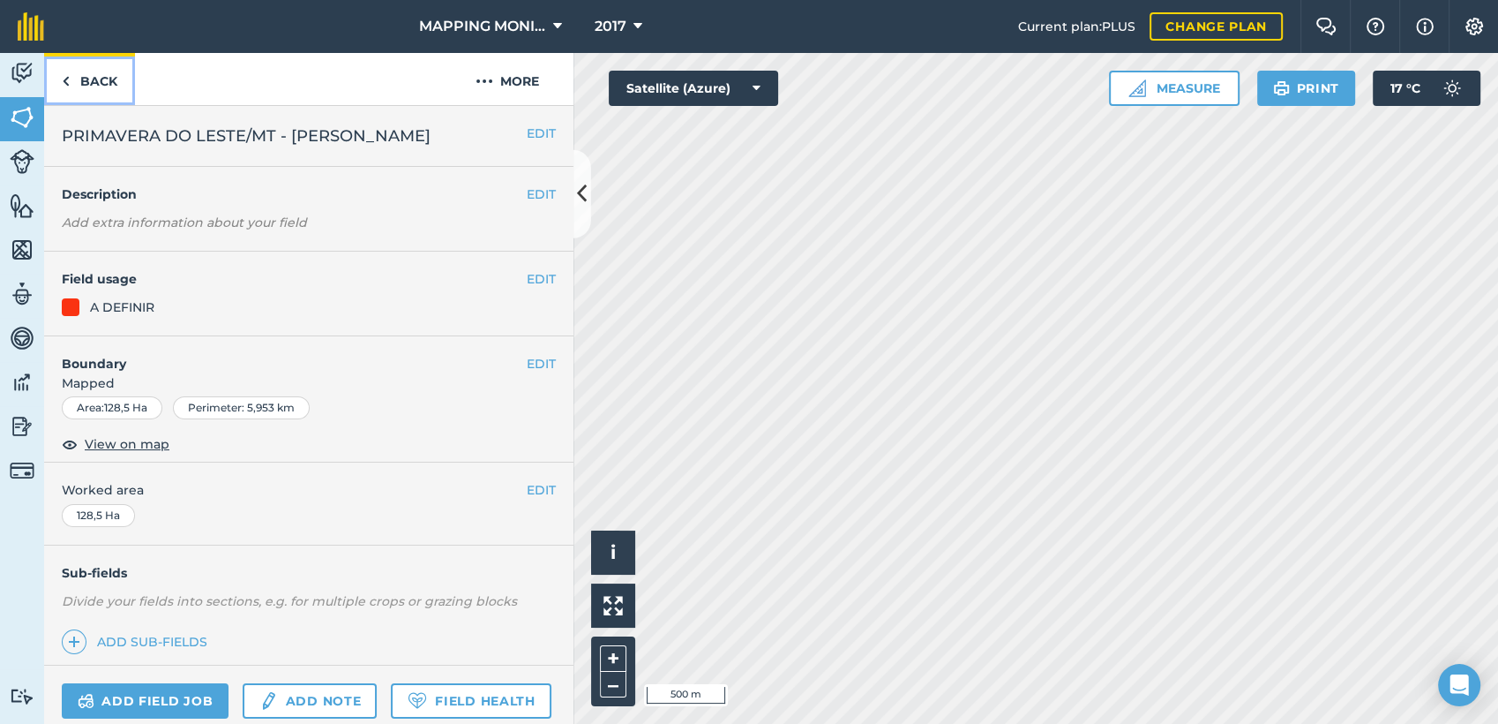
click at [96, 79] on link "Back" at bounding box center [89, 79] width 91 height 52
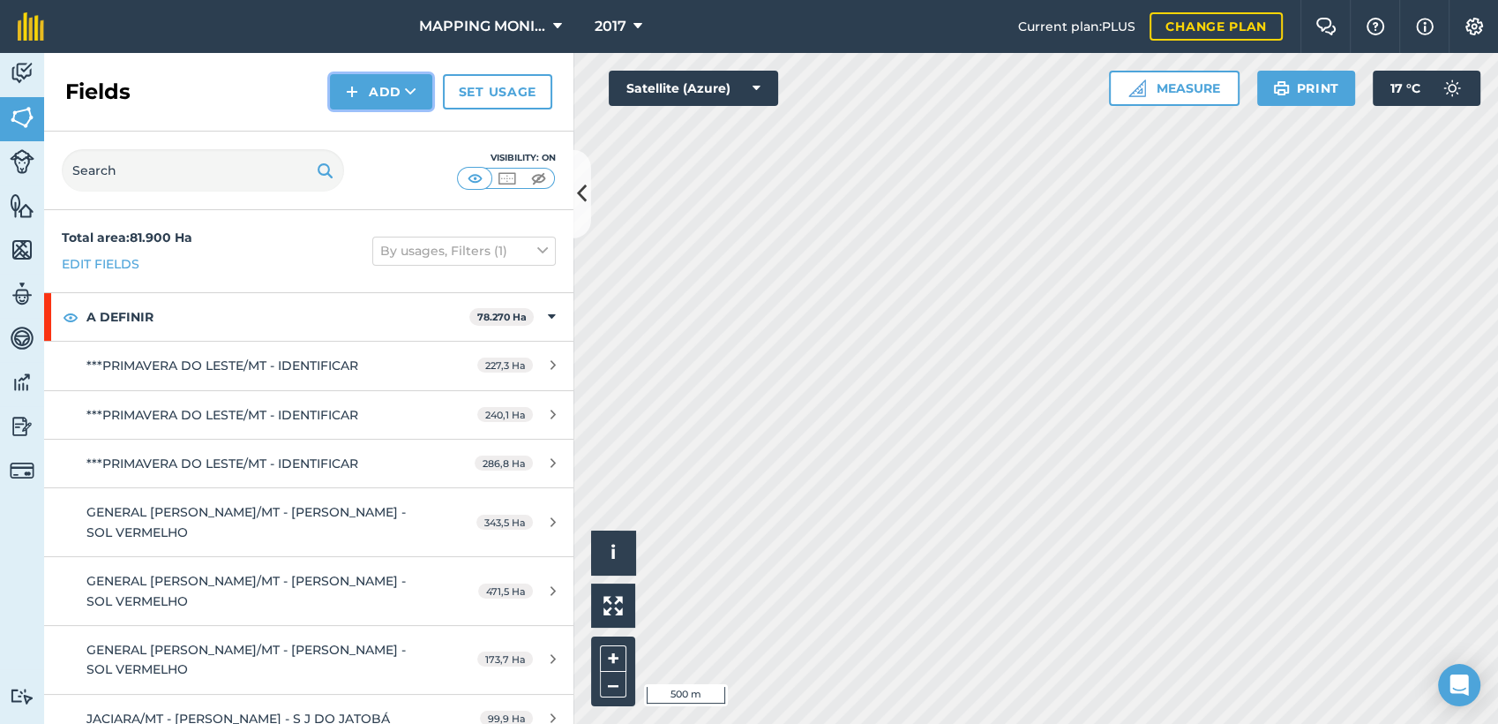
click at [431, 99] on button "Add" at bounding box center [381, 91] width 102 height 35
click at [404, 137] on link "Draw" at bounding box center [381, 131] width 97 height 39
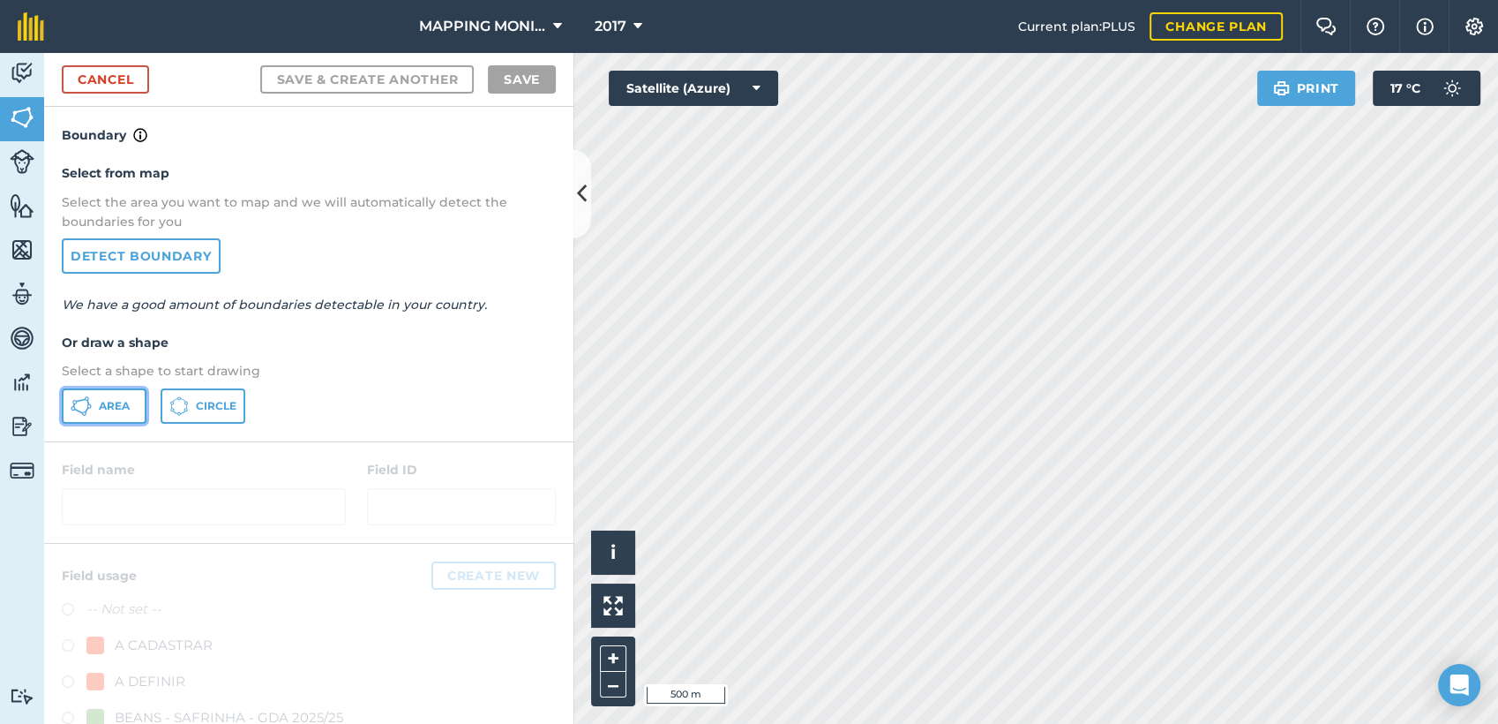
click at [117, 406] on span "Area" at bounding box center [114, 406] width 31 height 14
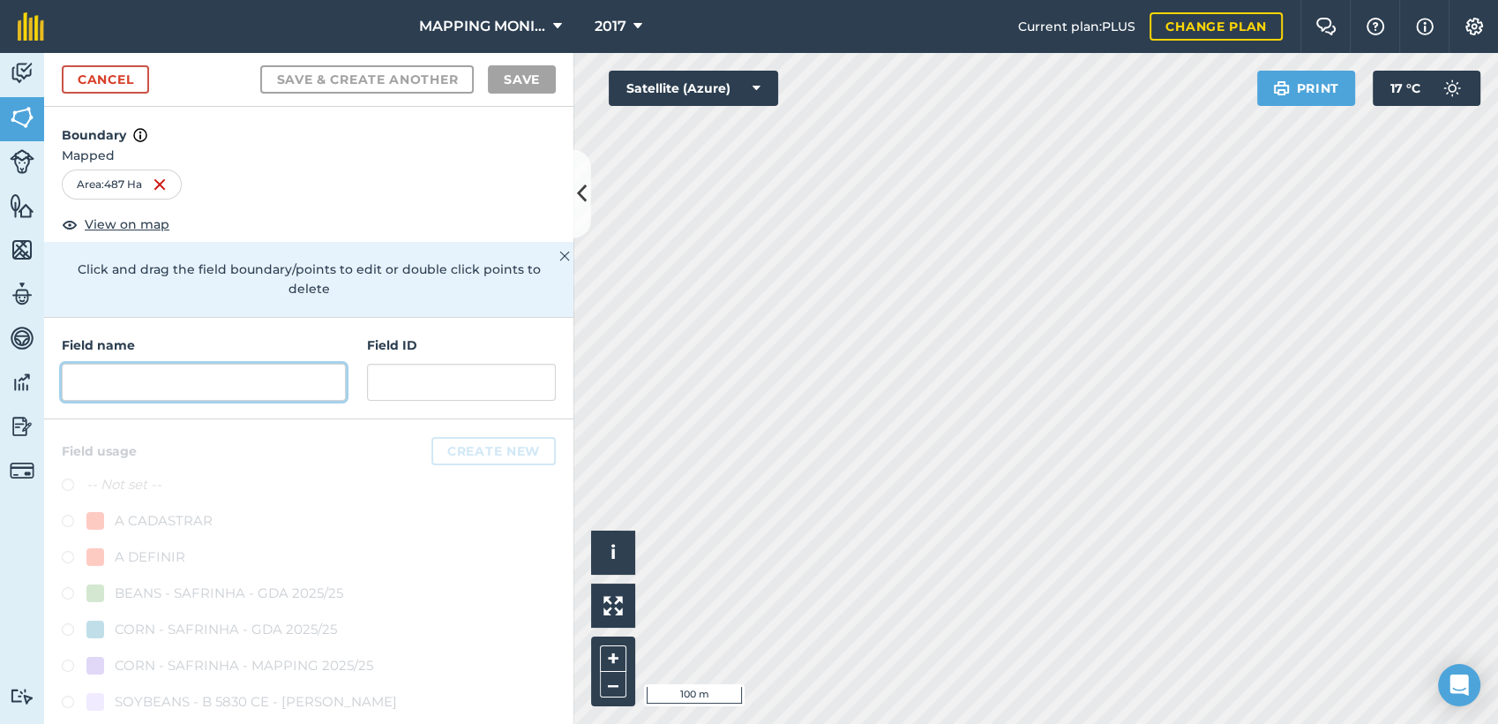
click at [249, 386] on input "text" at bounding box center [204, 382] width 284 height 37
paste input "PRIMAVERA DO LESTE/MT - [PERSON_NAME]"
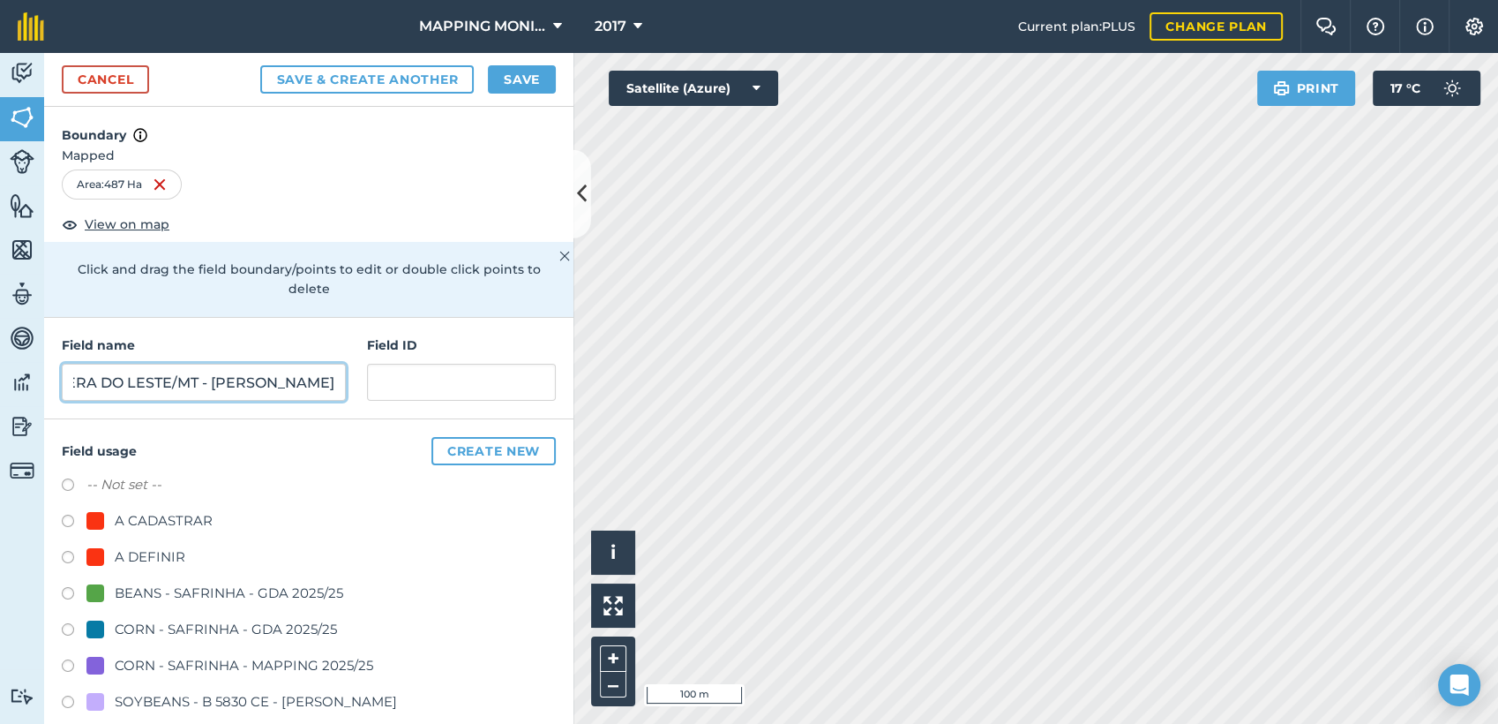
type input "PRIMAVERA DO LESTE/MT - [PERSON_NAME]"
click at [168, 552] on div "A DEFINIR" at bounding box center [150, 556] width 71 height 21
radio input "true"
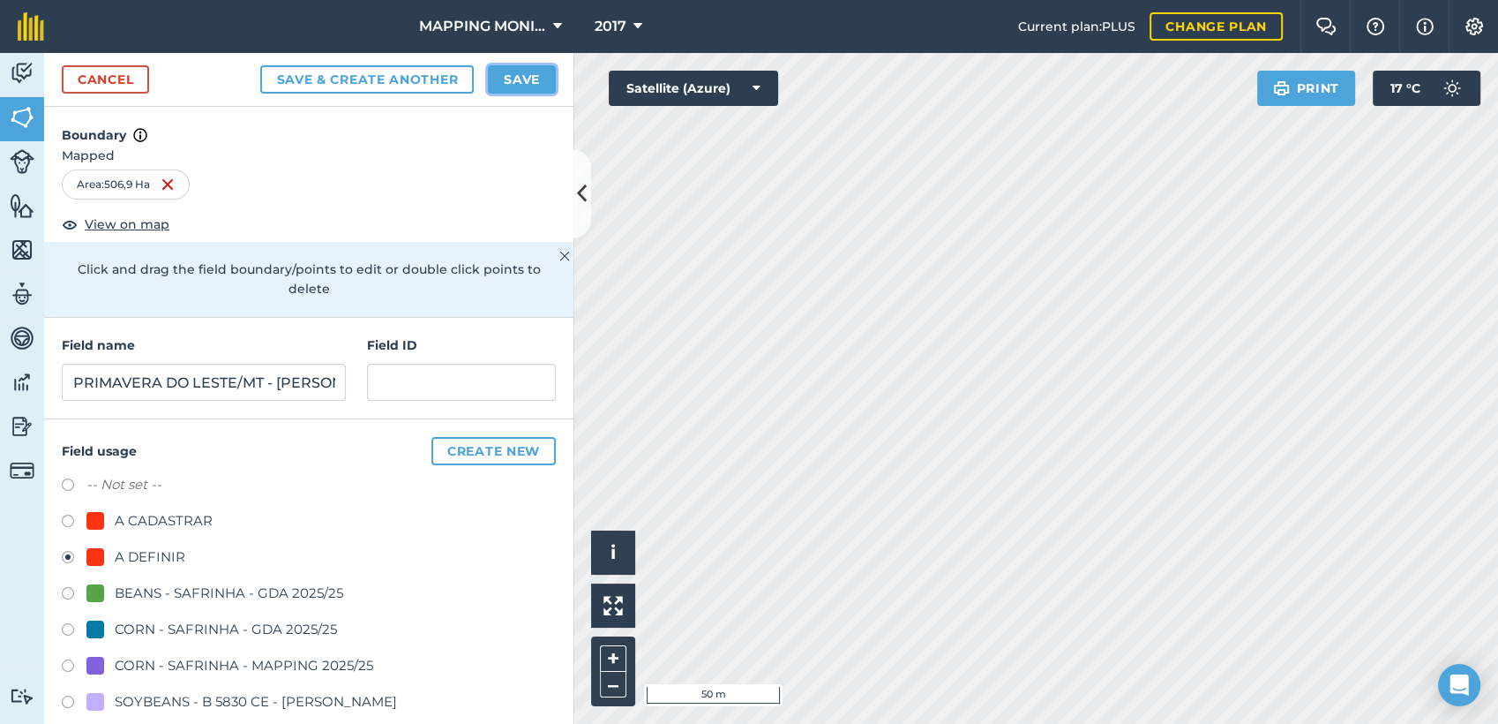
click at [513, 80] on button "Save" at bounding box center [522, 79] width 68 height 28
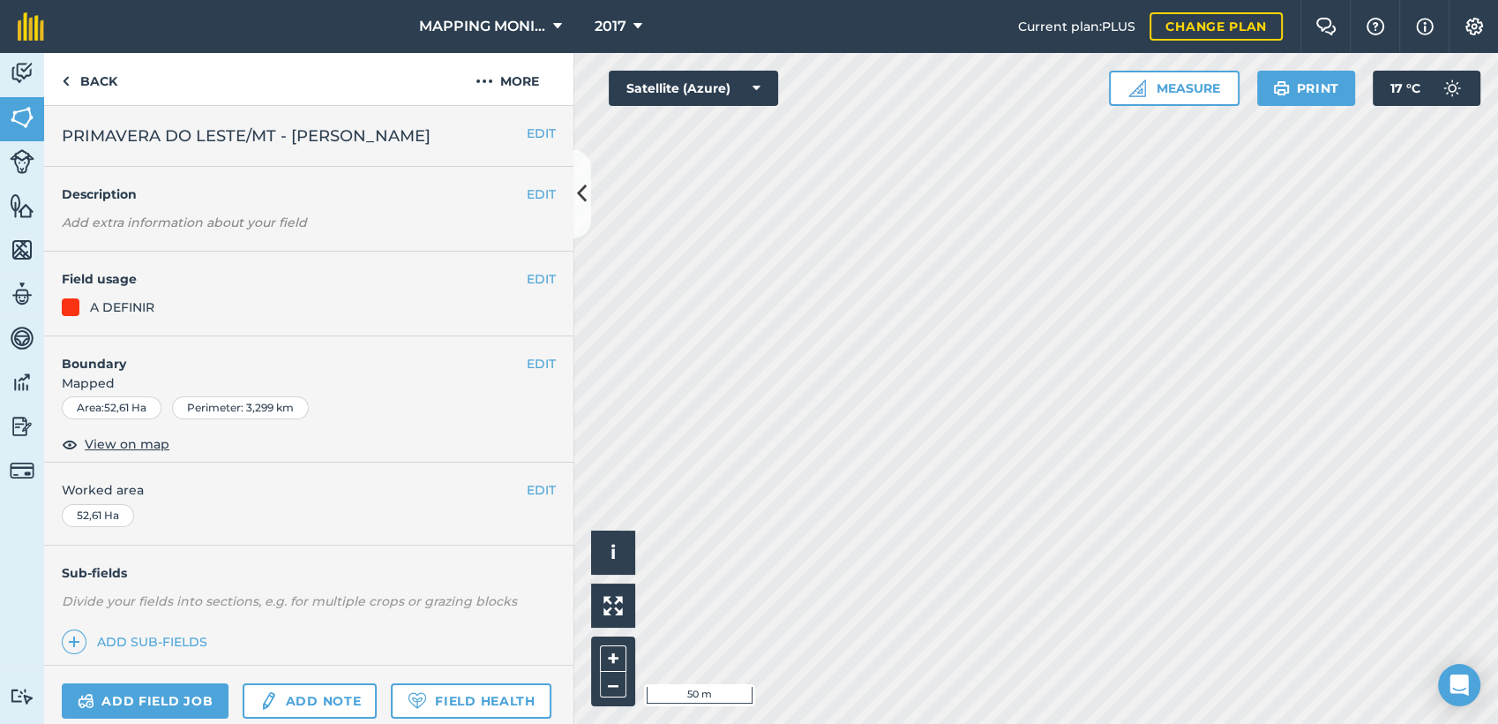
click at [431, 132] on span "PRIMAVERA DO LESTE/MT - [PERSON_NAME]" at bounding box center [246, 136] width 369 height 25
click at [527, 131] on button "EDIT" at bounding box center [541, 133] width 29 height 19
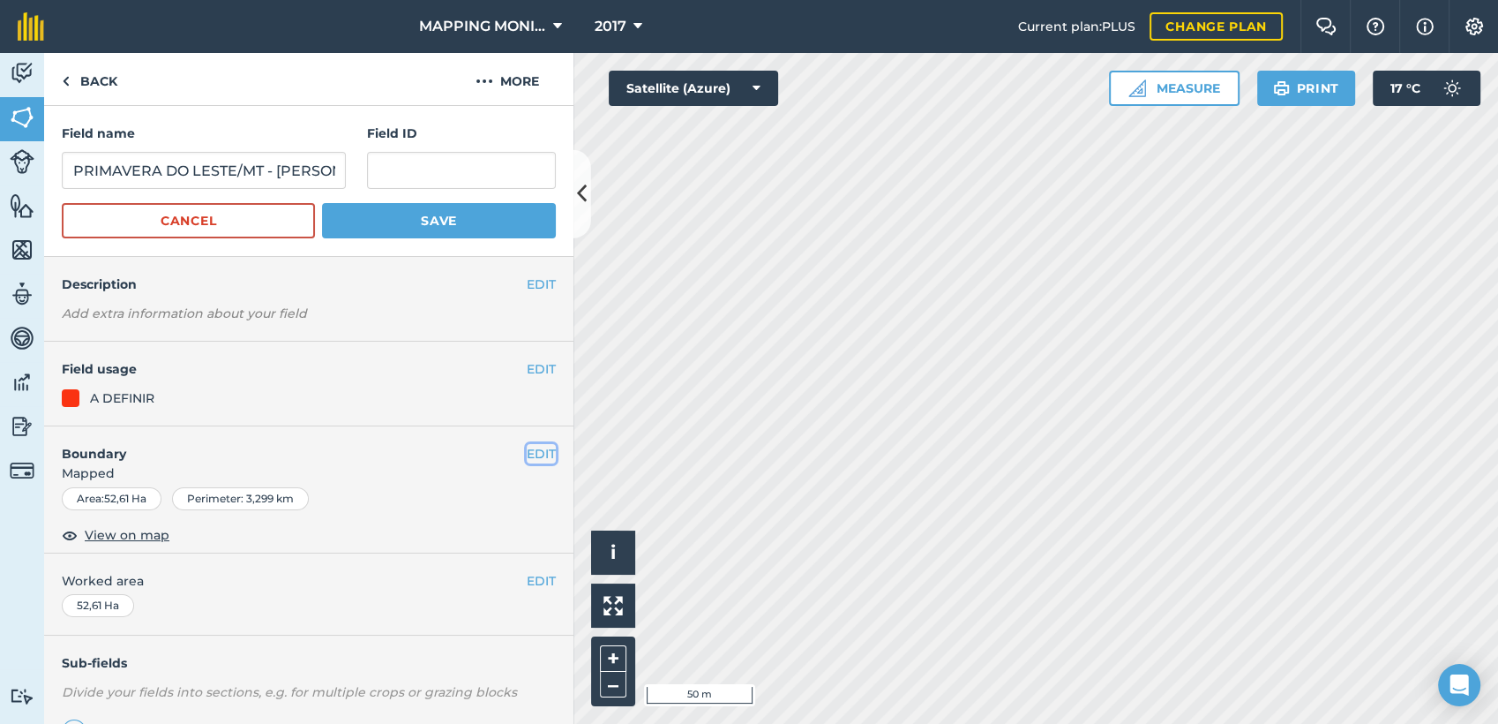
click at [527, 451] on button "EDIT" at bounding box center [541, 453] width 29 height 19
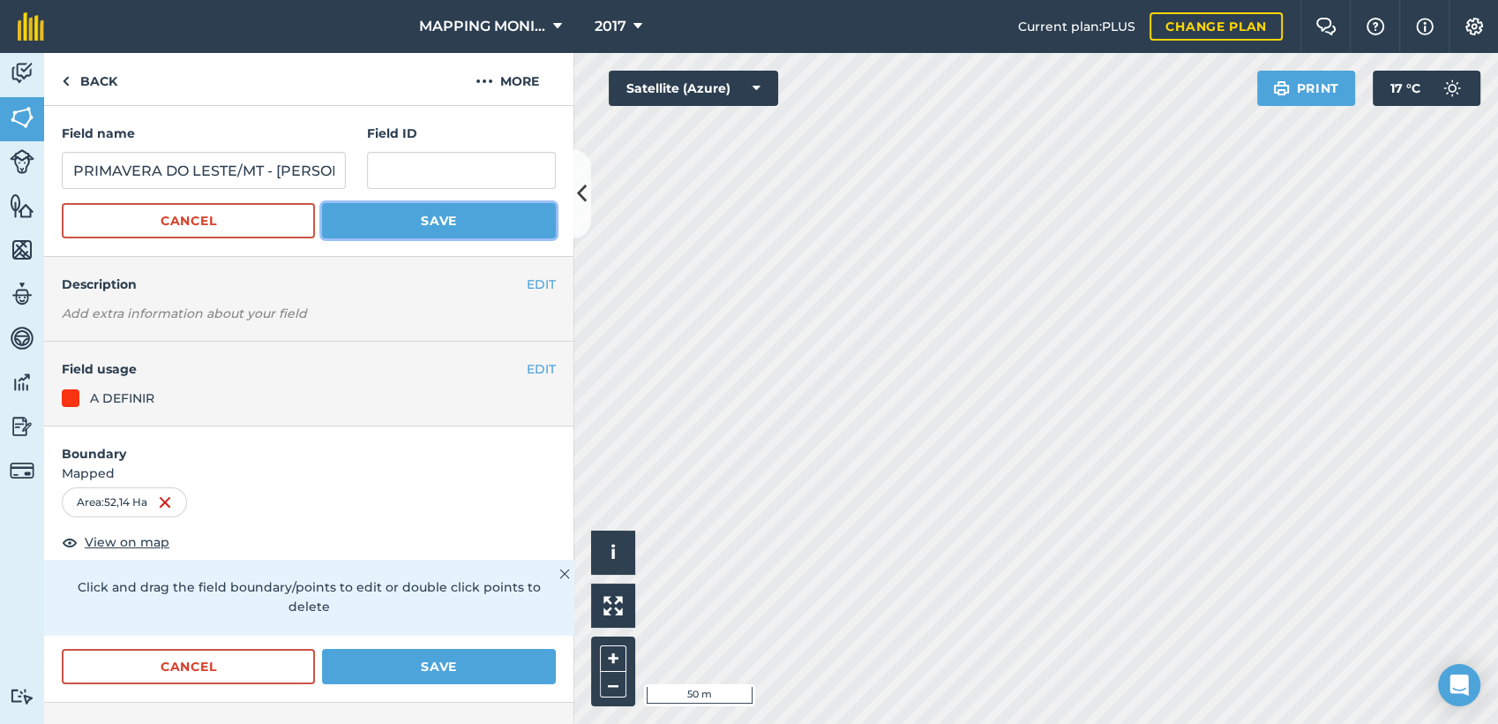
click at [461, 214] on button "Save" at bounding box center [439, 220] width 234 height 35
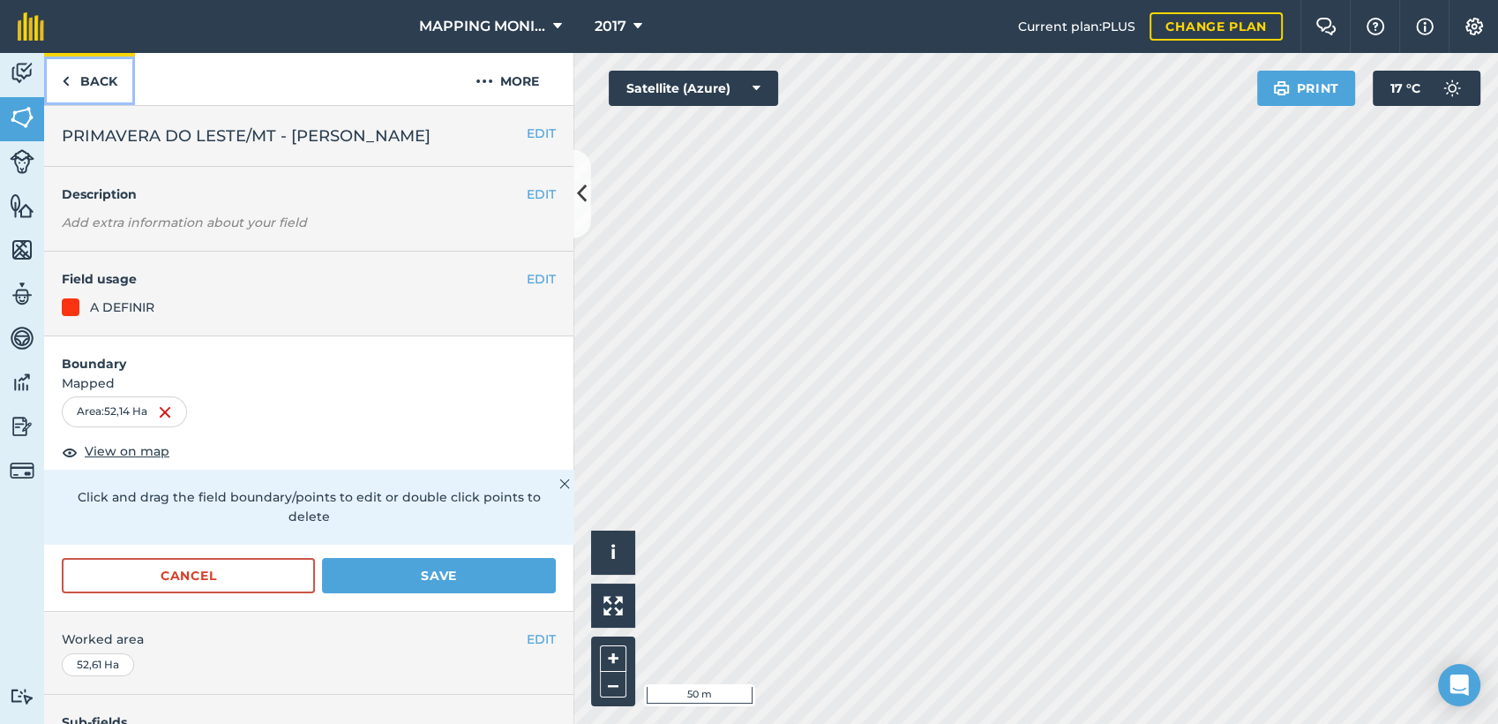
click at [109, 85] on link "Back" at bounding box center [89, 79] width 91 height 52
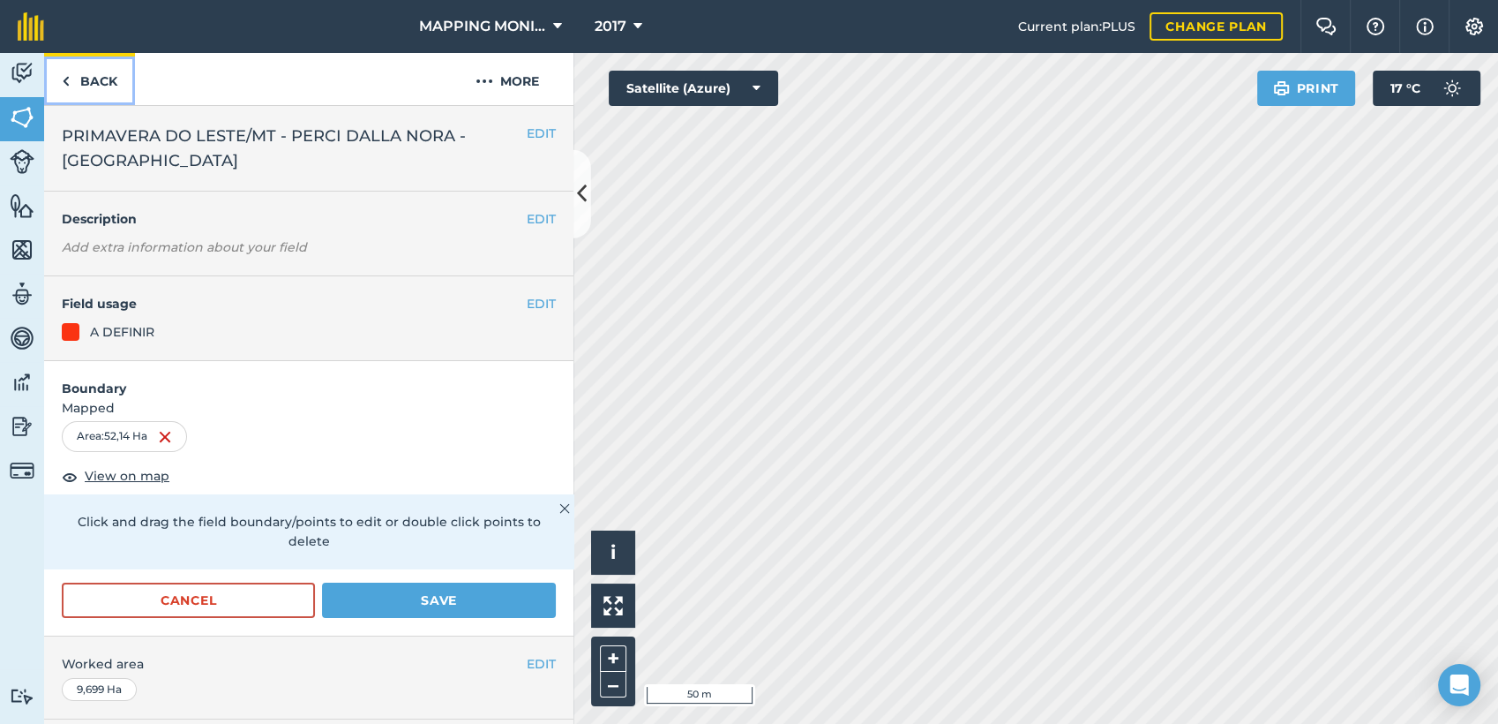
click at [109, 85] on link "Back" at bounding box center [89, 79] width 91 height 52
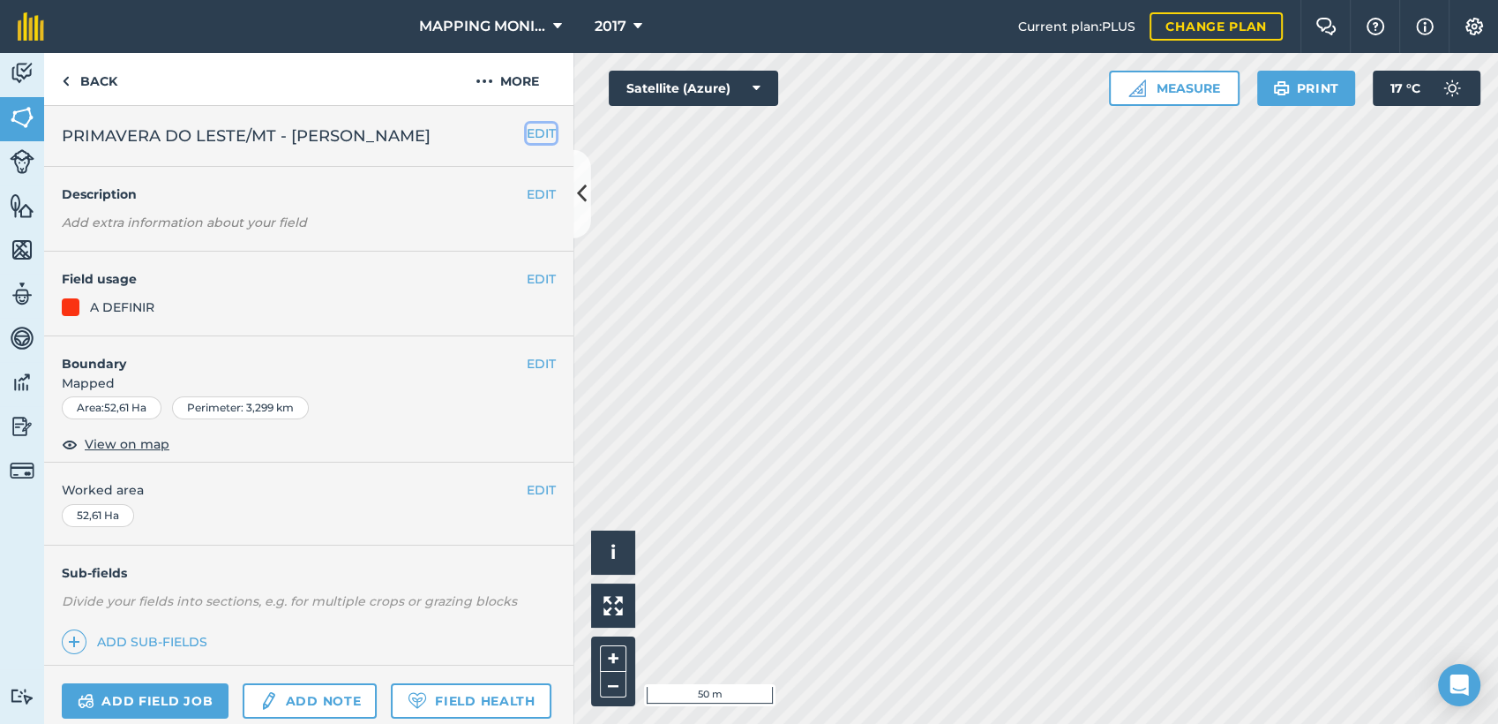
click at [527, 130] on button "EDIT" at bounding box center [541, 133] width 29 height 19
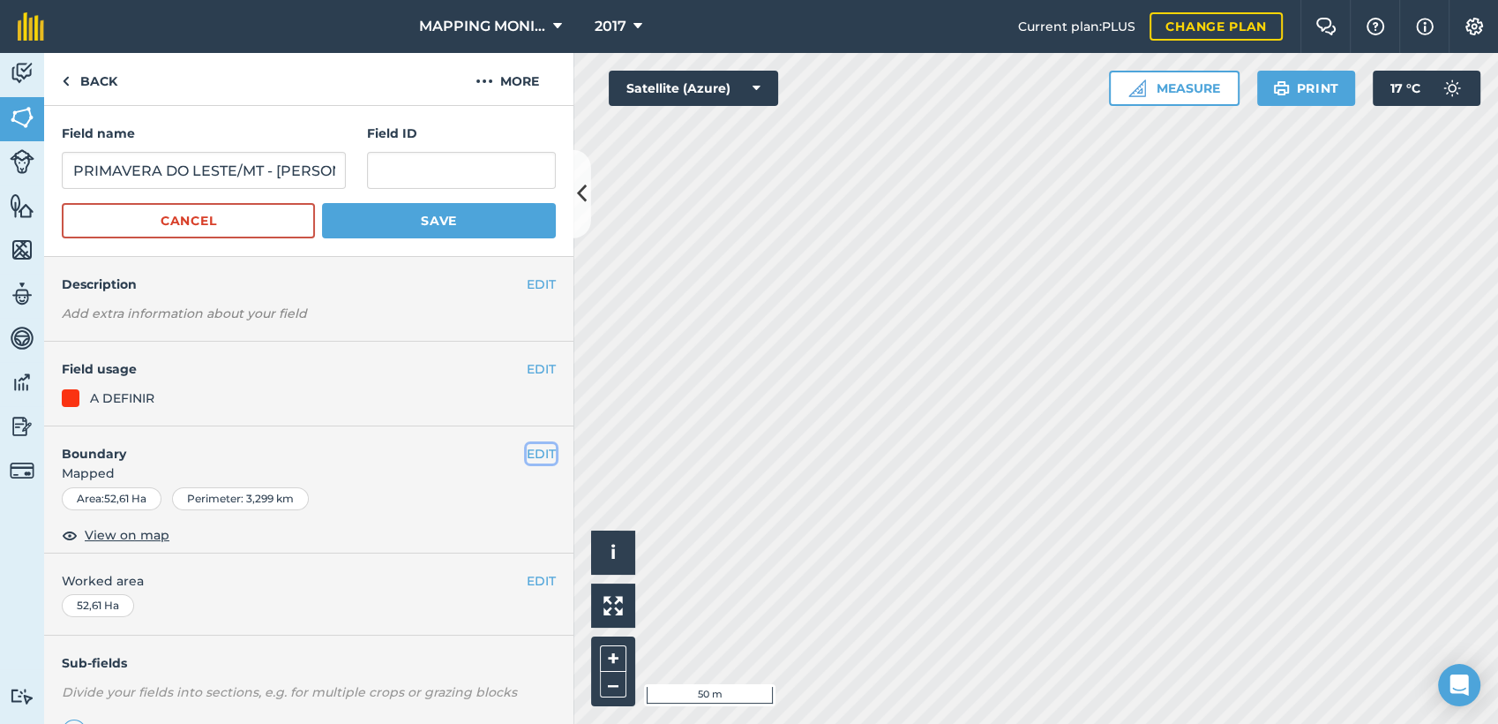
click at [527, 451] on button "EDIT" at bounding box center [541, 453] width 29 height 19
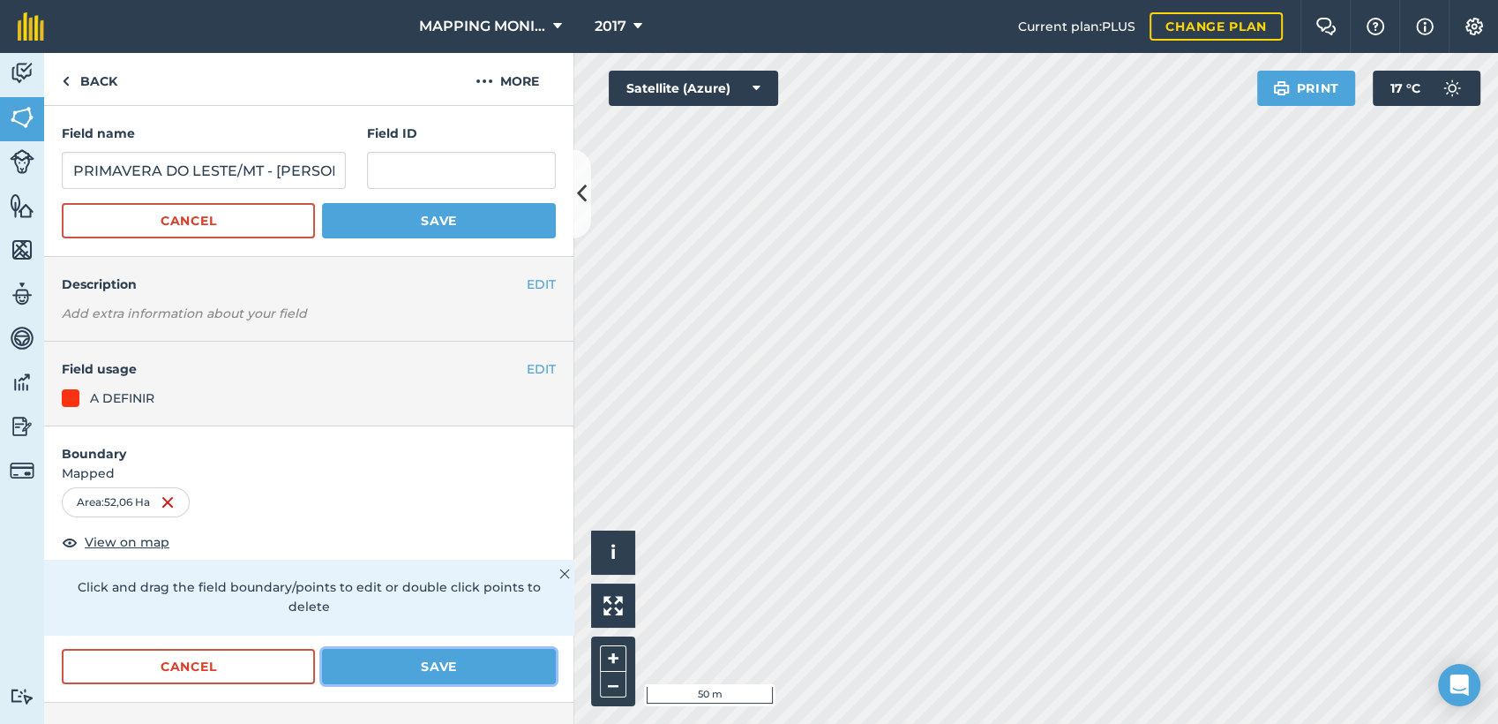
click at [494, 665] on button "Save" at bounding box center [439, 666] width 234 height 35
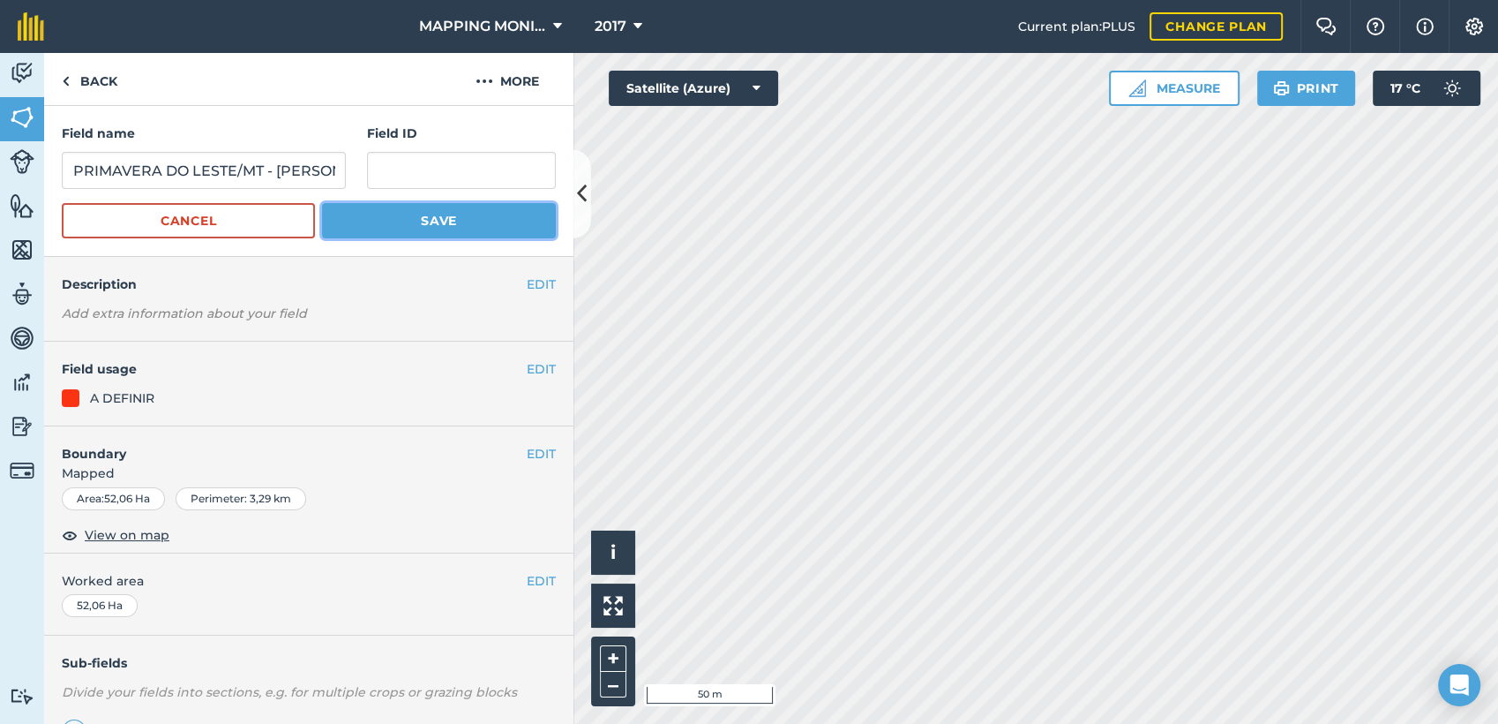
click at [449, 213] on button "Save" at bounding box center [439, 220] width 234 height 35
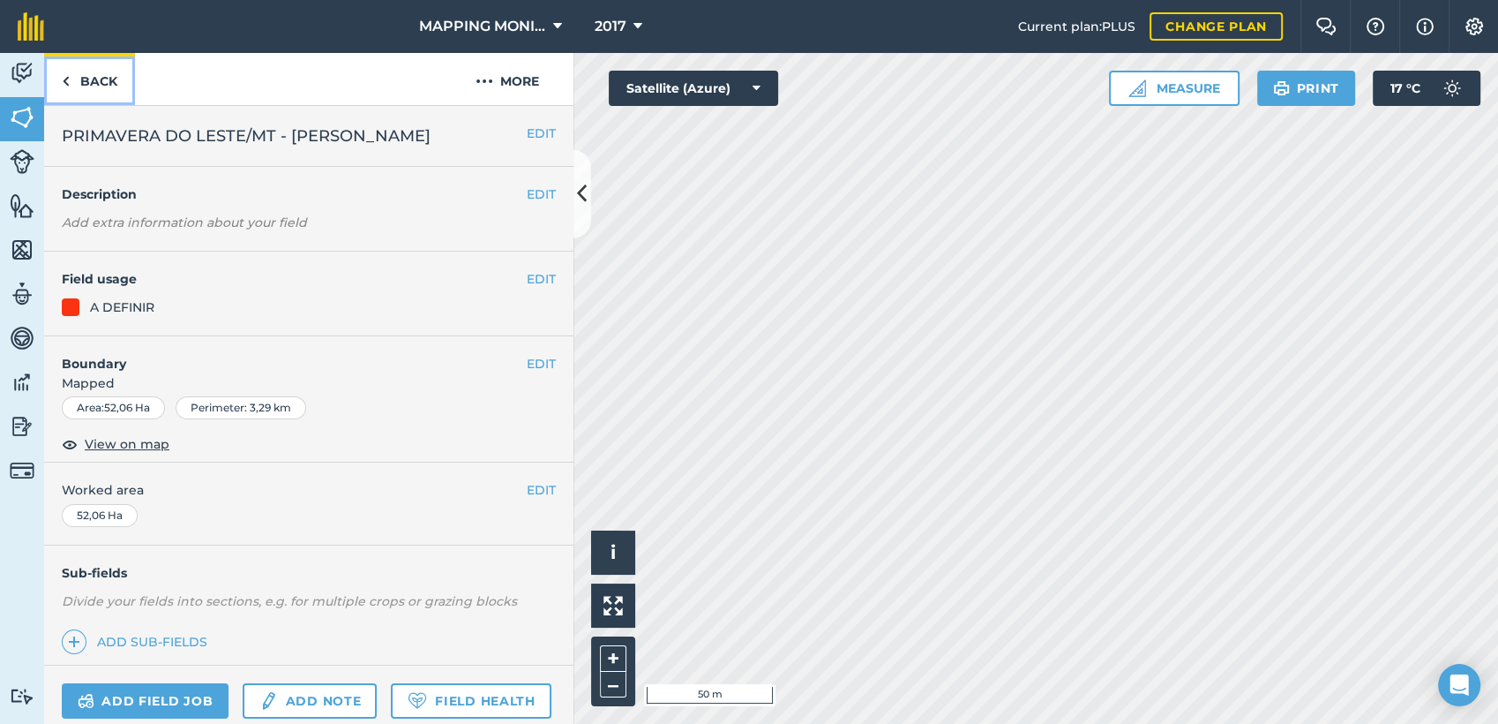
click at [99, 78] on link "Back" at bounding box center [89, 79] width 91 height 52
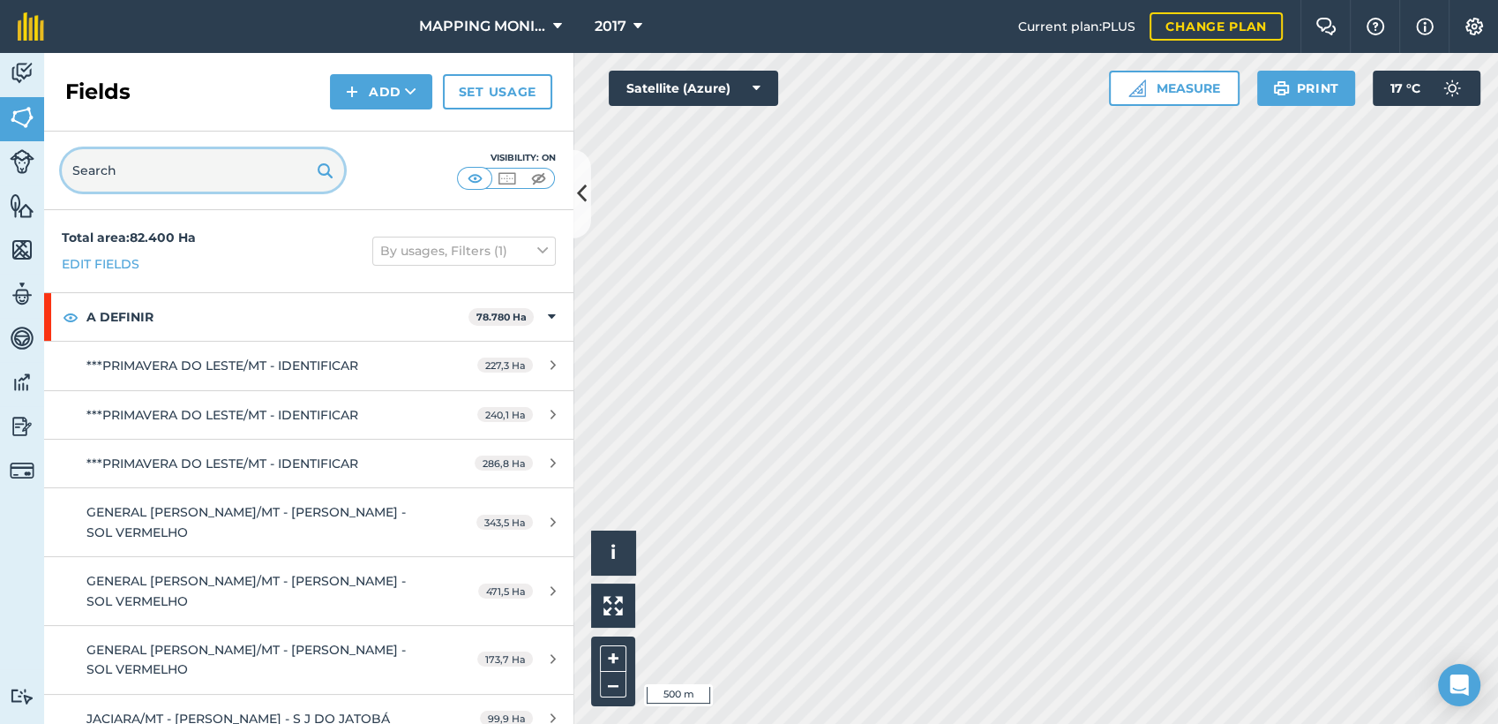
click at [210, 159] on input "text" at bounding box center [203, 170] width 282 height 42
paste input "PRIMAVERA DO LESTE/MT - [PERSON_NAME]"
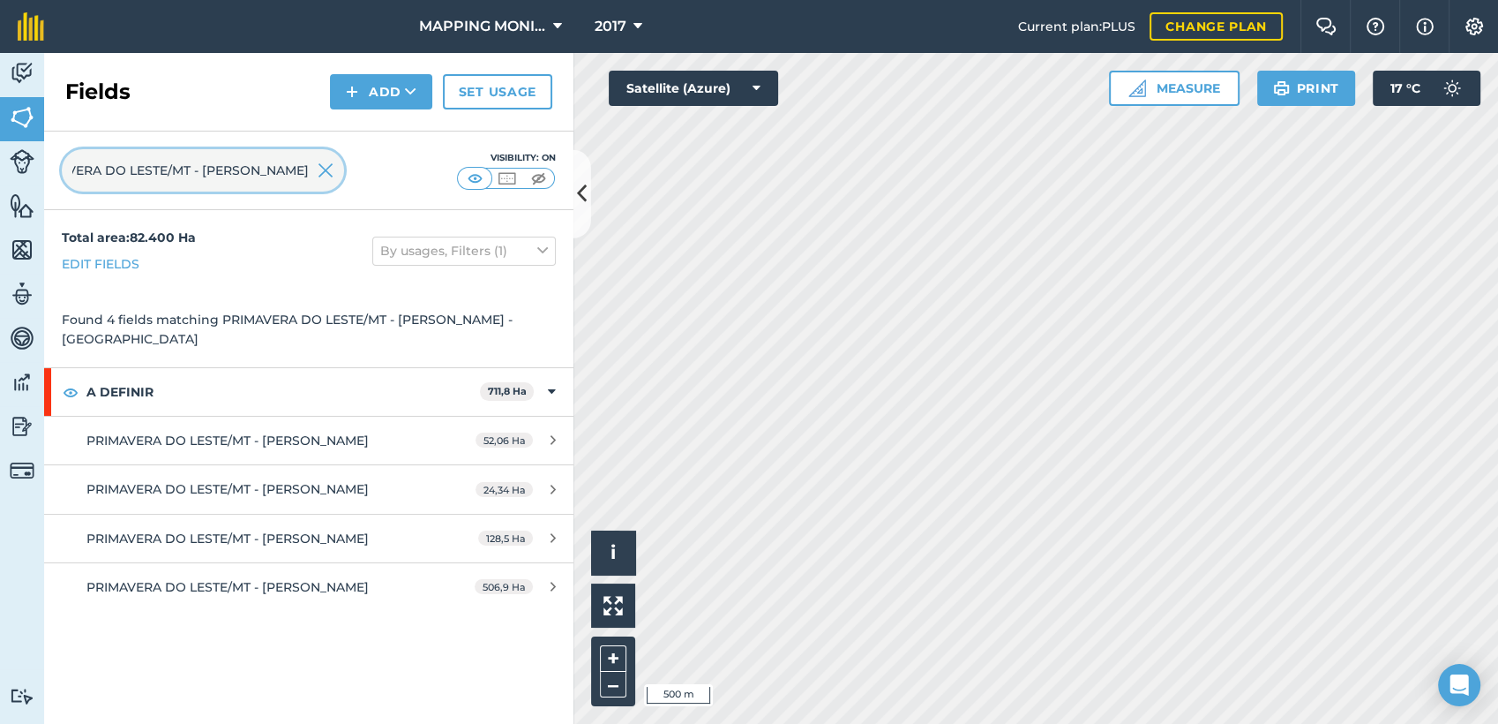
type input "PRIMAVERA DO LESTE/MT - [PERSON_NAME]"
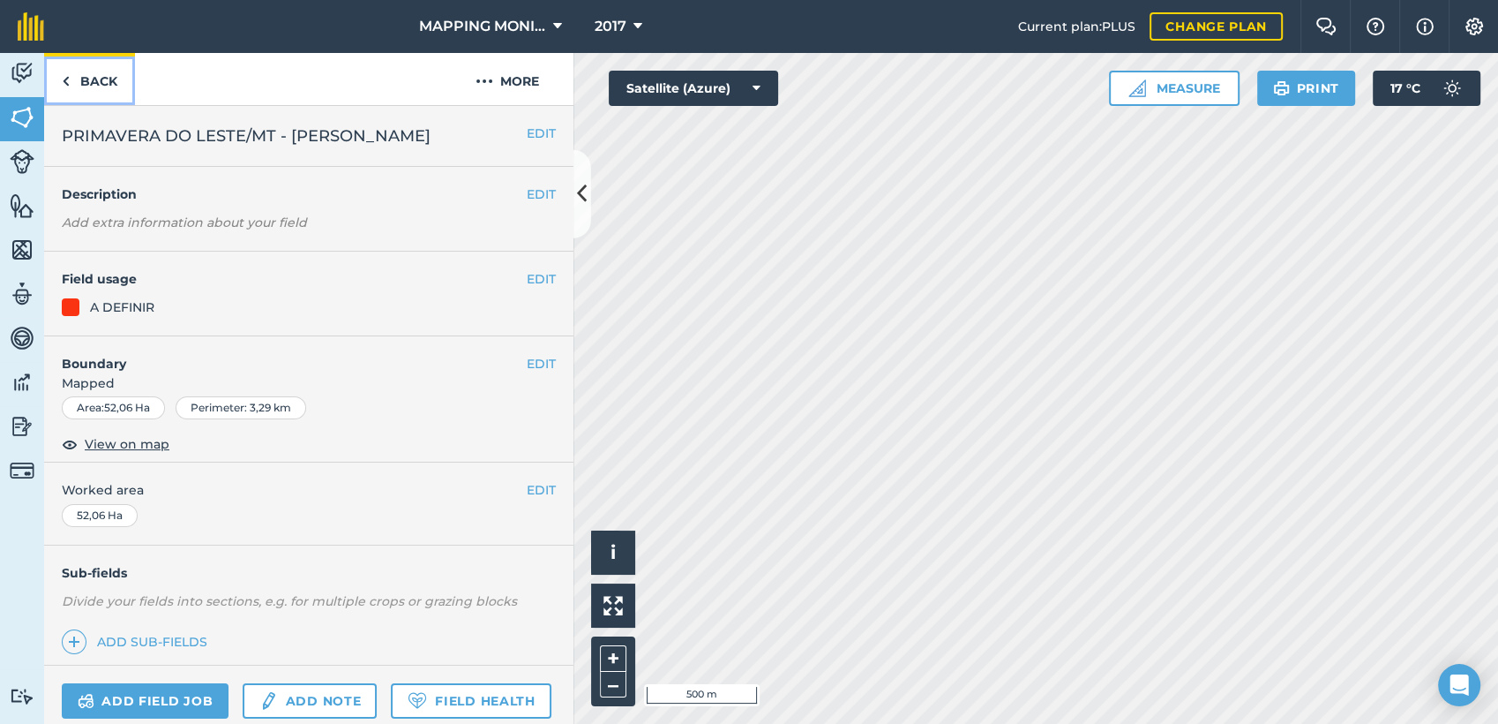
click at [123, 86] on link "Back" at bounding box center [89, 79] width 91 height 52
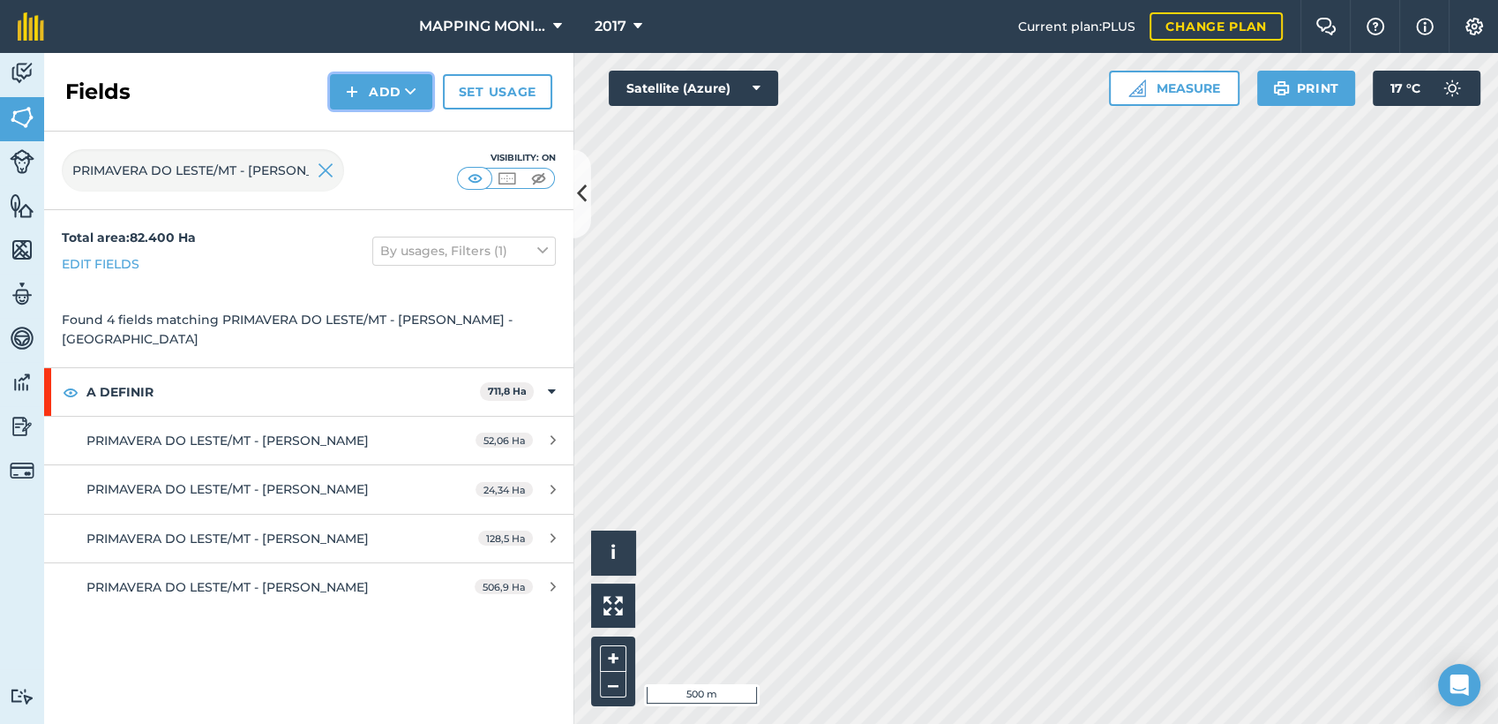
click at [416, 92] on button "Add" at bounding box center [381, 91] width 102 height 35
click at [379, 146] on link "Draw" at bounding box center [381, 131] width 97 height 39
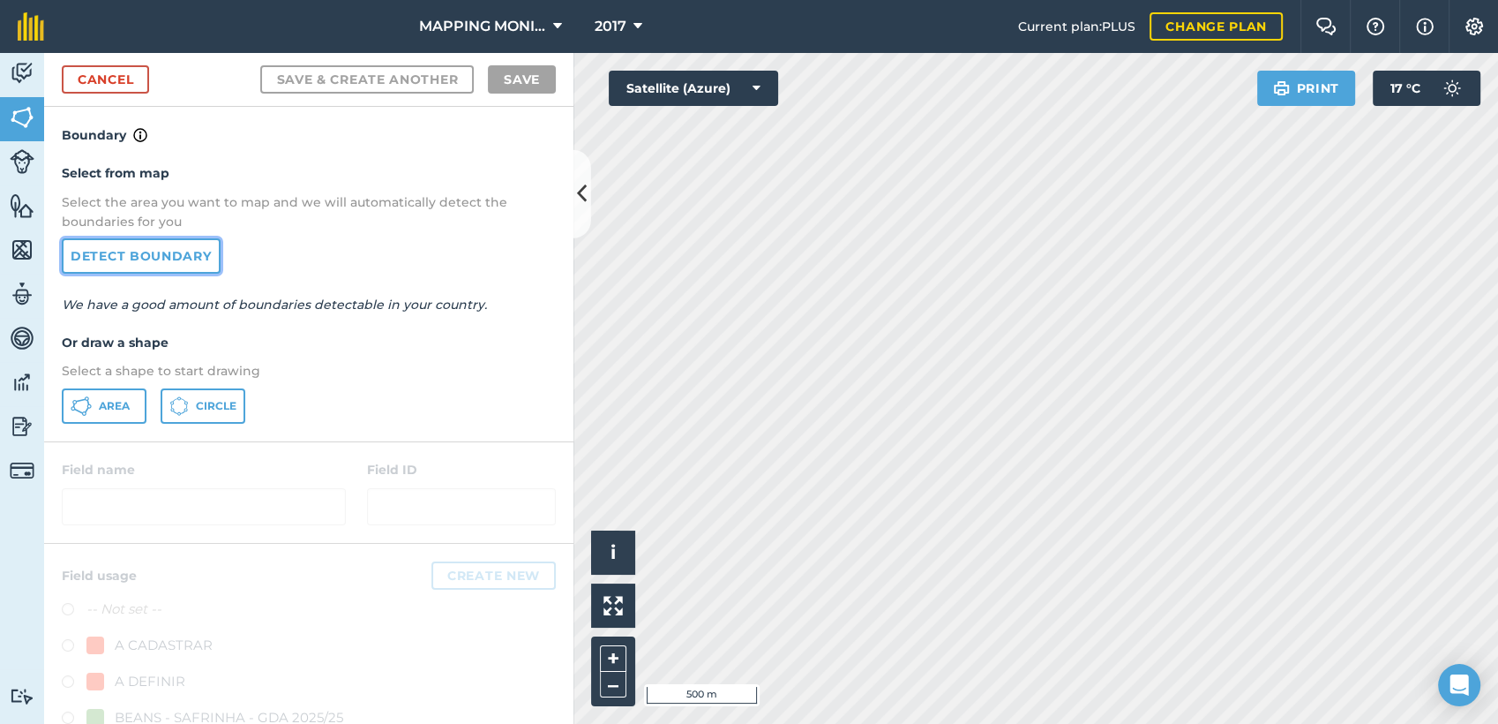
click at [148, 249] on link "Detect boundary" at bounding box center [141, 255] width 159 height 35
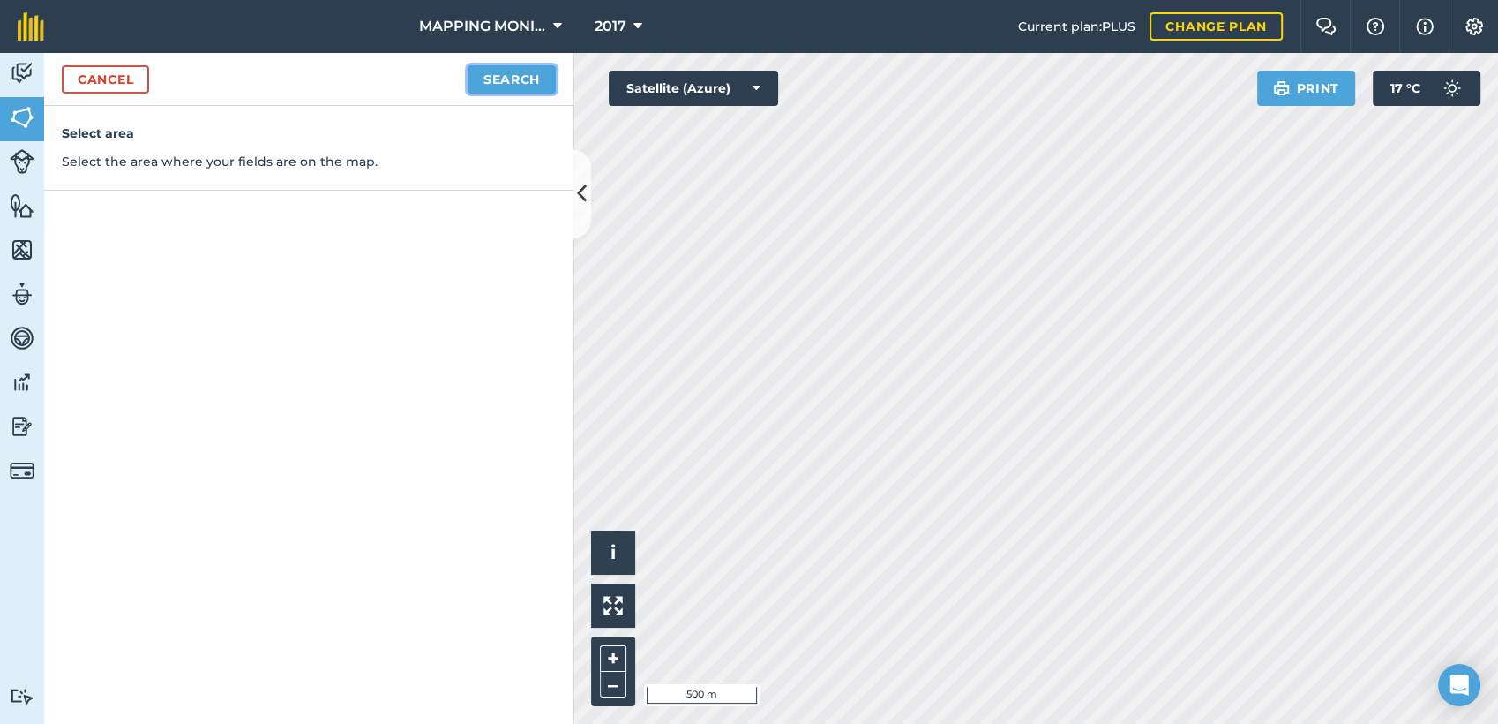
click at [488, 85] on button "Search" at bounding box center [512, 79] width 88 height 28
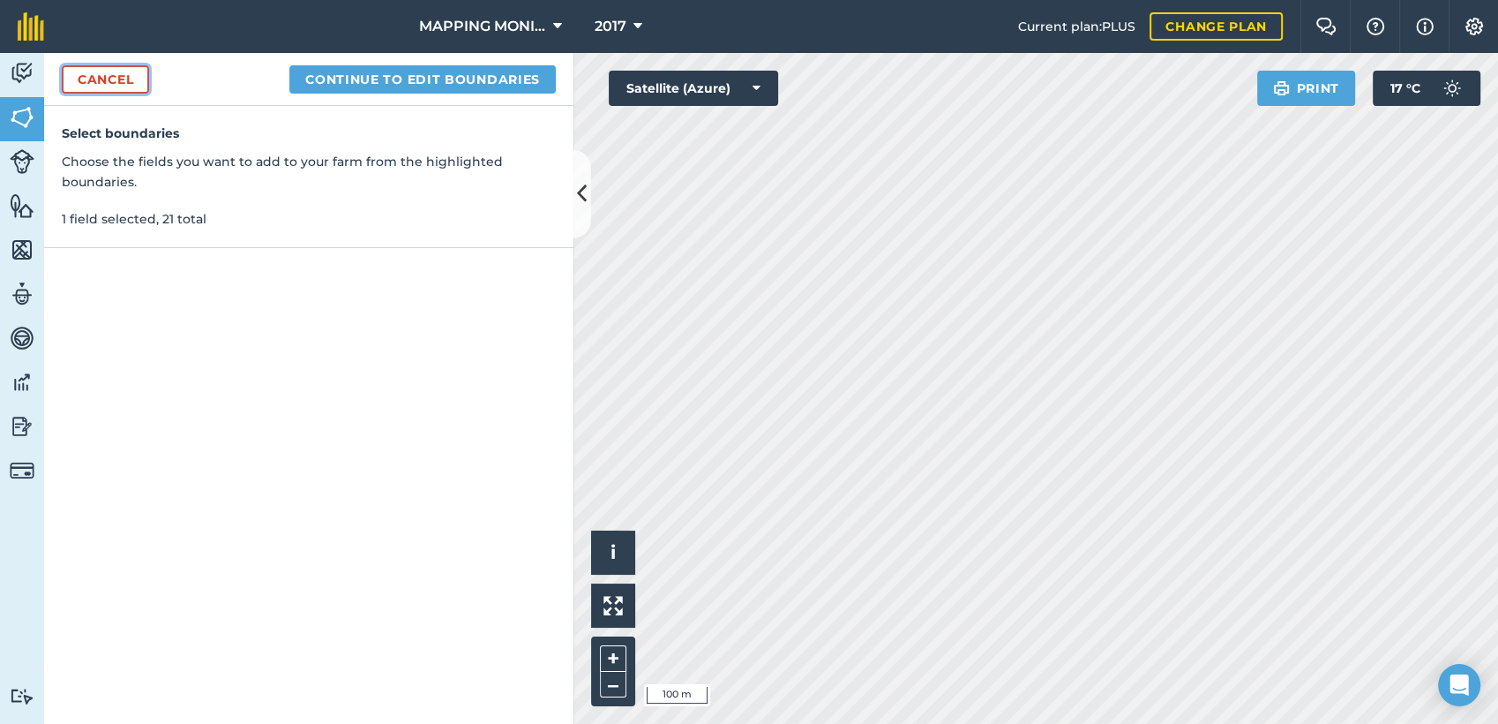
click at [99, 77] on link "Cancel" at bounding box center [105, 79] width 87 height 28
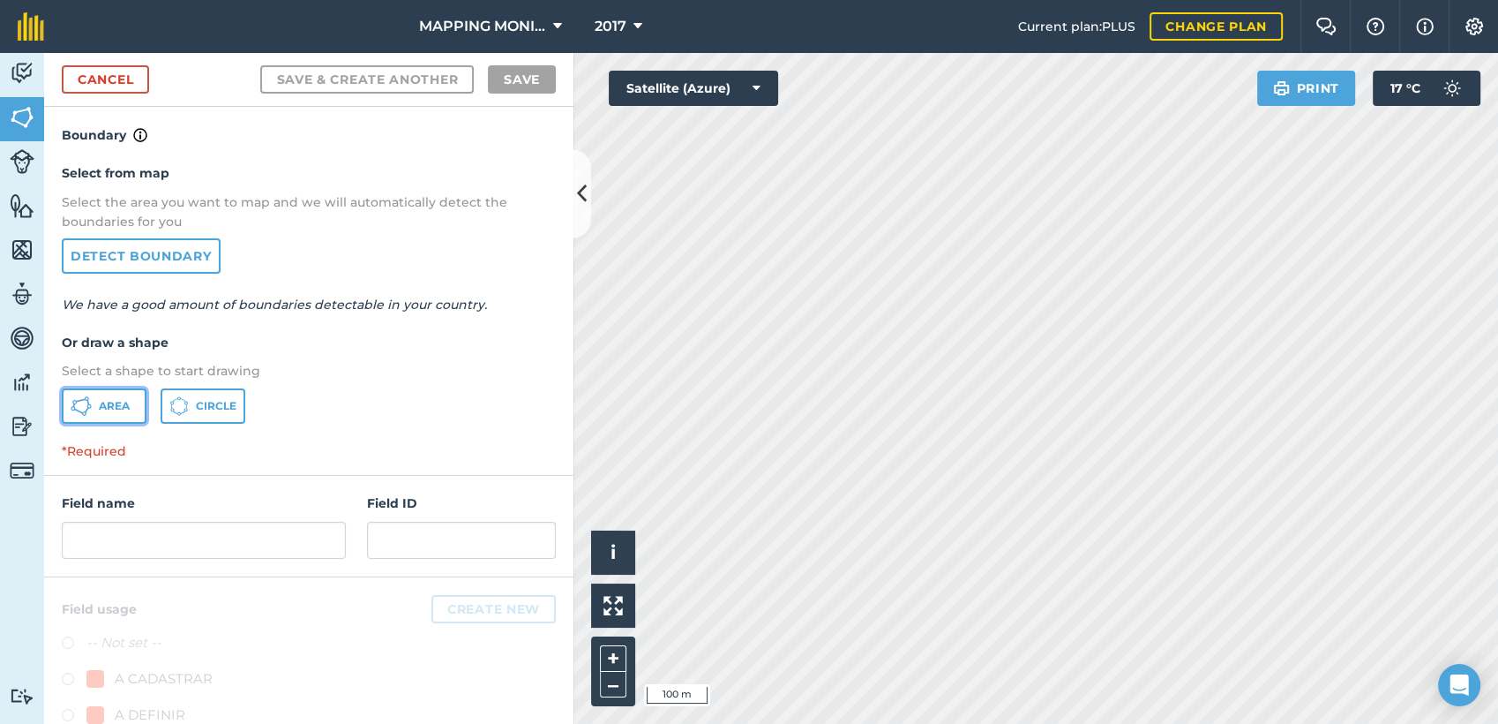
click at [101, 402] on span "Area" at bounding box center [114, 406] width 31 height 14
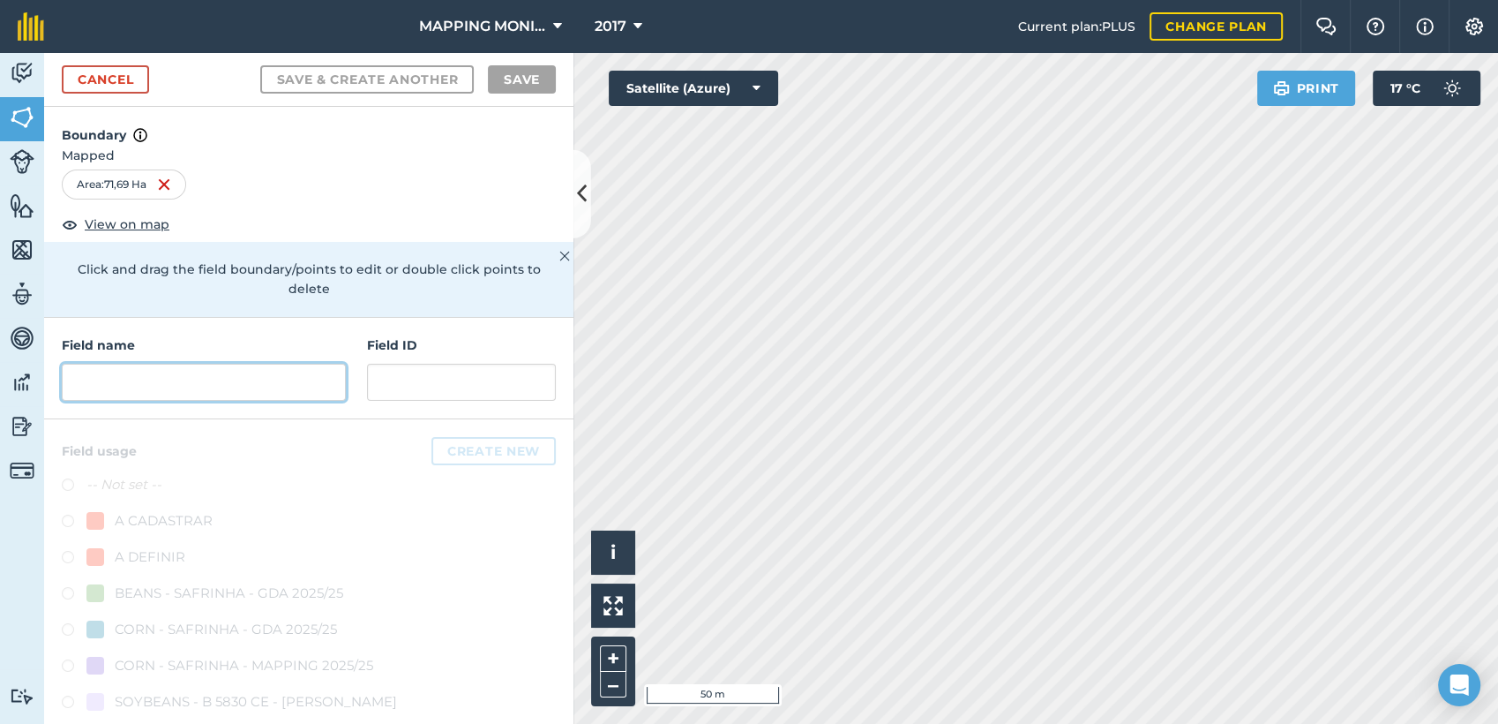
click at [293, 393] on input "text" at bounding box center [204, 382] width 284 height 37
paste input "PRIMAVERA DO LESTE/MT - [PERSON_NAME]"
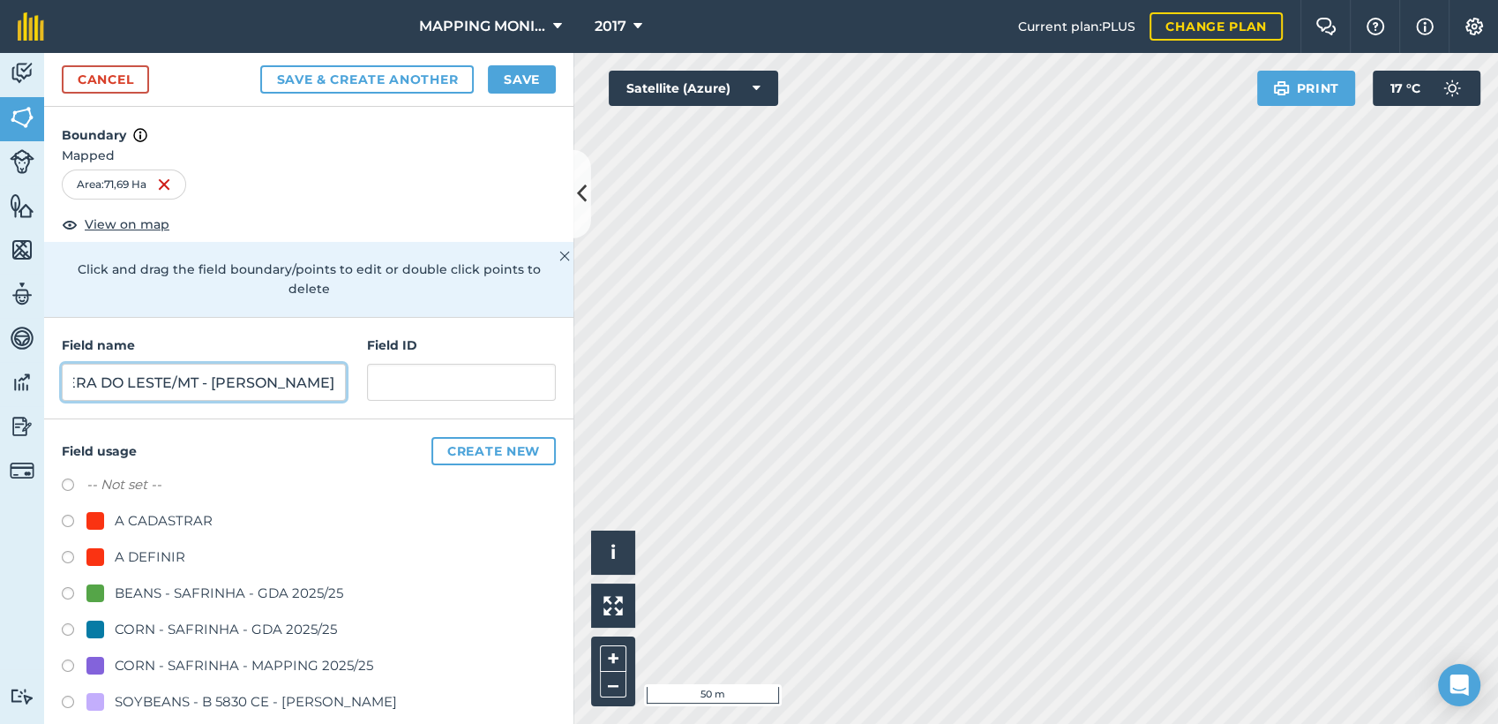
type input "PRIMAVERA DO LESTE/MT - [PERSON_NAME]"
click at [155, 547] on div "A DEFINIR" at bounding box center [150, 556] width 71 height 21
radio input "true"
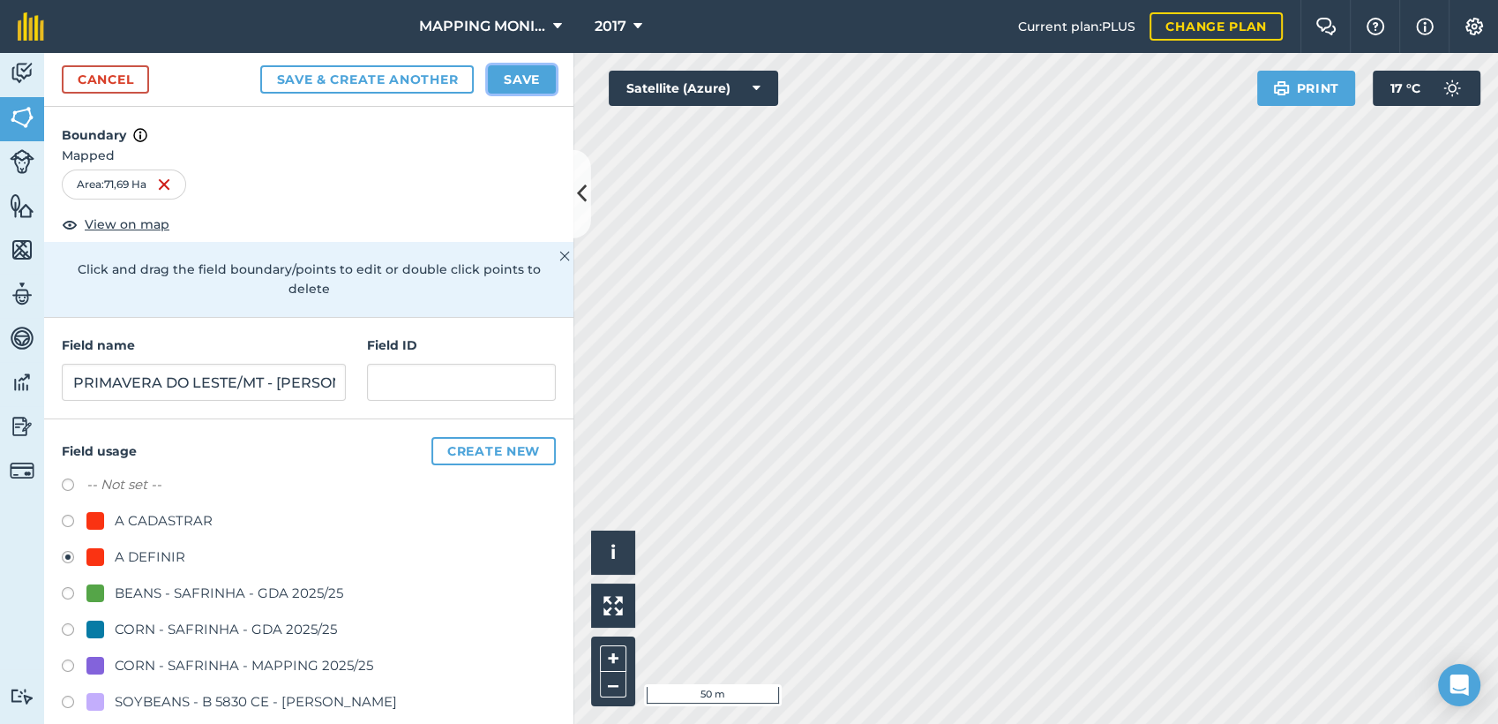
click at [511, 82] on button "Save" at bounding box center [522, 79] width 68 height 28
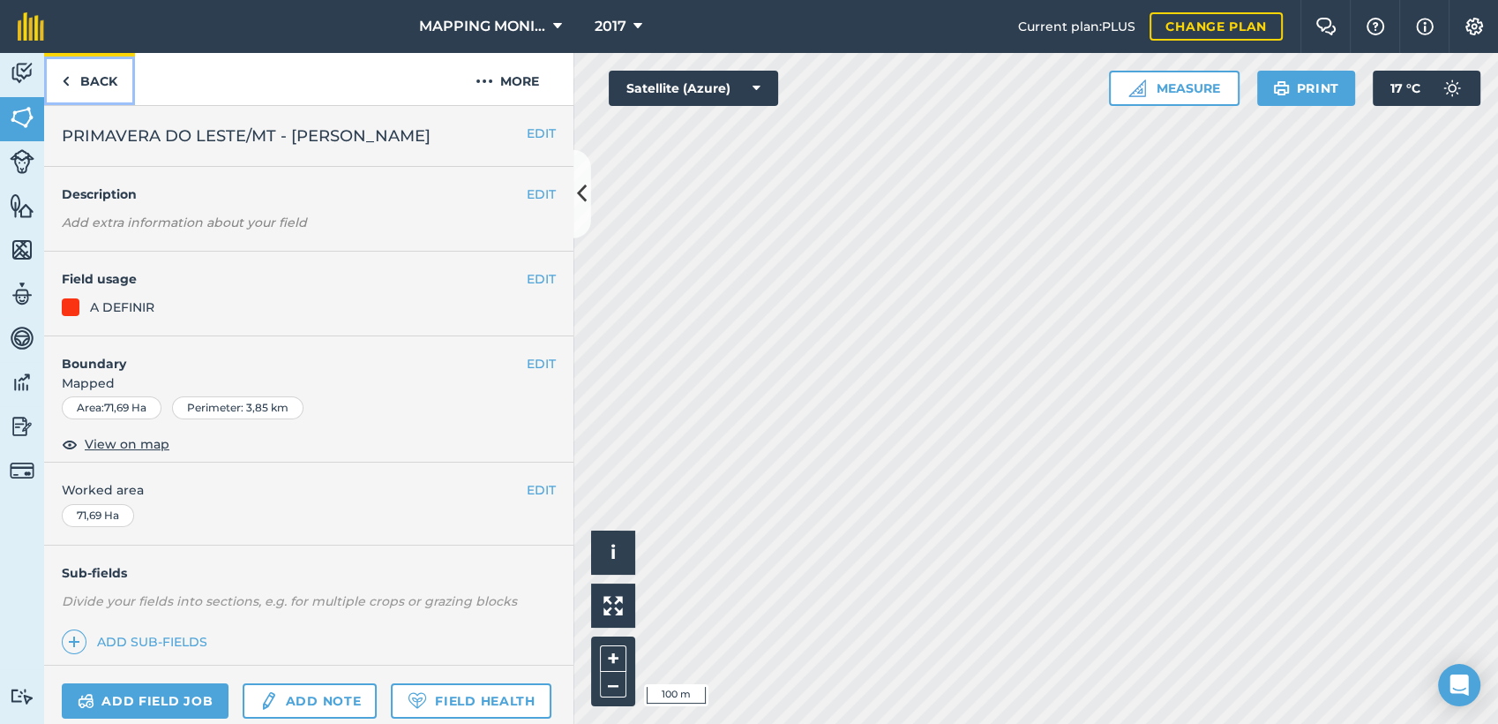
click at [103, 80] on link "Back" at bounding box center [89, 79] width 91 height 52
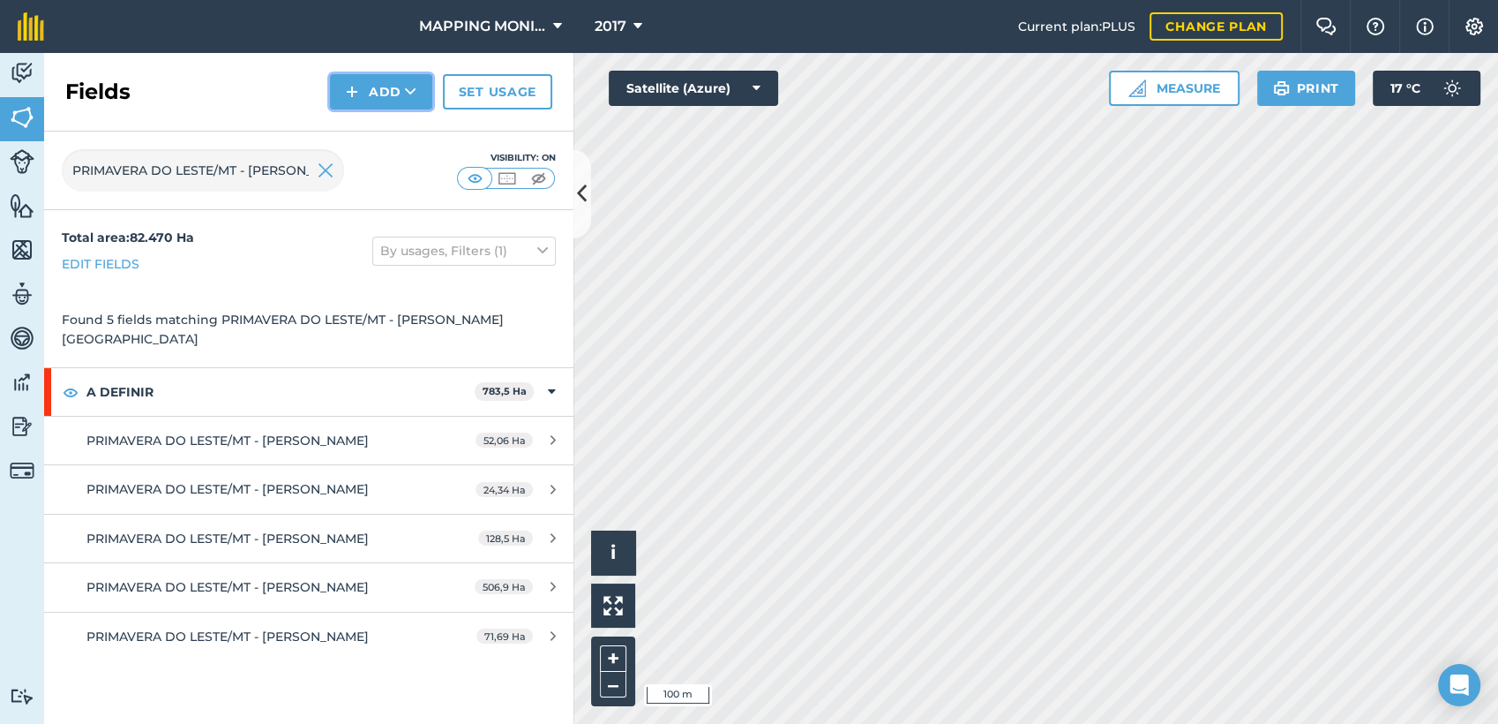
click at [398, 95] on button "Add" at bounding box center [381, 91] width 102 height 35
click at [393, 139] on link "Draw" at bounding box center [381, 131] width 97 height 39
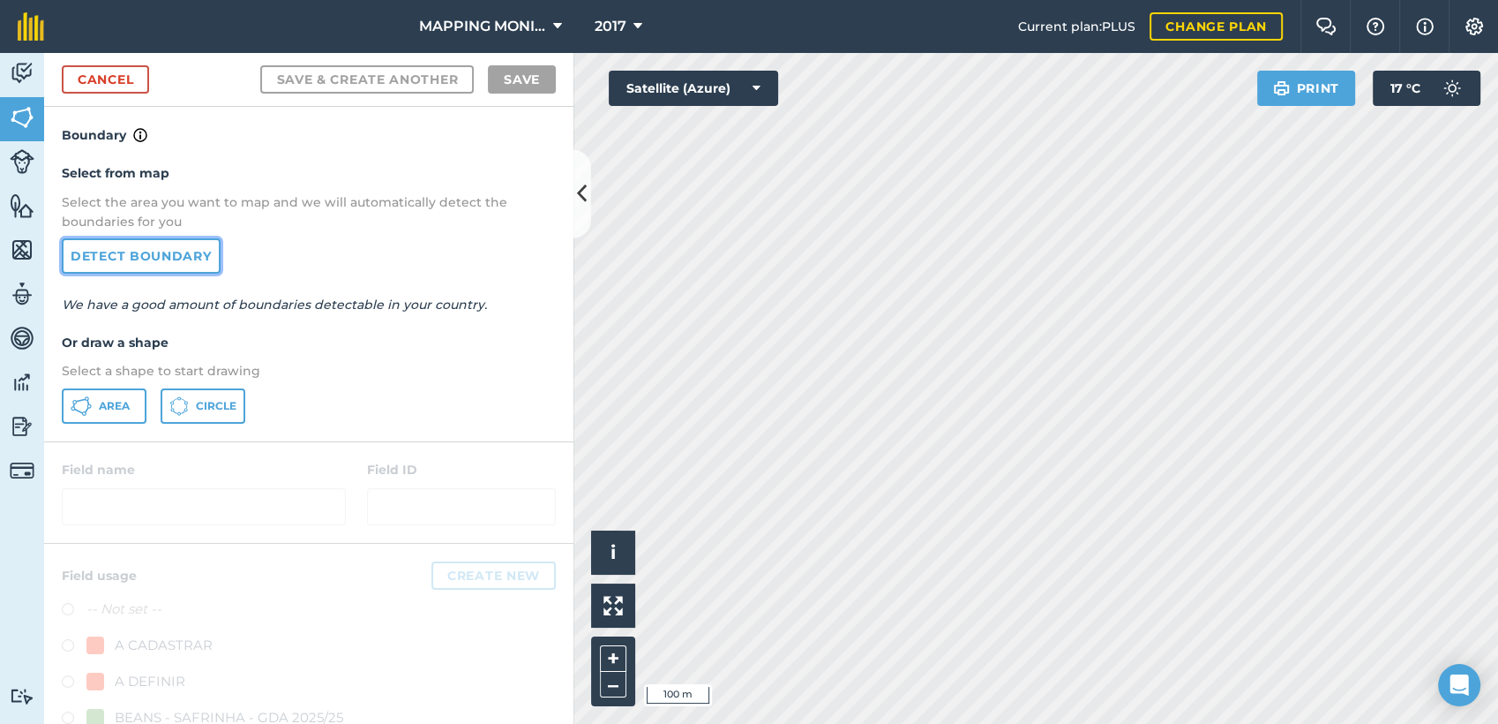
click at [148, 246] on link "Detect boundary" at bounding box center [141, 255] width 159 height 35
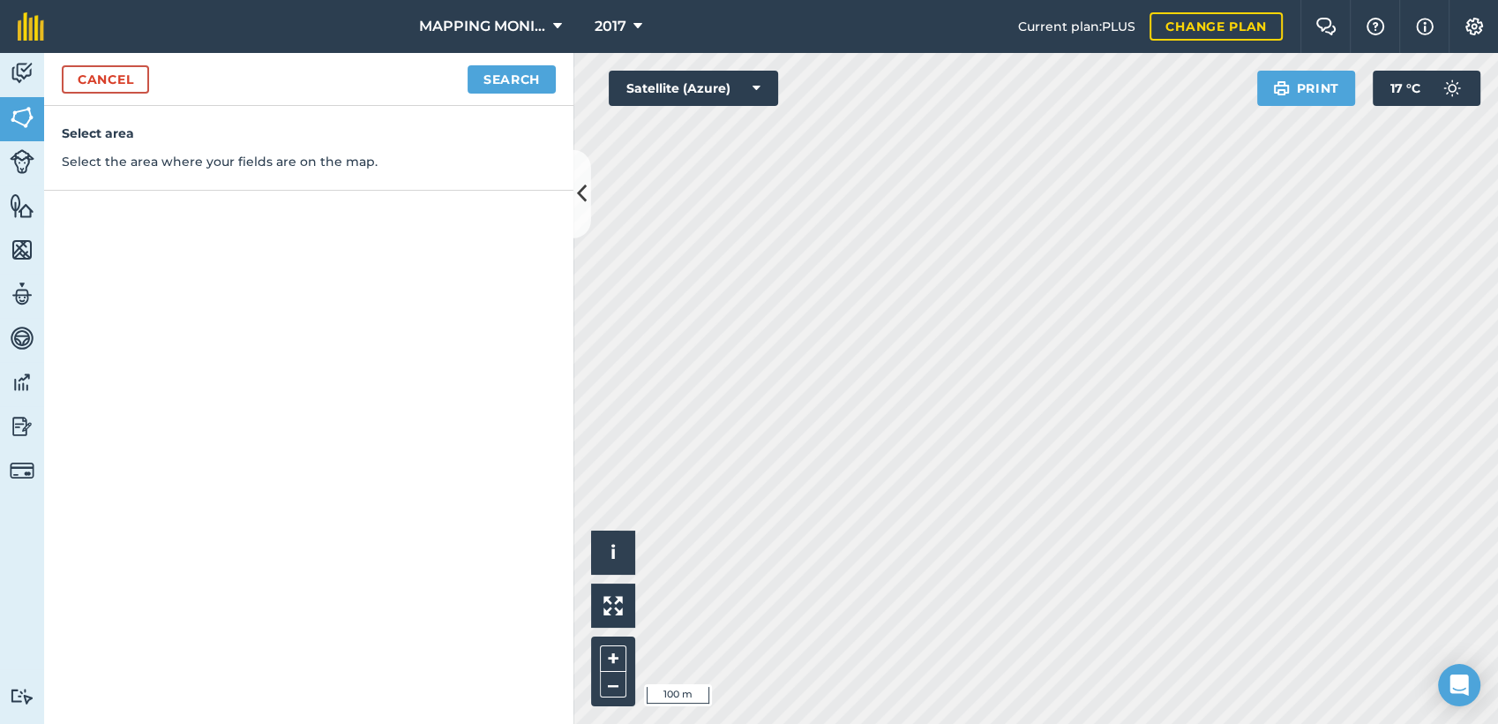
click at [537, 93] on div "Cancel Search" at bounding box center [308, 79] width 529 height 53
click at [514, 74] on button "Search" at bounding box center [512, 79] width 88 height 28
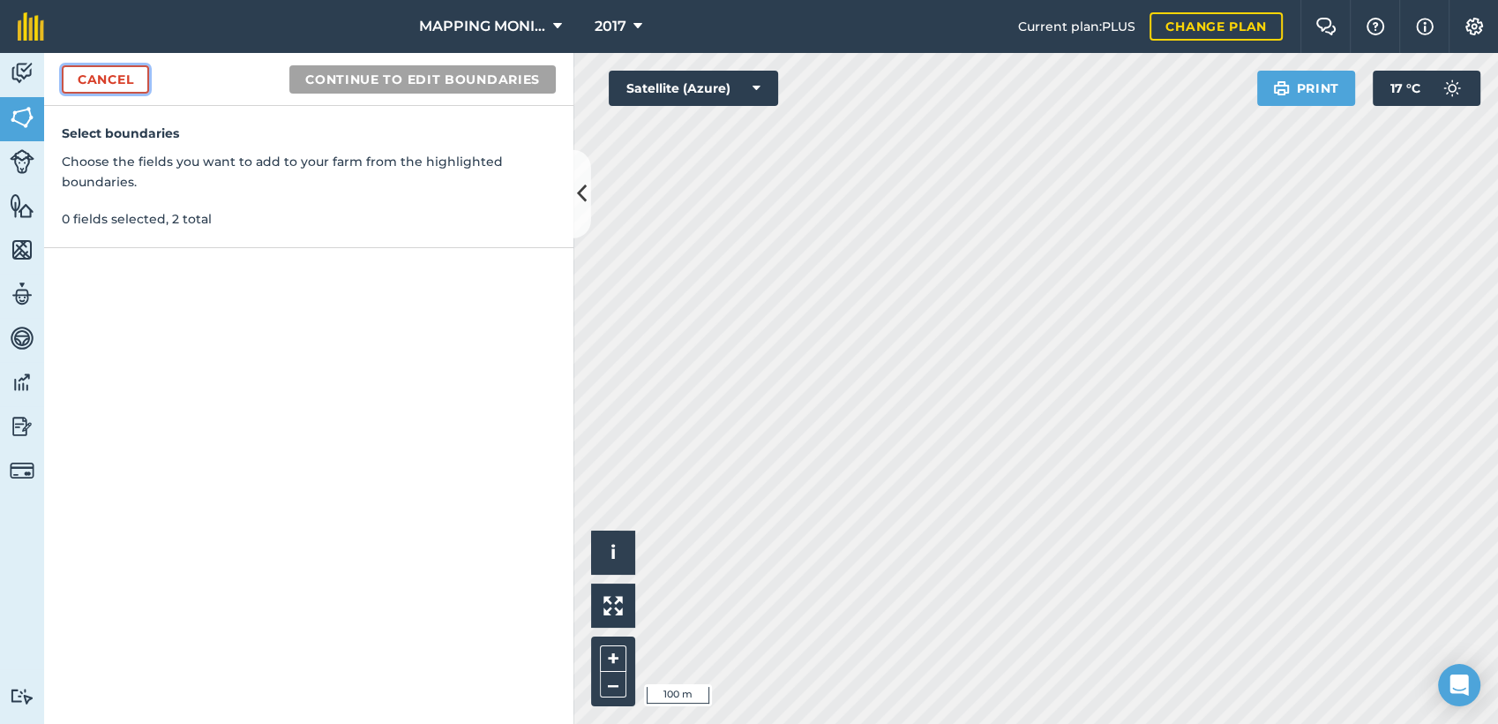
click at [111, 73] on link "Cancel" at bounding box center [105, 79] width 87 height 28
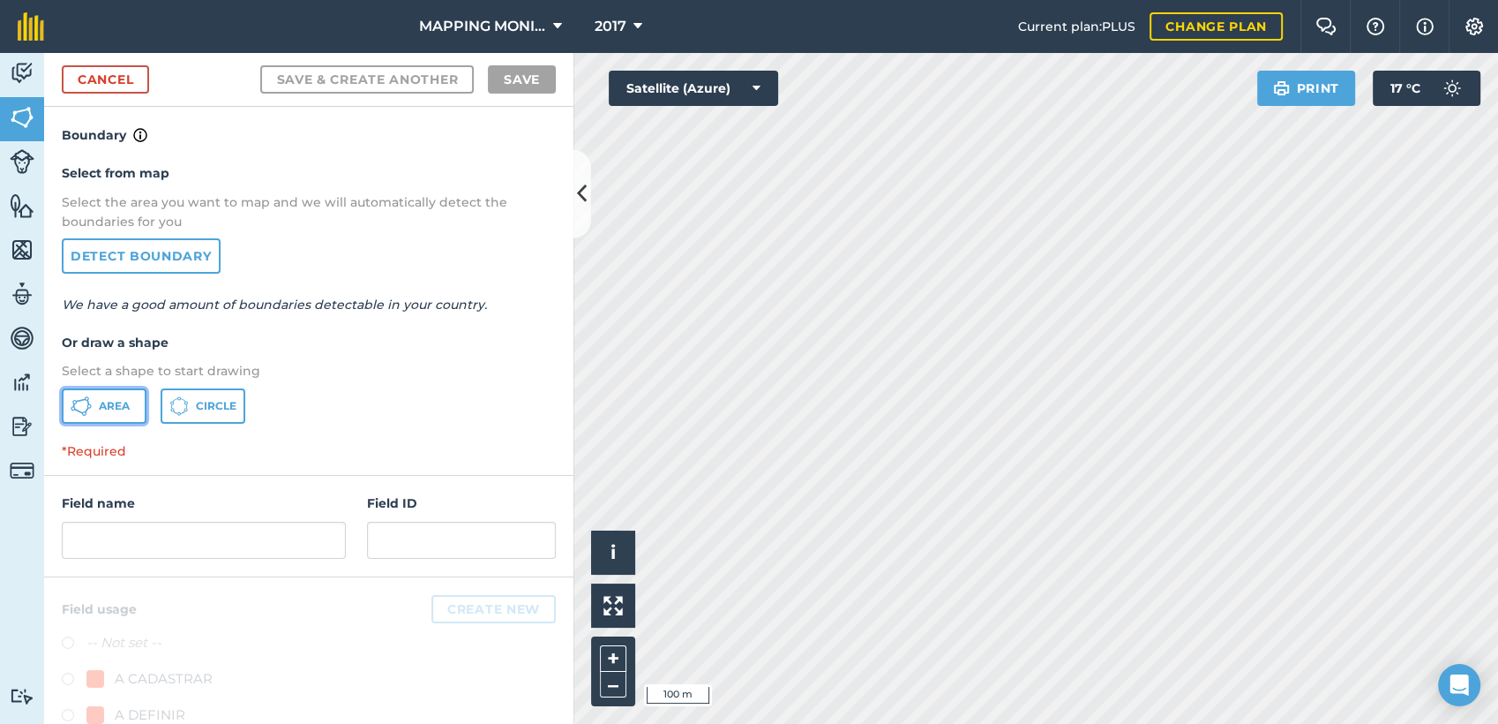
click at [106, 409] on span "Area" at bounding box center [114, 406] width 31 height 14
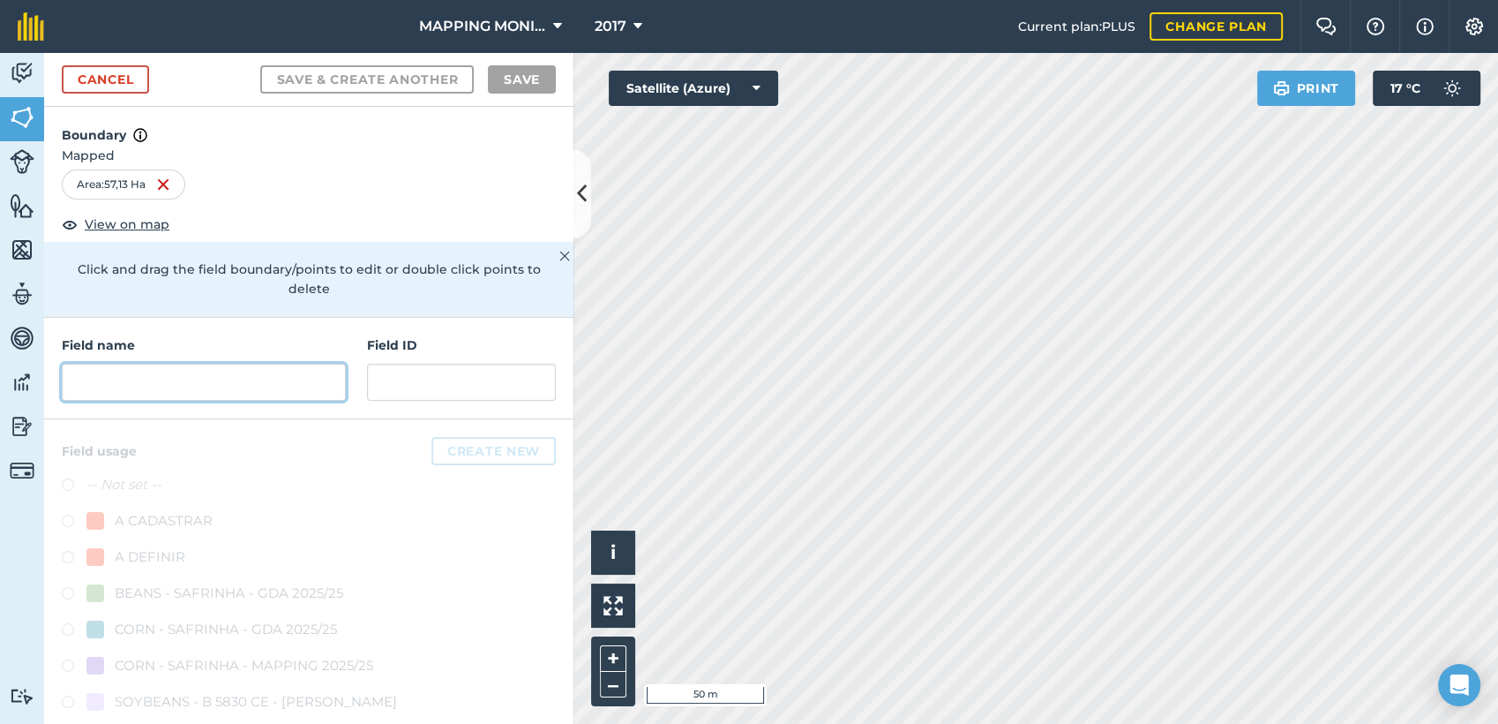
drag, startPoint x: 269, startPoint y: 381, endPoint x: 270, endPoint y: 403, distance: 22.1
click at [270, 403] on div "Field name Field ID" at bounding box center [308, 368] width 529 height 101
paste input "PRIMAVERA DO LESTE/MT - [PERSON_NAME]"
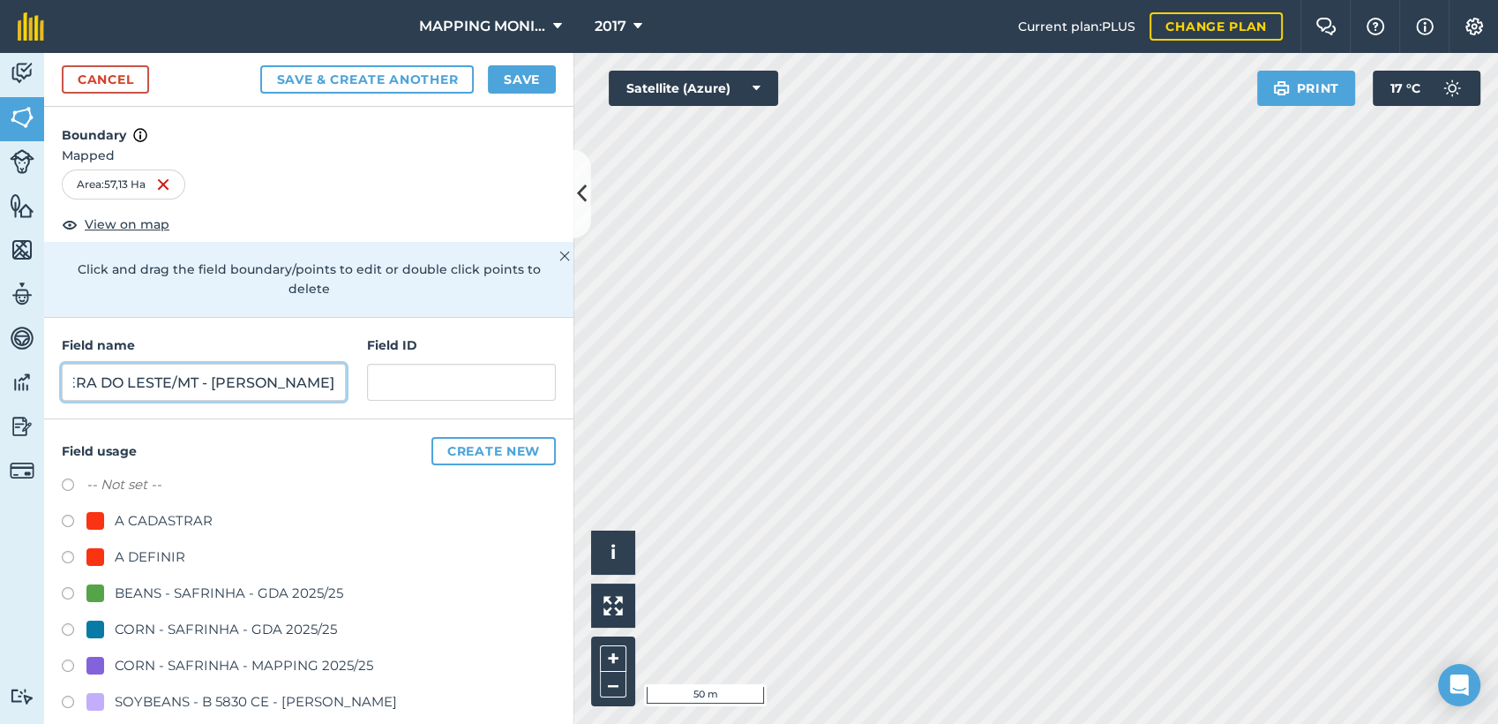
type input "PRIMAVERA DO LESTE/MT - [PERSON_NAME]"
click at [152, 552] on div "A DEFINIR" at bounding box center [150, 556] width 71 height 21
radio input "true"
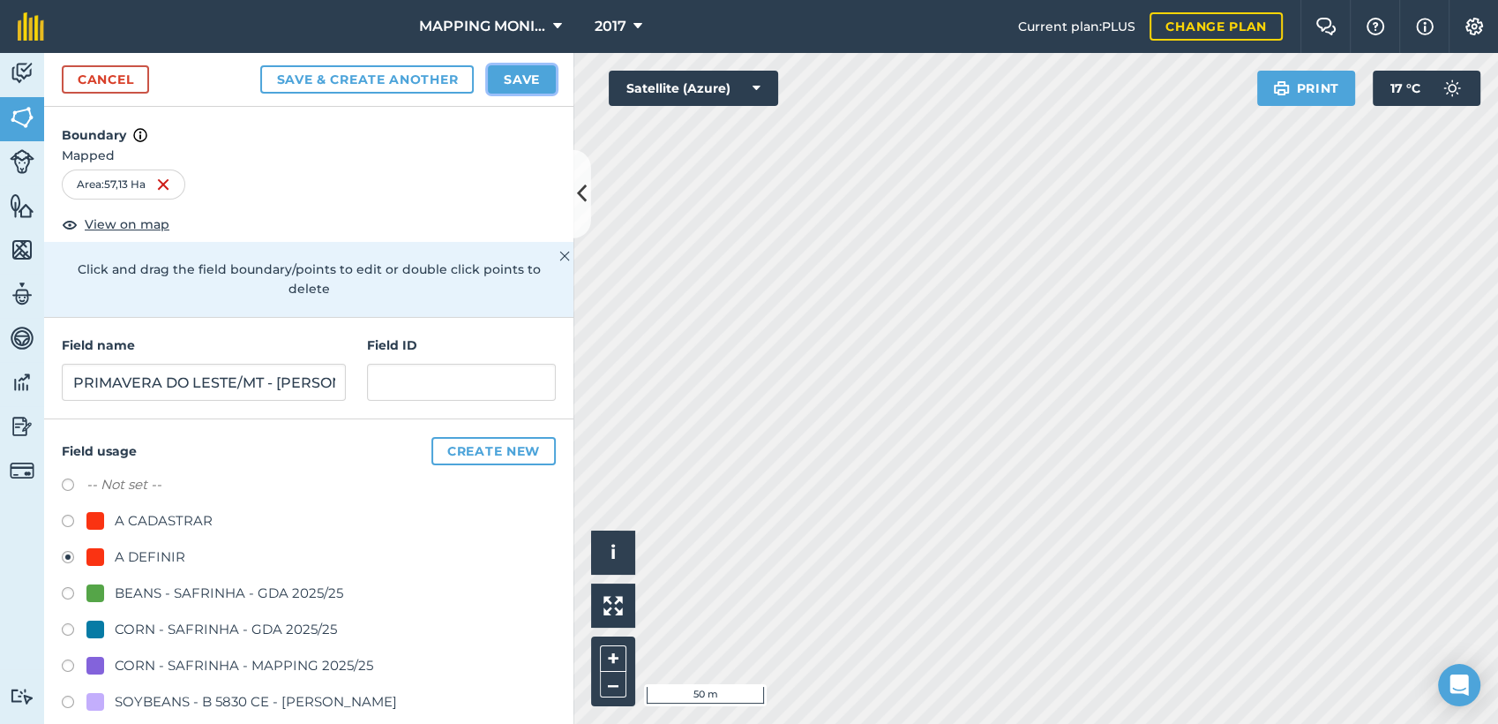
click at [529, 75] on button "Save" at bounding box center [522, 79] width 68 height 28
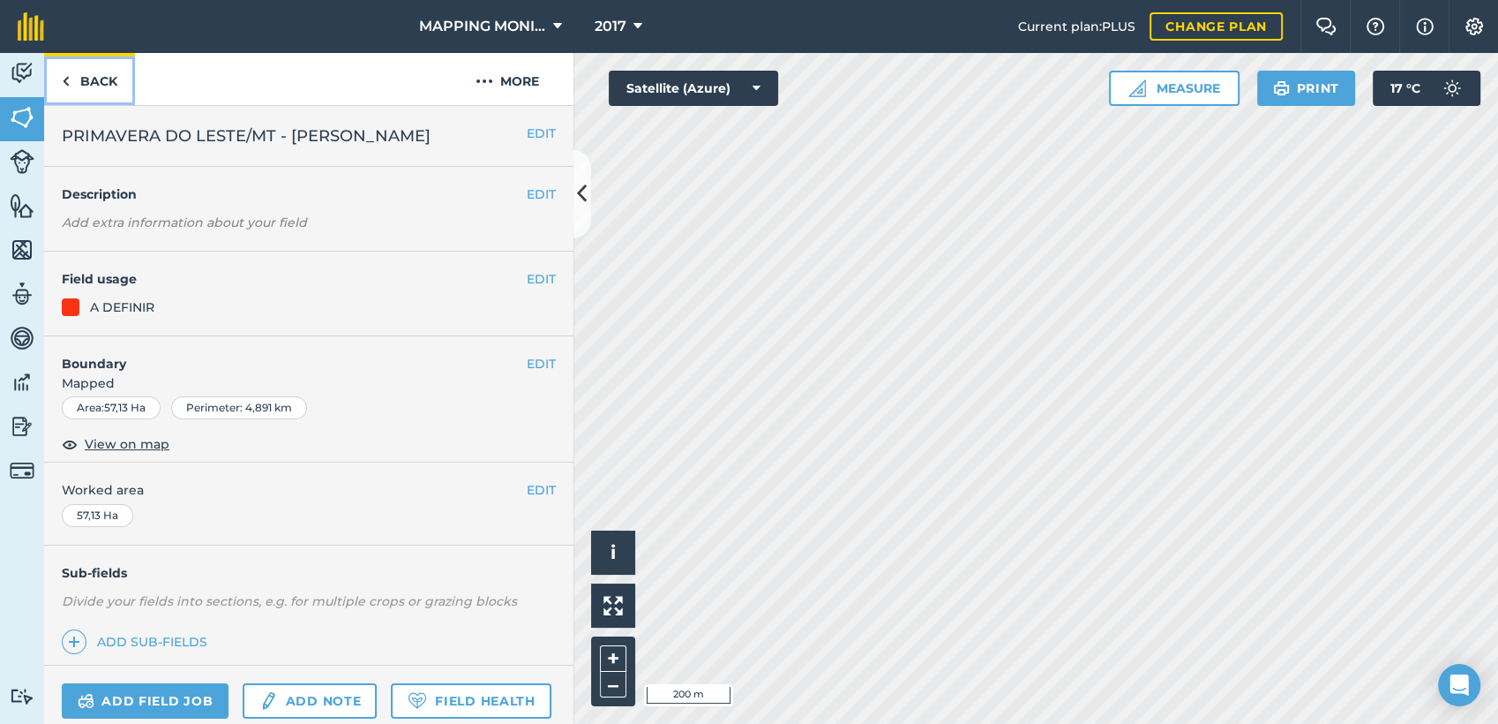
click at [96, 75] on link "Back" at bounding box center [89, 79] width 91 height 52
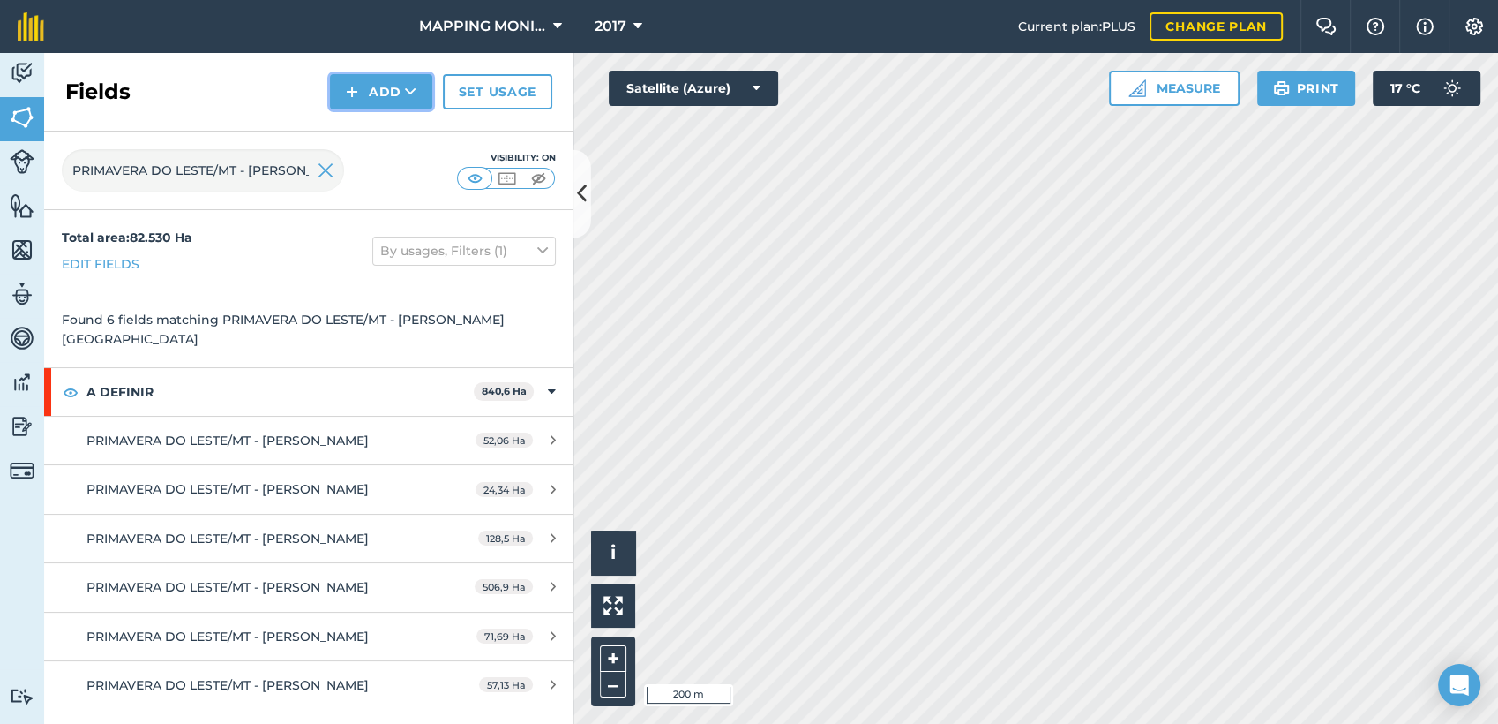
click at [419, 99] on button "Add" at bounding box center [381, 91] width 102 height 35
click at [368, 117] on link "Draw" at bounding box center [381, 131] width 97 height 39
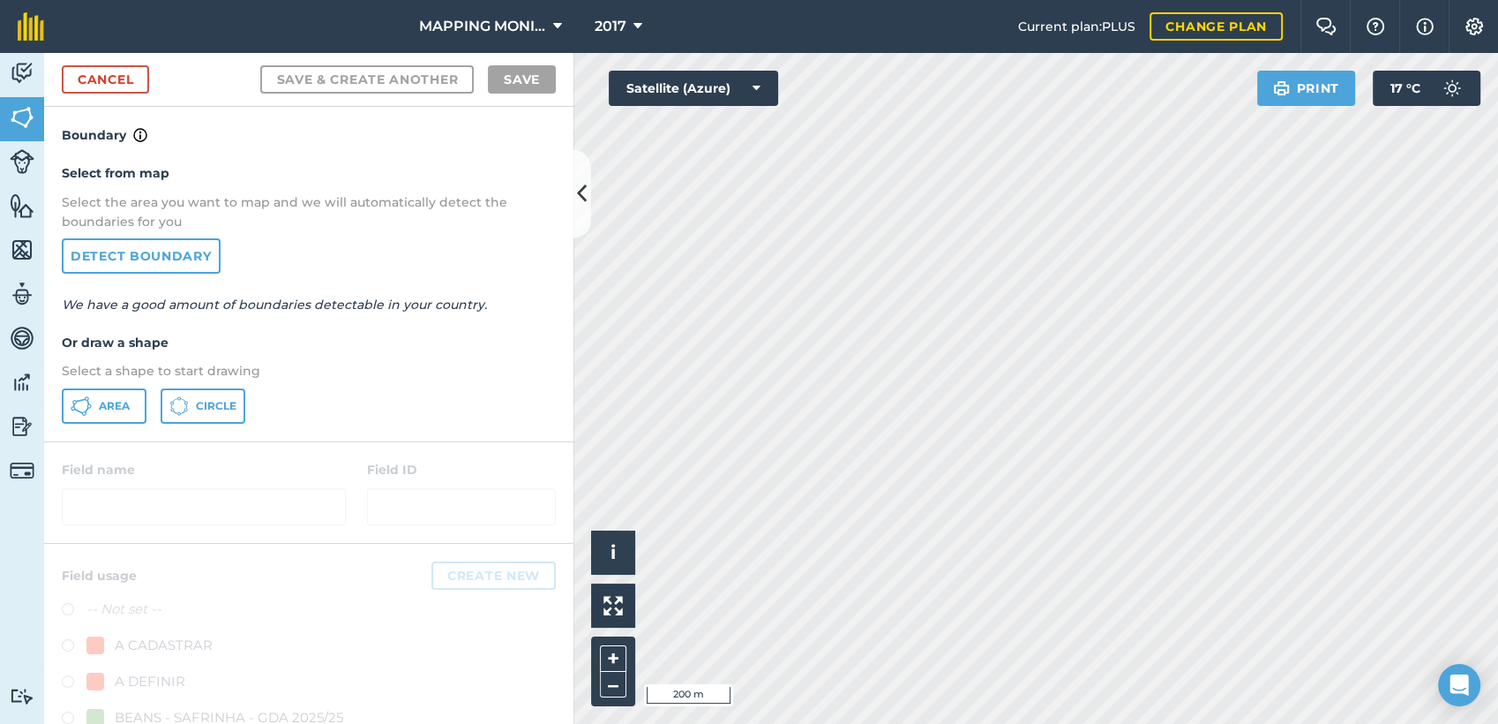
click at [118, 424] on div "Select from map Select the area you want to map and we will automatically detec…" at bounding box center [308, 293] width 529 height 295
click at [92, 400] on button "Area" at bounding box center [104, 405] width 85 height 35
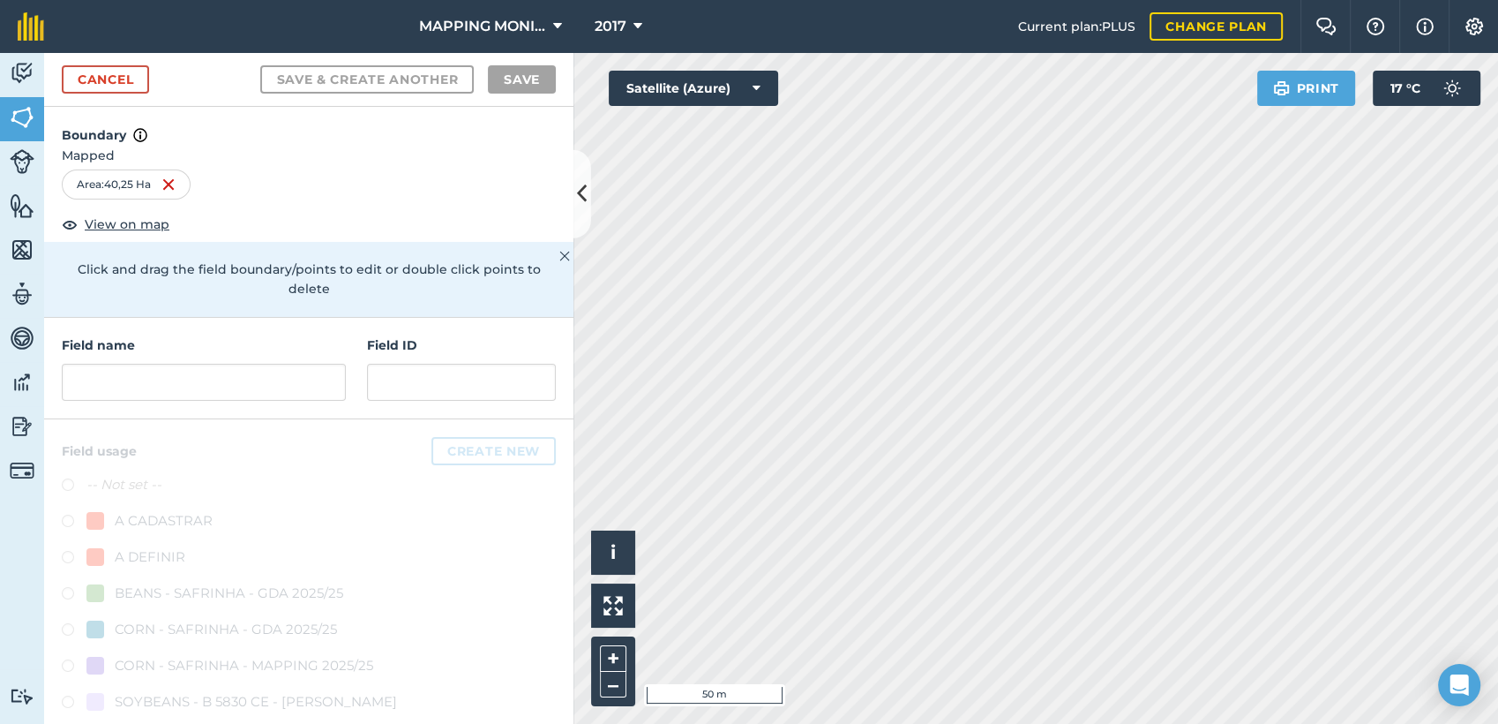
click at [172, 430] on div at bounding box center [308, 709] width 529 height 580
click at [159, 388] on input "text" at bounding box center [204, 382] width 284 height 37
paste input "PRIMAVERA DO LESTE/MT - [PERSON_NAME]"
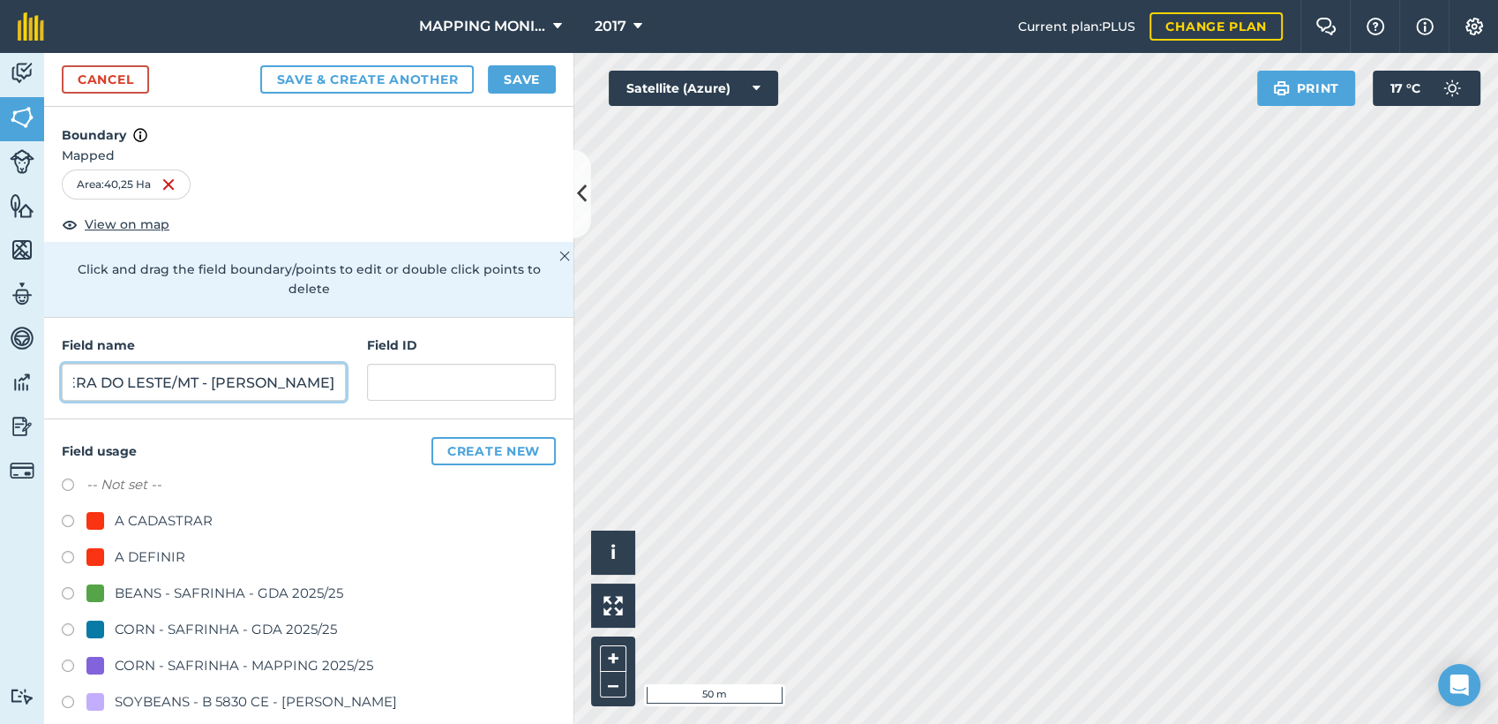
type input "PRIMAVERA DO LESTE/MT - [PERSON_NAME]"
click at [149, 554] on div "A DEFINIR" at bounding box center [150, 556] width 71 height 21
radio input "true"
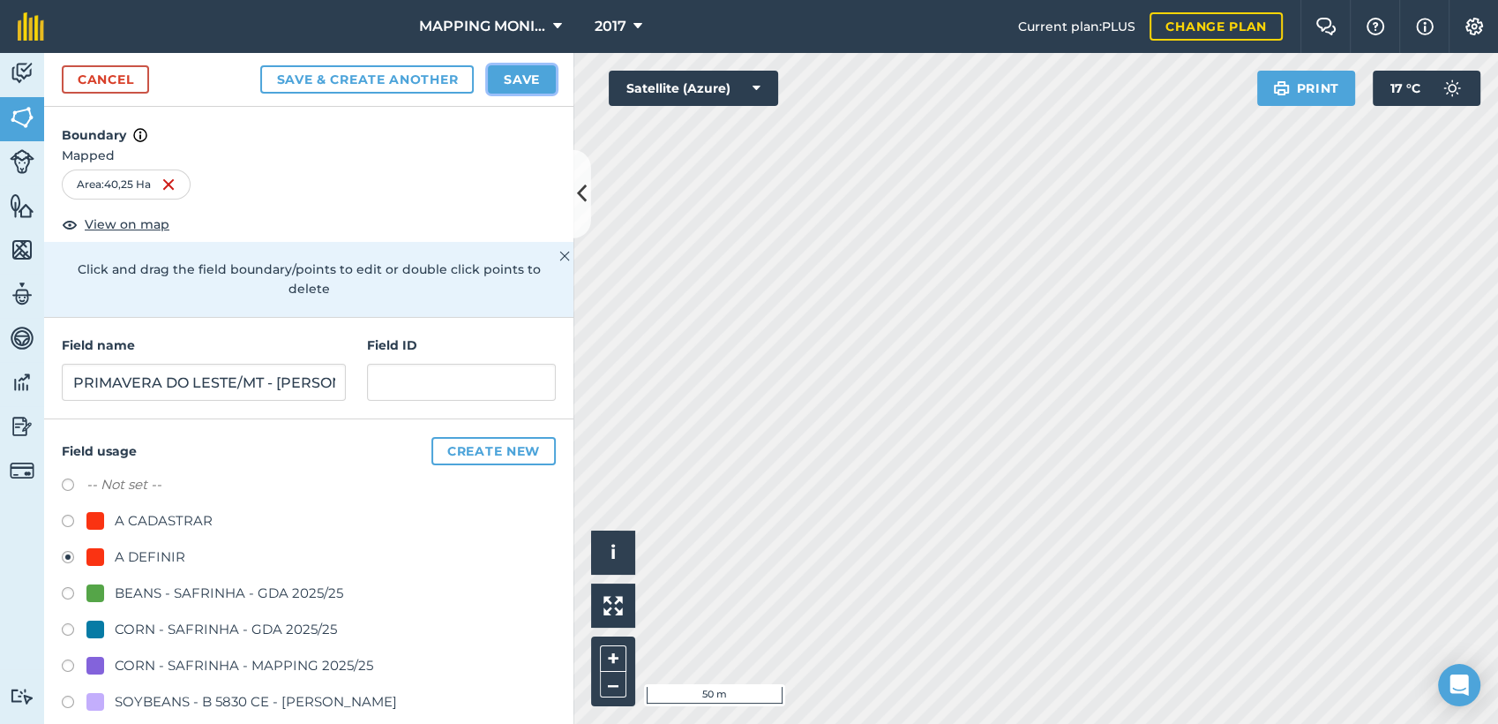
click at [531, 69] on button "Save" at bounding box center [522, 79] width 68 height 28
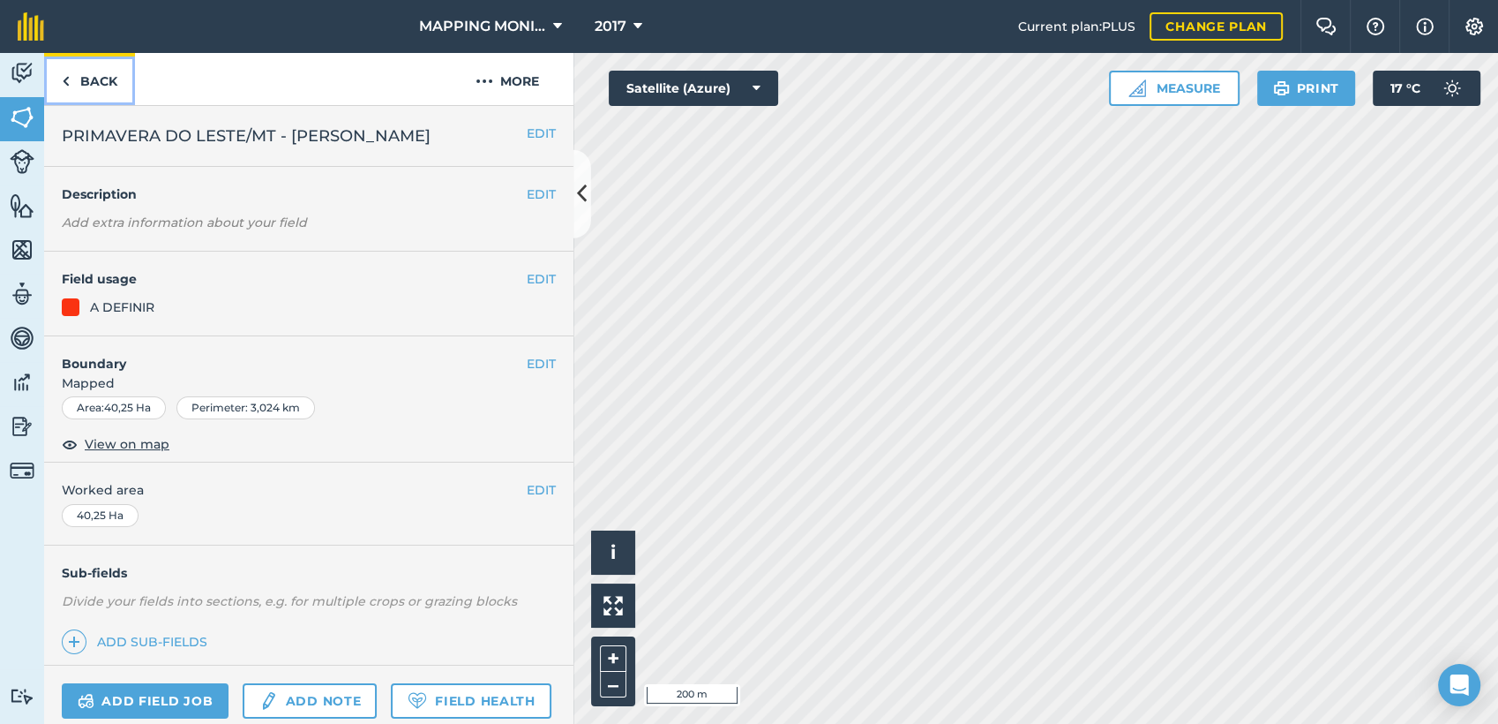
click at [82, 83] on link "Back" at bounding box center [89, 79] width 91 height 52
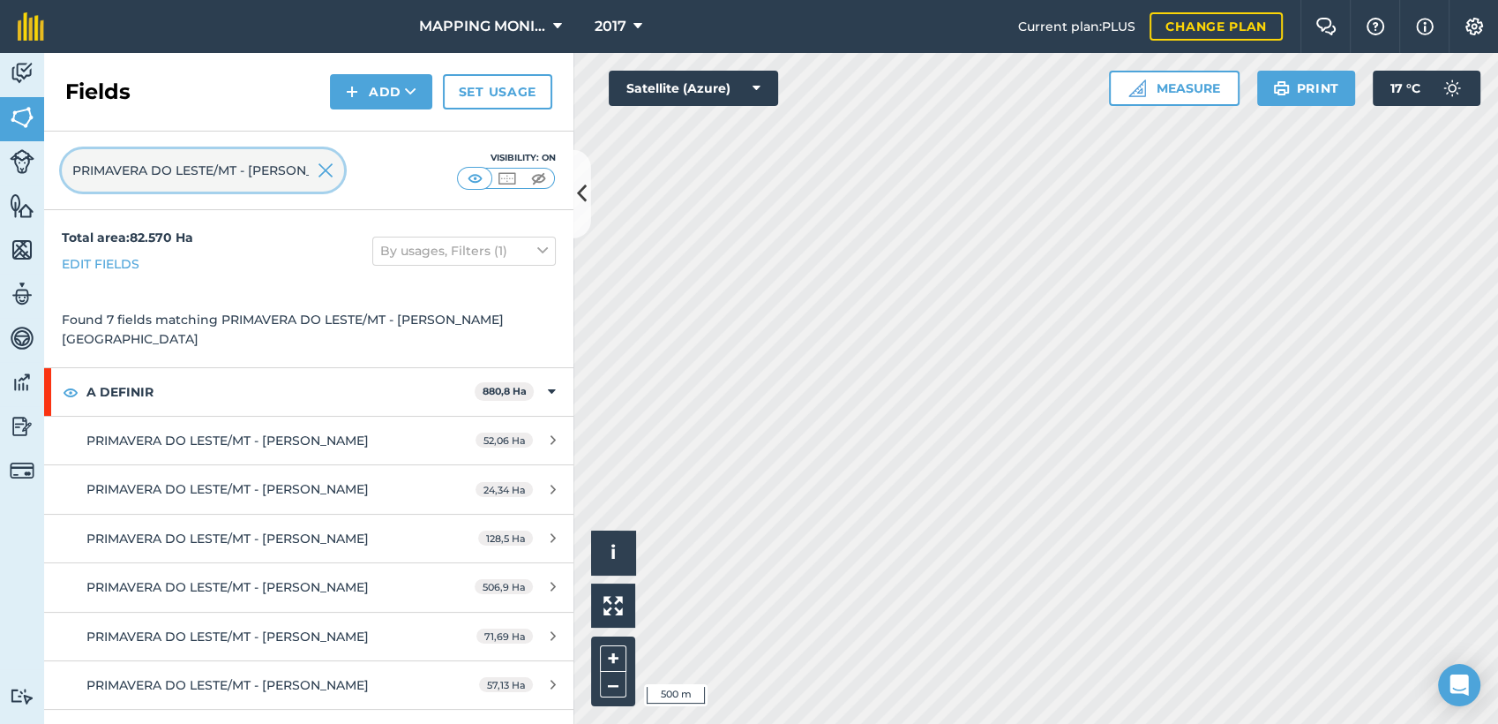
scroll to position [0, 123]
click at [318, 169] on div "PRIMAVERA DO LESTE/MT - [PERSON_NAME]" at bounding box center [203, 170] width 282 height 42
click at [326, 169] on img at bounding box center [326, 170] width 16 height 21
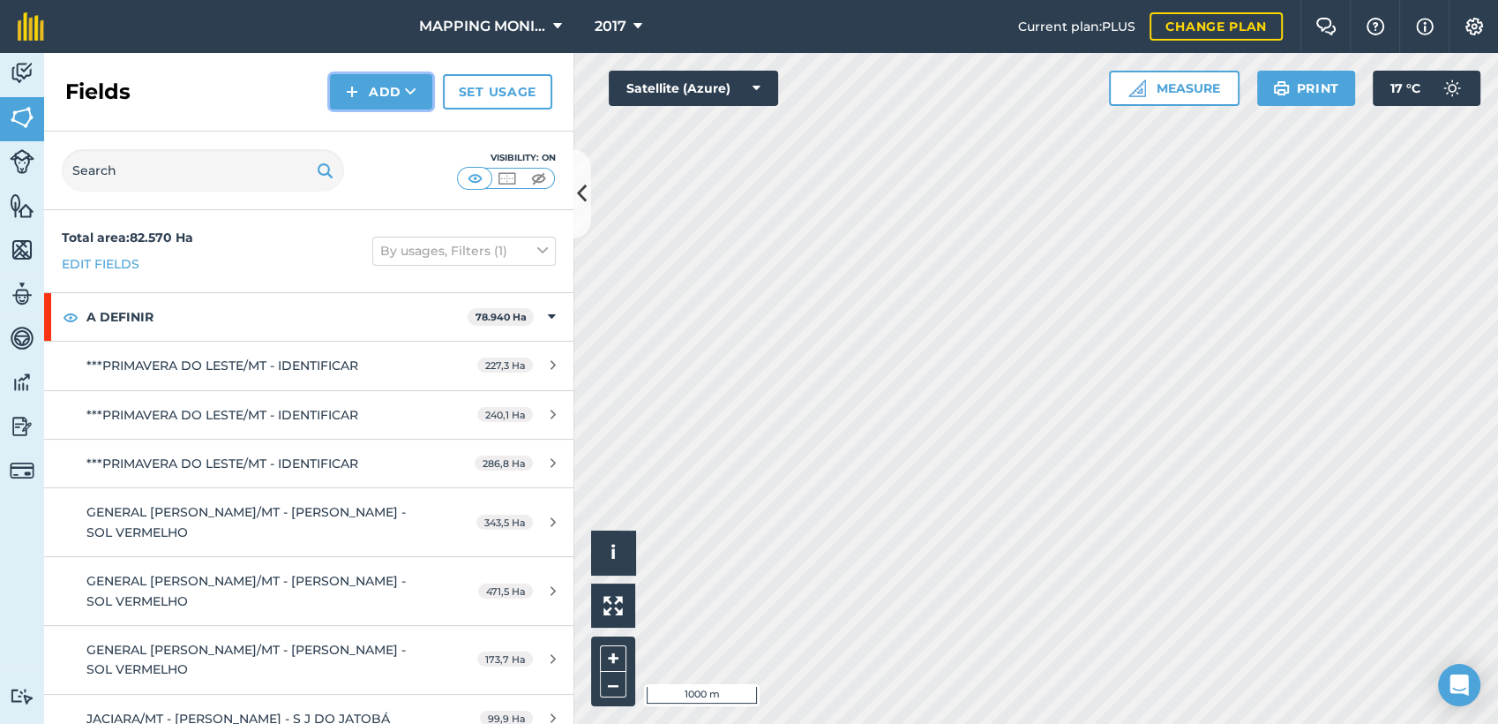
click at [416, 95] on button "Add" at bounding box center [381, 91] width 102 height 35
click at [404, 131] on link "Draw" at bounding box center [381, 131] width 97 height 39
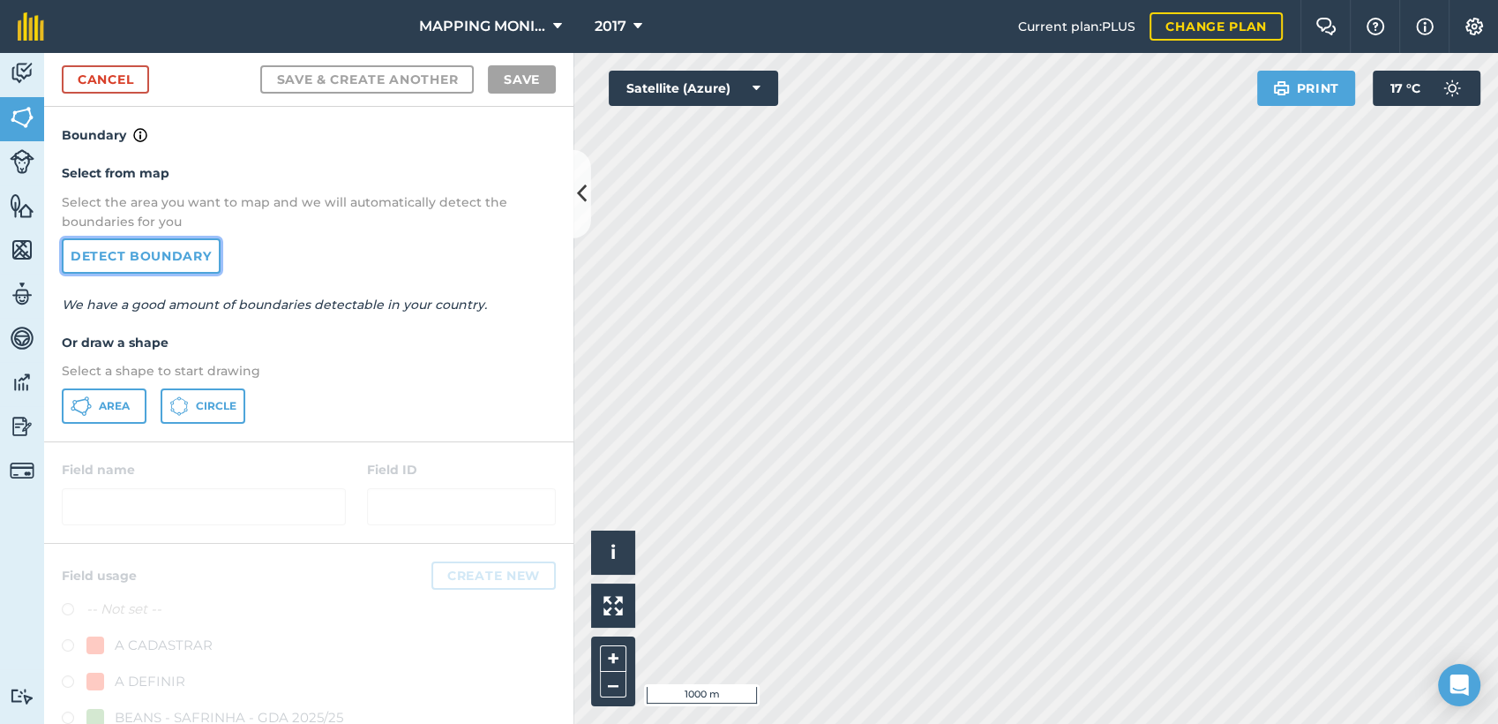
click at [153, 264] on link "Detect boundary" at bounding box center [141, 255] width 159 height 35
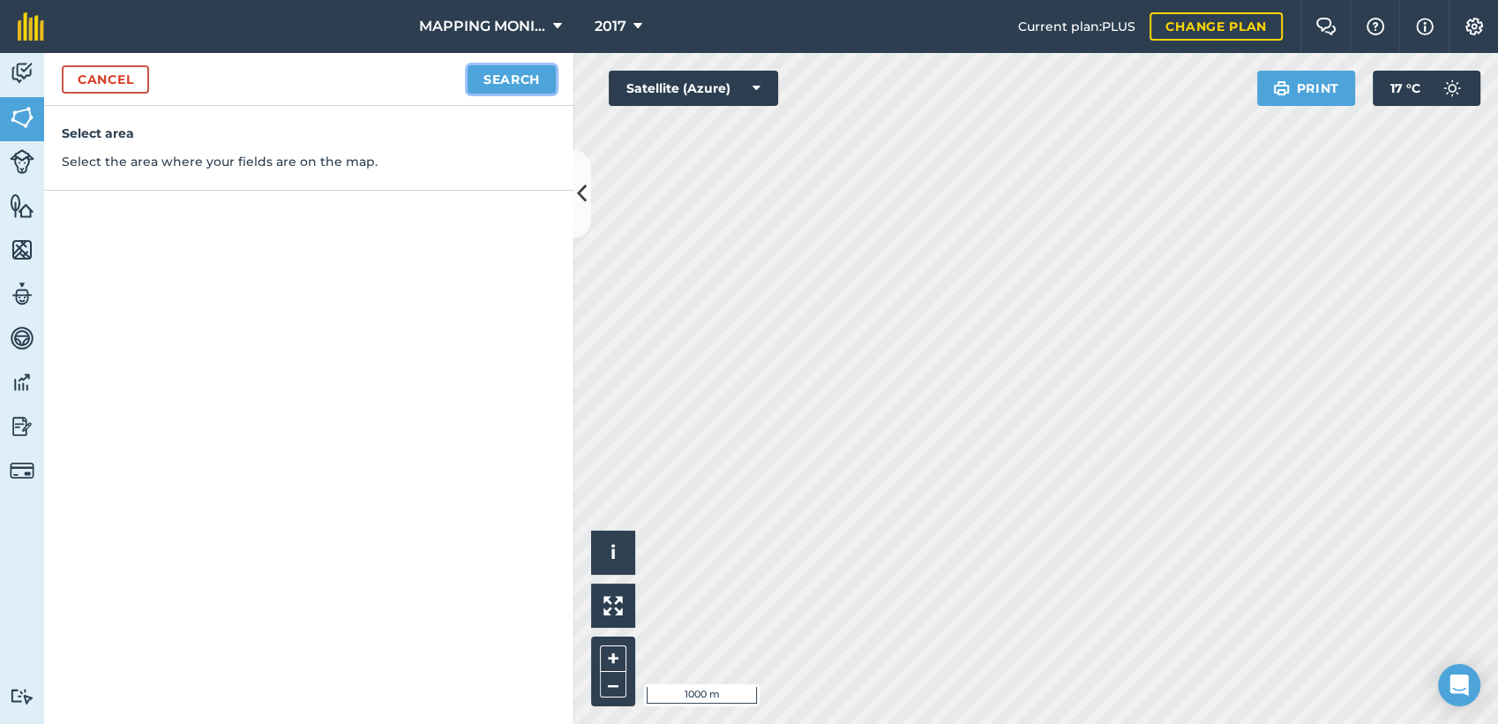
click at [527, 79] on button "Search" at bounding box center [512, 79] width 88 height 28
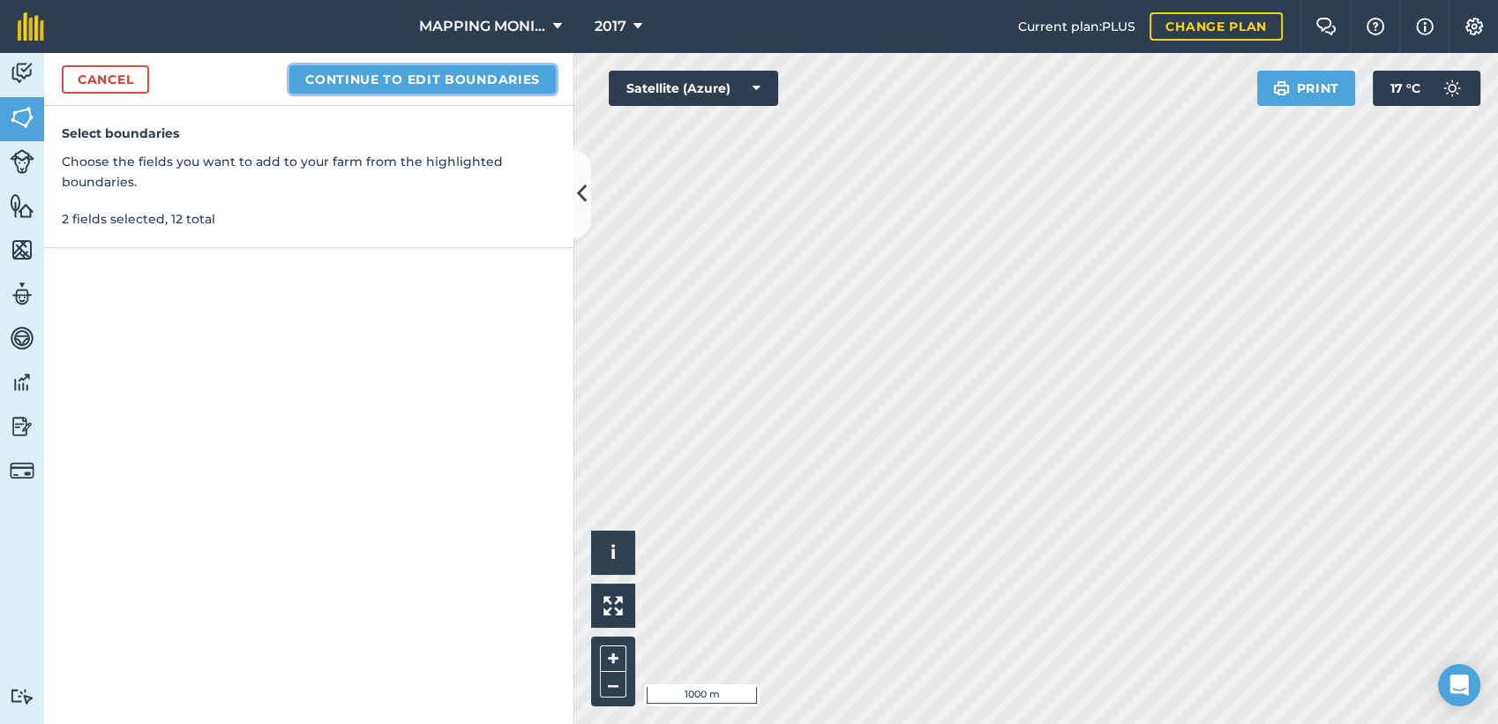
click at [424, 77] on button "Continue to edit boundaries" at bounding box center [422, 79] width 266 height 28
click at [483, 86] on button "Continue to name fields" at bounding box center [441, 79] width 229 height 28
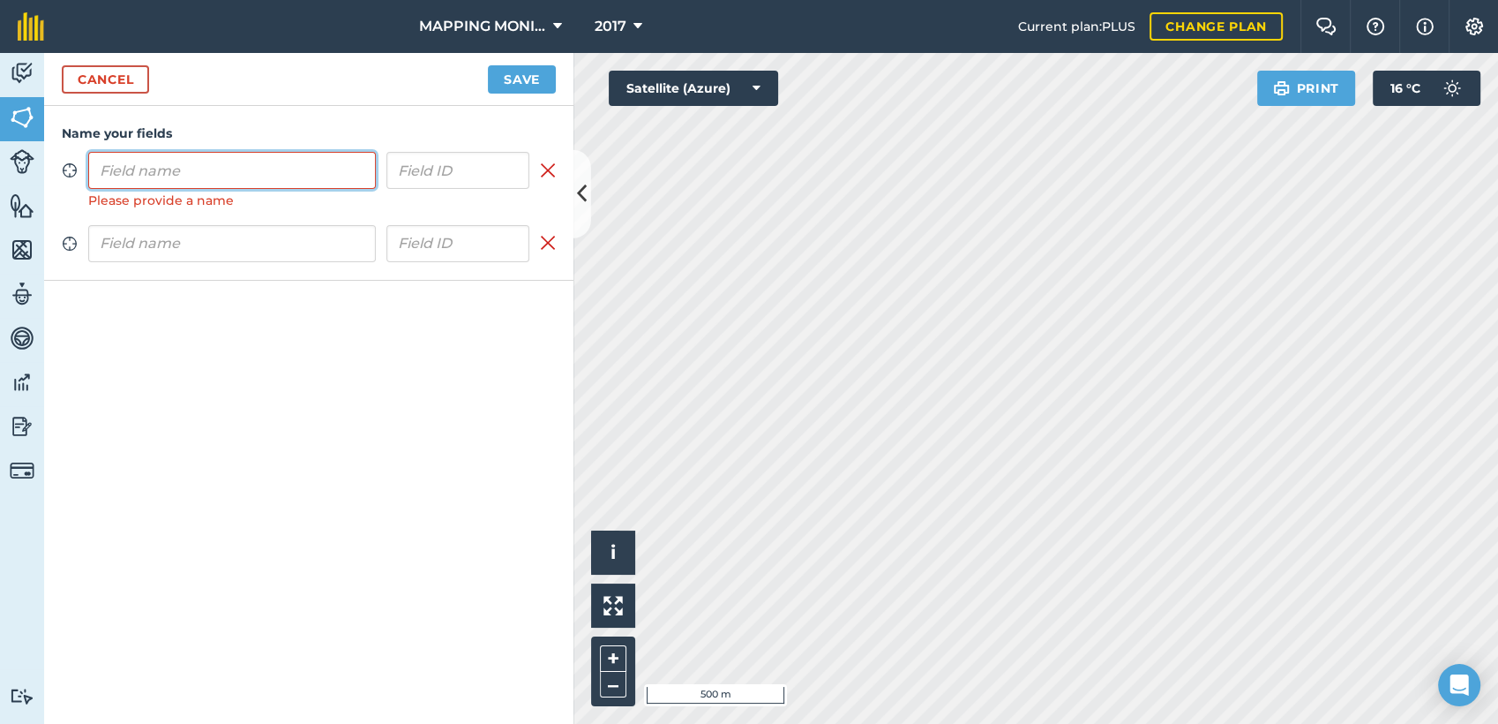
click at [165, 169] on input "text" at bounding box center [232, 170] width 288 height 37
paste input "PRIMAVERA DO LESTE/MT - [PERSON_NAME]"
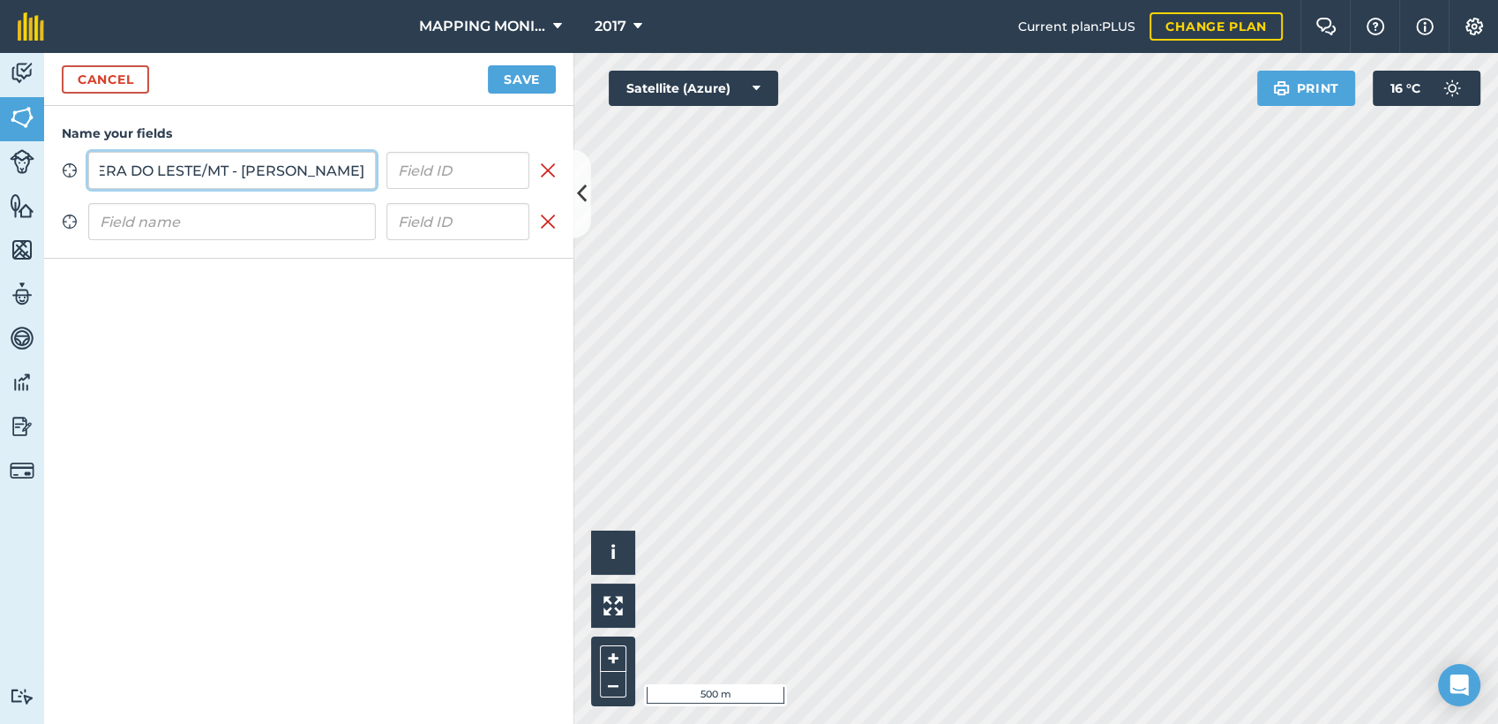
type input "PRIMAVERA DO LESTE/MT - [PERSON_NAME]"
click at [195, 224] on input "text" at bounding box center [232, 221] width 288 height 37
paste input "PRIMAVERA DO LESTE/MT - [PERSON_NAME]"
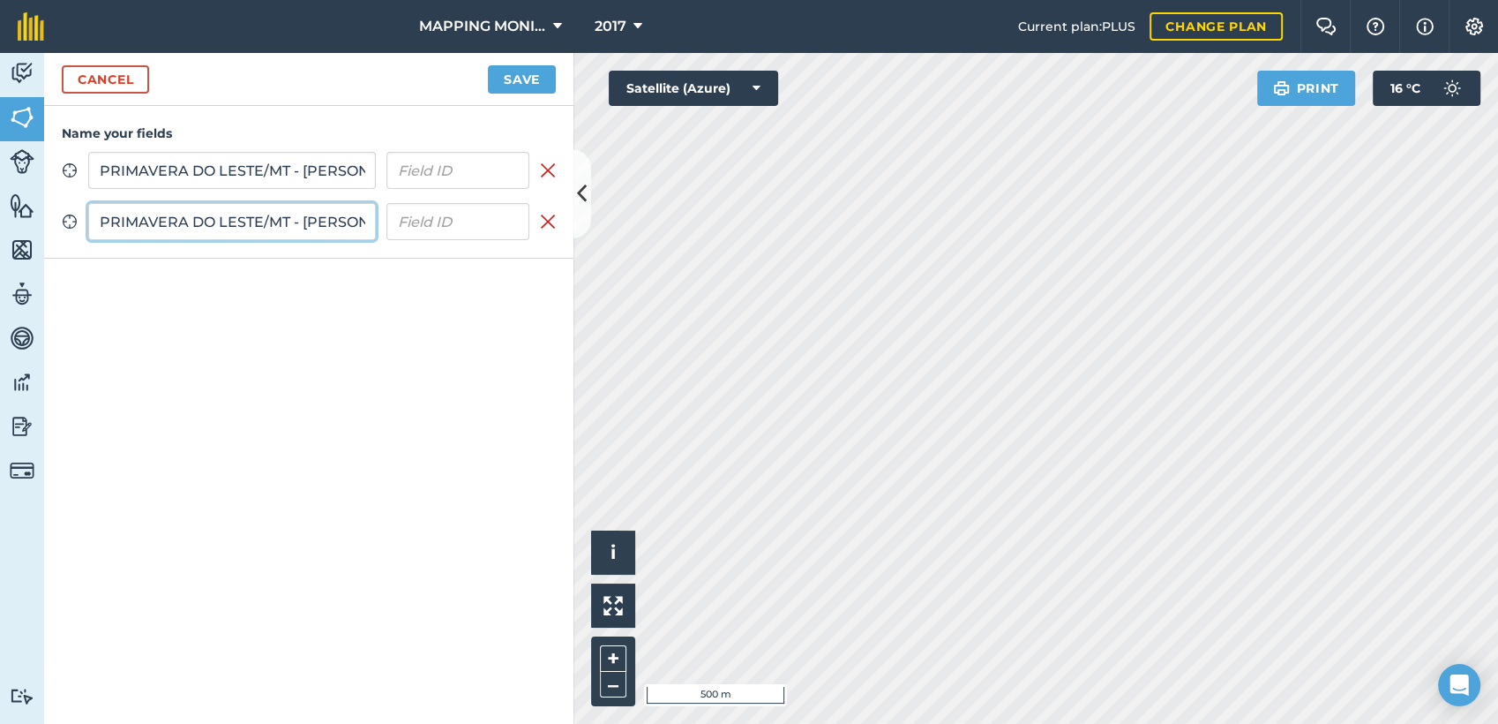
scroll to position [0, 147]
type input "PRIMAVERA DO LESTE/MT - [PERSON_NAME]"
click at [536, 79] on button "Save" at bounding box center [522, 79] width 68 height 28
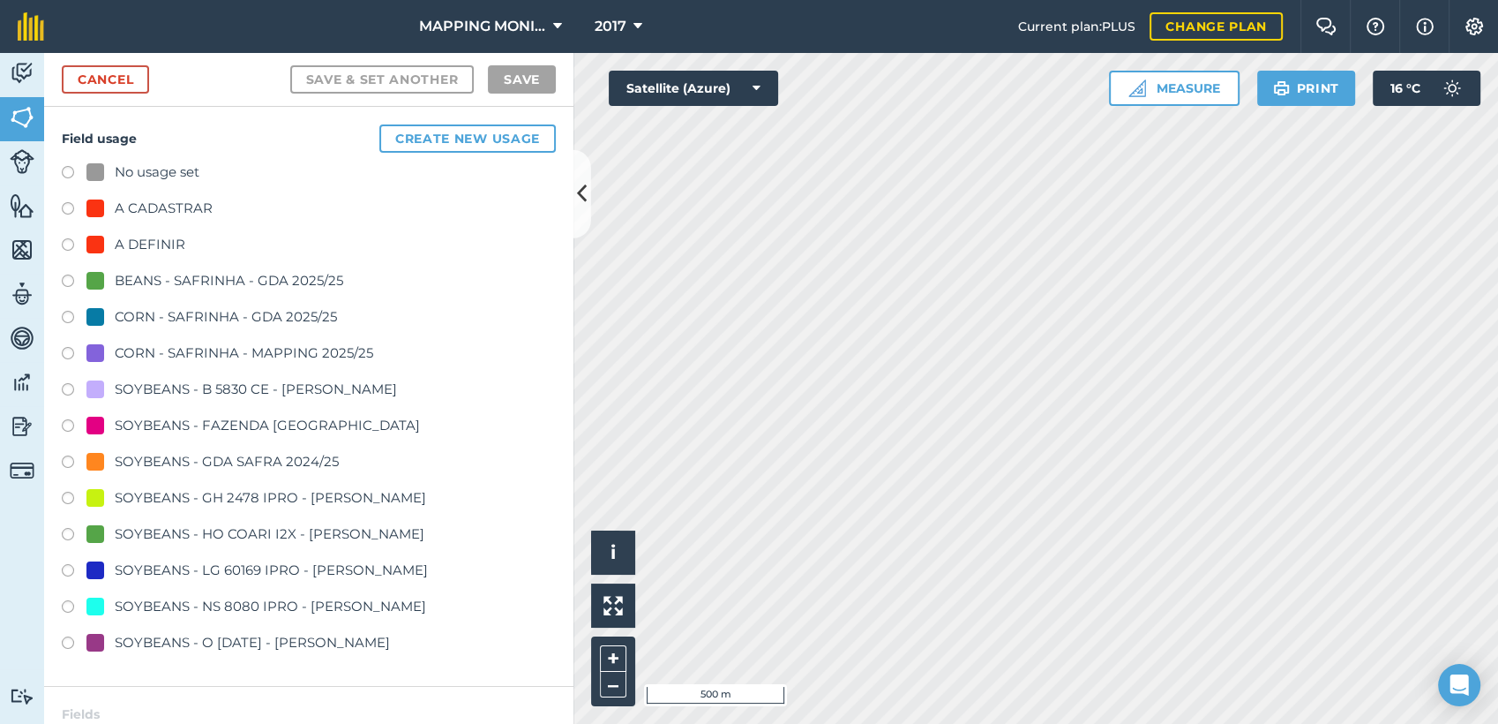
click at [168, 238] on div "A DEFINIR" at bounding box center [150, 244] width 71 height 21
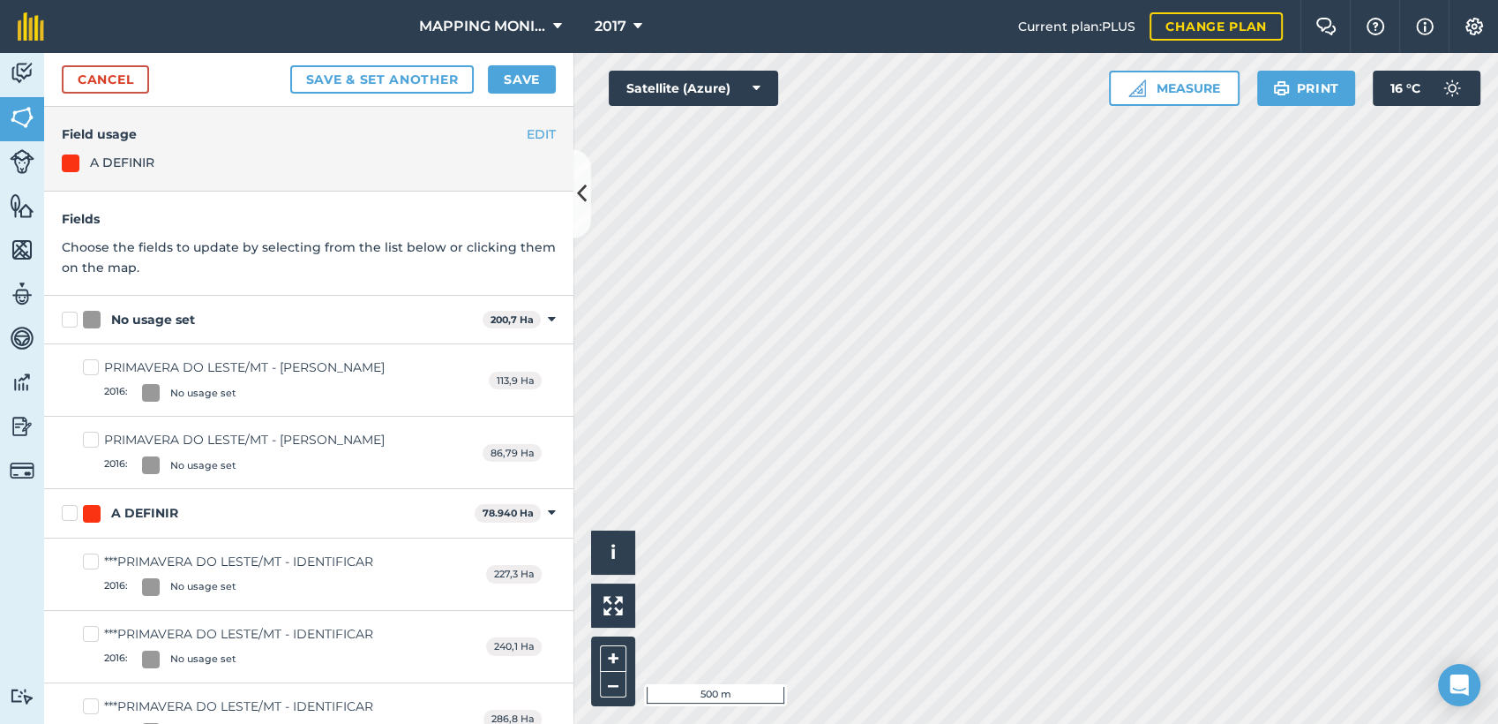
click at [170, 311] on div "No usage set" at bounding box center [153, 320] width 84 height 19
click at [73, 311] on input "No usage set" at bounding box center [67, 316] width 11 height 11
checkbox input "true"
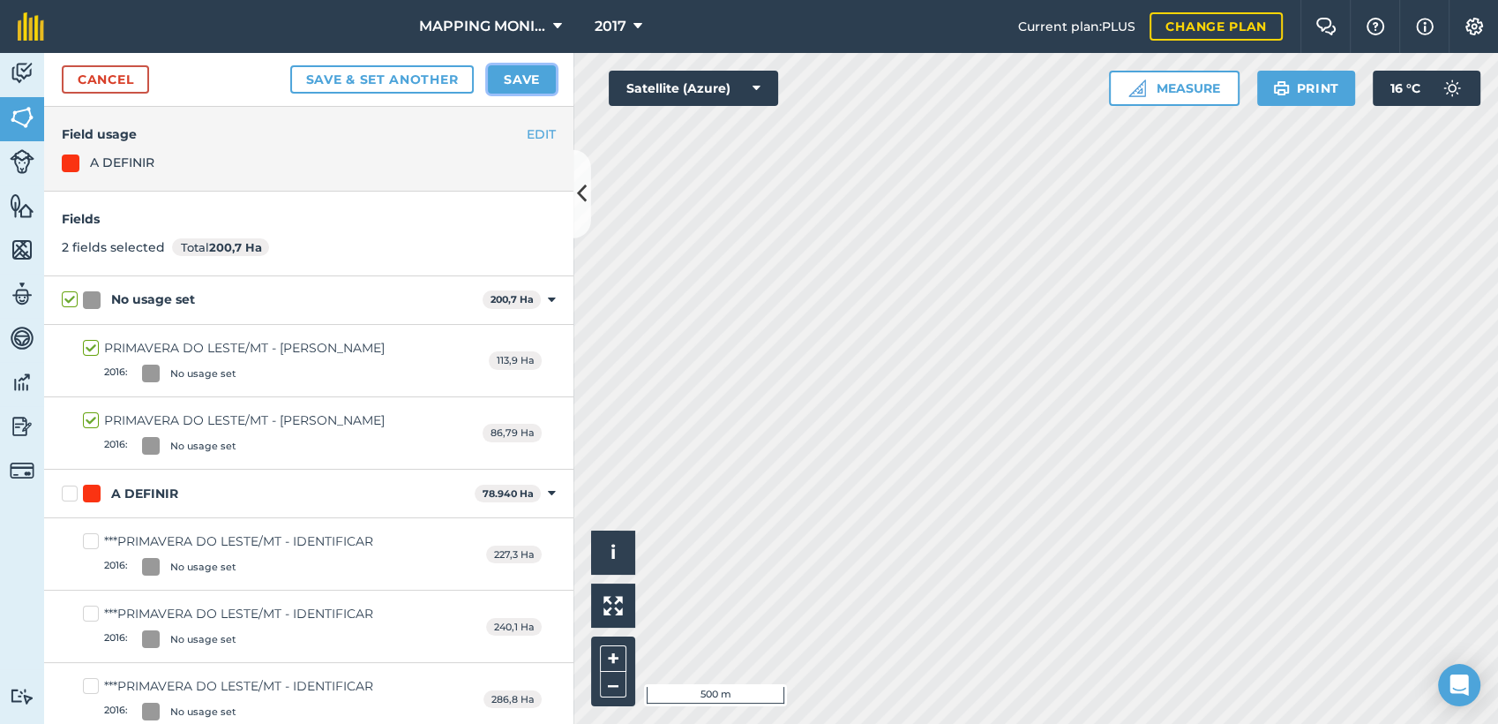
click at [514, 83] on button "Save" at bounding box center [522, 79] width 68 height 28
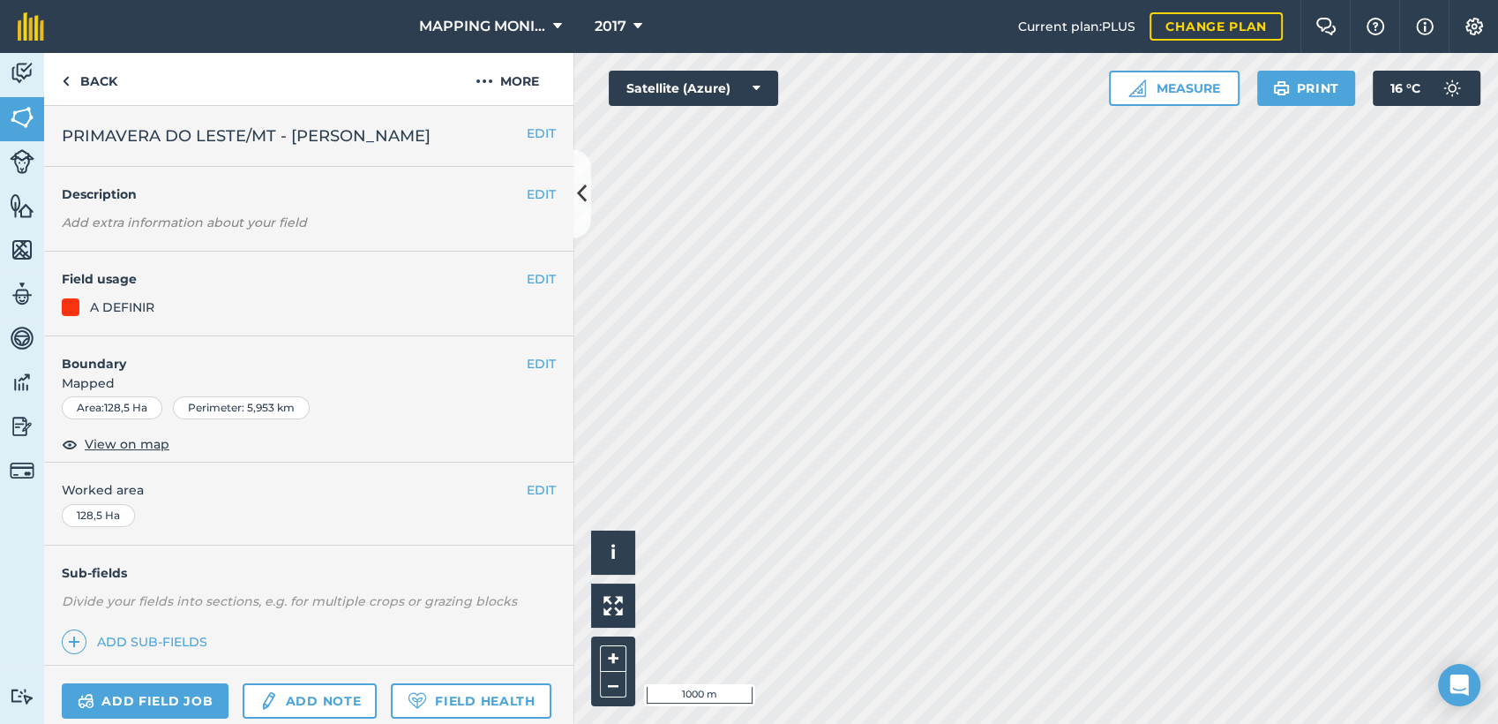
click at [431, 134] on span "PRIMAVERA DO LESTE/MT - [PERSON_NAME]" at bounding box center [246, 136] width 369 height 25
click at [527, 131] on button "EDIT" at bounding box center [541, 133] width 29 height 19
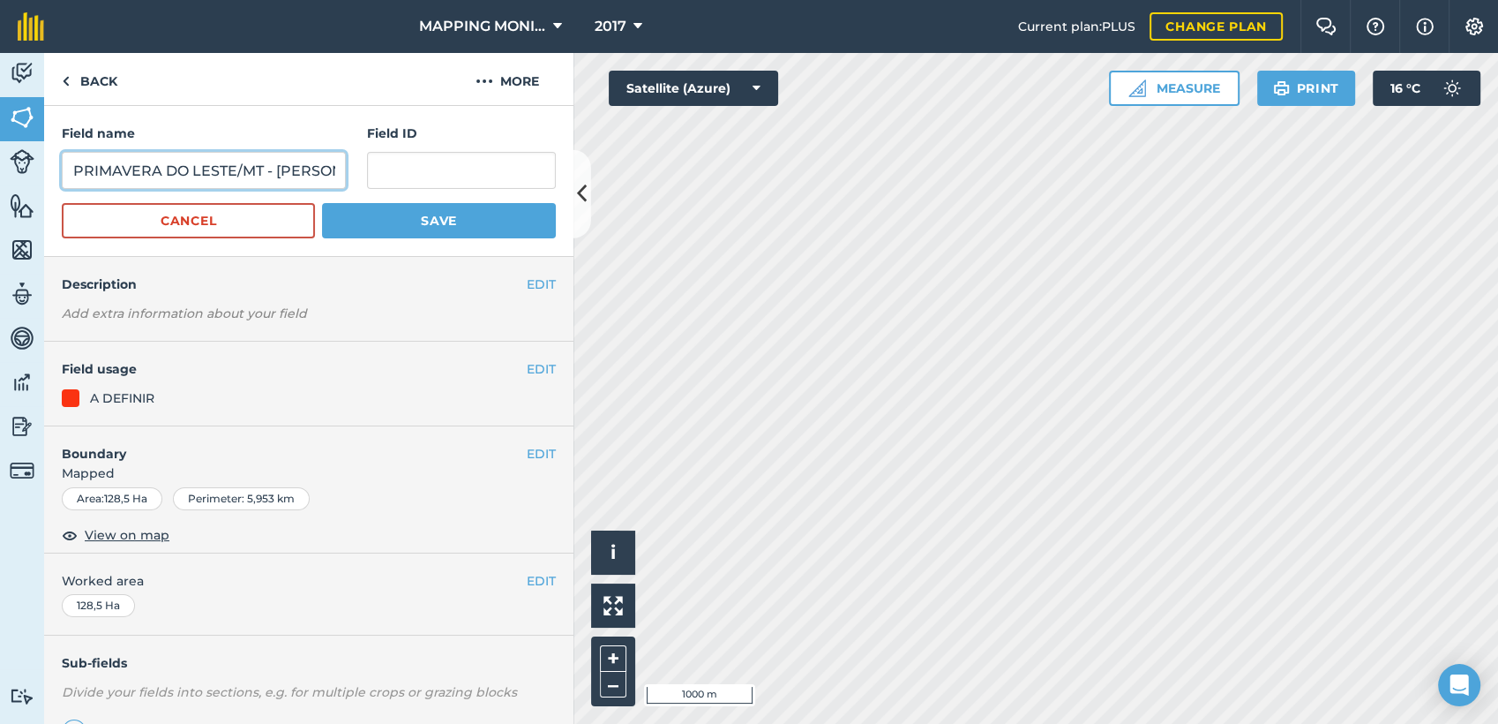
scroll to position [0, 160]
drag, startPoint x: 277, startPoint y: 165, endPoint x: 398, endPoint y: 162, distance: 120.9
click at [398, 162] on div "Field name PRIMAVERA DO LESTE/MT - RAFAEL SCARTON - PONTAL Field ID" at bounding box center [309, 156] width 494 height 65
type input "PRIMAVERA DO LESTE/MT - DIRCEU MILANESI - K.O."
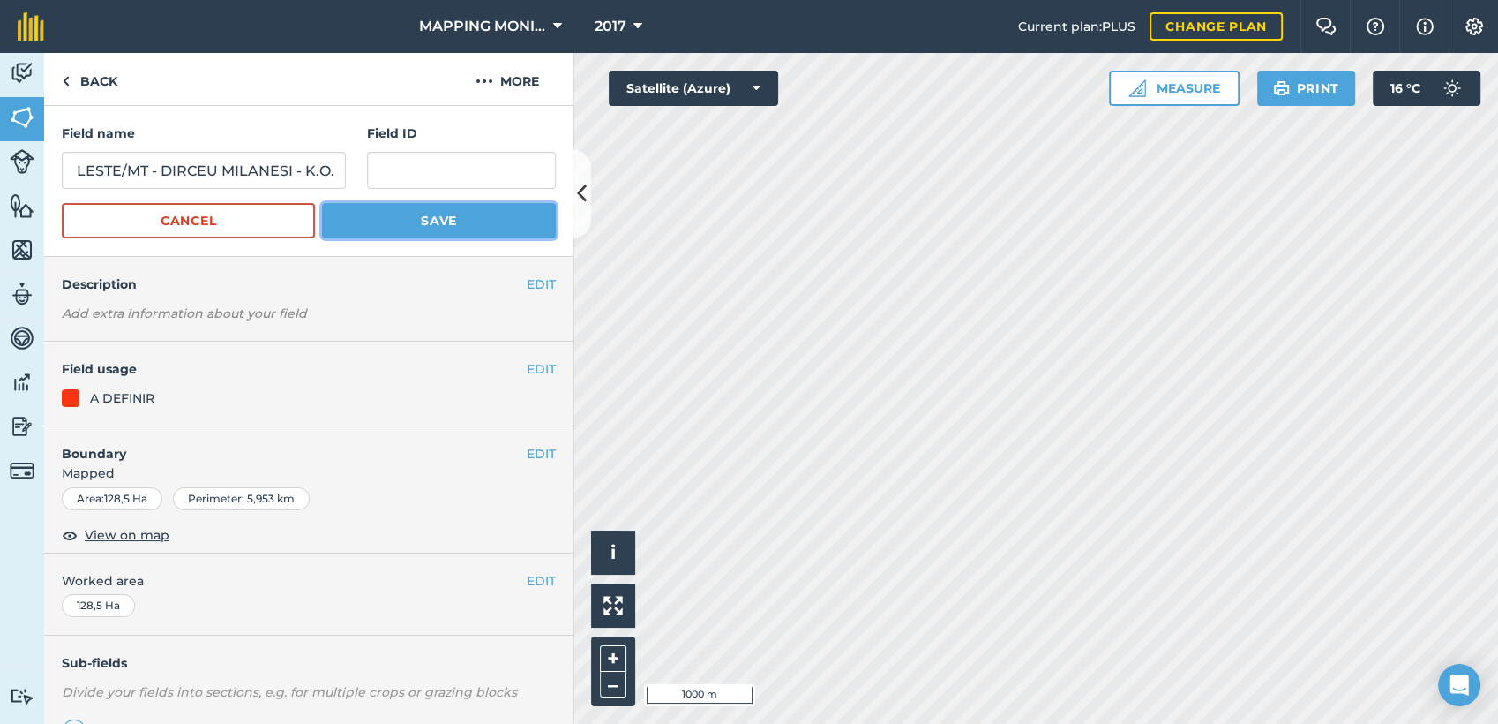
scroll to position [0, 0]
click at [424, 221] on button "Save" at bounding box center [439, 220] width 234 height 35
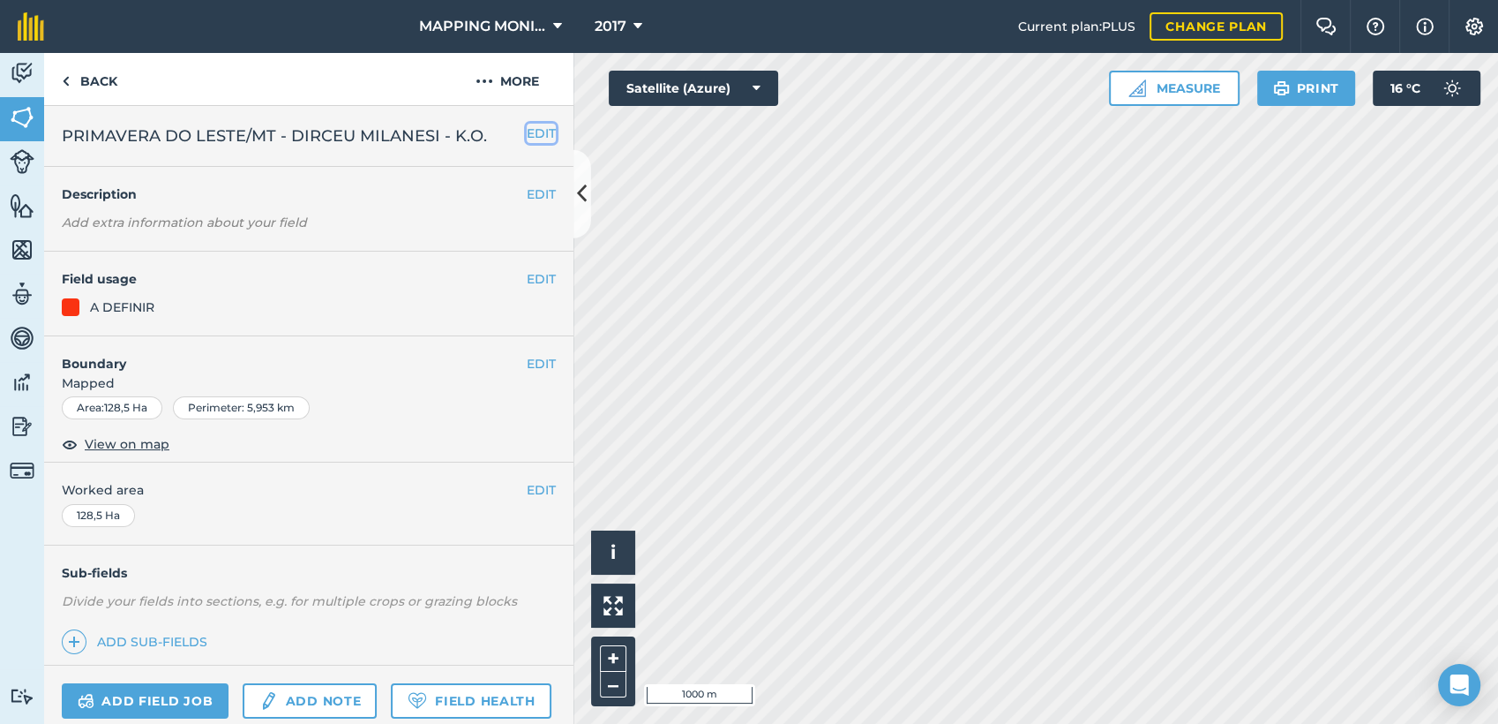
click at [527, 136] on button "EDIT" at bounding box center [541, 133] width 29 height 19
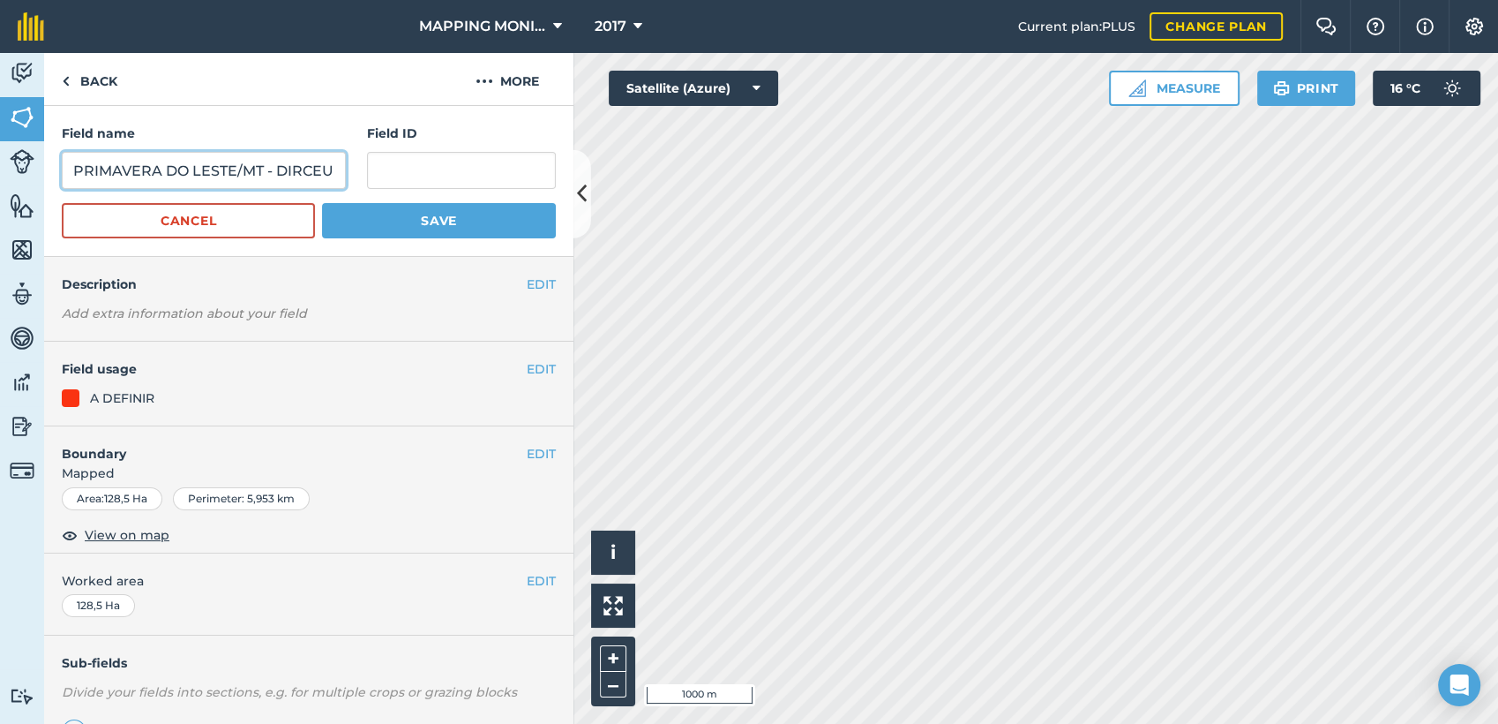
click at [254, 168] on input "PRIMAVERA DO LESTE/MT - DIRCEU MILANESI - K.O." at bounding box center [204, 170] width 284 height 37
click at [252, 220] on button "Cancel" at bounding box center [188, 220] width 253 height 35
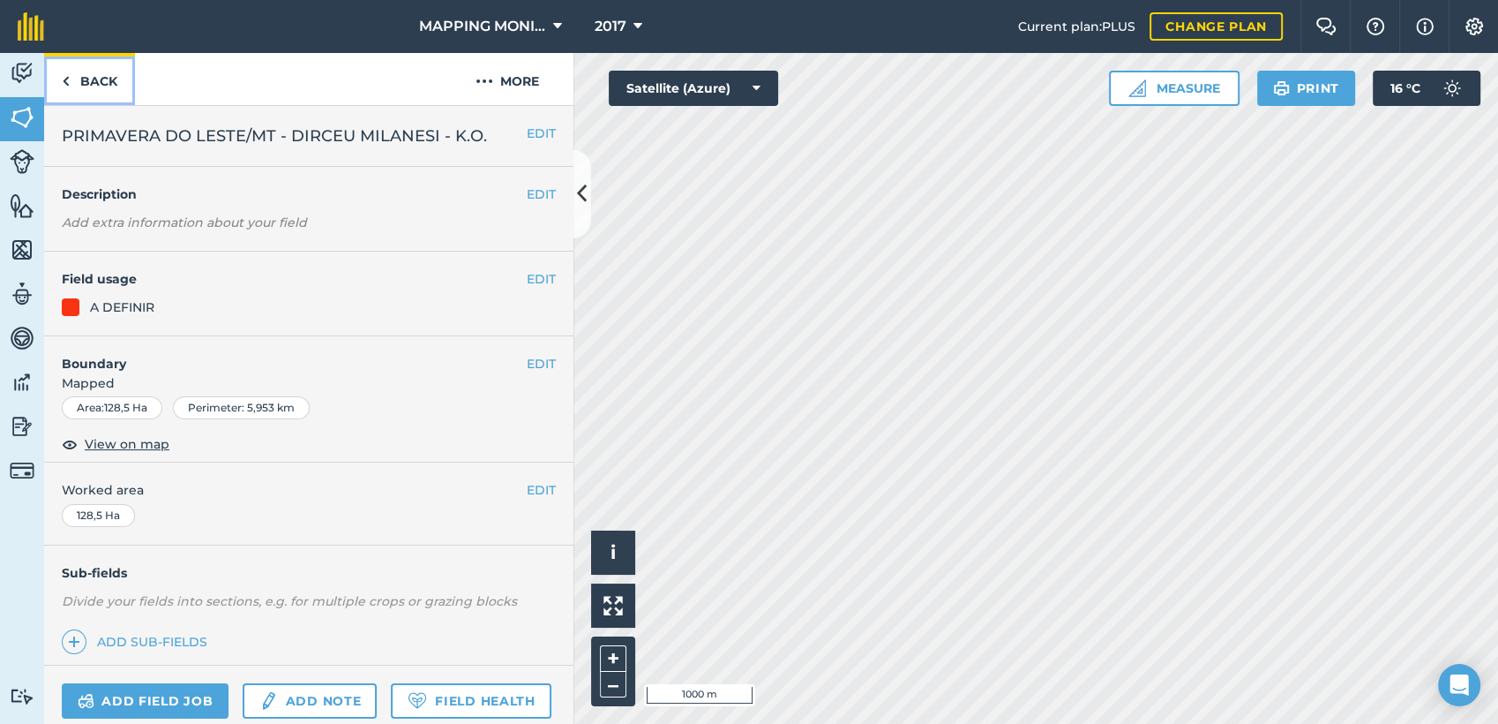
click at [90, 81] on link "Back" at bounding box center [89, 79] width 91 height 52
click at [527, 138] on button "EDIT" at bounding box center [541, 133] width 29 height 19
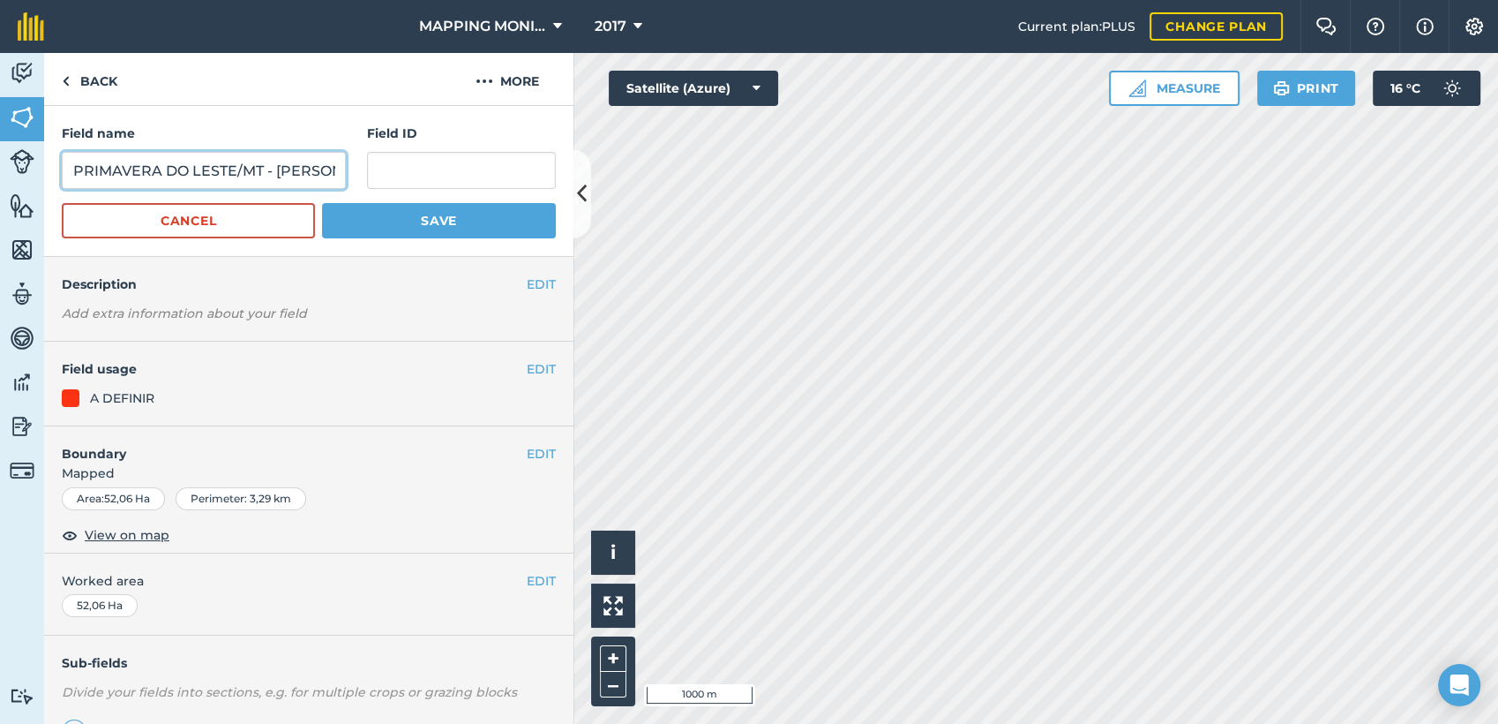
click at [264, 179] on input "PRIMAVERA DO LESTE/MT - [PERSON_NAME]" at bounding box center [204, 170] width 284 height 37
paste input "DIRCEU MILANESI - K.O."
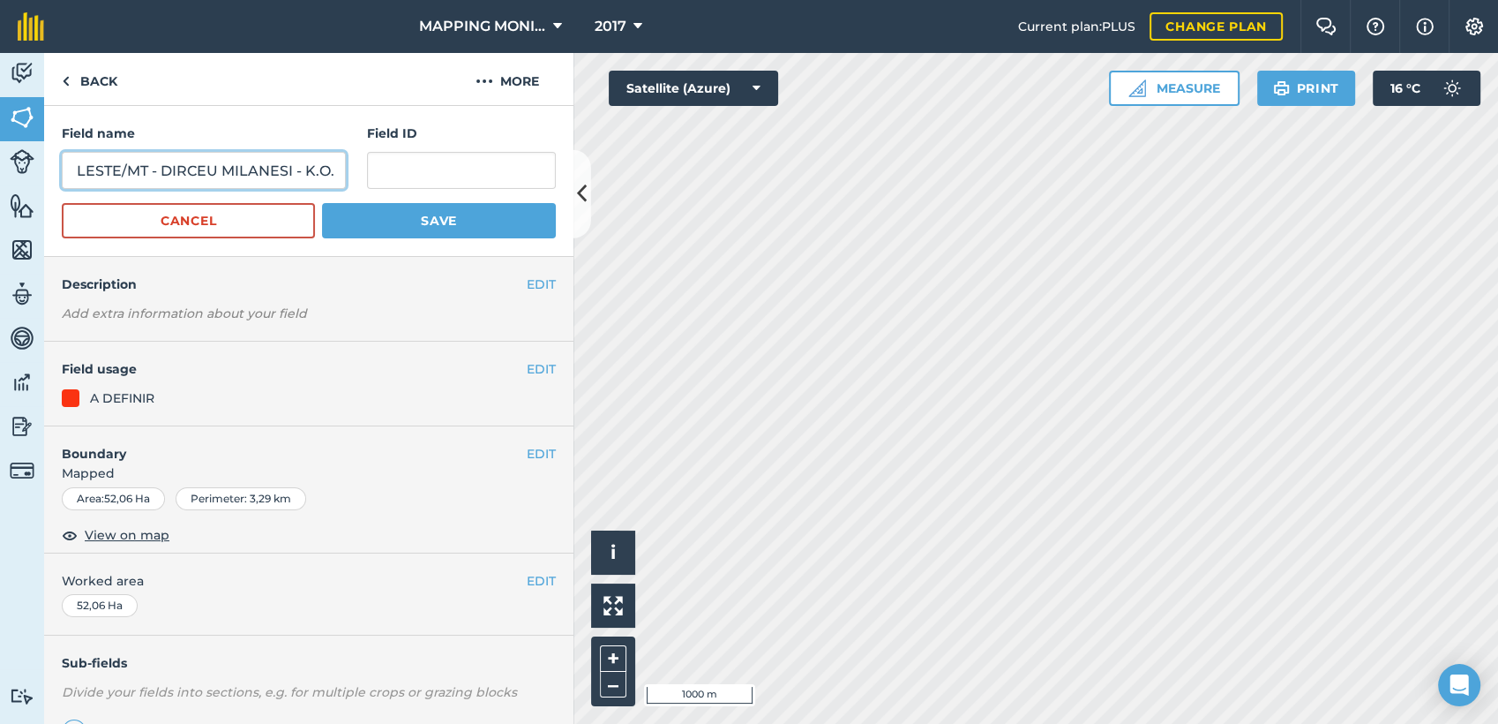
type input "PRIMAVERA DO LESTE/MT - DIRCEU MILANESI - K.O."
click at [434, 221] on button "Save" at bounding box center [439, 220] width 234 height 35
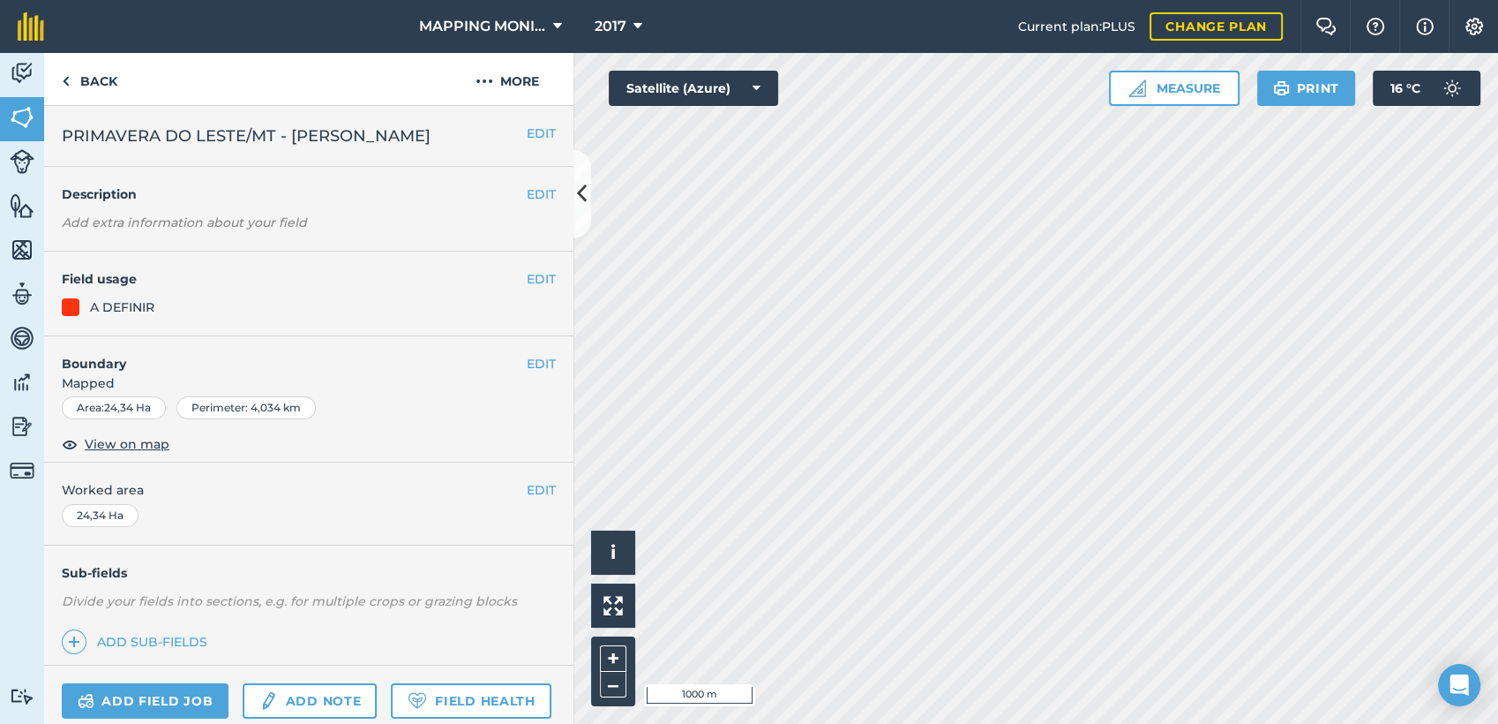
click at [431, 134] on span "PRIMAVERA DO LESTE/MT - [PERSON_NAME]" at bounding box center [246, 136] width 369 height 25
click at [527, 132] on button "EDIT" at bounding box center [541, 133] width 29 height 19
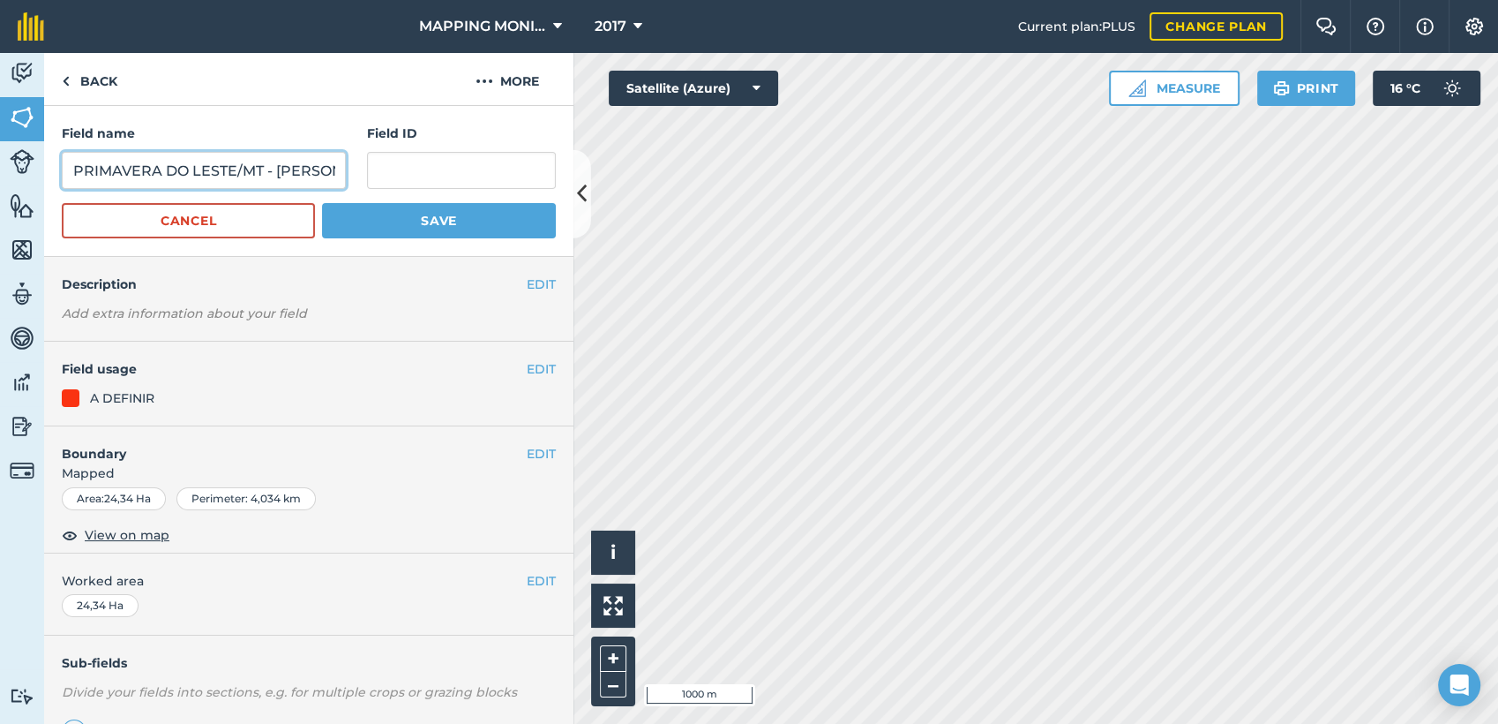
click at [283, 176] on input "PRIMAVERA DO LESTE/MT - [PERSON_NAME]" at bounding box center [204, 170] width 284 height 37
paste input "DIRCEU MILANESI - K.O."
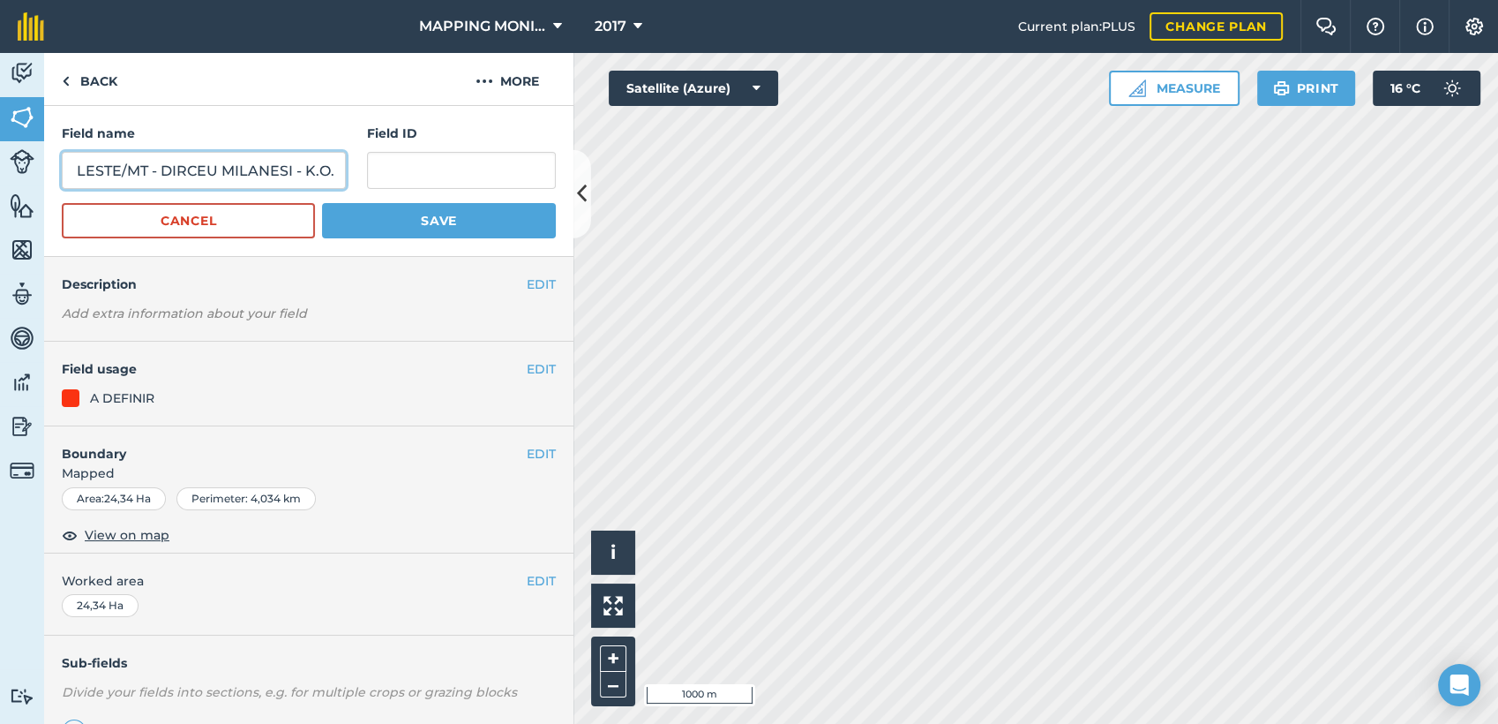
type input "PRIMAVERA DO LESTE/MT - DIRCEU MILANESI - K.O."
click at [413, 223] on button "Save" at bounding box center [439, 220] width 234 height 35
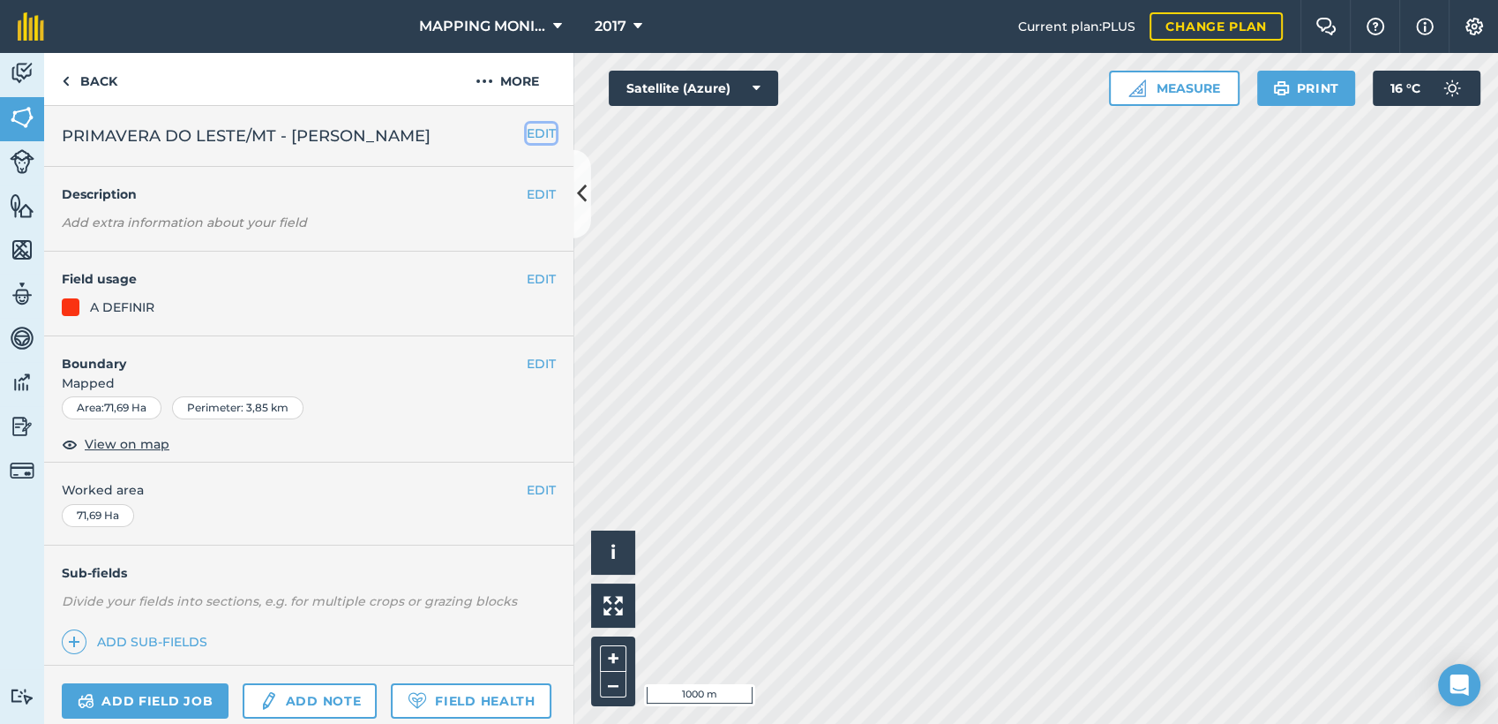
click at [527, 141] on button "EDIT" at bounding box center [541, 133] width 29 height 19
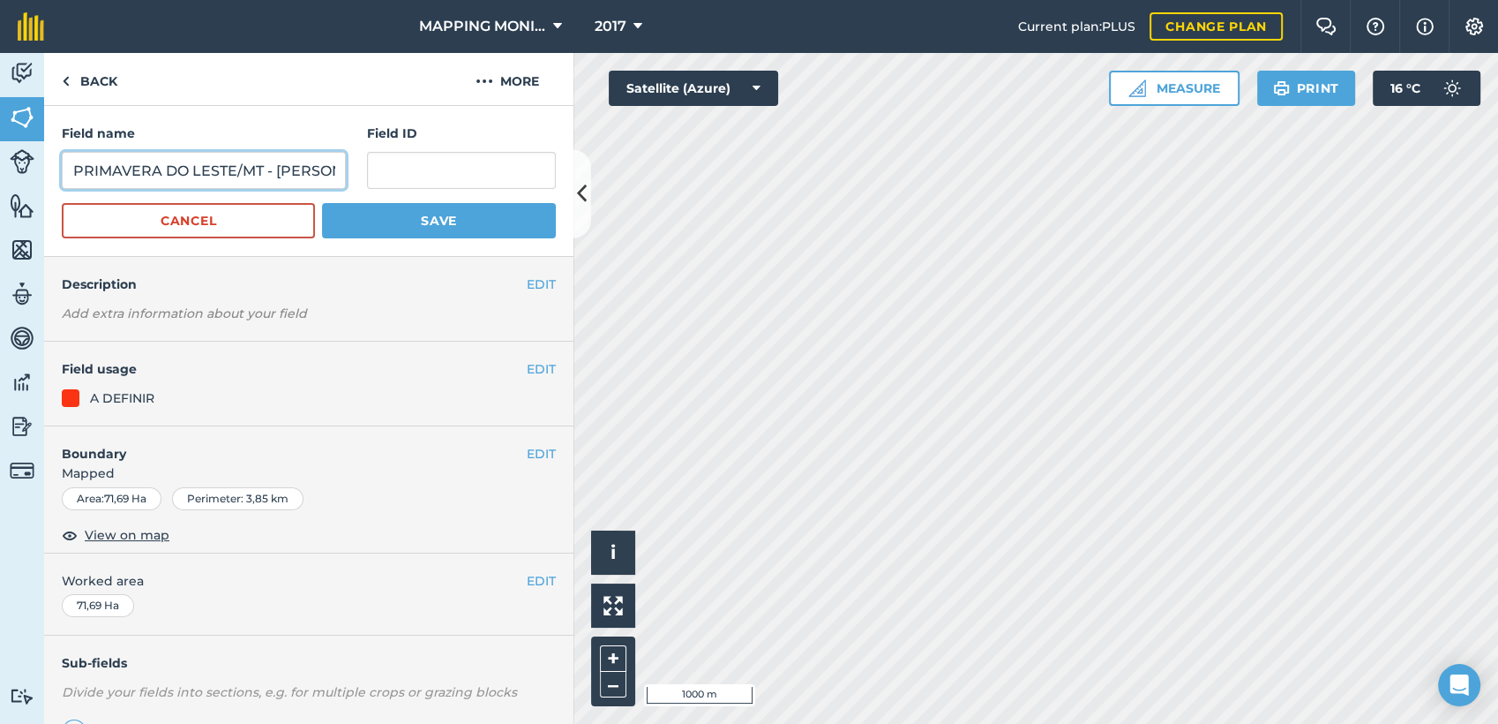
click at [199, 169] on input "PRIMAVERA DO LESTE/MT - [PERSON_NAME]" at bounding box center [204, 170] width 284 height 37
click at [200, 170] on input "PRIMAVERA DO LESTE/MT - [PERSON_NAME]" at bounding box center [204, 170] width 284 height 37
paste input "DIRCEU MILANESI - K.O."
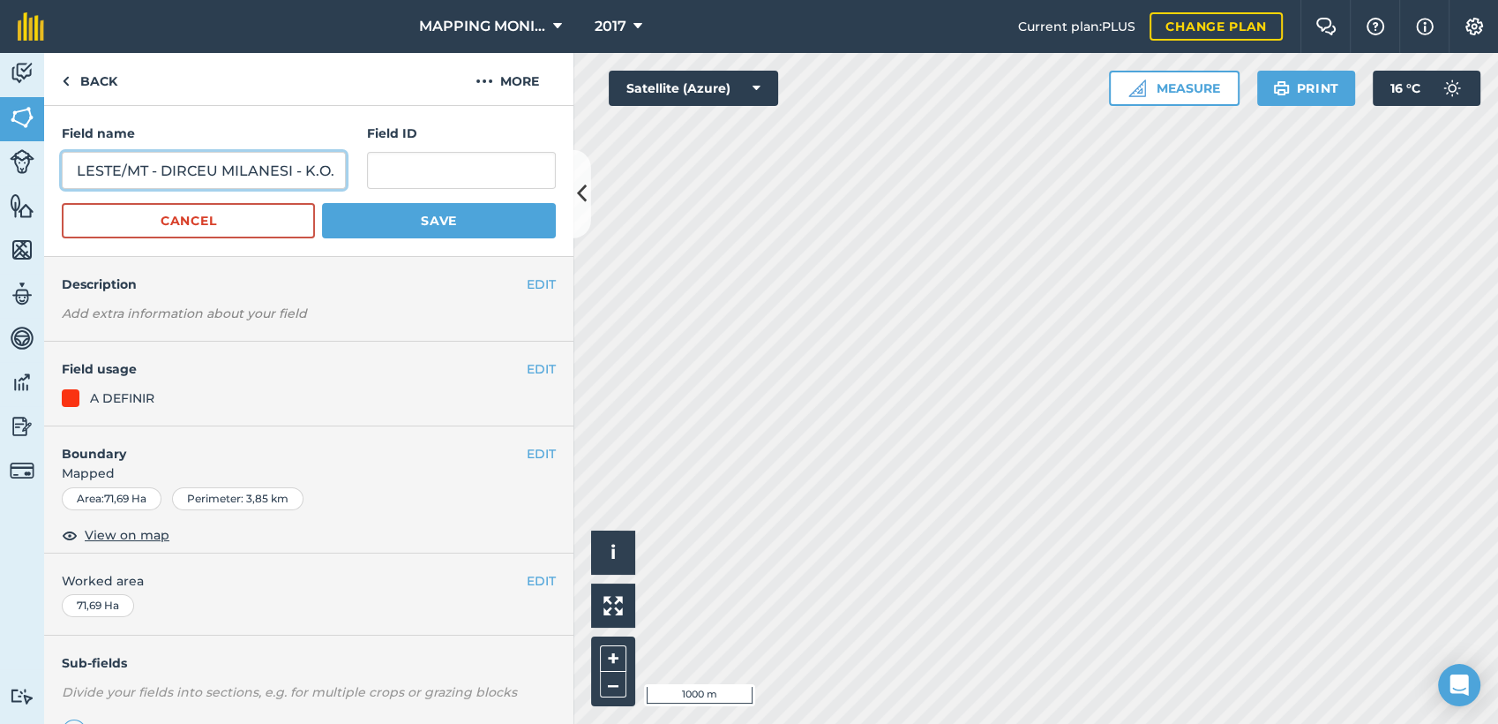
type input "PRIMAVERA DO LESTE/MT - DIRCEU MILANESI - K.O."
click at [430, 227] on button "Save" at bounding box center [439, 220] width 234 height 35
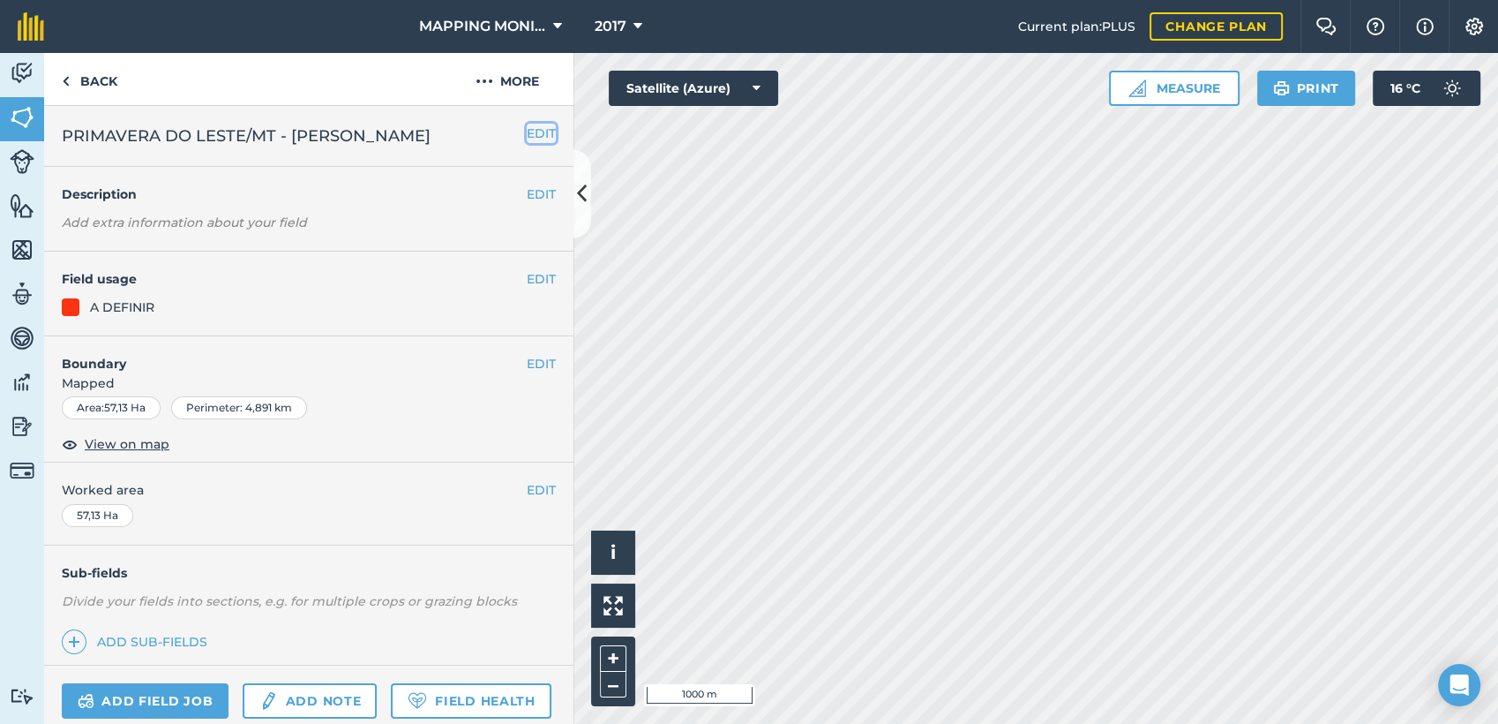
click at [529, 132] on button "EDIT" at bounding box center [541, 133] width 29 height 19
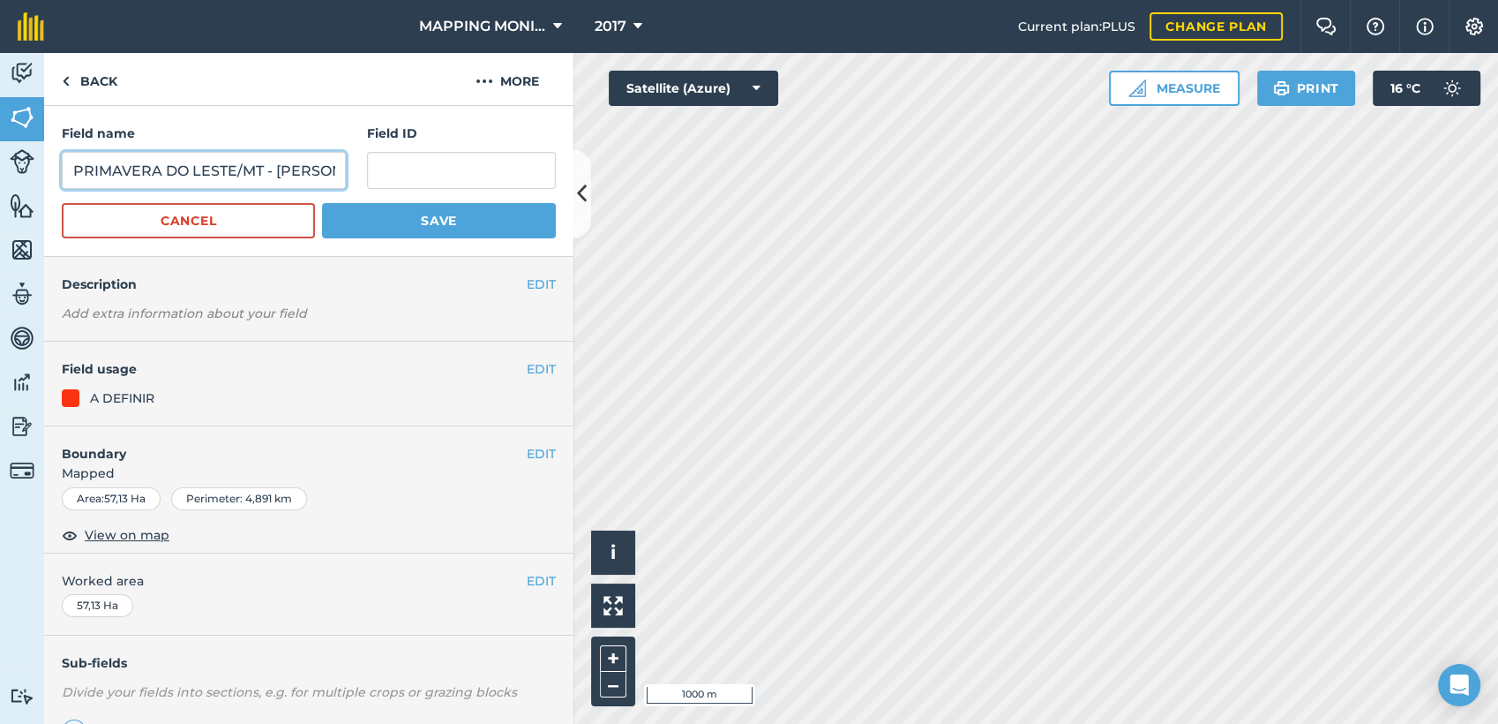
click at [291, 180] on input "PRIMAVERA DO LESTE/MT - [PERSON_NAME]" at bounding box center [204, 170] width 284 height 37
paste input "DIRCEU MILANESI - K.O."
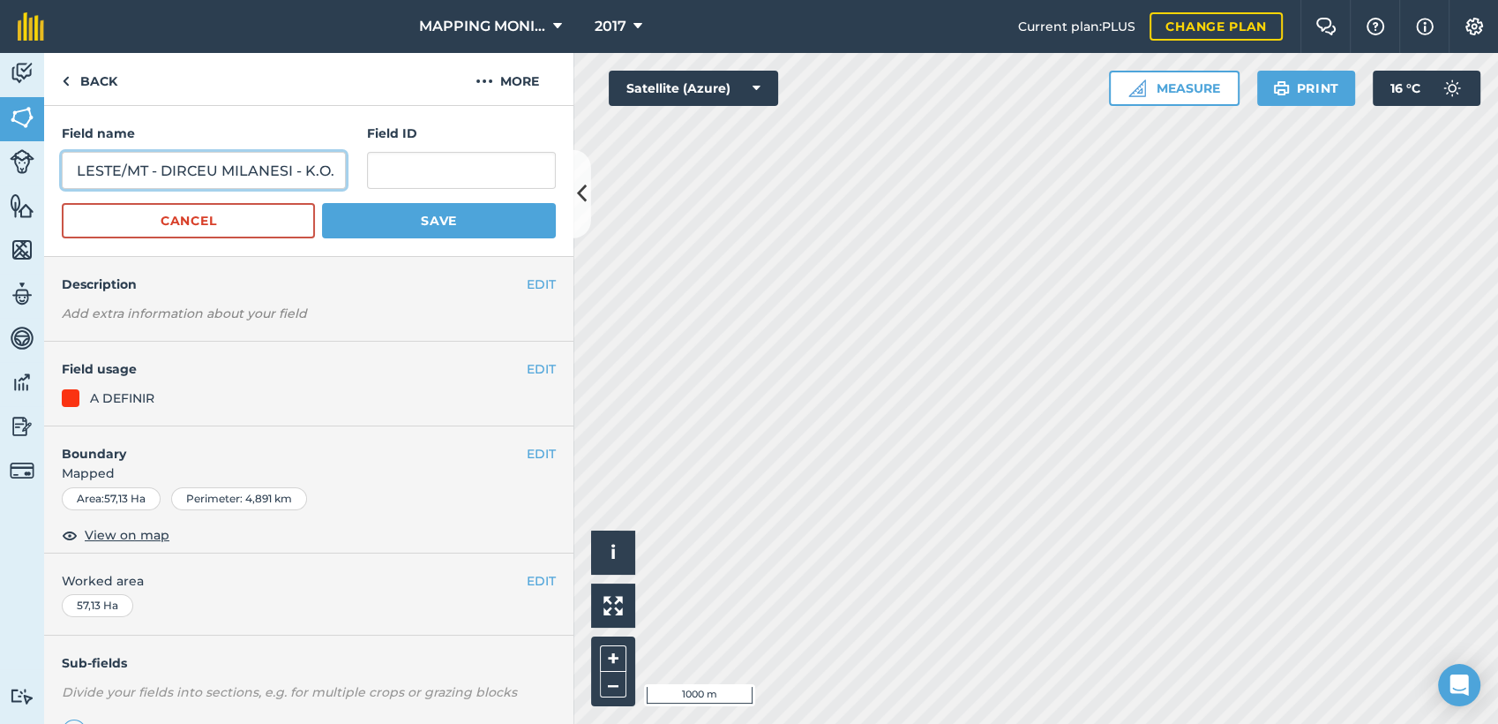
type input "PRIMAVERA DO LESTE/MT - DIRCEU MILANESI - K.O."
click at [411, 208] on button "Save" at bounding box center [439, 220] width 234 height 35
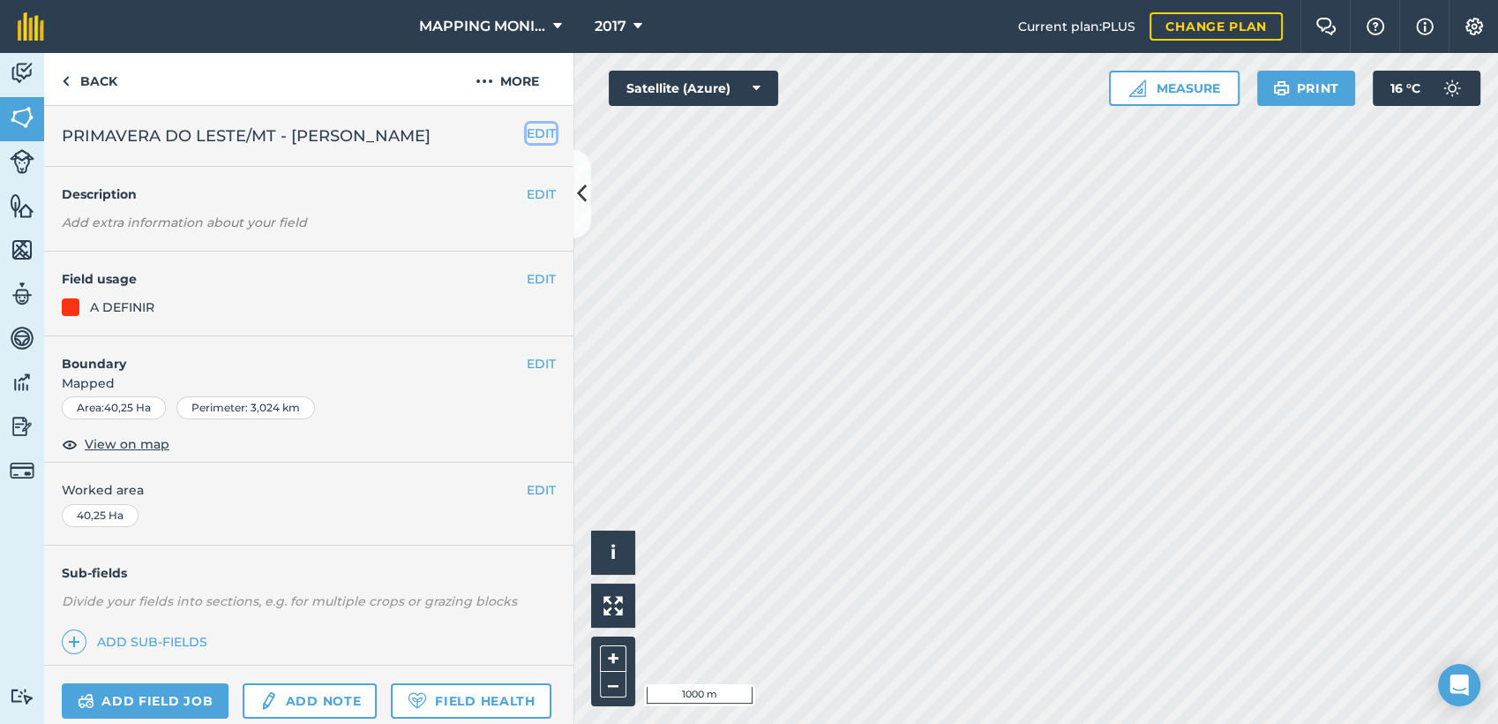
click at [530, 126] on button "EDIT" at bounding box center [541, 133] width 29 height 19
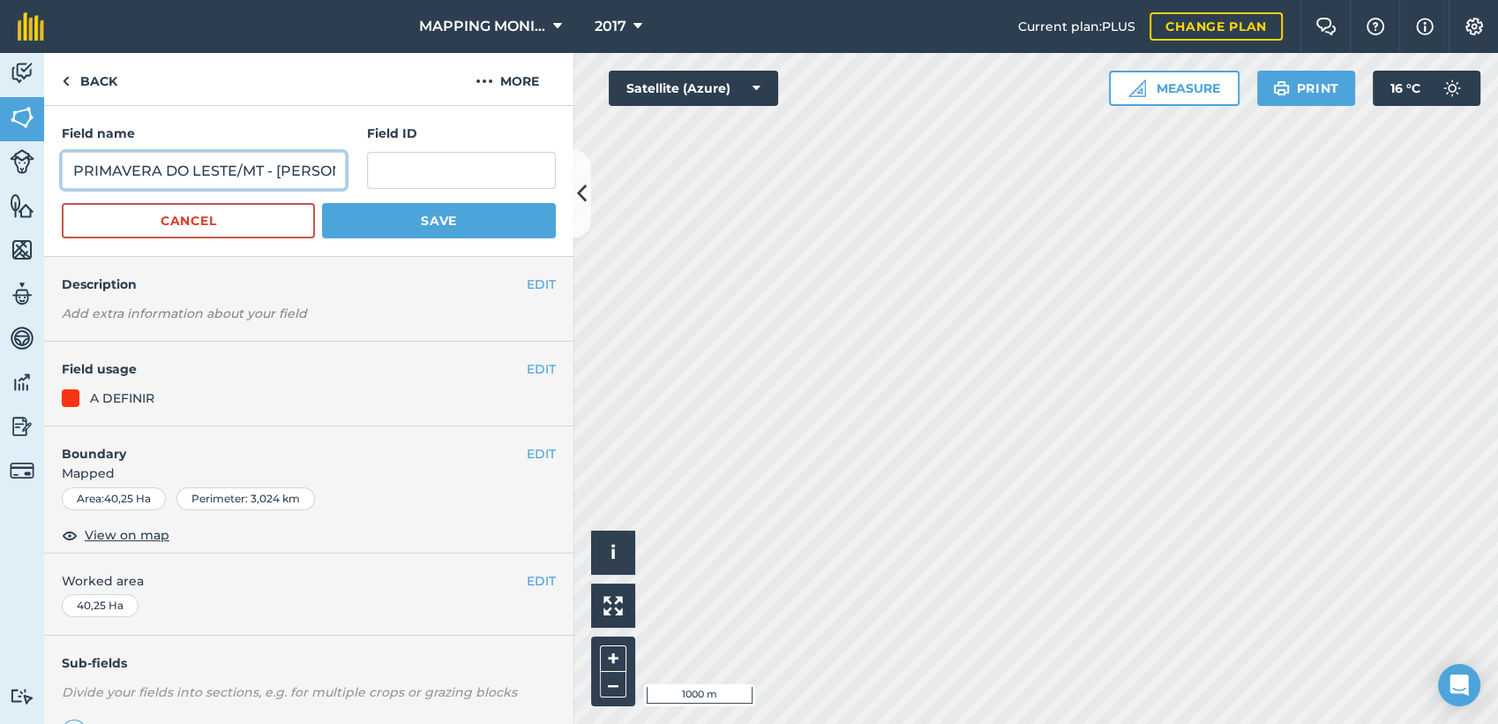
click at [248, 177] on input "PRIMAVERA DO LESTE/MT - [PERSON_NAME]" at bounding box center [204, 170] width 284 height 37
click at [251, 177] on input "PRIMAVERA DO LESTE/MT - [PERSON_NAME]" at bounding box center [204, 170] width 284 height 37
click at [252, 169] on input "PRIMAVERA DO LESTE/MT - [PERSON_NAME]" at bounding box center [204, 170] width 284 height 37
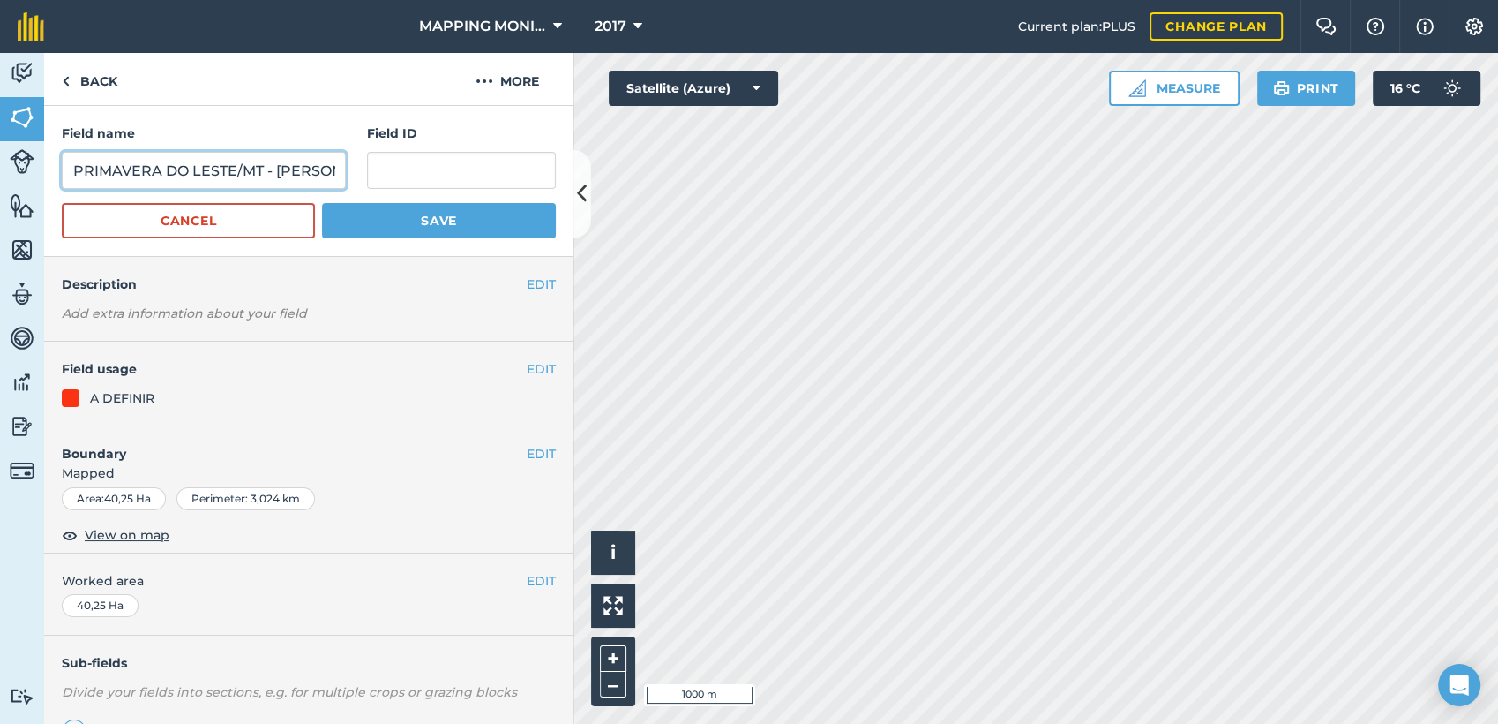
click at [252, 169] on input "PRIMAVERA DO LESTE/MT - [PERSON_NAME]" at bounding box center [204, 170] width 284 height 37
paste input "DIRCEU MILANESI - K.O."
type input "PRIMAVERA DO LESTE/MT - DIRCEU MILANESI - K.O."
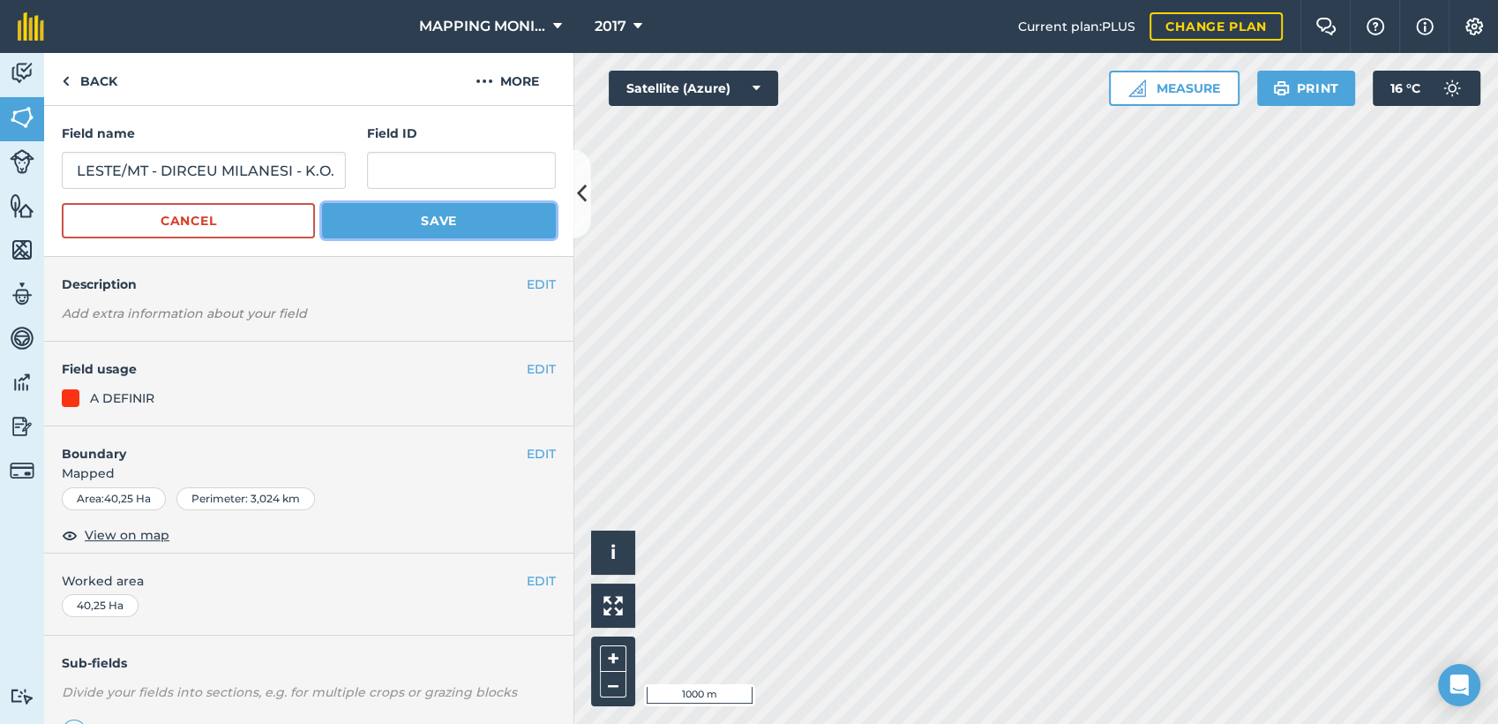
scroll to position [0, 0]
click at [412, 217] on button "Save" at bounding box center [439, 220] width 234 height 35
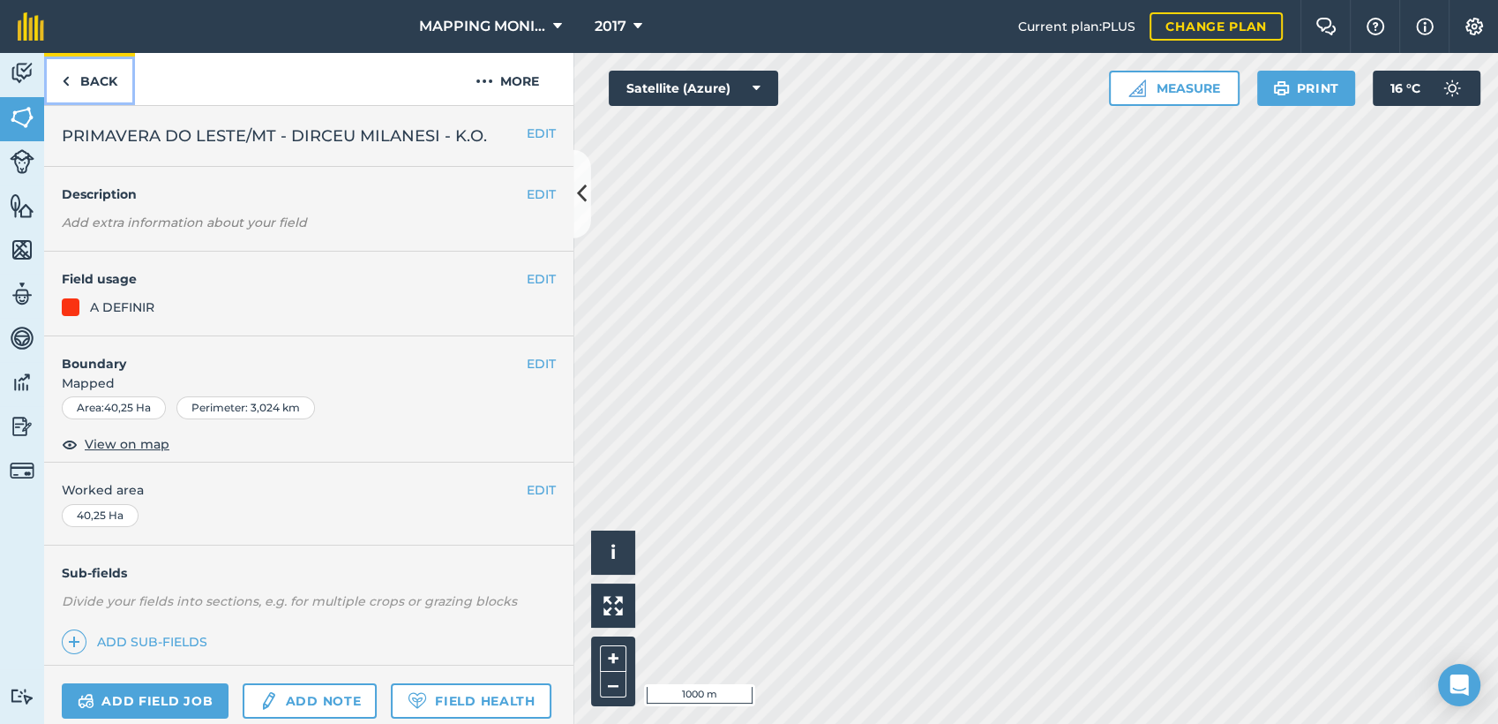
click at [100, 85] on link "Back" at bounding box center [89, 79] width 91 height 52
click at [105, 74] on link "Back" at bounding box center [89, 79] width 91 height 52
drag, startPoint x: 191, startPoint y: 140, endPoint x: 391, endPoint y: 148, distance: 200.4
click at [391, 148] on span "PRIMAVERA DO LESTE/MT - [PERSON_NAME]" at bounding box center [246, 136] width 369 height 25
drag, startPoint x: 64, startPoint y: 132, endPoint x: 401, endPoint y: 153, distance: 337.7
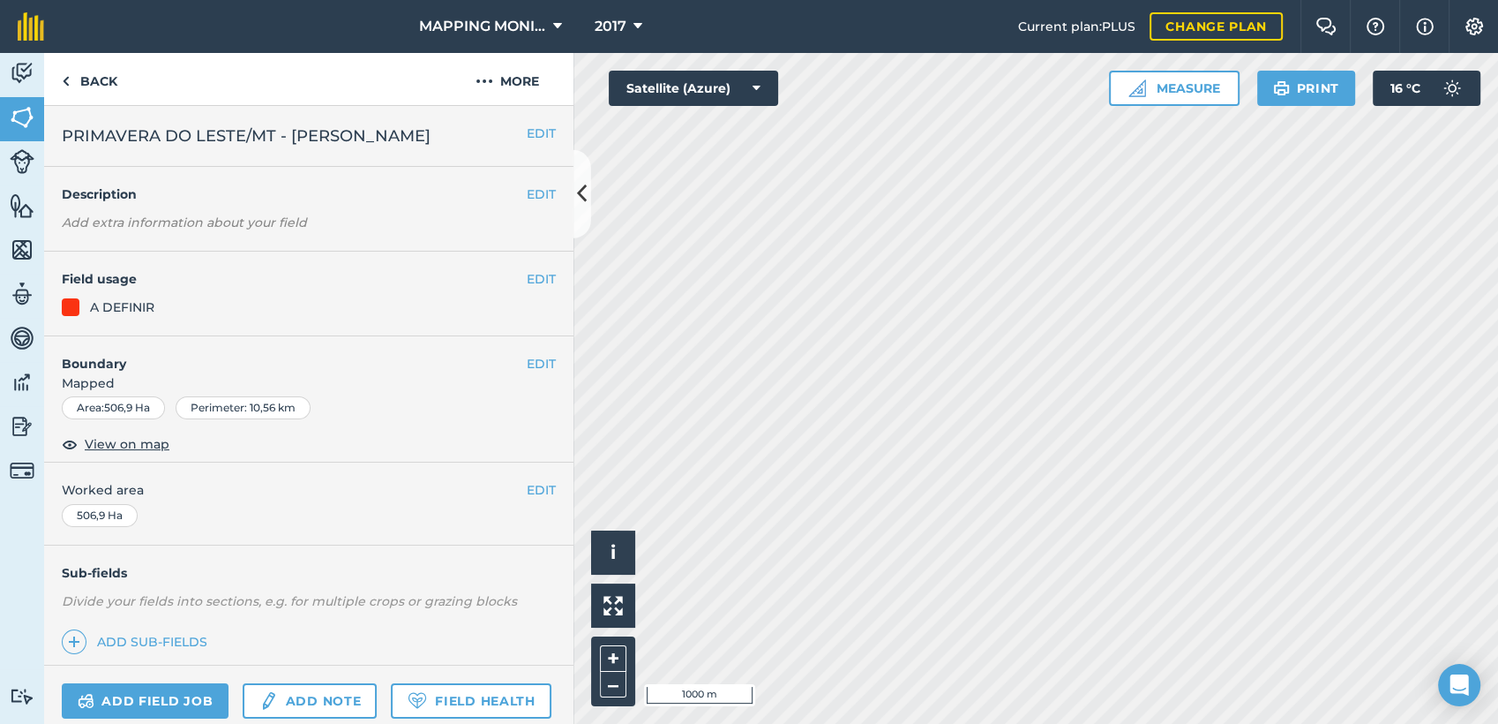
click at [401, 148] on span "PRIMAVERA DO LESTE/MT - [PERSON_NAME]" at bounding box center [246, 136] width 369 height 25
copy span "PRIMAVERA DO LESTE/MT - [PERSON_NAME]"
click at [98, 78] on link "Back" at bounding box center [89, 79] width 91 height 52
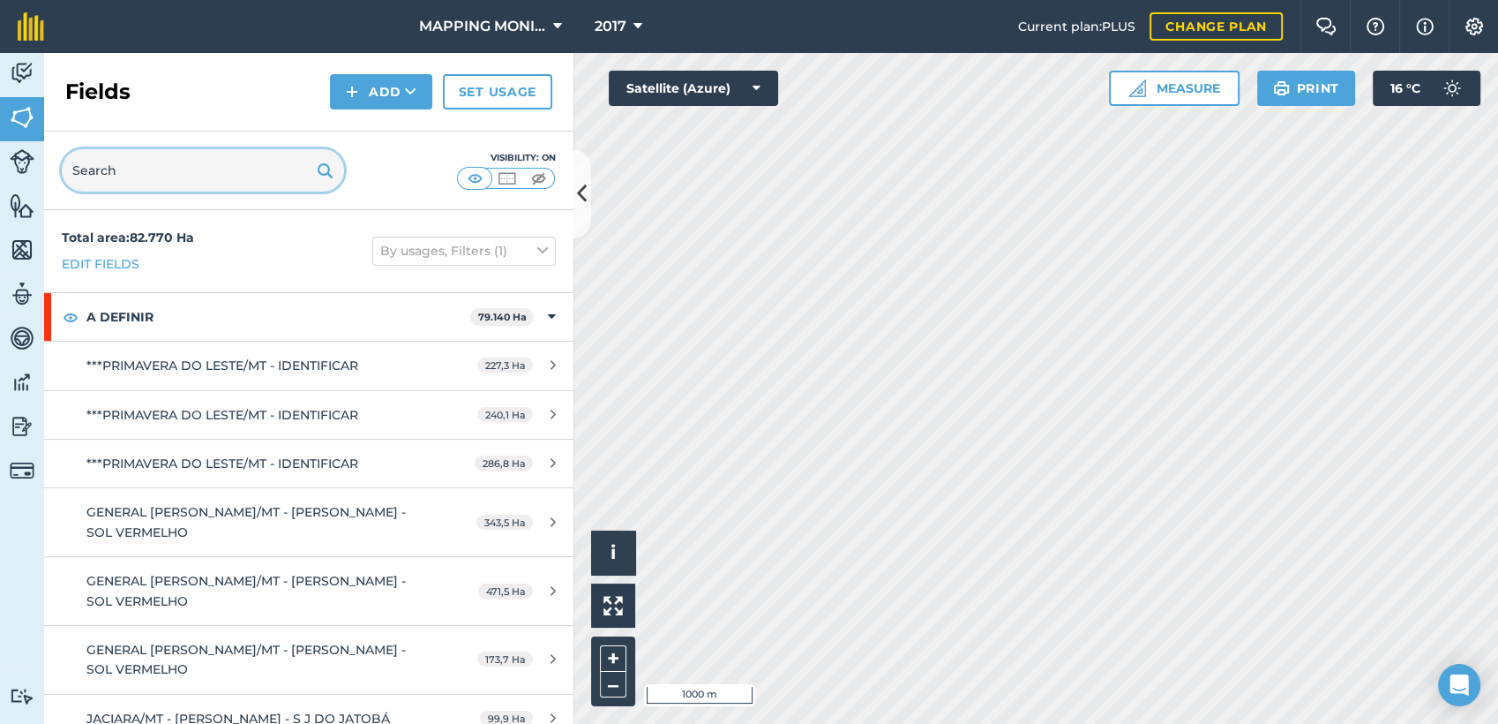
click at [166, 162] on input "text" at bounding box center [203, 170] width 282 height 42
paste input "PRIMAVERA DO LESTE/MT - [PERSON_NAME]"
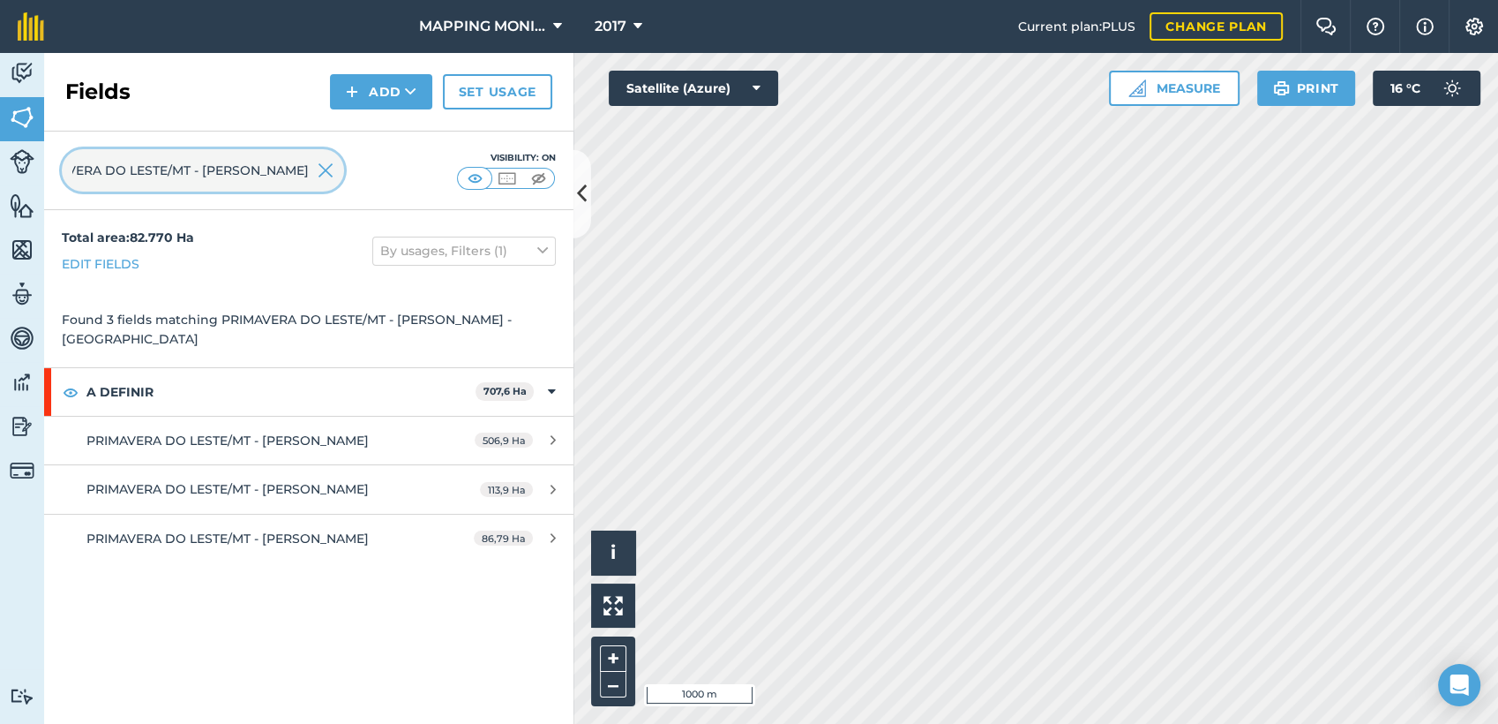
type input "PRIMAVERA DO LESTE/MT - [PERSON_NAME]"
click at [324, 169] on img at bounding box center [326, 170] width 16 height 21
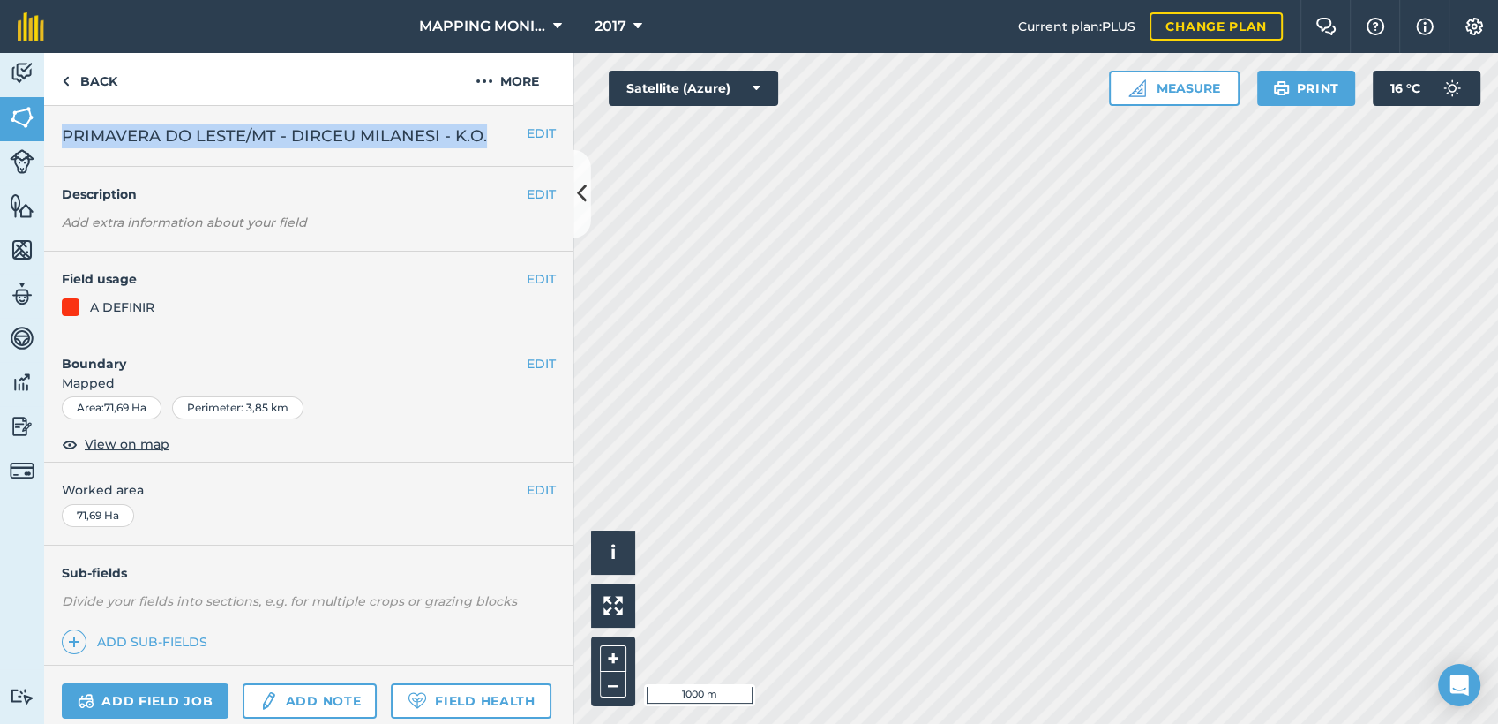
drag, startPoint x: 64, startPoint y: 134, endPoint x: 491, endPoint y: 147, distance: 427.3
click at [491, 147] on h2 "PRIMAVERA DO LESTE/MT - DIRCEU MILANESI - K.O." at bounding box center [294, 136] width 465 height 25
copy span "PRIMAVERA DO LESTE/MT - DIRCEU MILANESI - K.O."
click at [105, 81] on link "Back" at bounding box center [89, 79] width 91 height 52
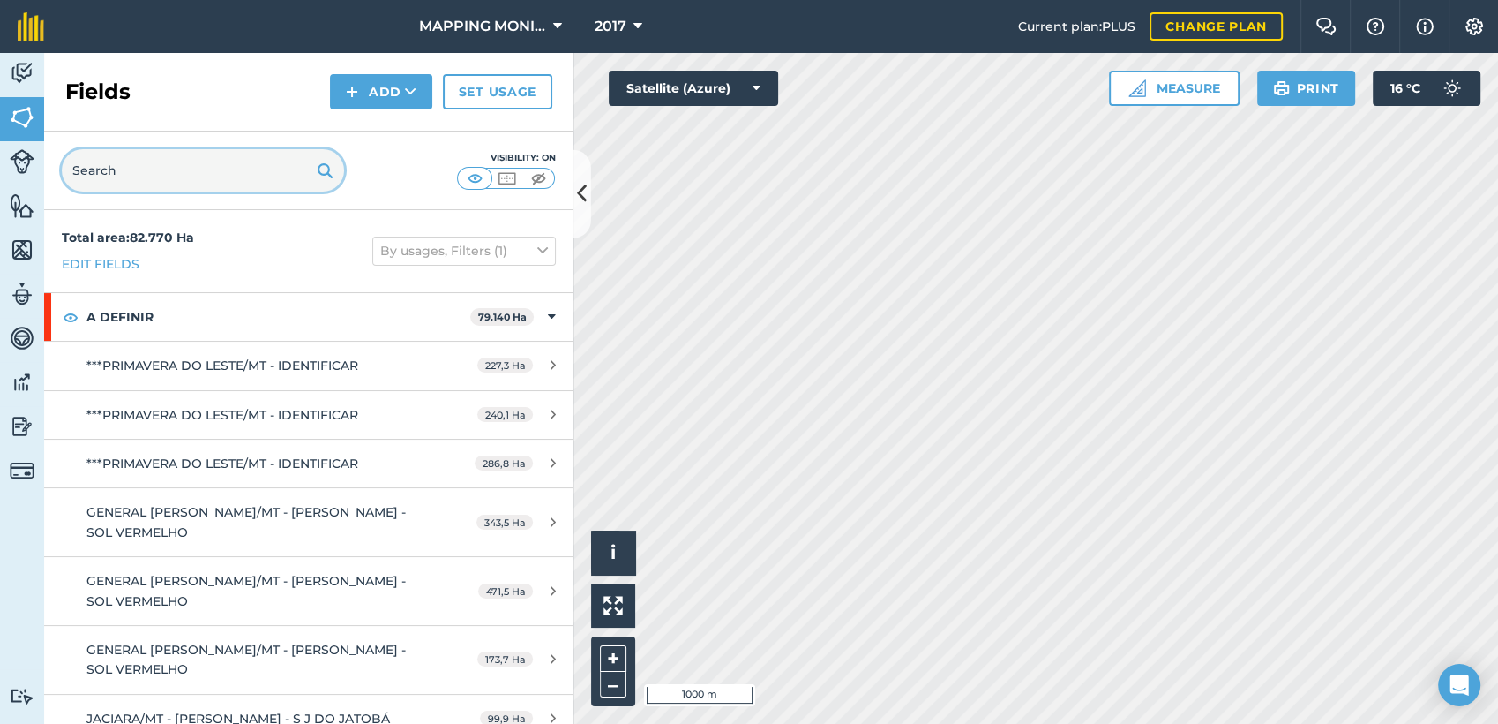
click at [165, 173] on input "text" at bounding box center [203, 170] width 282 height 42
paste input "PRIMAVERA DO LESTE/MT - DIRCEU MILANESI - K.O."
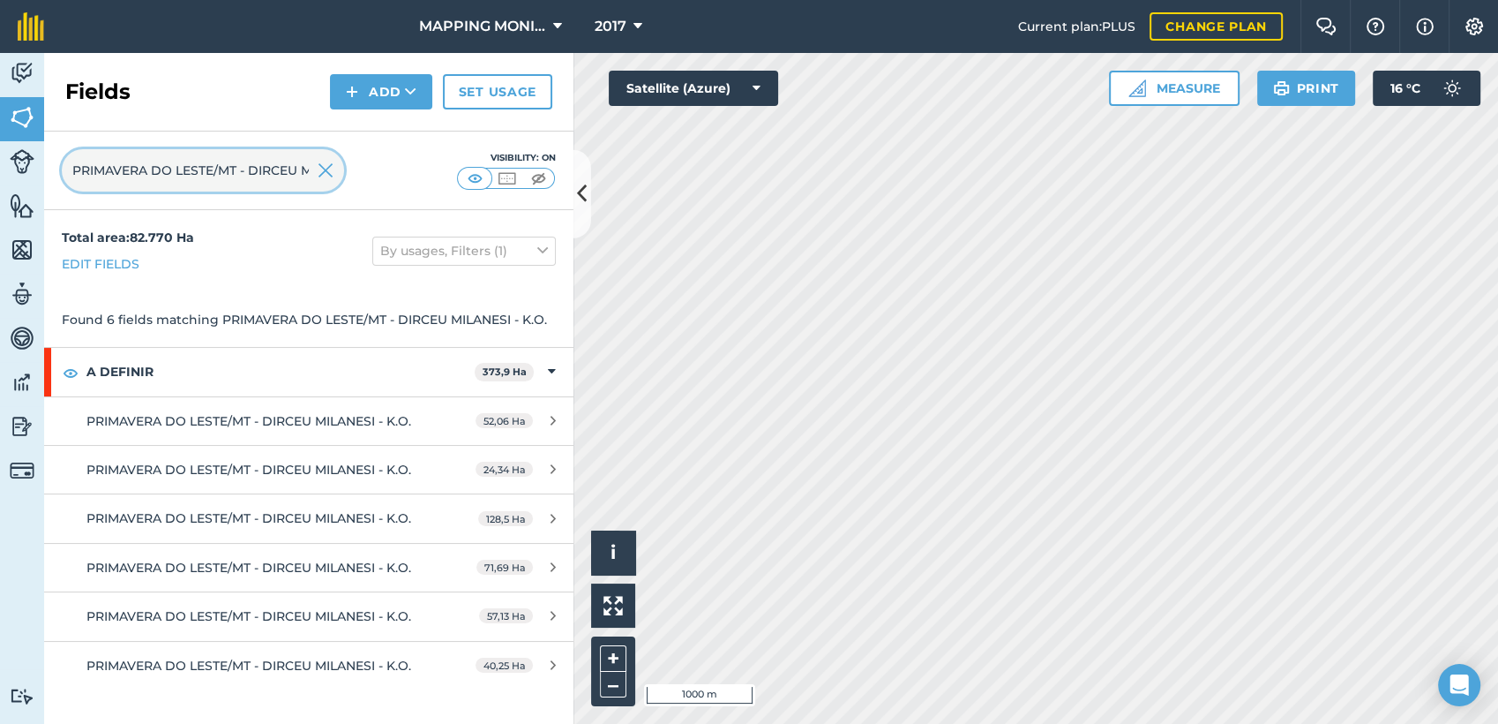
scroll to position [0, 92]
type input "PRIMAVERA DO LESTE/MT - DIRCEU MILANESI - K.O."
click at [324, 173] on img at bounding box center [326, 170] width 16 height 21
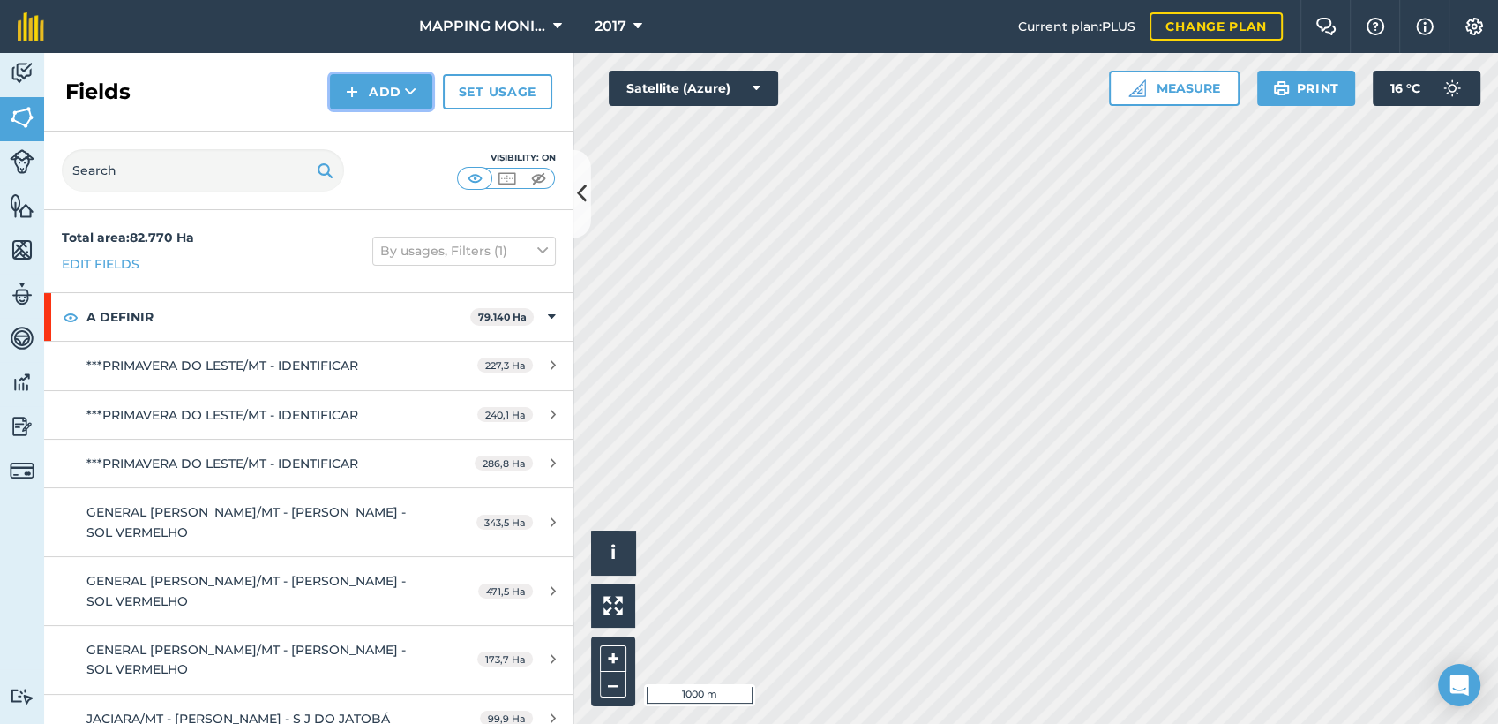
click at [401, 104] on button "Add" at bounding box center [381, 91] width 102 height 35
click at [381, 134] on link "Draw" at bounding box center [381, 131] width 97 height 39
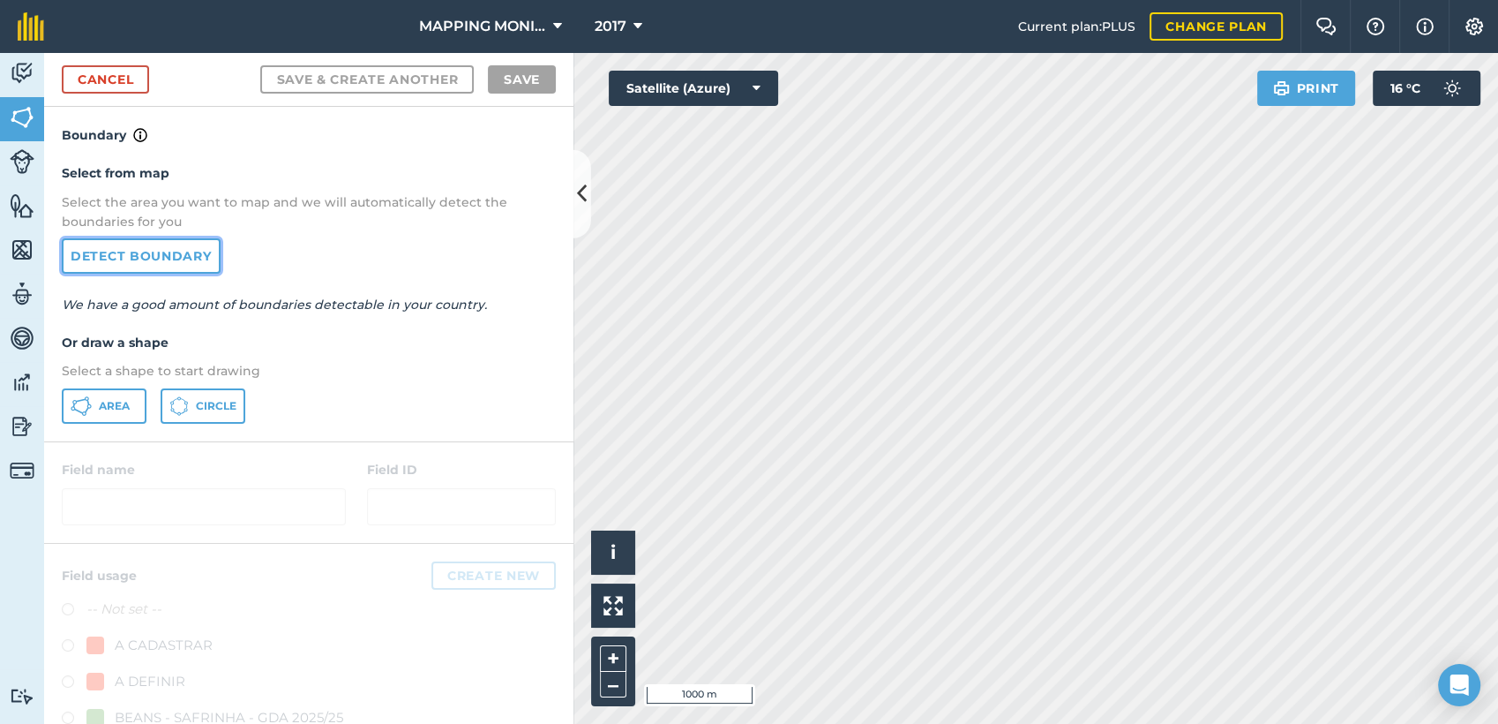
click at [153, 258] on link "Detect boundary" at bounding box center [141, 255] width 159 height 35
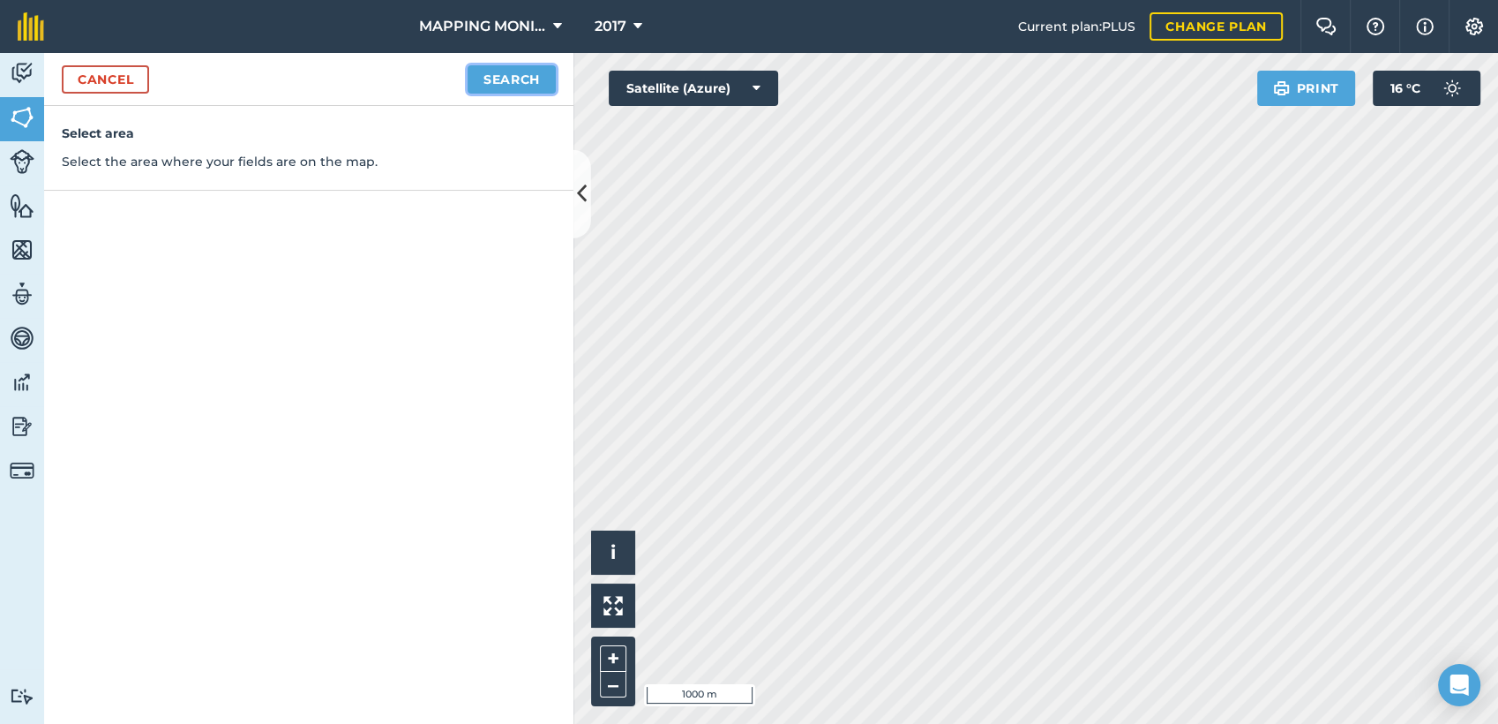
click at [537, 80] on button "Search" at bounding box center [512, 79] width 88 height 28
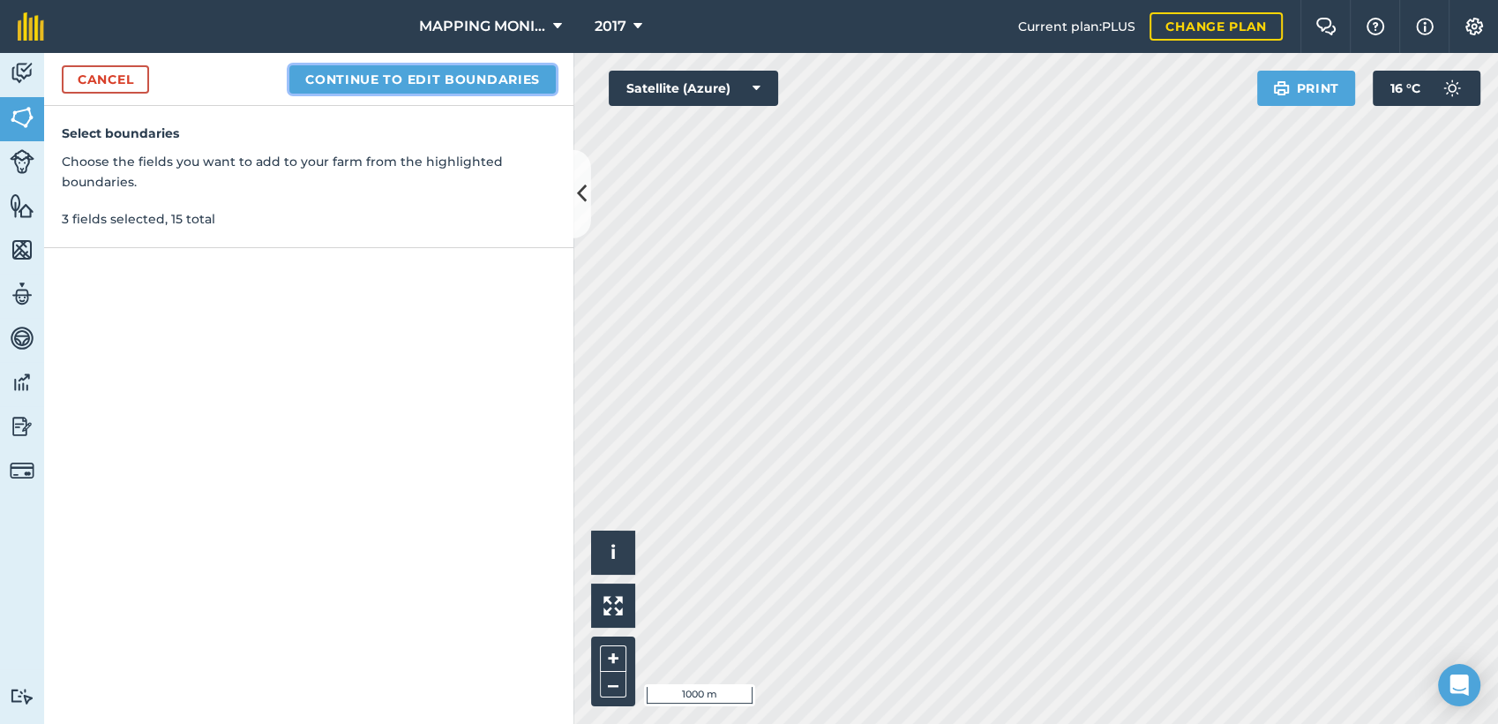
click at [420, 80] on button "Continue to edit boundaries" at bounding box center [422, 79] width 266 height 28
click at [520, 88] on button "Continue to name fields" at bounding box center [441, 79] width 229 height 28
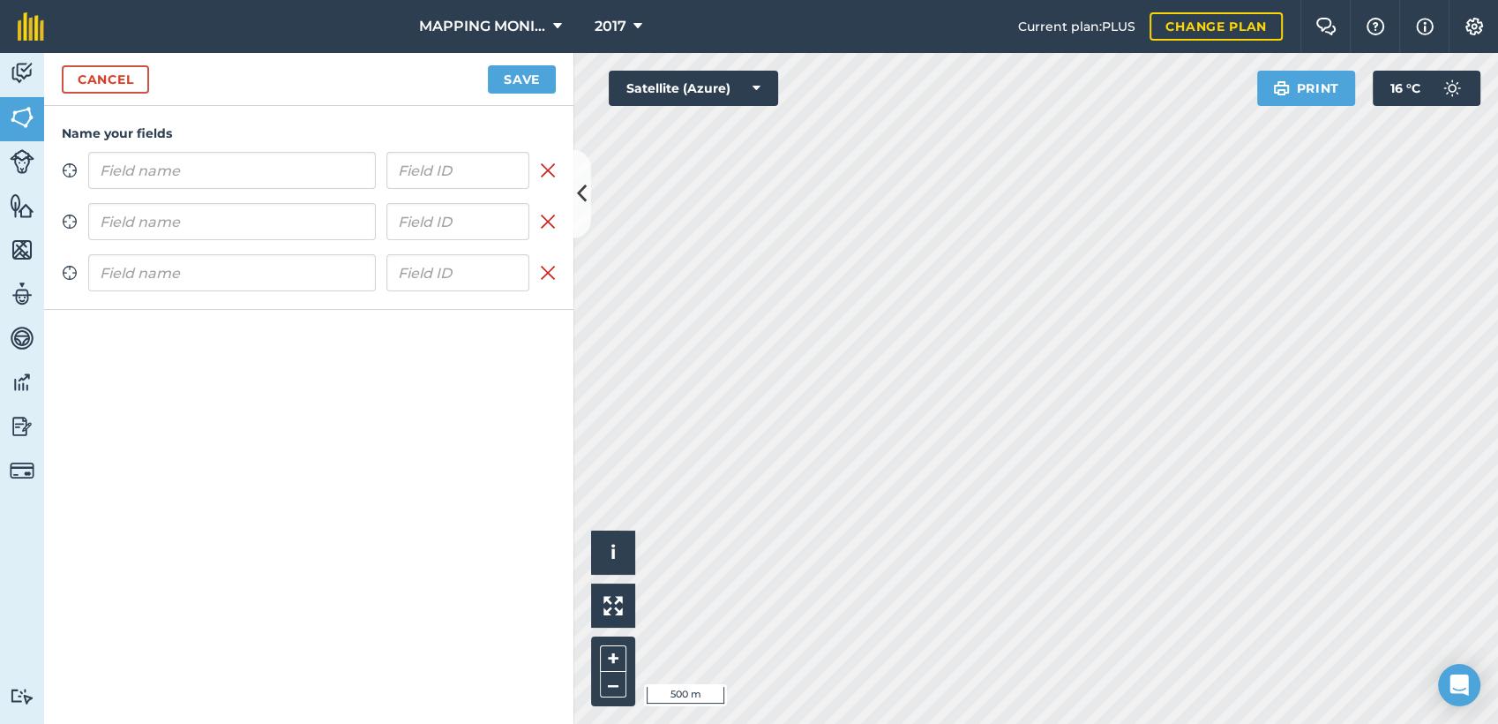
click at [283, 186] on input "text" at bounding box center [232, 170] width 288 height 37
type input "PRIMAVERA DO LESTE/MT - DIRCEU MILANESI - K.O."
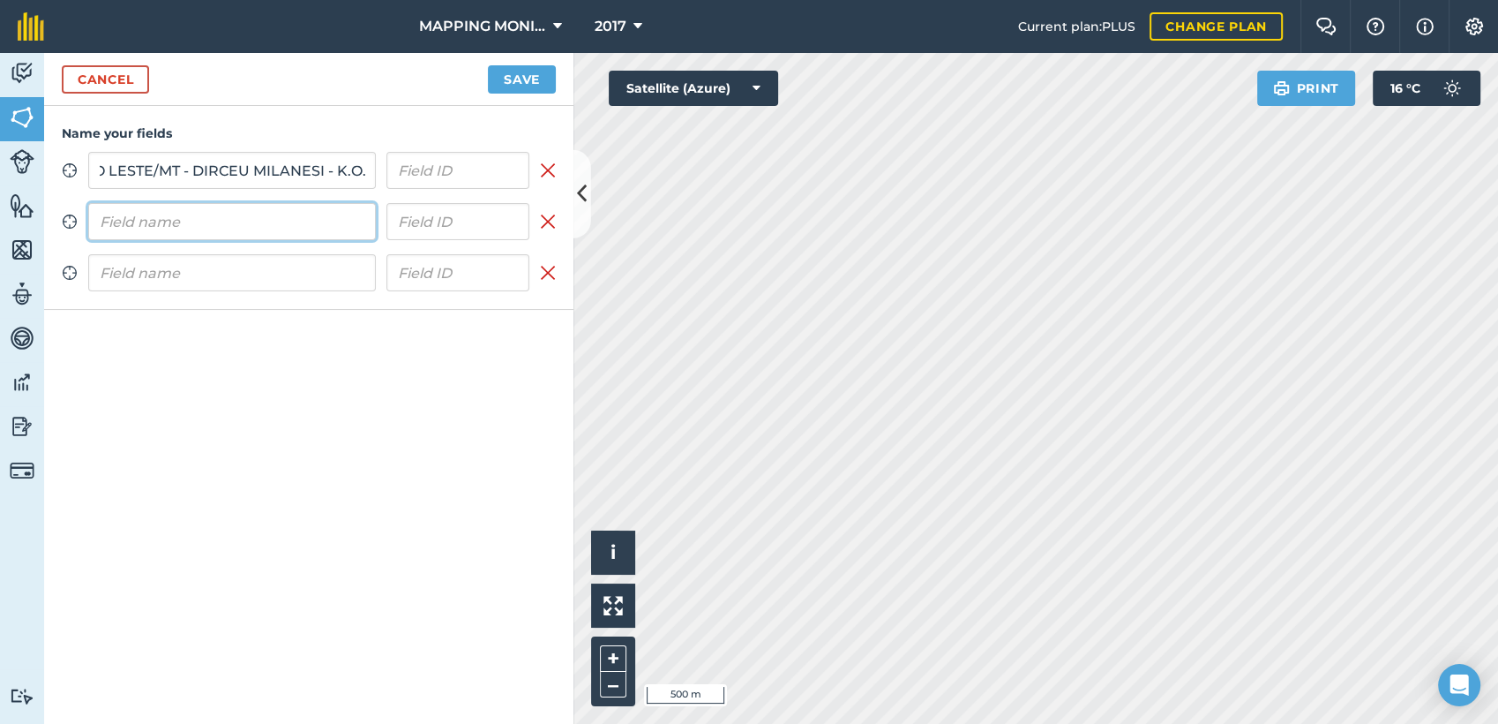
scroll to position [0, 0]
click at [240, 221] on input "text" at bounding box center [232, 221] width 288 height 37
paste input "PRIMAVERA DO LESTE/MT - DIRCEU MILANESI - K.O."
type input "PRIMAVERA DO LESTE/MT - DIRCEU MILANESI - K.O."
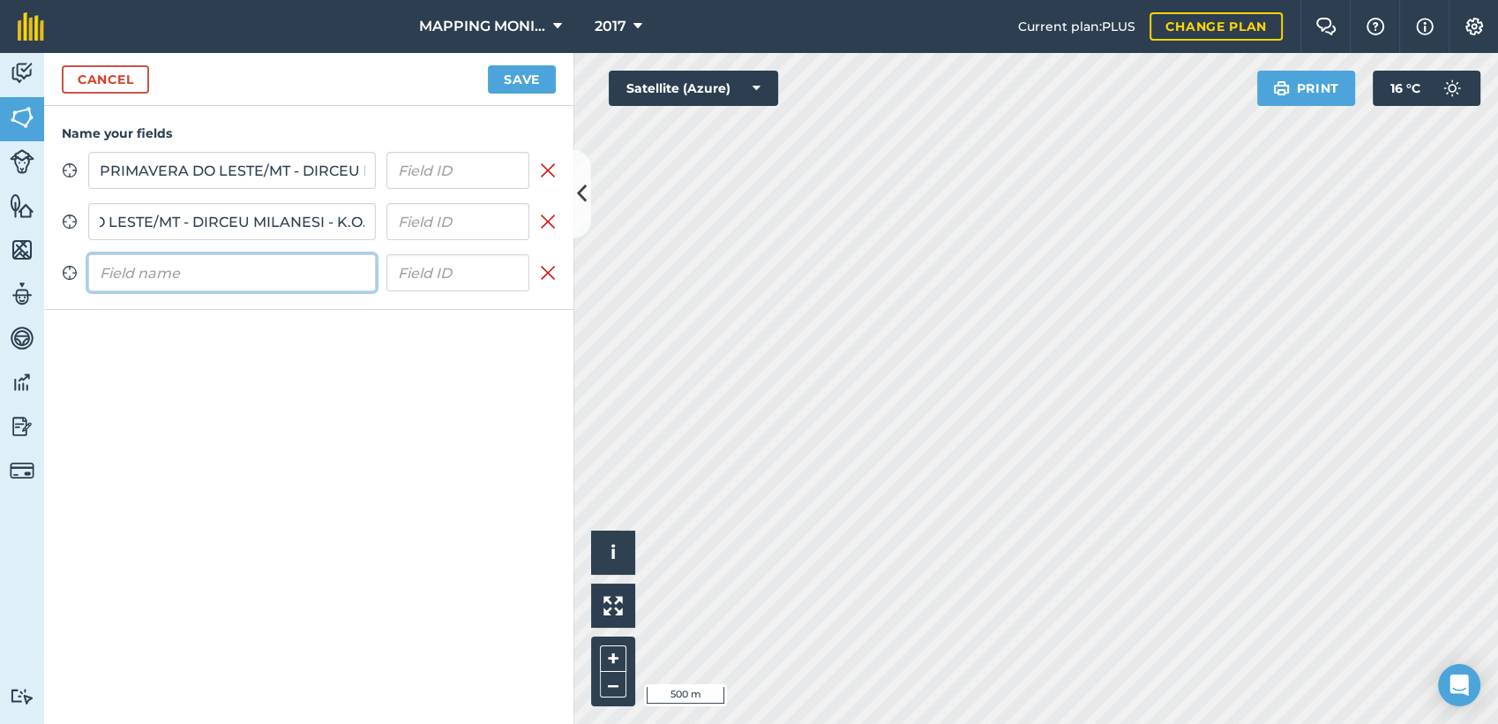
scroll to position [0, 0]
click at [246, 267] on input "text" at bounding box center [232, 272] width 288 height 37
paste input "PRIMAVERA DO LESTE/MT - DIRCEU MILANESI - K.O."
type input "PRIMAVERA DO LESTE/MT - DIRCEU MILANESI - K.O."
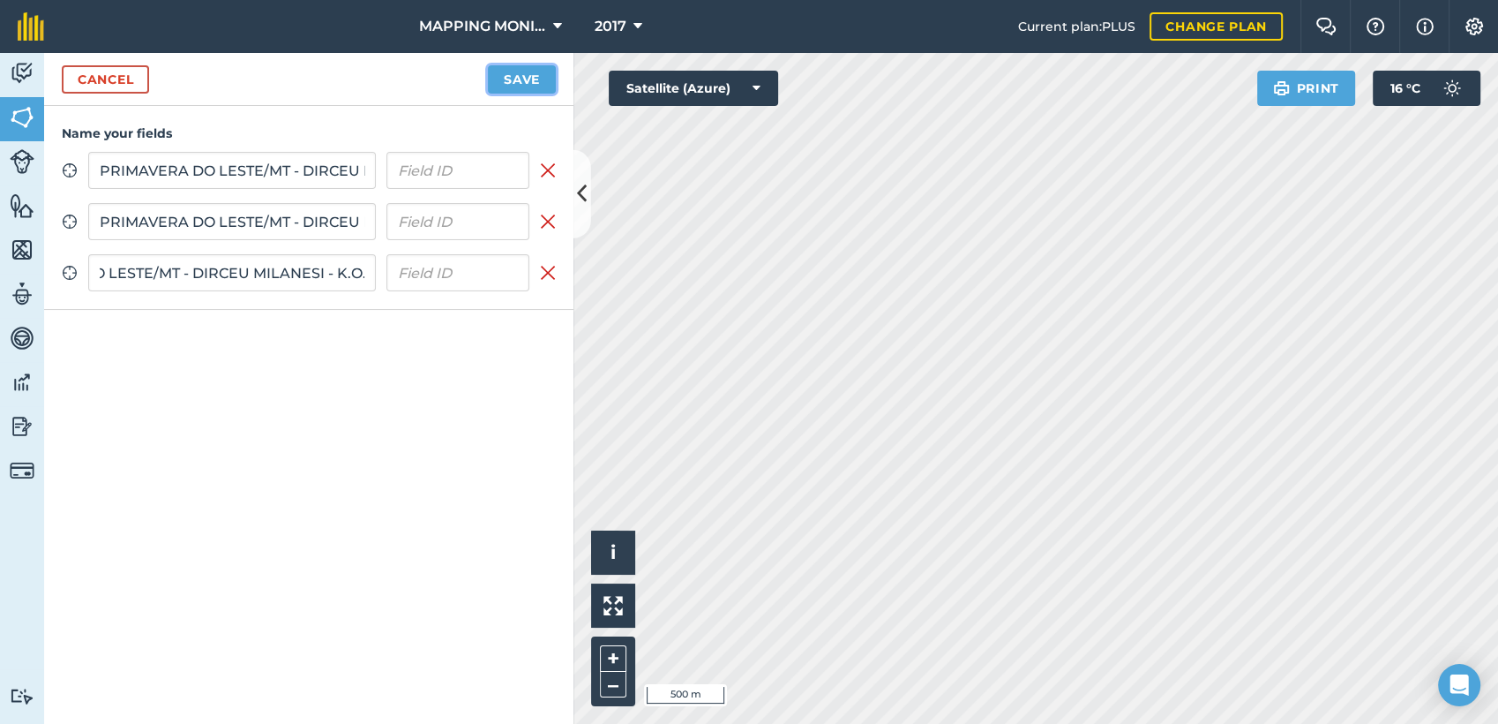
scroll to position [0, 0]
click at [544, 79] on button "Save" at bounding box center [522, 79] width 68 height 28
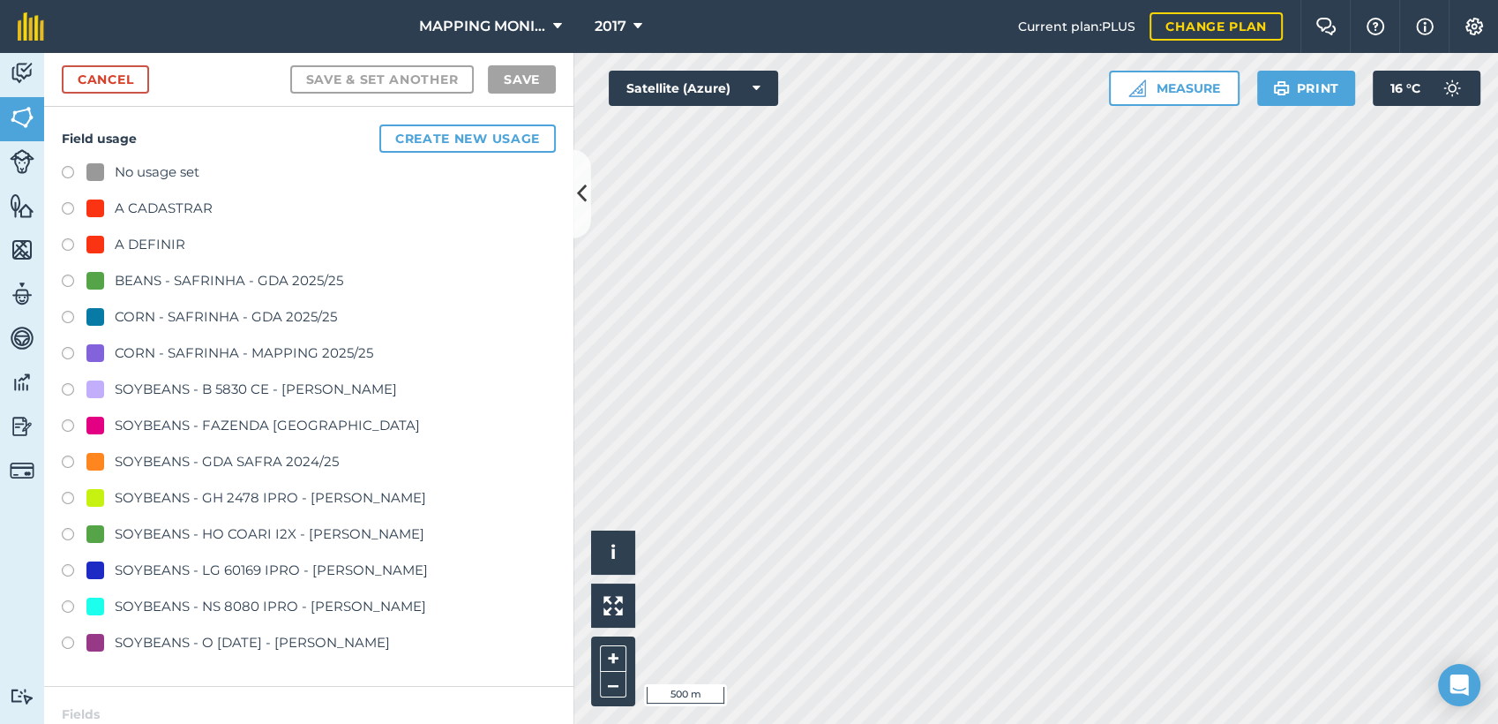
click at [141, 234] on div "A DEFINIR" at bounding box center [150, 244] width 71 height 21
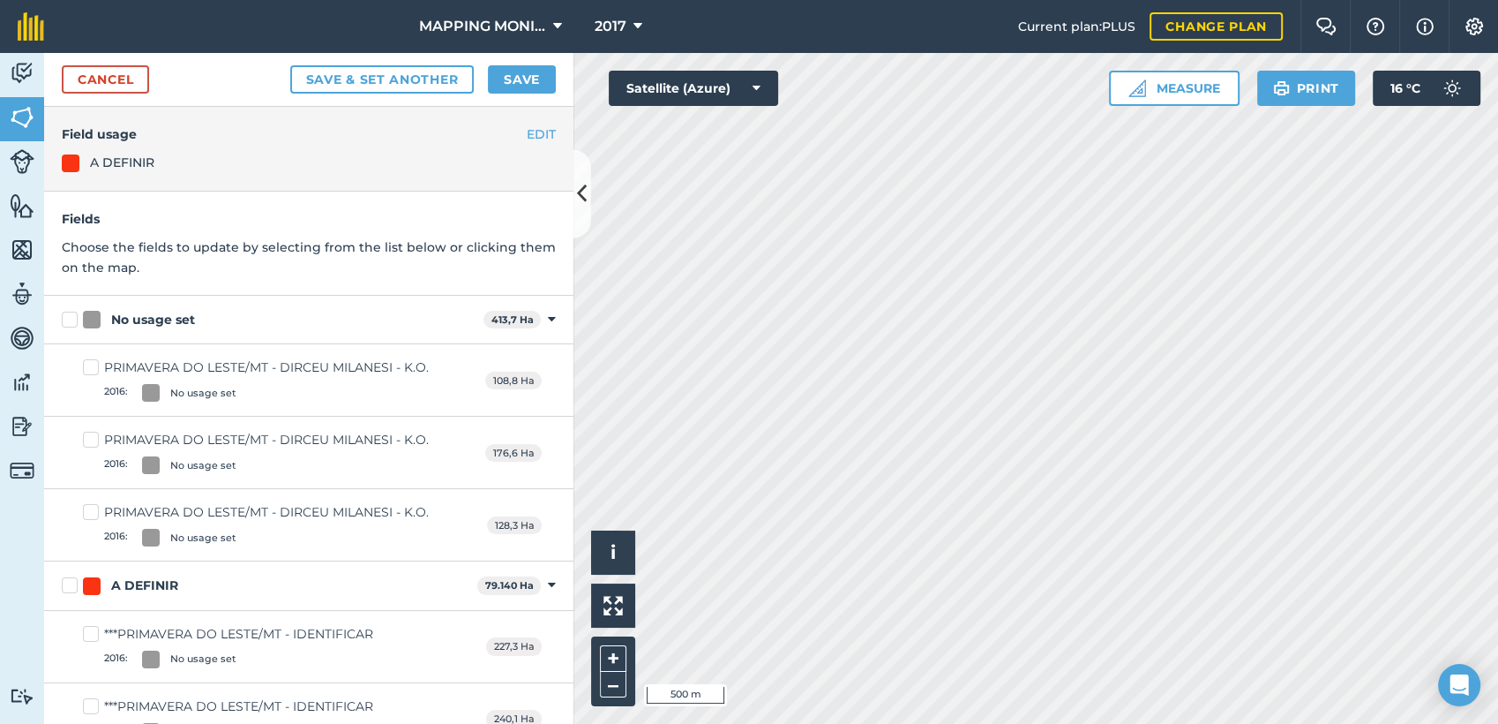
drag, startPoint x: 155, startPoint y: 319, endPoint x: 180, endPoint y: 297, distance: 33.1
click at [155, 320] on div "No usage set" at bounding box center [153, 320] width 84 height 19
click at [73, 320] on input "No usage set" at bounding box center [67, 316] width 11 height 11
checkbox input "true"
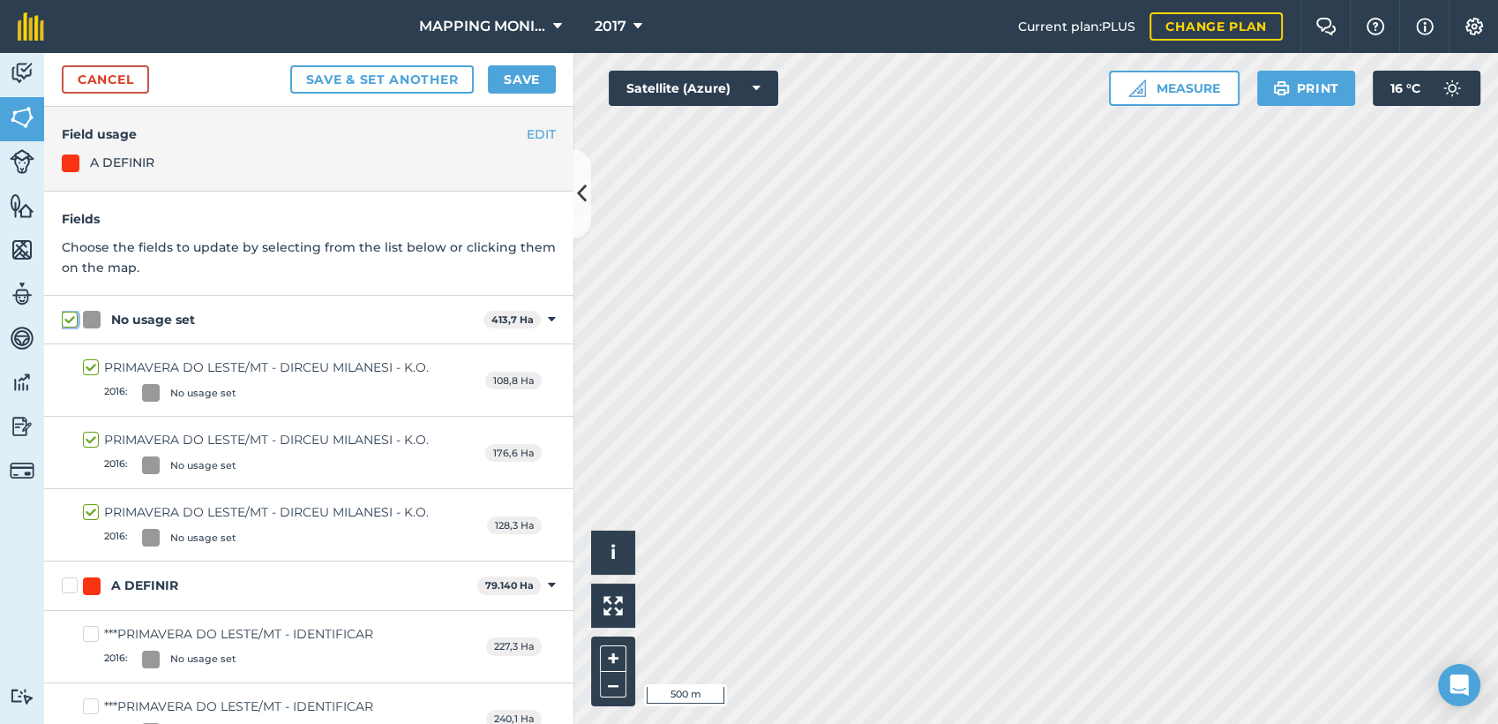
checkbox input "true"
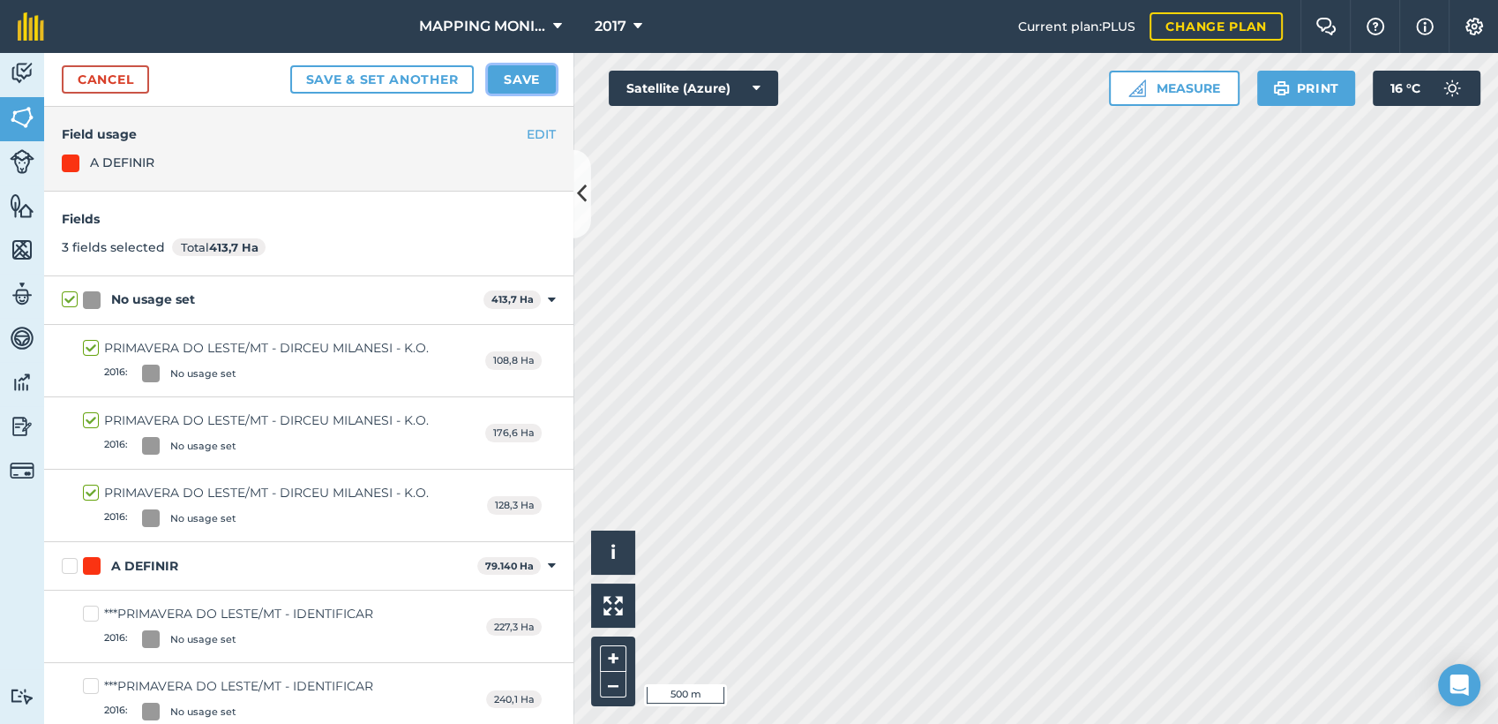
click at [520, 74] on button "Save" at bounding box center [522, 79] width 68 height 28
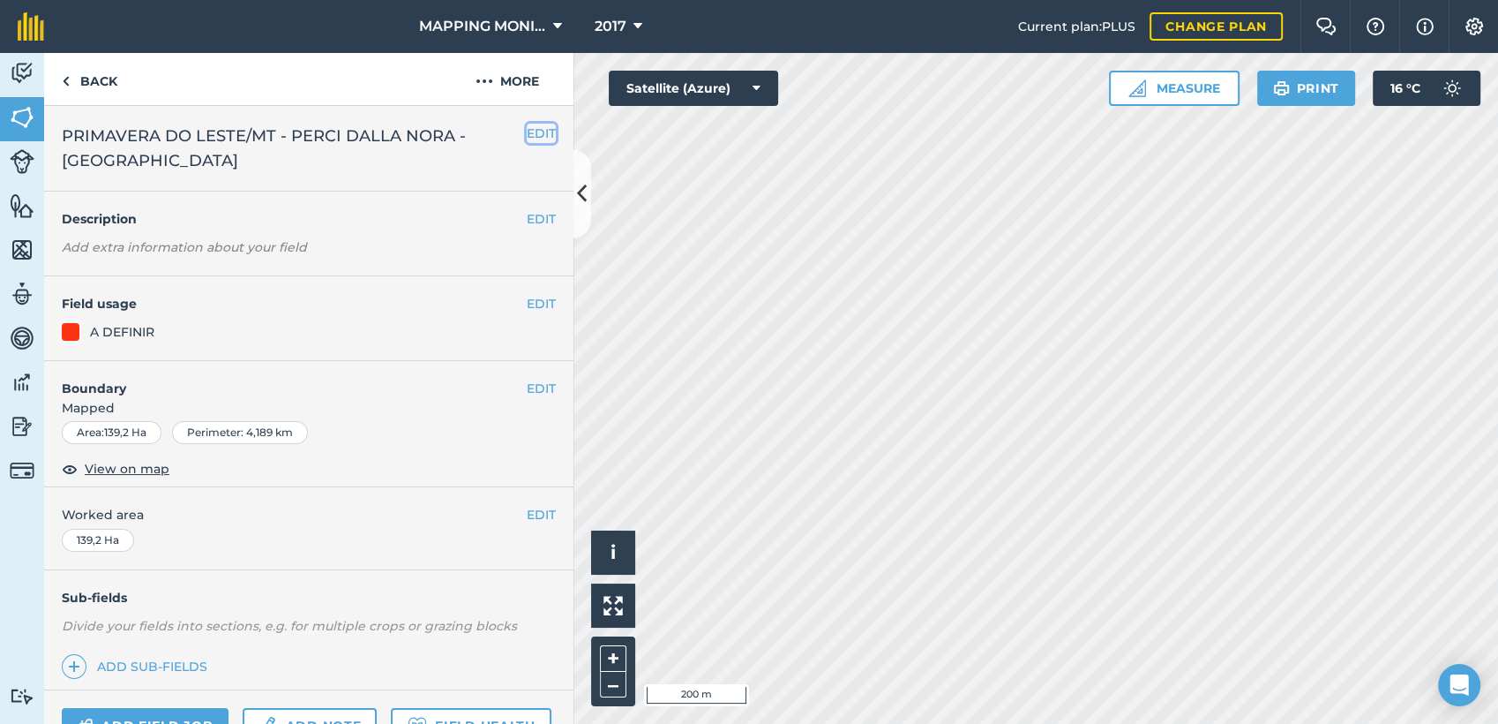
click at [527, 130] on button "EDIT" at bounding box center [541, 133] width 29 height 19
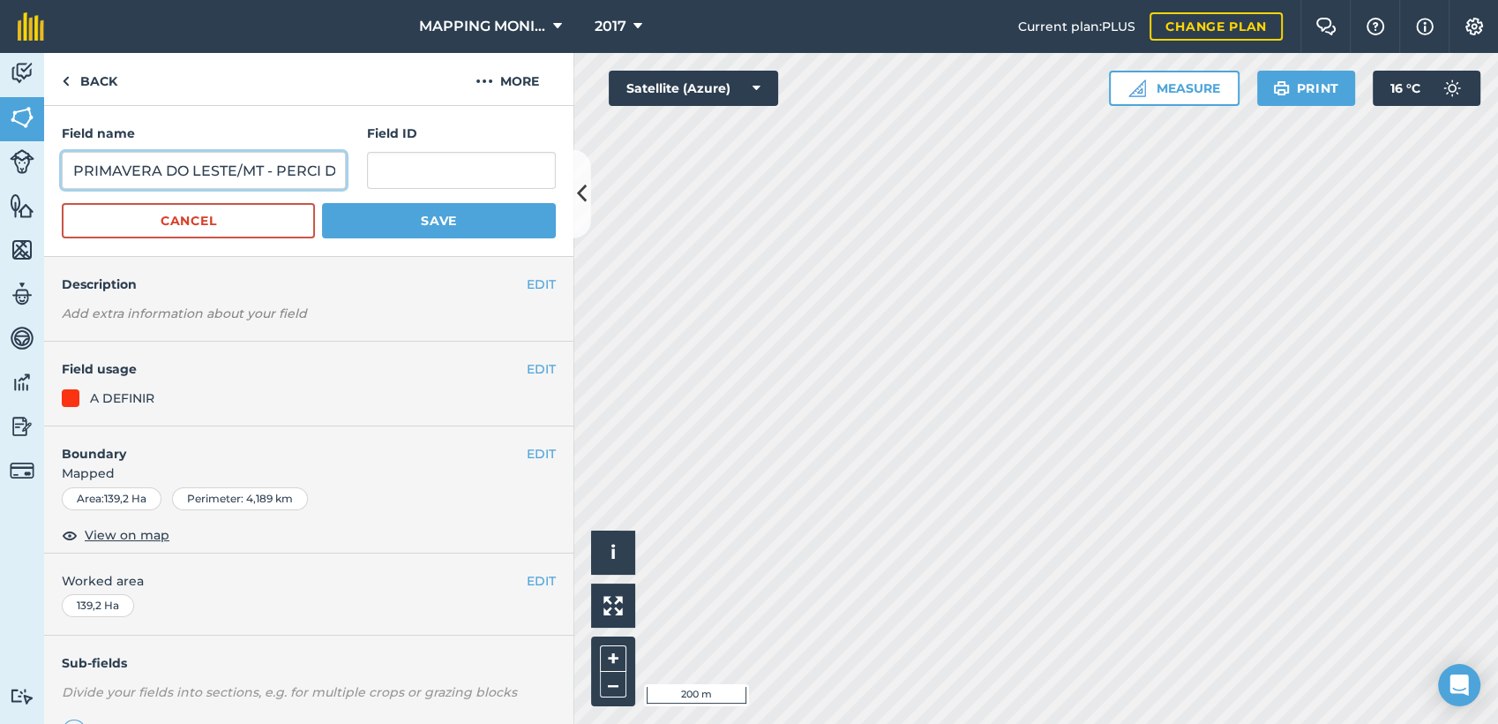
click at [276, 164] on input "PRIMAVERA DO LESTE/MT - PERCI DALLA NORA - [GEOGRAPHIC_DATA]" at bounding box center [204, 170] width 284 height 37
click at [274, 166] on input "PRIMAVERA DO LESTE/MT - PERCI DALLA NORA - [GEOGRAPHIC_DATA]" at bounding box center [204, 170] width 284 height 37
click at [104, 75] on link "Back" at bounding box center [89, 79] width 91 height 52
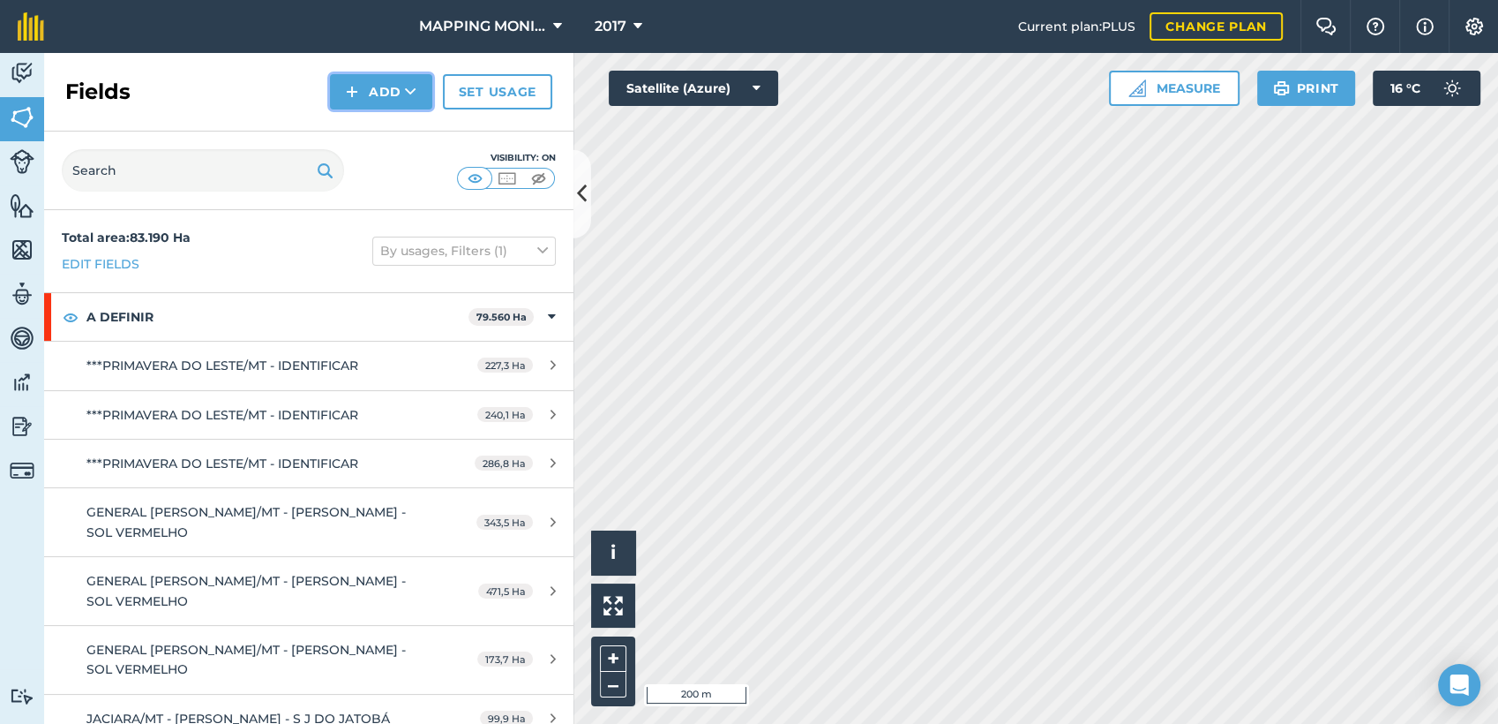
click at [356, 103] on button "Add" at bounding box center [381, 91] width 102 height 35
click at [407, 139] on link "Draw" at bounding box center [381, 131] width 97 height 39
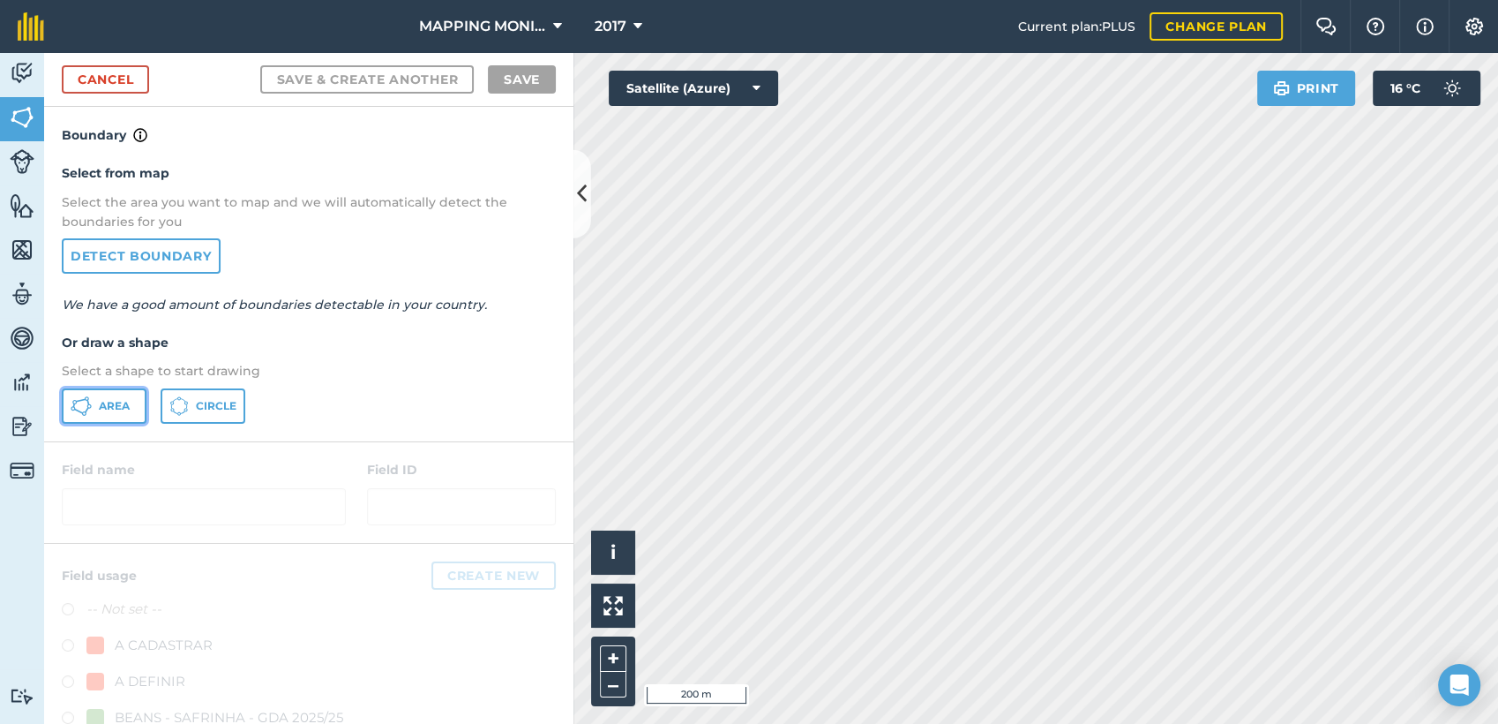
click at [107, 409] on span "Area" at bounding box center [114, 406] width 31 height 14
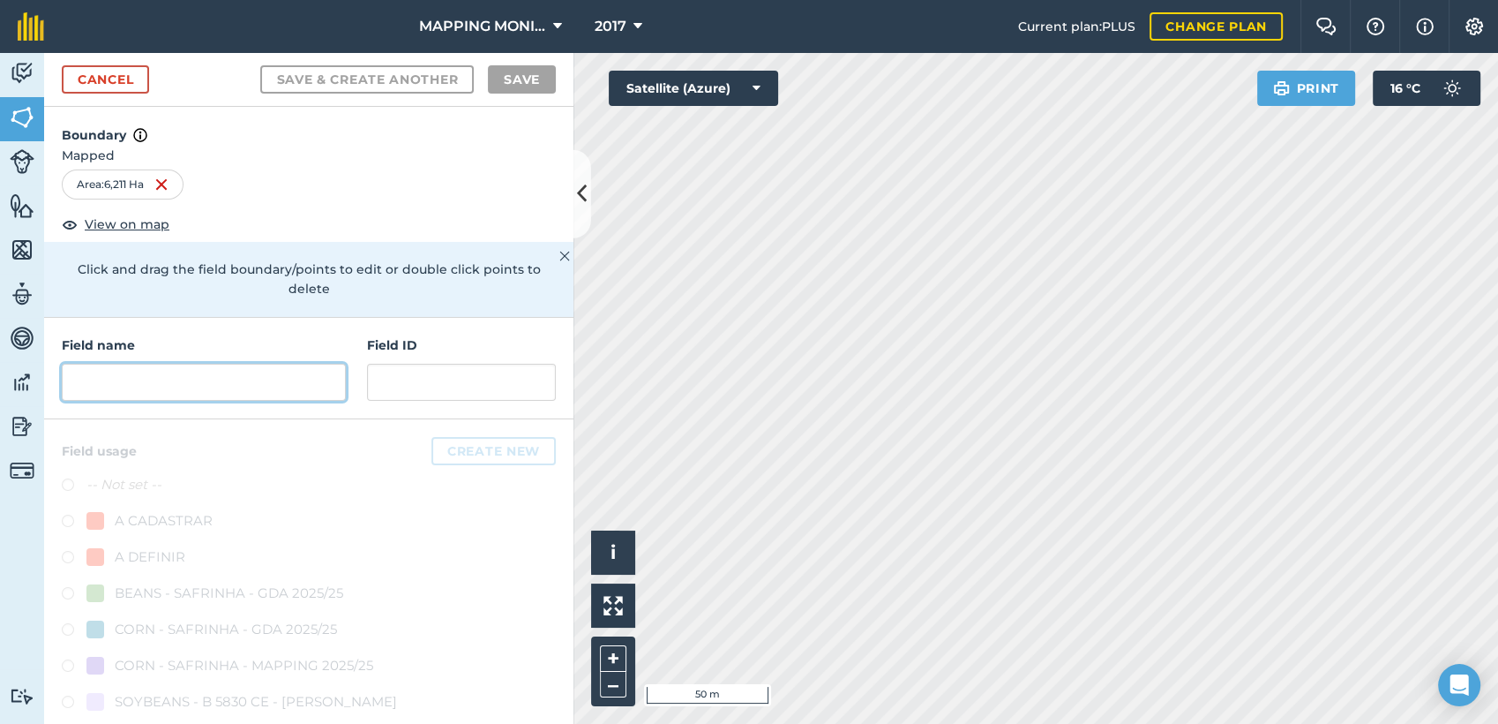
click at [188, 385] on input "text" at bounding box center [204, 382] width 284 height 37
paste input "PRIMAVERA DO LESTE/MT - PERCI DALLA NORA - [GEOGRAPHIC_DATA]"
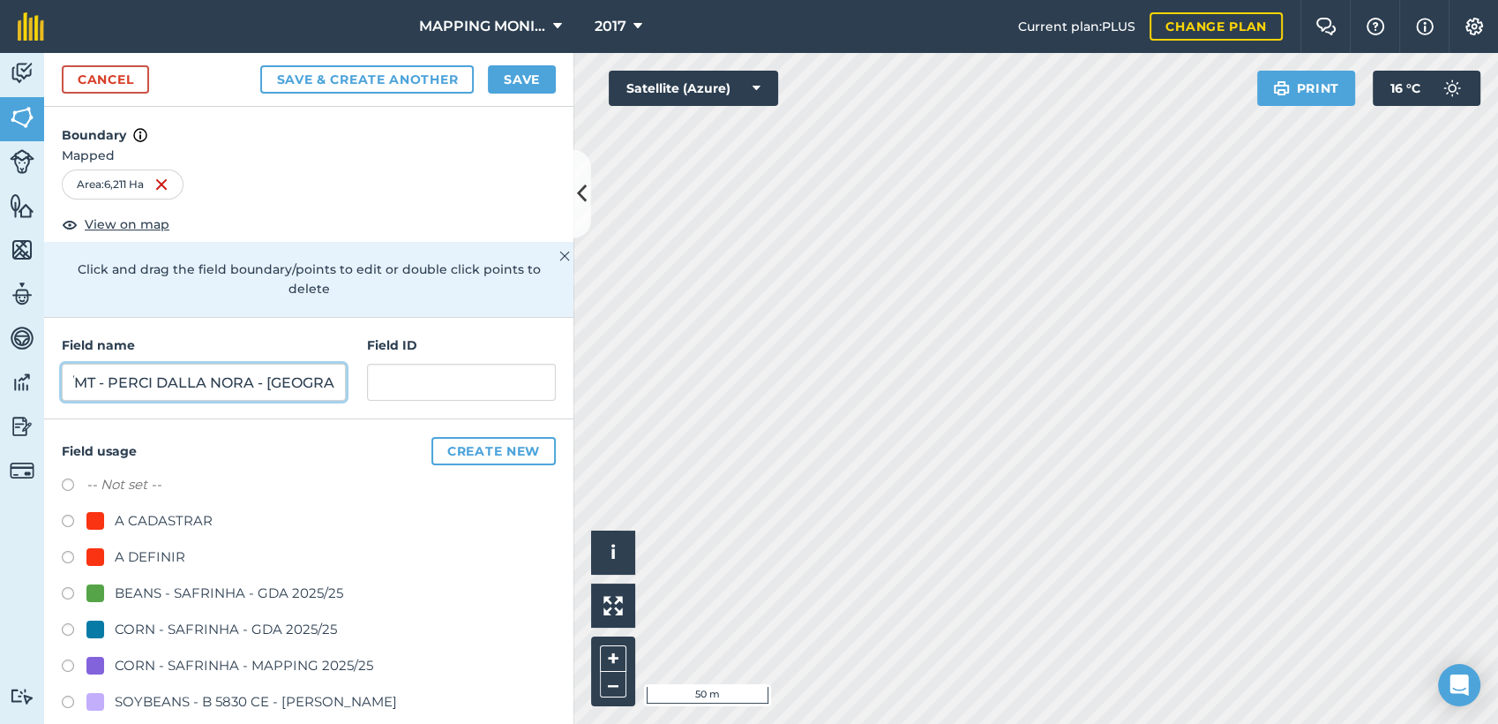
type input "PRIMAVERA DO LESTE/MT - PERCI DALLA NORA - [GEOGRAPHIC_DATA]"
click at [128, 561] on div "A DEFINIR" at bounding box center [150, 556] width 71 height 21
radio input "true"
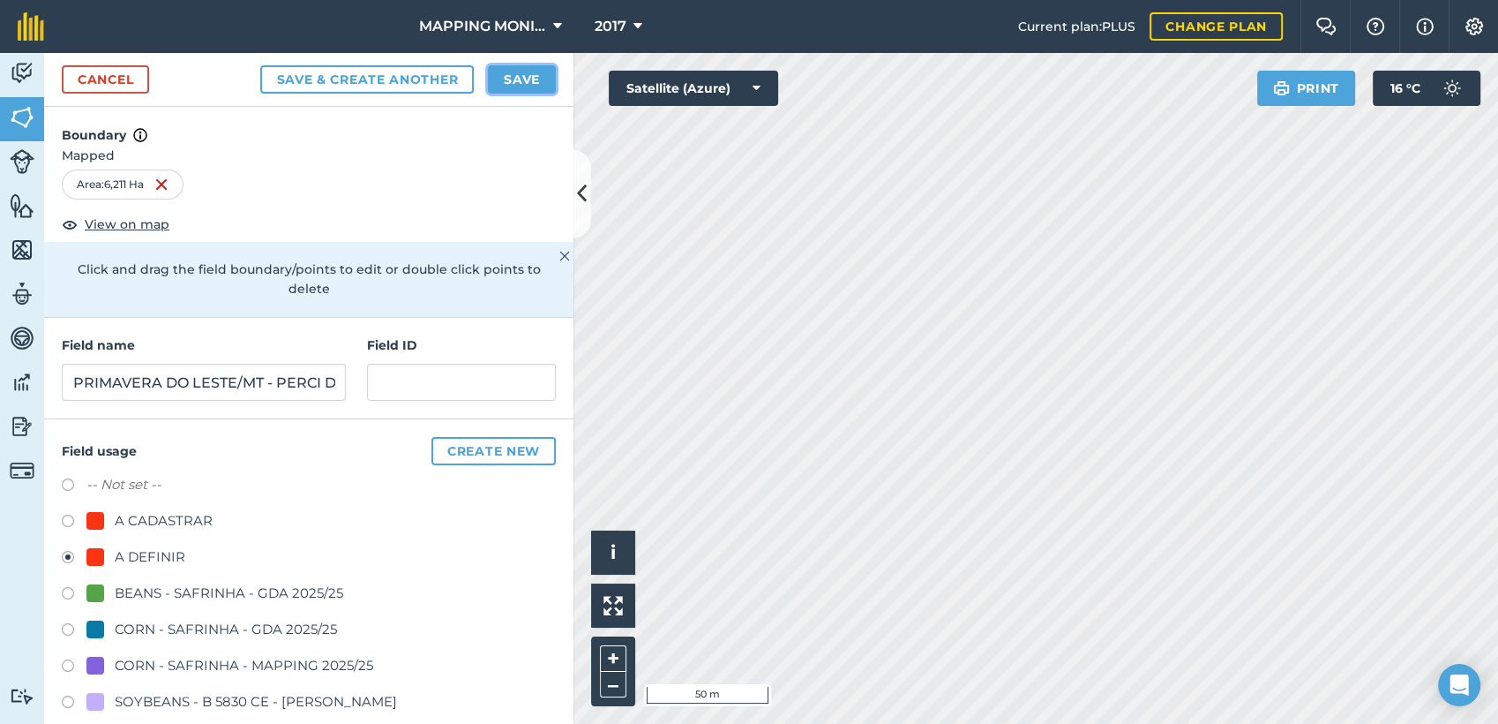
click at [527, 72] on button "Save" at bounding box center [522, 79] width 68 height 28
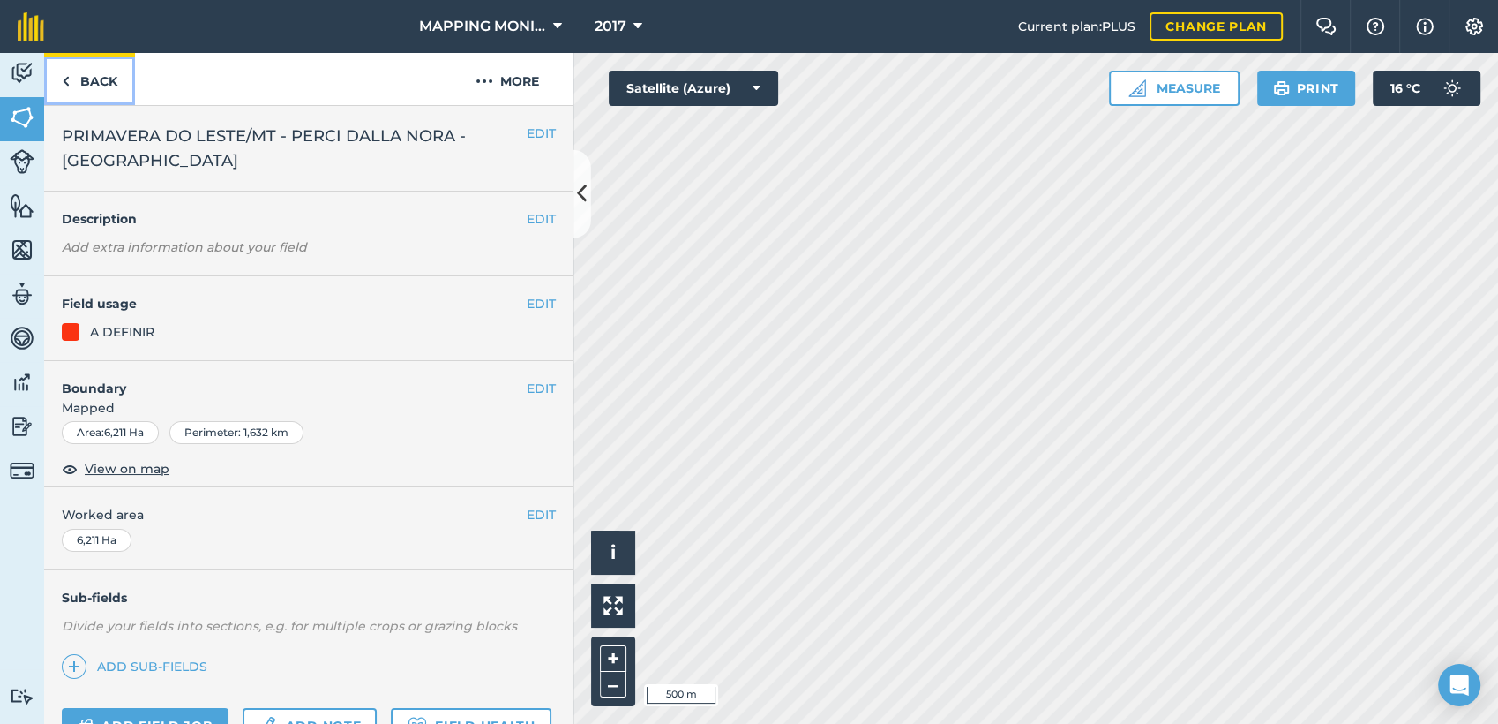
click at [78, 85] on link "Back" at bounding box center [89, 79] width 91 height 52
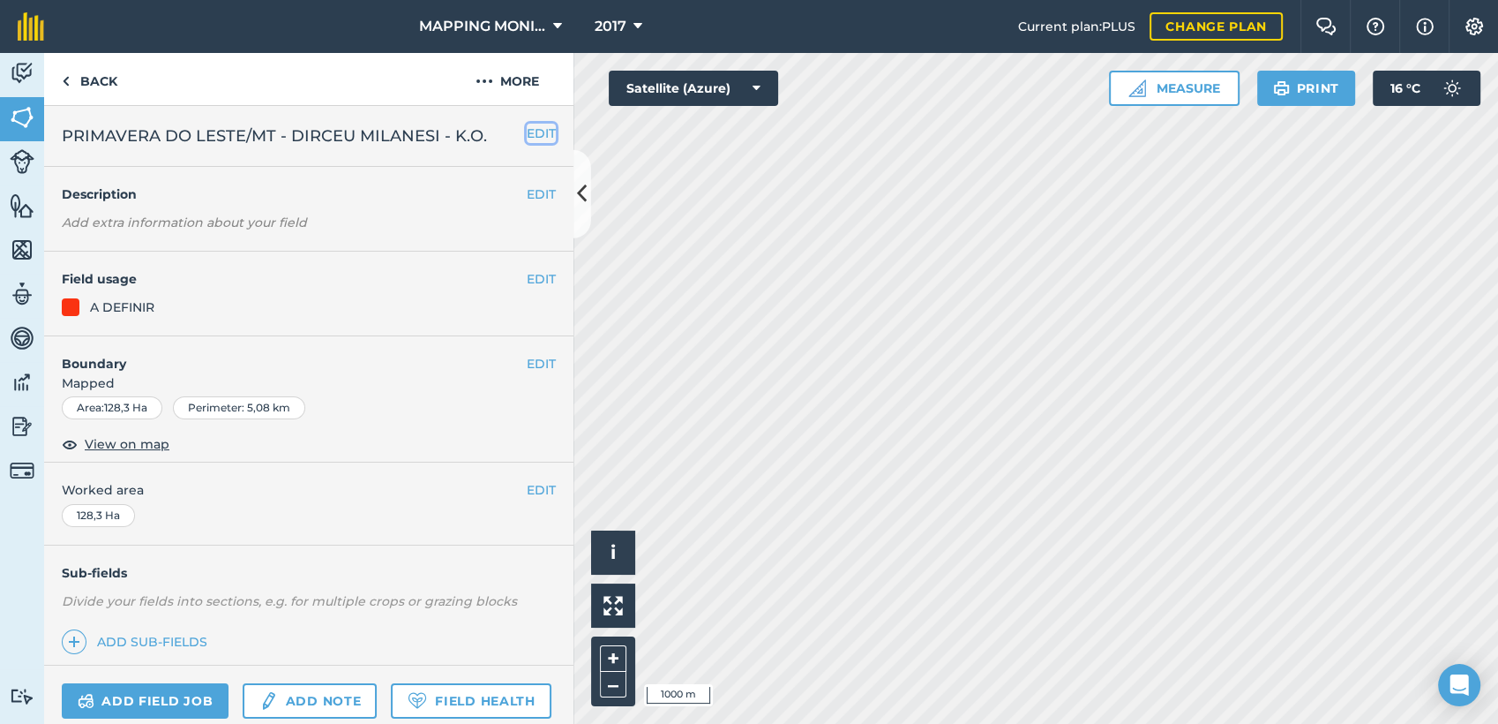
click at [527, 133] on button "EDIT" at bounding box center [541, 133] width 29 height 19
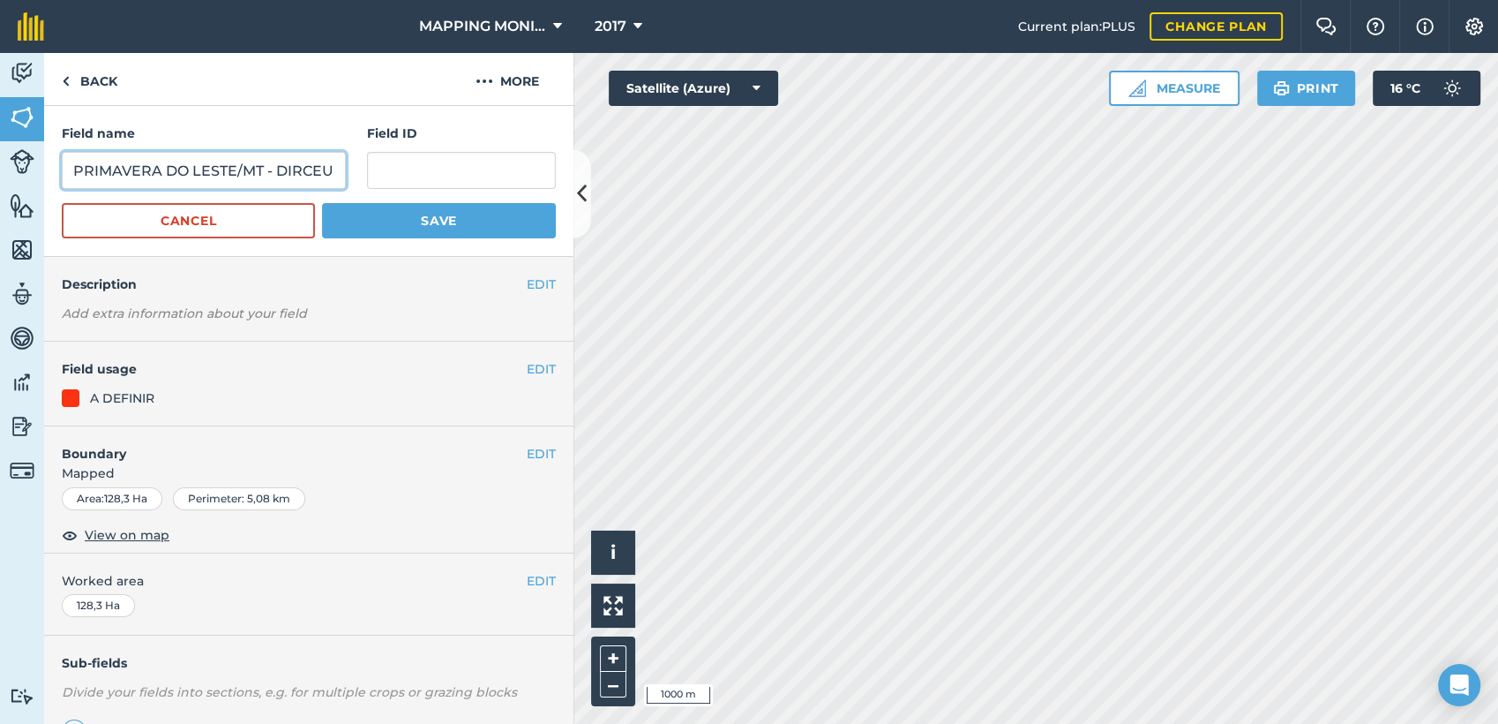
click at [116, 167] on input "PRIMAVERA DO LESTE/MT - DIRCEU MILANESI - K.O." at bounding box center [204, 170] width 284 height 37
click at [221, 229] on button "Cancel" at bounding box center [188, 220] width 253 height 35
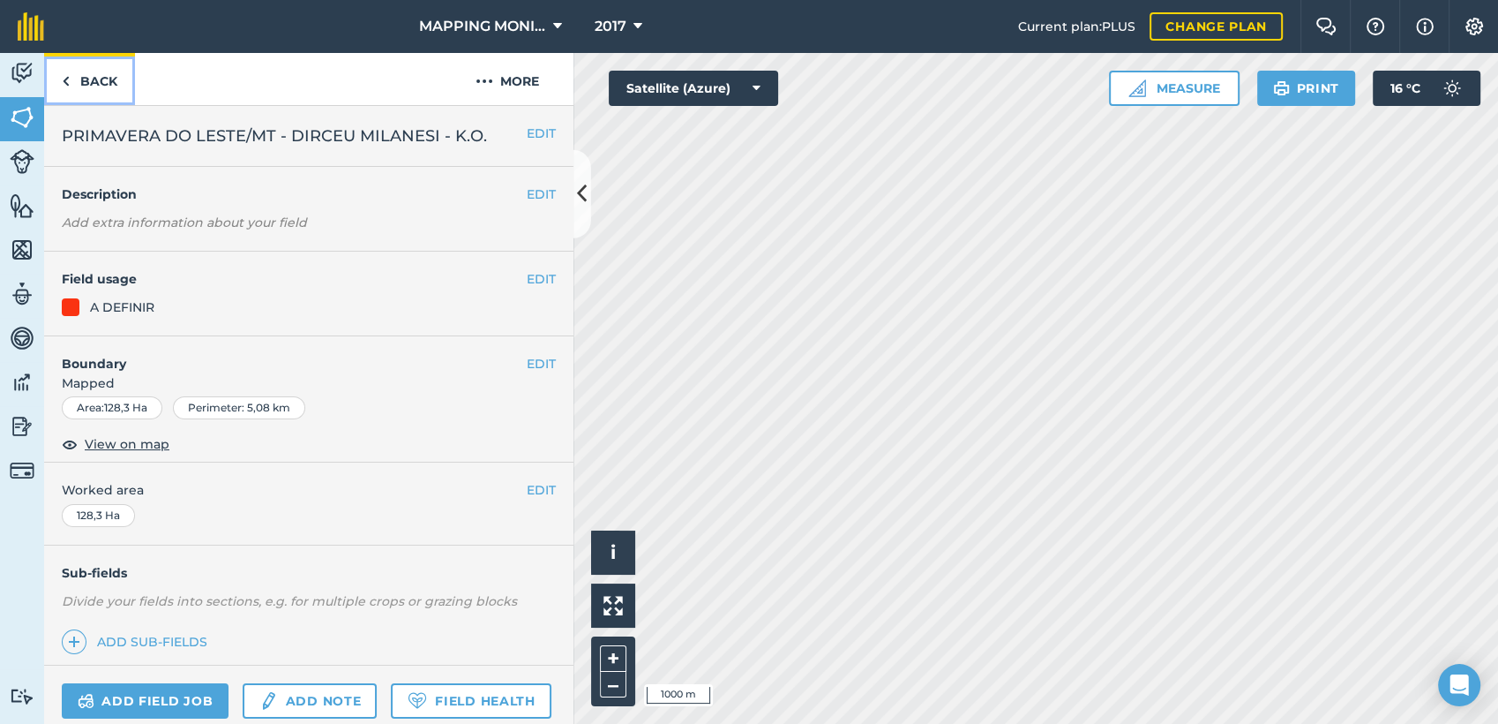
click at [101, 86] on link "Back" at bounding box center [89, 79] width 91 height 52
click at [111, 82] on link "Back" at bounding box center [89, 79] width 91 height 52
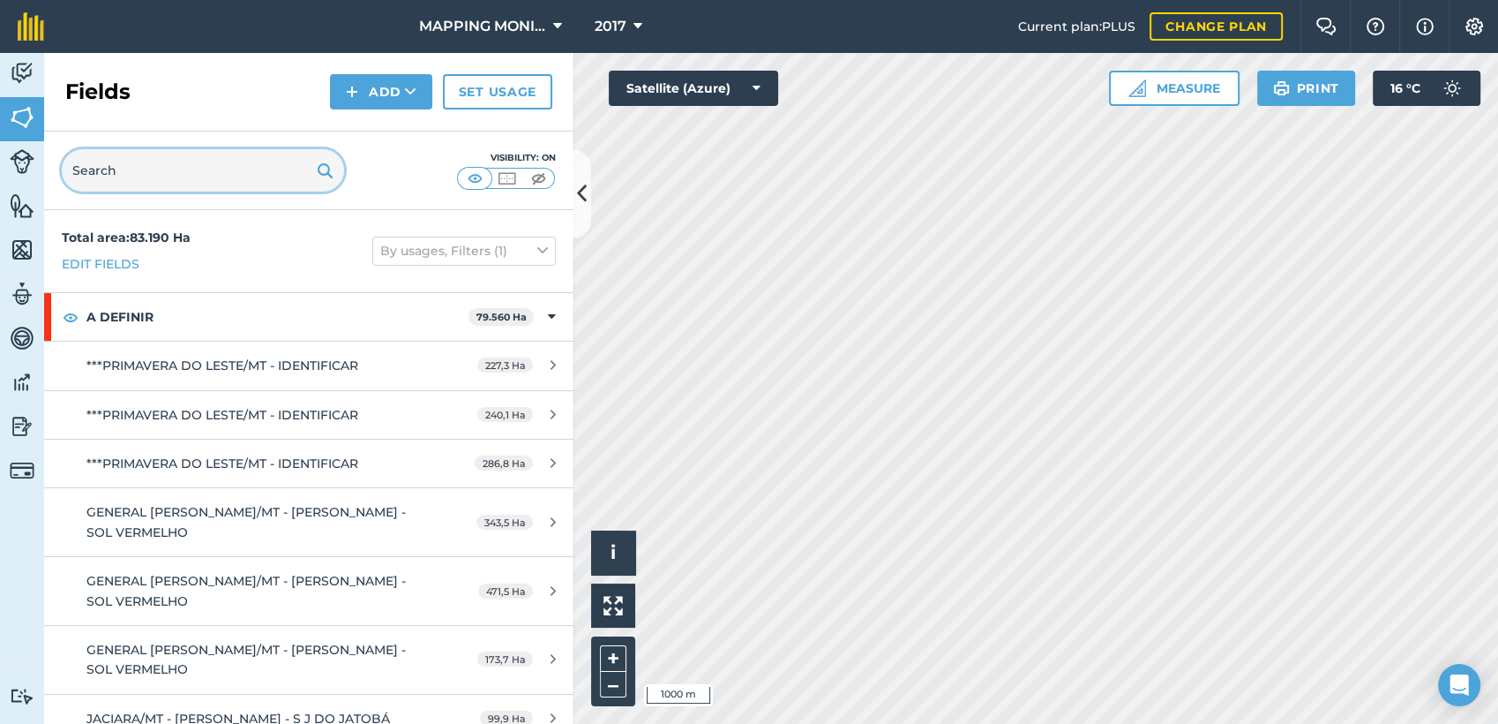
click at [198, 166] on input "text" at bounding box center [203, 170] width 282 height 42
paste input "PRIMAVERA DO LESTE/MT - DIRCEU MILANESI - K.O."
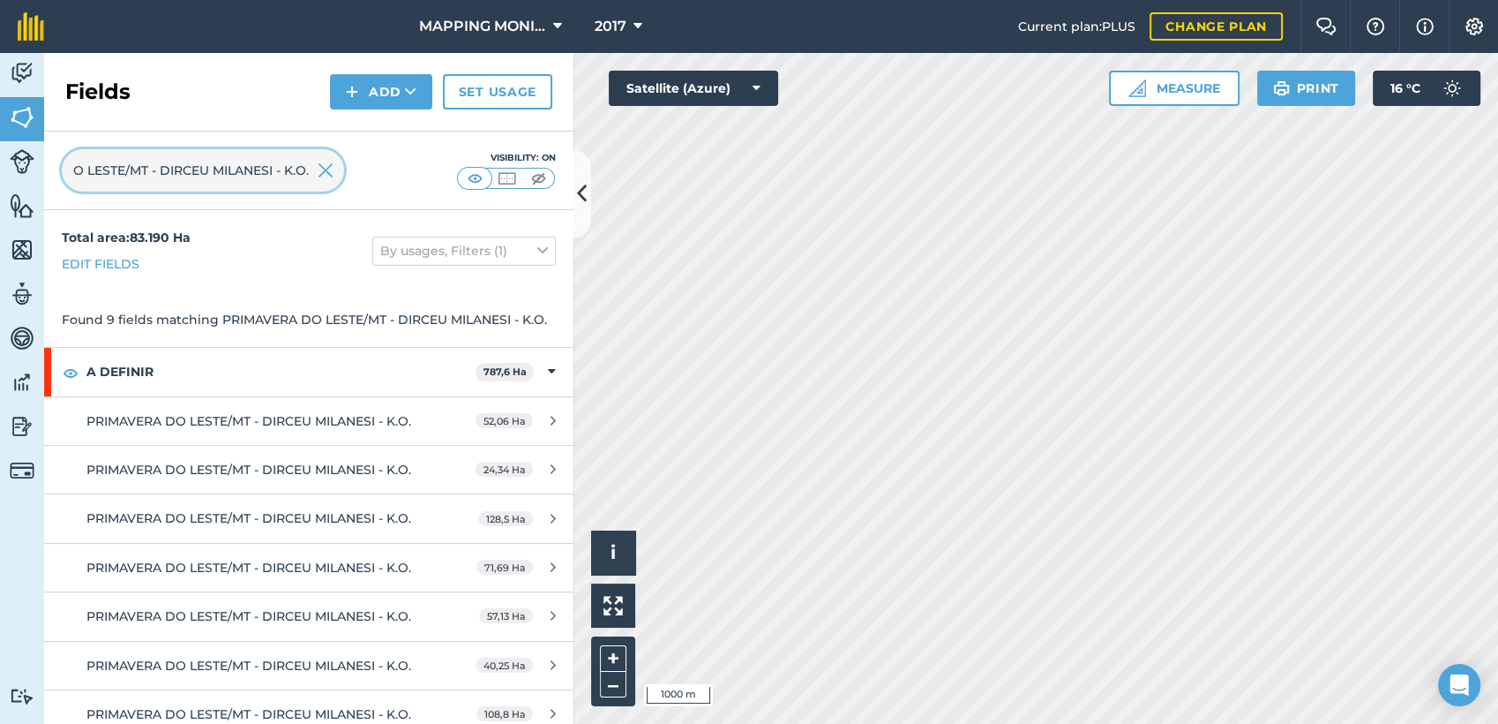
type input "PRIMAVERA DO LESTE/MT - DIRCEU MILANESI - K.O."
click at [333, 162] on img at bounding box center [326, 170] width 16 height 21
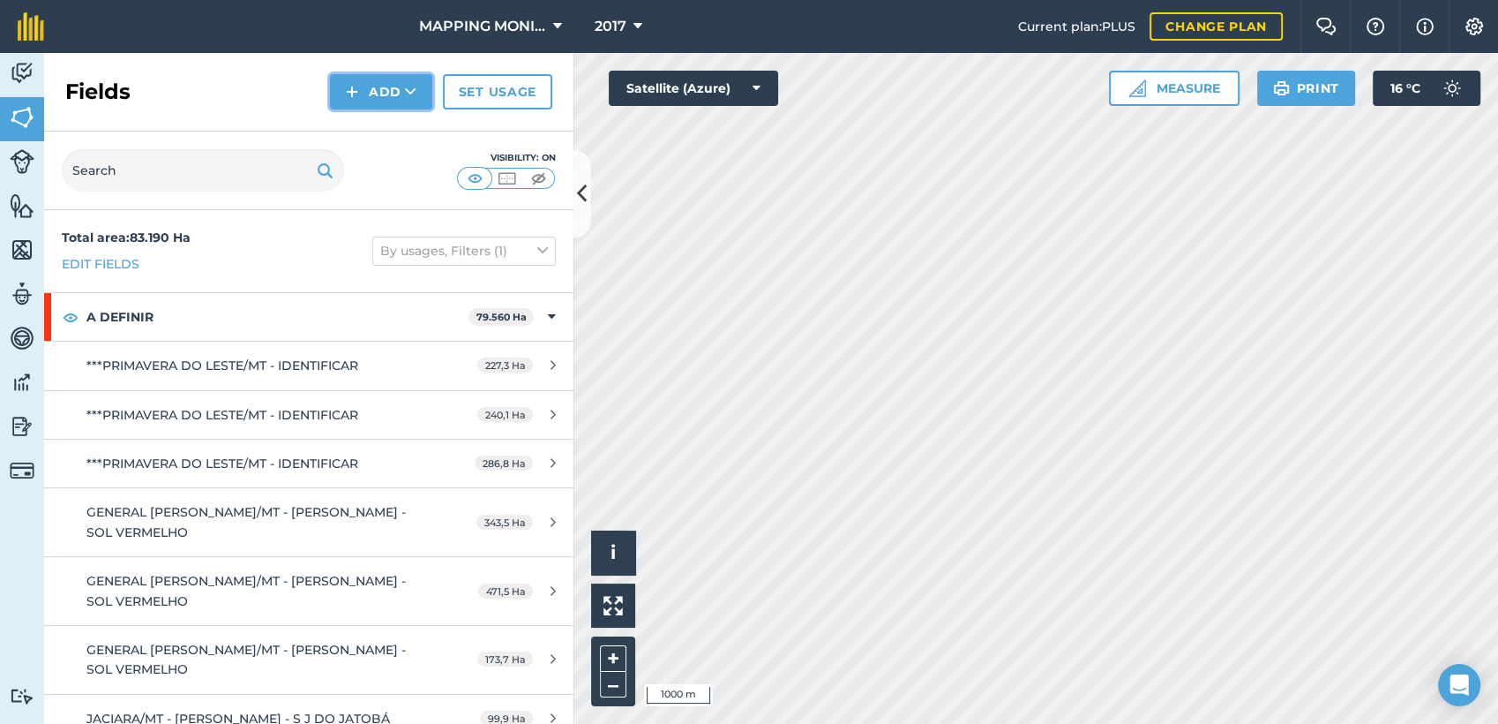
click at [419, 97] on button "Add" at bounding box center [381, 91] width 102 height 35
click at [419, 128] on link "Draw" at bounding box center [381, 131] width 97 height 39
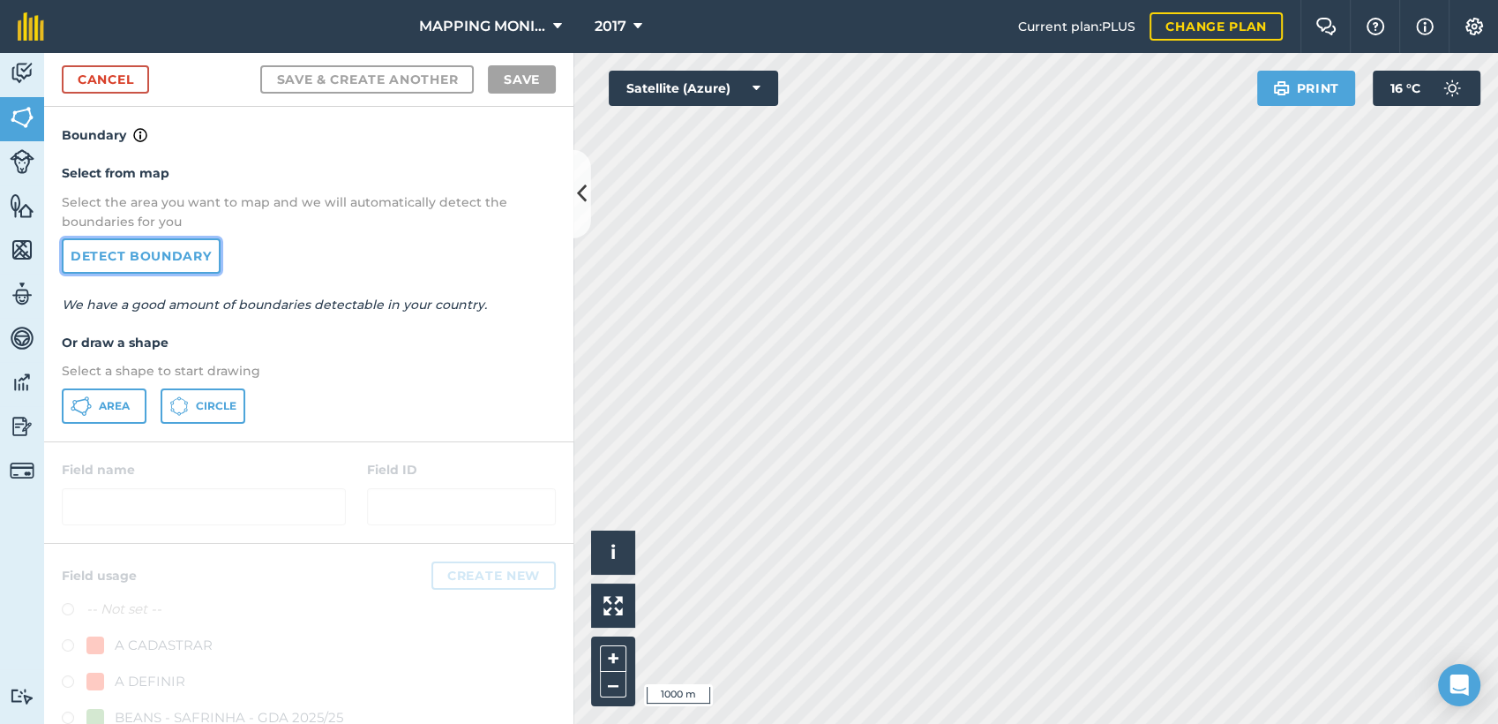
click at [198, 250] on link "Detect boundary" at bounding box center [141, 255] width 159 height 35
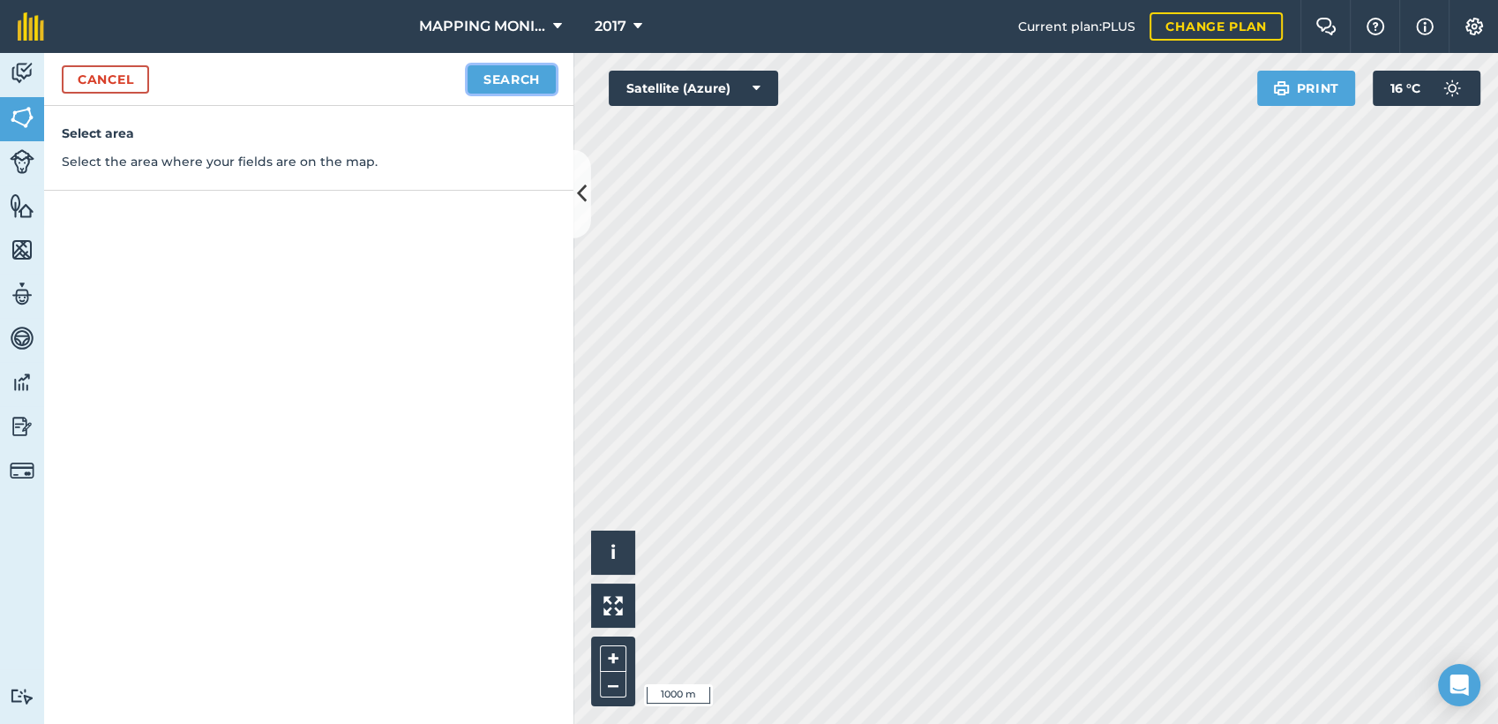
click at [536, 79] on button "Search" at bounding box center [512, 79] width 88 height 28
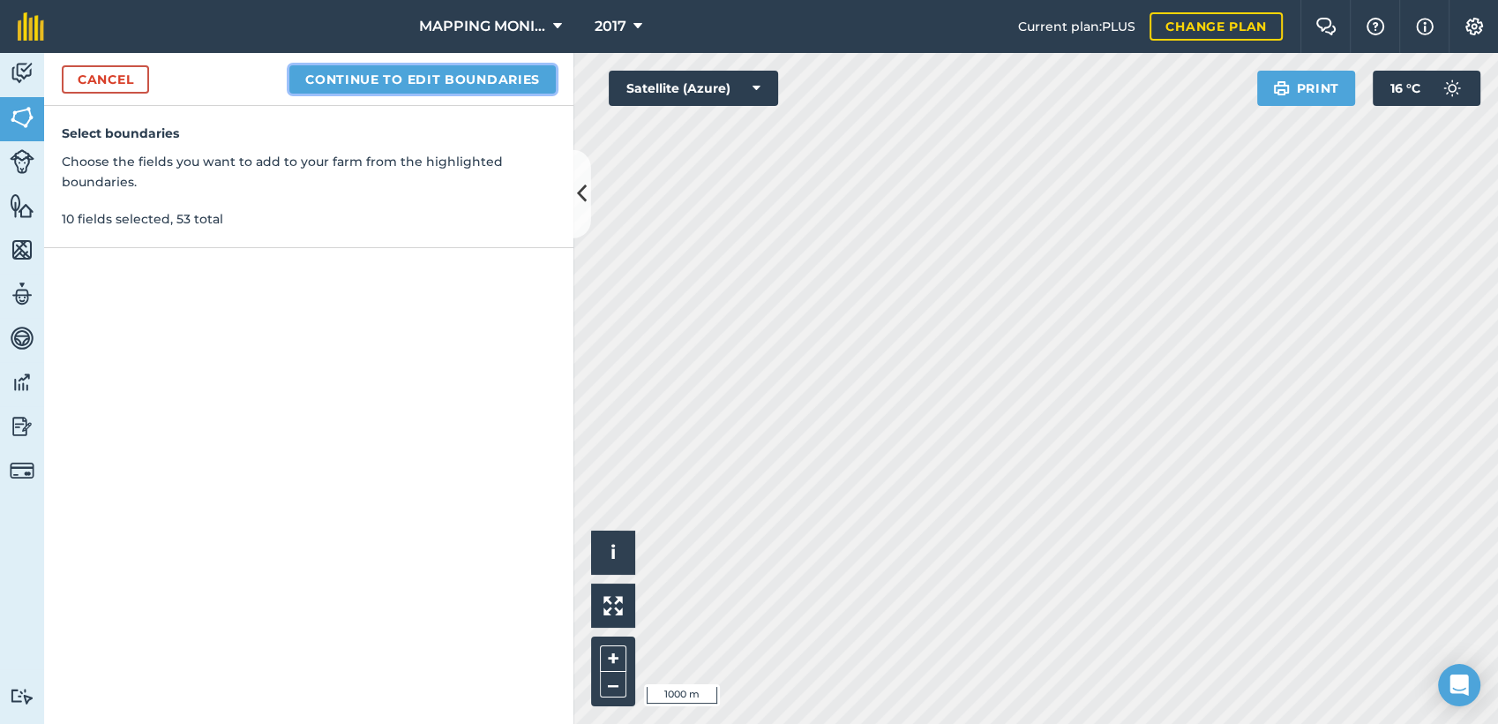
drag, startPoint x: 438, startPoint y: 90, endPoint x: 439, endPoint y: 101, distance: 11.5
click at [438, 98] on div "Cancel Continue to edit boundaries" at bounding box center [308, 79] width 529 height 53
click at [449, 84] on button "Continue to edit boundaries" at bounding box center [422, 79] width 266 height 28
click at [413, 91] on button "Continue to name fields" at bounding box center [441, 79] width 229 height 28
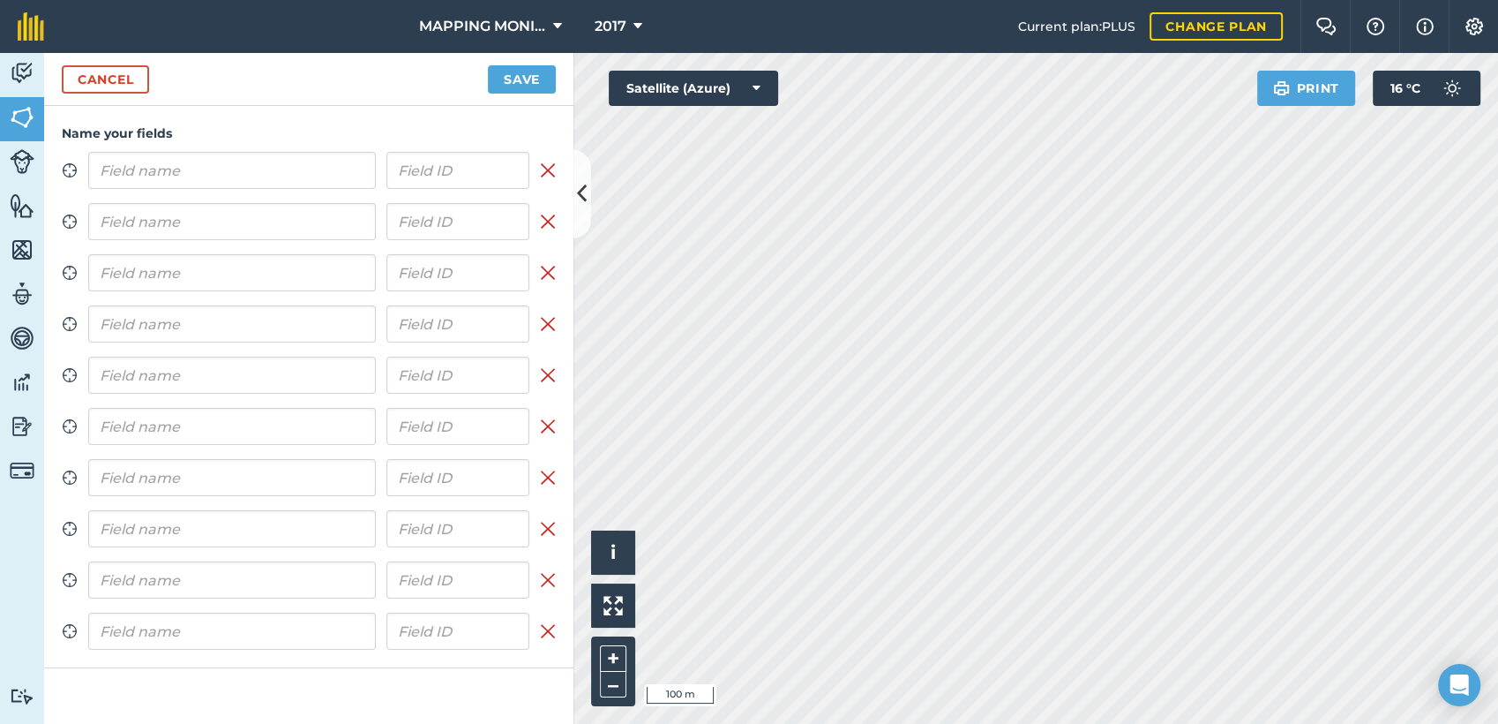
click at [257, 184] on input "text" at bounding box center [232, 170] width 288 height 37
type input "PRIMAVERA DO LESTE/MT - DIRCEU MILANESI - K.O."
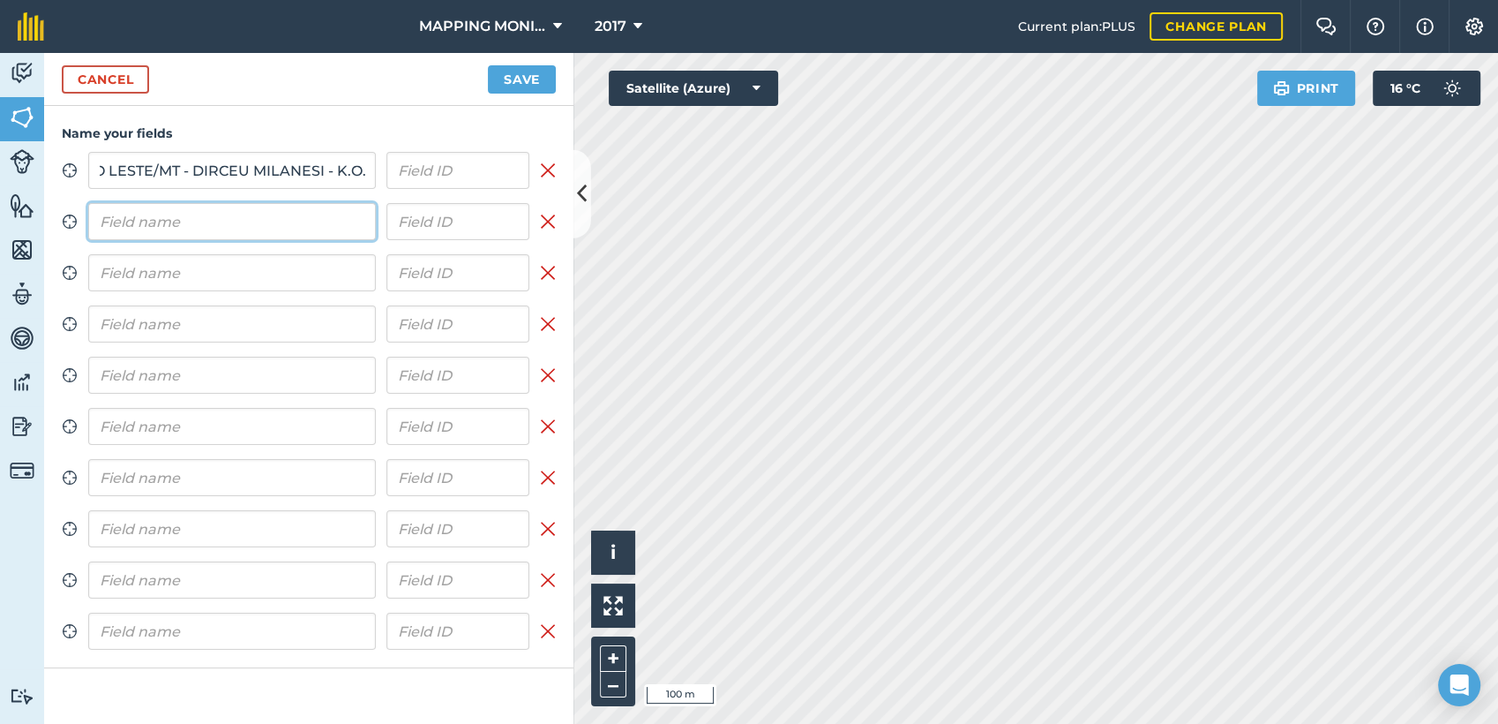
scroll to position [0, 0]
click at [227, 224] on input "text" at bounding box center [232, 221] width 288 height 37
paste input "PRIMAVERA DO LESTE/MT - DIRCEU MILANESI - K.O."
type input "PRIMAVERA DO LESTE/MT - DIRCEU MILANESI - K.O."
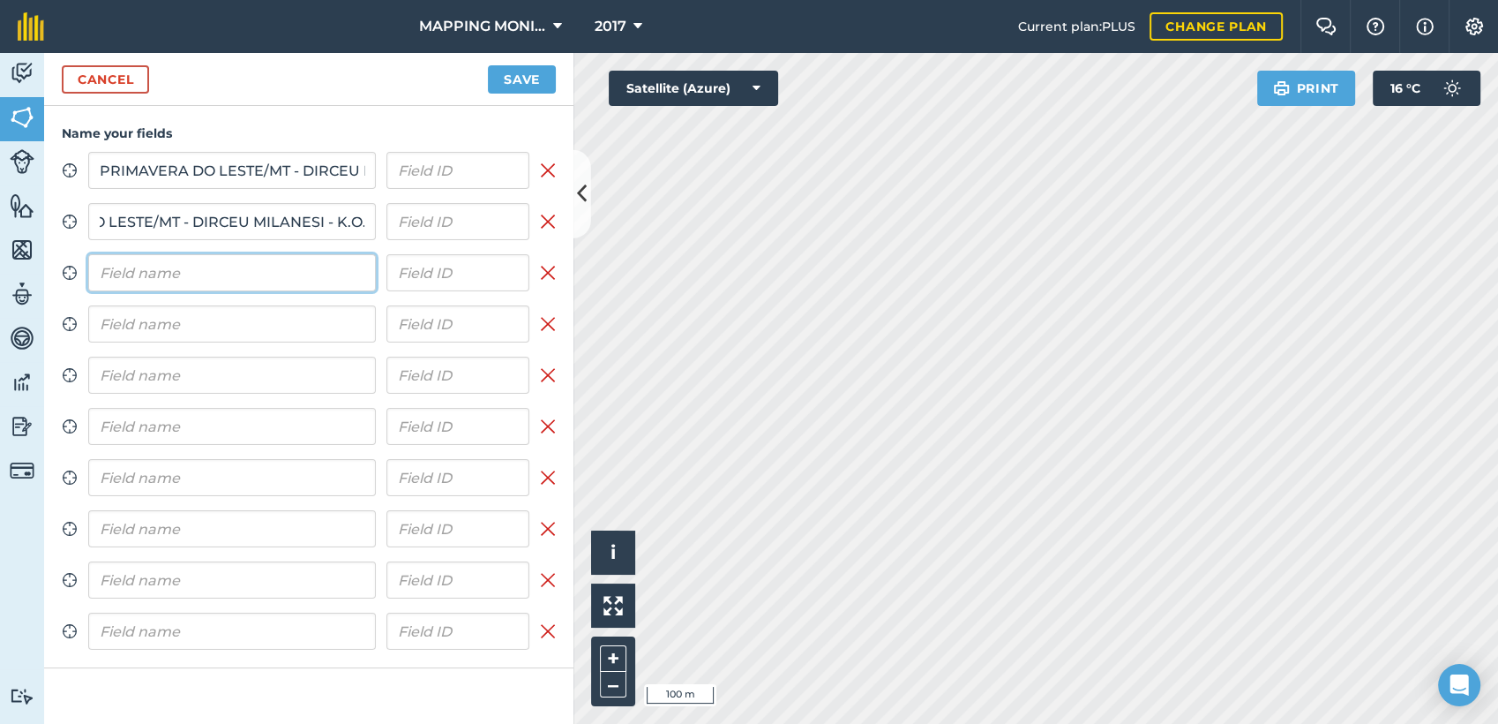
scroll to position [0, 0]
click at [217, 261] on input "text" at bounding box center [232, 272] width 288 height 37
paste input "PRIMAVERA DO LESTE/MT - DIRCEU MILANESI - K.O."
type input "PRIMAVERA DO LESTE/MT - DIRCEU MILANESI - K.O."
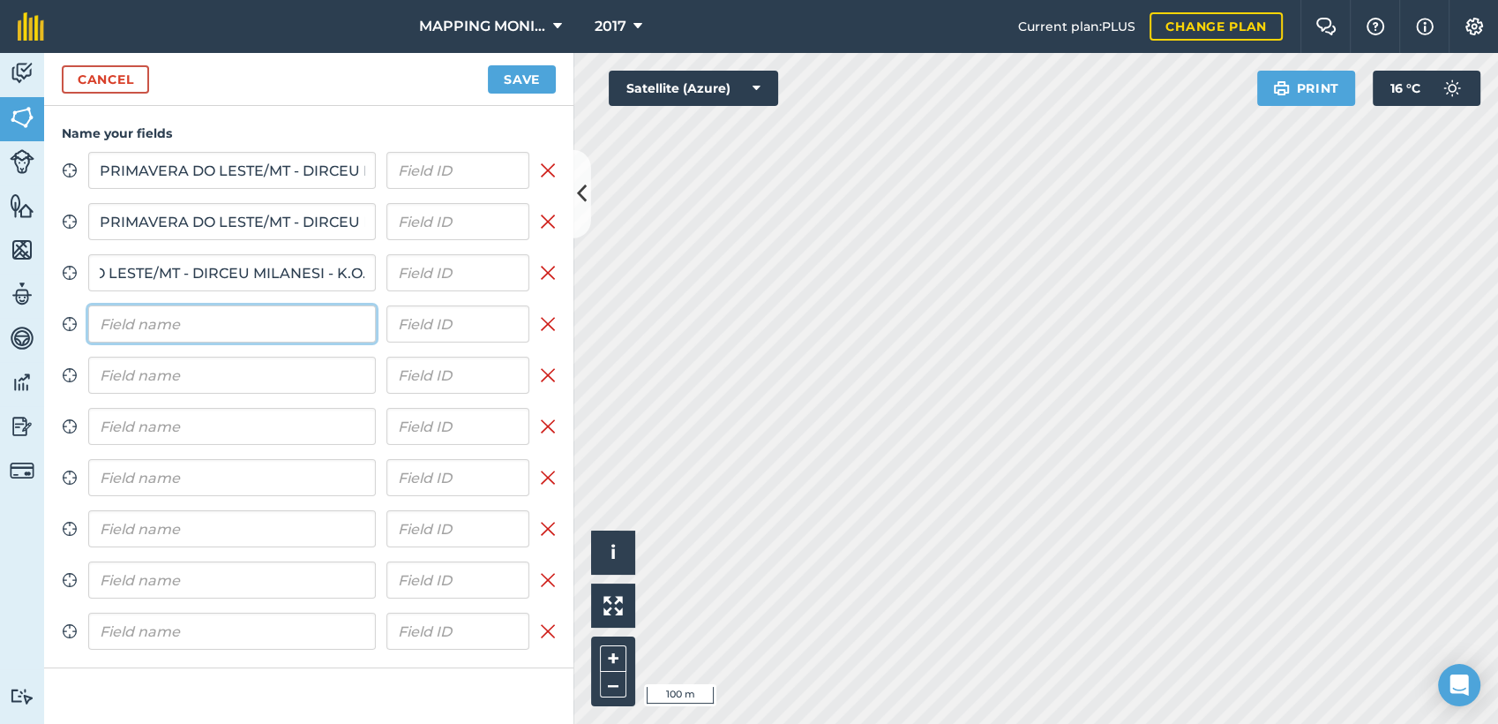
scroll to position [0, 0]
click at [214, 314] on input "text" at bounding box center [232, 323] width 288 height 37
paste input "PRIMAVERA DO LESTE/MT - DIRCEU MILANESI - K.O."
type input "PRIMAVERA DO LESTE/MT - DIRCEU MILANESI - K.O."
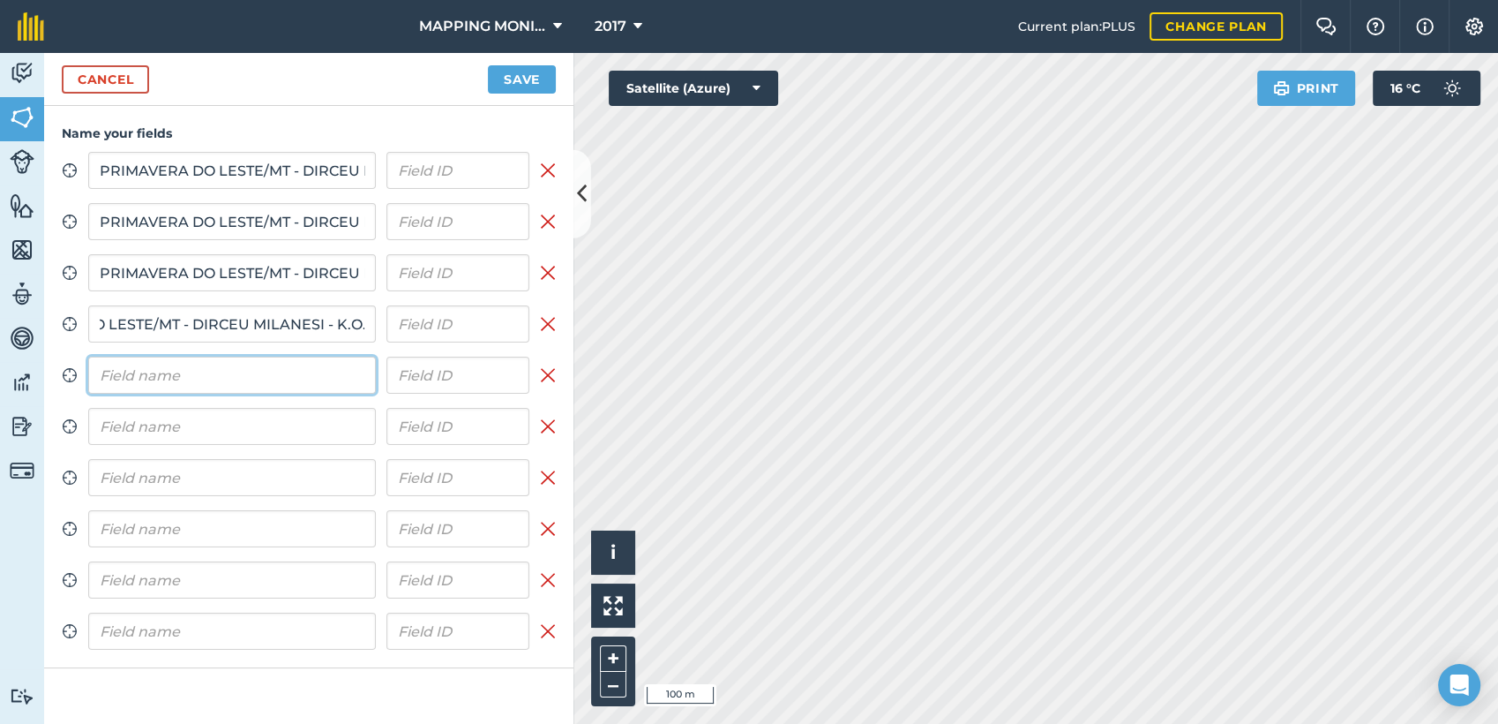
click at [198, 370] on input "text" at bounding box center [232, 374] width 288 height 37
paste input "PRIMAVERA DO LESTE/MT - DIRCEU MILANESI - K.O."
type input "PRIMAVERA DO LESTE/MT - DIRCEU MILANESI - K.O."
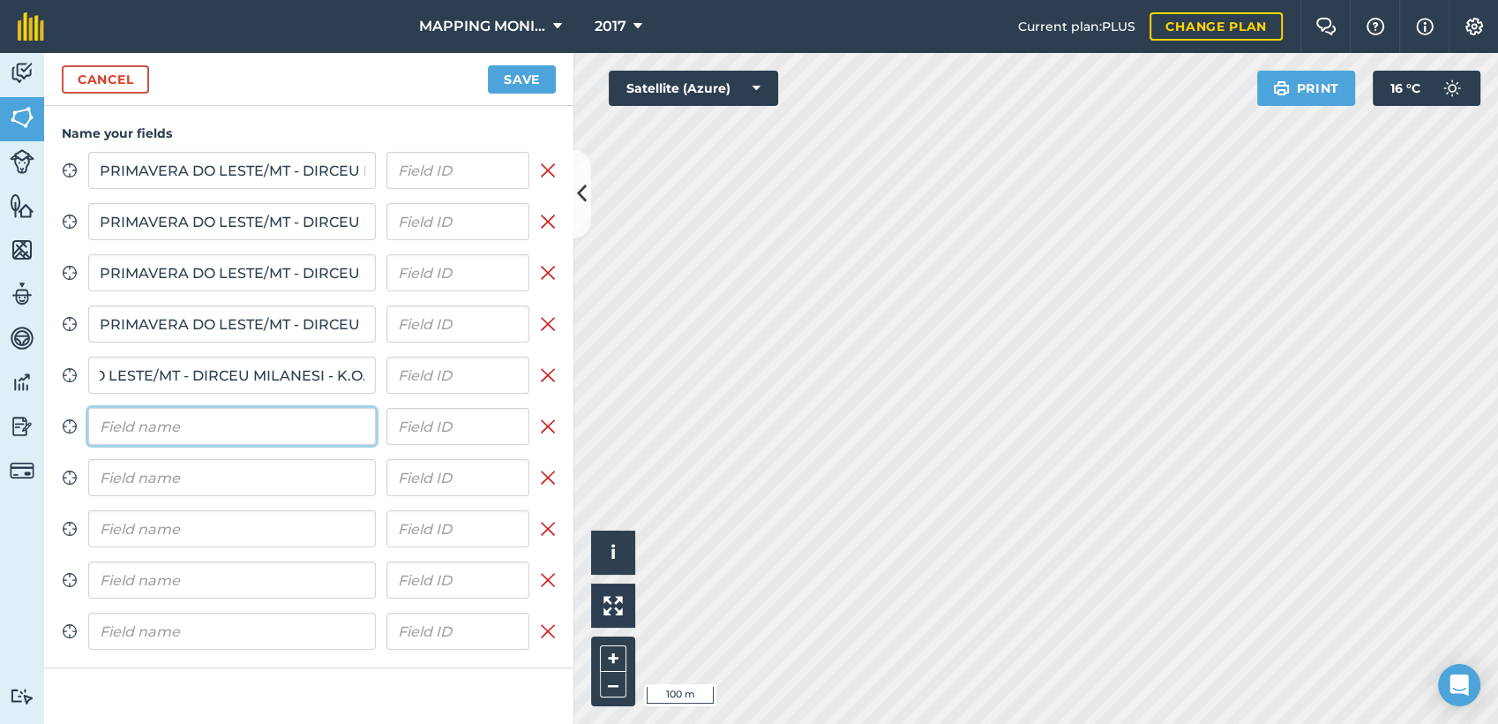
scroll to position [0, 0]
click at [191, 426] on input "text" at bounding box center [232, 426] width 288 height 37
paste input "PRIMAVERA DO LESTE/MT - DIRCEU MILANESI - K.O."
type input "PRIMAVERA DO LESTE/MT - DIRCEU MILANESI - K.O."
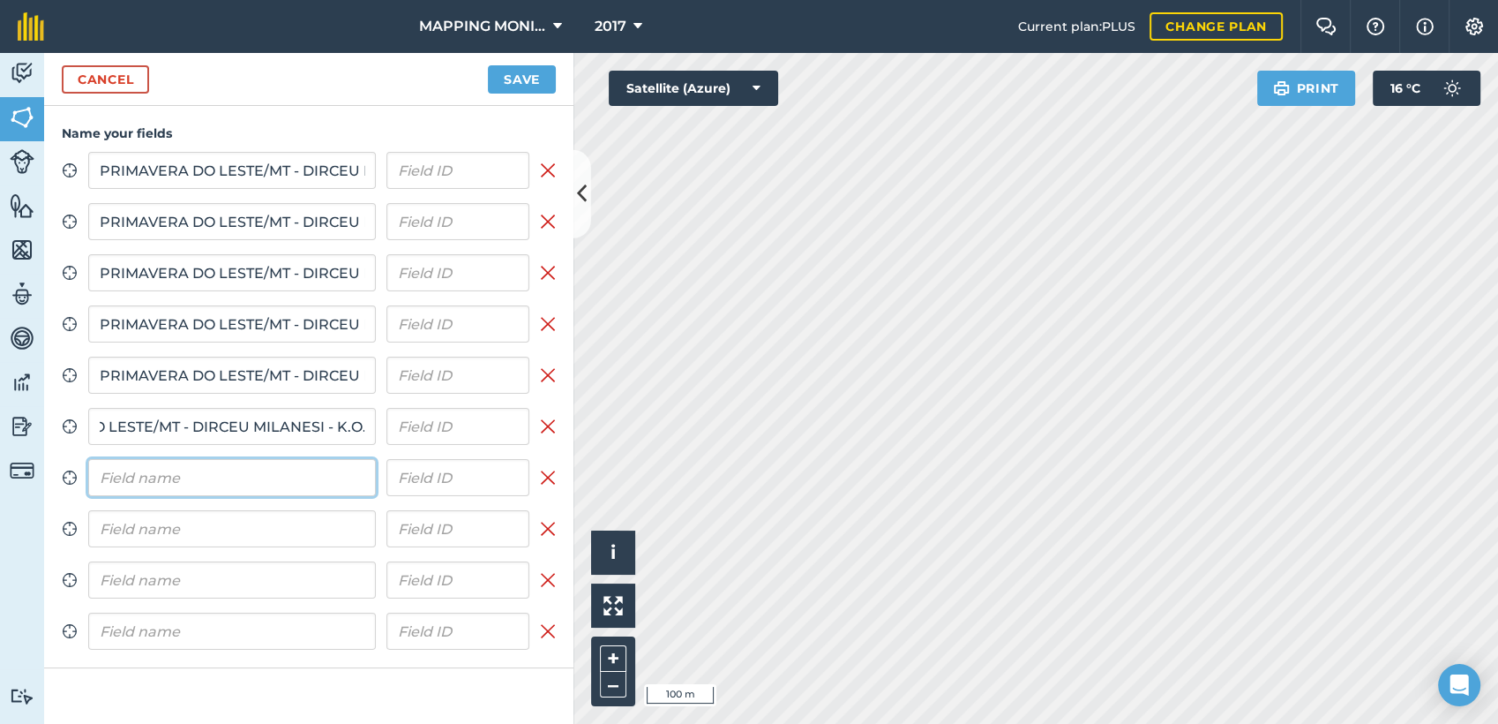
scroll to position [0, 0]
click at [186, 485] on input "text" at bounding box center [232, 477] width 288 height 37
paste input "PRIMAVERA DO LESTE/MT - DIRCEU MILANESI - K.O."
type input "PRIMAVERA DO LESTE/MT - DIRCEU MILANESI - K.O."
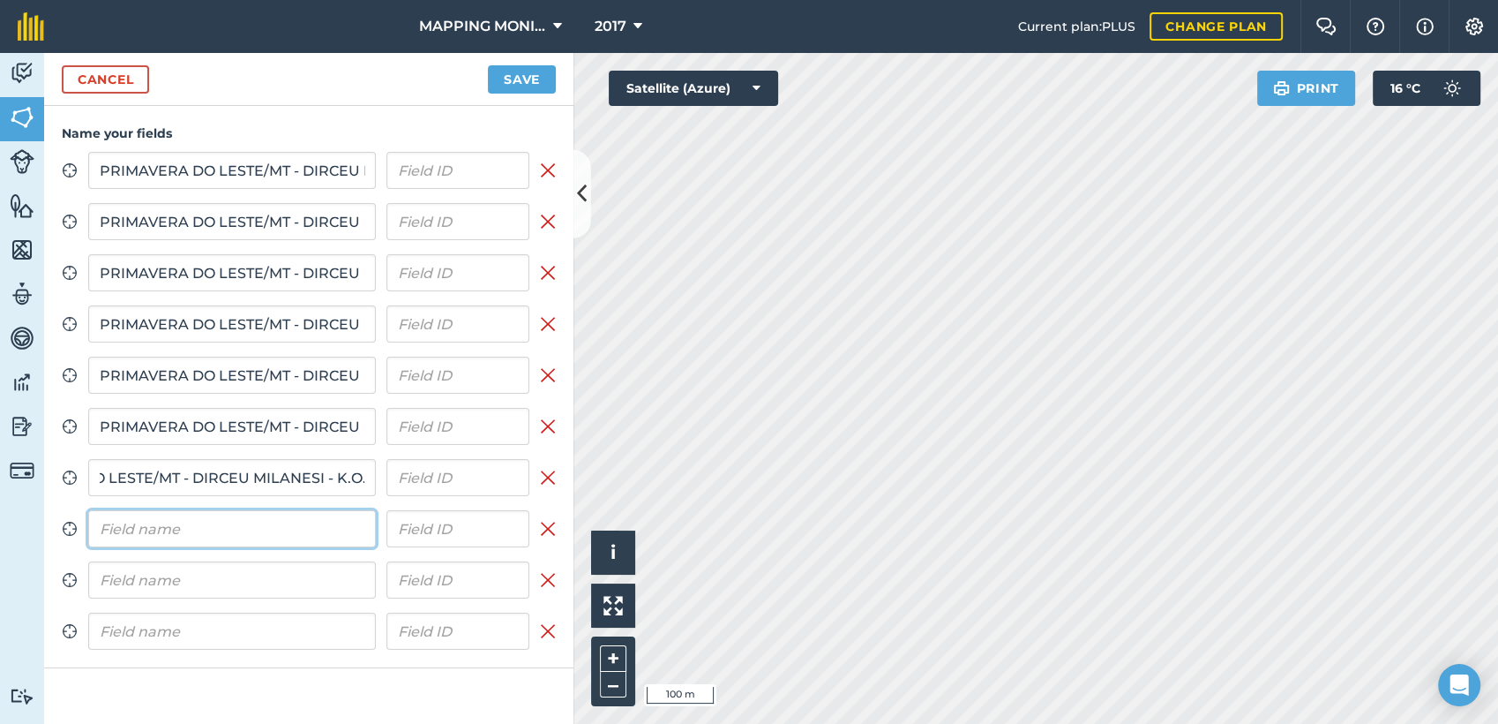
scroll to position [0, 0]
click at [190, 523] on input "text" at bounding box center [232, 528] width 288 height 37
paste input "PRIMAVERA DO LESTE/MT - DIRCEU MILANESI - K.O."
type input "PRIMAVERA DO LESTE/MT - DIRCEU MILANESI - K.O."
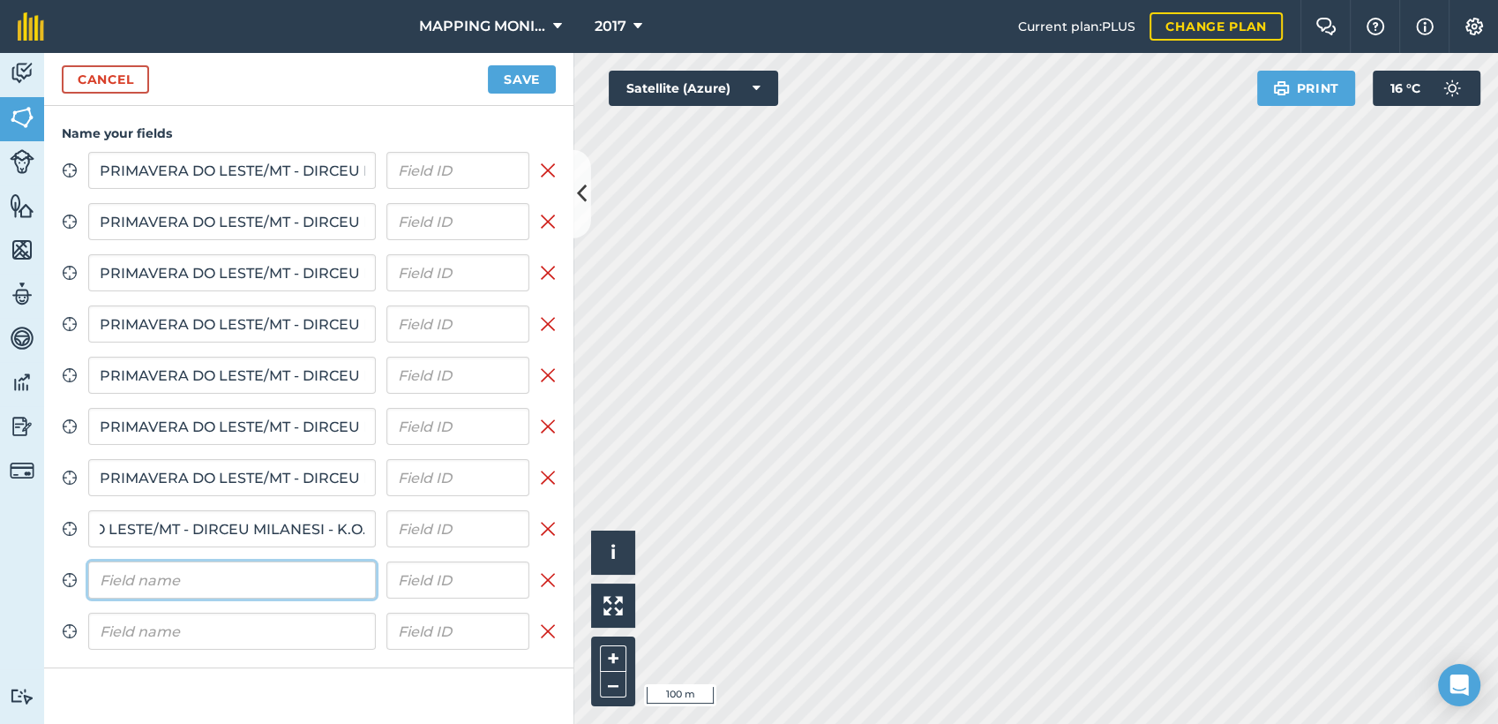
scroll to position [0, 0]
click at [189, 562] on input "text" at bounding box center [232, 579] width 288 height 37
paste input "PRIMAVERA DO LESTE/MT - DIRCEU MILANESI - K.O."
type input "PRIMAVERA DO LESTE/MT - DIRCEU MILANESI - K.O."
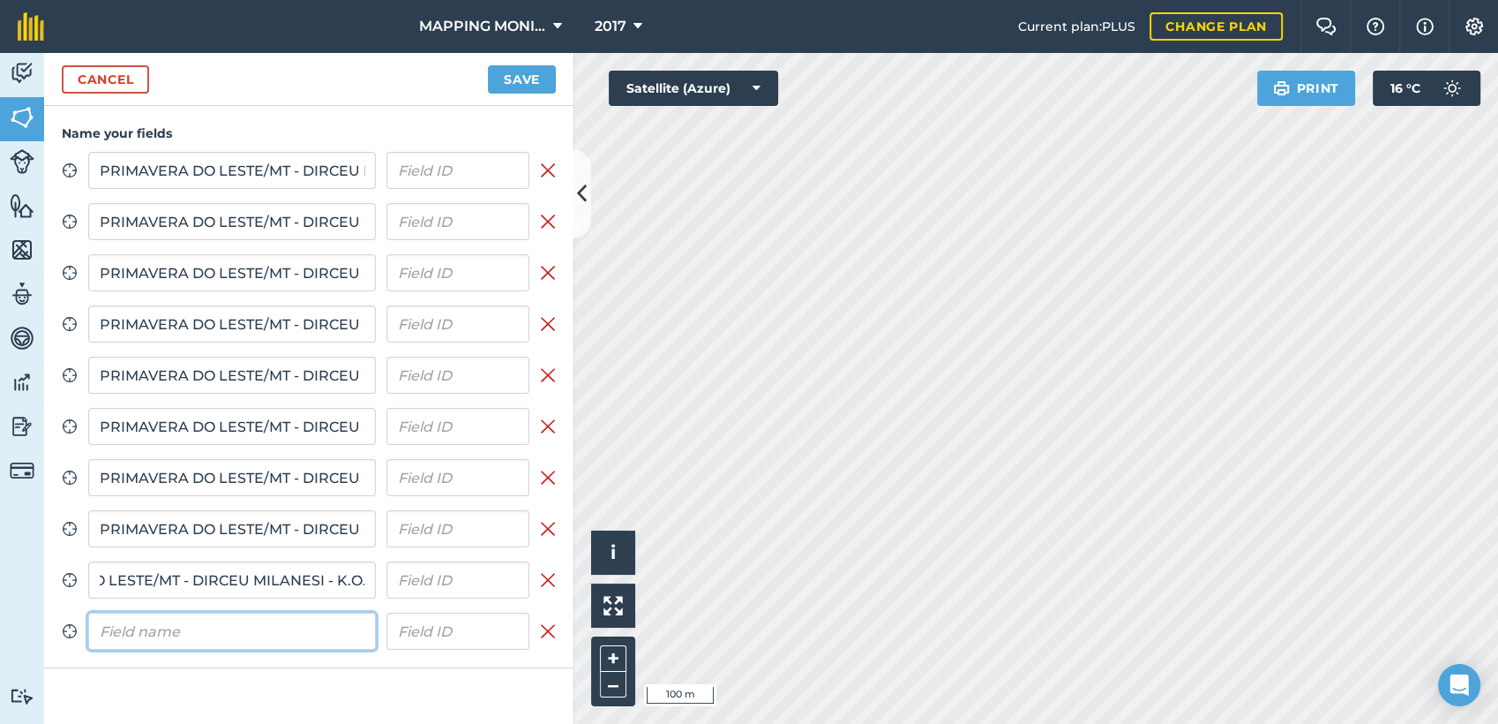
click at [201, 630] on input "text" at bounding box center [232, 630] width 288 height 37
paste input "PRIMAVERA DO LESTE/MT - DIRCEU MILANESI - K.O."
type input "PRIMAVERA DO LESTE/MT - DIRCEU MILANESI - K.O."
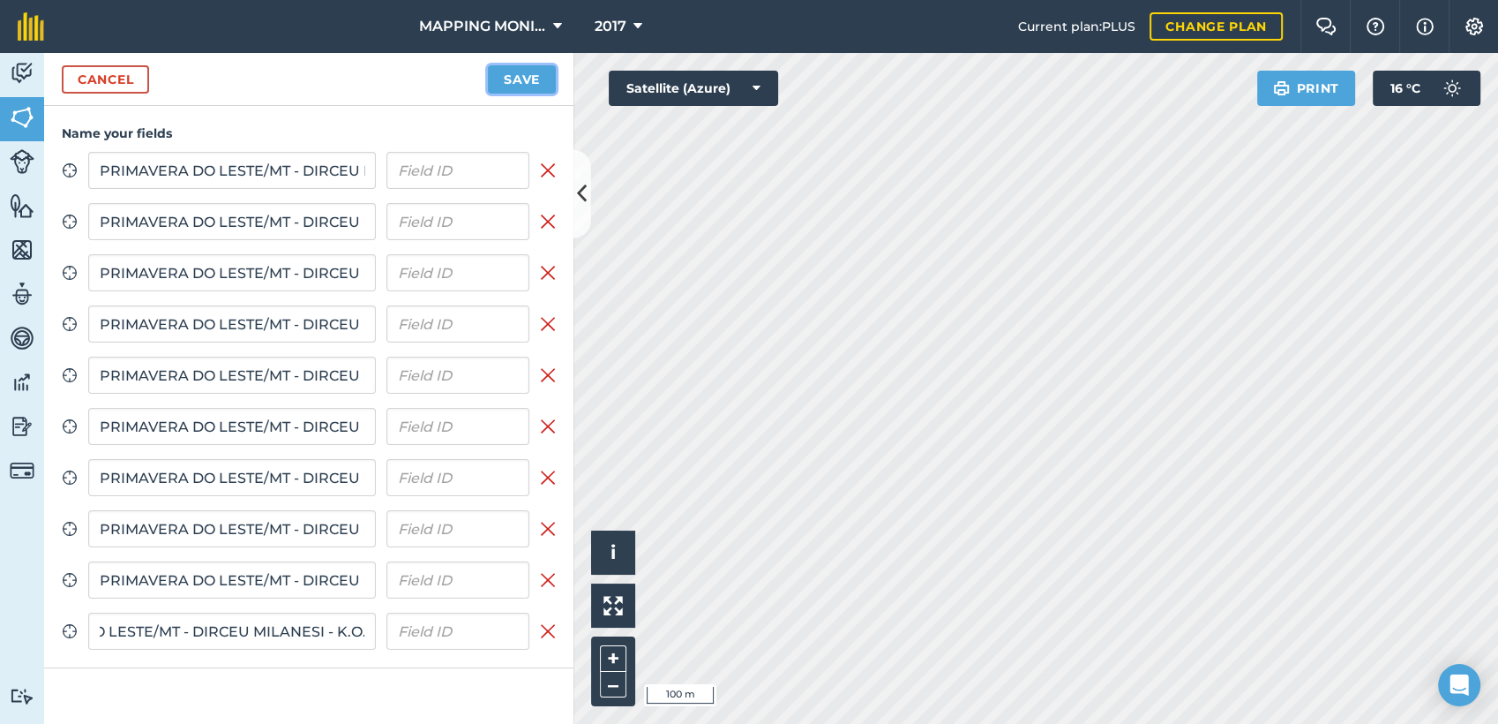
scroll to position [0, 0]
click at [539, 70] on button "Save" at bounding box center [522, 79] width 68 height 28
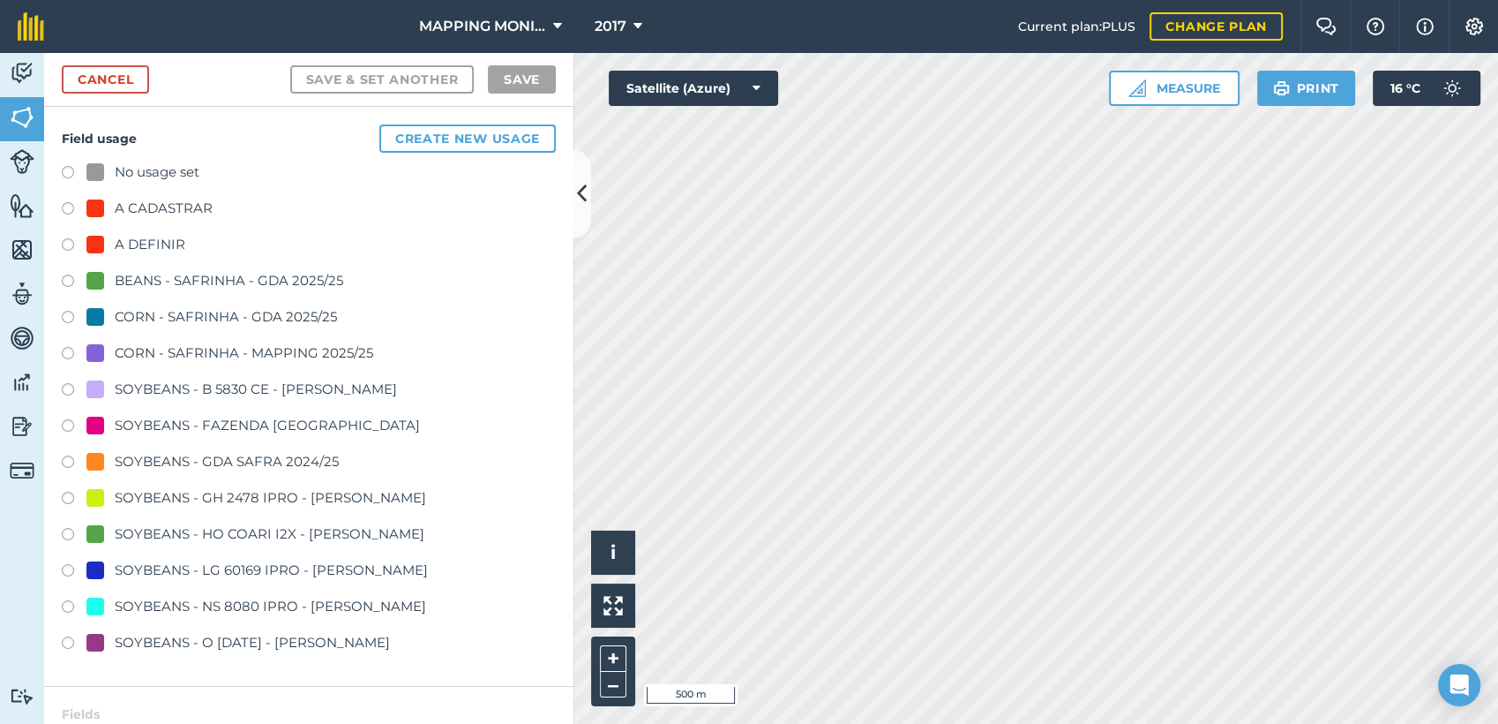
click at [126, 245] on div "A DEFINIR" at bounding box center [150, 244] width 71 height 21
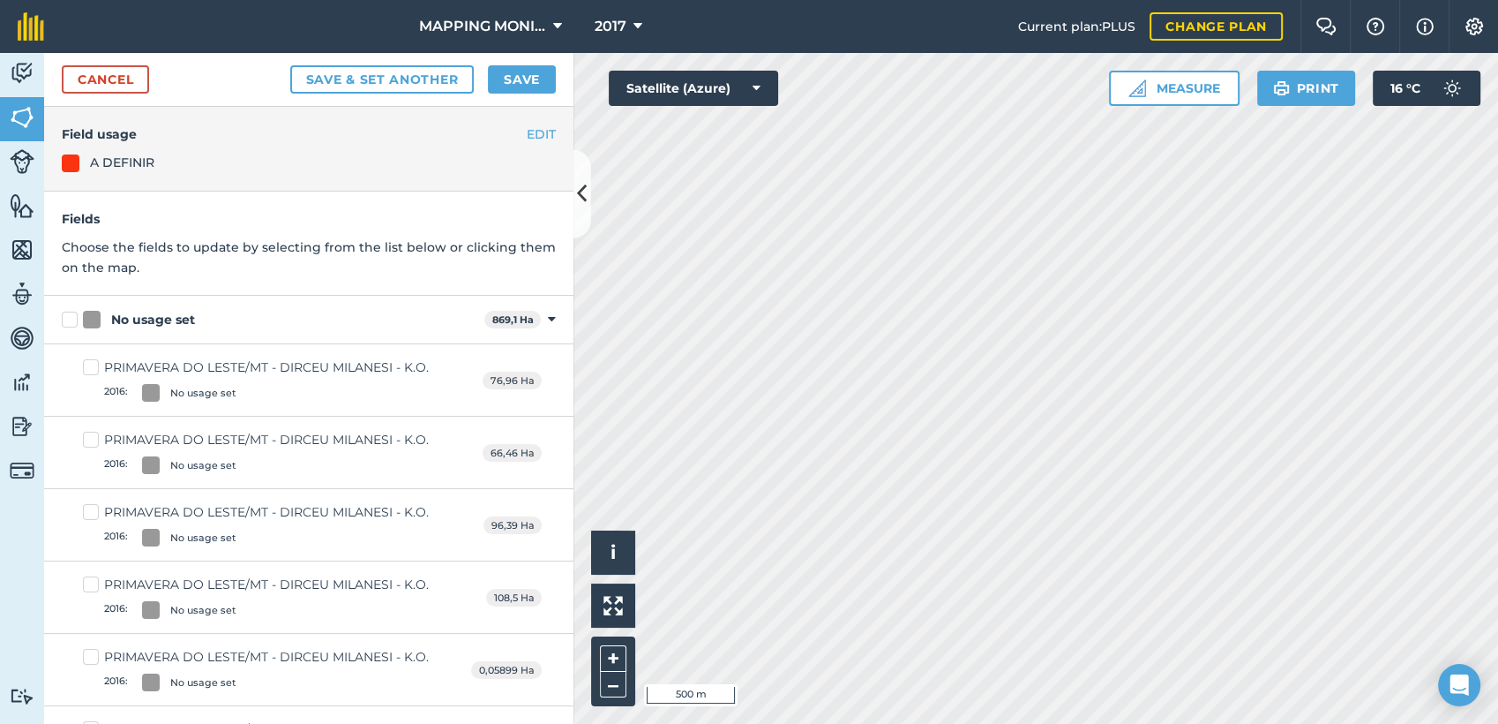
click at [154, 312] on div "No usage set" at bounding box center [153, 320] width 84 height 19
click at [73, 312] on input "No usage set" at bounding box center [67, 316] width 11 height 11
checkbox input "true"
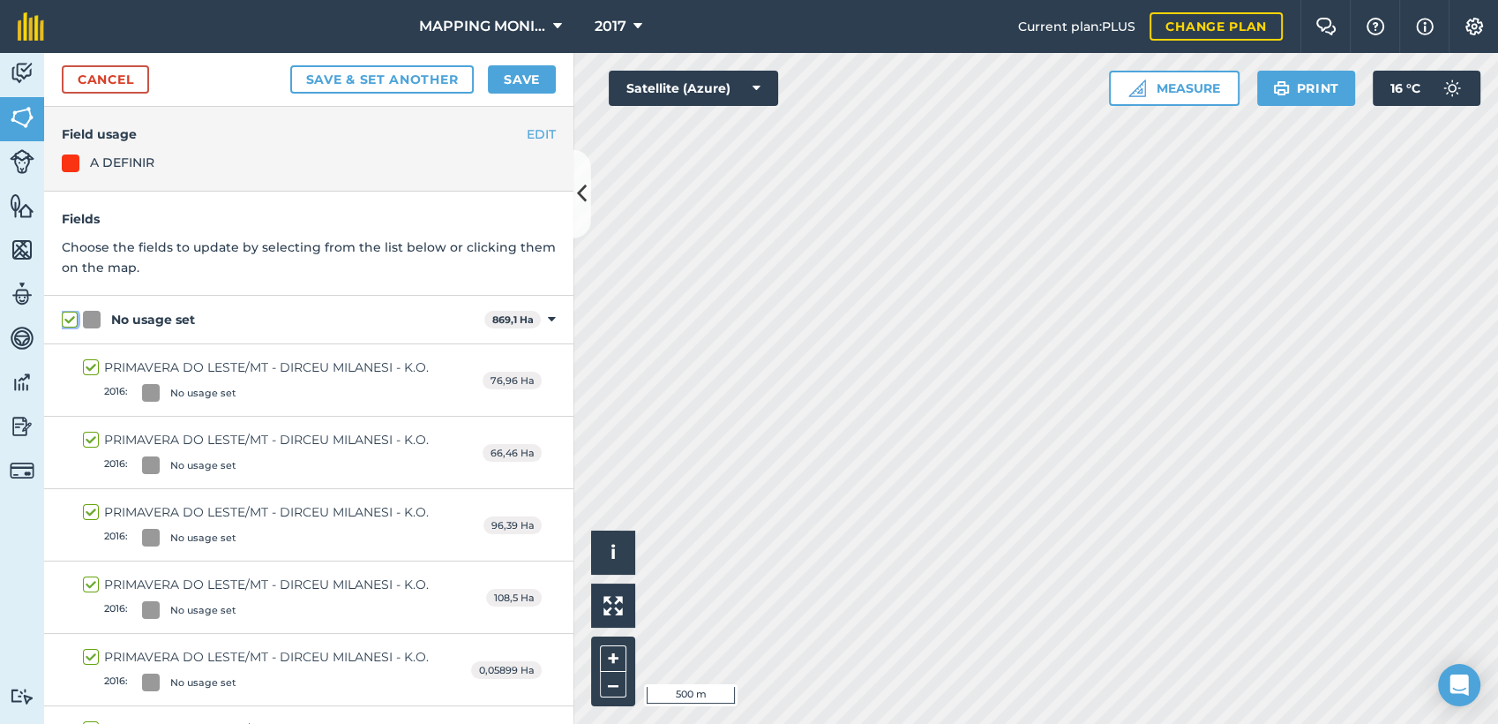
checkbox input "true"
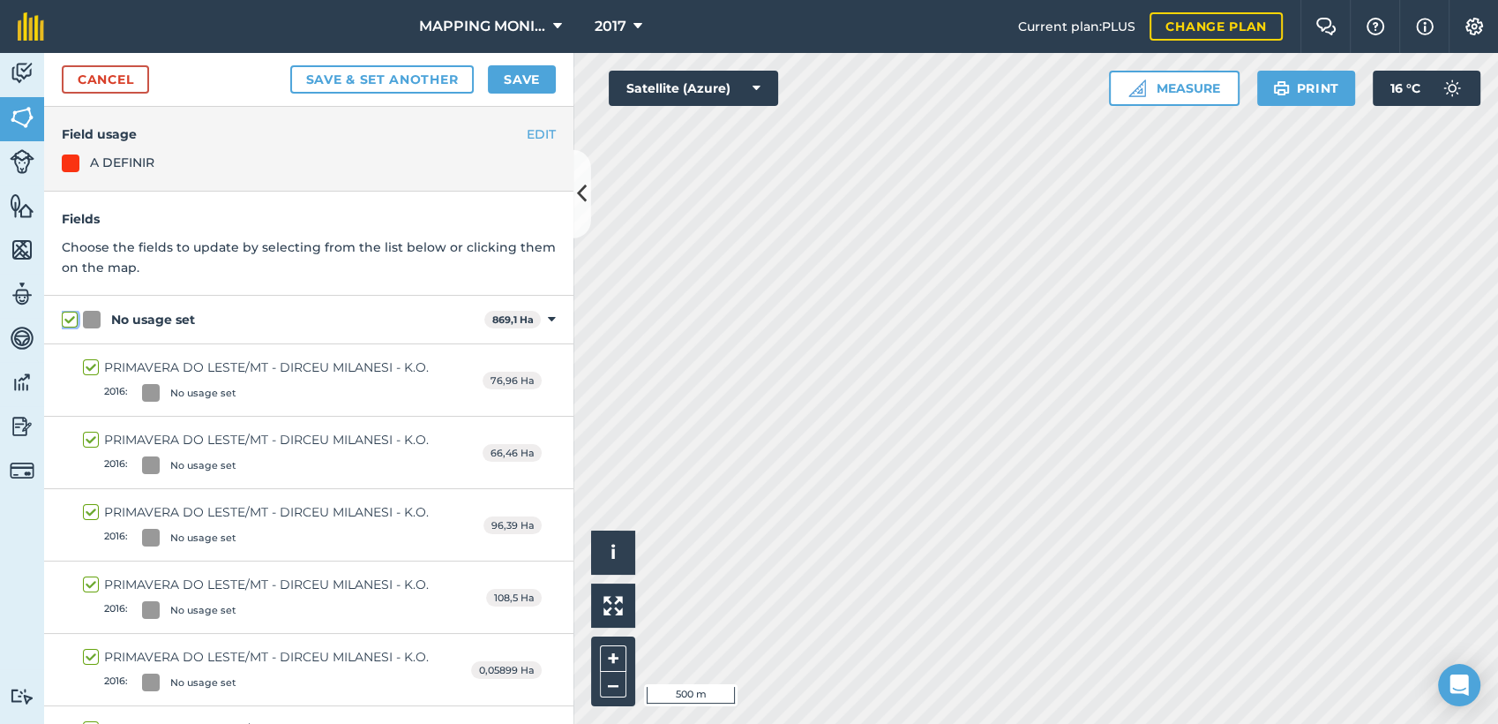
checkbox input "true"
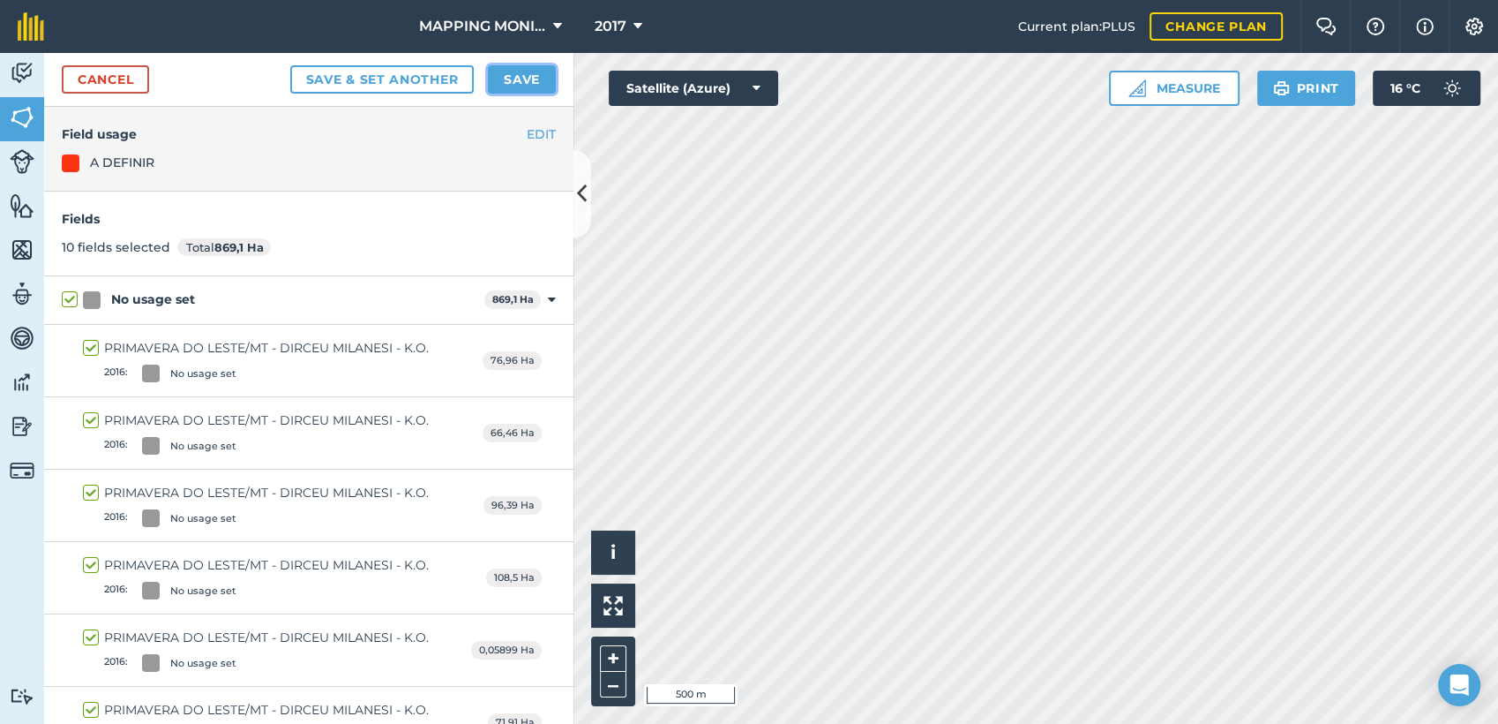
click at [508, 76] on button "Save" at bounding box center [522, 79] width 68 height 28
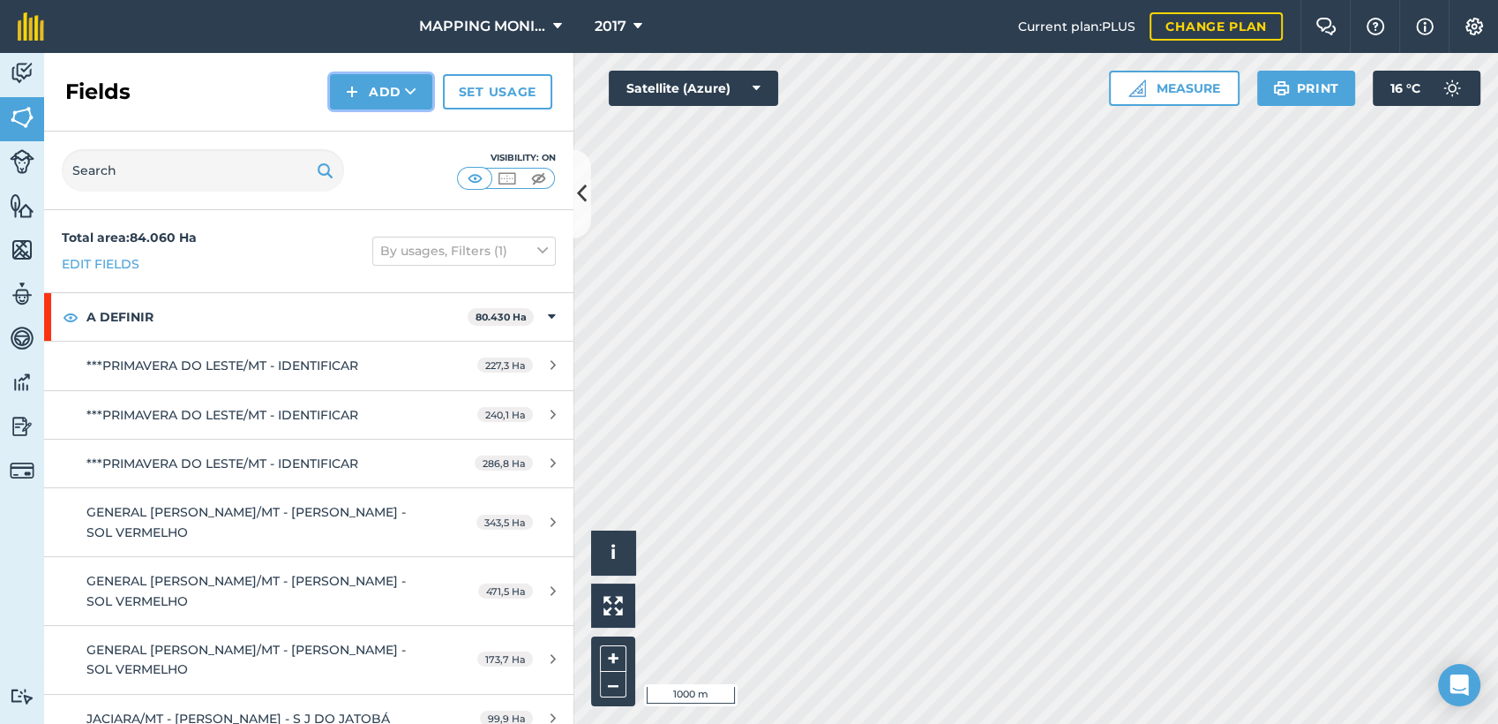
click at [411, 97] on icon at bounding box center [410, 92] width 11 height 18
click at [381, 145] on link "Draw" at bounding box center [381, 131] width 97 height 39
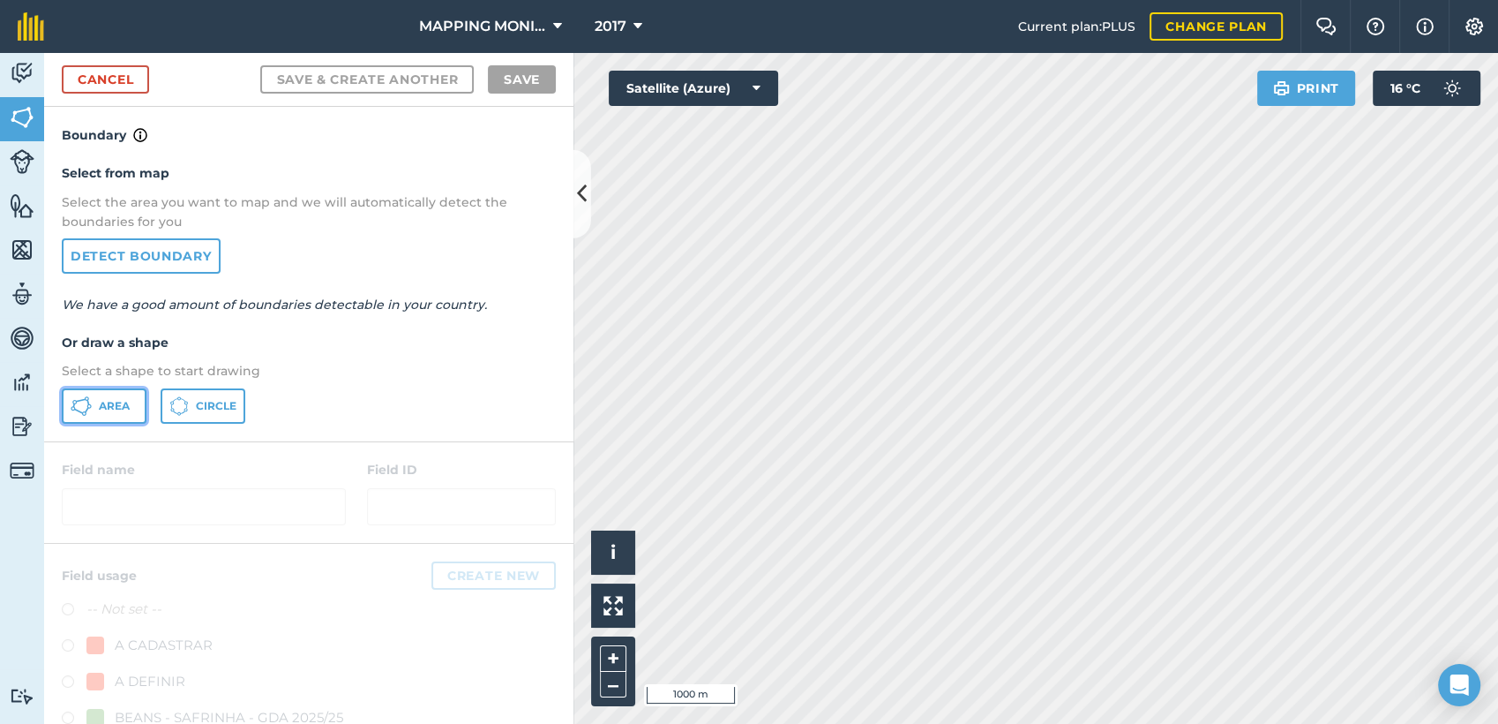
click at [92, 407] on button "Area" at bounding box center [104, 405] width 85 height 35
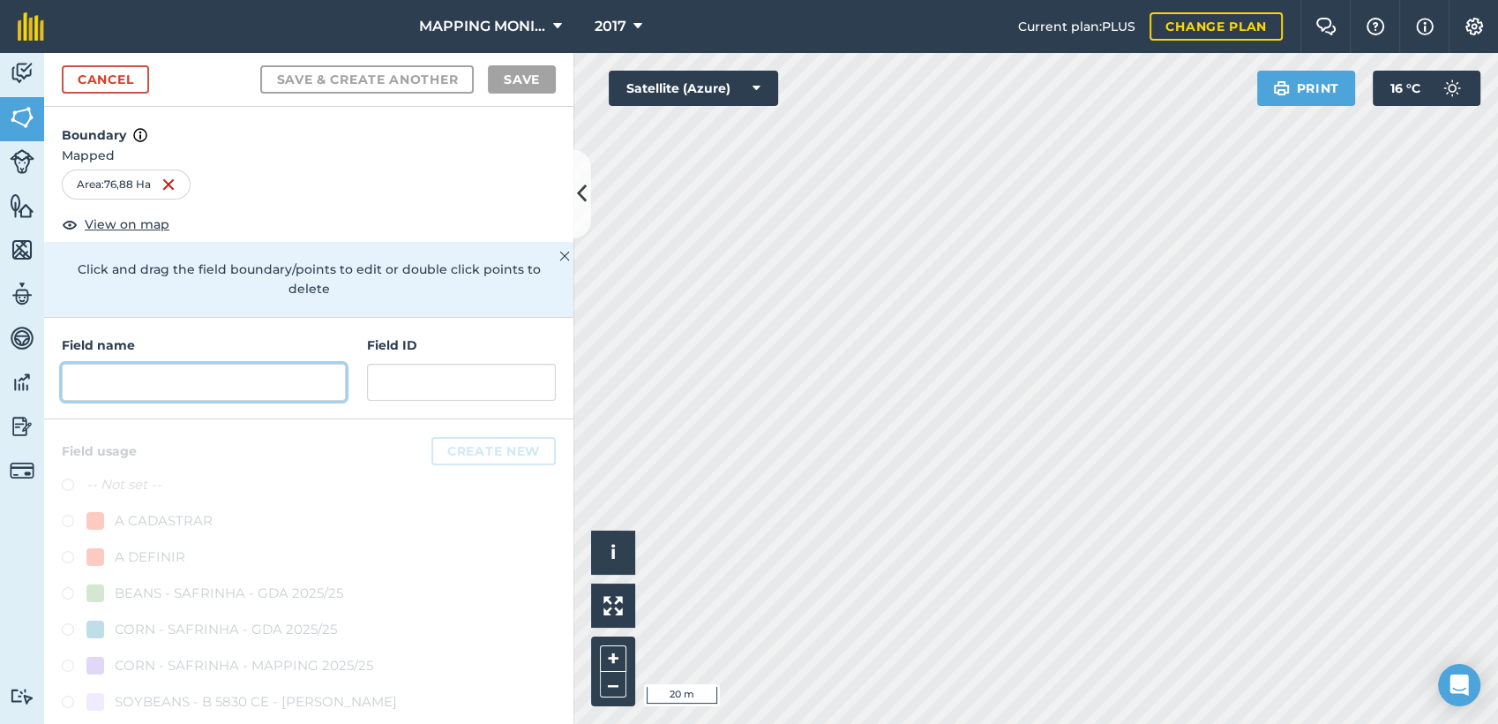
click at [127, 385] on input "text" at bounding box center [204, 382] width 284 height 37
paste input "PRIMAVERA DO LESTE/MT - DIRCEU MILANESI - K.O."
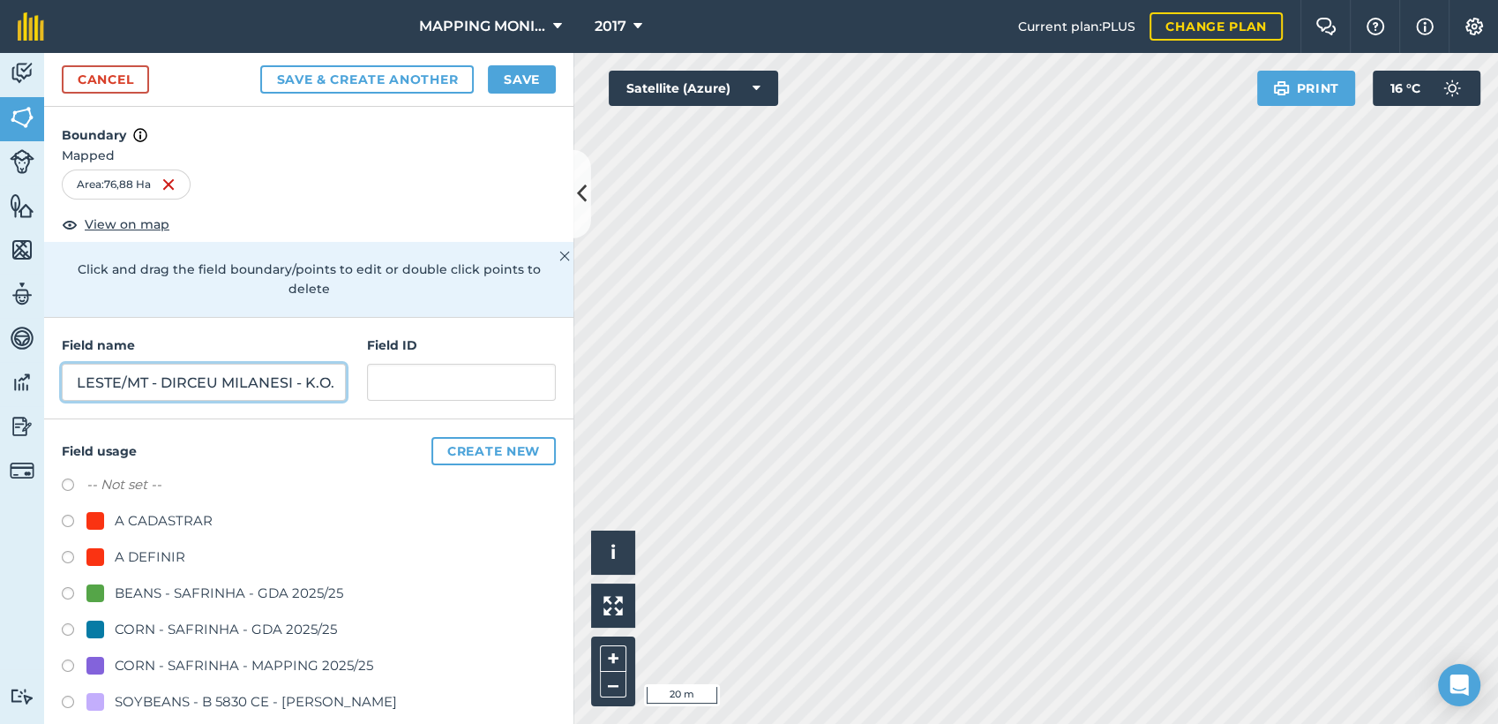
type input "PRIMAVERA DO LESTE/MT - DIRCEU MILANESI - K.O."
click at [160, 558] on div "A DEFINIR" at bounding box center [150, 556] width 71 height 21
radio input "true"
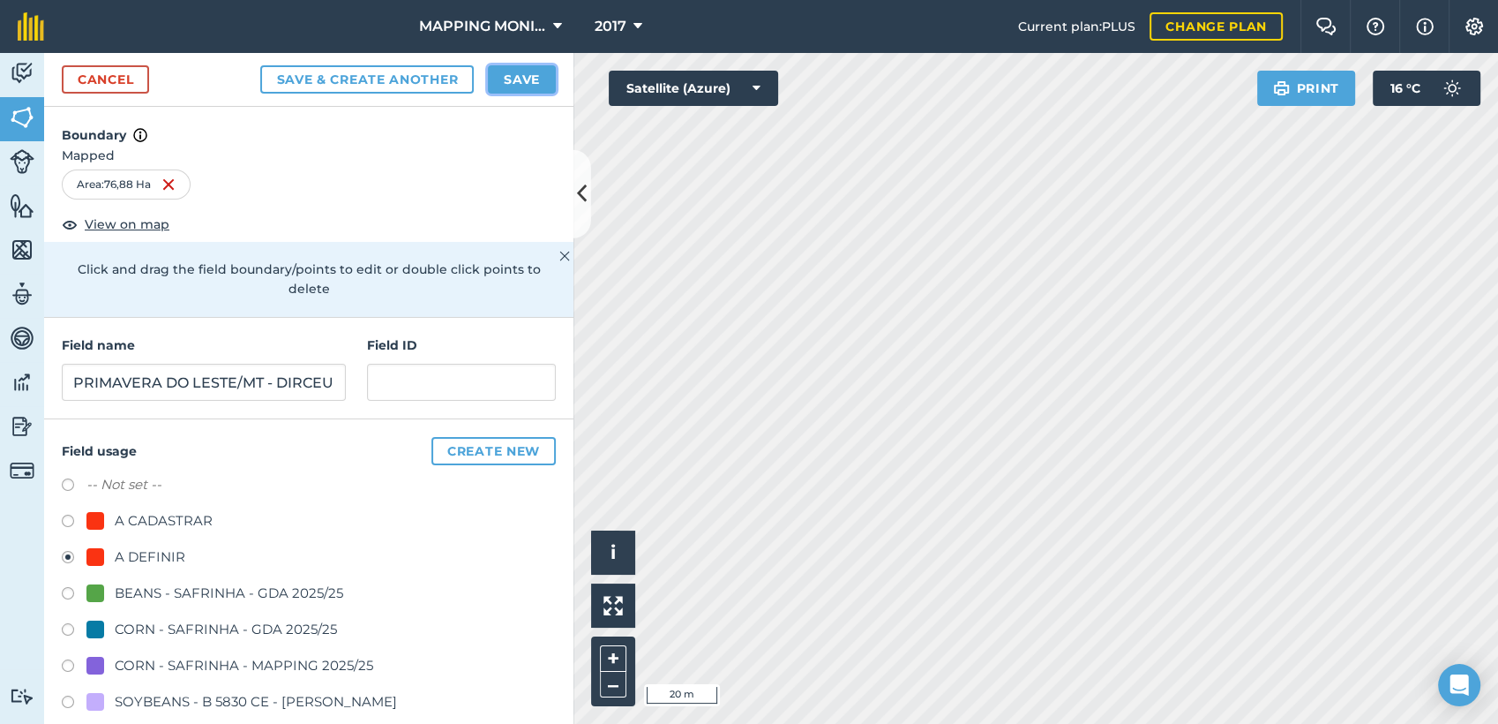
click at [515, 69] on button "Save" at bounding box center [522, 79] width 68 height 28
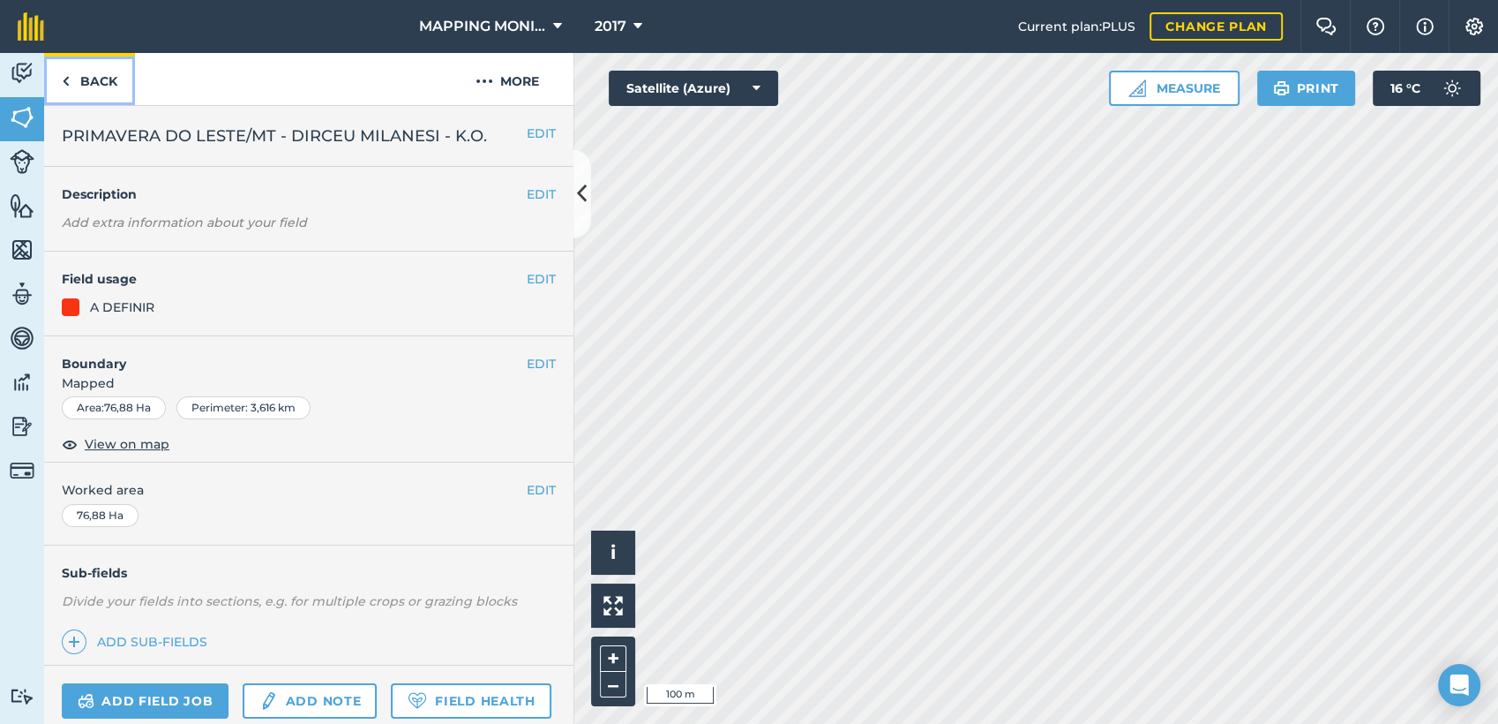
click at [91, 80] on link "Back" at bounding box center [89, 79] width 91 height 52
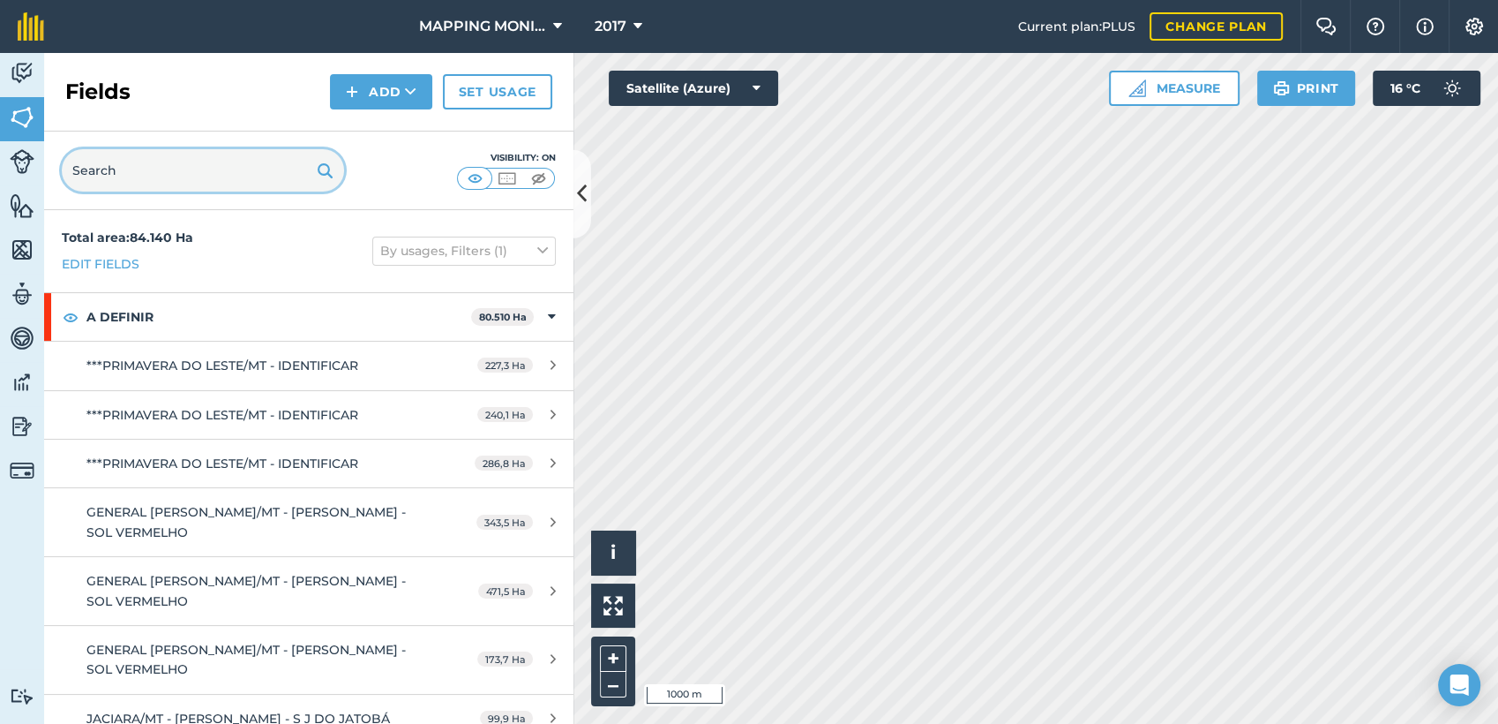
click at [180, 159] on input "text" at bounding box center [203, 170] width 282 height 42
paste input "PRIMAVERA DO LESTE/MT - DIRCEU MILANESI - K.O."
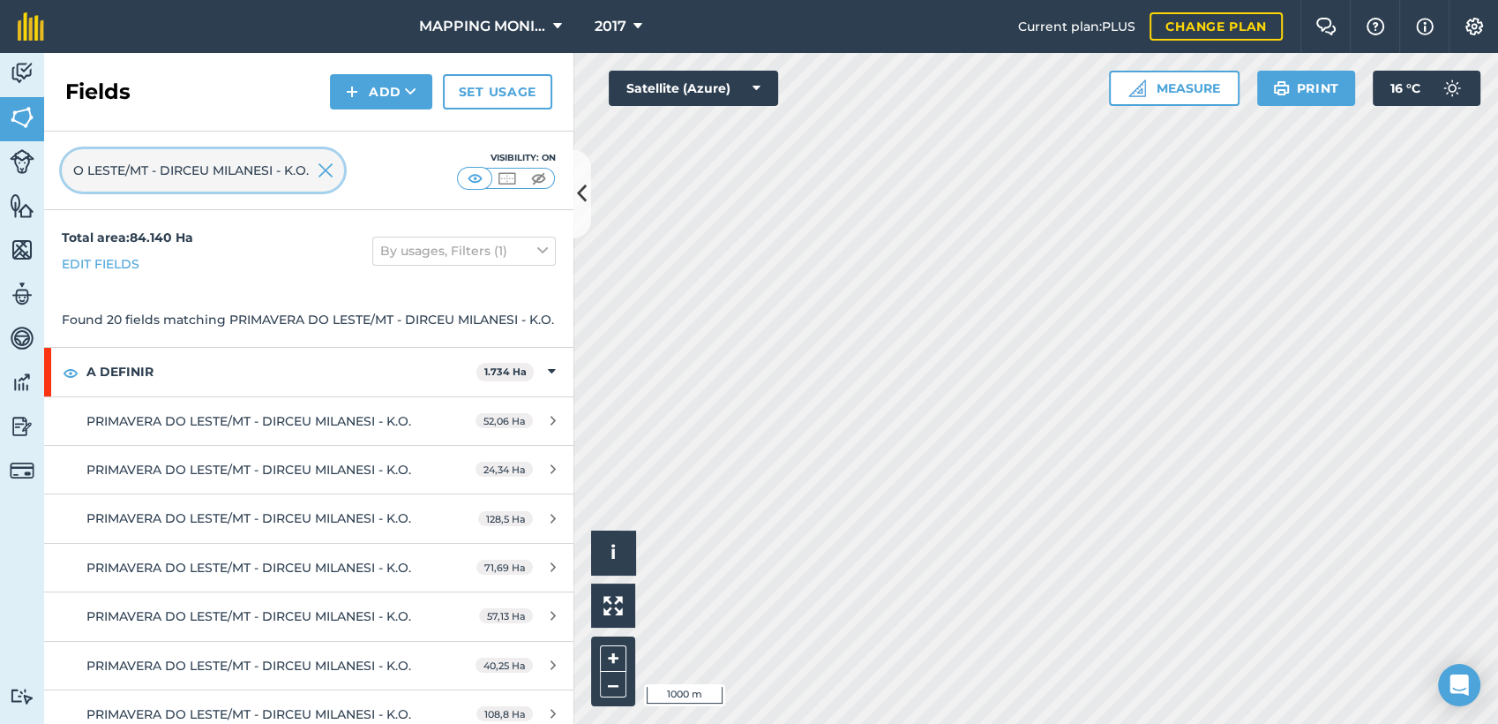
type input "PRIMAVERA DO LESTE/MT - DIRCEU MILANESI - K.O."
click at [327, 175] on img at bounding box center [326, 170] width 16 height 21
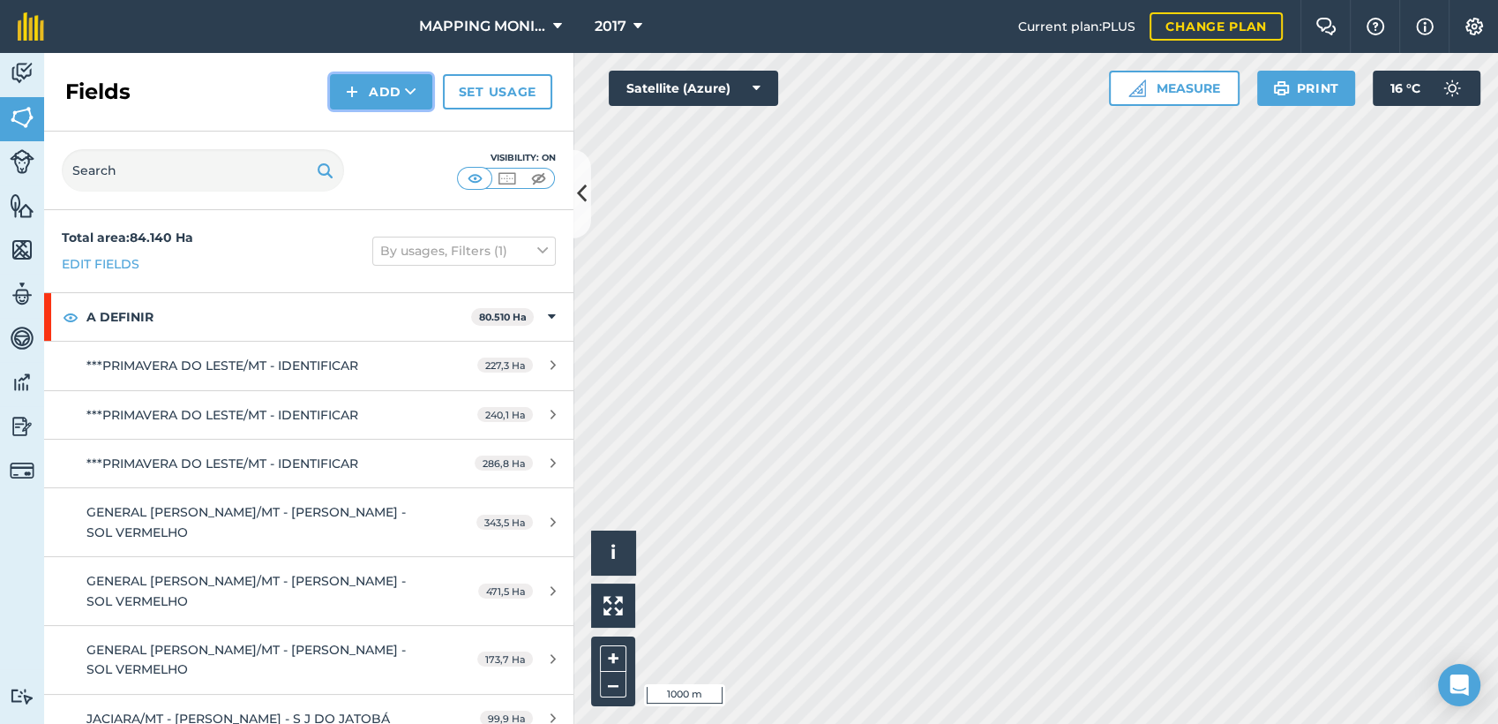
click at [412, 95] on icon at bounding box center [410, 92] width 11 height 18
click at [401, 139] on link "Draw" at bounding box center [381, 131] width 97 height 39
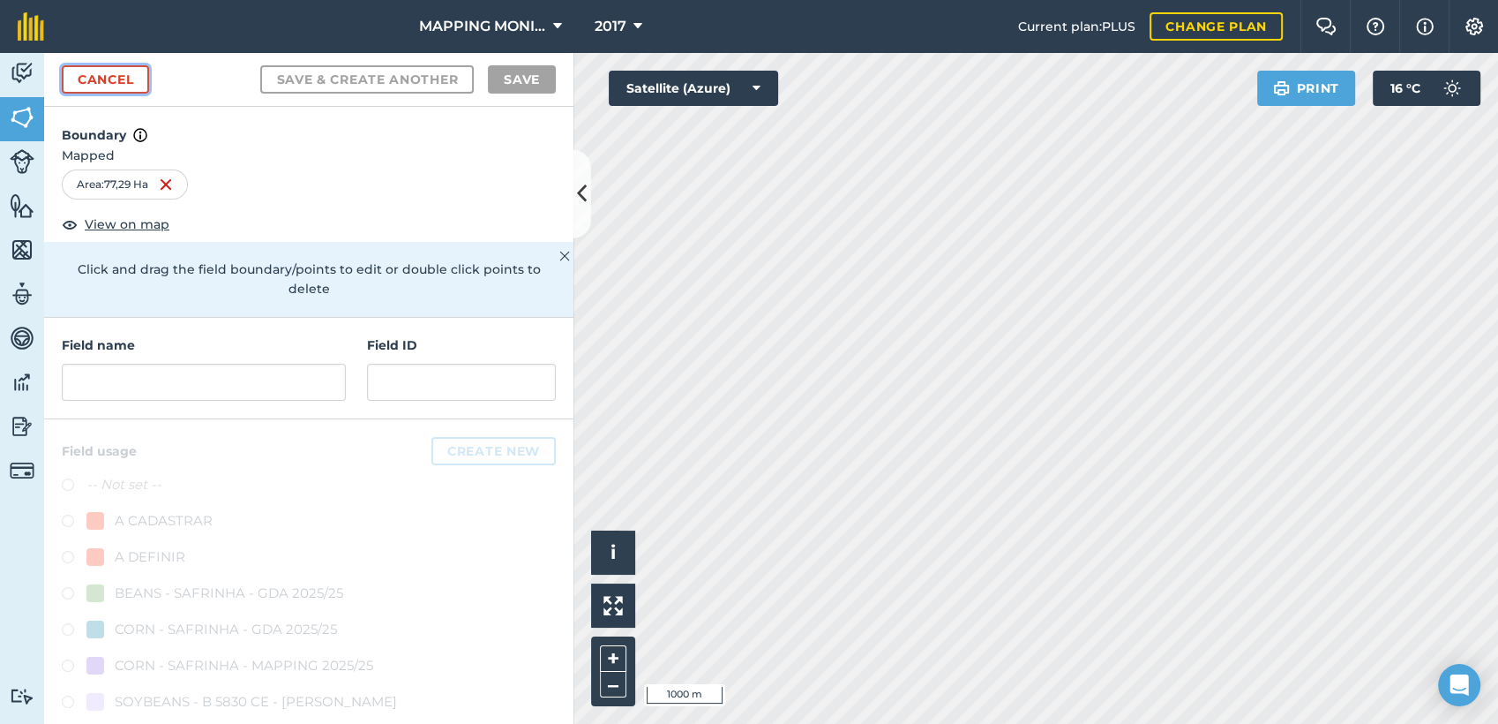
click at [113, 78] on link "Cancel" at bounding box center [105, 79] width 87 height 28
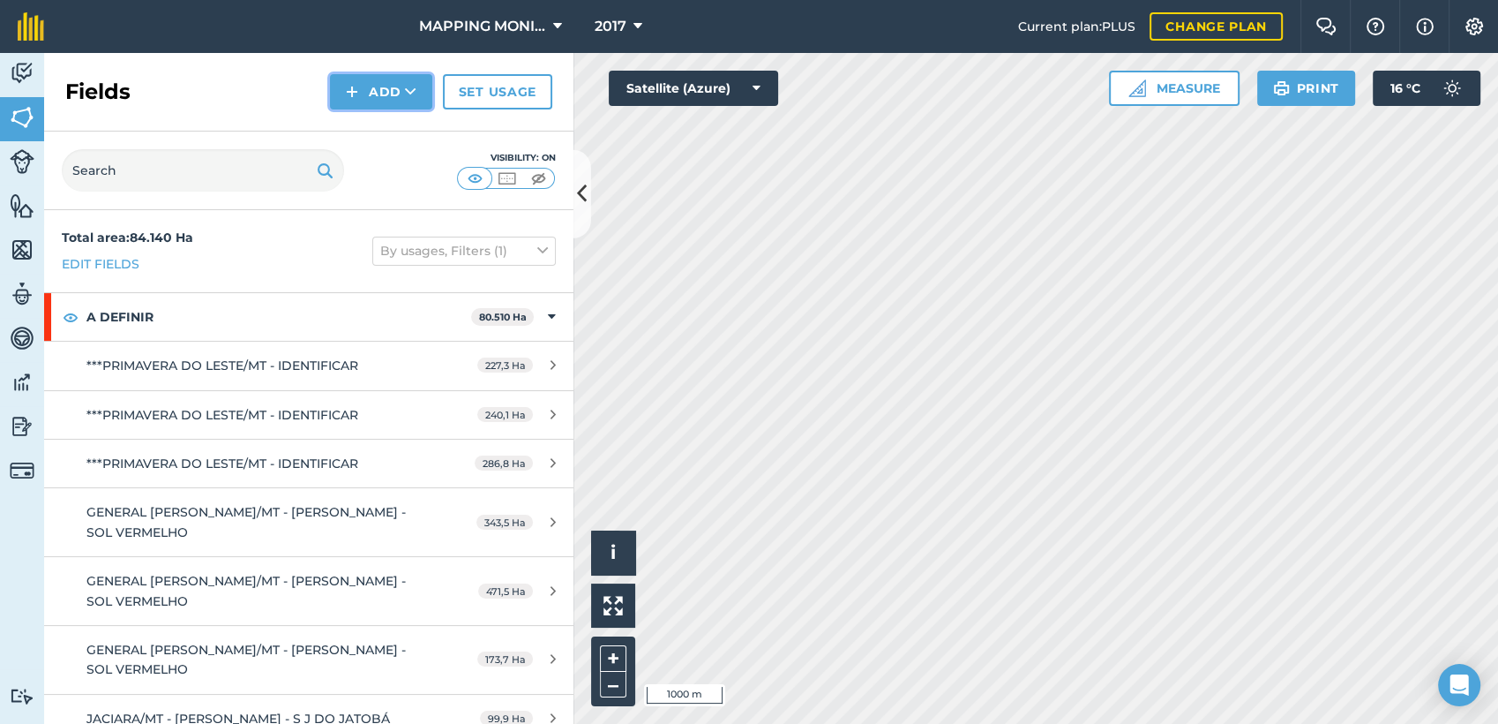
click at [411, 101] on button "Add" at bounding box center [381, 91] width 102 height 35
click at [384, 133] on link "Draw" at bounding box center [381, 131] width 97 height 39
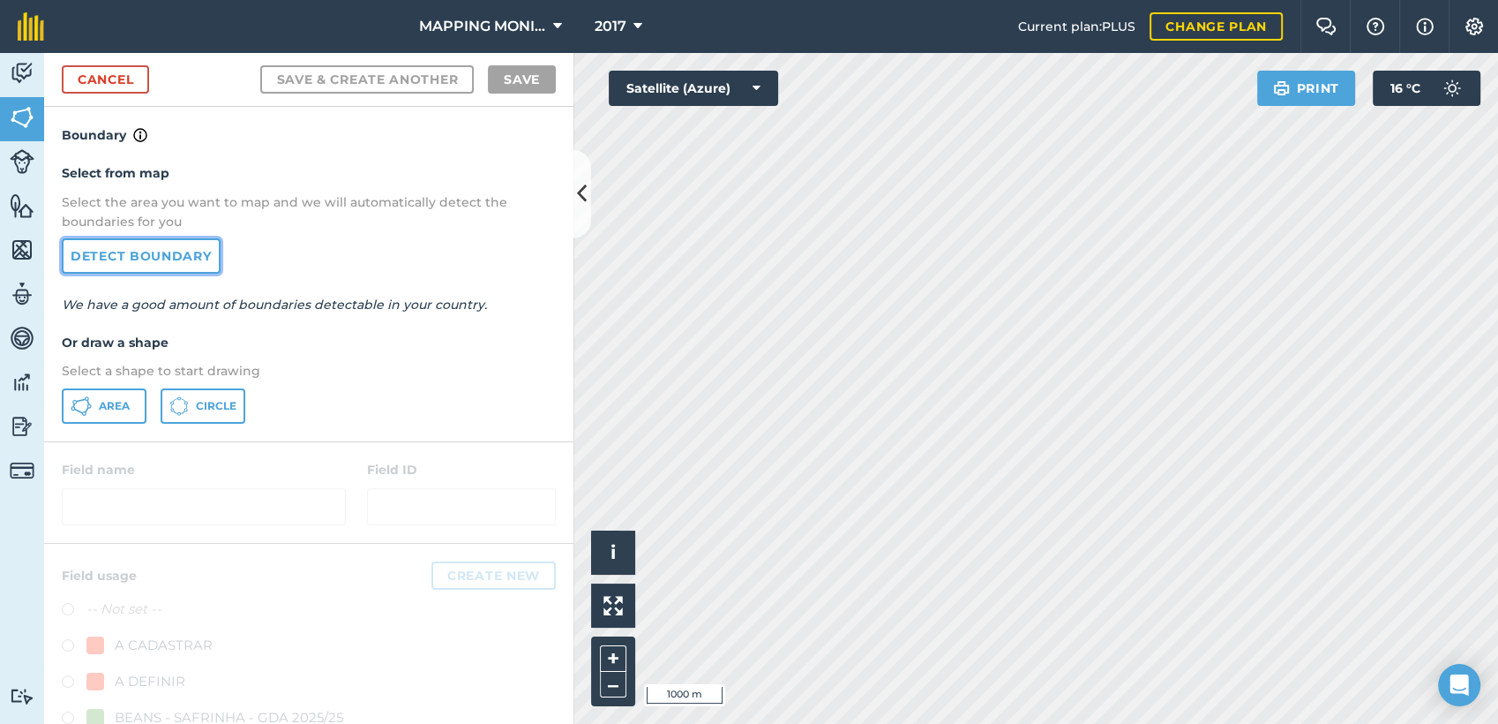
click at [182, 262] on link "Detect boundary" at bounding box center [141, 255] width 159 height 35
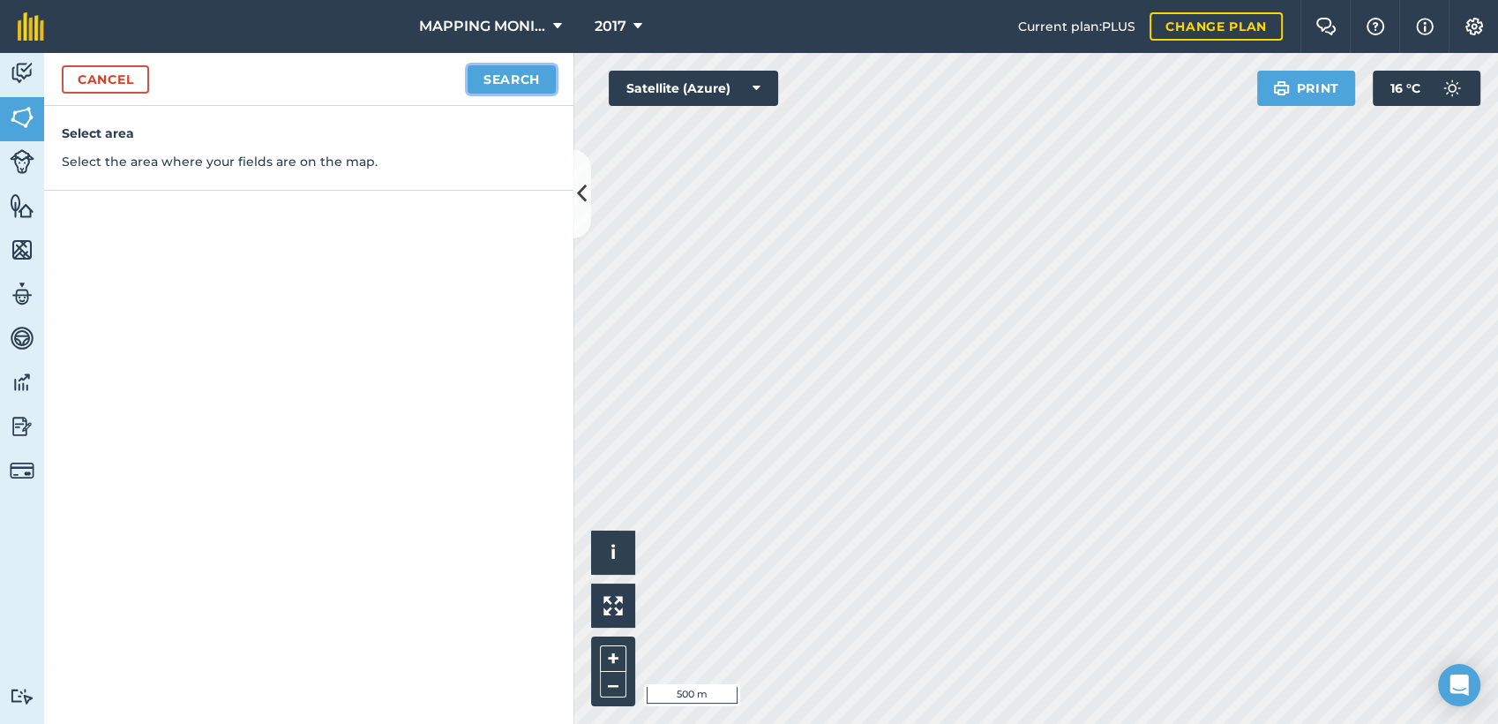
click at [526, 83] on button "Search" at bounding box center [512, 79] width 88 height 28
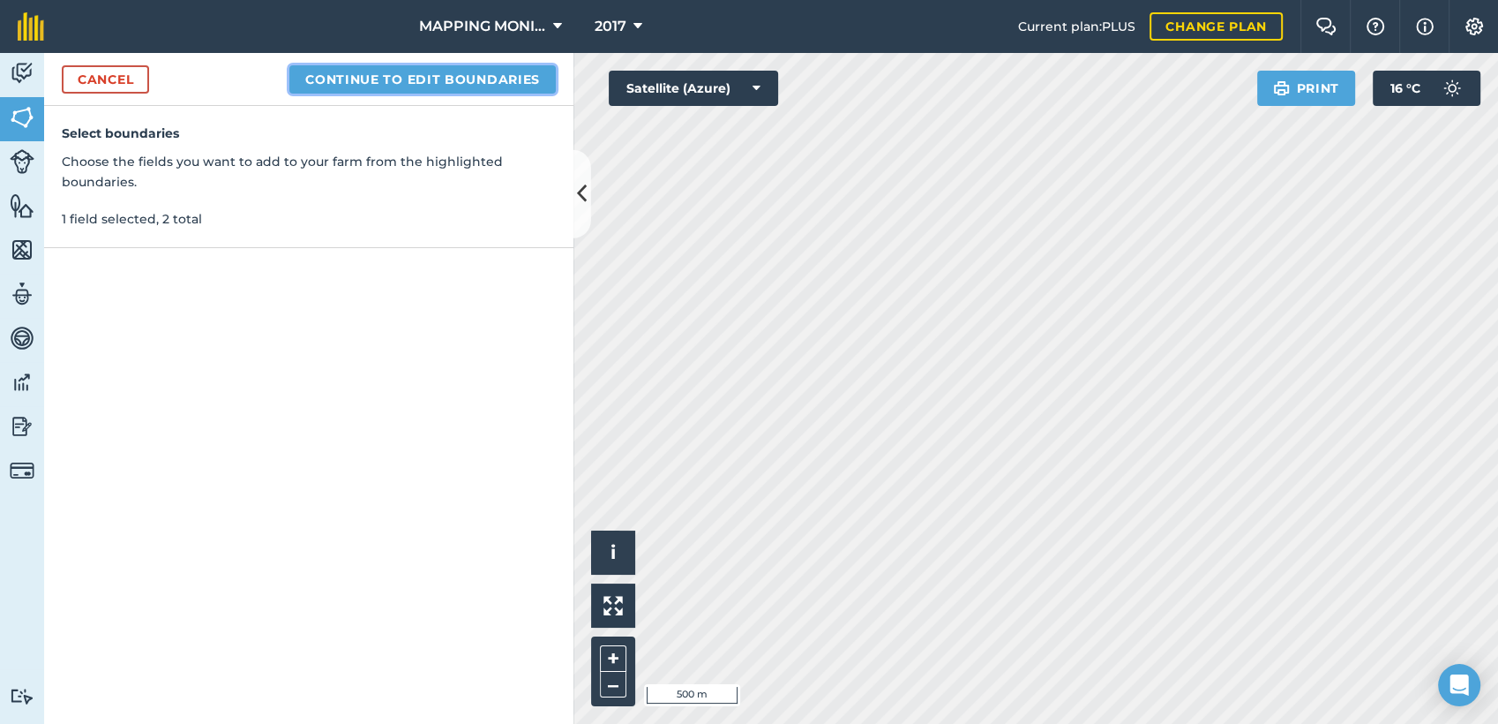
click at [434, 83] on button "Continue to edit boundaries" at bounding box center [422, 79] width 266 height 28
click at [500, 74] on button "Continue to name fields" at bounding box center [441, 79] width 229 height 28
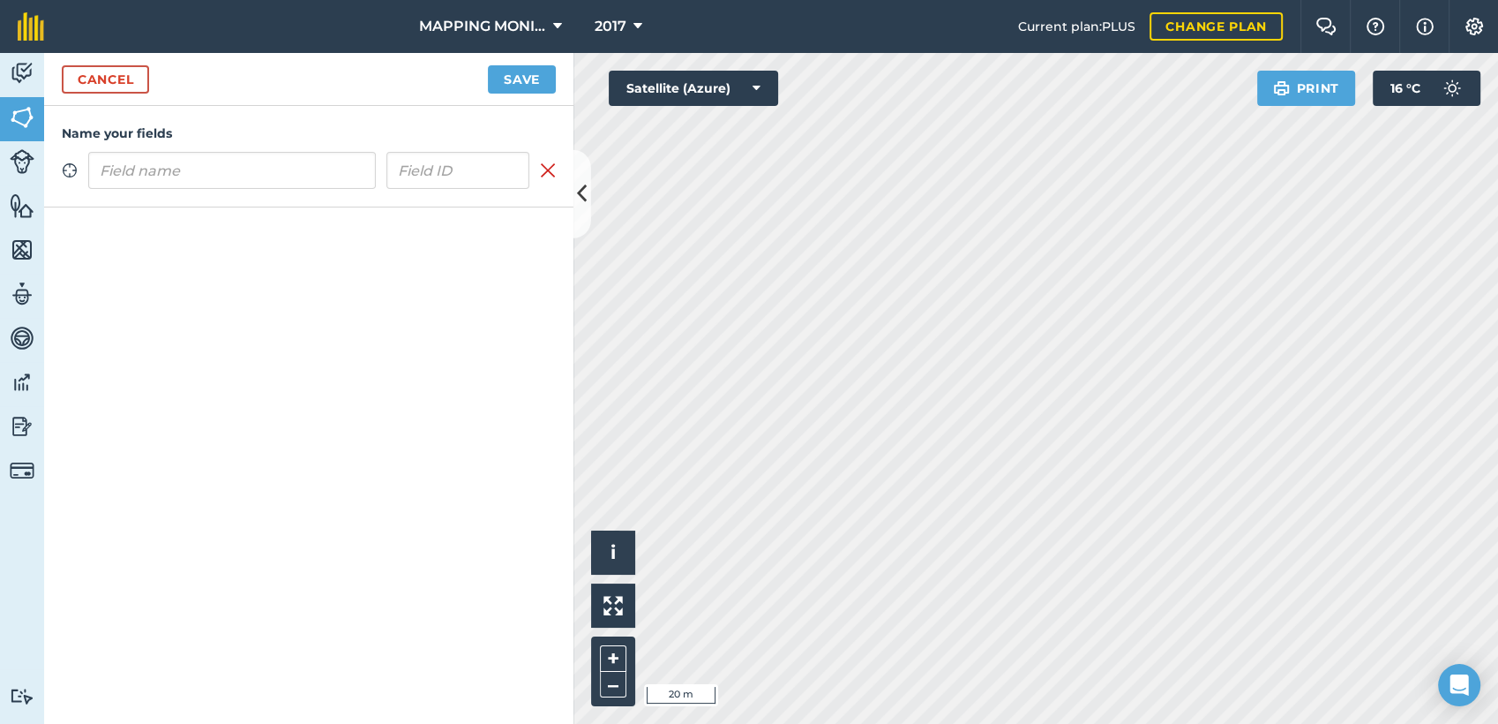
click at [296, 180] on input "text" at bounding box center [232, 170] width 288 height 37
type input "PRIMAVERA DO LESTE/MT - DIRCEU MILANESI - K.O."
click at [538, 70] on button "Save" at bounding box center [522, 79] width 68 height 28
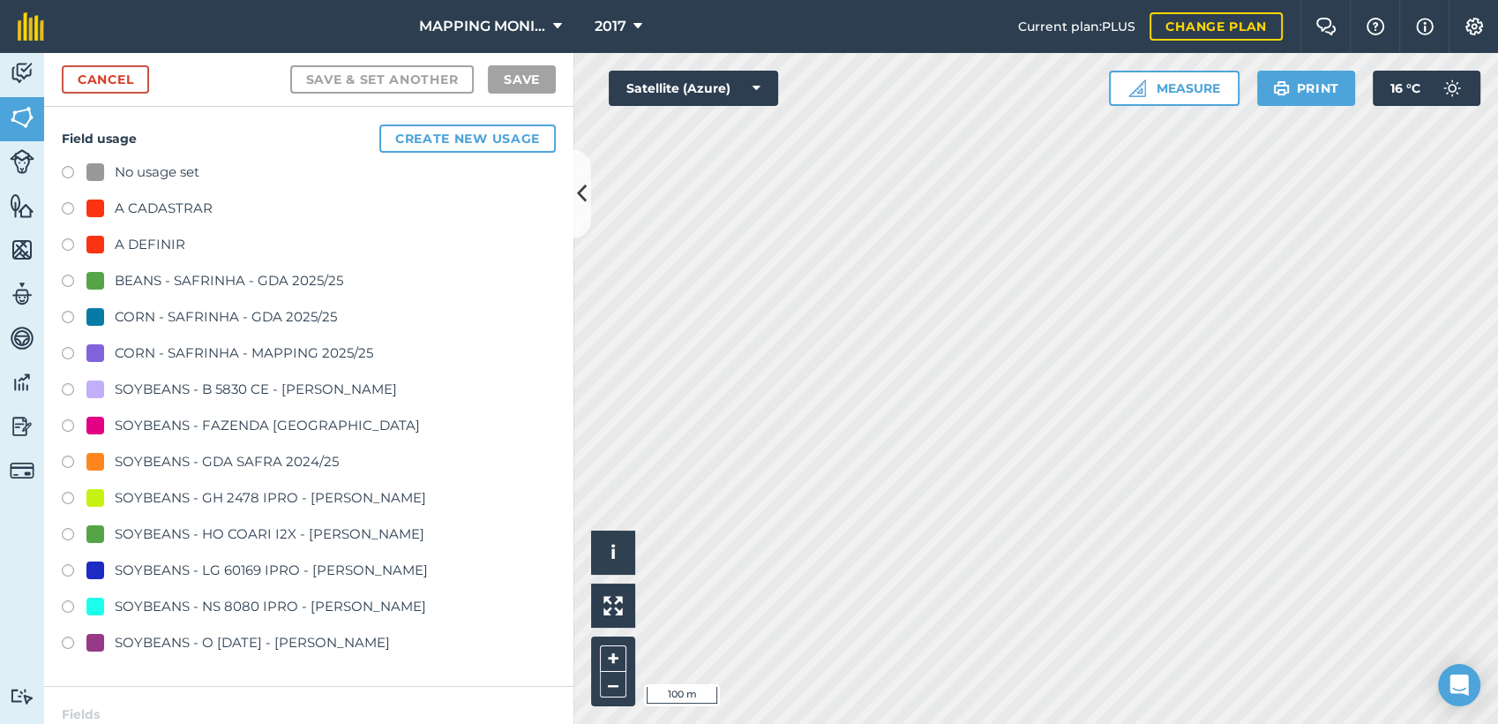
click at [165, 238] on div "A DEFINIR" at bounding box center [150, 244] width 71 height 21
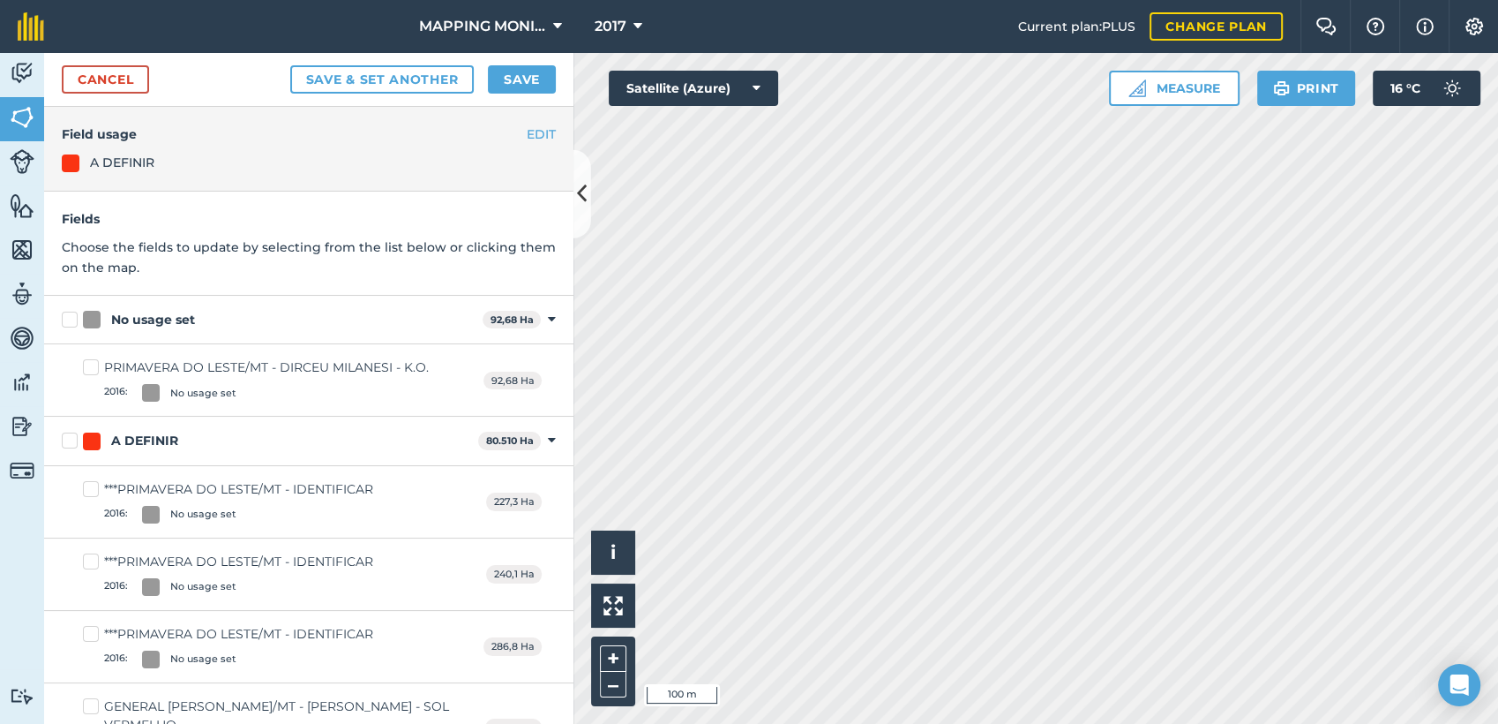
drag, startPoint x: 153, startPoint y: 328, endPoint x: 138, endPoint y: 319, distance: 17.9
click at [153, 328] on div "No usage set 92,68 Ha Toggle showing No usage set fields" at bounding box center [308, 320] width 529 height 49
click at [136, 319] on div "No usage set" at bounding box center [153, 320] width 84 height 19
click at [73, 319] on input "No usage set" at bounding box center [67, 316] width 11 height 11
checkbox input "true"
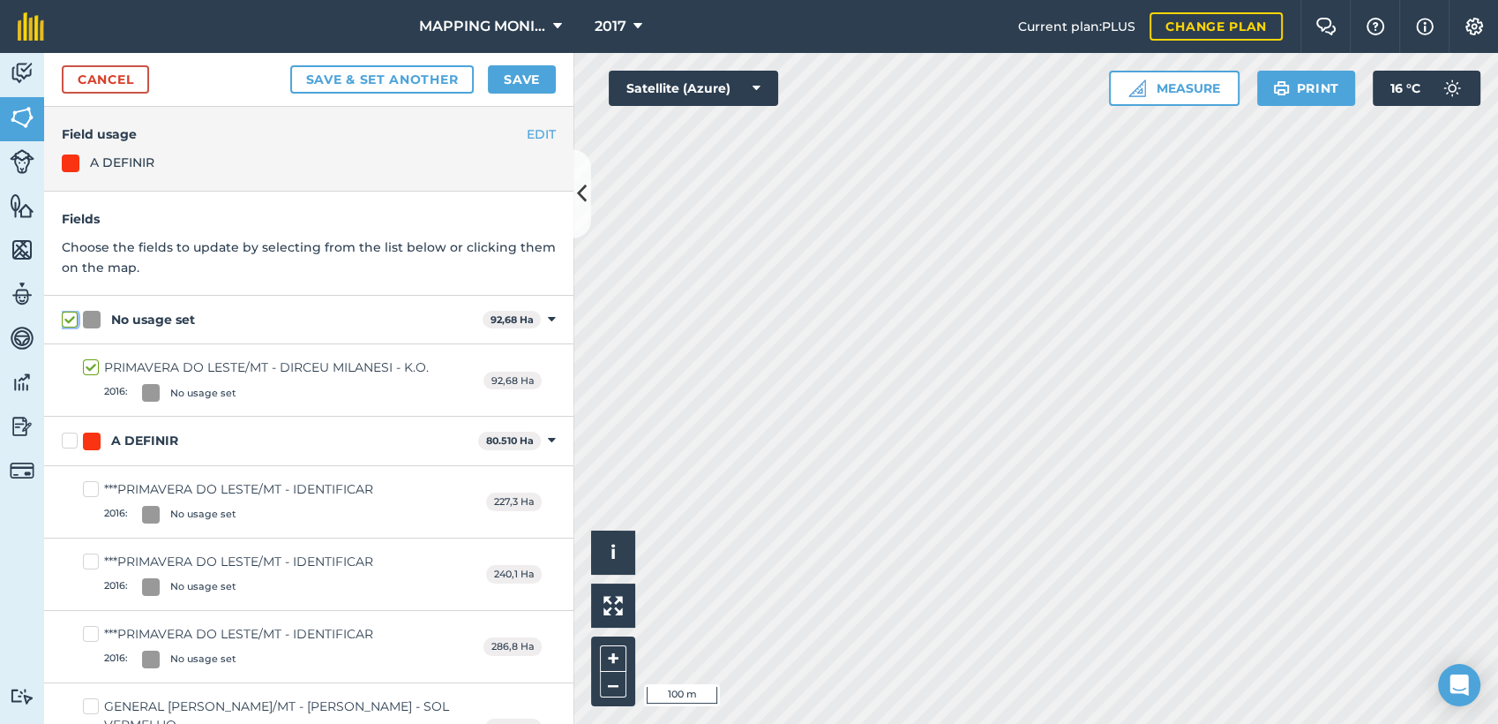
checkbox input "true"
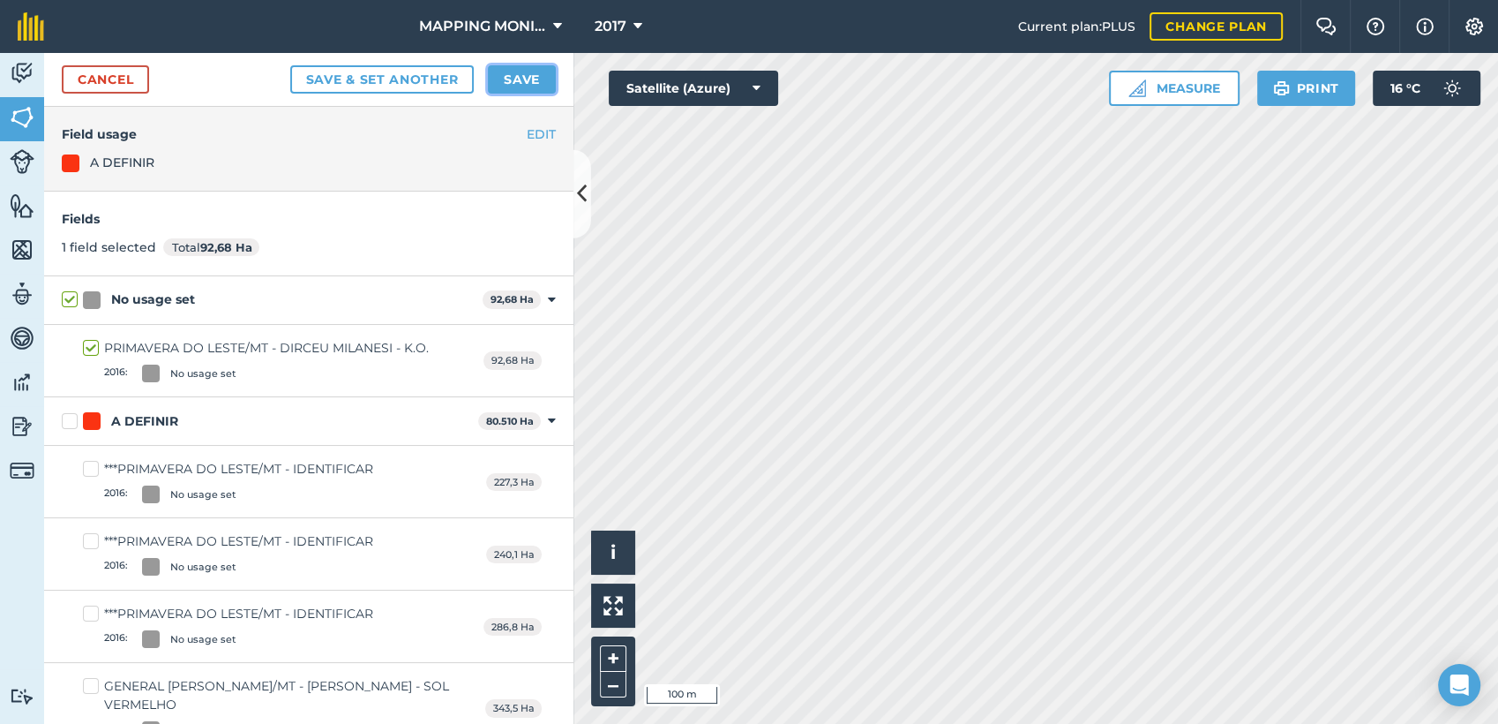
click at [508, 79] on button "Save" at bounding box center [522, 79] width 68 height 28
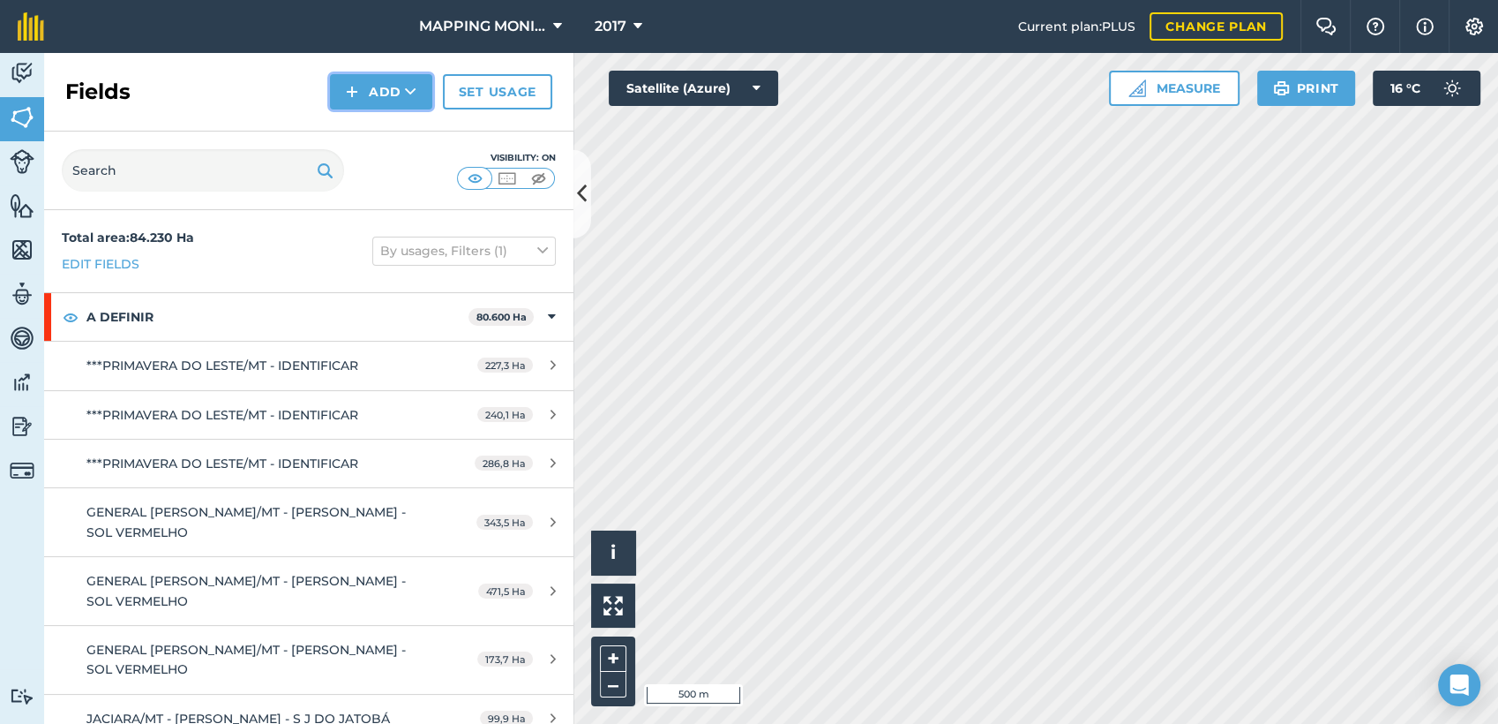
click at [412, 86] on icon at bounding box center [410, 92] width 11 height 18
click at [401, 131] on link "Draw" at bounding box center [381, 131] width 97 height 39
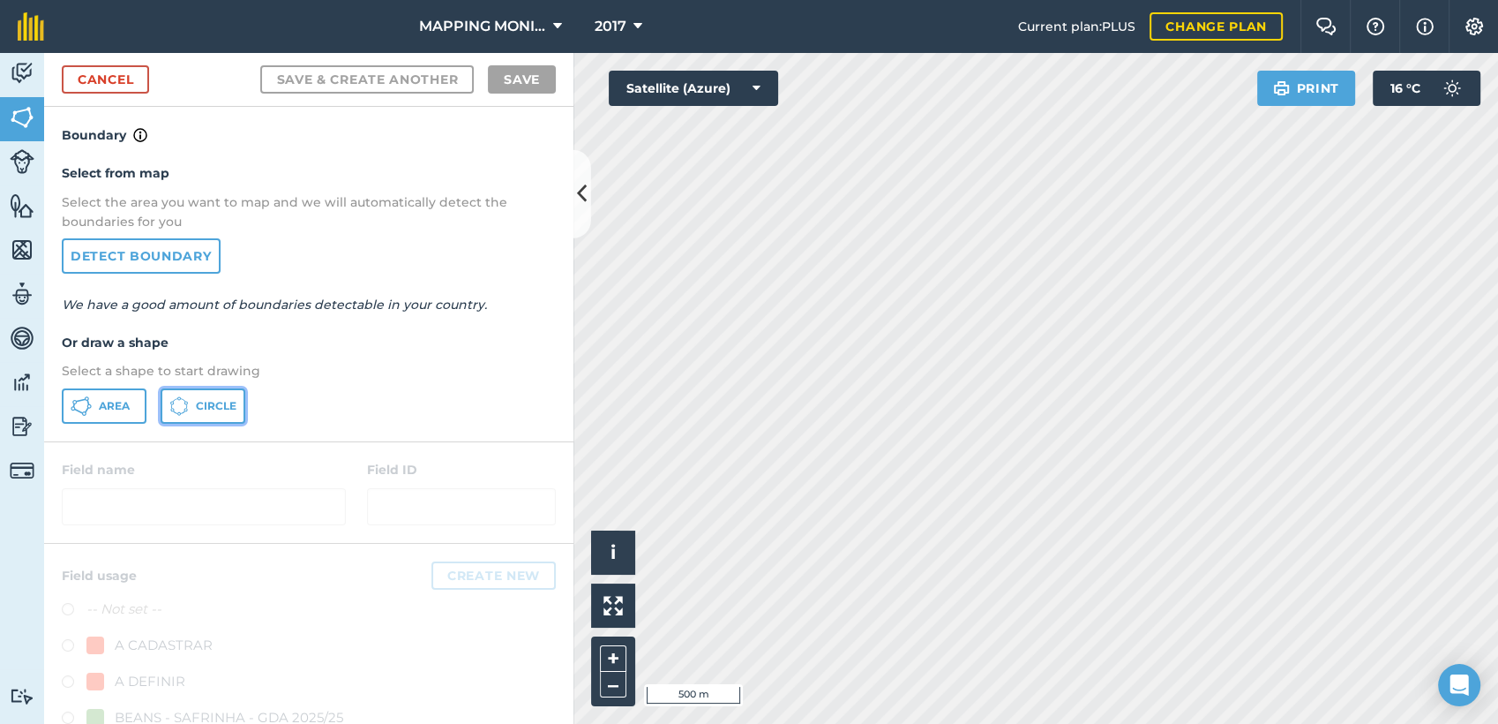
click at [205, 406] on span "Circle" at bounding box center [216, 406] width 41 height 14
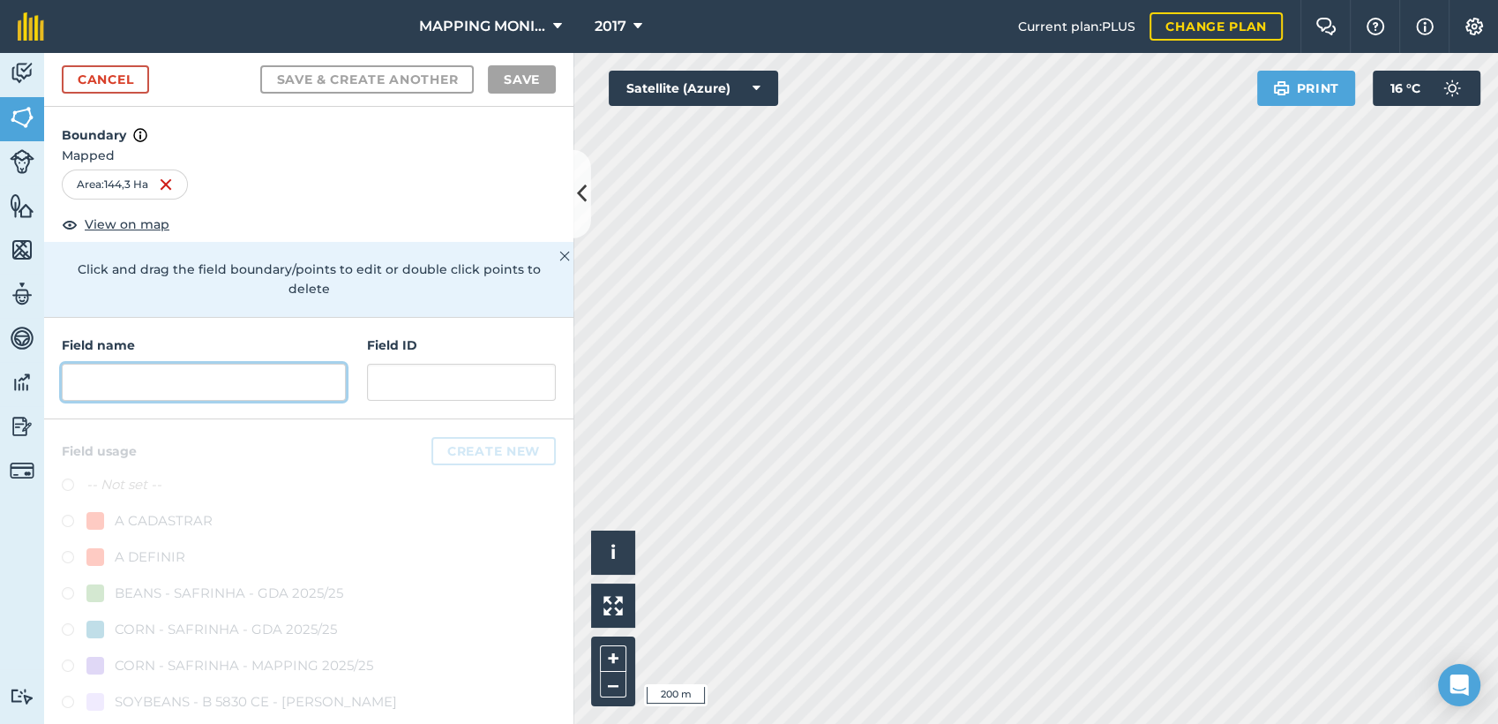
click at [268, 391] on input "text" at bounding box center [204, 382] width 284 height 37
paste input "PRIMAVERA DO LESTE/MT - DIRCEU MILANESI - K.O."
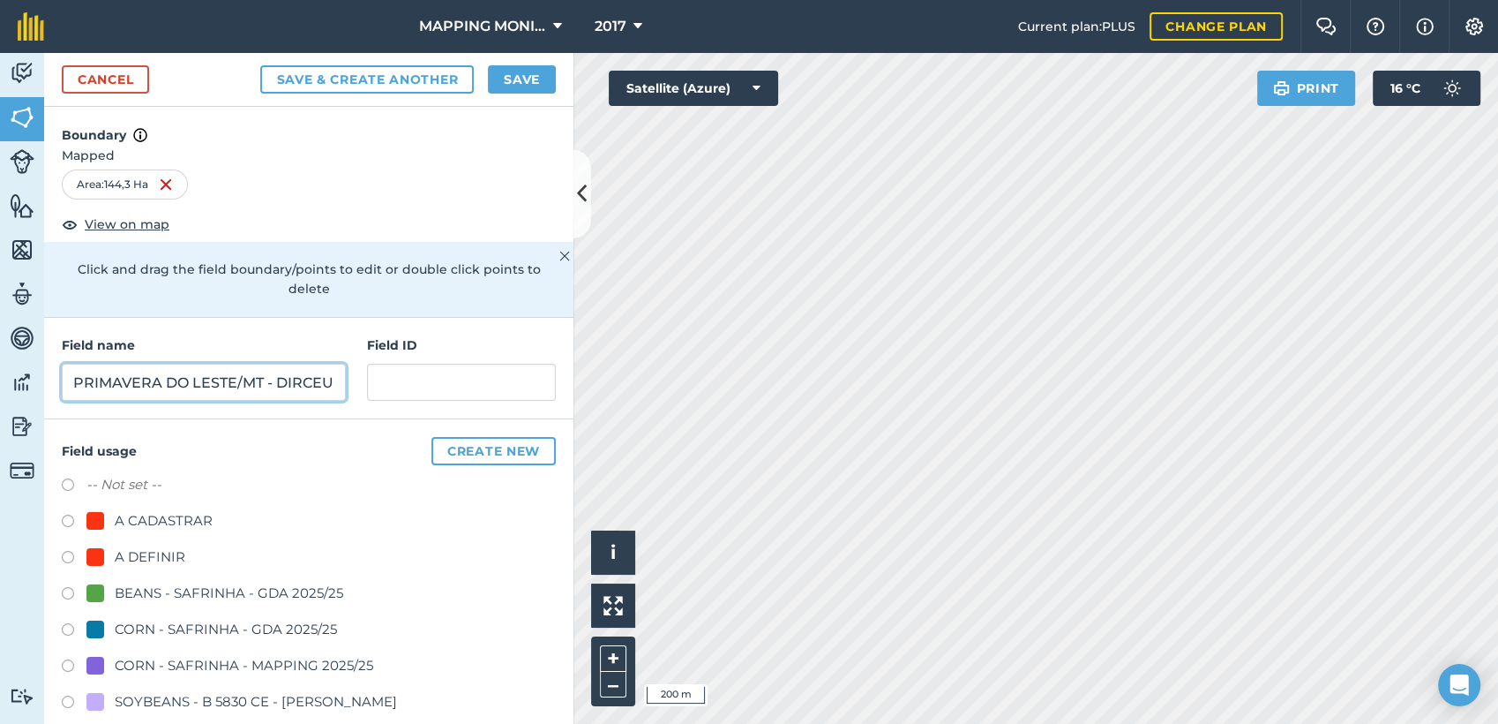
scroll to position [0, 123]
type input "PRIMAVERA DO LESTE/MT - DIRCEU MILANESI - K.O."
click at [116, 551] on div "A DEFINIR" at bounding box center [150, 556] width 71 height 21
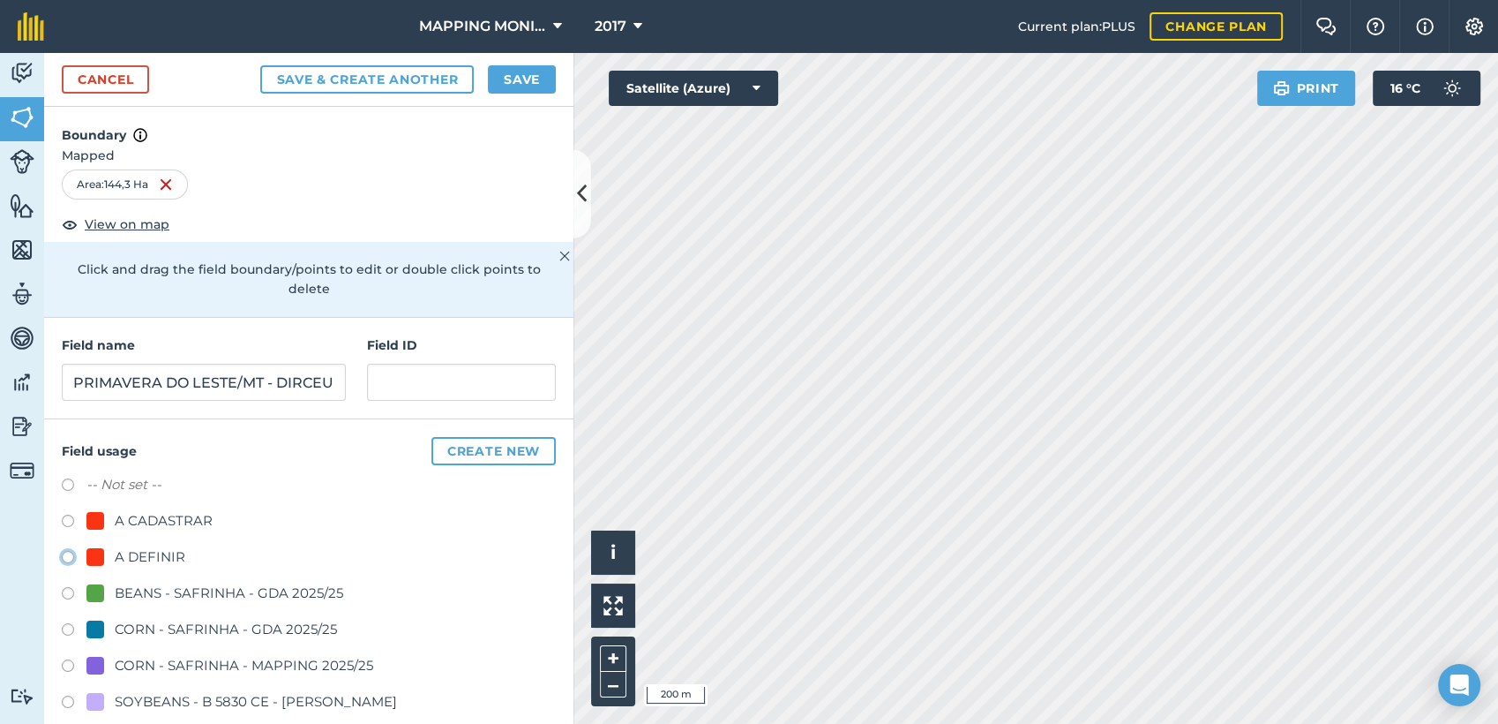
radio input "true"
click at [527, 89] on button "Save" at bounding box center [522, 79] width 68 height 28
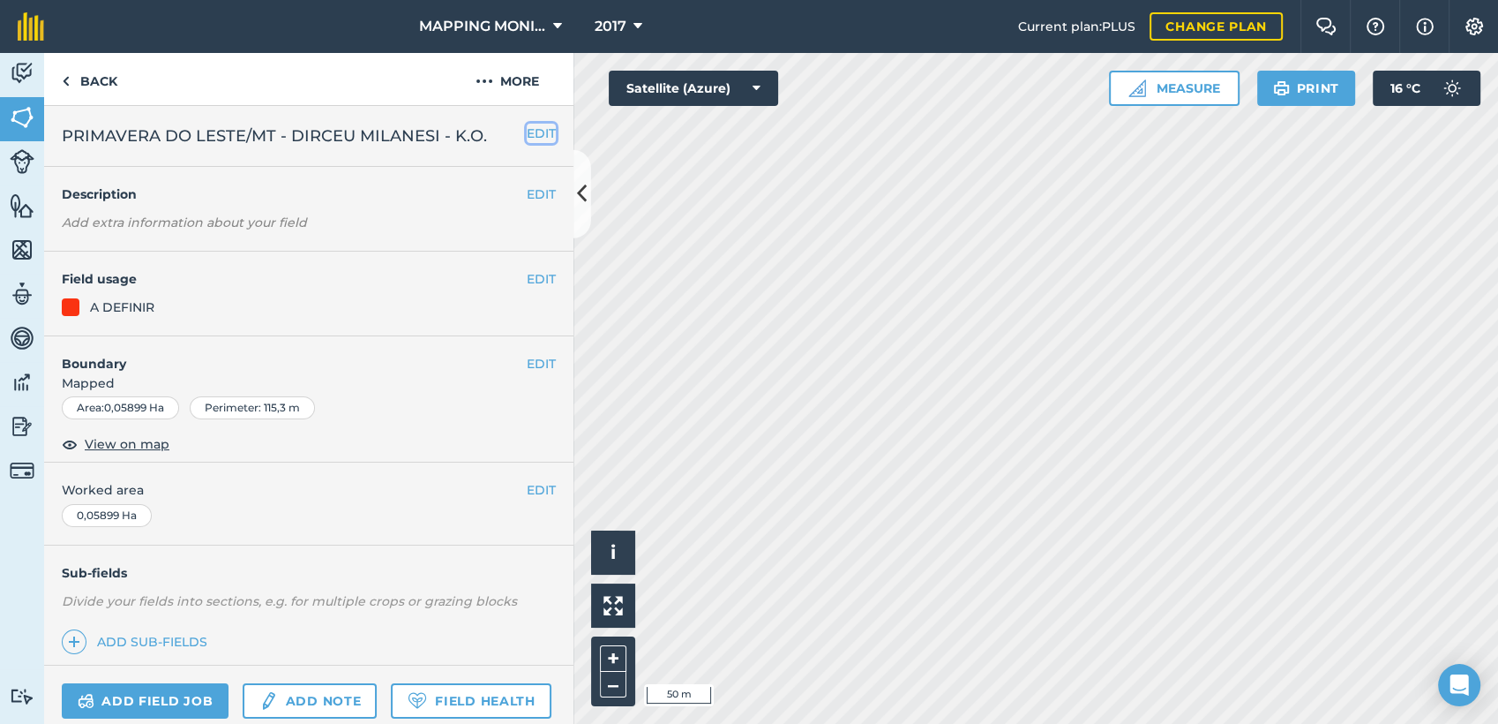
click at [529, 134] on button "EDIT" at bounding box center [541, 133] width 29 height 19
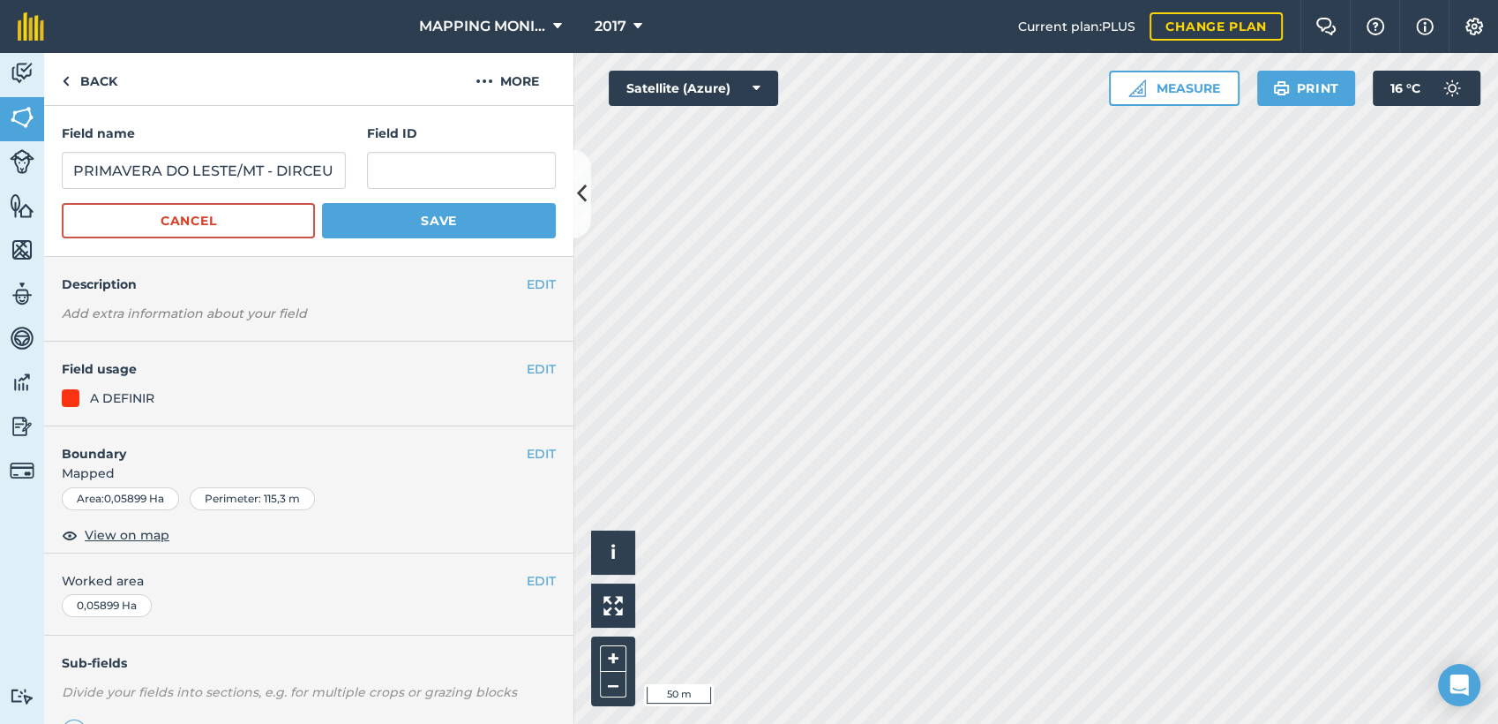
click at [508, 452] on h4 "Boundary" at bounding box center [285, 444] width 483 height 37
click at [528, 447] on button "EDIT" at bounding box center [541, 453] width 29 height 19
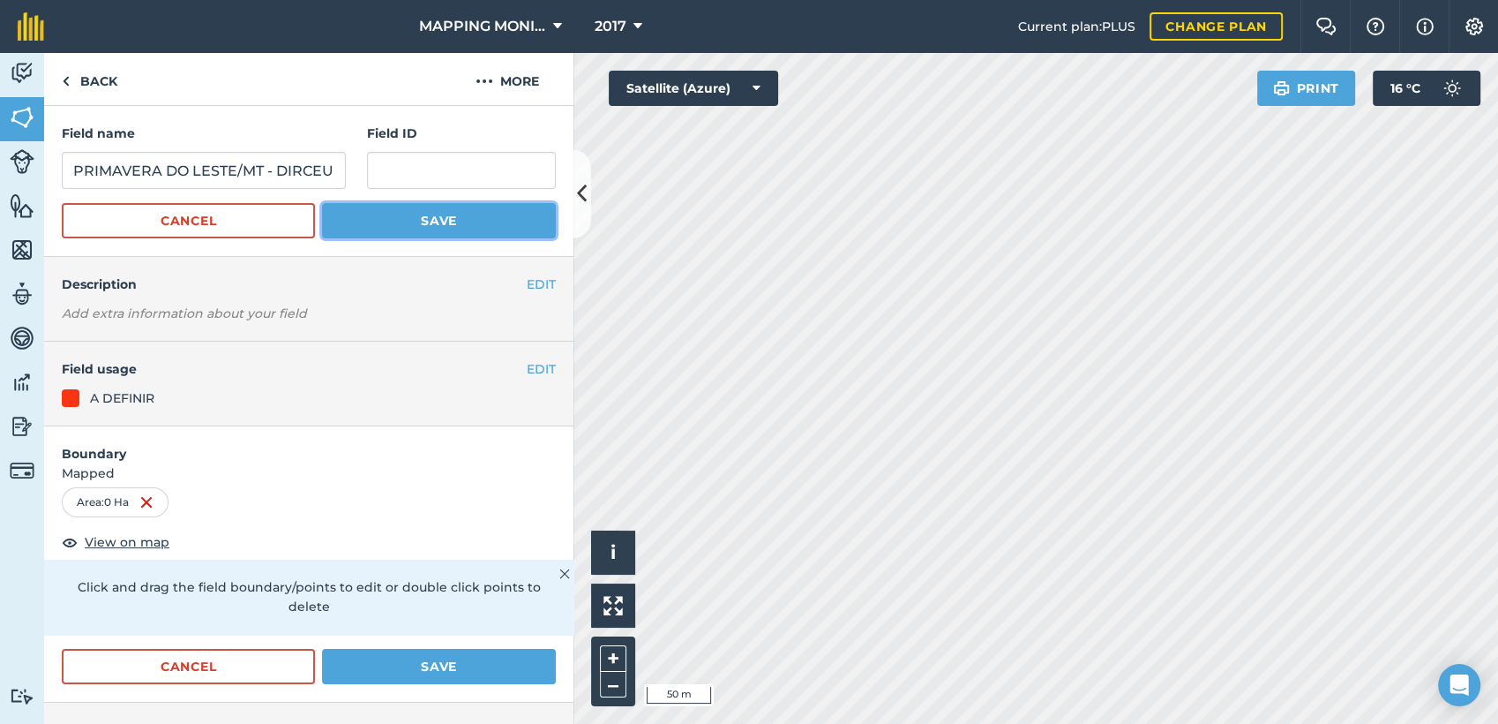
click at [477, 232] on button "Save" at bounding box center [439, 220] width 234 height 35
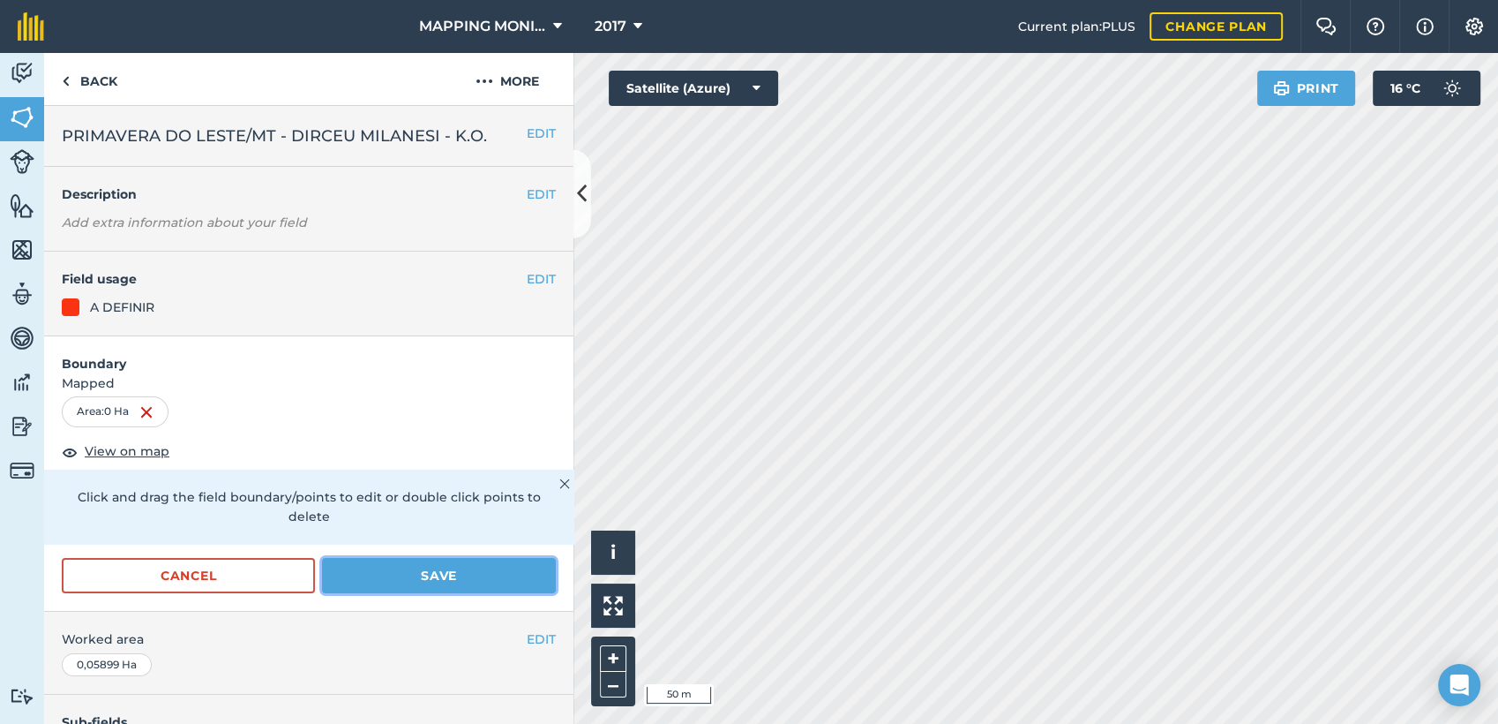
click at [472, 559] on button "Save" at bounding box center [439, 575] width 234 height 35
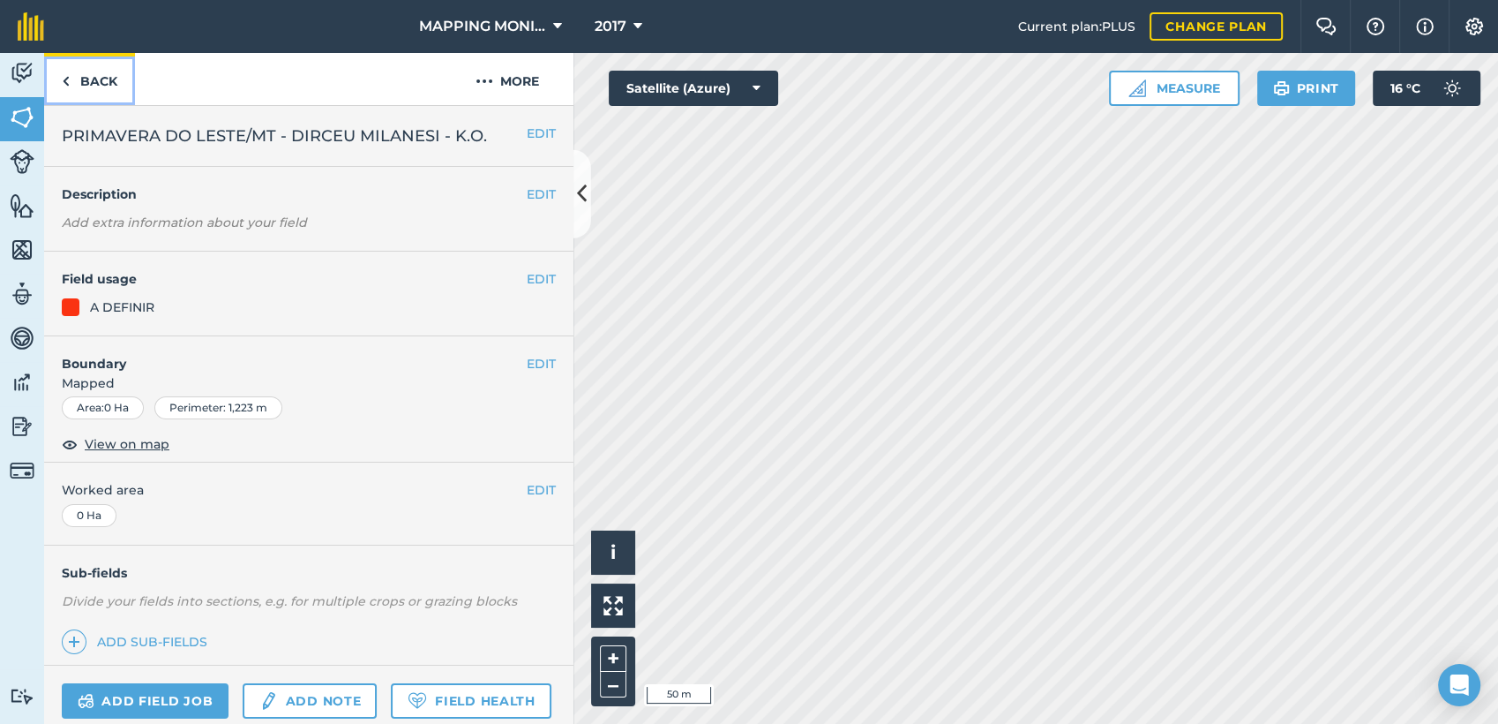
click at [109, 78] on link "Back" at bounding box center [89, 79] width 91 height 52
click at [118, 79] on link "Back" at bounding box center [89, 79] width 91 height 52
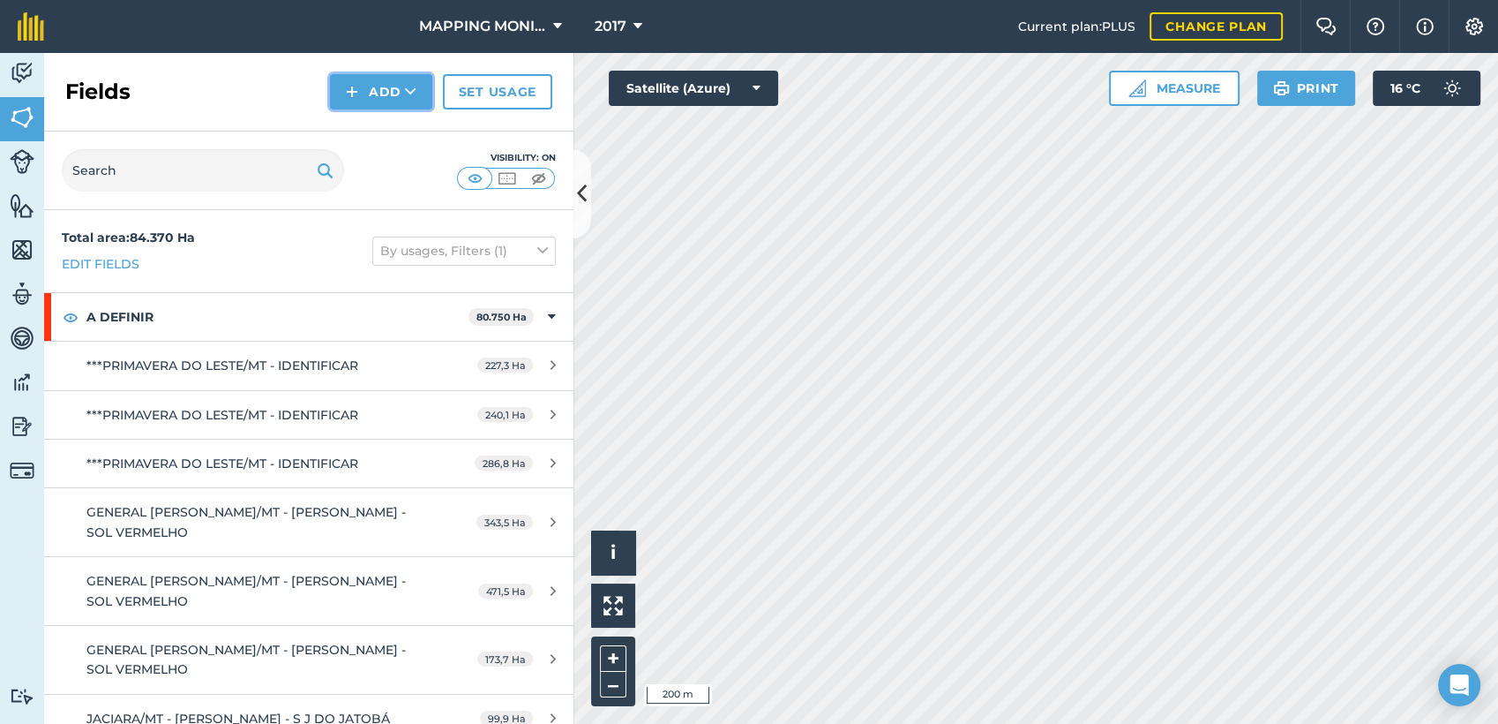
click at [416, 95] on icon at bounding box center [410, 92] width 11 height 18
click at [403, 124] on link "Draw" at bounding box center [381, 131] width 97 height 39
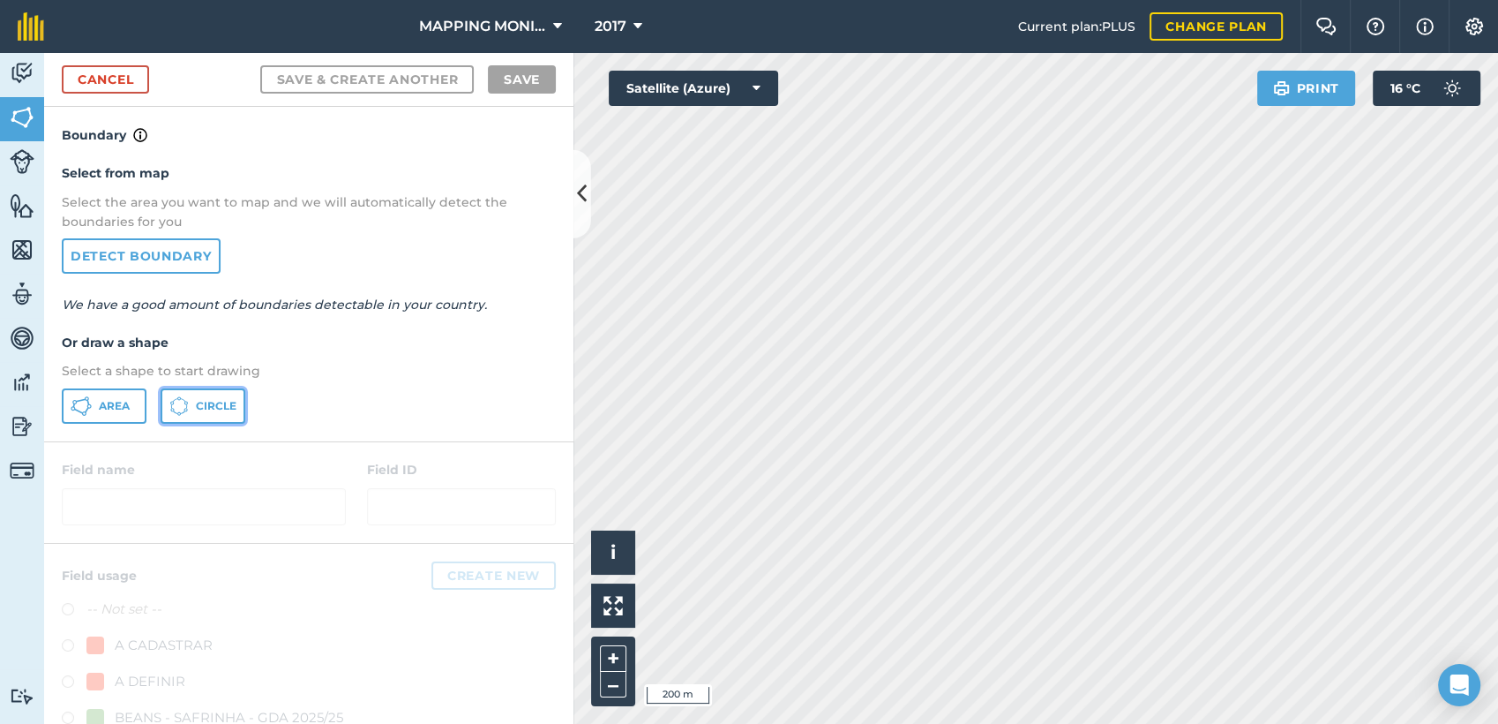
click at [206, 402] on span "Circle" at bounding box center [216, 406] width 41 height 14
click at [762, 90] on button "Satellite (Azure)" at bounding box center [693, 88] width 169 height 35
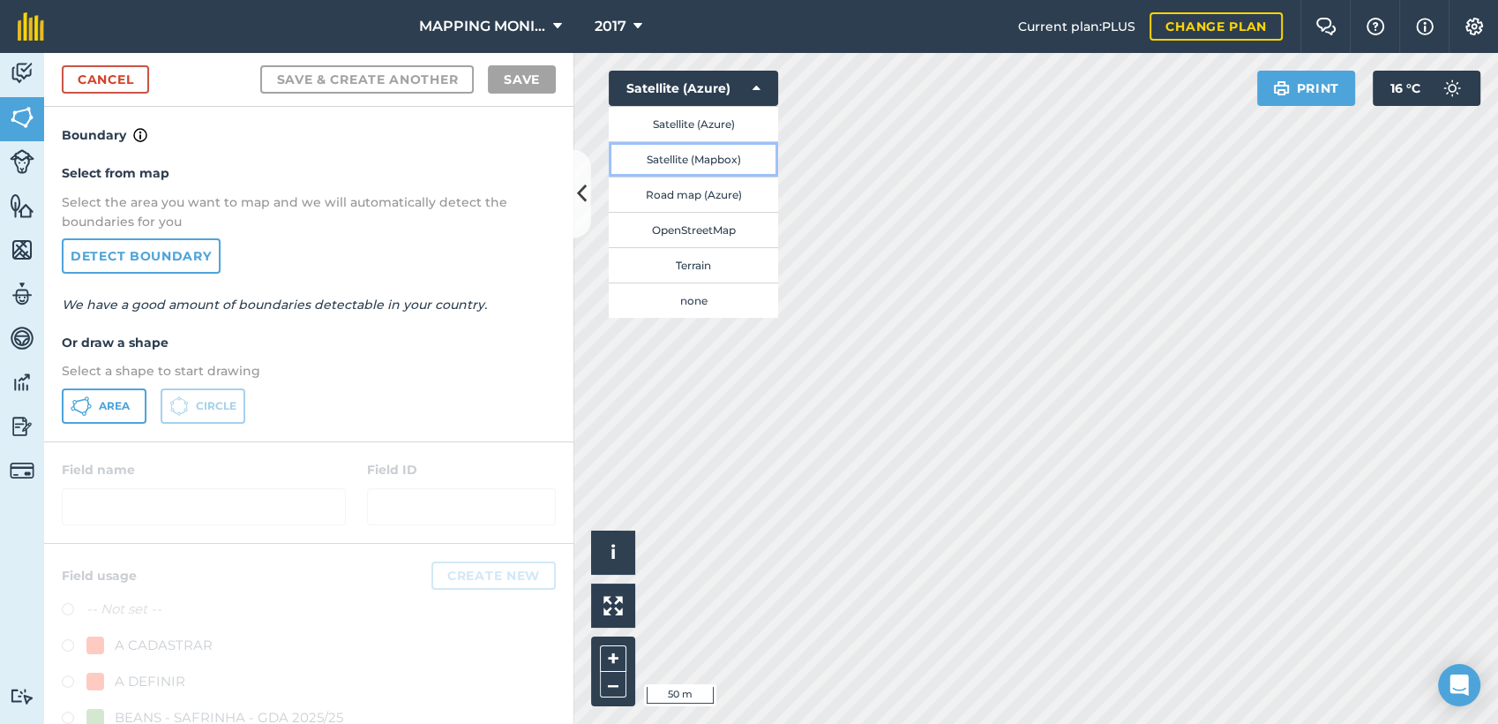
click at [705, 163] on button "Satellite (Mapbox)" at bounding box center [693, 158] width 169 height 35
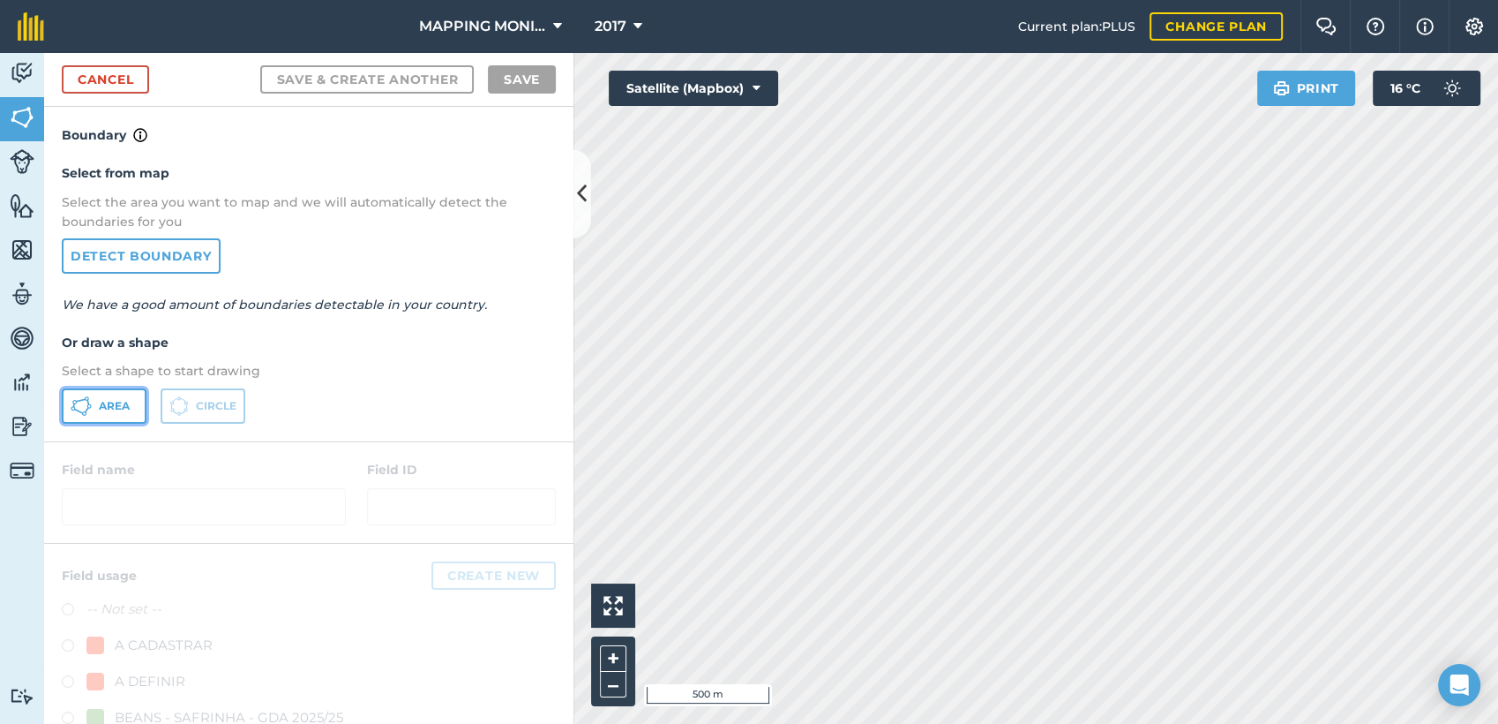
click at [117, 399] on span "Area" at bounding box center [114, 406] width 31 height 14
click at [231, 403] on span "Circle" at bounding box center [216, 406] width 41 height 14
click at [109, 394] on button "Area" at bounding box center [104, 405] width 85 height 35
click at [217, 403] on span "Circle" at bounding box center [216, 406] width 41 height 14
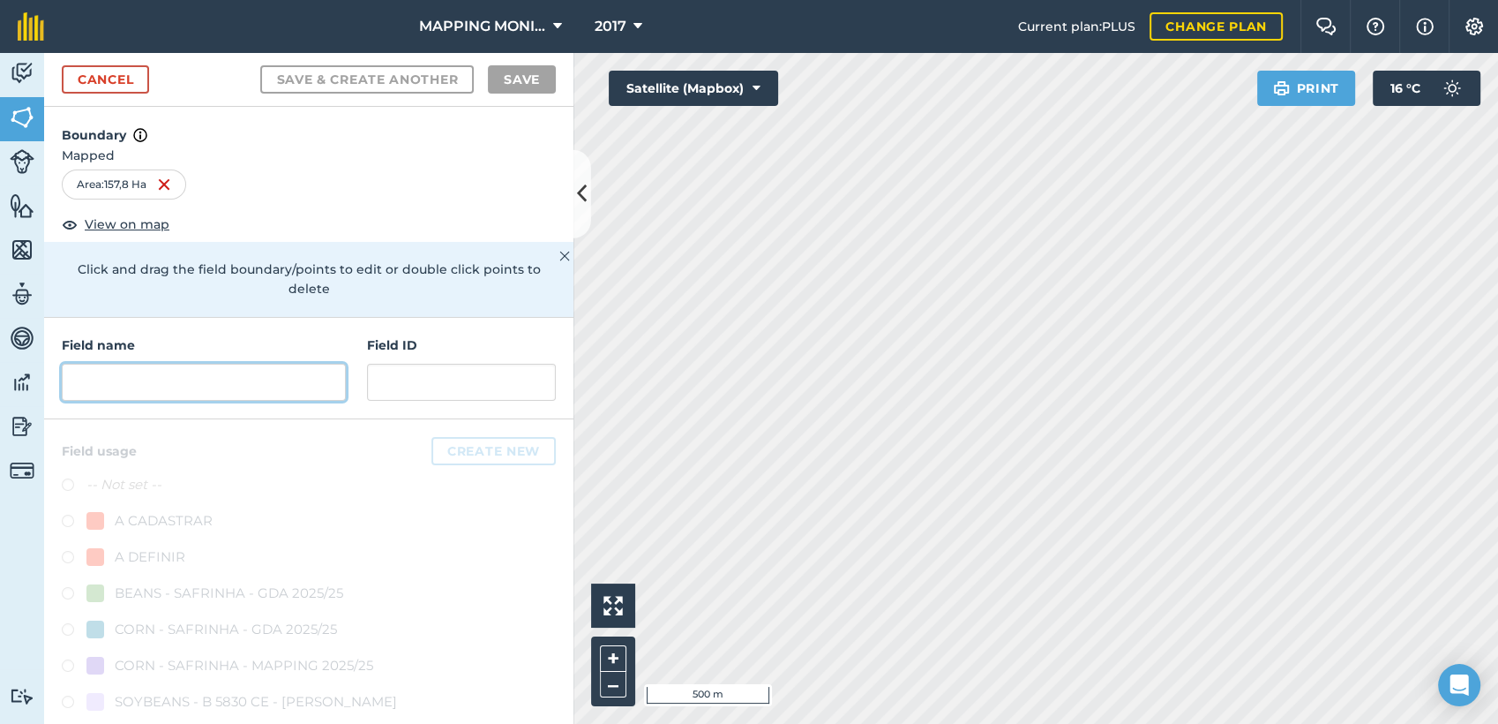
click at [218, 375] on input "text" at bounding box center [204, 382] width 284 height 37
paste input "PRIMAVERA DO LESTE/MT - DIRCEU MILANESI - K.O."
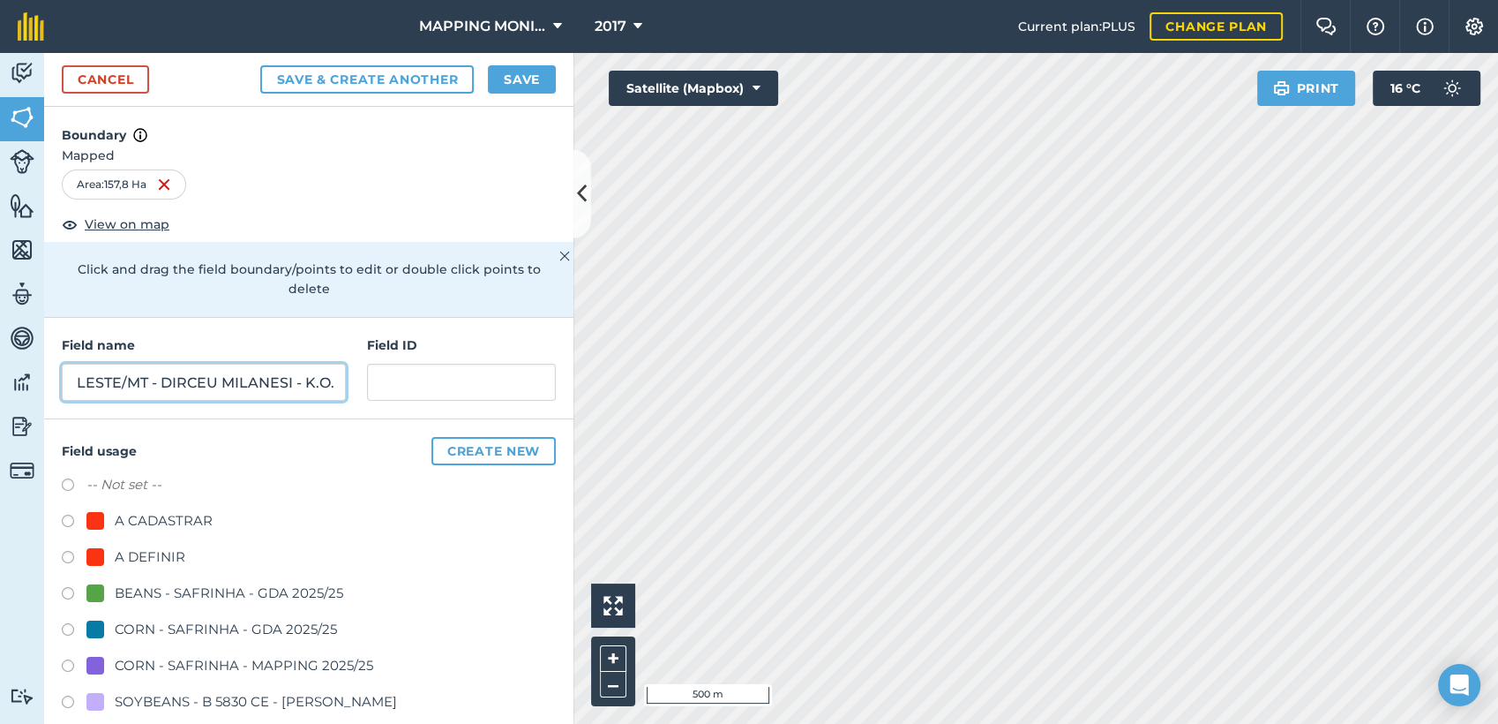
type input "PRIMAVERA DO LESTE/MT - DIRCEU MILANESI - K.O."
click at [162, 554] on div "A DEFINIR" at bounding box center [150, 556] width 71 height 21
radio input "true"
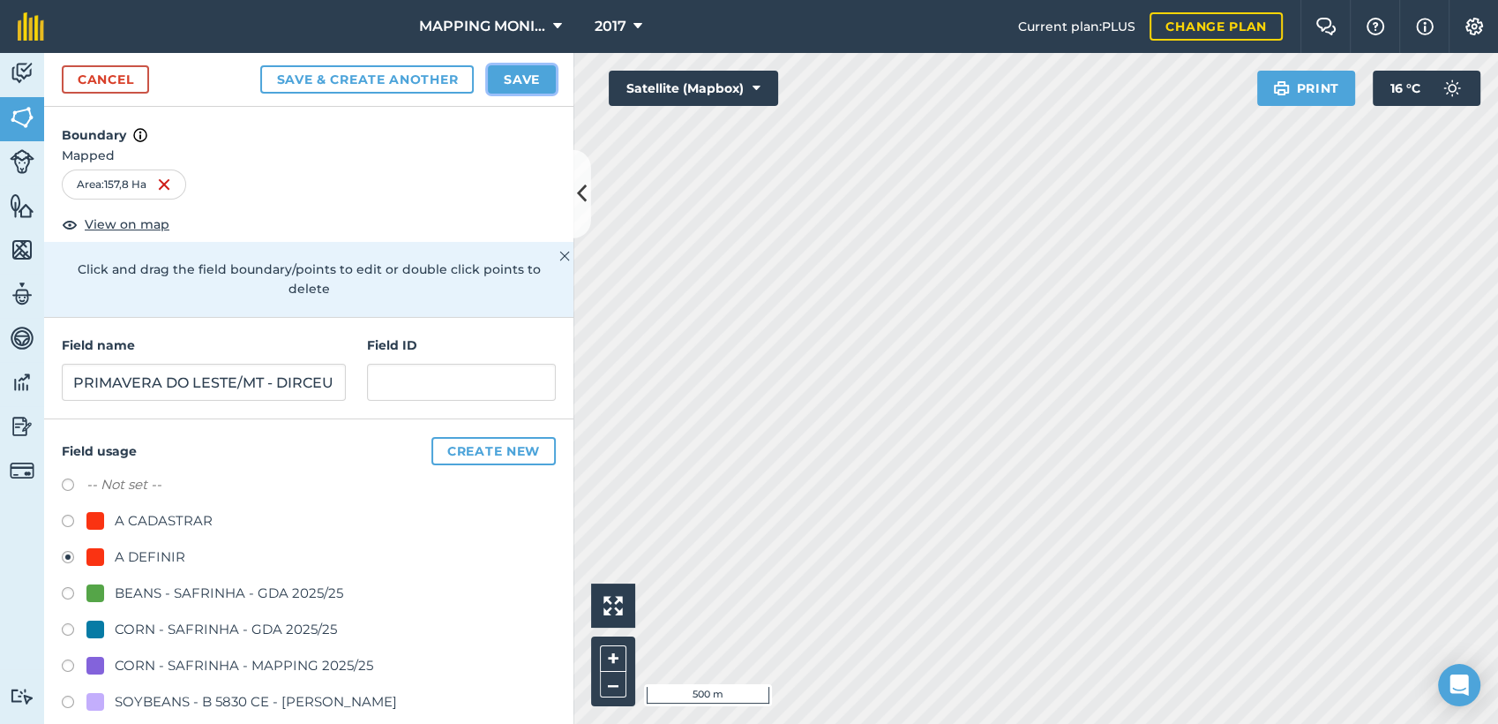
click at [520, 86] on button "Save" at bounding box center [522, 79] width 68 height 28
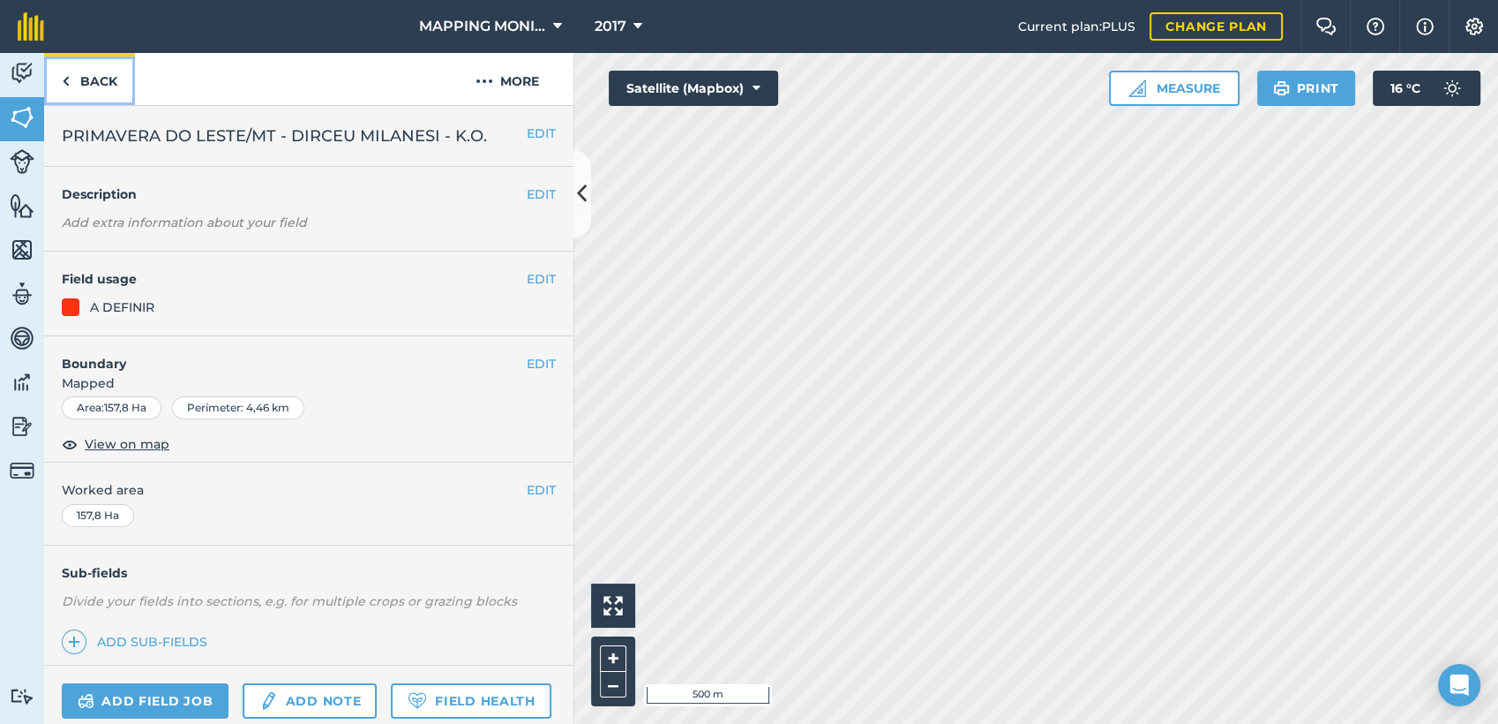
click at [86, 70] on link "Back" at bounding box center [89, 79] width 91 height 52
click at [527, 364] on button "EDIT" at bounding box center [541, 363] width 29 height 19
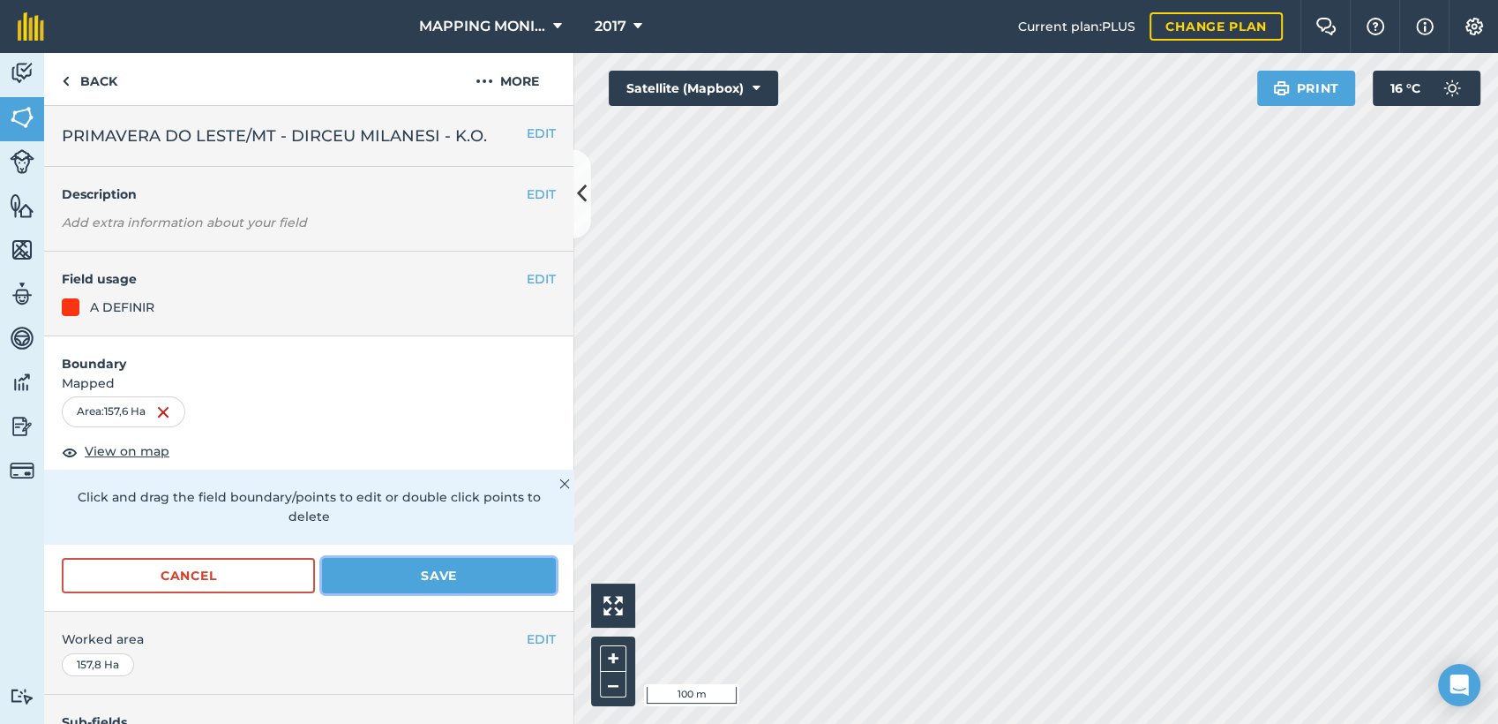
click at [435, 564] on button "Save" at bounding box center [439, 575] width 234 height 35
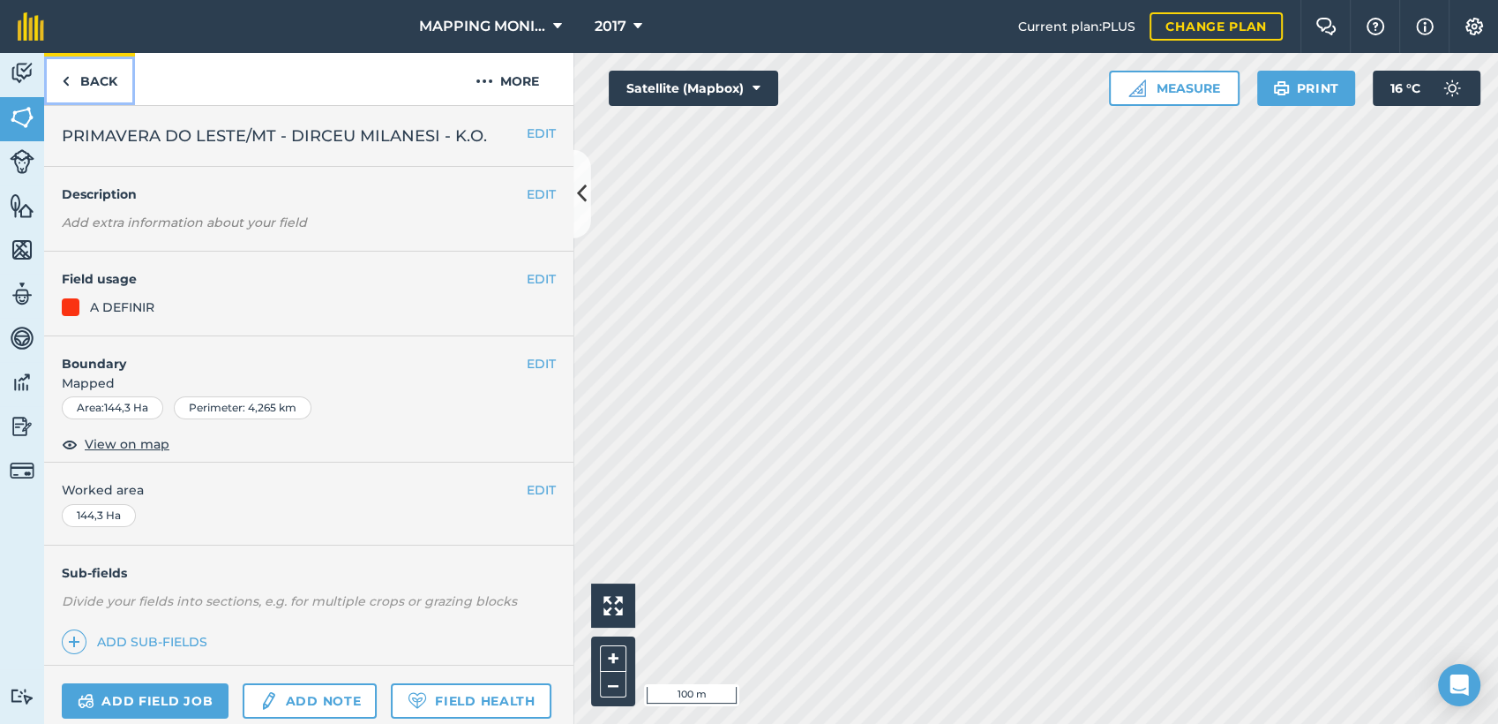
click at [99, 79] on link "Back" at bounding box center [89, 79] width 91 height 52
click at [62, 71] on img at bounding box center [66, 81] width 8 height 21
click at [527, 361] on button "EDIT" at bounding box center [541, 363] width 29 height 19
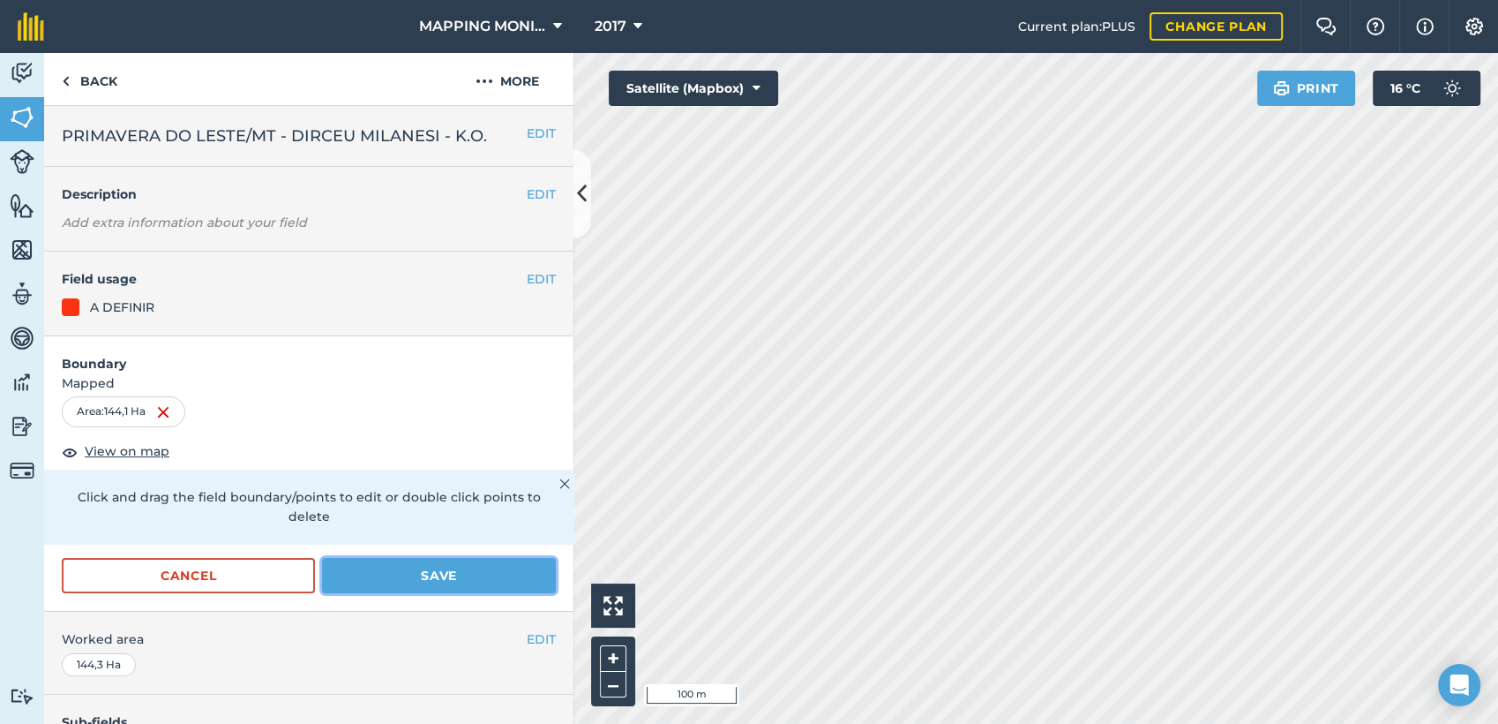
click at [398, 568] on button "Save" at bounding box center [439, 575] width 234 height 35
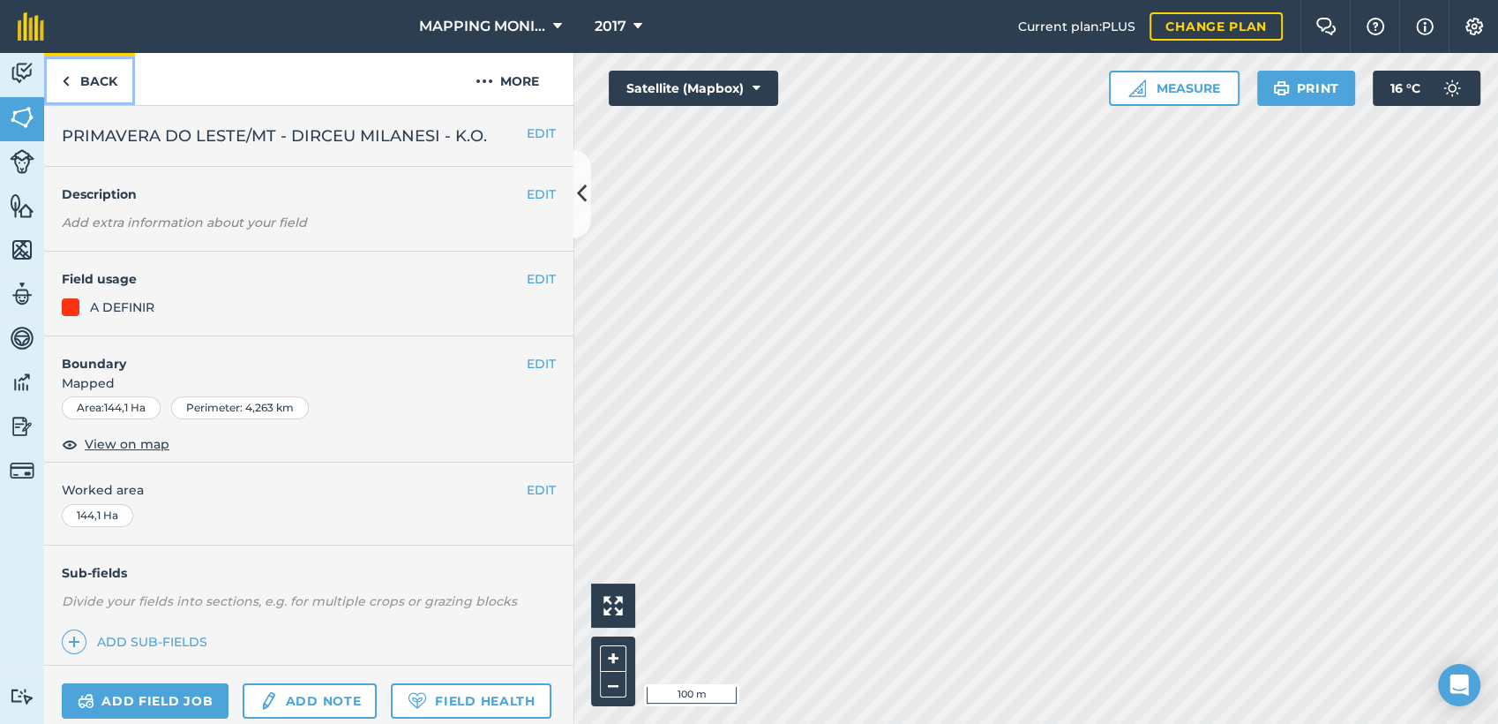
click at [94, 81] on link "Back" at bounding box center [89, 79] width 91 height 52
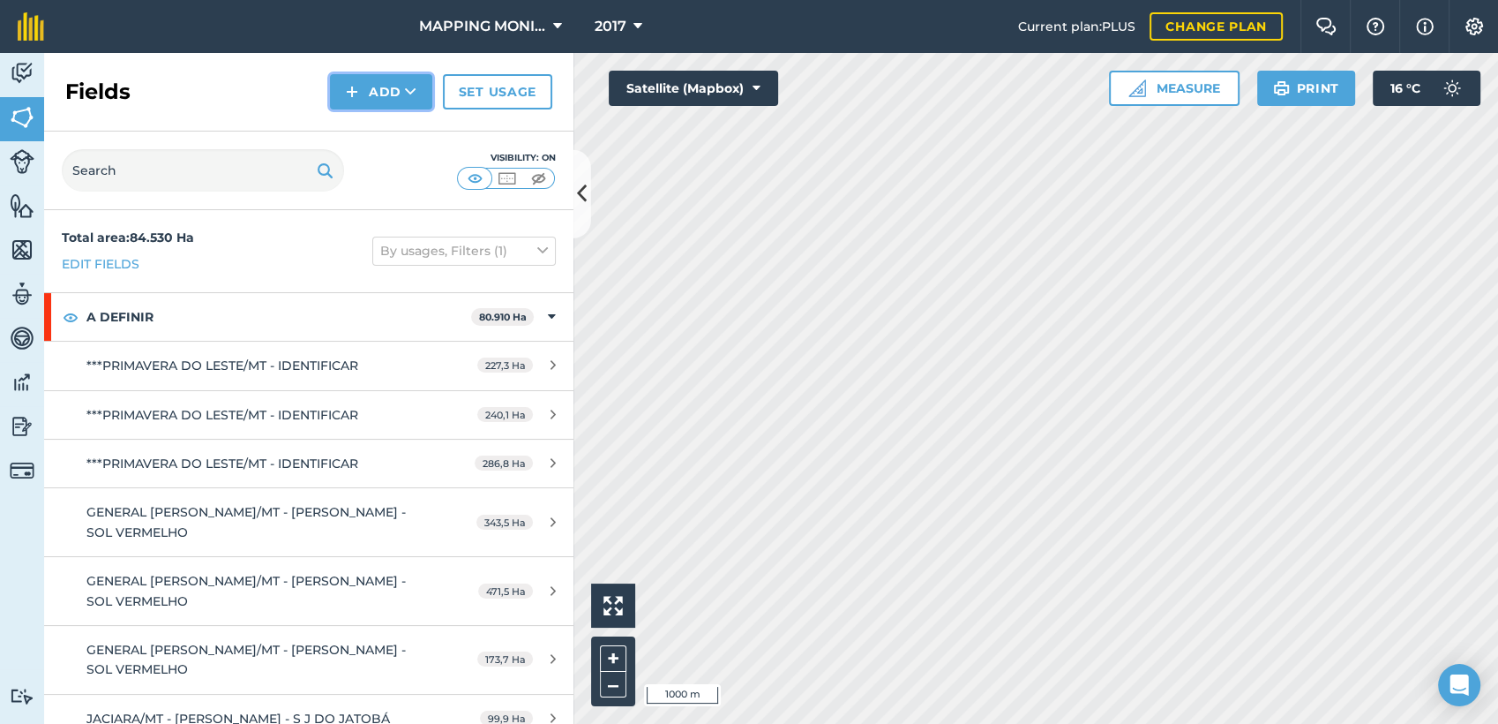
click at [409, 95] on icon at bounding box center [410, 92] width 11 height 18
click at [392, 132] on link "Draw" at bounding box center [381, 131] width 97 height 39
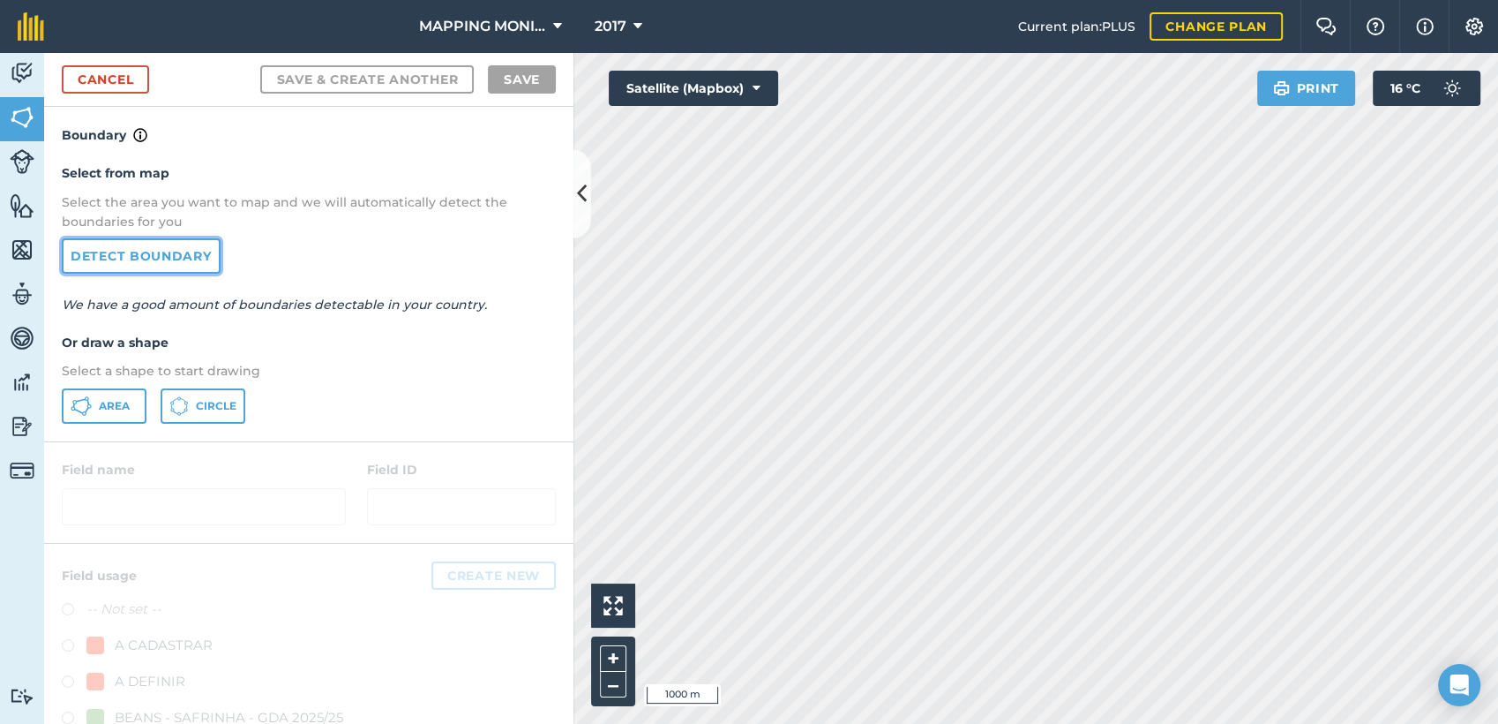
click at [175, 254] on link "Detect boundary" at bounding box center [141, 255] width 159 height 35
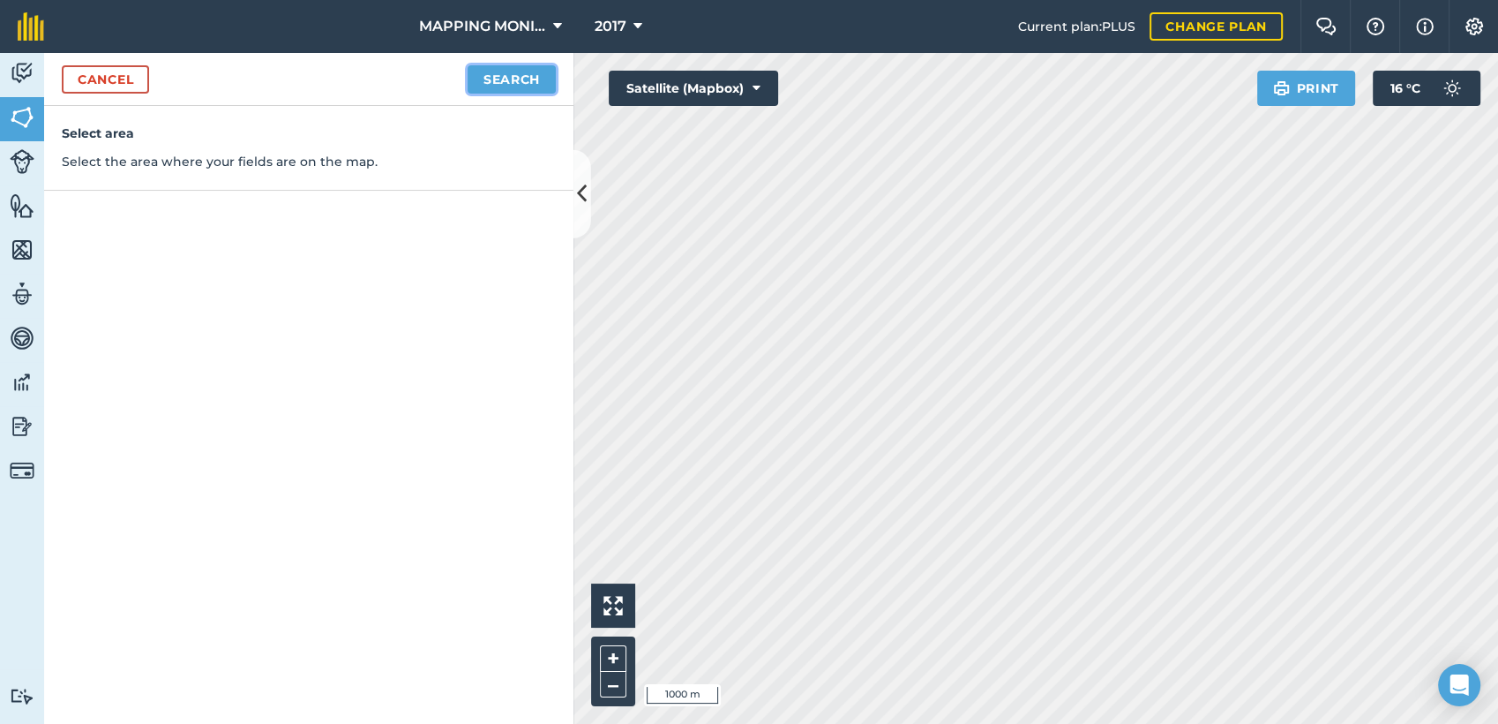
click at [477, 83] on button "Search" at bounding box center [512, 79] width 88 height 28
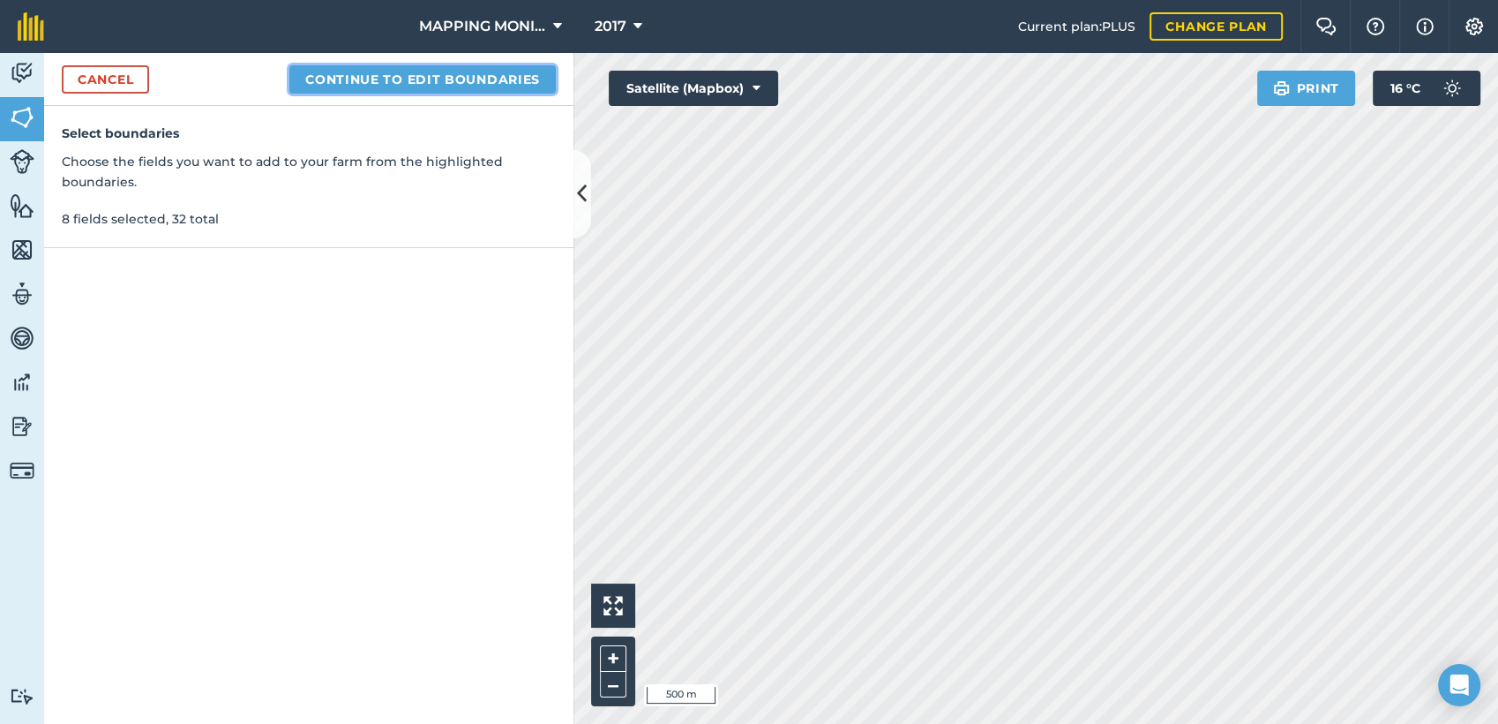
click at [392, 69] on button "Continue to edit boundaries" at bounding box center [422, 79] width 266 height 28
click at [487, 85] on button "Continue to name fields" at bounding box center [441, 79] width 229 height 28
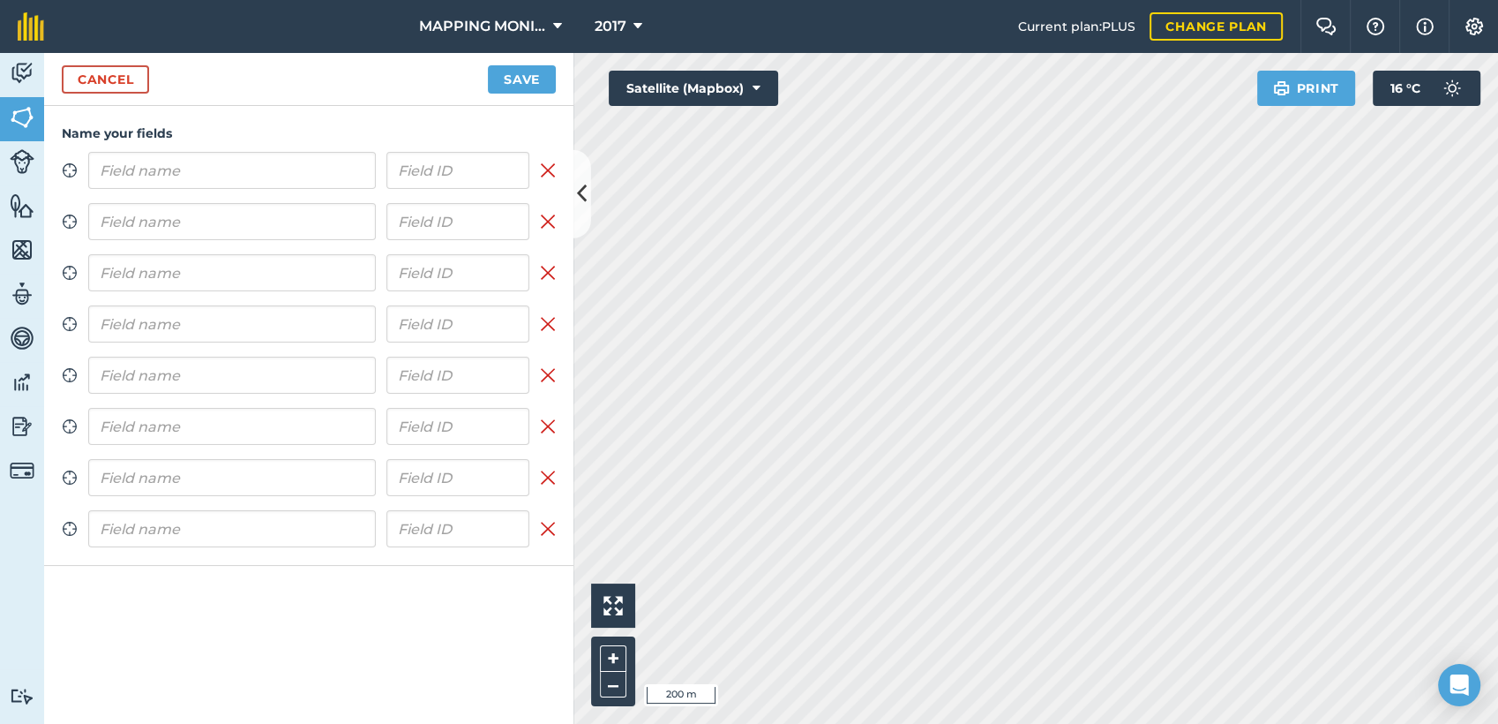
click at [184, 180] on input "text" at bounding box center [232, 170] width 288 height 37
type input "PRIMAVERA DO LESTE/MT - DIRCEU MILANESI - K.O."
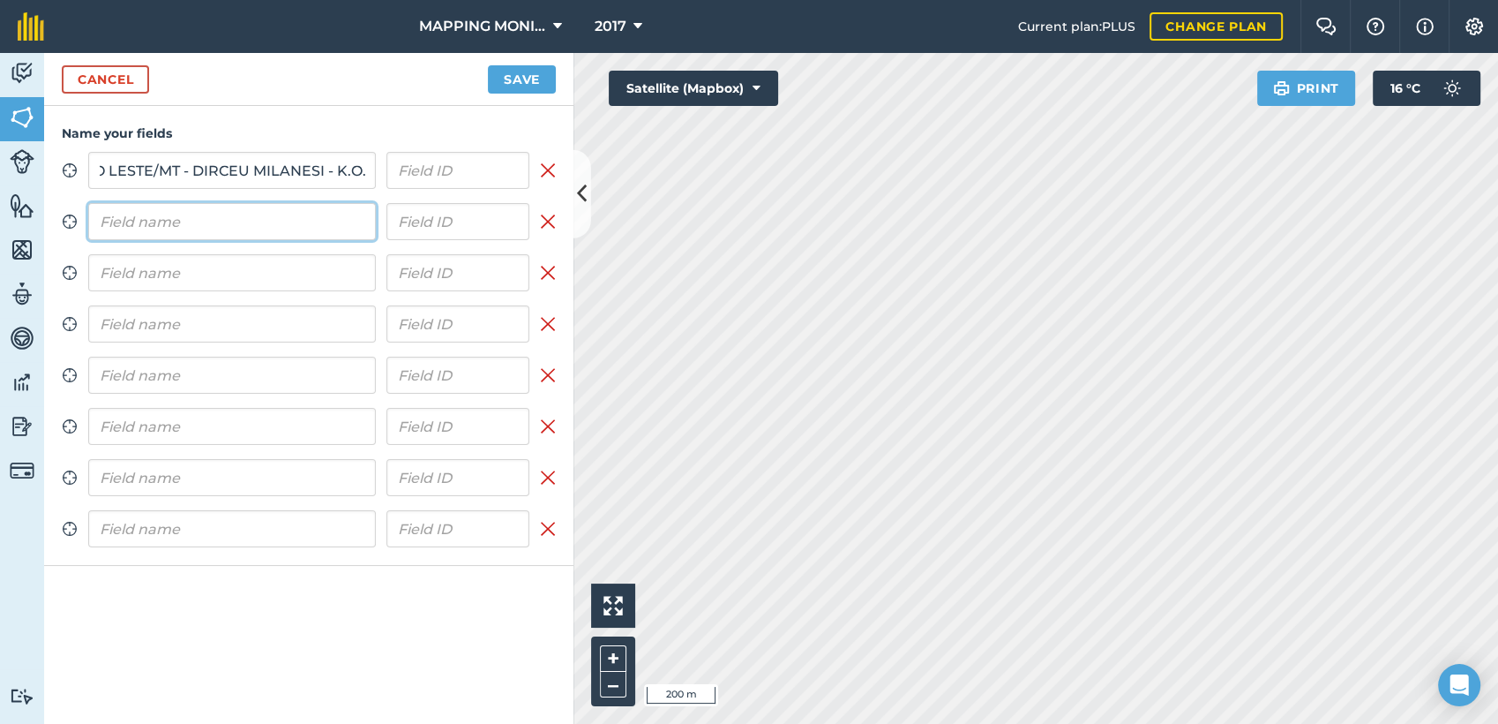
scroll to position [0, 0]
click at [180, 216] on input "text" at bounding box center [232, 221] width 288 height 37
paste input "PRIMAVERA DO LESTE/MT - DIRCEU MILANESI - K.O."
type input "PRIMAVERA DO LESTE/MT - DIRCEU MILANESI - K.O."
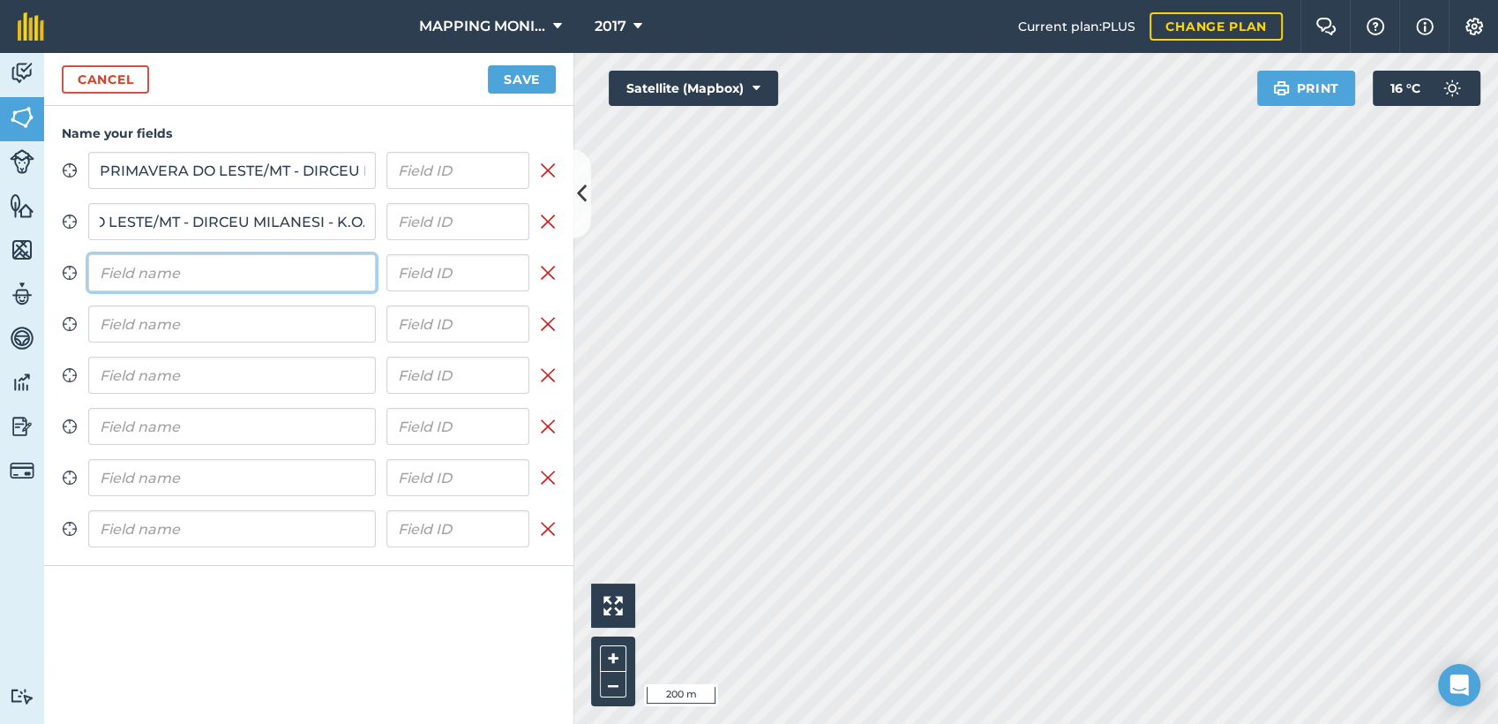
scroll to position [0, 0]
click at [193, 266] on input "text" at bounding box center [232, 272] width 288 height 37
paste input "PRIMAVERA DO LESTE/MT - DIRCEU MILANESI - K.O."
type input "PRIMAVERA DO LESTE/MT - DIRCEU MILANESI - K.O."
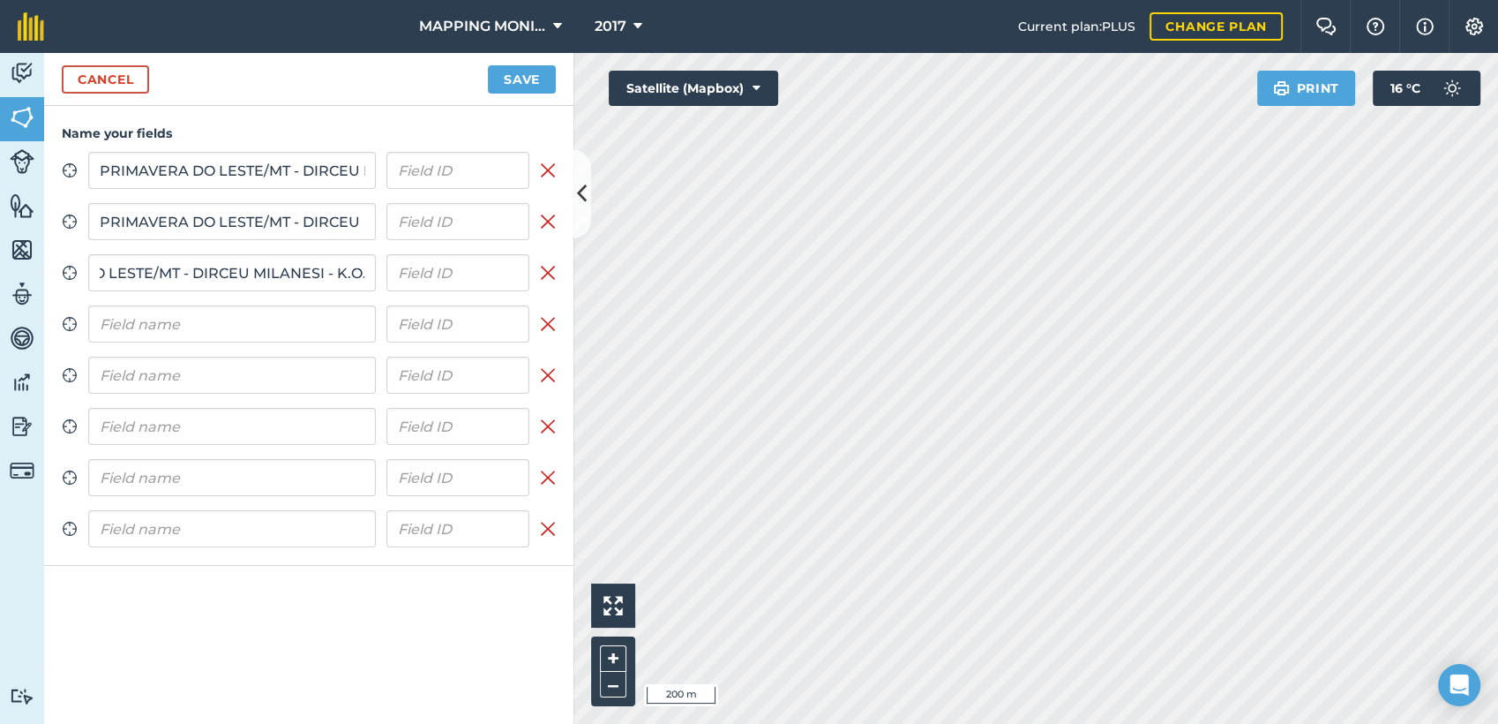
scroll to position [0, 0]
click at [208, 304] on div "Zoom to field PRIMAVERA DO LESTE/MT - DIRCEU MILANESI - K.O. Remove field Zoom …" at bounding box center [309, 349] width 494 height 395
click at [214, 315] on input "text" at bounding box center [232, 323] width 288 height 37
paste input "PRIMAVERA DO LESTE/MT - DIRCEU MILANESI - K.O."
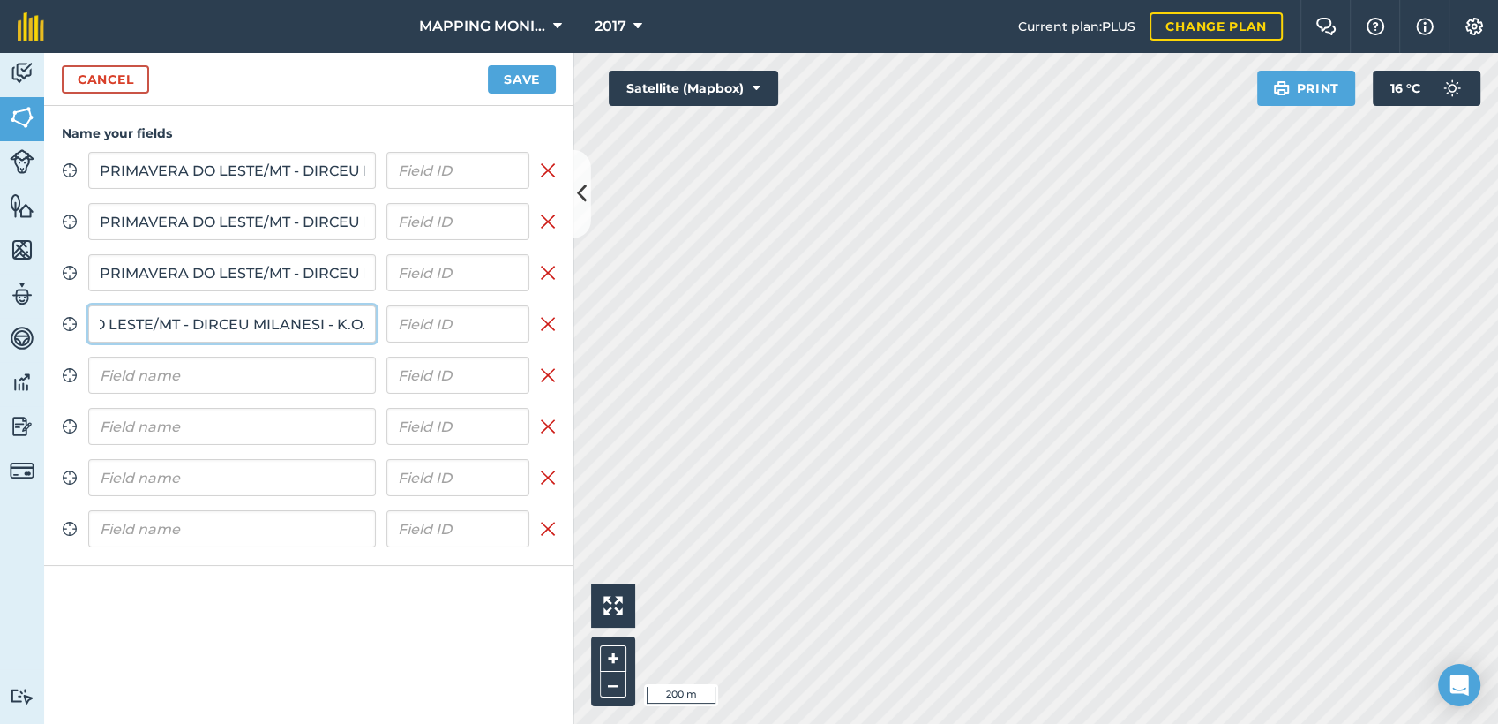
type input "PRIMAVERA DO LESTE/MT - DIRCEU MILANESI - K.O."
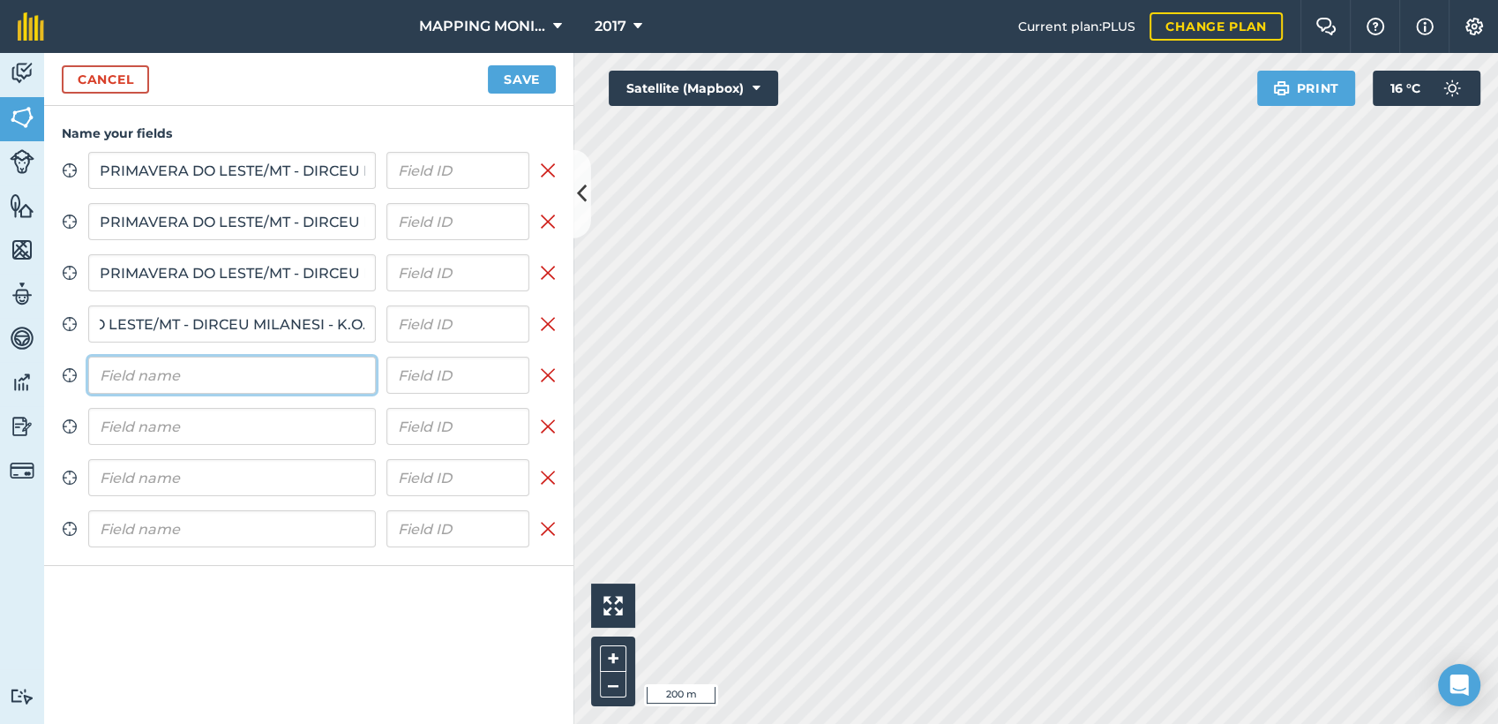
click at [214, 371] on input "text" at bounding box center [232, 374] width 288 height 37
paste input "PRIMAVERA DO LESTE/MT - DIRCEU MILANESI - K.O."
type input "PRIMAVERA DO LESTE/MT - DIRCEU MILANESI - K.O."
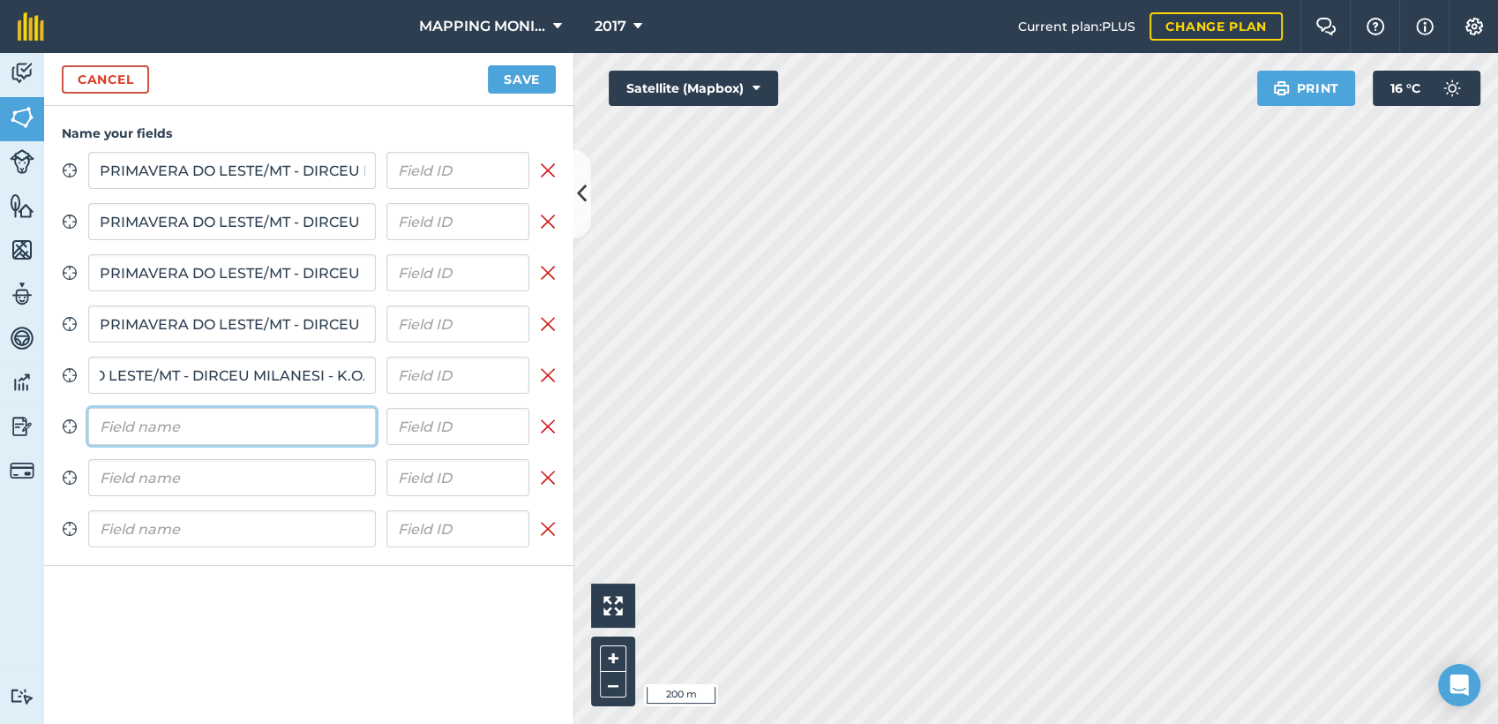
click at [205, 436] on input "text" at bounding box center [232, 426] width 288 height 37
paste input "PRIMAVERA DO LESTE/MT - DIRCEU MILANESI - K.O."
type input "PRIMAVERA DO LESTE/MT - DIRCEU MILANESI - K.O."
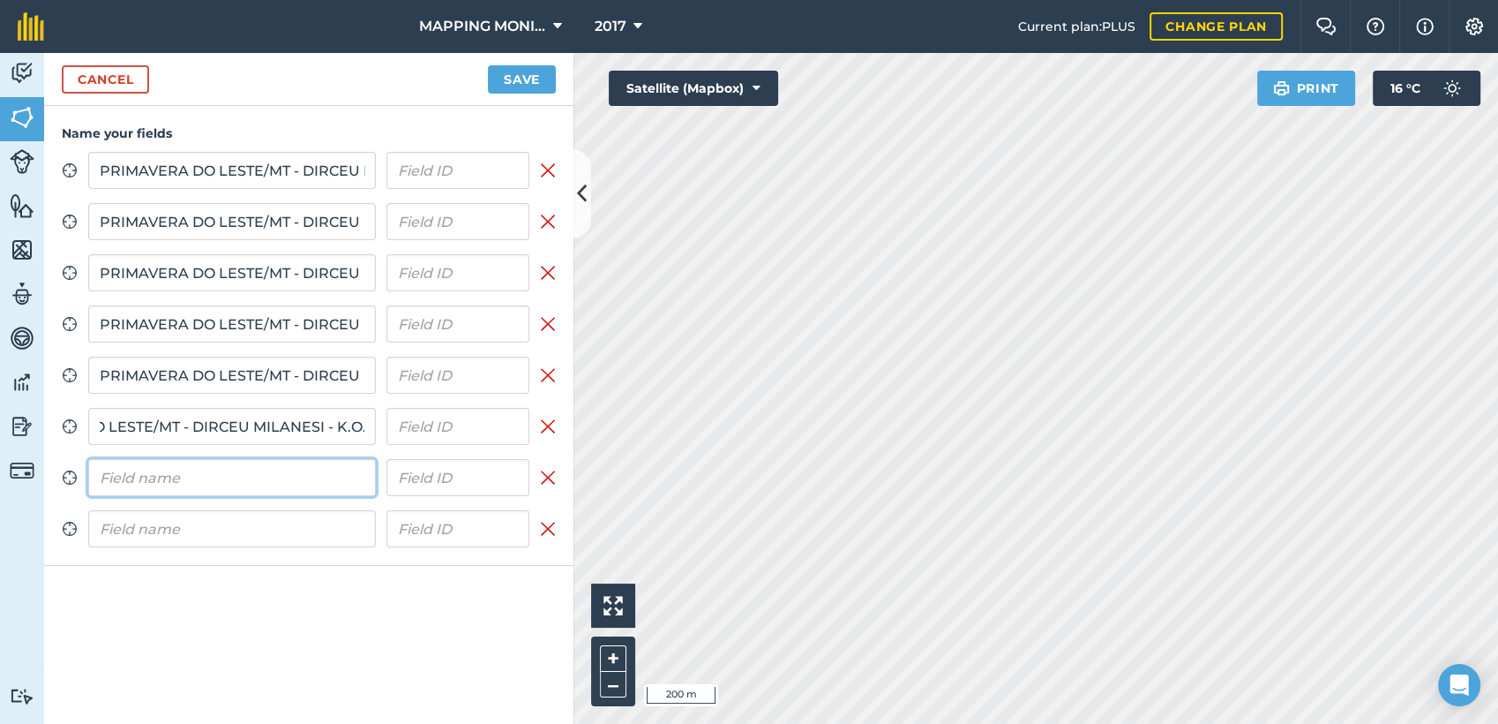
scroll to position [0, 0]
click at [201, 470] on input "text" at bounding box center [232, 477] width 288 height 37
paste input "PRIMAVERA DO LESTE/MT - DIRCEU MILANESI - K.O."
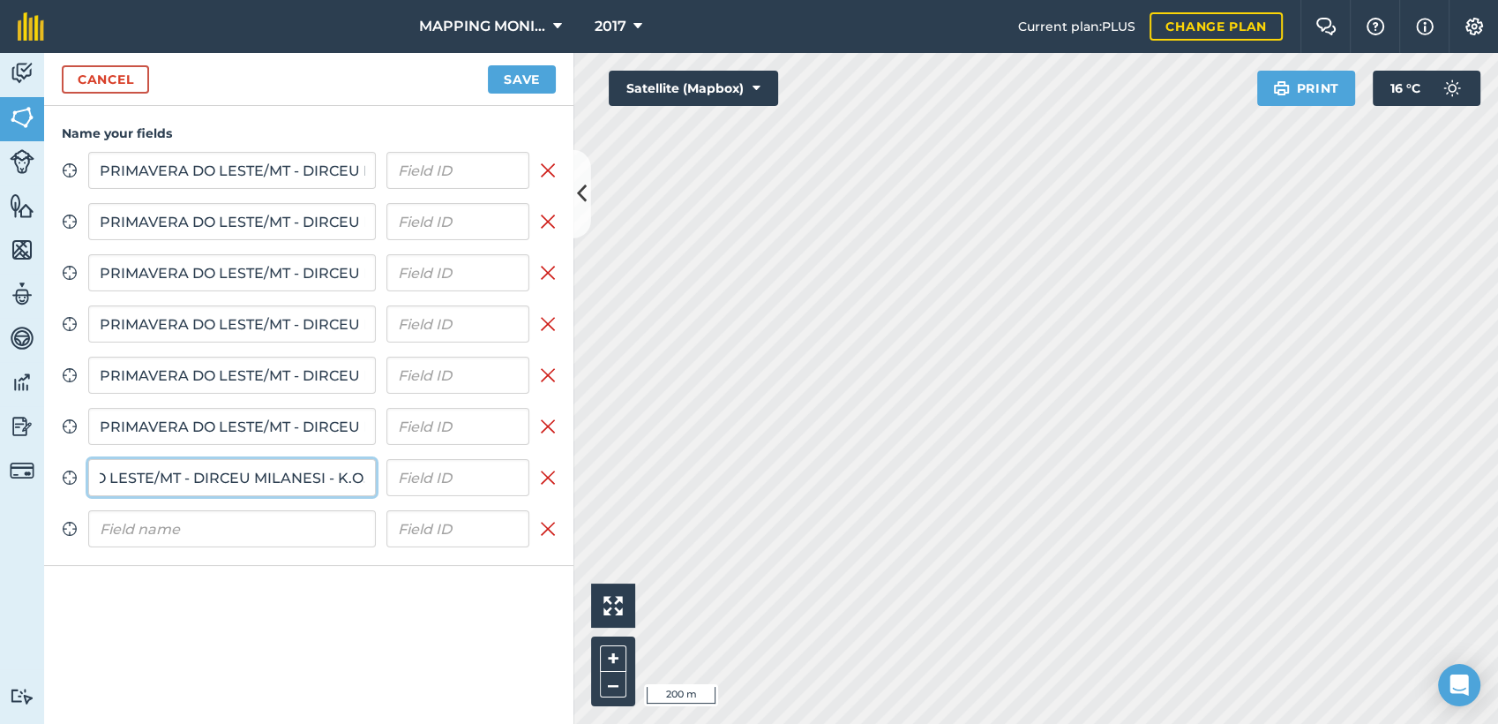
type input "PRIMAVERA DO LESTE/MT - DIRCEU MILANESI - K.O.PRIMAVERA DO LESTE/MT - DIRCEU MI…"
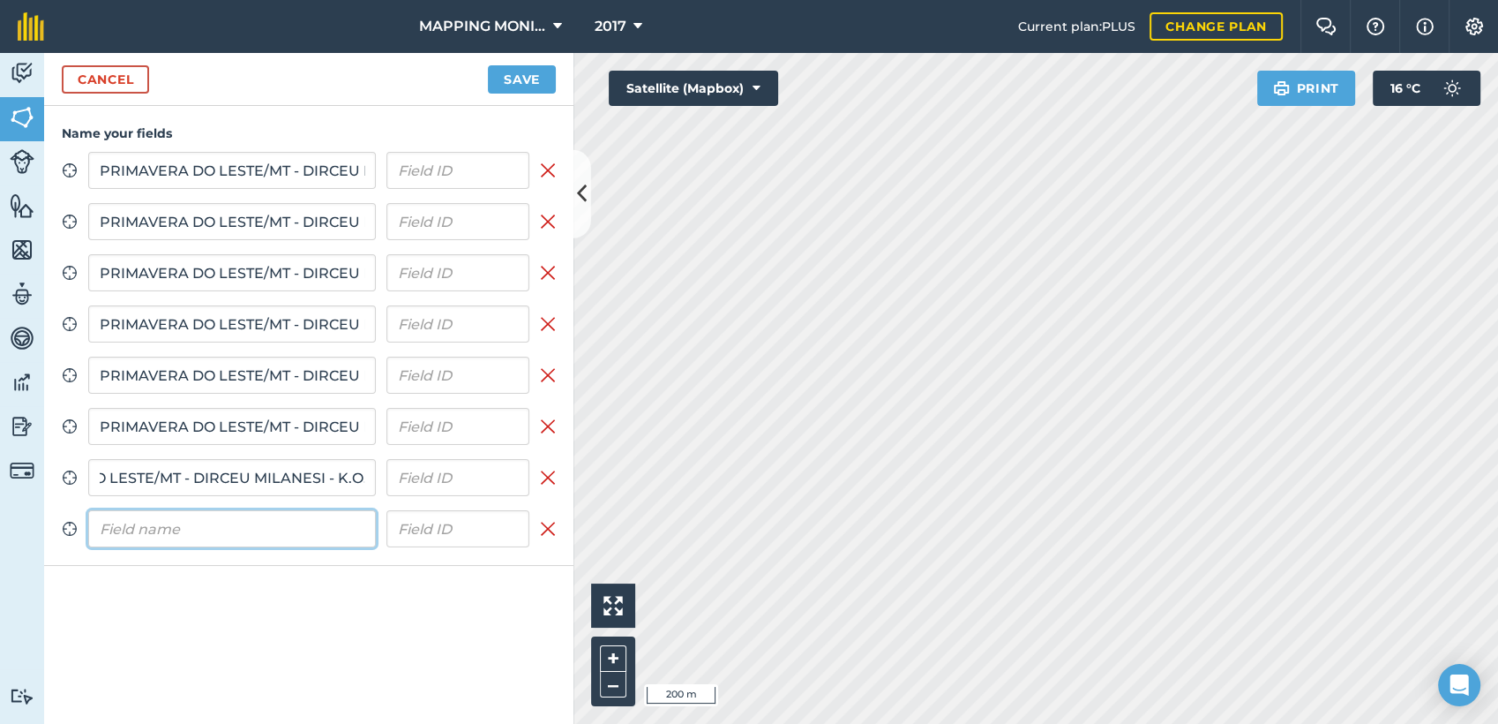
scroll to position [0, 0]
click at [200, 526] on input "text" at bounding box center [232, 528] width 288 height 37
paste input "PRIMAVERA DO LESTE/MT - DIRCEU MILANESI - K.O."
type input "PRIMAVERA DO LESTE/MT - DIRCEU MILANESI - K.O."
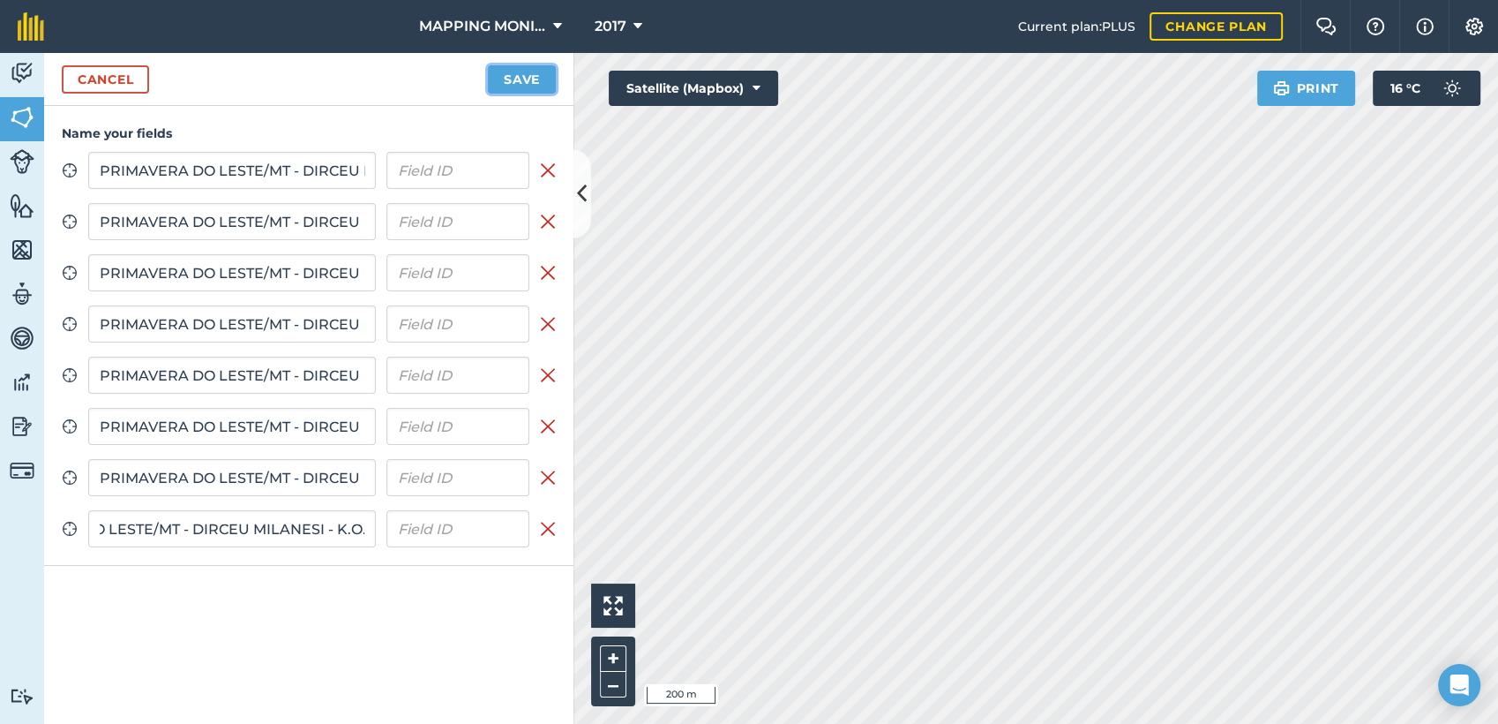
scroll to position [0, 0]
click at [531, 83] on button "Save" at bounding box center [522, 79] width 68 height 28
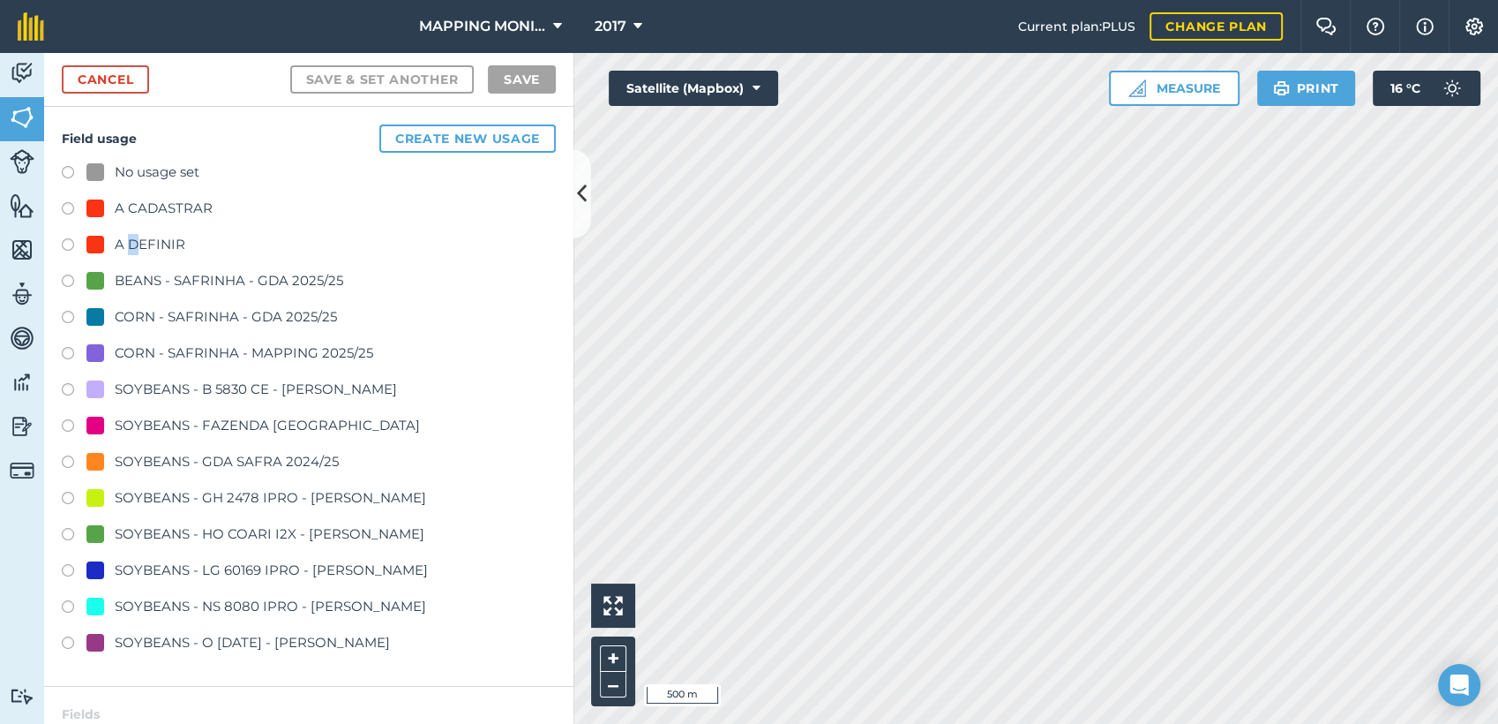
click at [133, 244] on div "A DEFINIR" at bounding box center [150, 244] width 71 height 21
drag, startPoint x: 133, startPoint y: 244, endPoint x: 155, endPoint y: 245, distance: 22.1
click at [155, 245] on div "A DEFINIR" at bounding box center [150, 244] width 71 height 21
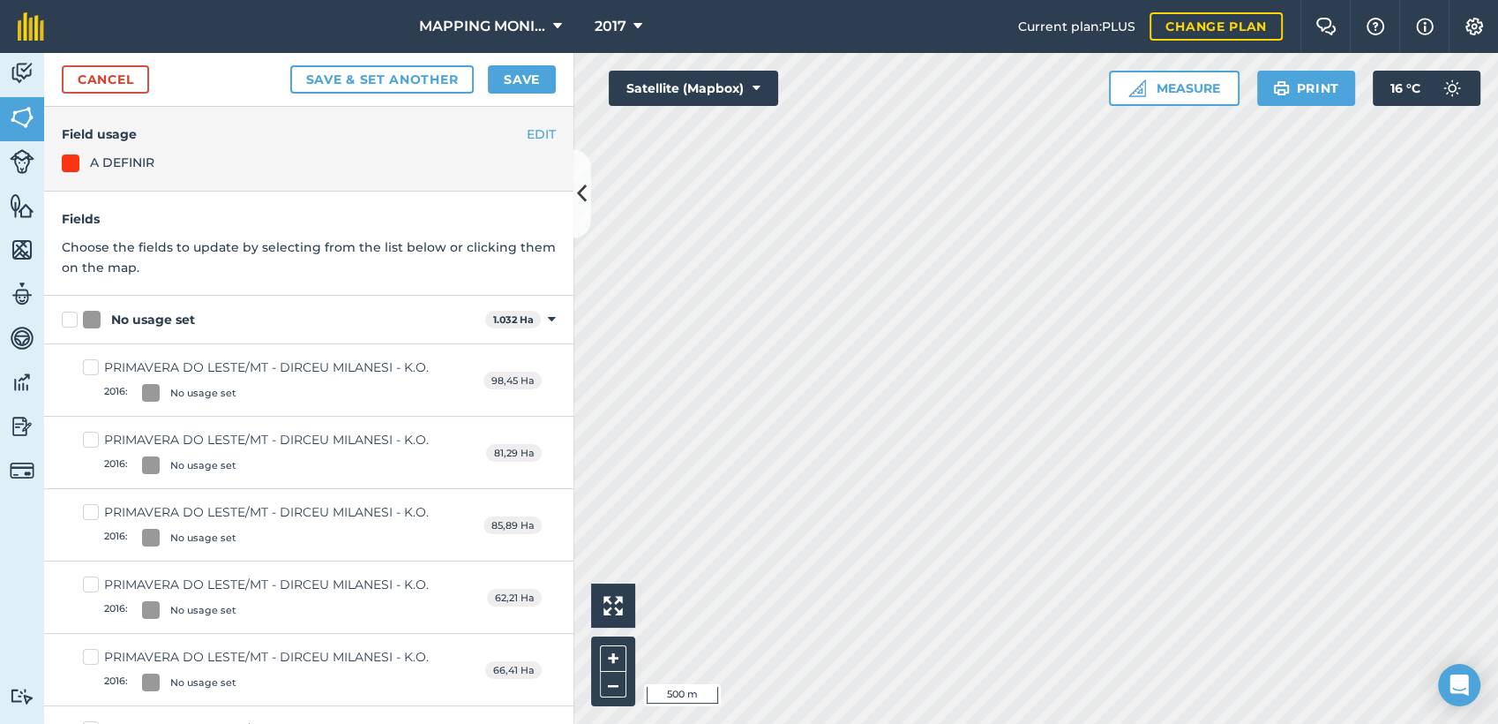
click at [162, 319] on div "No usage set" at bounding box center [153, 320] width 84 height 19
click at [73, 319] on input "No usage set" at bounding box center [67, 316] width 11 height 11
checkbox input "true"
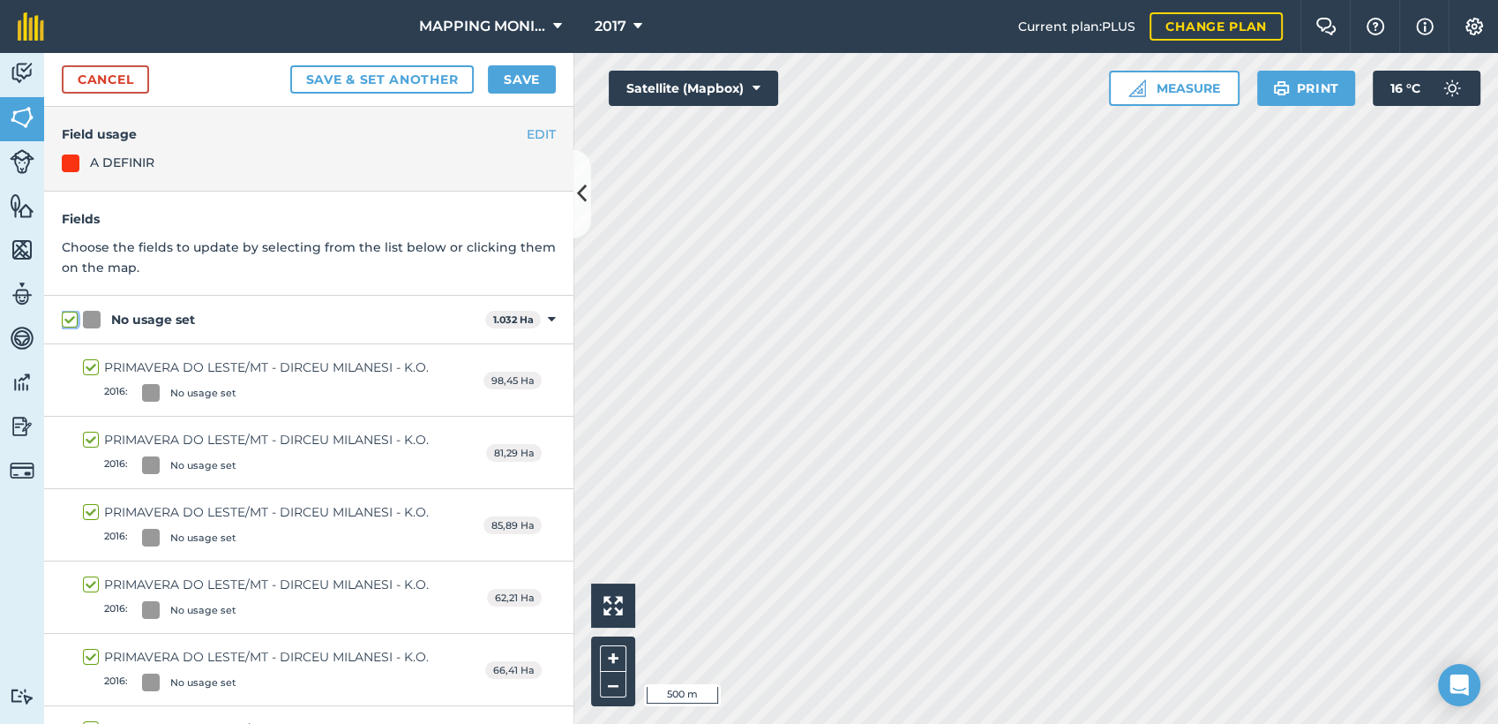
checkbox input "true"
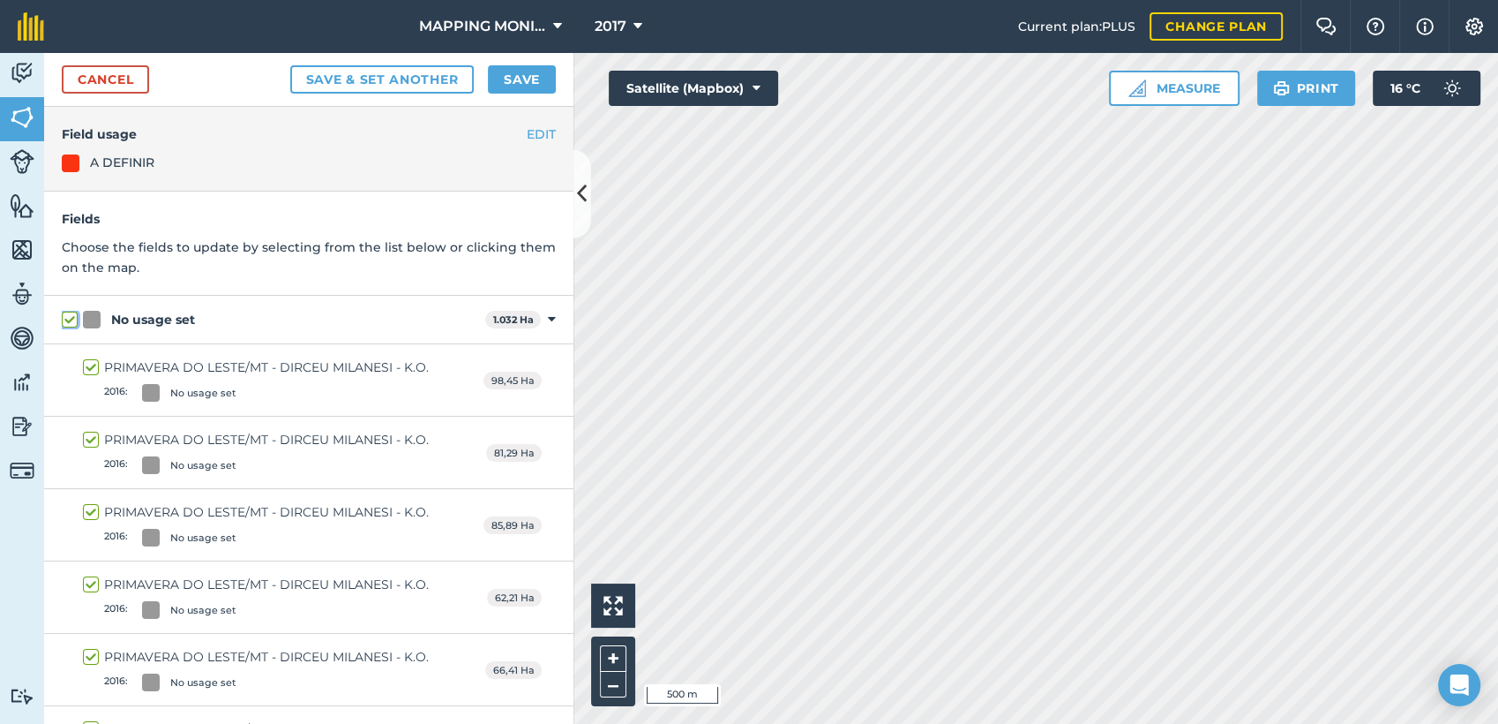
checkbox input "true"
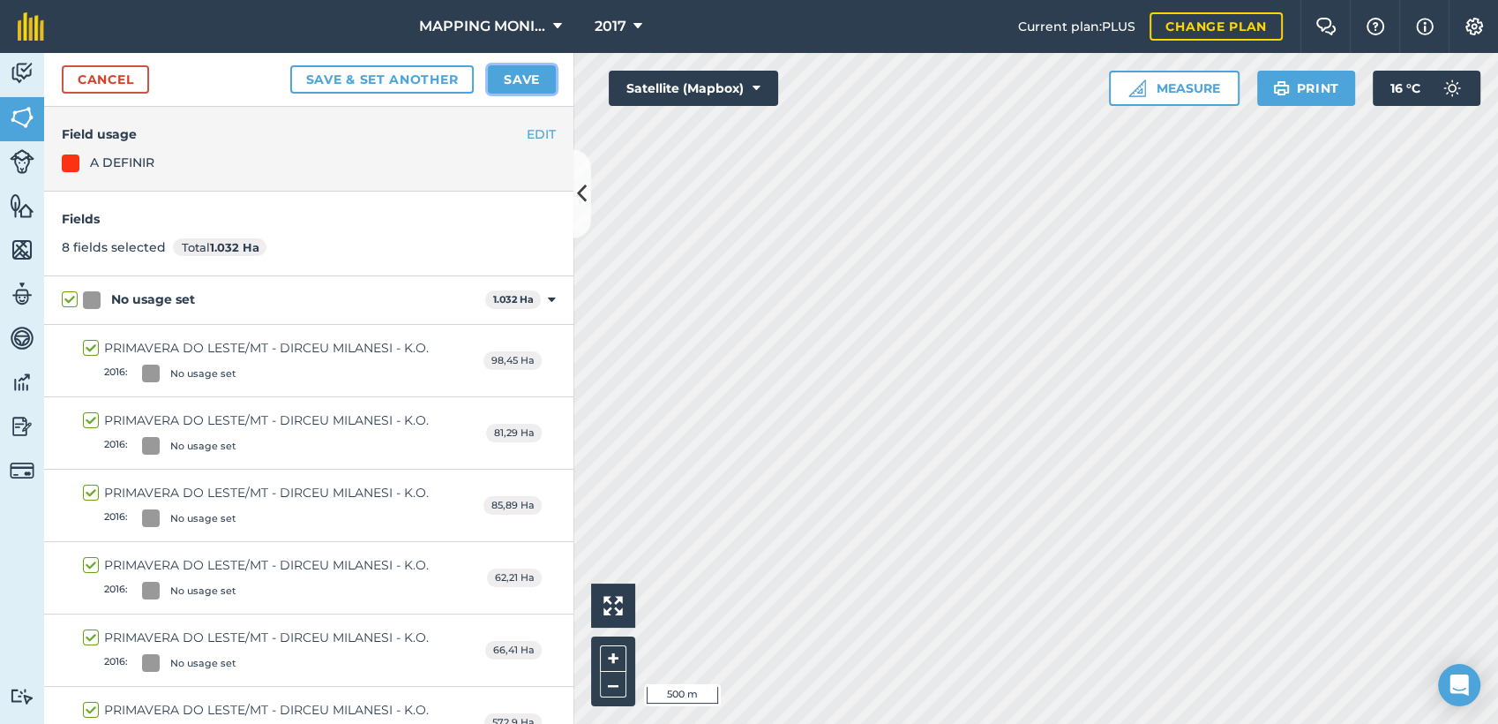
click at [535, 81] on button "Save" at bounding box center [522, 79] width 68 height 28
